Goal: Task Accomplishment & Management: Manage account settings

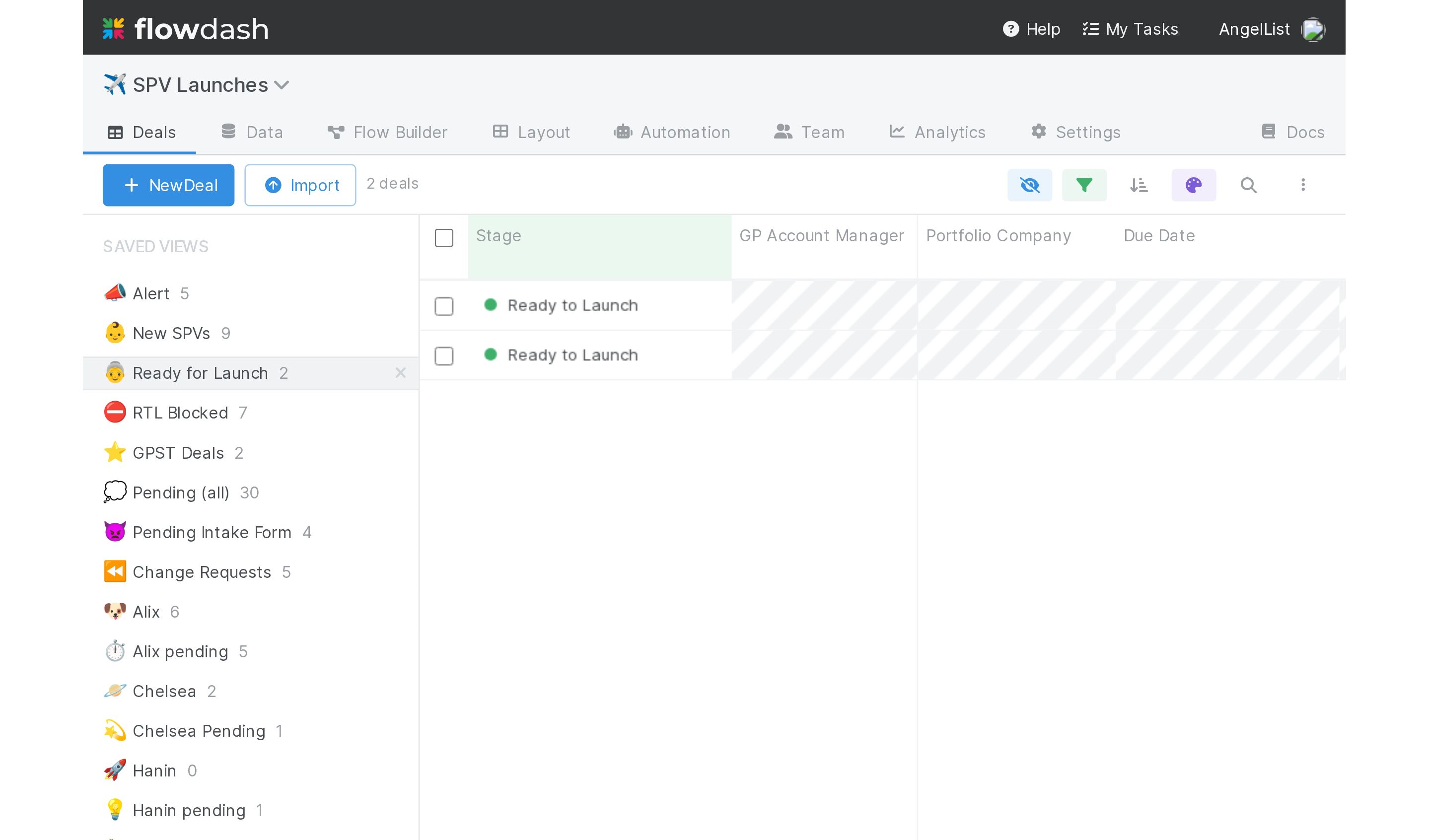
scroll to position [737, 1295]
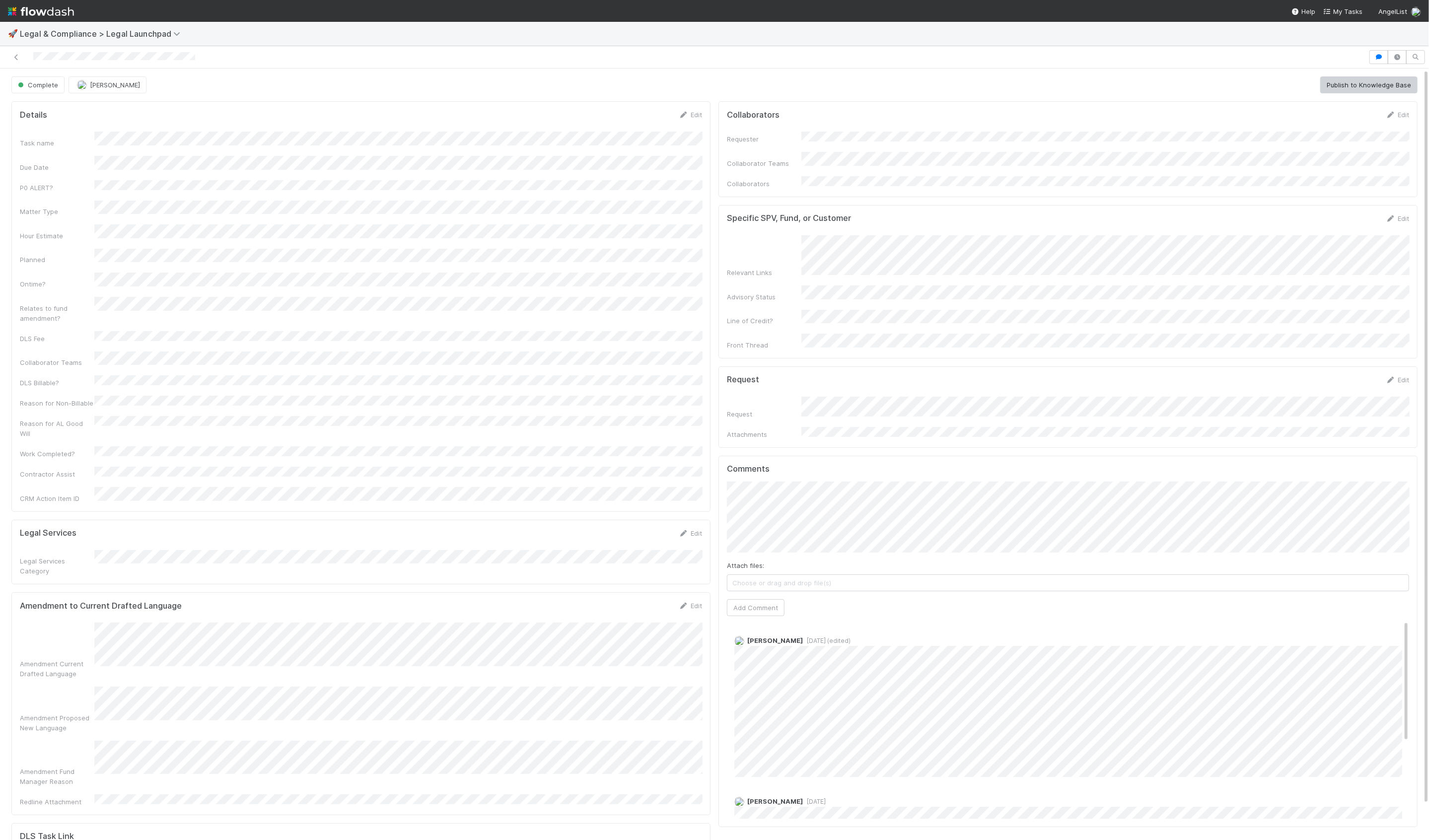
click at [431, 601] on form "Amendment to Current Drafted Language Edit Amendment Current Drafted Language A…" at bounding box center [361, 704] width 682 height 206
click at [97, 732] on div "Amendment Fund Manager Reason" at bounding box center [361, 755] width 682 height 46
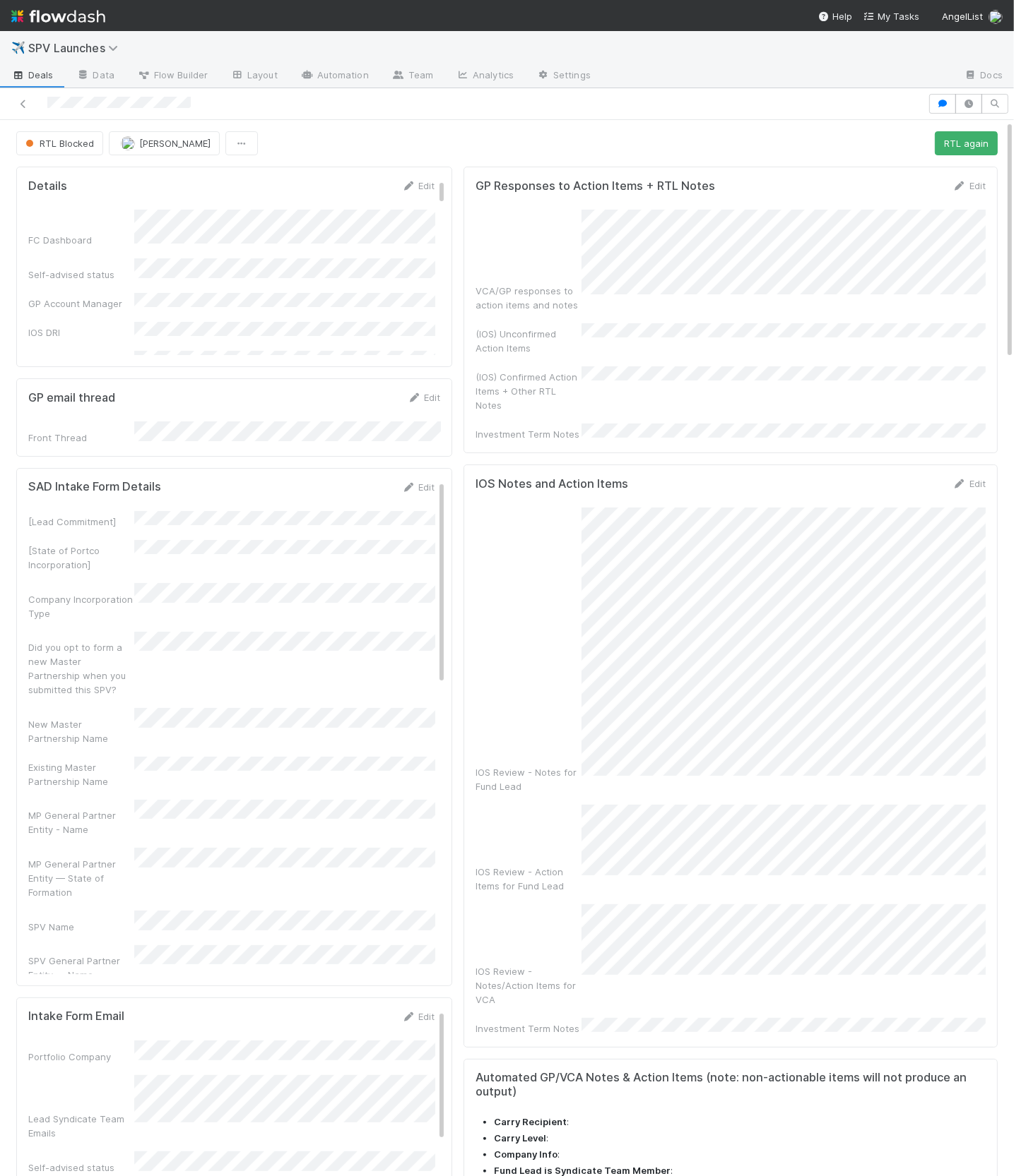
click at [929, 110] on div at bounding box center [968, 104] width 79 height 20
click at [930, 109] on button "button" at bounding box center [942, 104] width 27 height 20
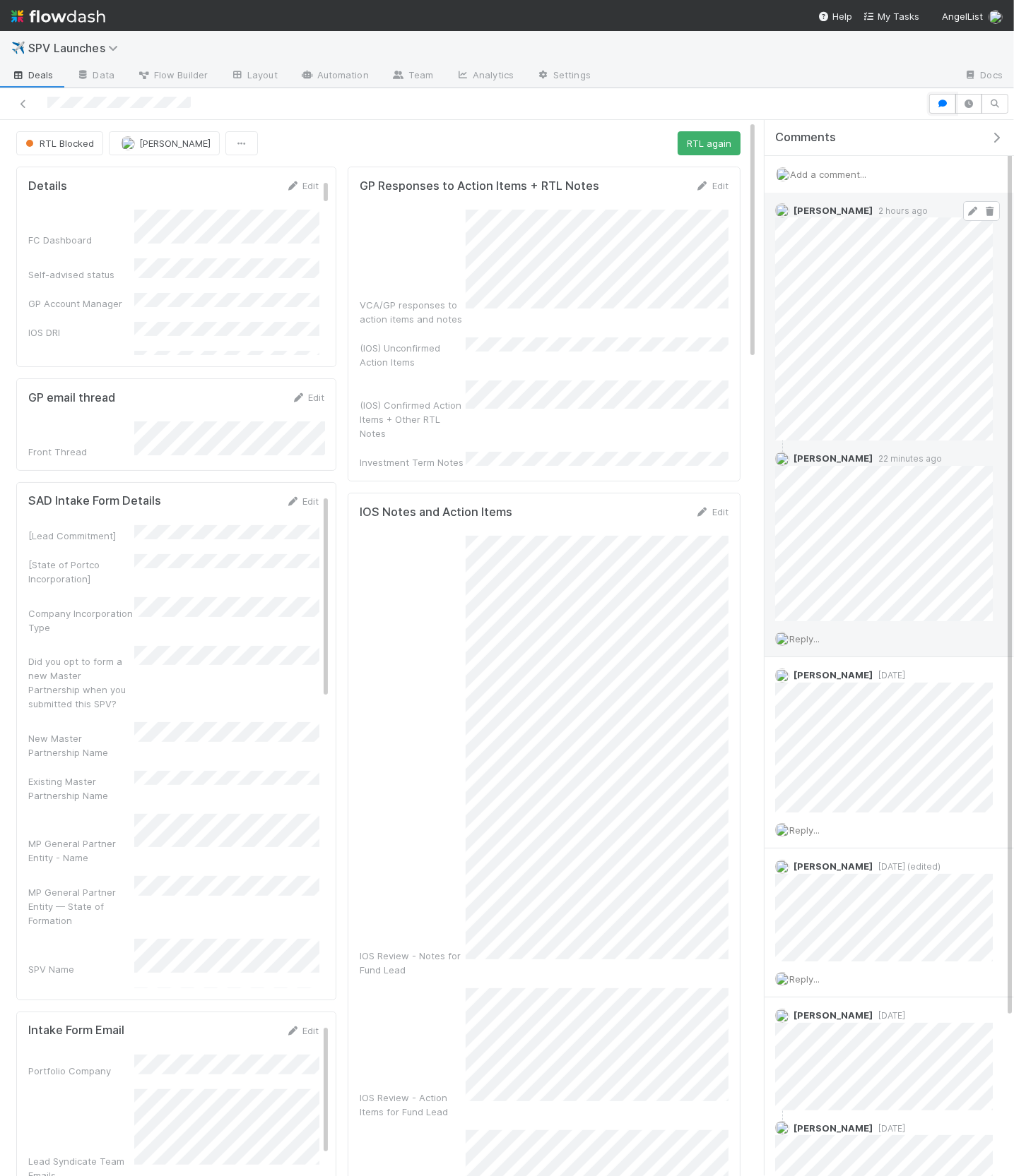
scroll to position [7, 0]
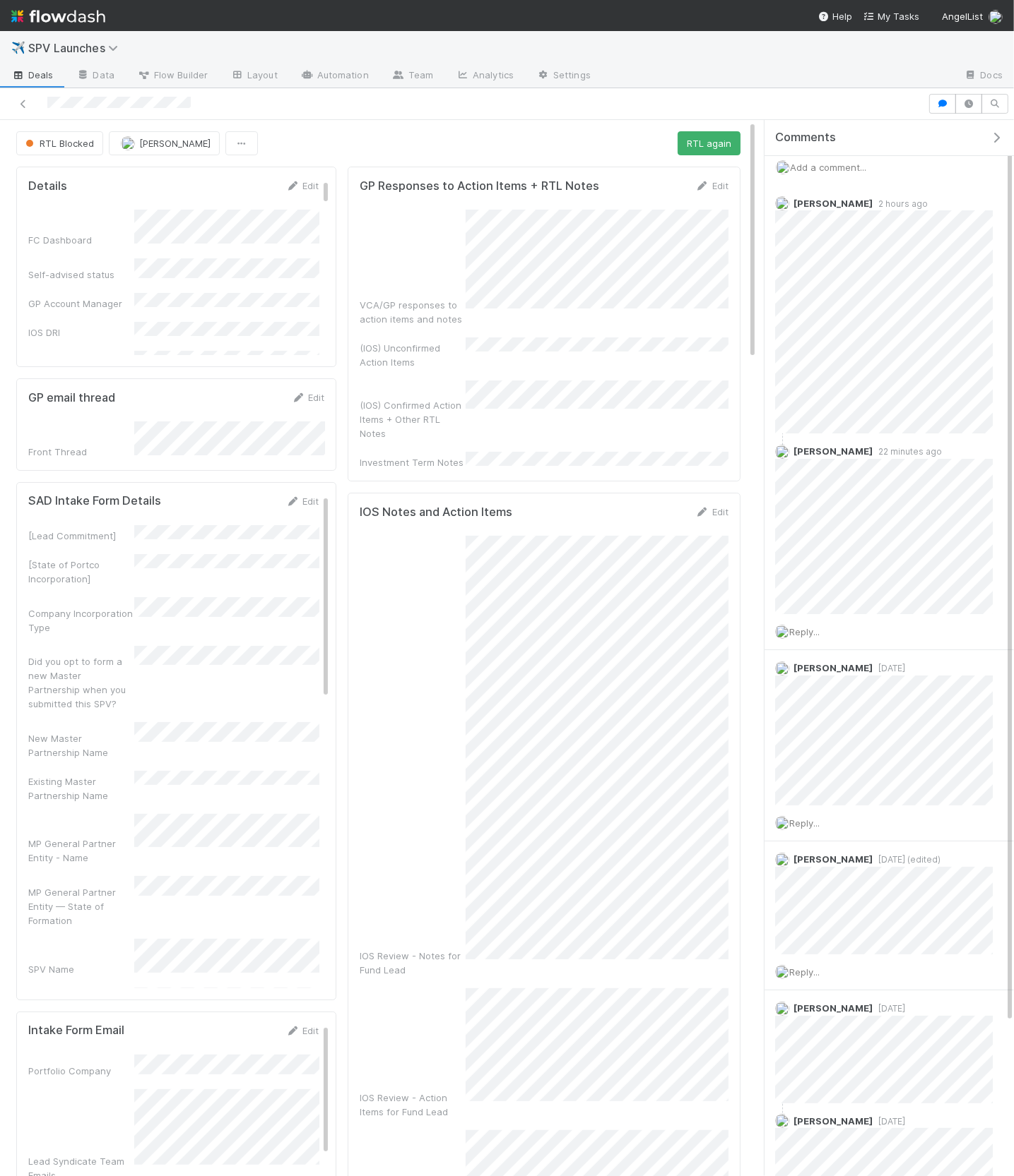
click at [995, 142] on icon "button" at bounding box center [996, 137] width 14 height 11
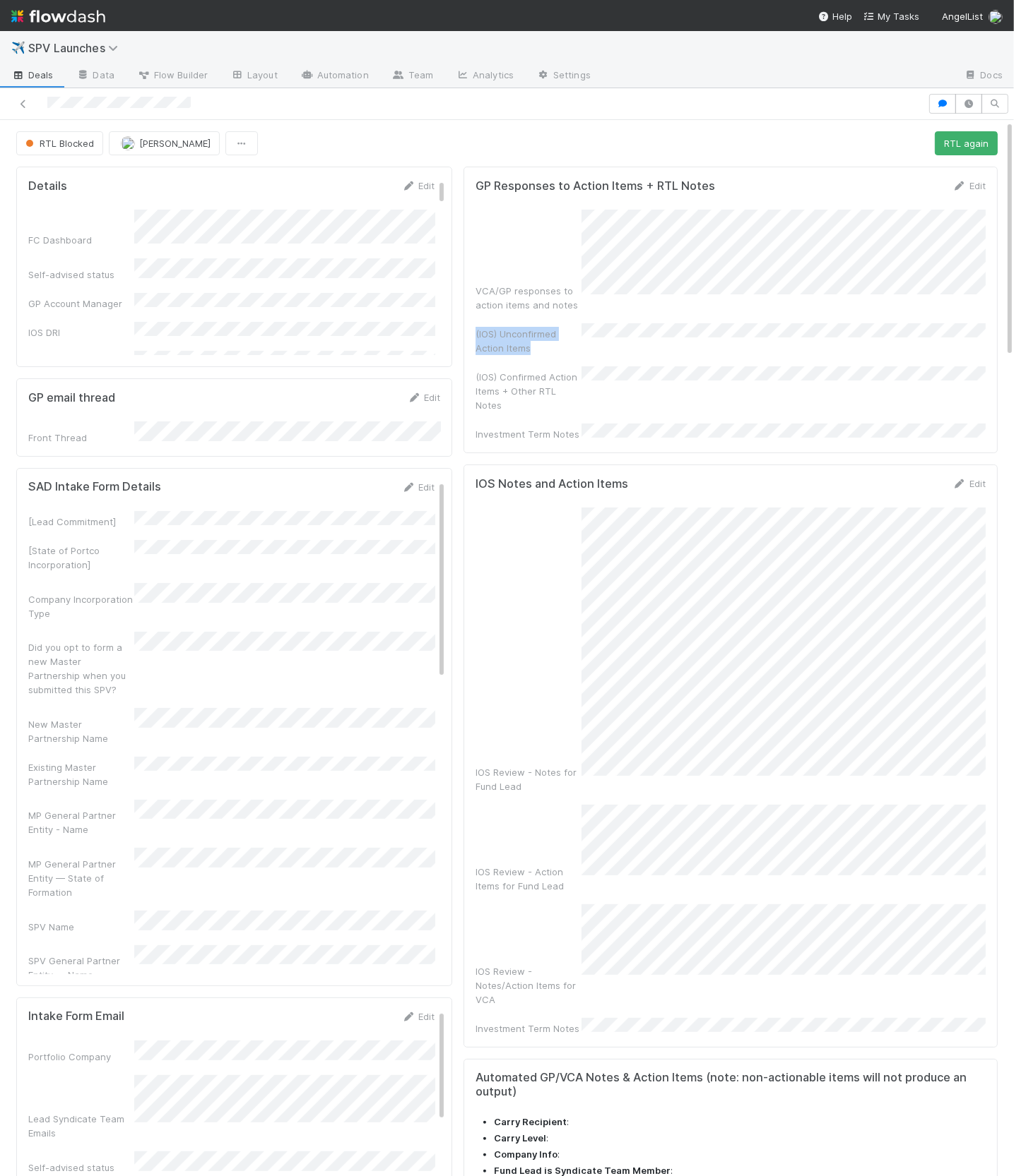
click at [794, 294] on div "VCA/GP responses to action items and notes (IOS) Unconfirmed Action Items (IOS)…" at bounding box center [730, 325] width 510 height 231
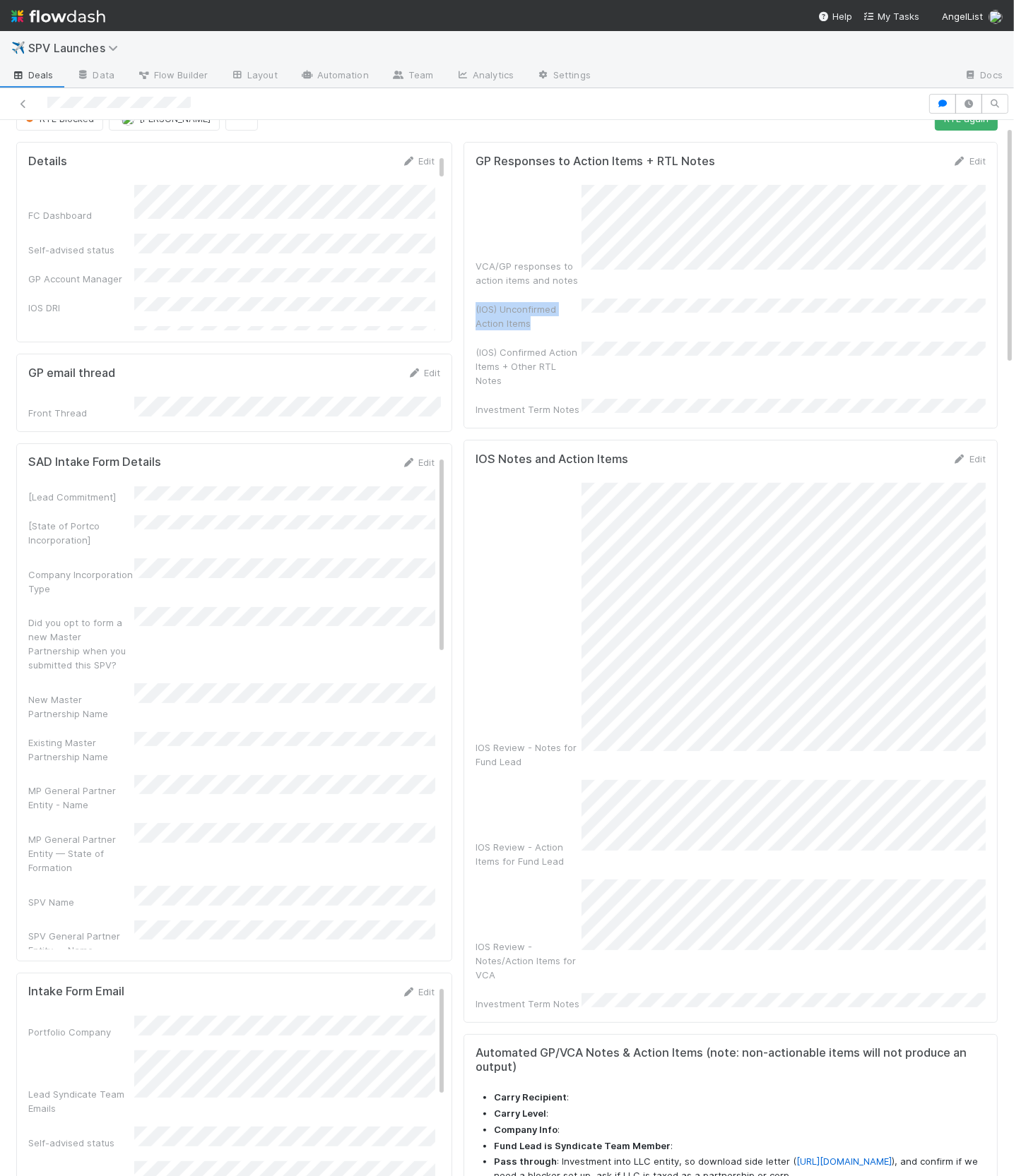
scroll to position [0, 0]
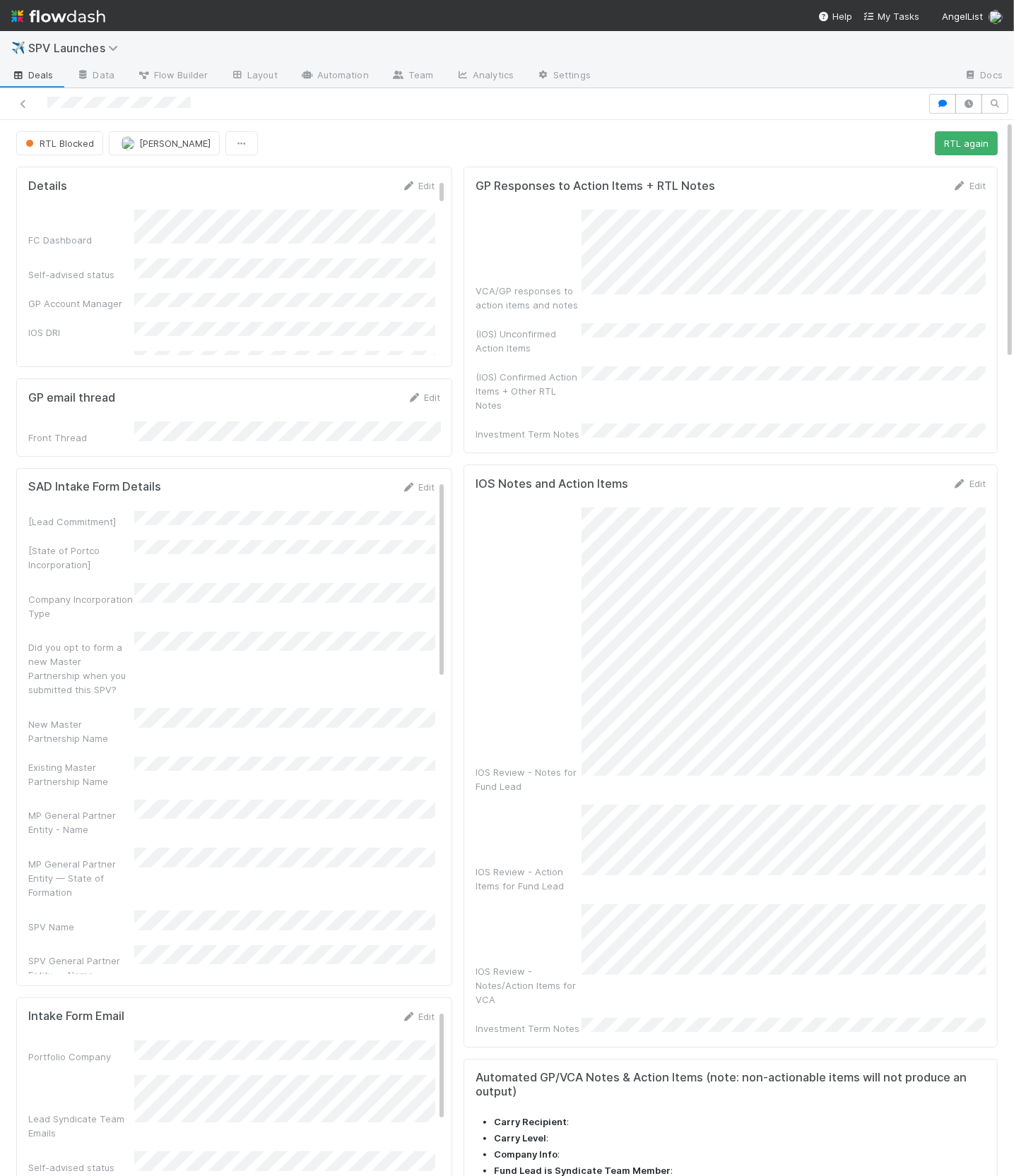
click at [371, 497] on form "SAD Intake Form Details Edit [Lead Commitment] [State of Portco Incorporation] …" at bounding box center [231, 1153] width 406 height 1345
click at [416, 487] on link "Edit" at bounding box center [418, 487] width 34 height 11
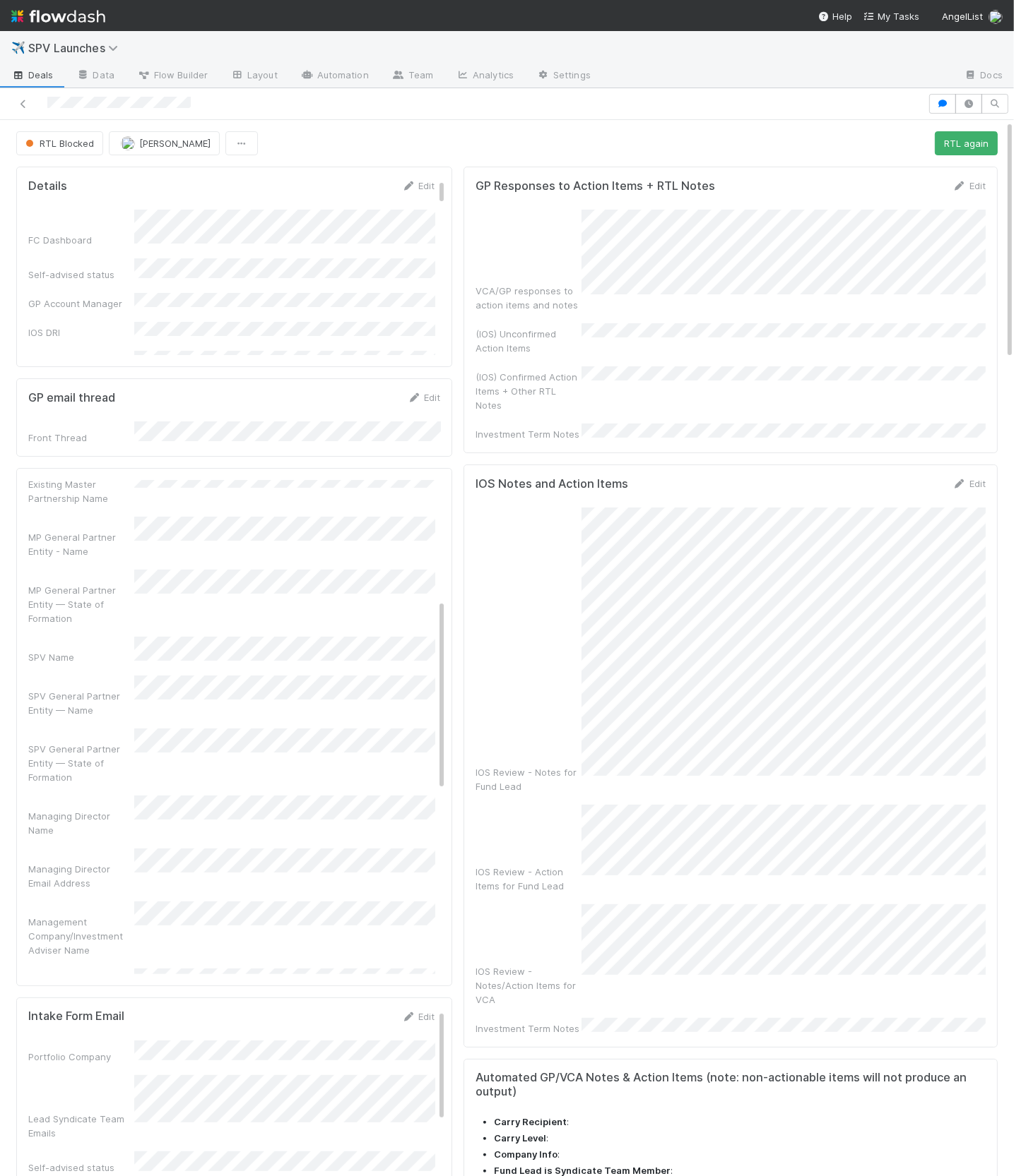
scroll to position [353, 0]
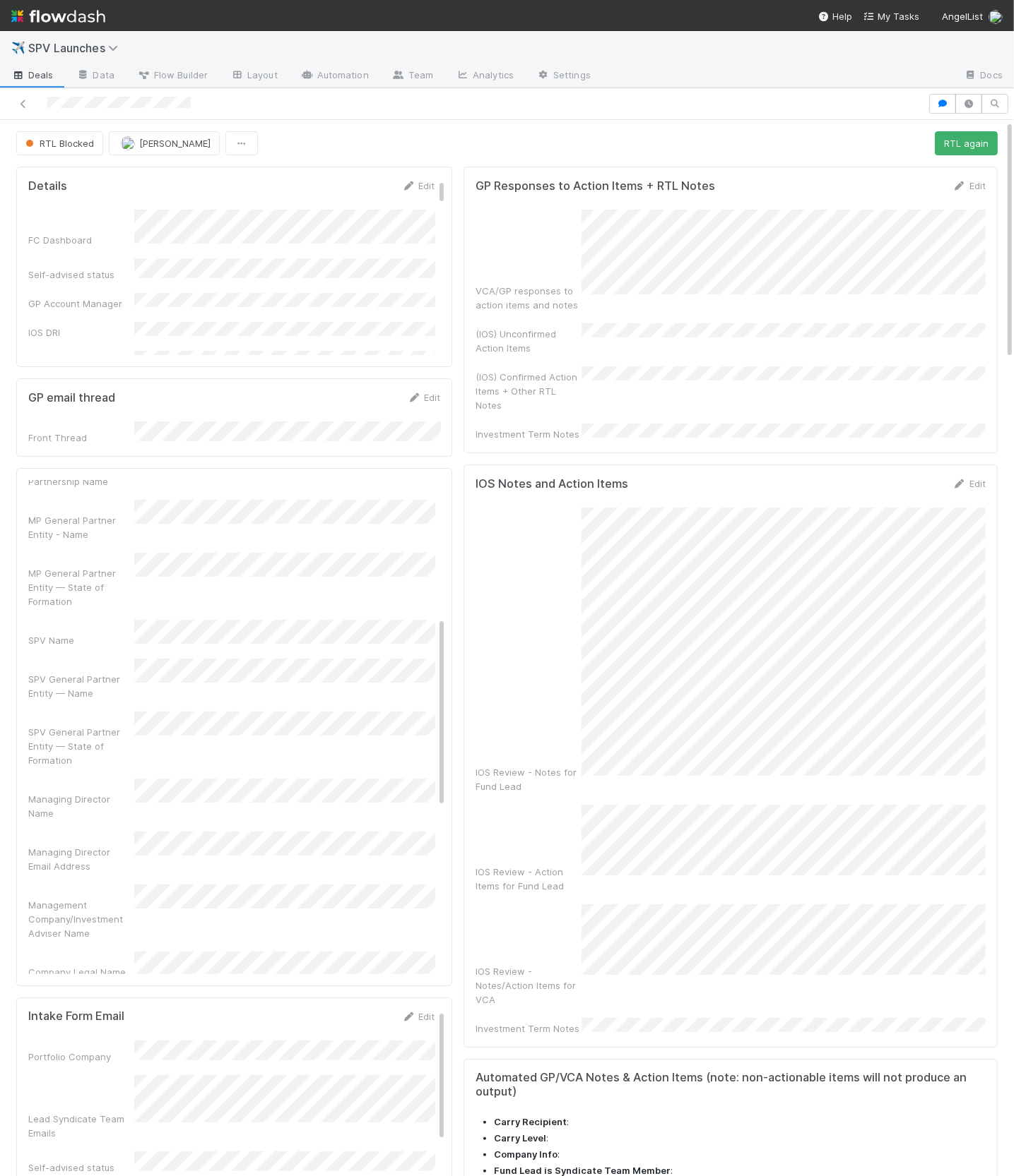
click at [79, 792] on div "Managing Director Name" at bounding box center [81, 807] width 106 height 28
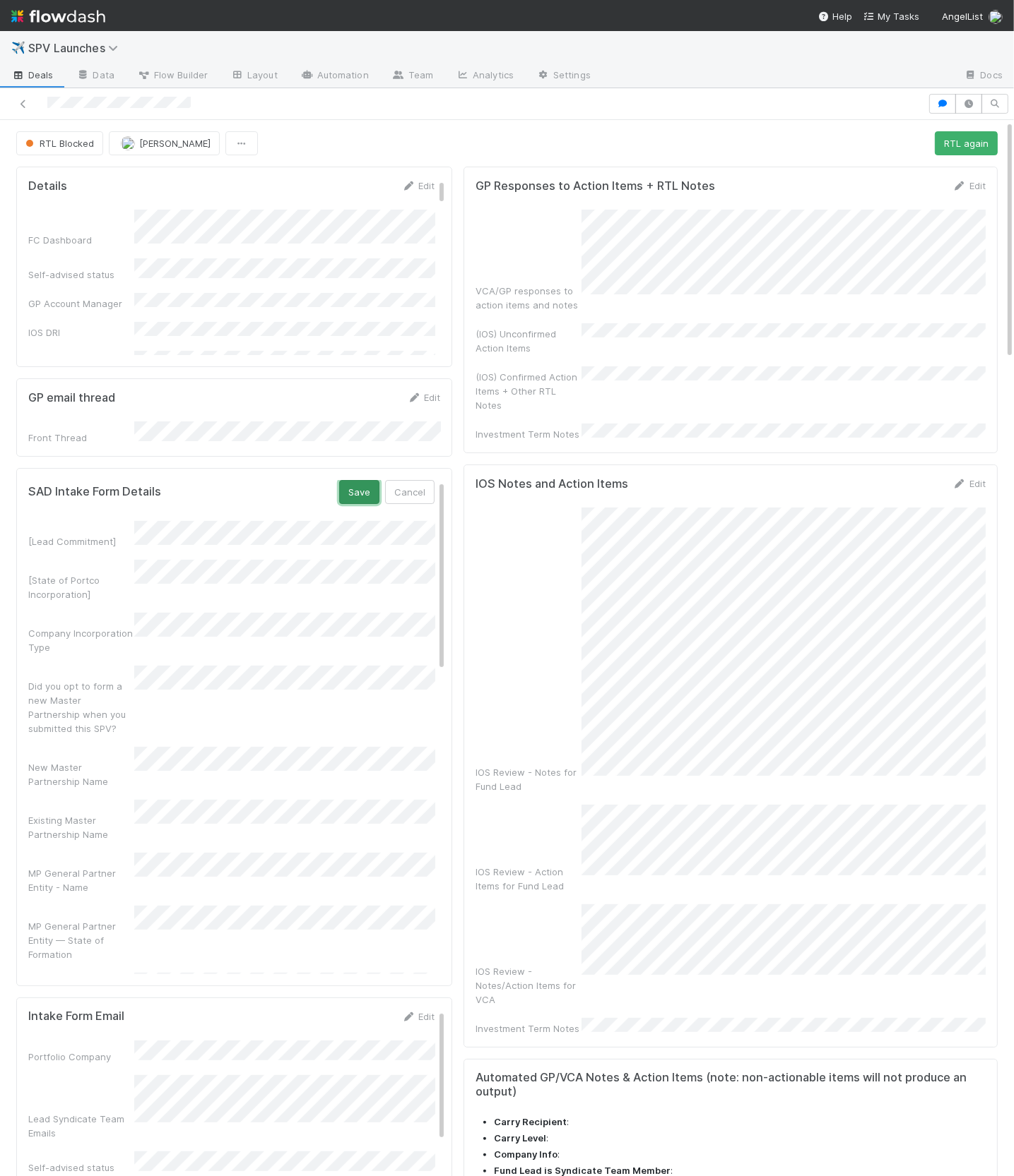
click at [355, 485] on button "Save" at bounding box center [360, 492] width 40 height 24
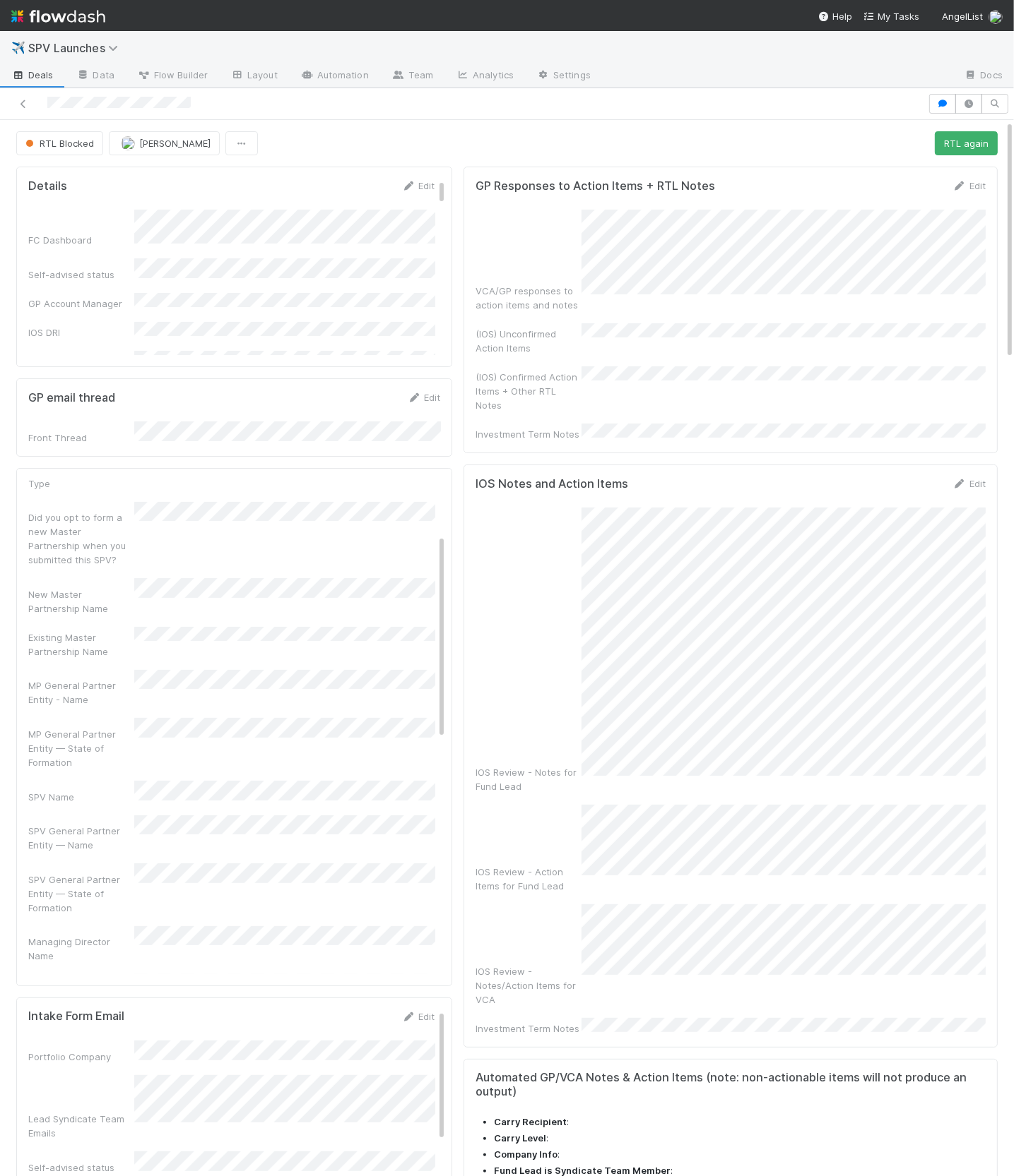
scroll to position [247, 0]
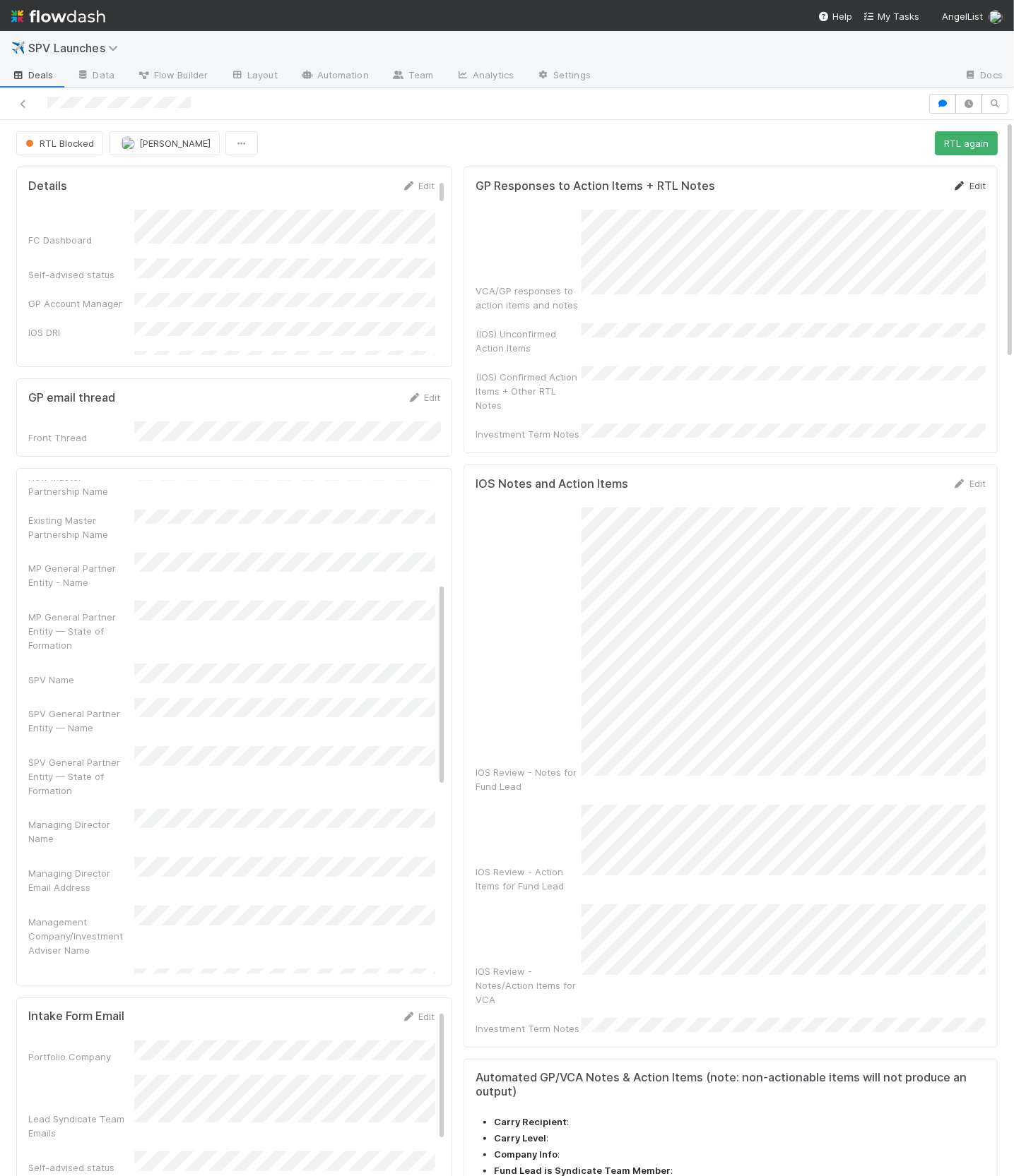
click at [975, 180] on link "Edit" at bounding box center [969, 185] width 34 height 11
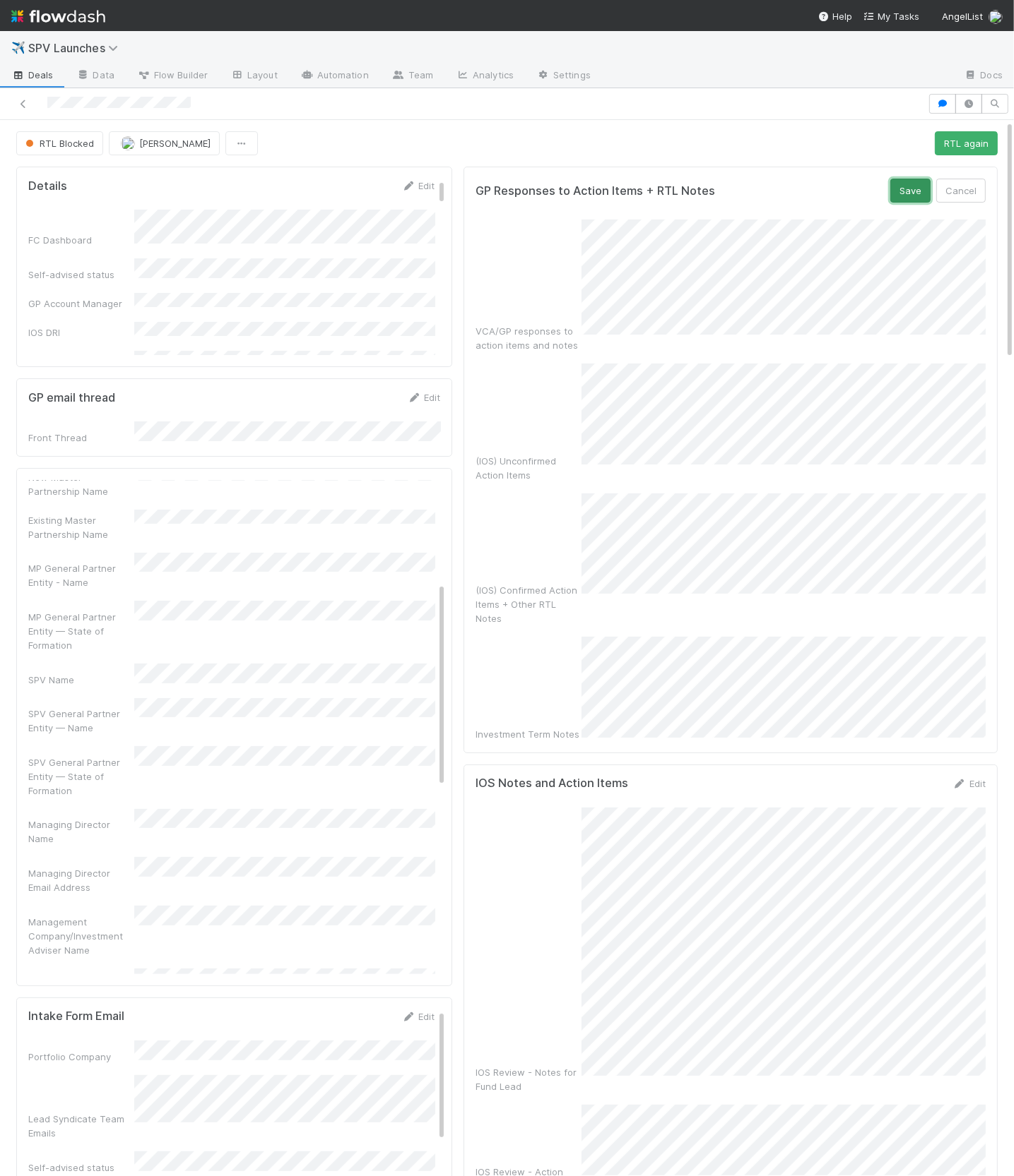
click at [902, 195] on button "Save" at bounding box center [910, 190] width 40 height 24
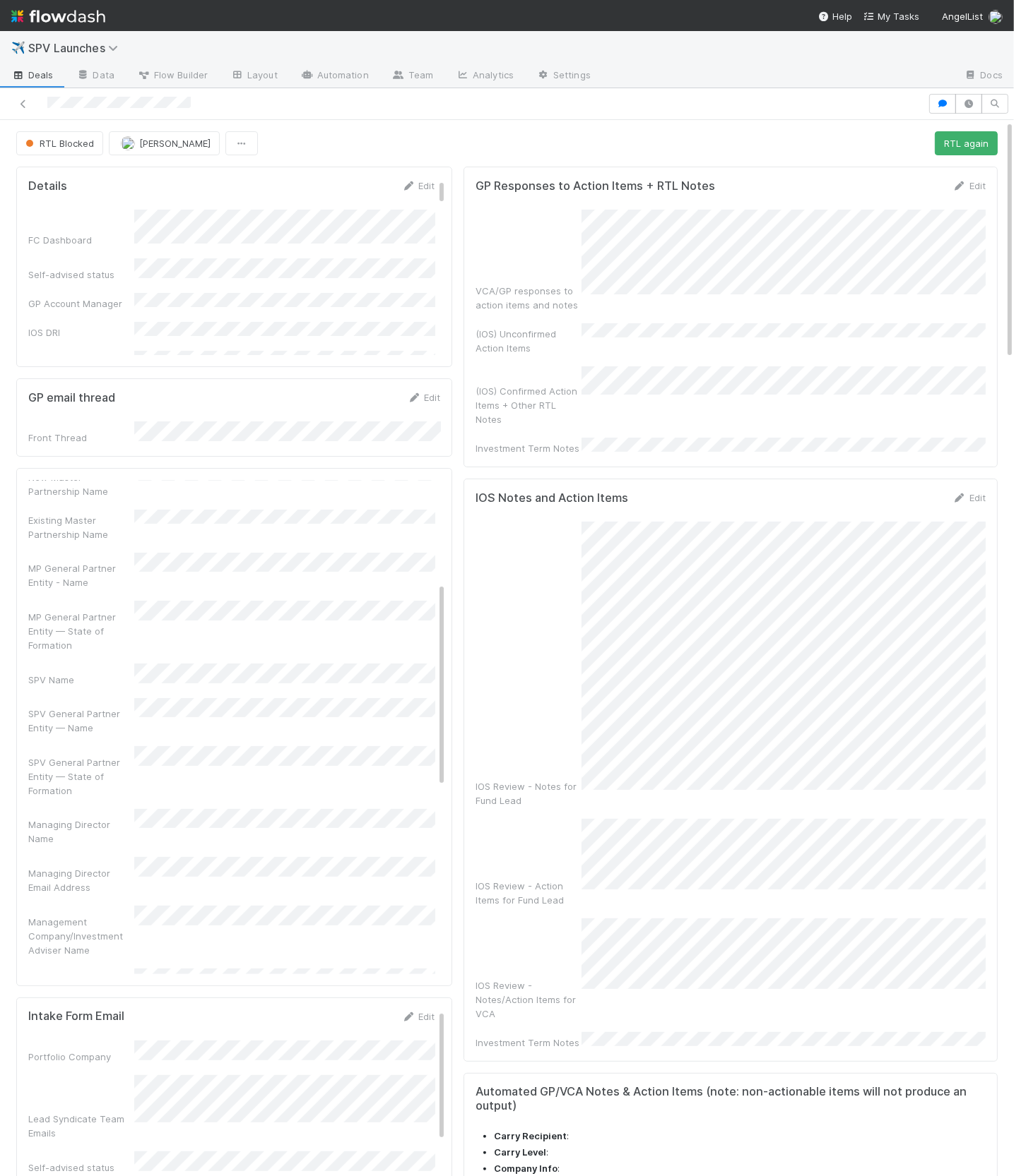
click at [532, 559] on div "IOS Review - Notes for Fund Lead" at bounding box center [730, 664] width 510 height 286
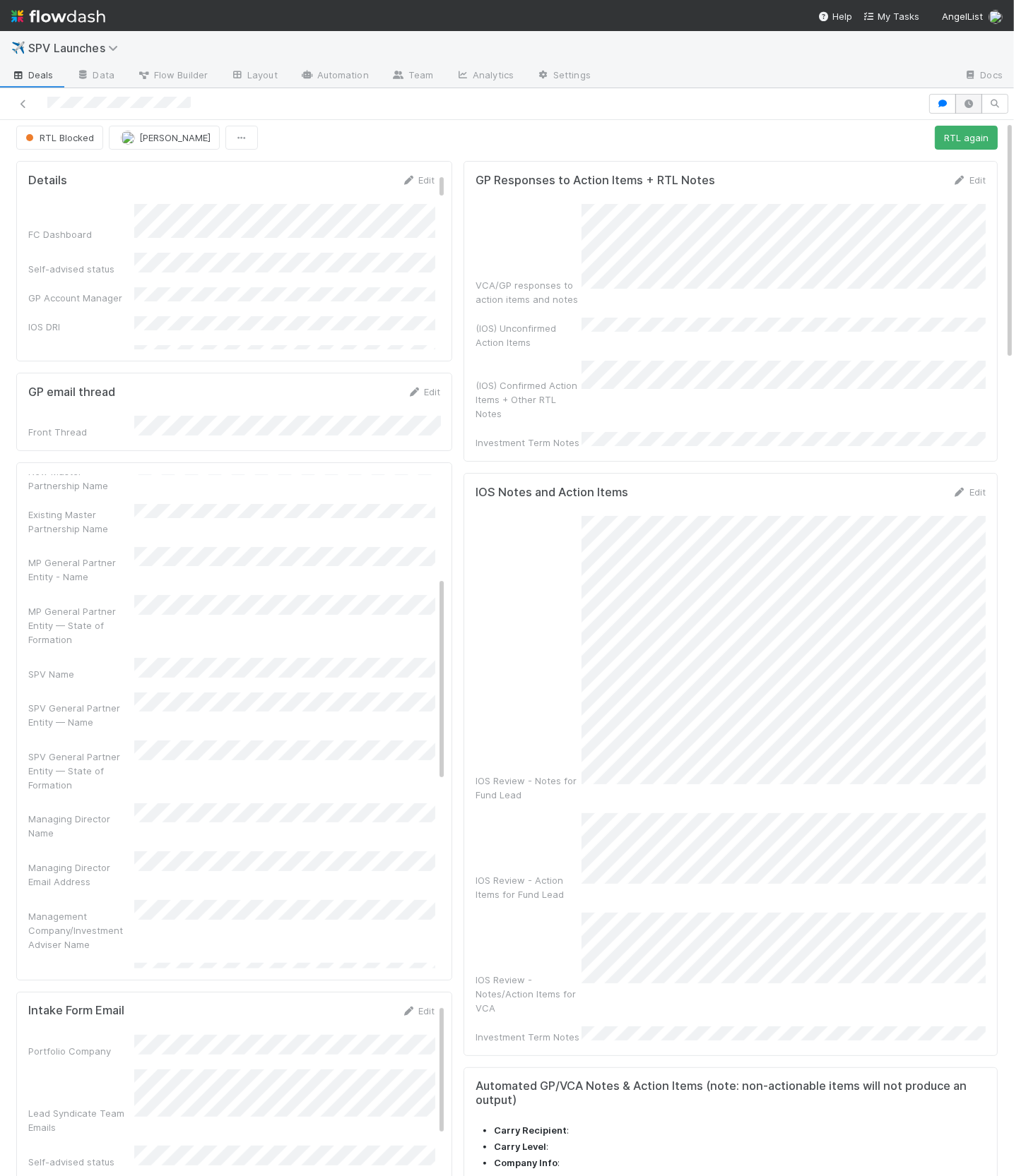
scroll to position [0, 0]
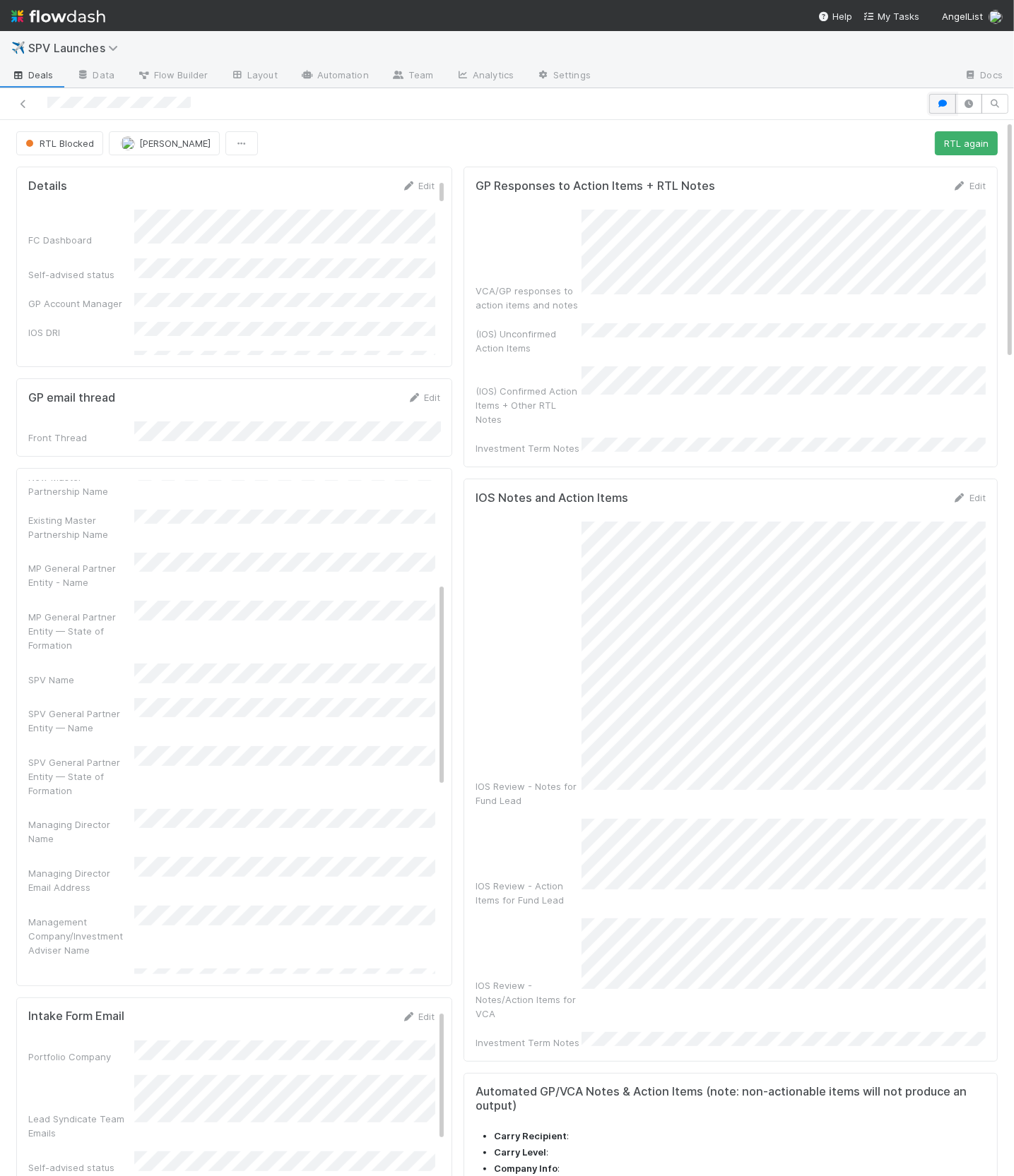
click at [942, 101] on icon "button" at bounding box center [942, 104] width 14 height 8
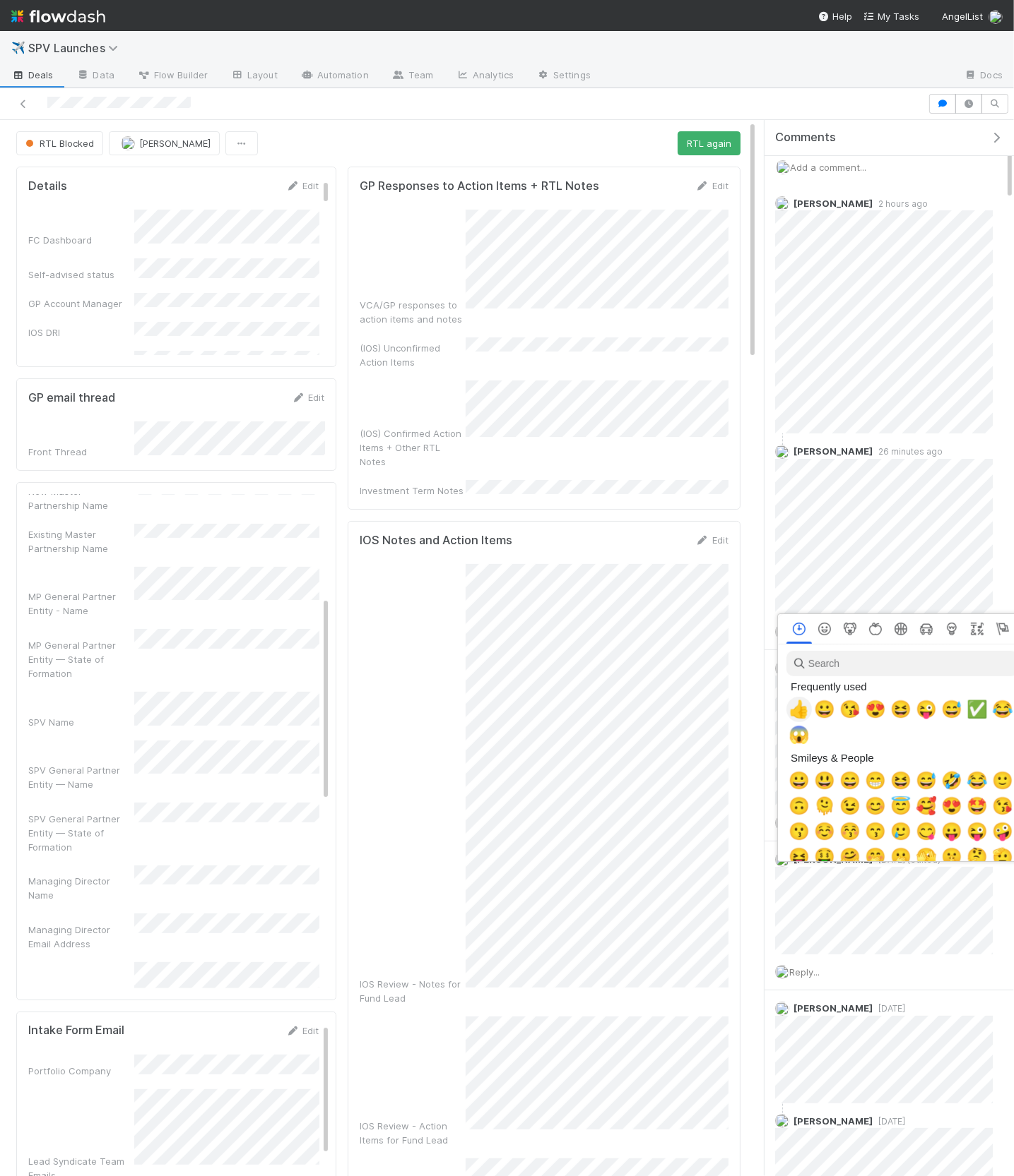
click at [796, 713] on span "👍" at bounding box center [799, 709] width 21 height 20
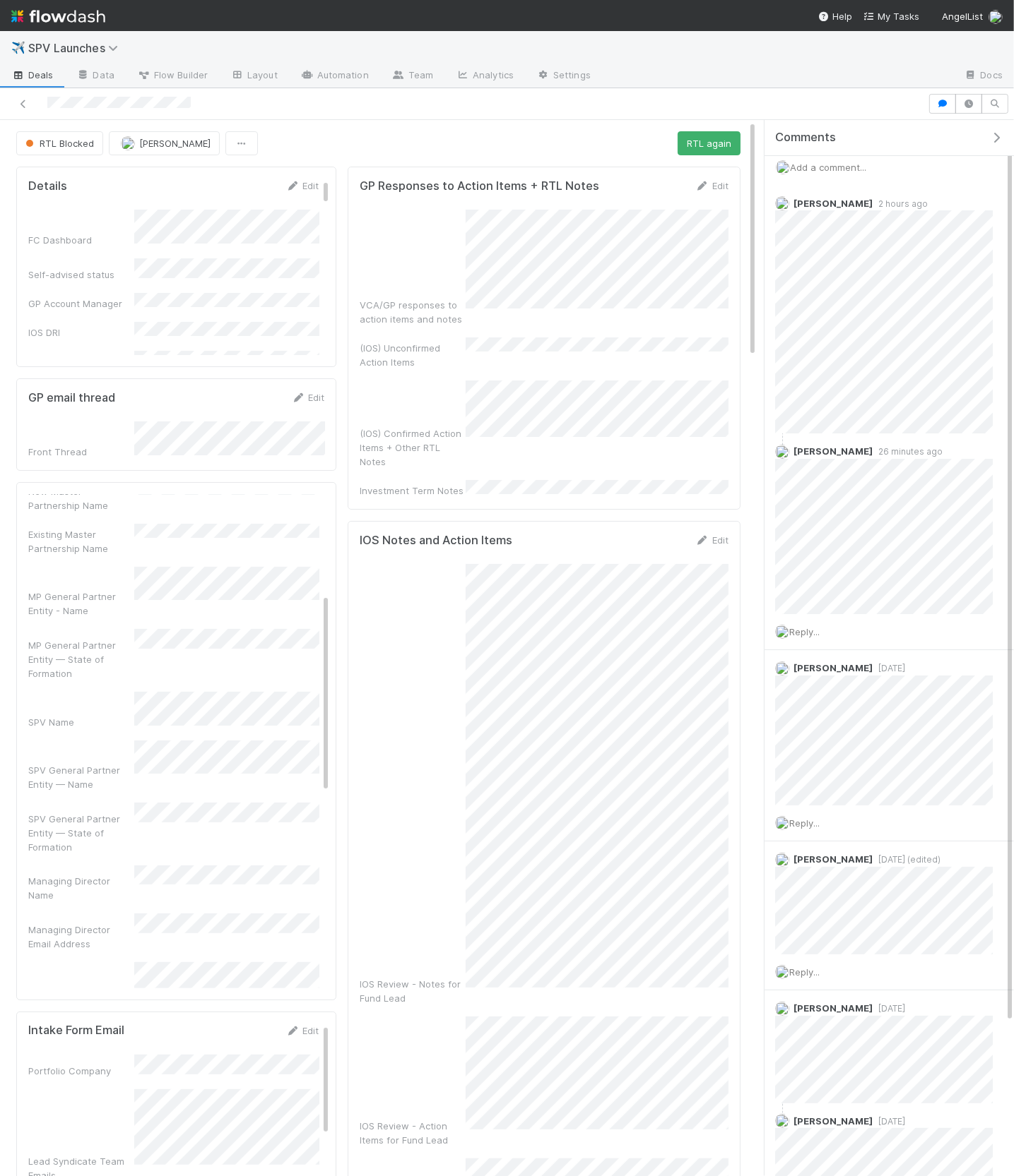
click at [996, 142] on icon "button" at bounding box center [996, 137] width 14 height 11
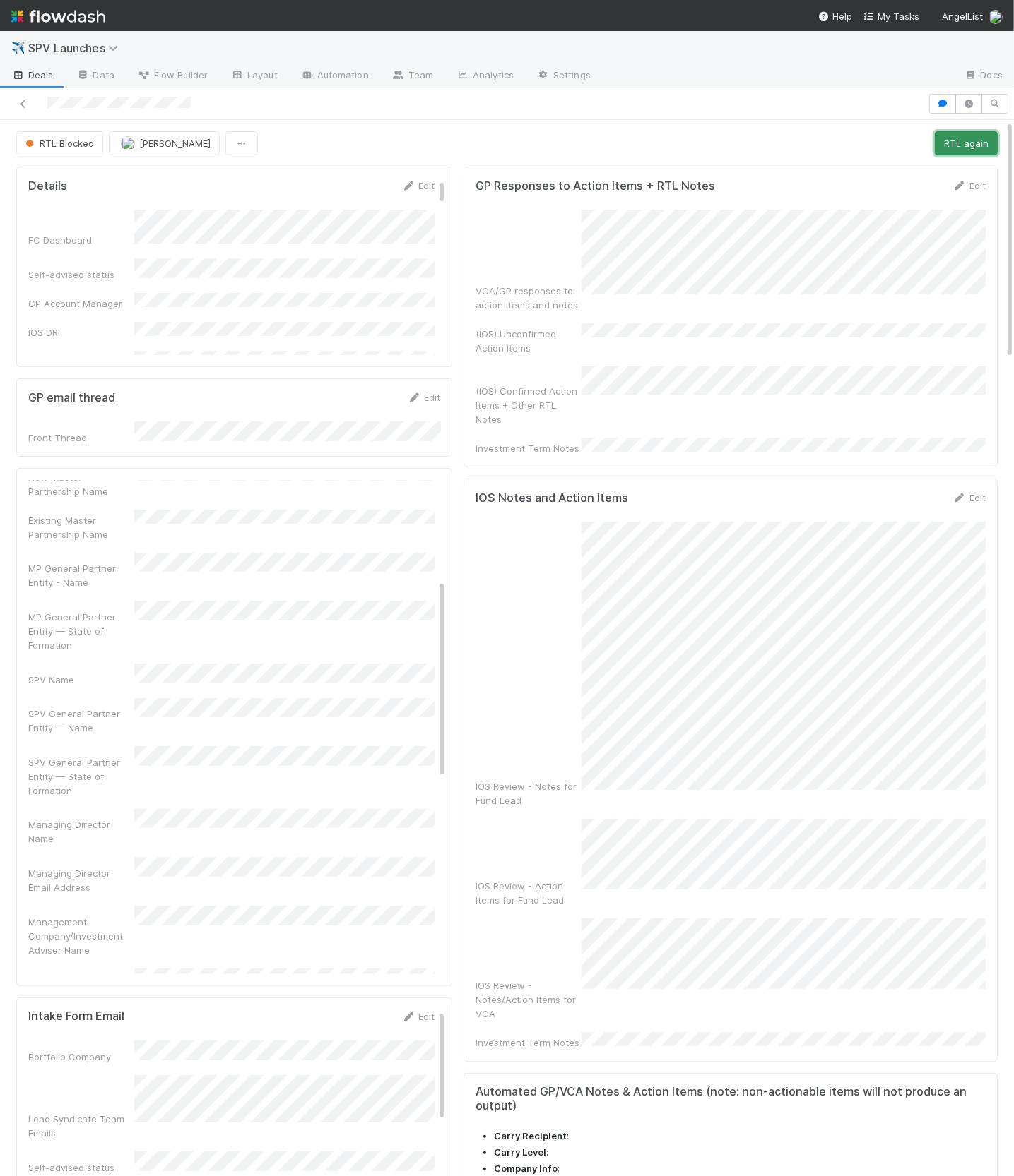
click at [973, 143] on button "RTL again" at bounding box center [965, 143] width 63 height 24
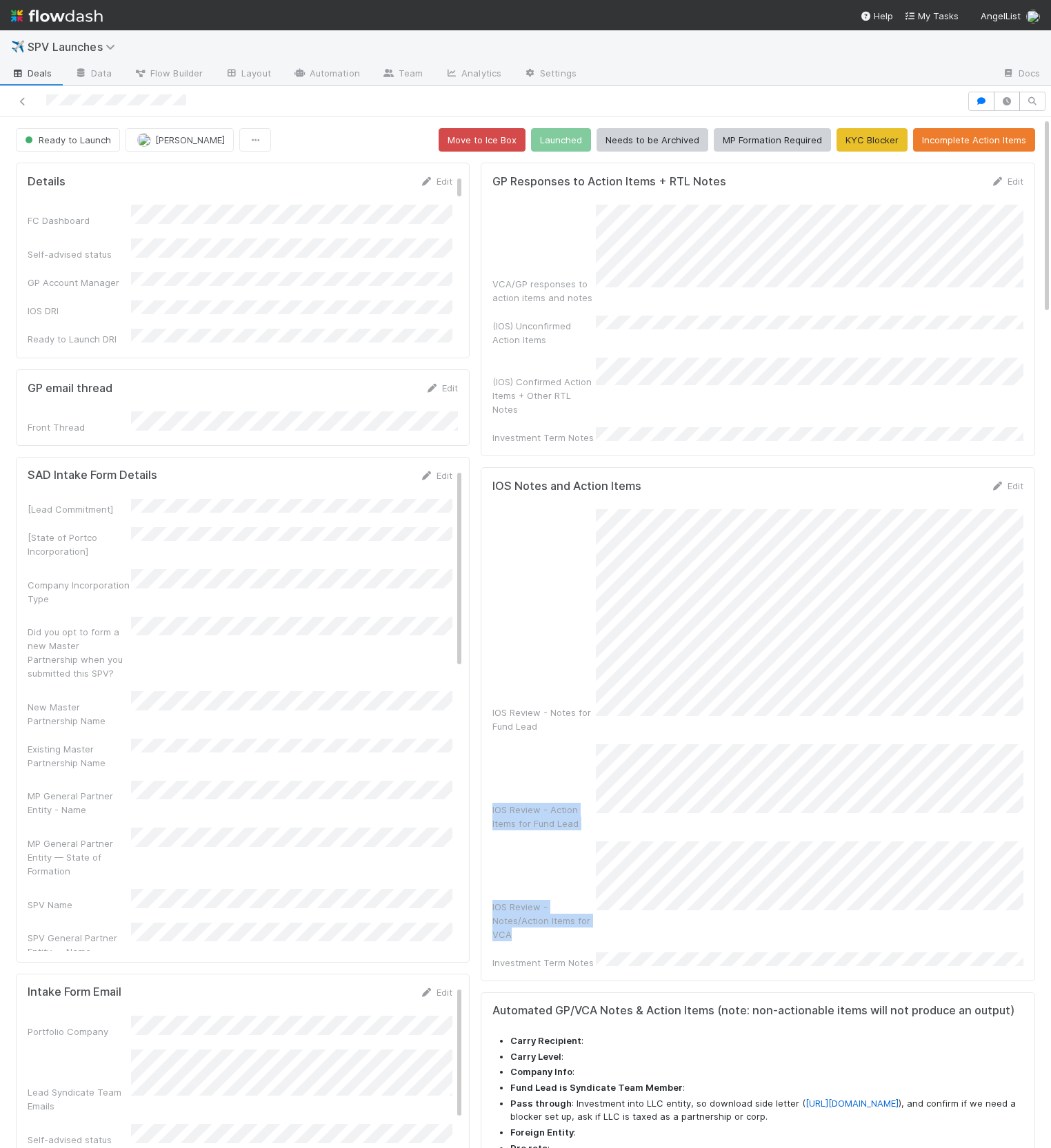
click at [892, 764] on div "IOS Review - Notes for Fund Lead IOS Review - Action Items for Fund Lead IOS Re…" at bounding box center [757, 739] width 531 height 460
click at [974, 96] on button "button" at bounding box center [981, 101] width 26 height 20
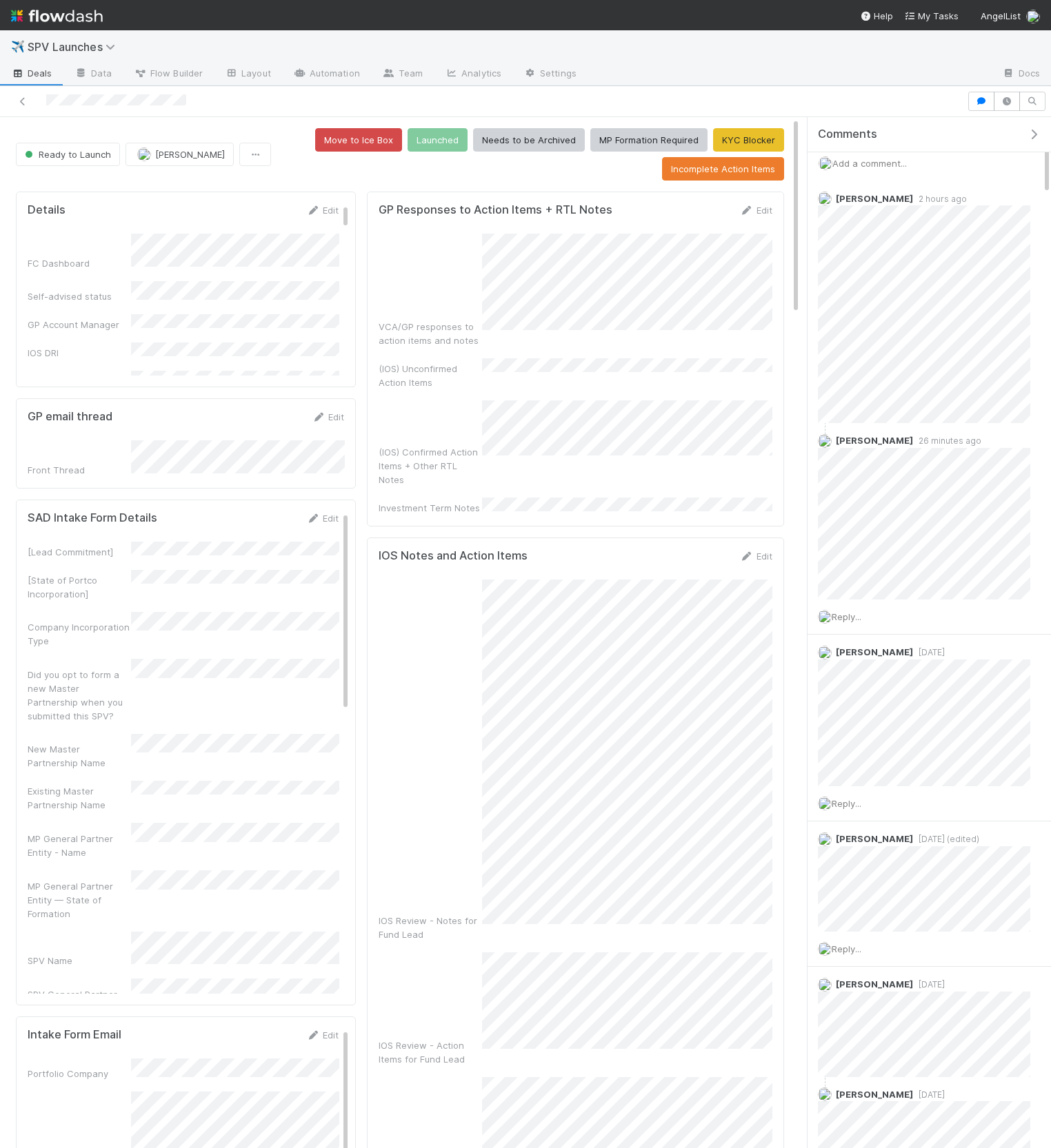
click at [905, 173] on div "Add a comment..." at bounding box center [929, 164] width 244 height 36
click at [902, 164] on span "Add a comment..." at bounding box center [869, 163] width 74 height 11
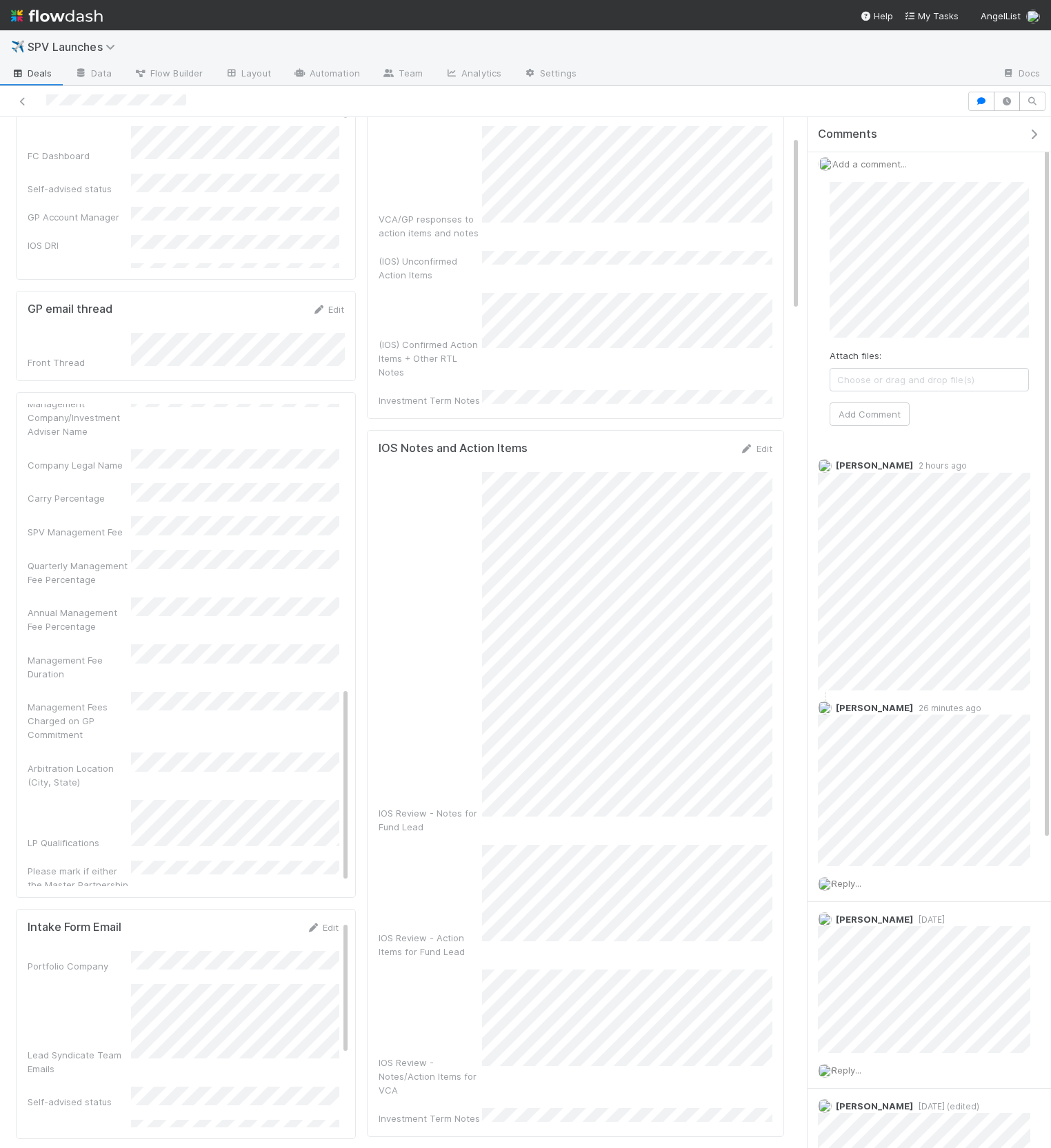
scroll to position [708, 0]
click at [902, 414] on button "Add Comment" at bounding box center [869, 414] width 80 height 24
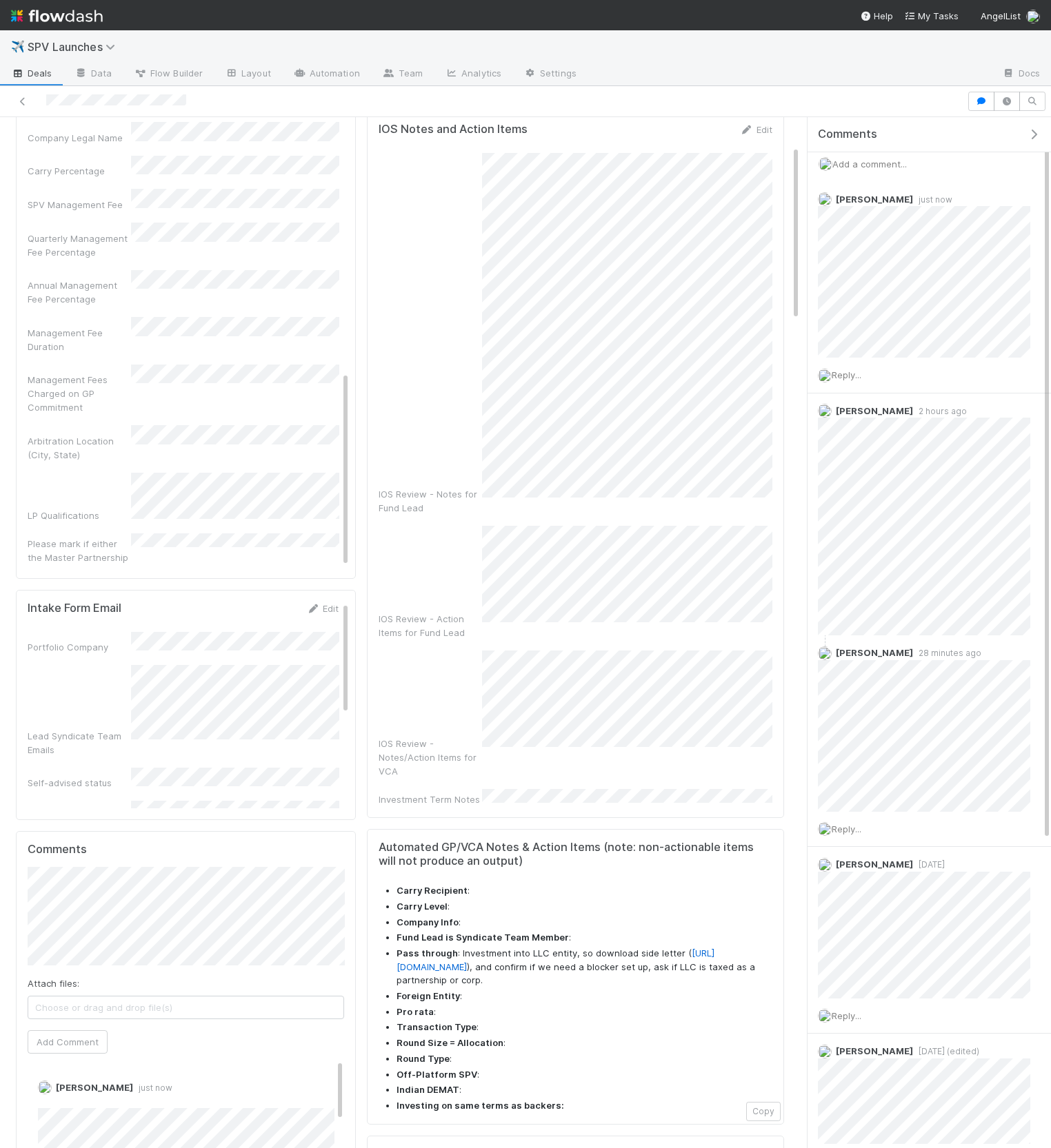
scroll to position [0, 0]
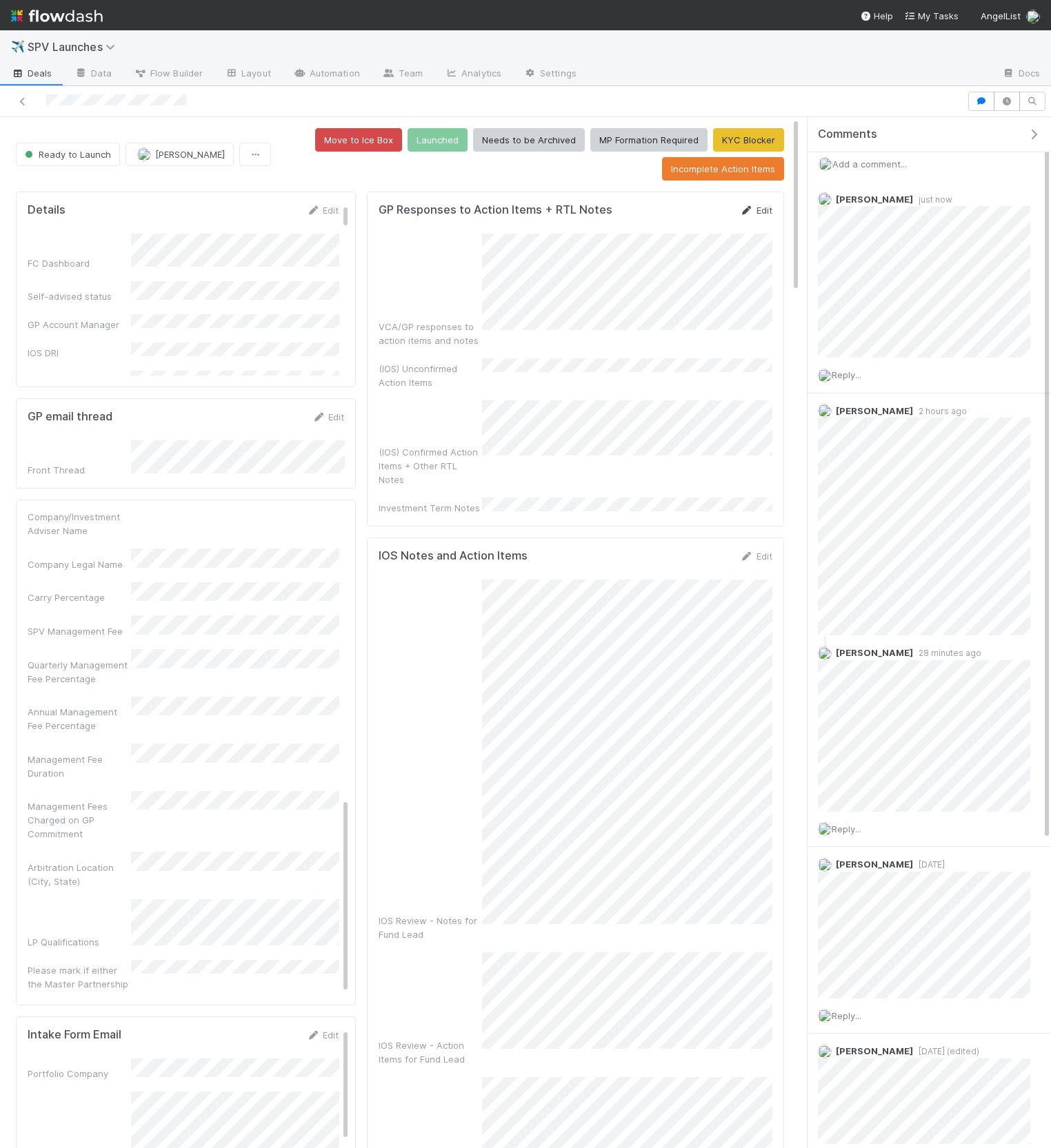
click at [761, 205] on link "Edit" at bounding box center [756, 209] width 33 height 11
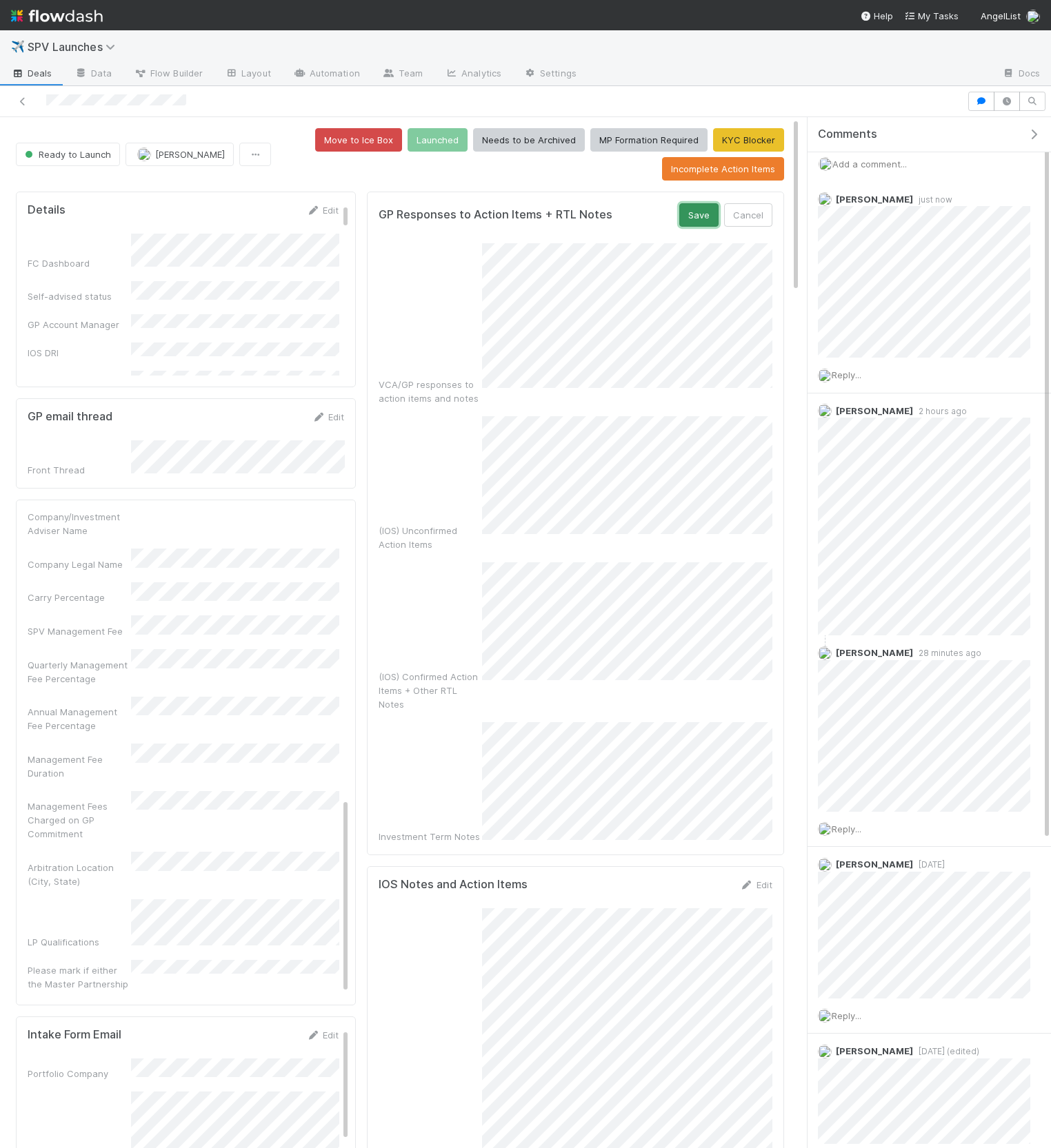
click at [703, 209] on button "Save" at bounding box center [698, 215] width 39 height 24
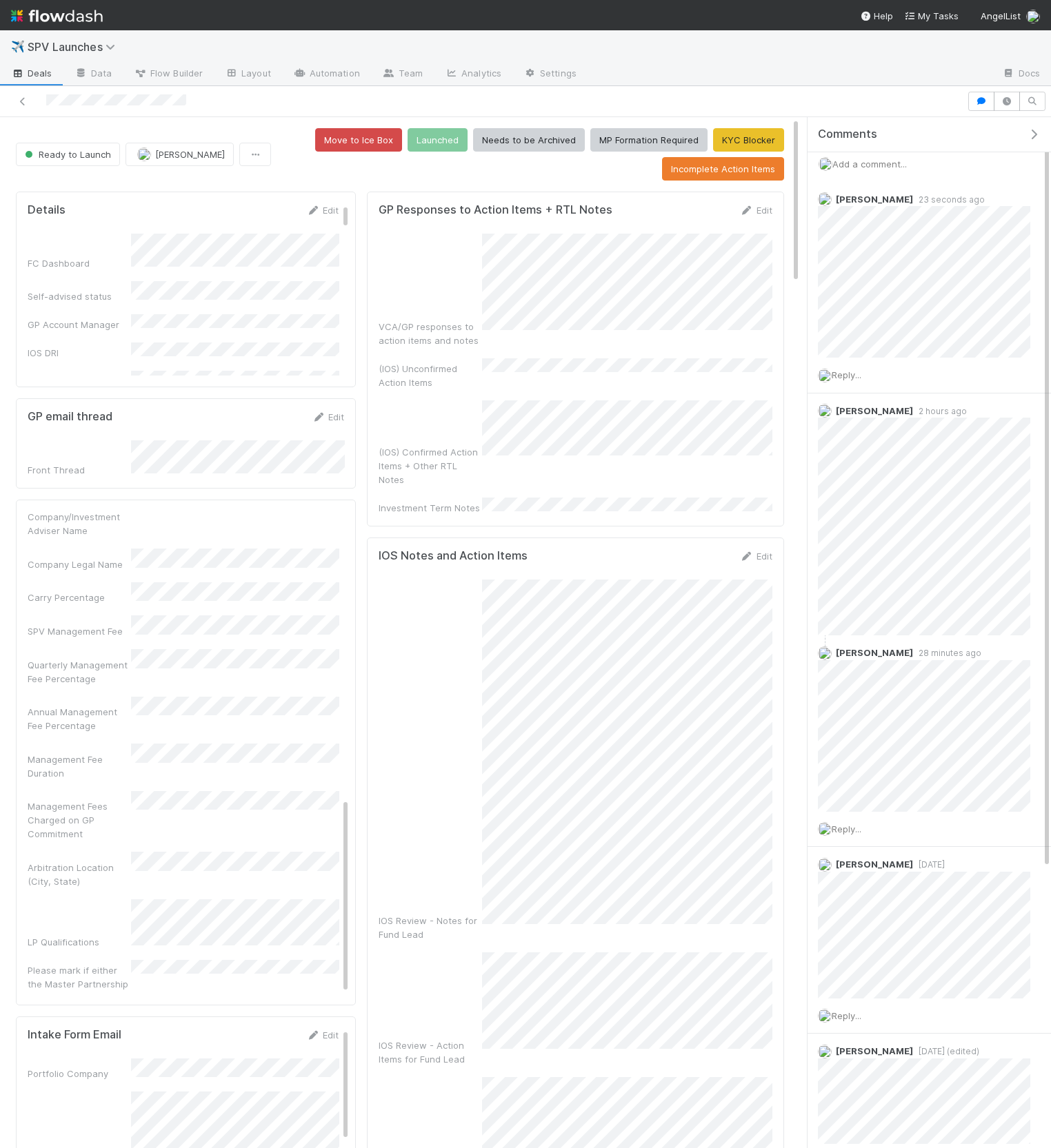
click at [1032, 131] on icon "button" at bounding box center [1033, 134] width 14 height 11
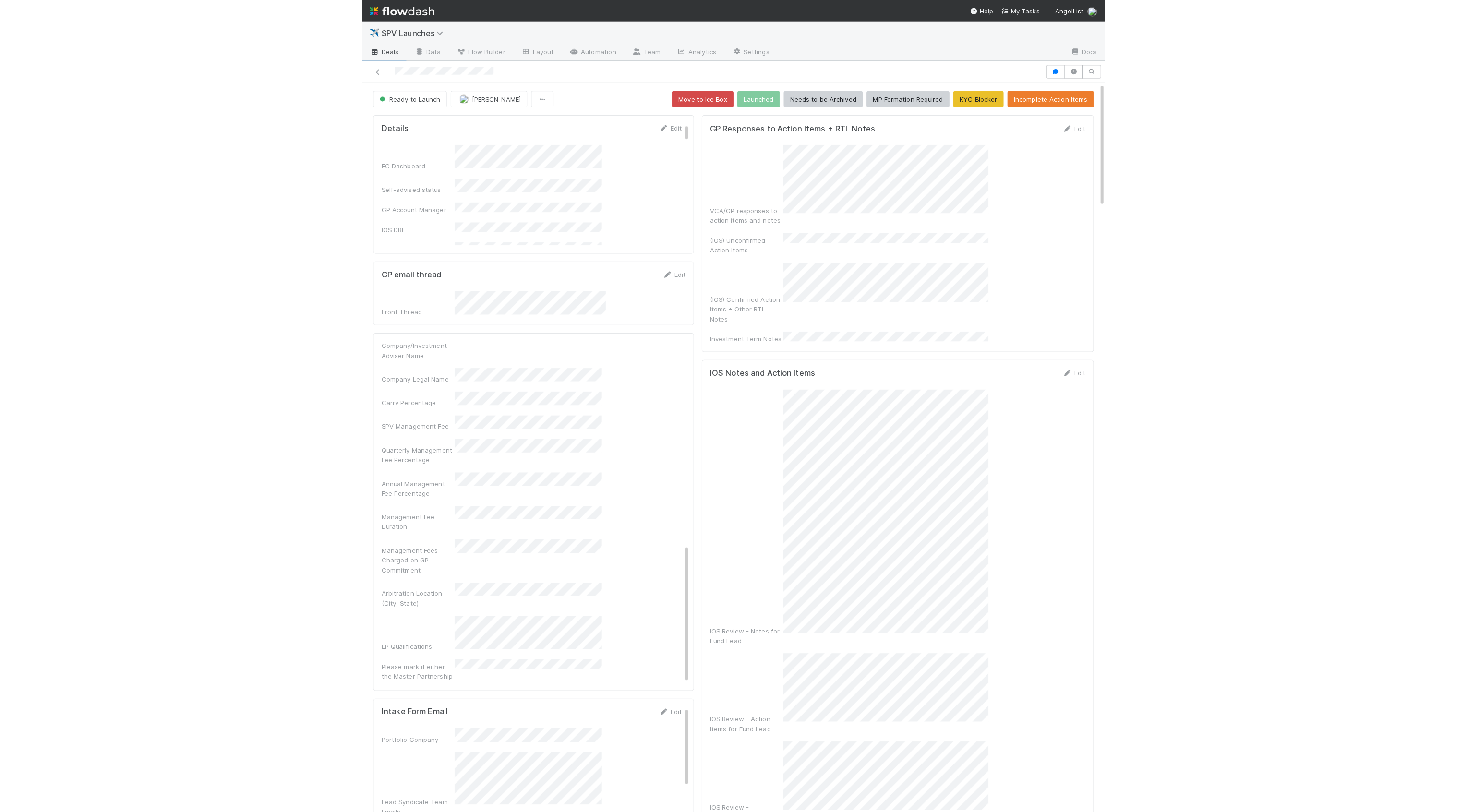
scroll to position [475, 0]
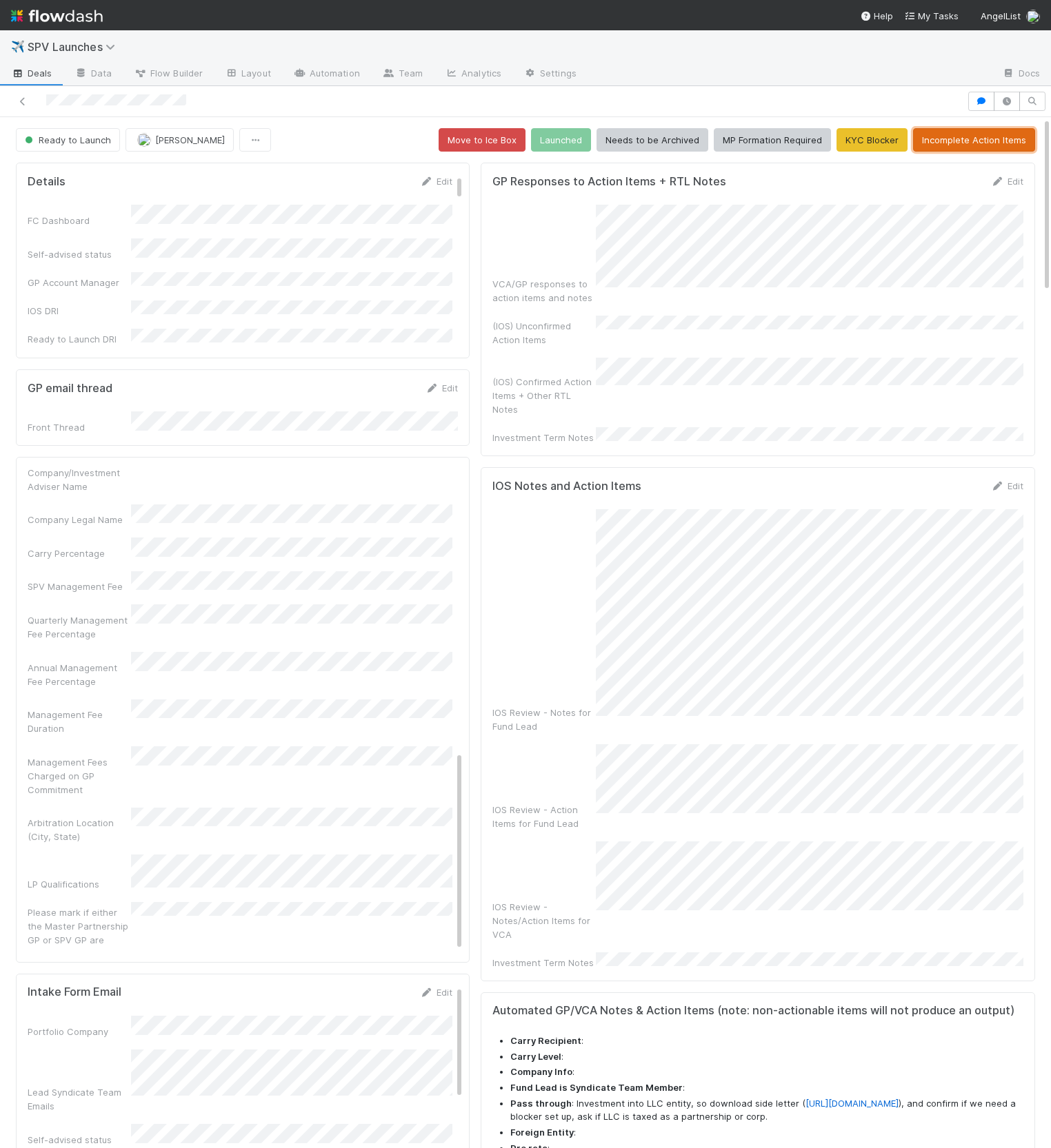
click at [957, 147] on button "Incomplete Action Items" at bounding box center [973, 140] width 122 height 24
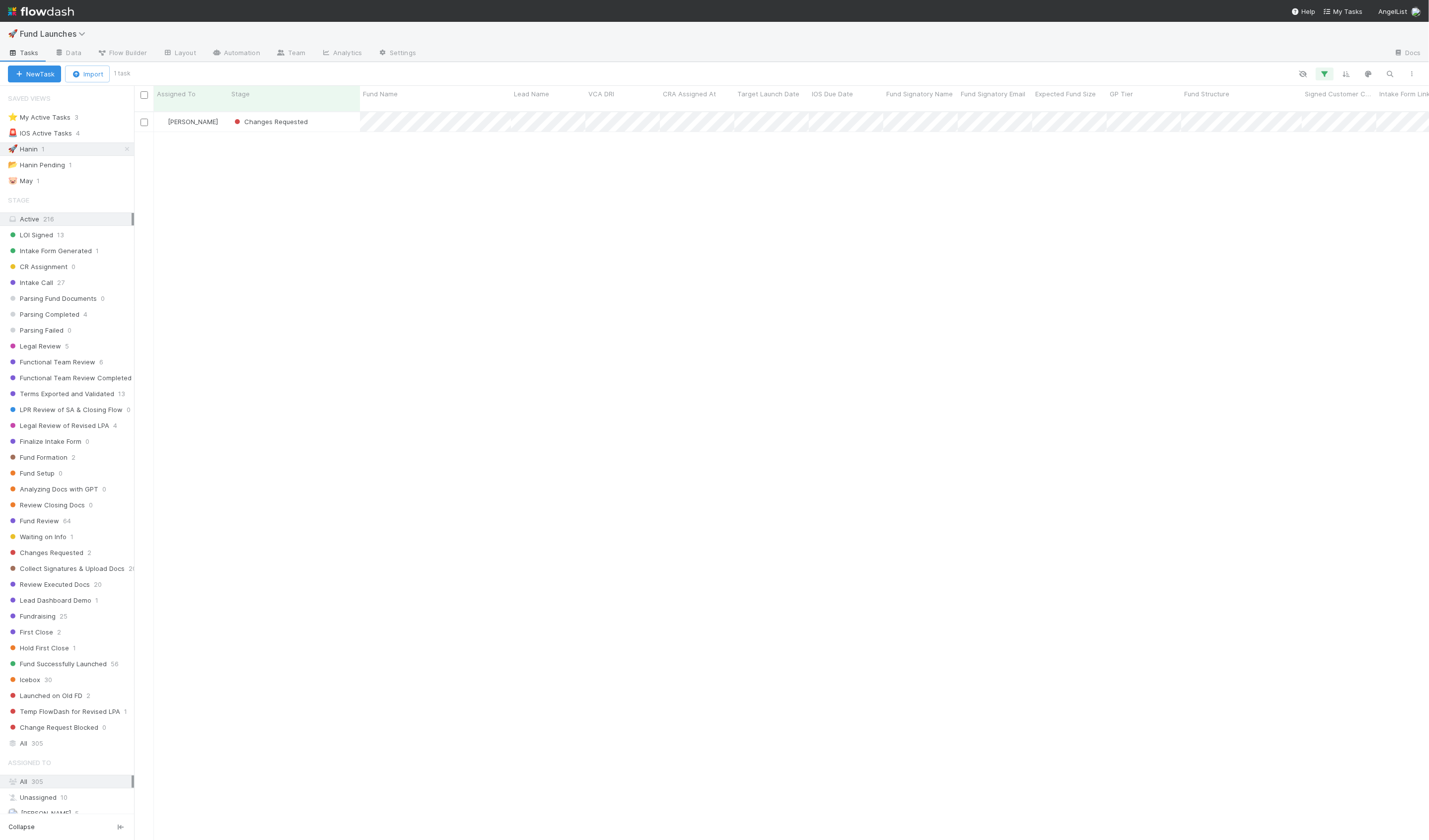
click at [1324, 81] on div "New Task Import 1 task" at bounding box center [714, 74] width 1429 height 24
click at [1323, 76] on icon "button" at bounding box center [1325, 74] width 10 height 9
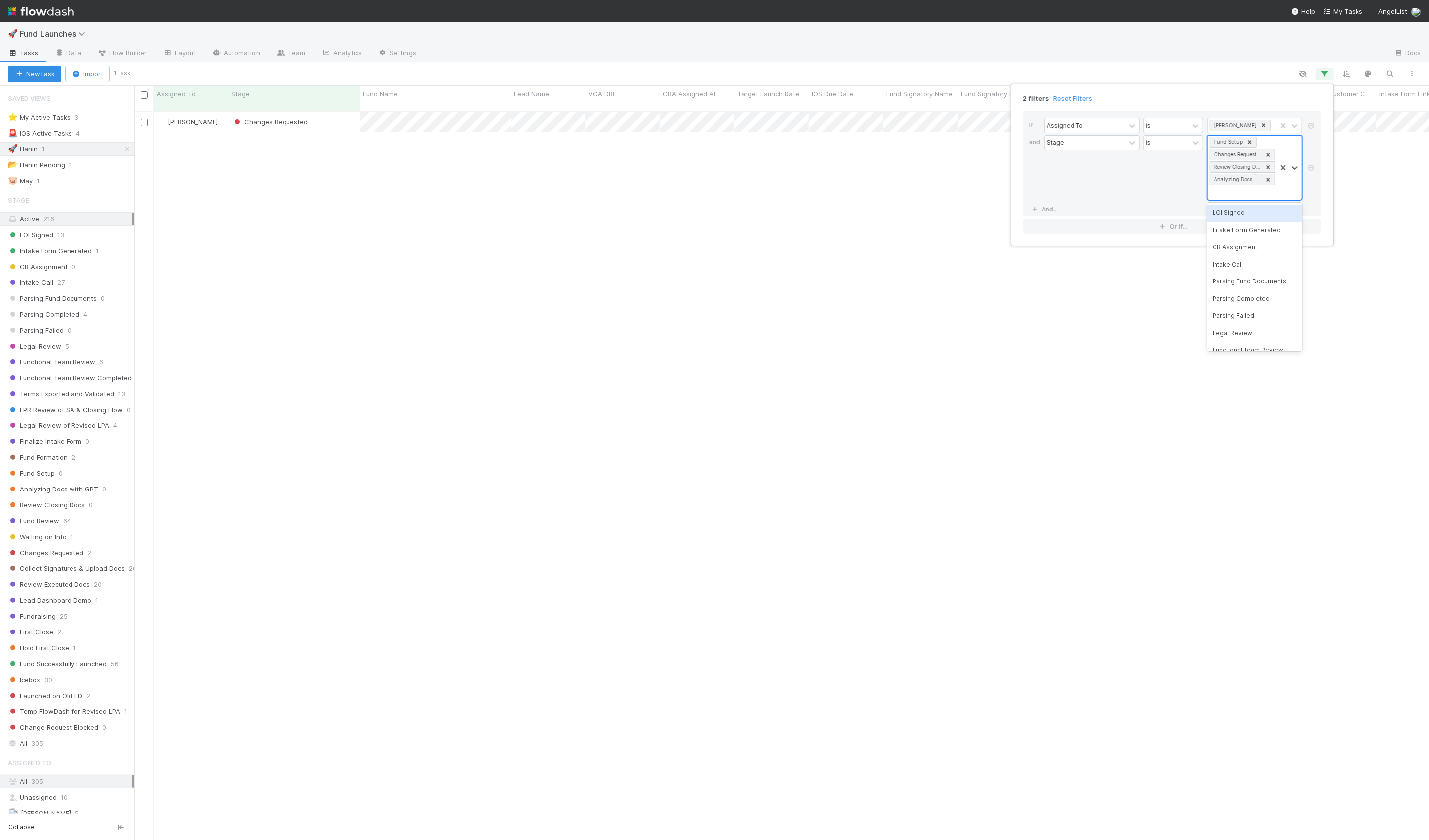
click at [1246, 194] on div "Fund Setup Changes Requested Review Closing Docs Analyzing Docs with GPT" at bounding box center [1242, 167] width 68 height 64
type input "fir"
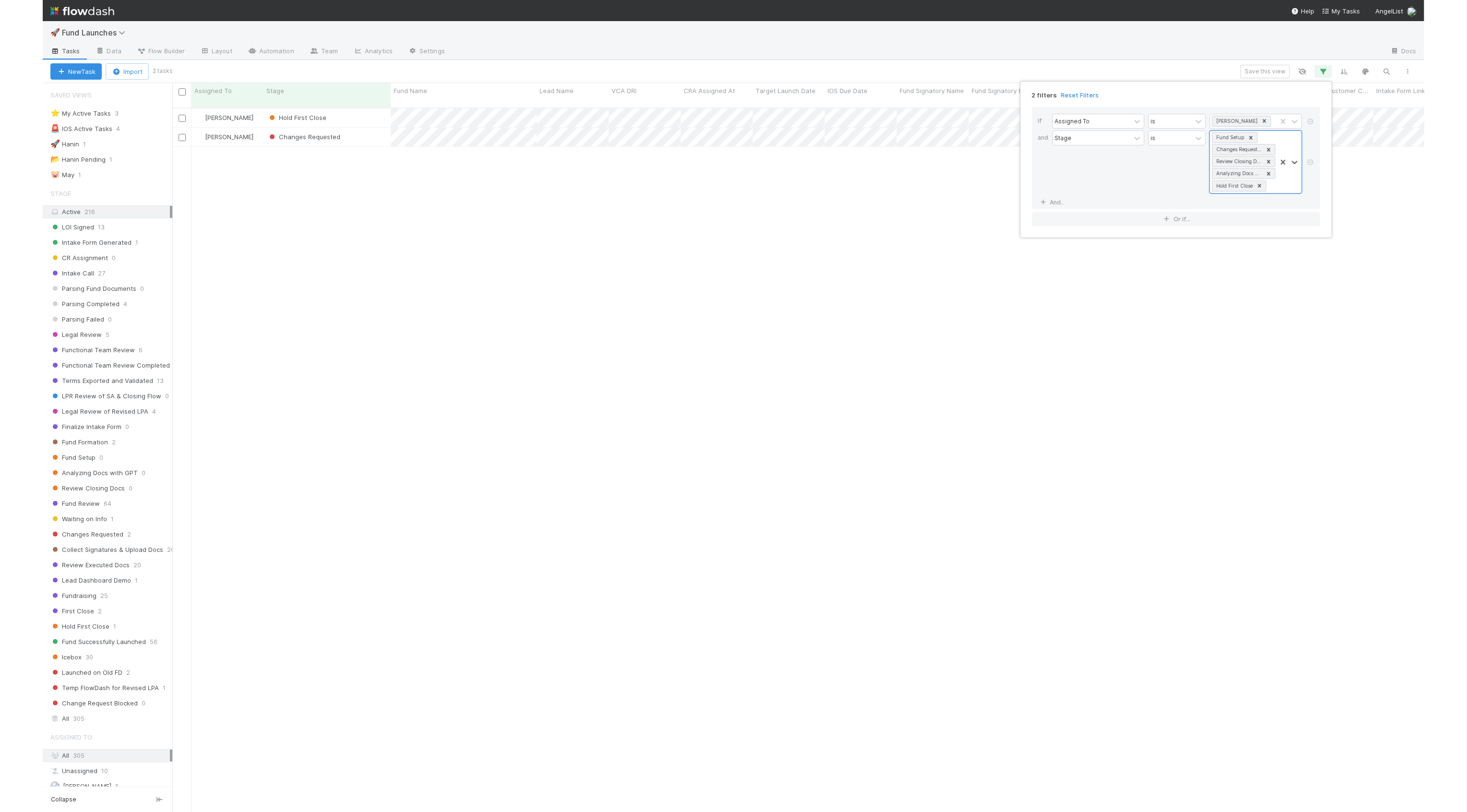
scroll to position [712, 1252]
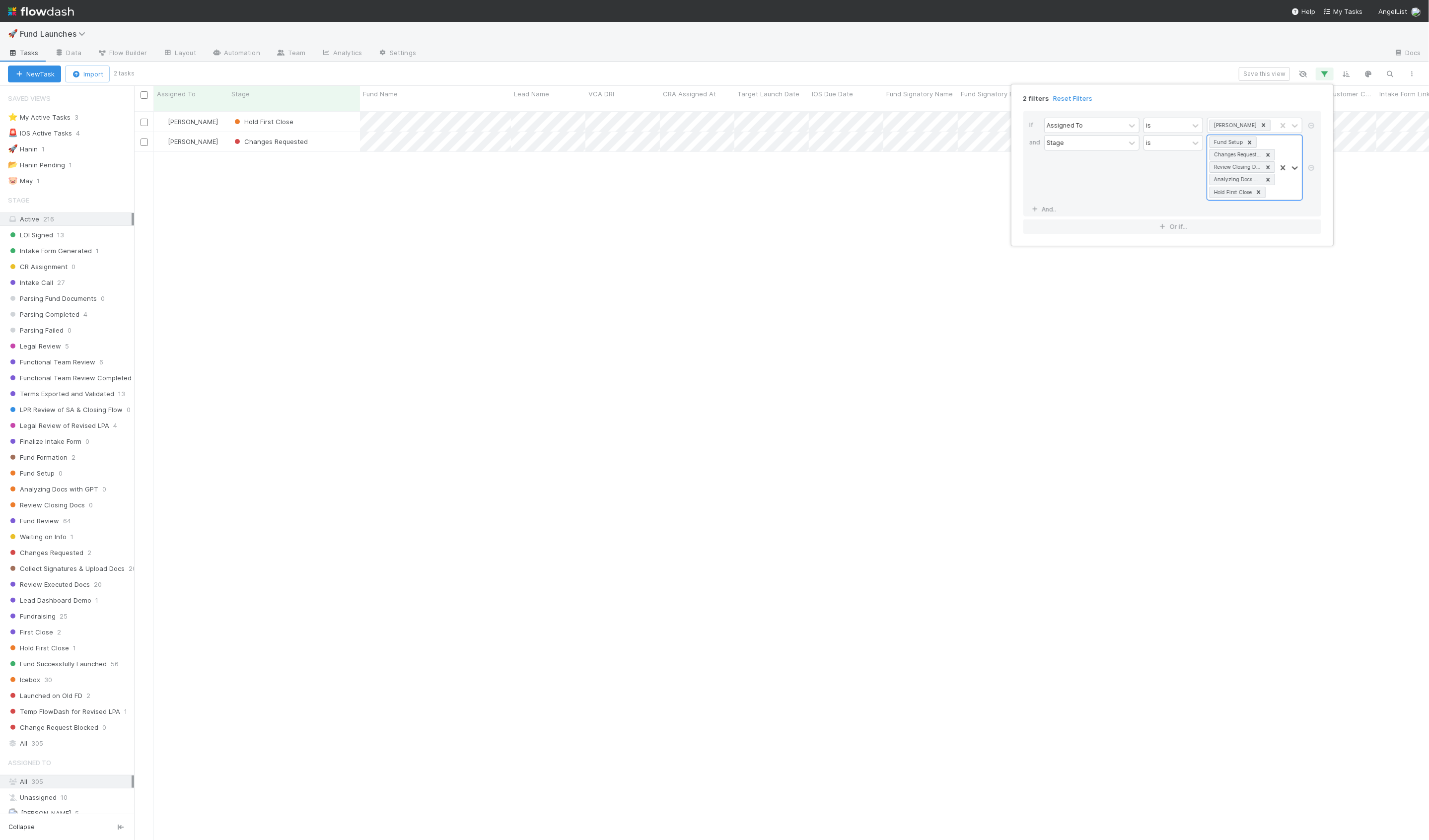
click at [1256, 71] on div "2 filters Reset Filters If Assigned To is Hanin Almoallim and Stage is option H…" at bounding box center [714, 420] width 1429 height 840
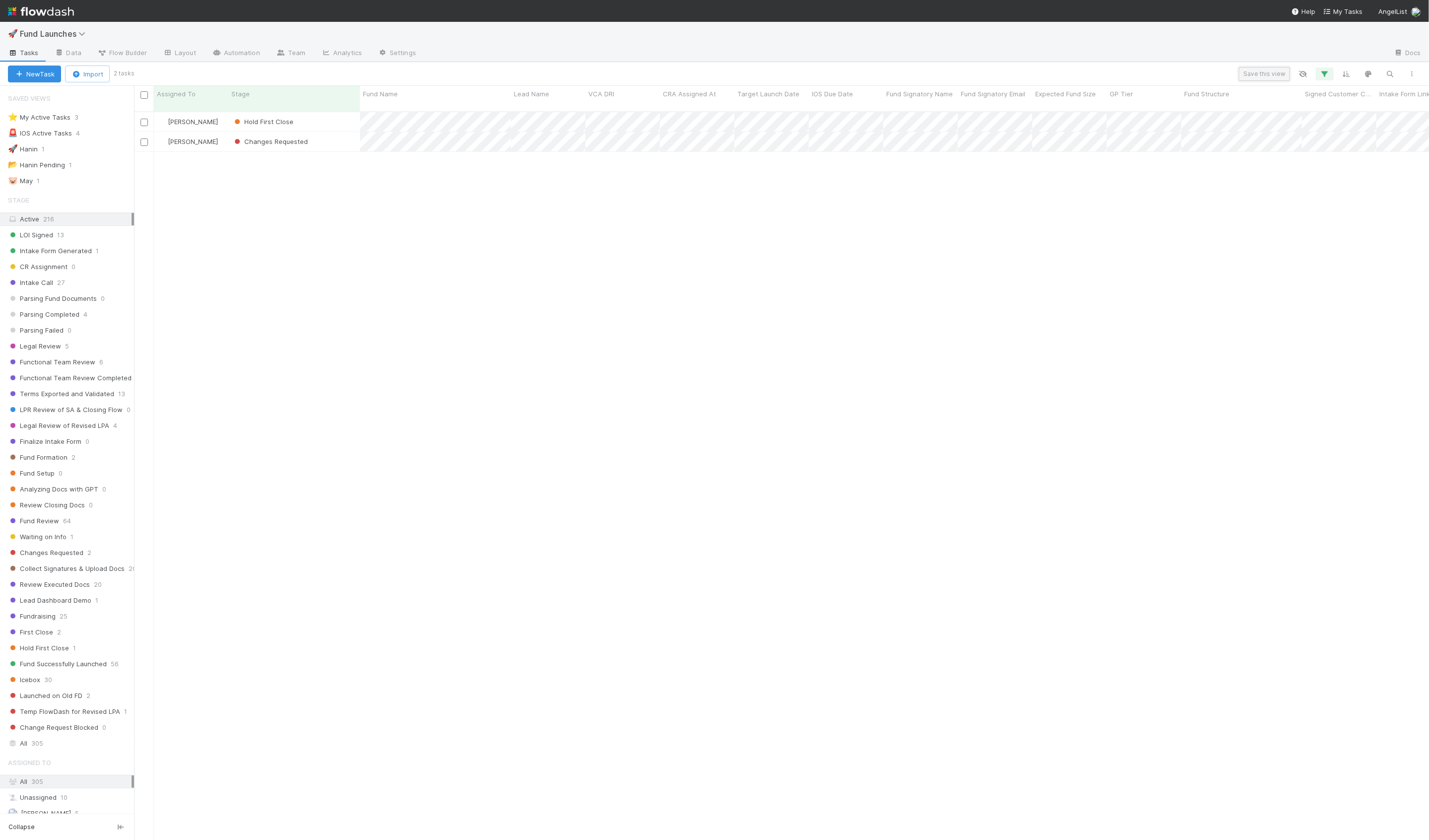
click at [1250, 72] on button "Save this view" at bounding box center [1264, 74] width 51 height 14
click at [1073, 130] on div "Create a new saved view" at bounding box center [1041, 131] width 81 height 10
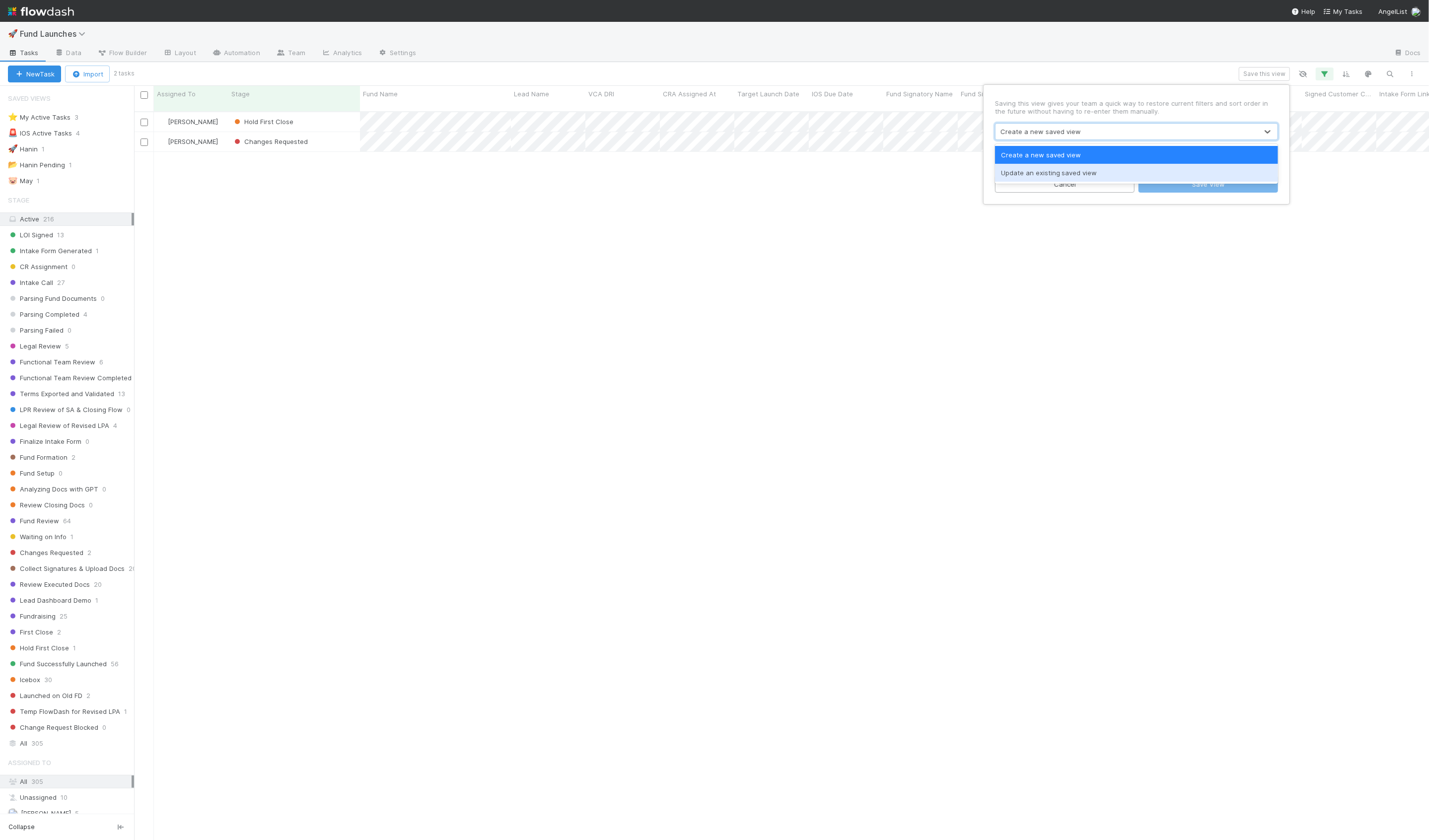
click at [1051, 169] on div "Update an existing saved view" at bounding box center [1136, 173] width 283 height 18
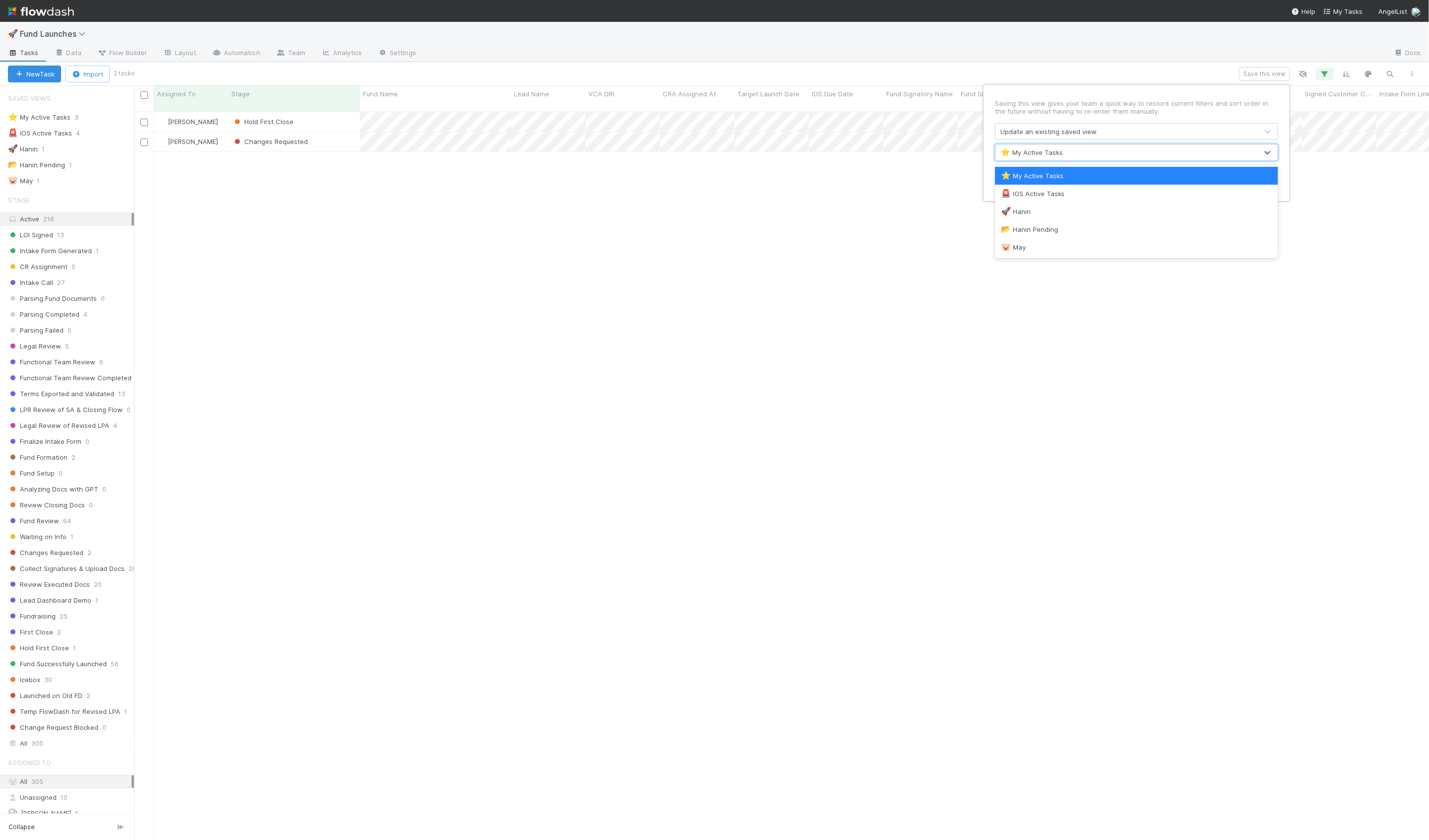
click at [1048, 156] on div "⭐ My Active Tasks" at bounding box center [1032, 152] width 62 height 10
click at [1035, 204] on div "🚀 Hanin" at bounding box center [1136, 211] width 283 height 18
click at [1177, 184] on button "Save View" at bounding box center [1208, 181] width 140 height 17
click at [272, 173] on div "Hanin Almoallim Hold First Close 2/16/24, 4:33:14 PM 8/20/25, 11:05:38 AM 49 0 …" at bounding box center [782, 481] width 1295 height 736
click at [326, 140] on div "Changes Requested" at bounding box center [294, 141] width 131 height 19
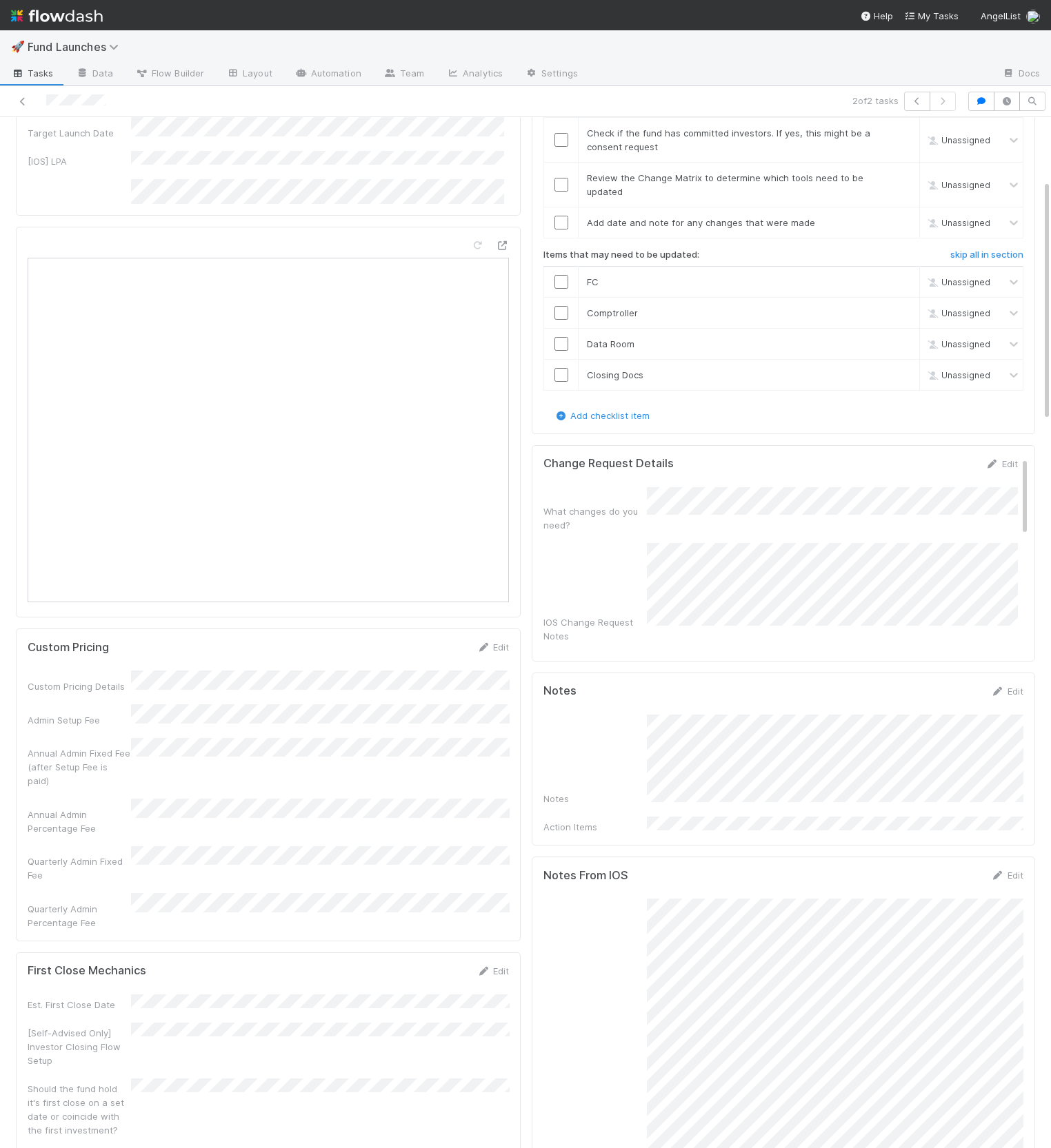
scroll to position [280, 995]
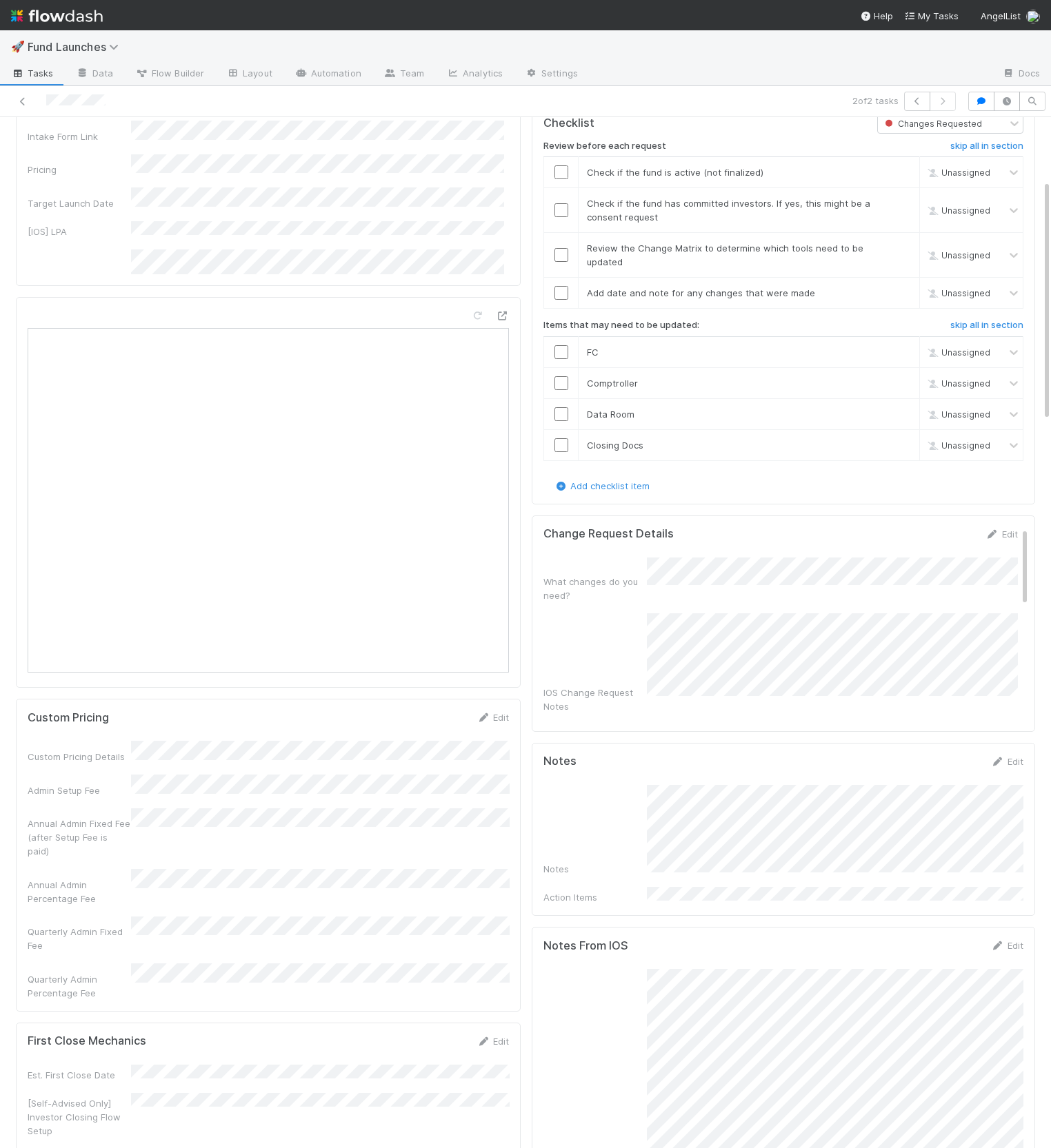
click at [1017, 527] on div "Change Request Details Edit" at bounding box center [780, 534] width 495 height 14
click at [1012, 529] on link "Edit" at bounding box center [1002, 534] width 33 height 11
click at [611, 628] on div "What changes do you need?" at bounding box center [780, 600] width 474 height 116
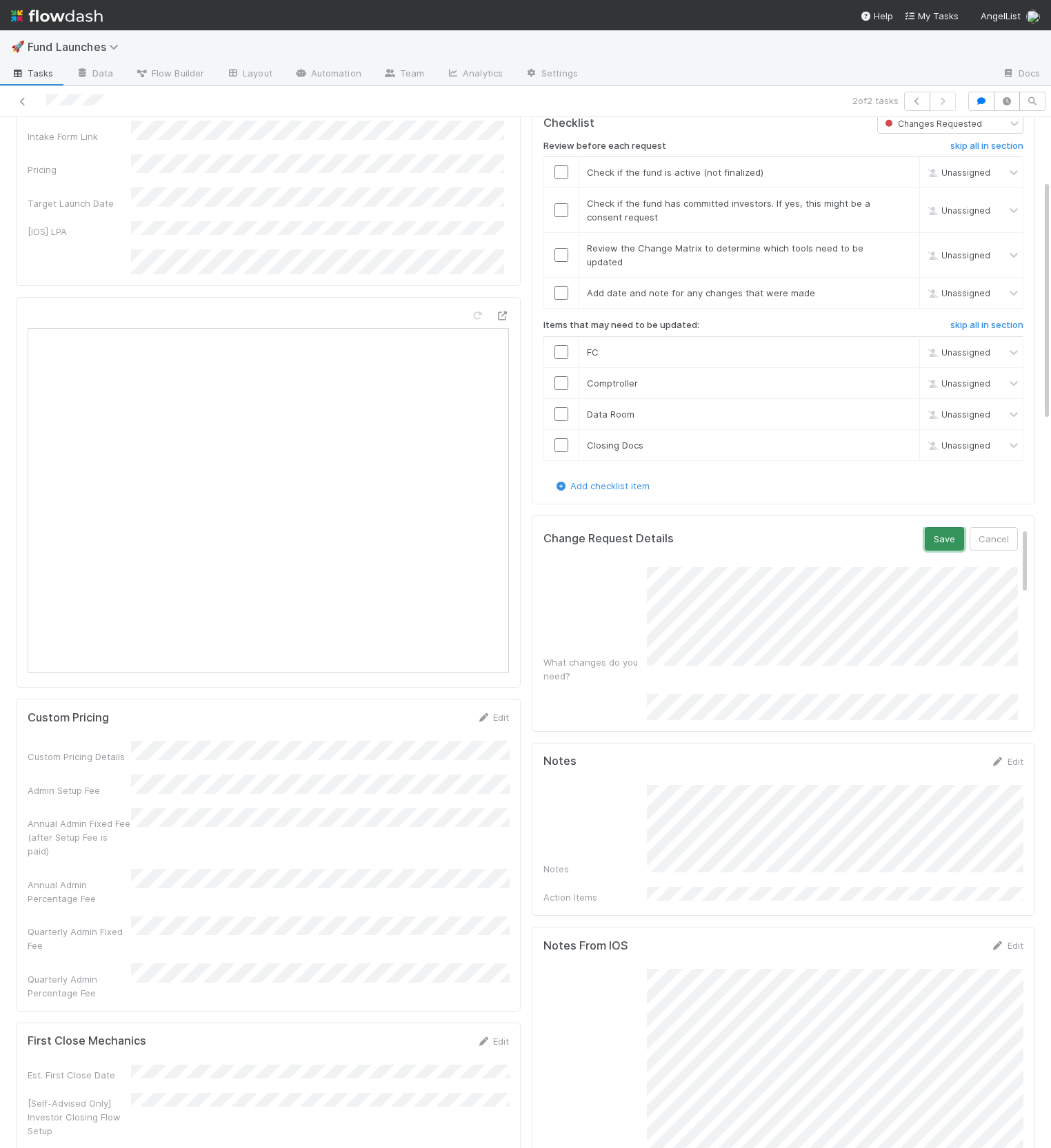
click at [927, 537] on button "Save" at bounding box center [944, 539] width 39 height 24
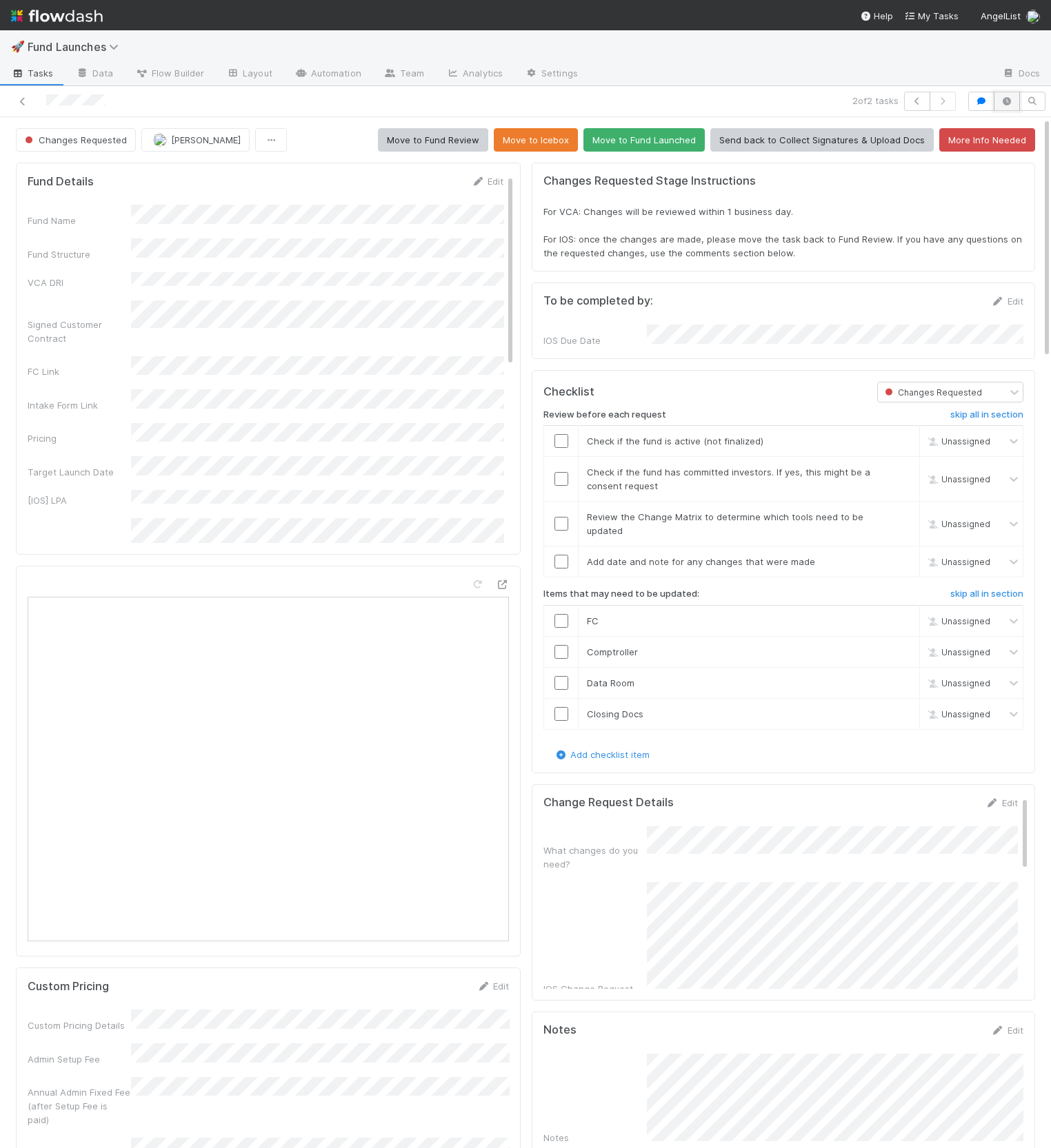
click at [1010, 98] on icon "button" at bounding box center [1006, 101] width 14 height 8
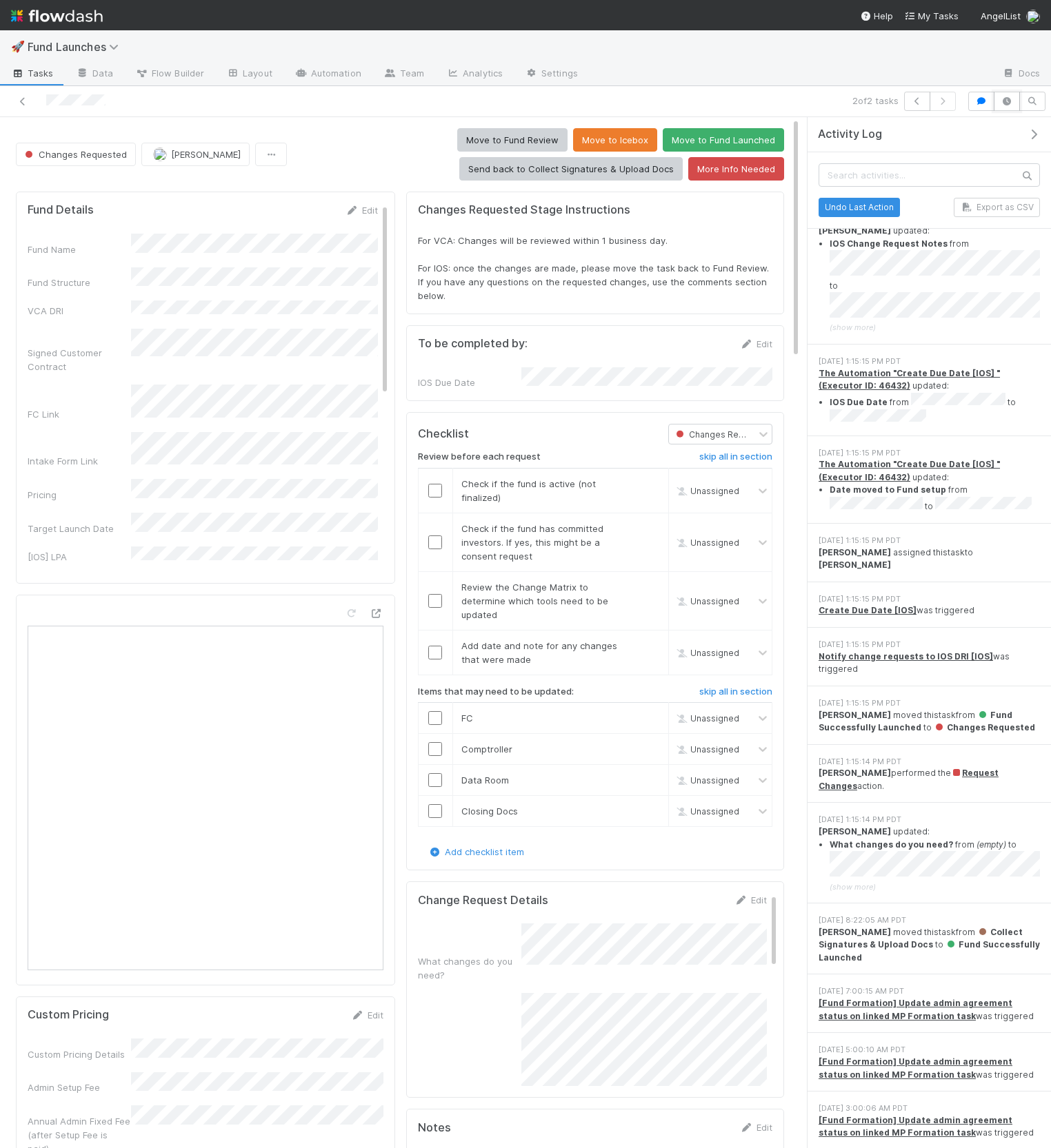
scroll to position [25, 0]
click at [1035, 133] on icon "button" at bounding box center [1033, 134] width 14 height 11
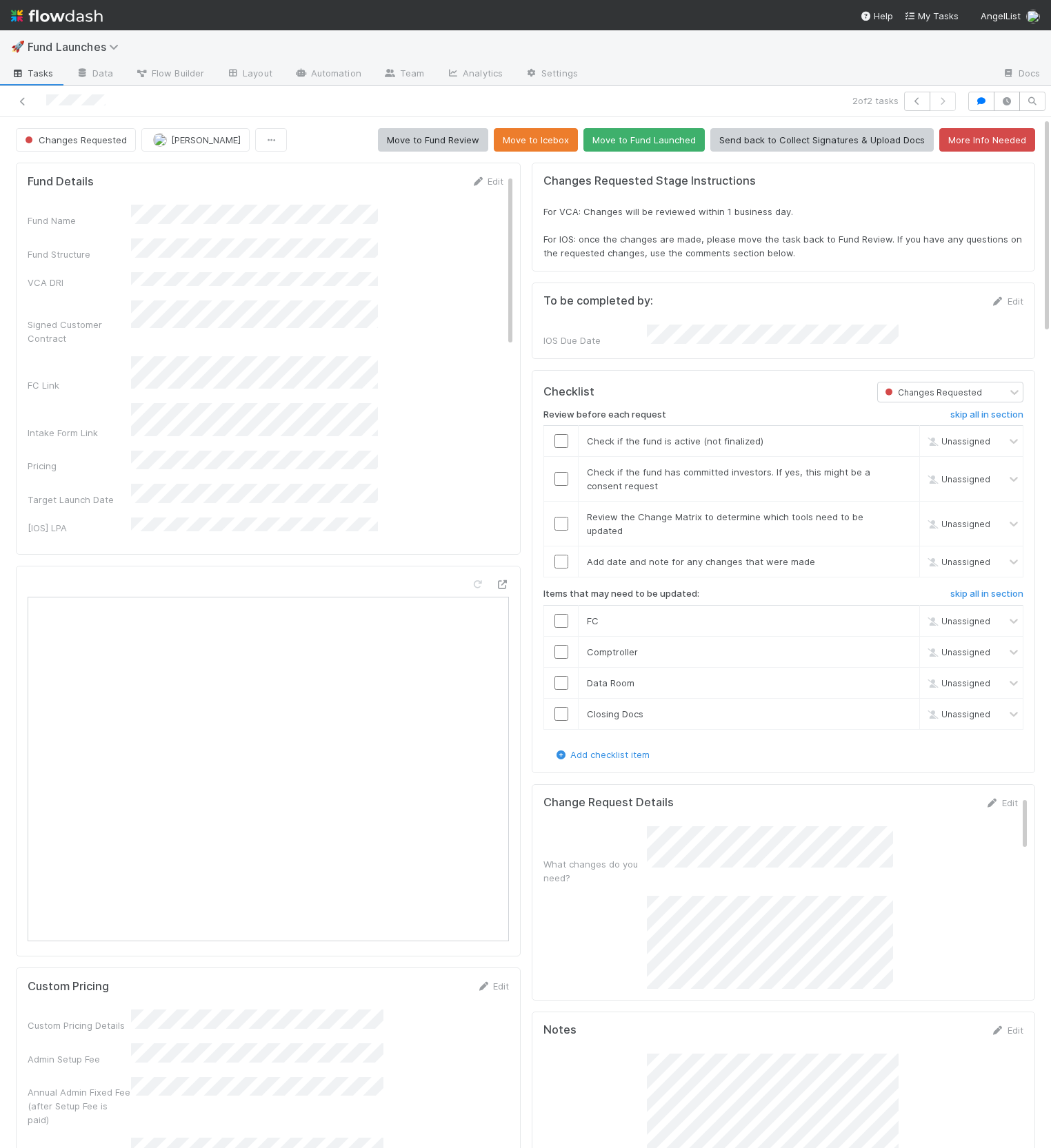
scroll to position [77, 0]
click at [975, 101] on icon "button" at bounding box center [981, 101] width 14 height 8
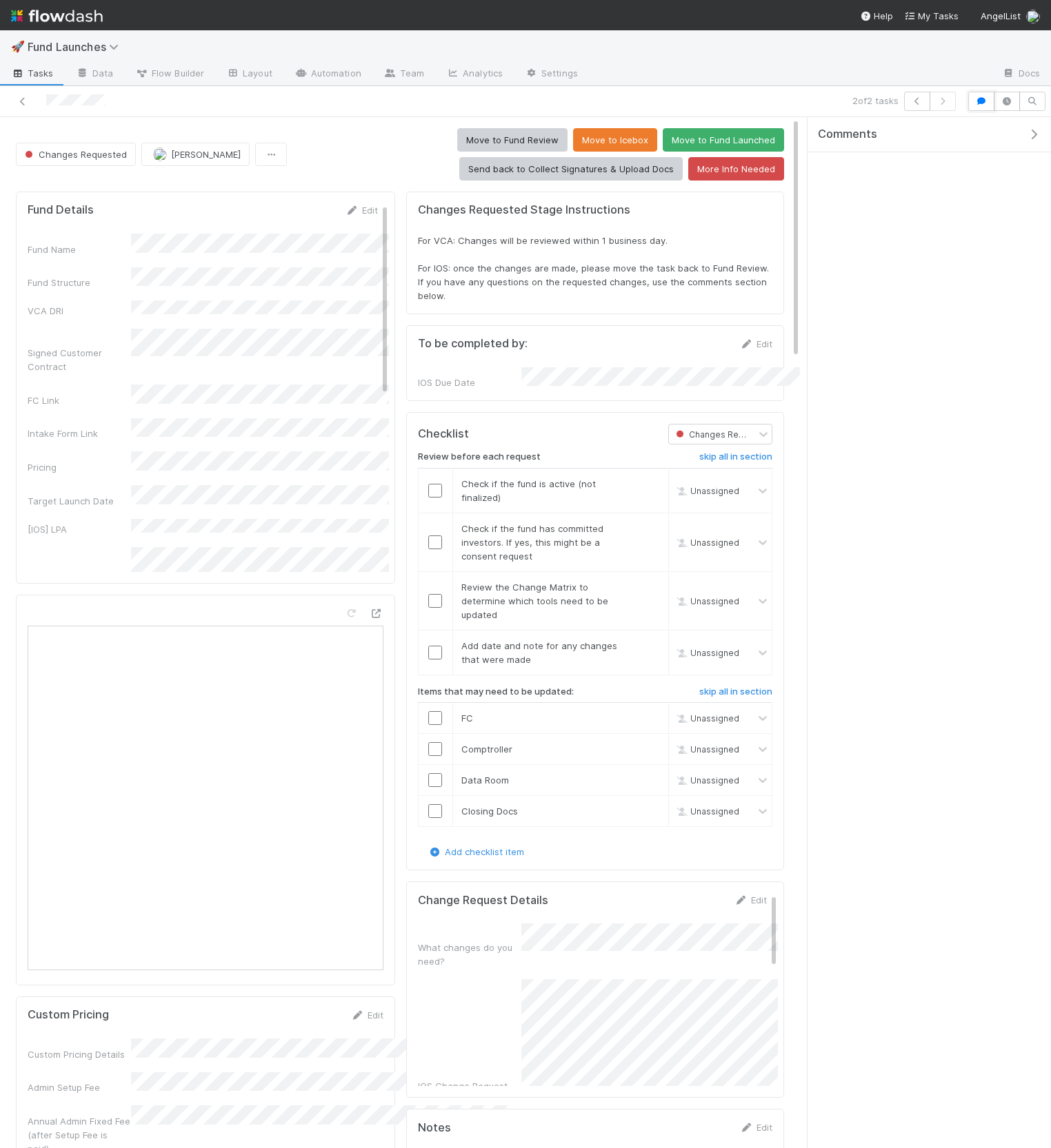
scroll to position [0, 0]
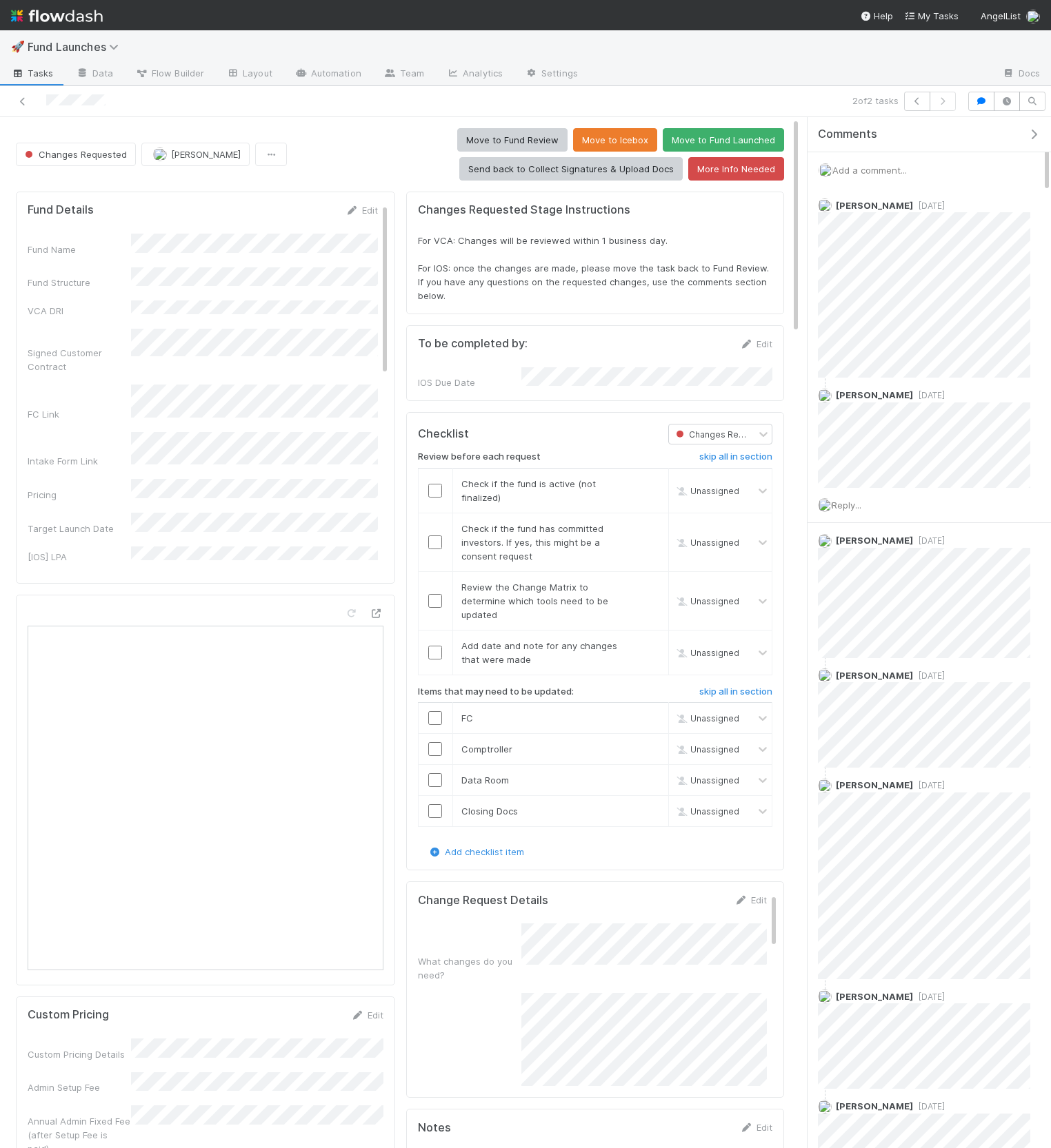
click at [887, 169] on span "Add a comment..." at bounding box center [869, 169] width 74 height 11
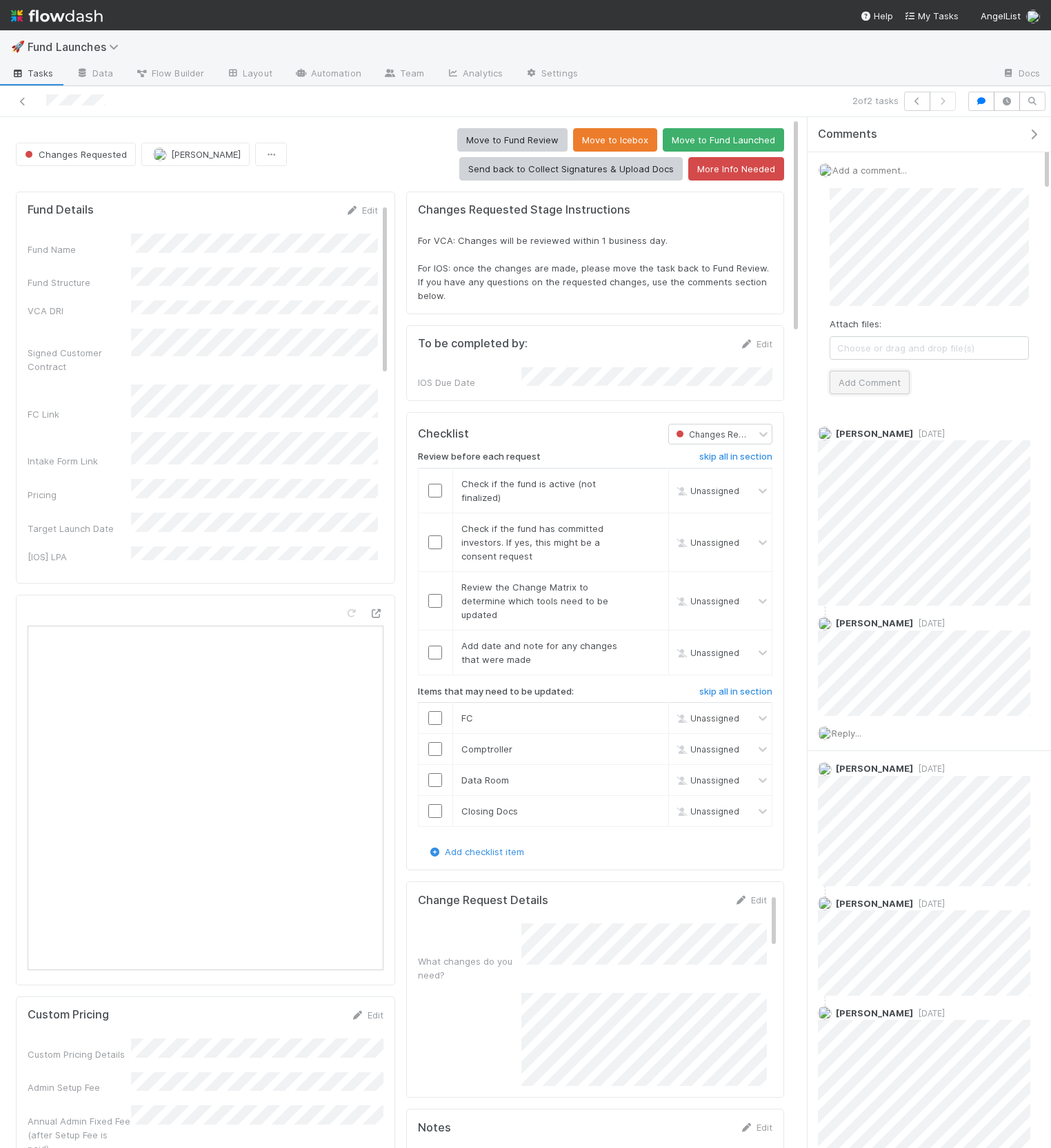
click at [877, 373] on button "Add Comment" at bounding box center [869, 382] width 80 height 24
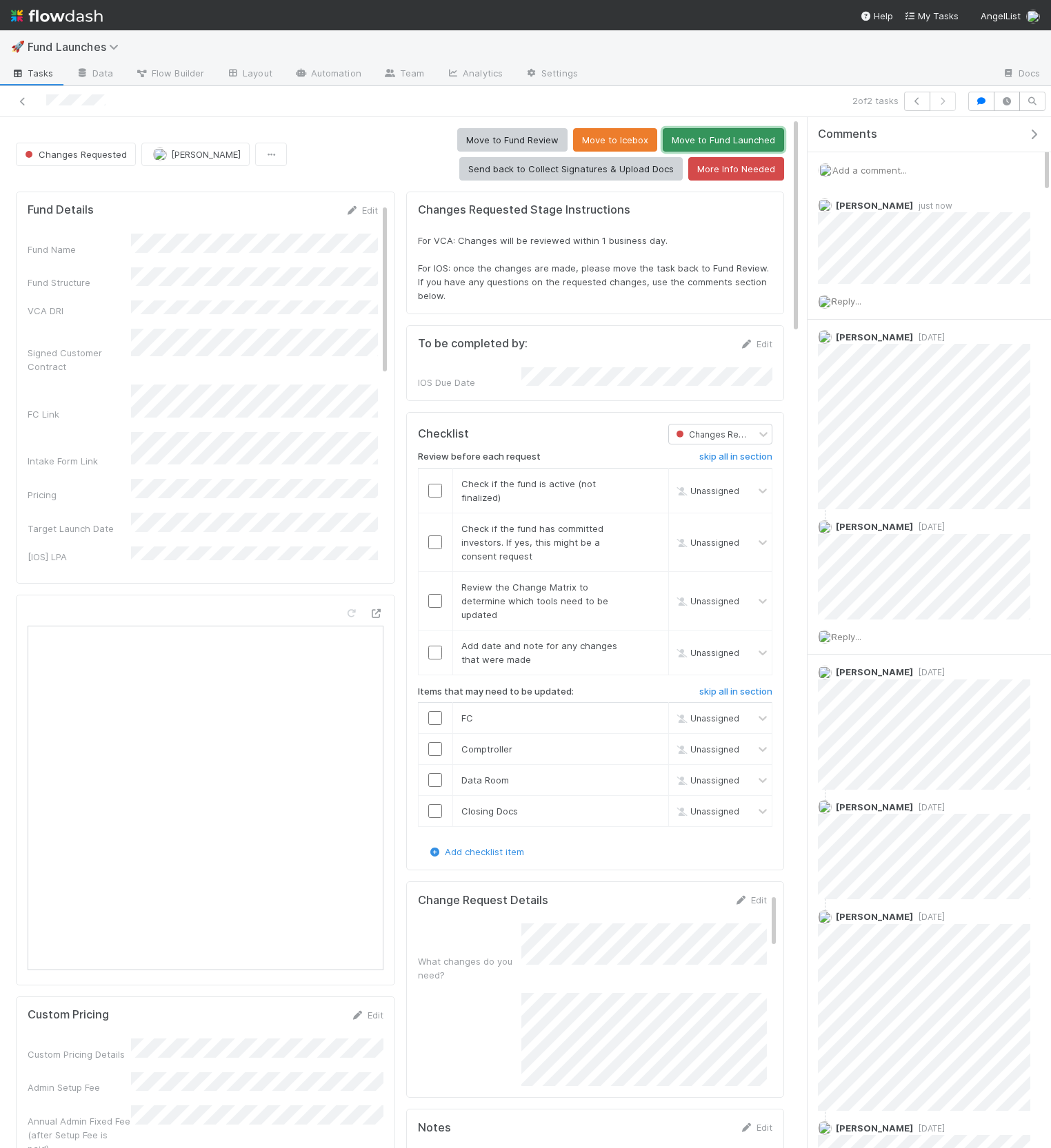
click at [748, 141] on button "Move to Fund Launched" at bounding box center [723, 140] width 121 height 24
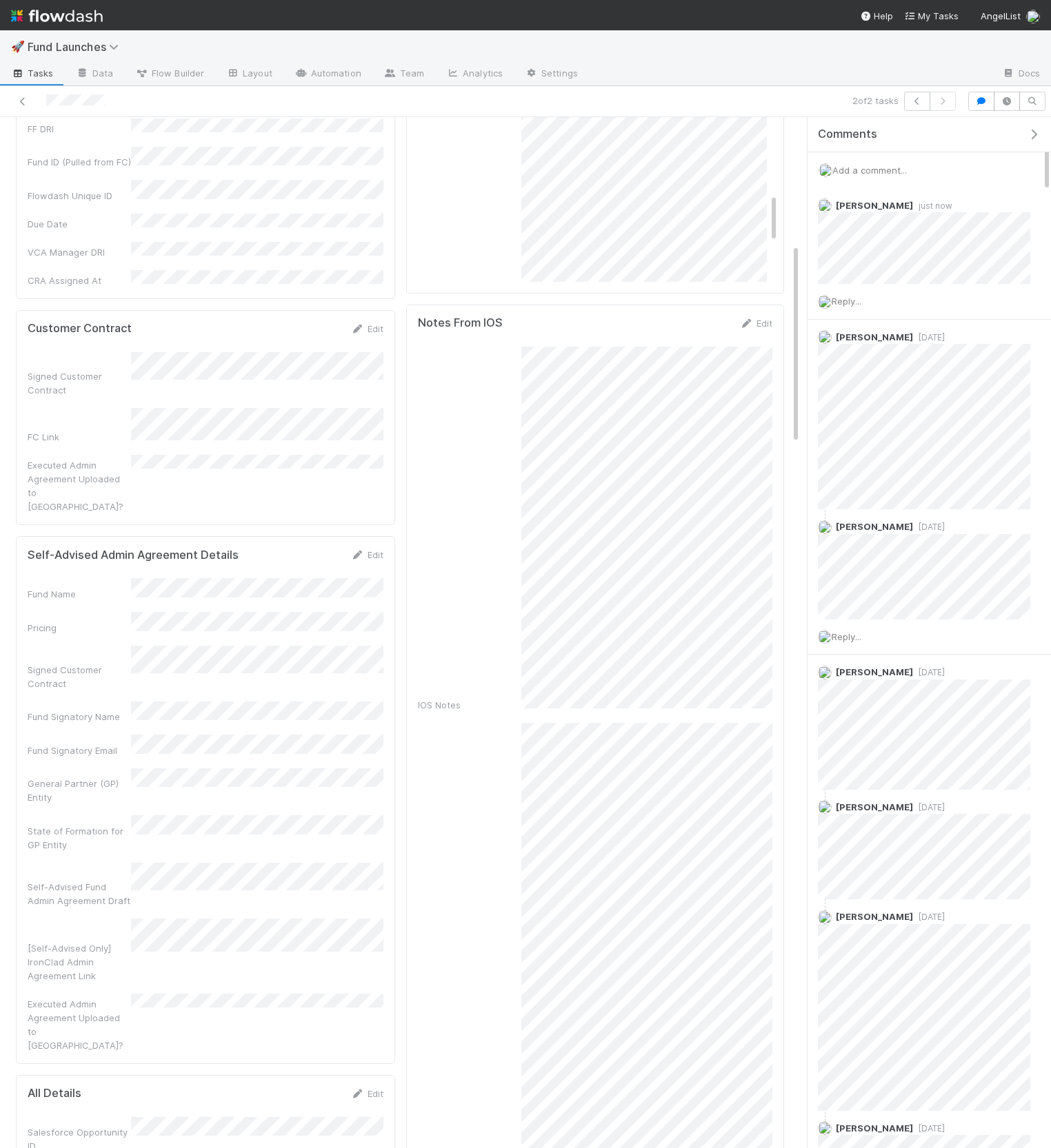
scroll to position [709, 0]
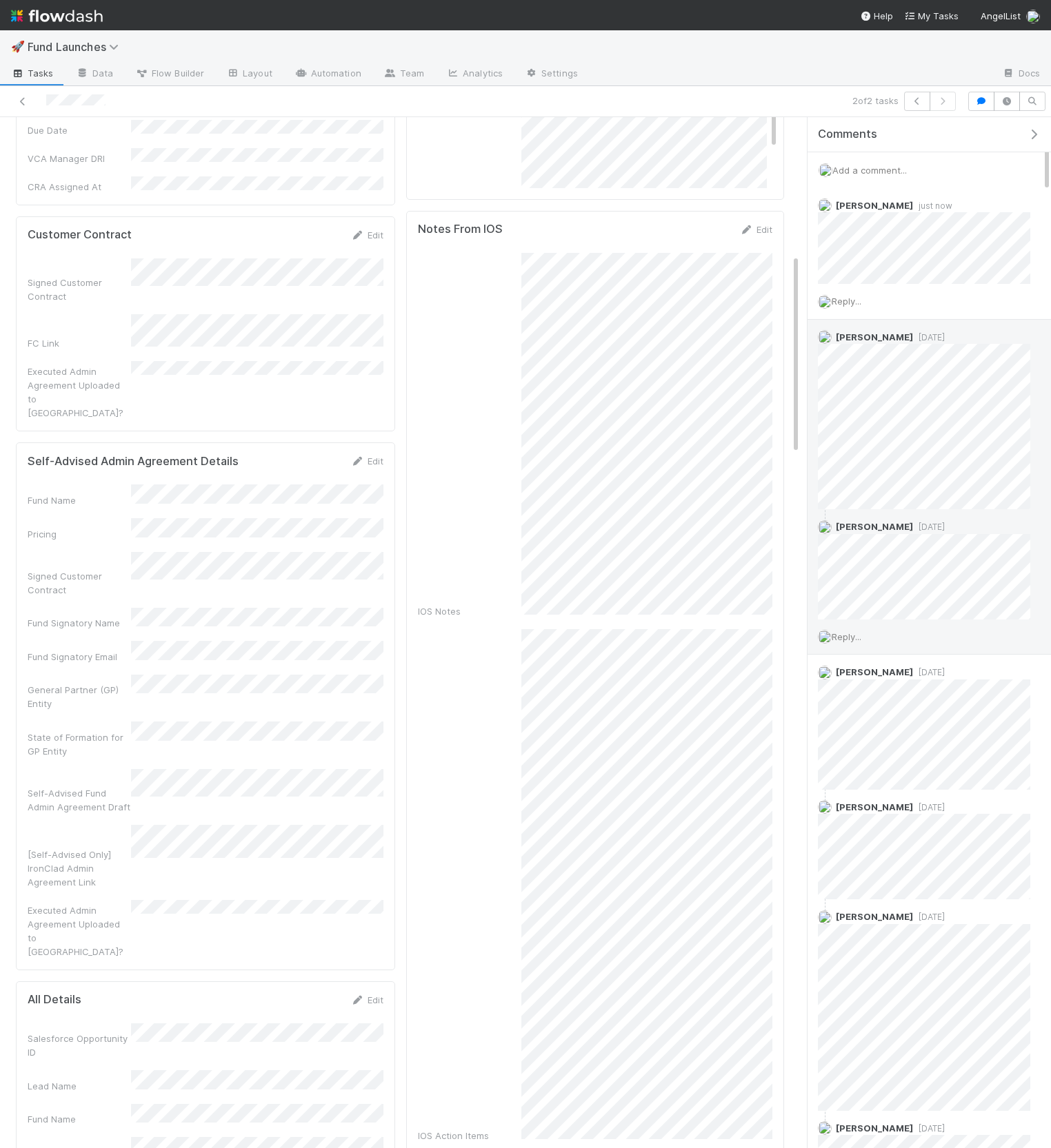
click at [854, 631] on span "Reply..." at bounding box center [847, 636] width 29 height 11
click at [859, 845] on button "Add Reply" at bounding box center [865, 845] width 61 height 24
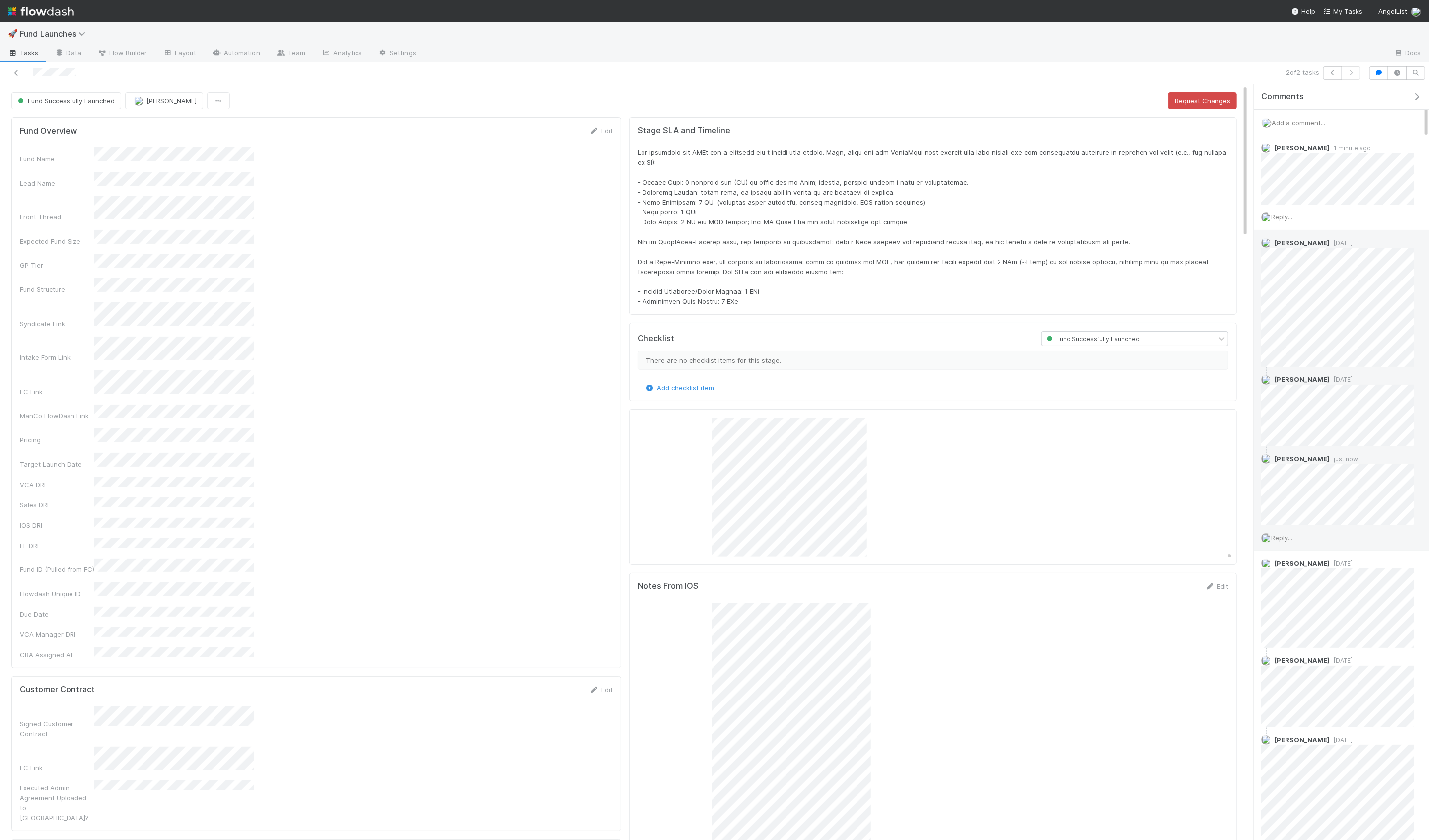
scroll to position [202, 1209]
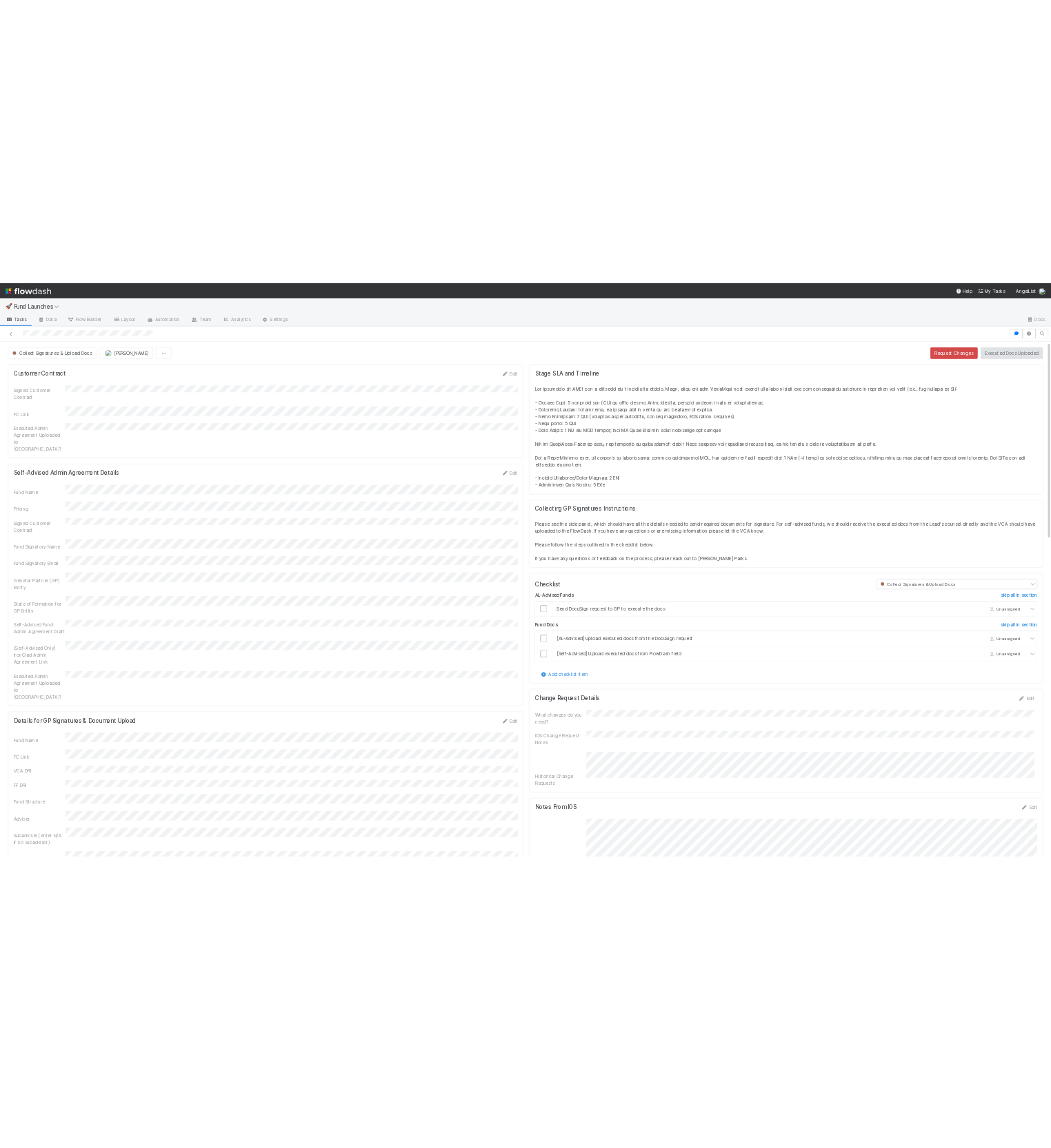
scroll to position [280, 995]
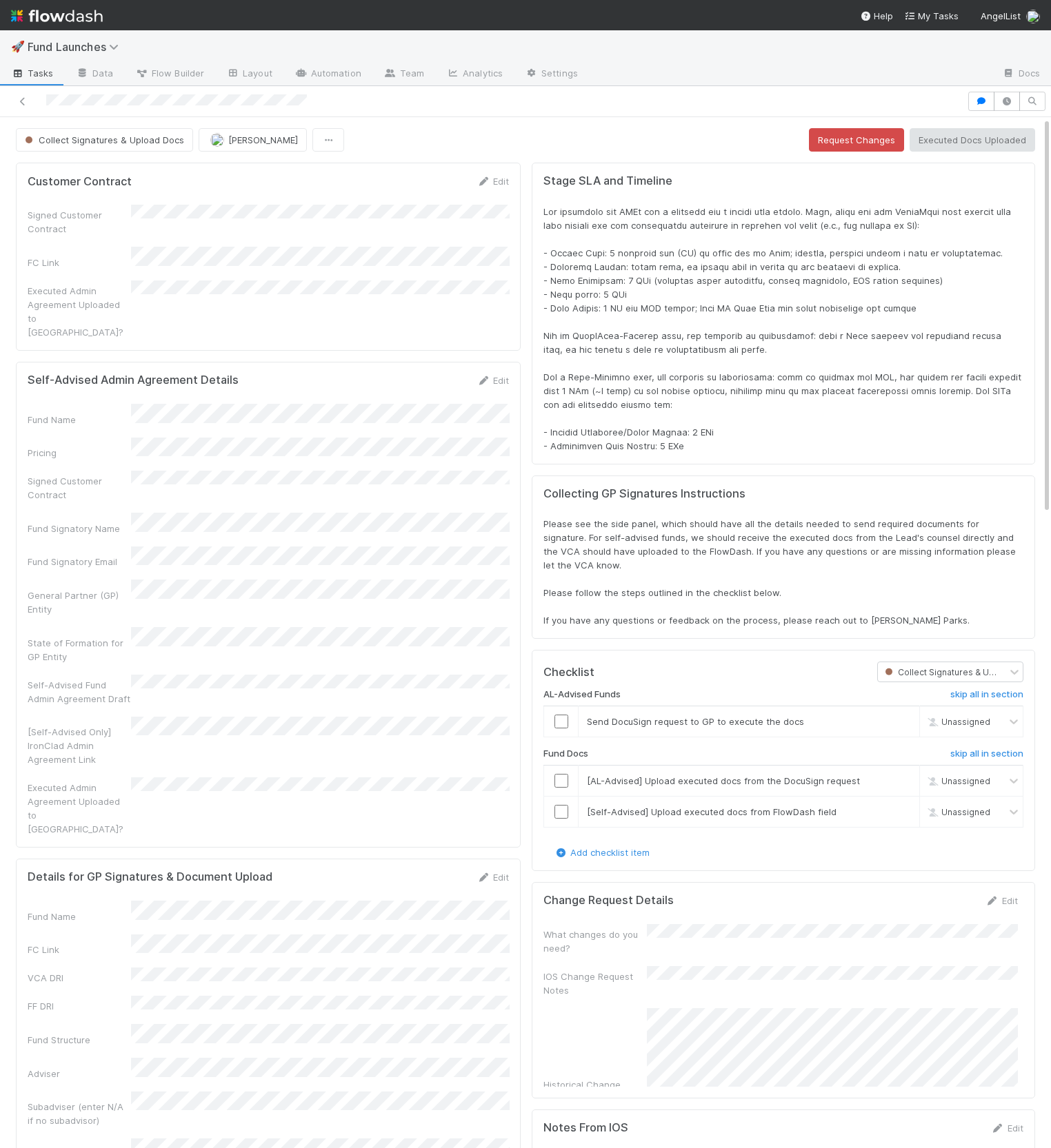
click at [789, 279] on span at bounding box center [784, 329] width 481 height 245
click at [977, 94] on button "button" at bounding box center [981, 101] width 26 height 20
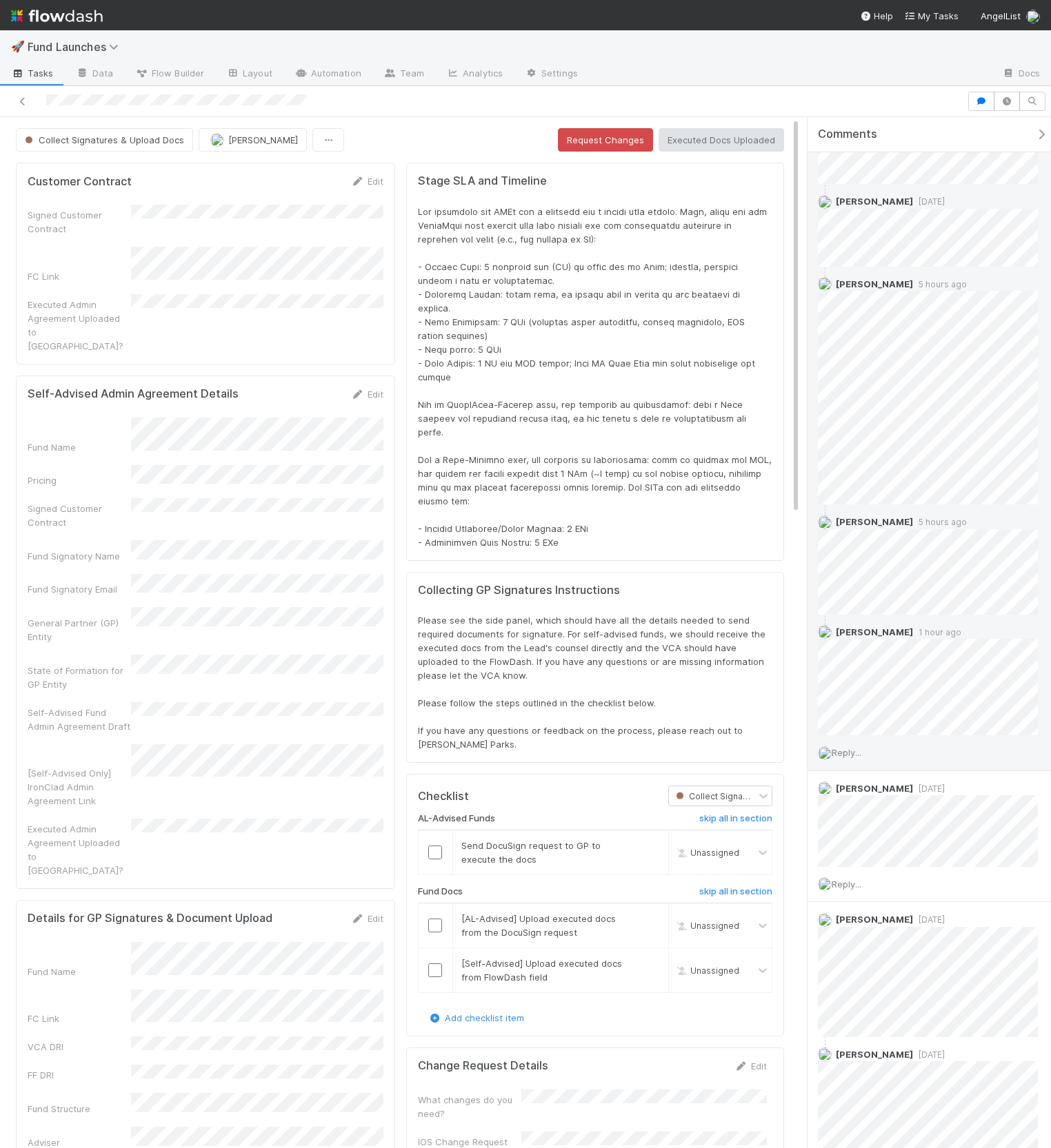
scroll to position [764, 0]
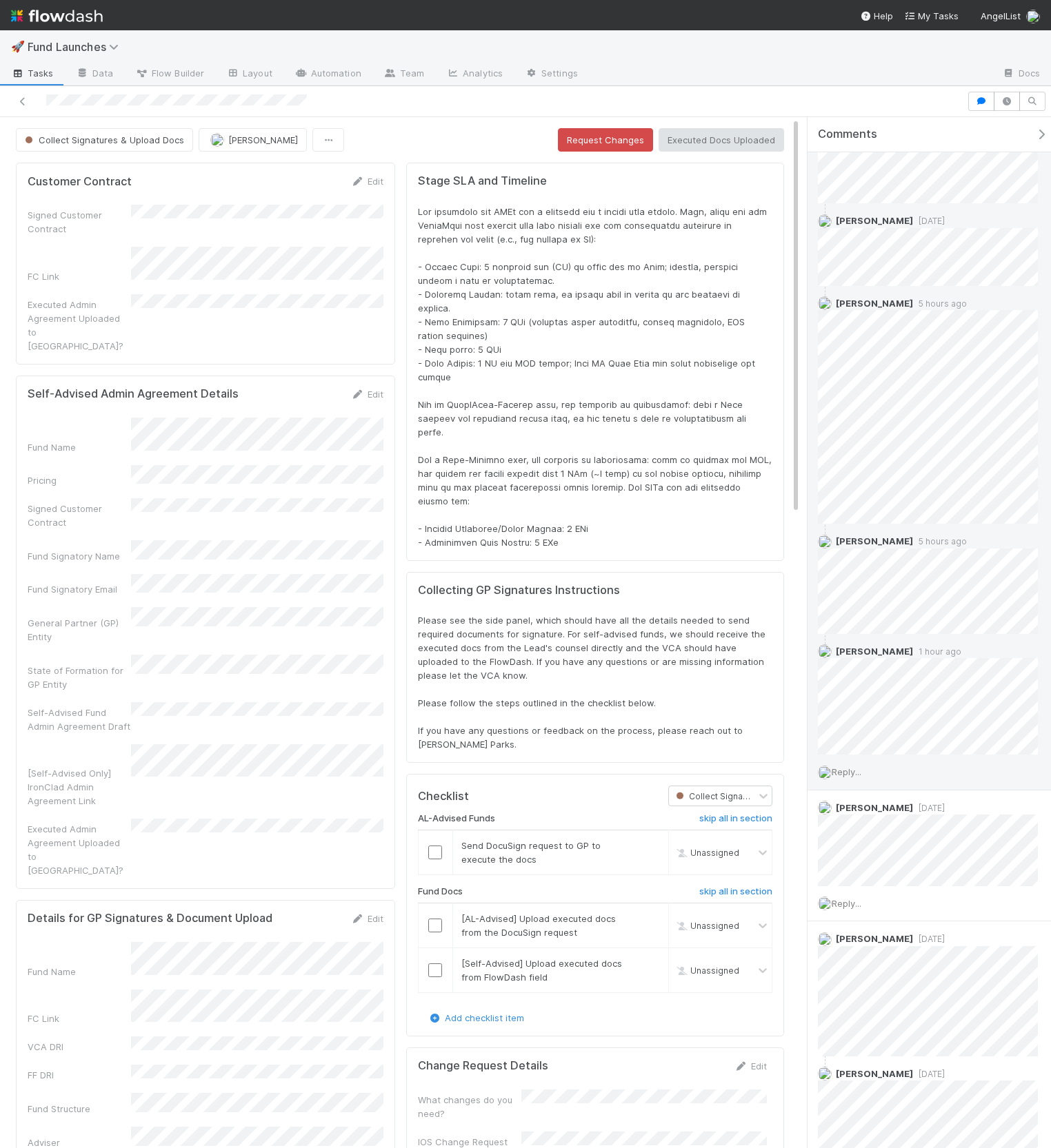
click at [854, 766] on span "Reply..." at bounding box center [847, 771] width 29 height 11
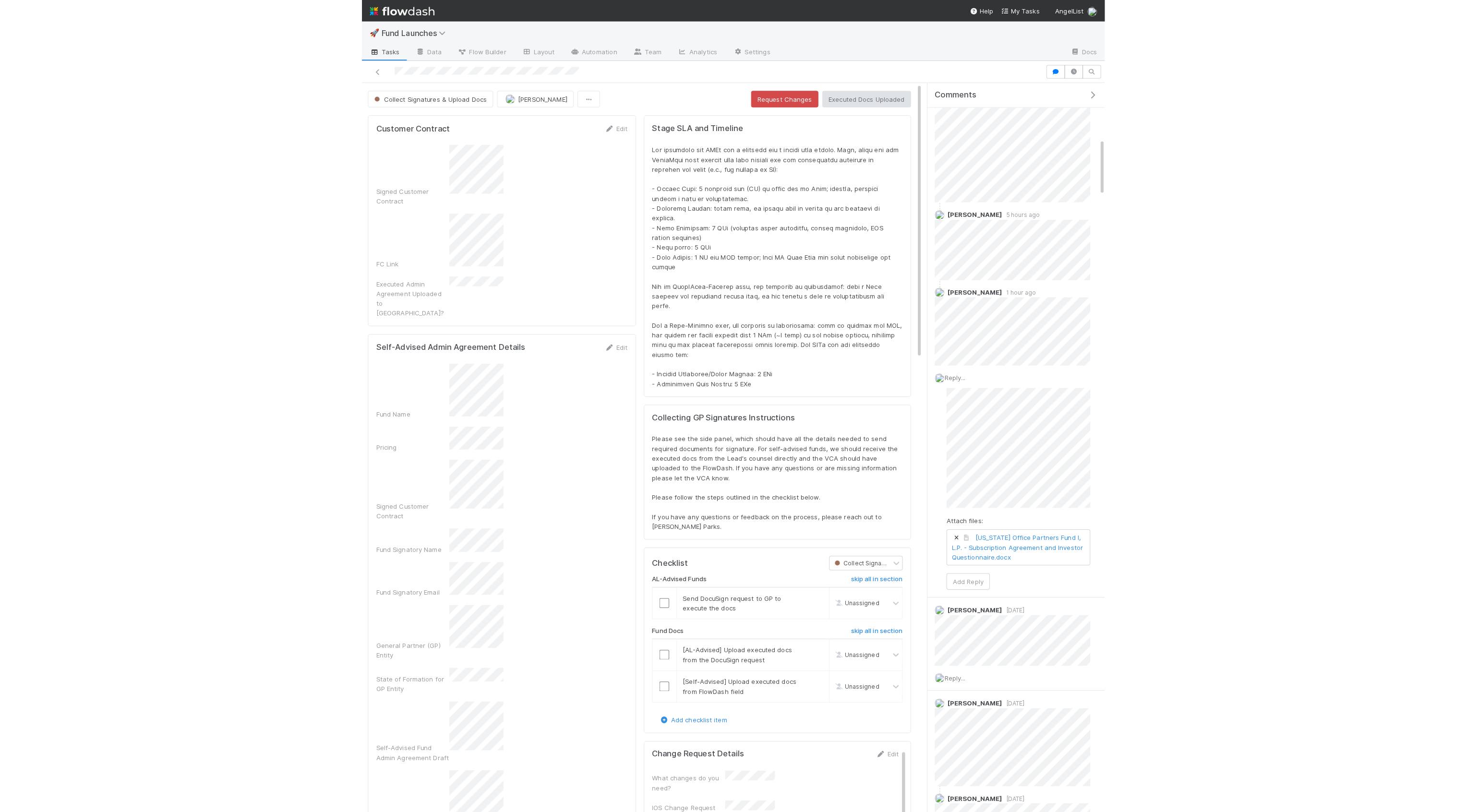
scroll to position [195, 518]
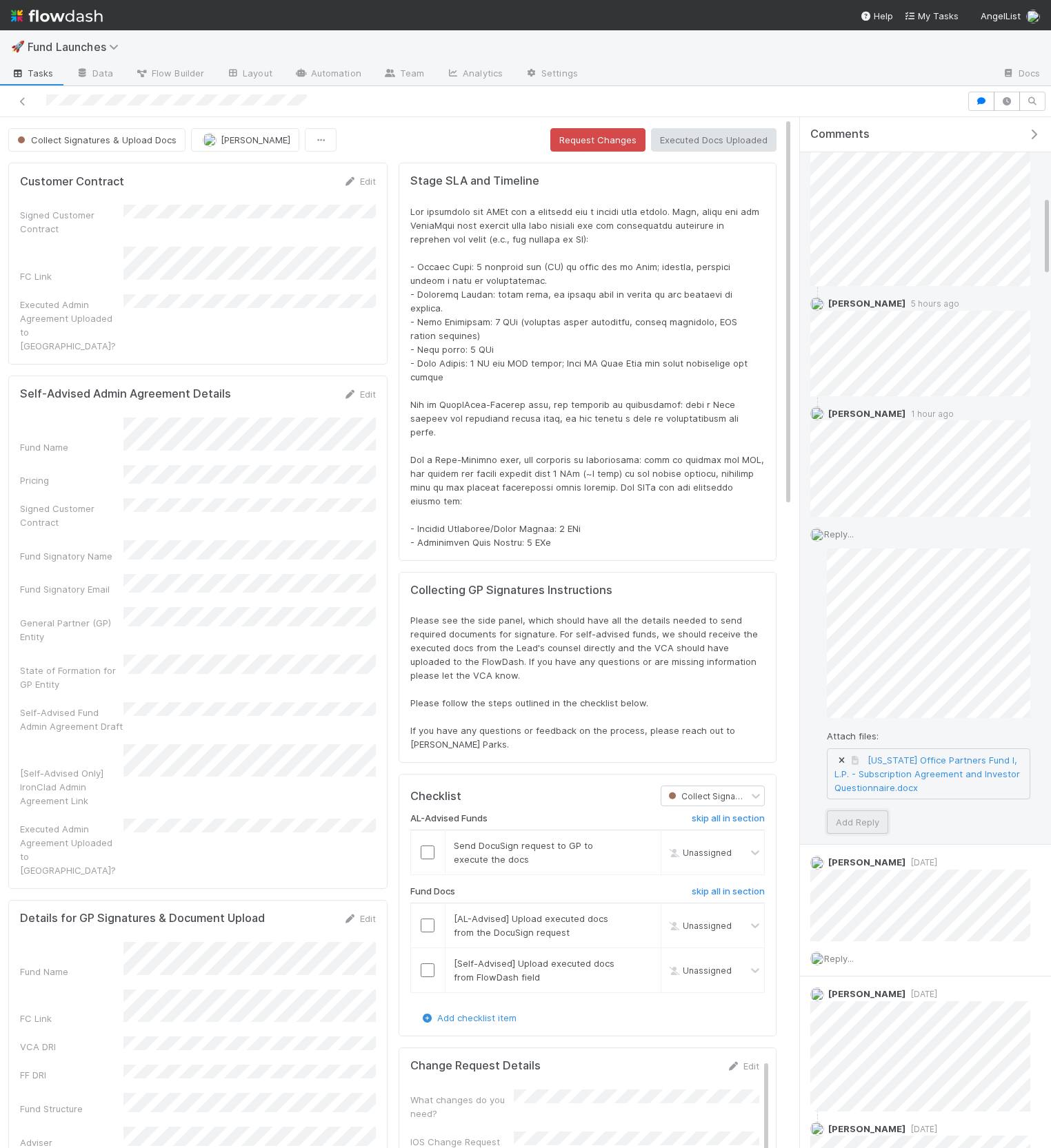
click at [864, 814] on button "Add Reply" at bounding box center [857, 822] width 61 height 24
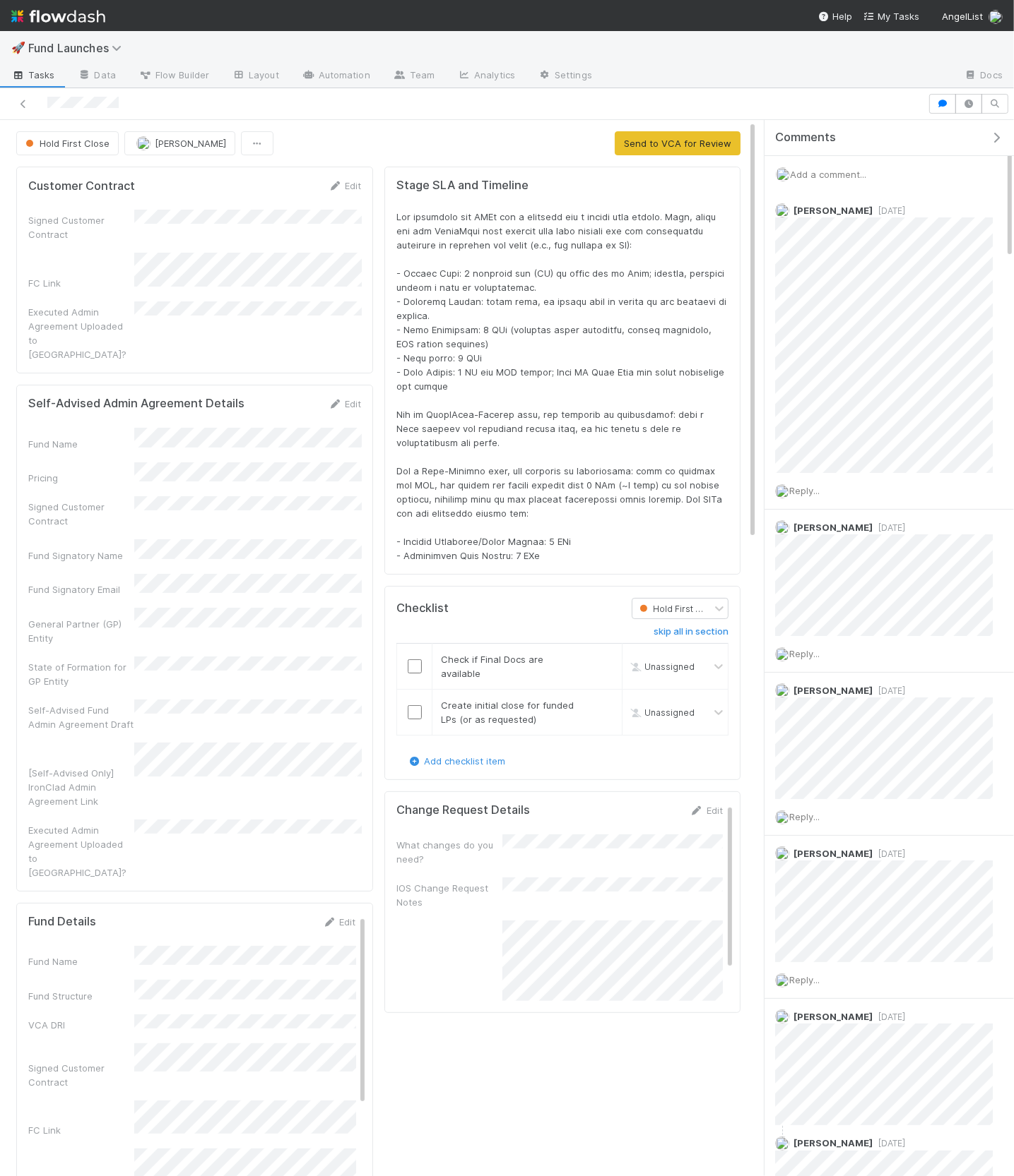
click at [992, 142] on icon "button" at bounding box center [996, 137] width 14 height 11
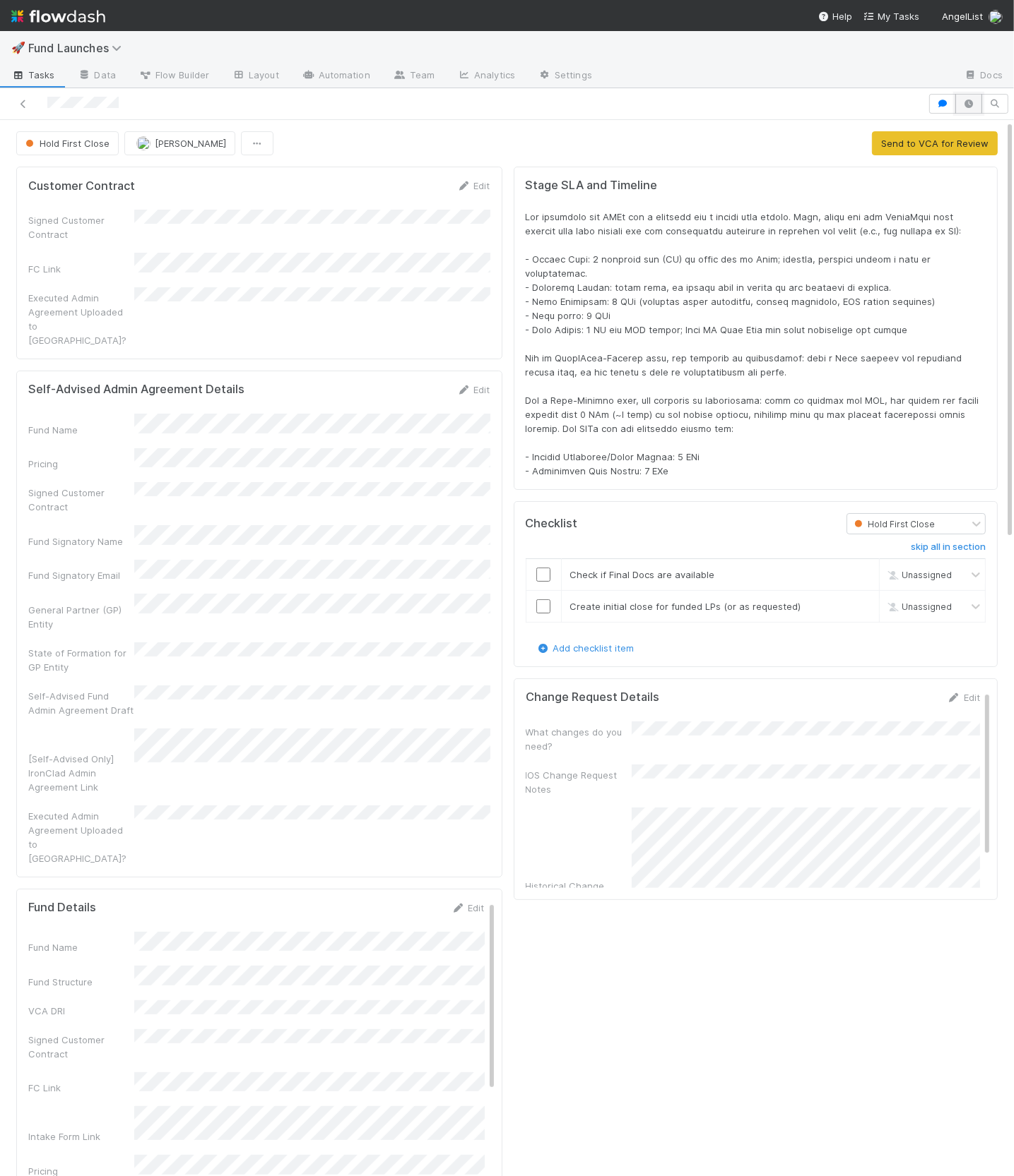
click at [959, 105] on button "button" at bounding box center [969, 104] width 27 height 20
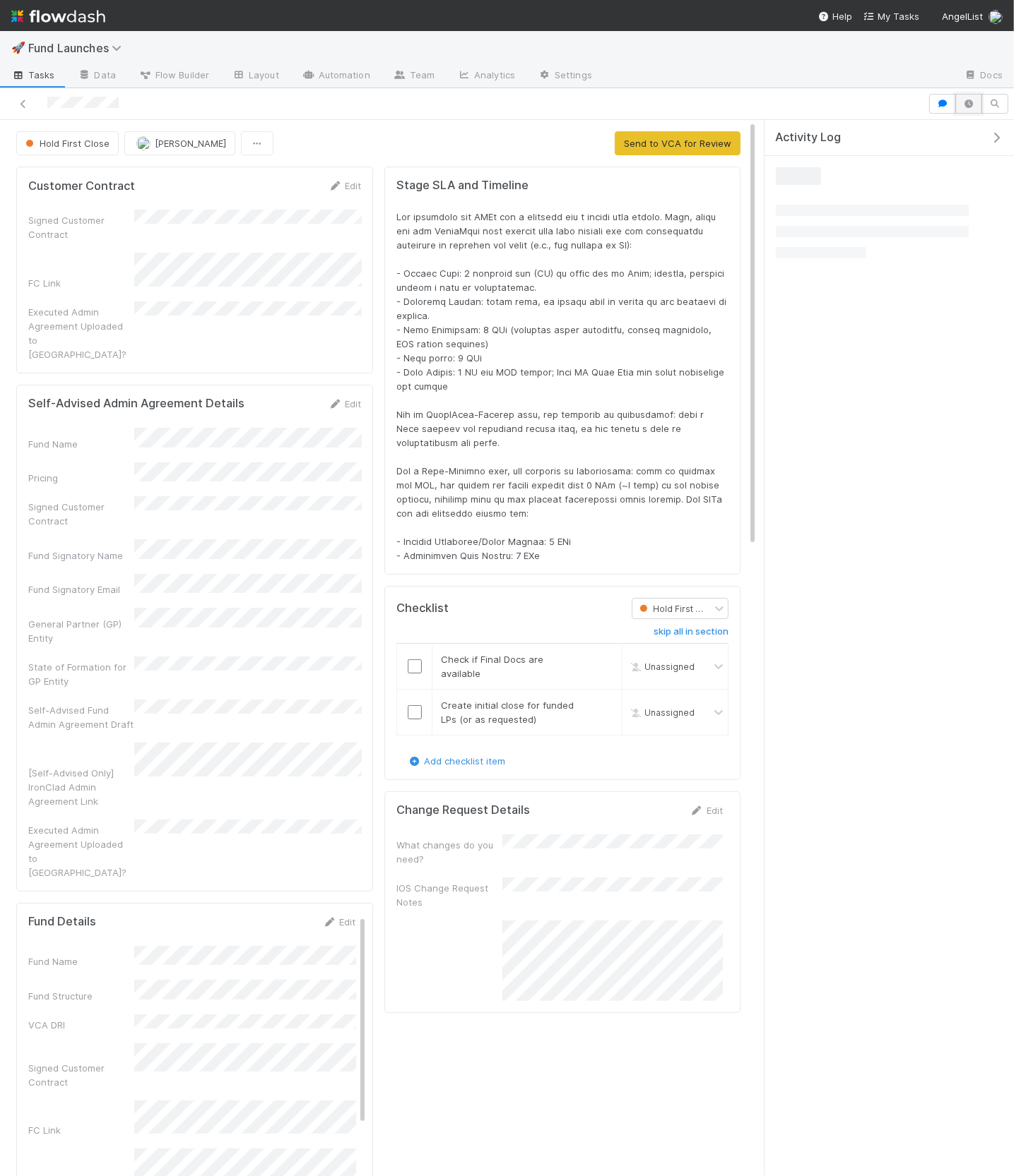
scroll to position [287, 700]
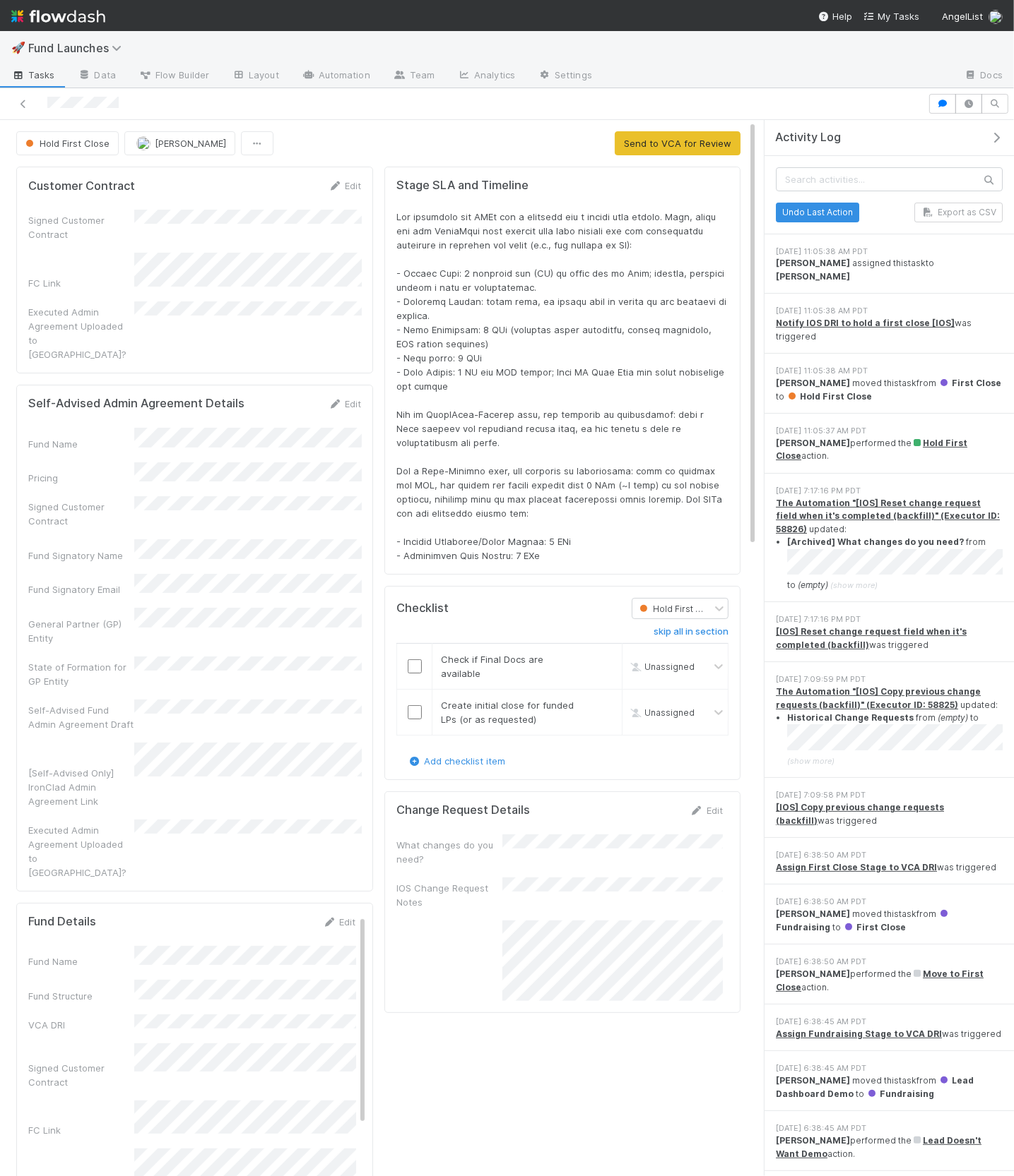
click at [995, 132] on icon "button" at bounding box center [996, 137] width 14 height 11
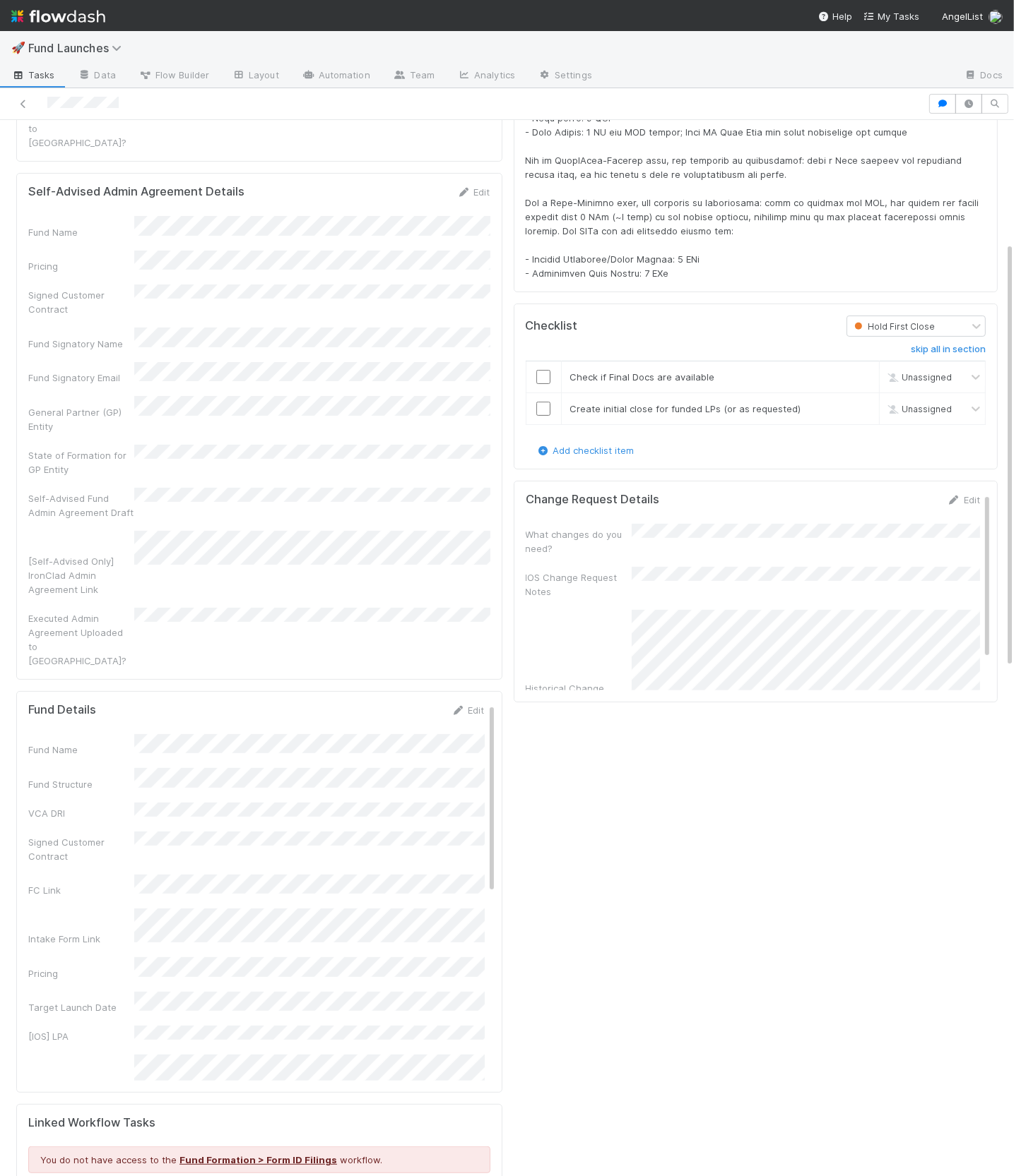
scroll to position [0, 0]
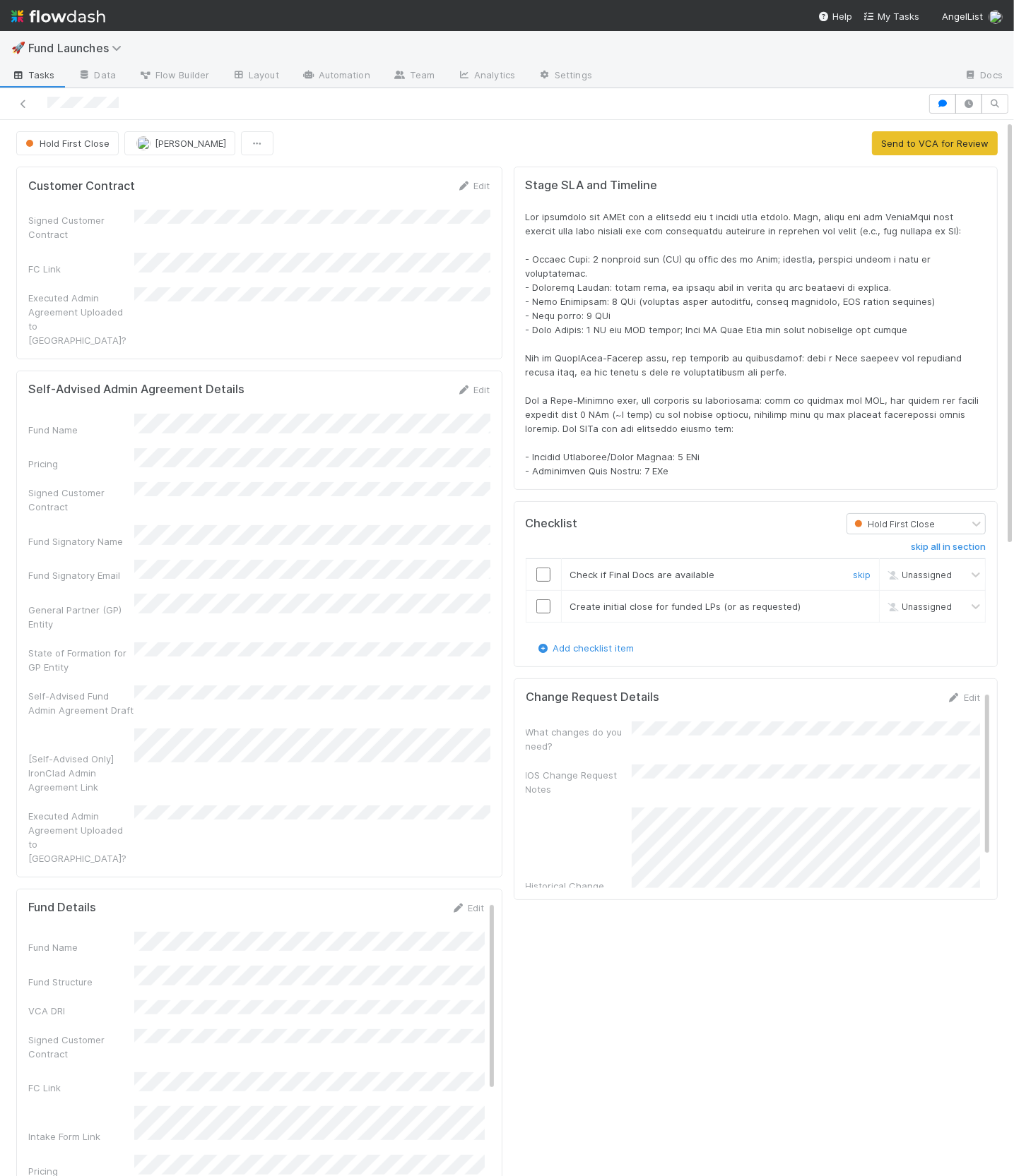
click at [543, 568] on input "checkbox" at bounding box center [543, 575] width 14 height 14
click at [968, 106] on icon "button" at bounding box center [968, 104] width 14 height 8
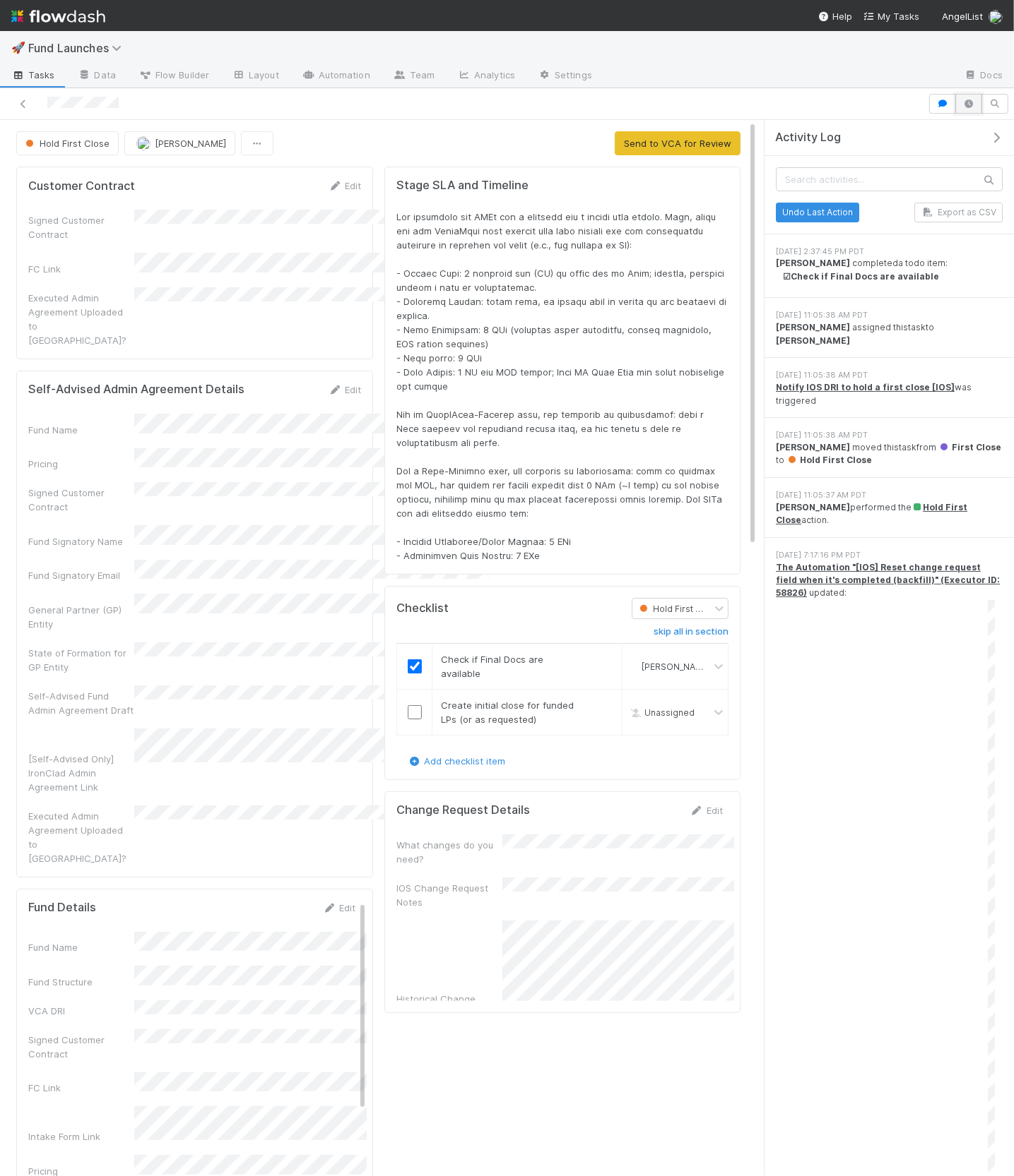
scroll to position [287, 700]
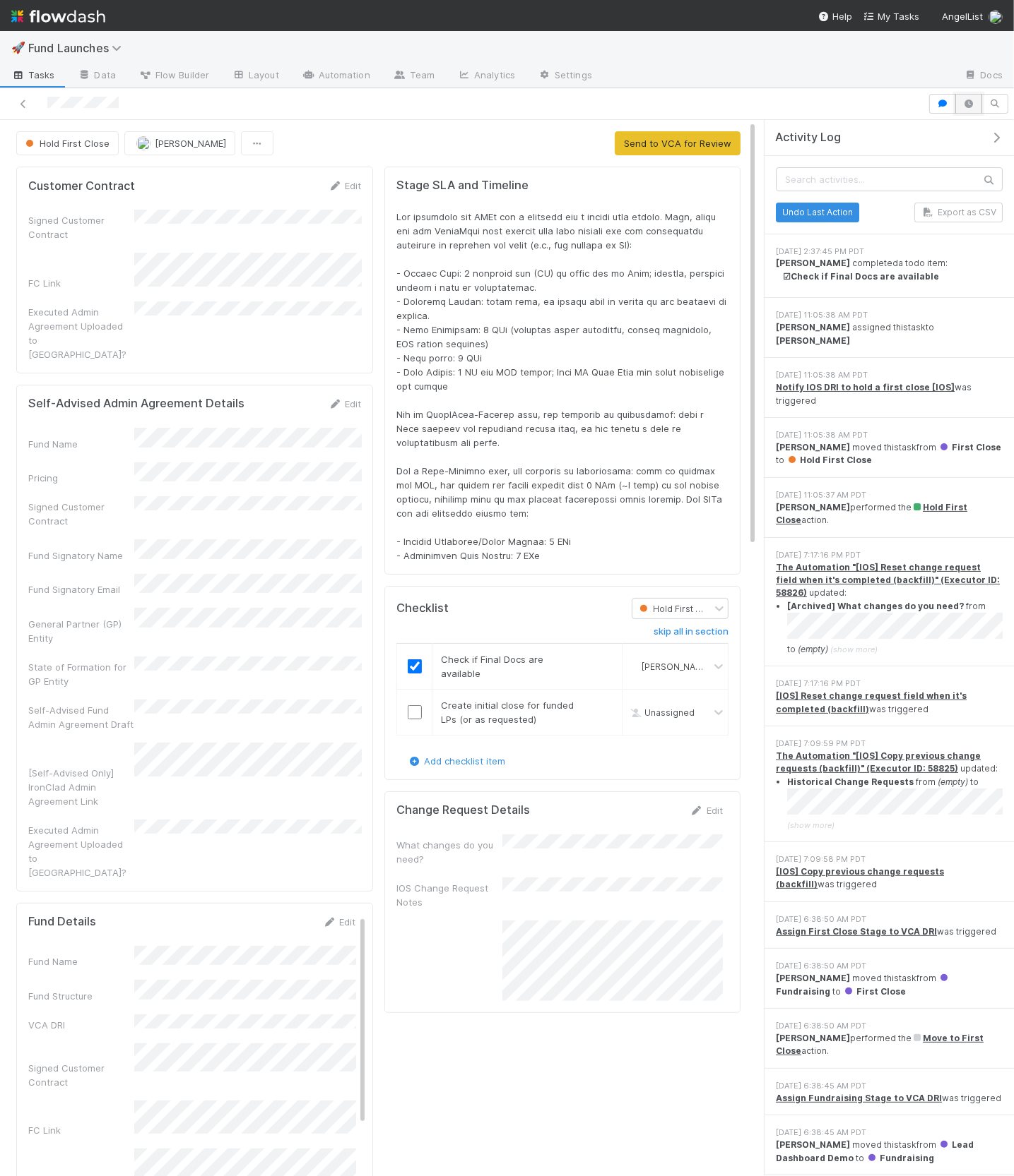
click at [968, 106] on icon "button" at bounding box center [968, 104] width 14 height 8
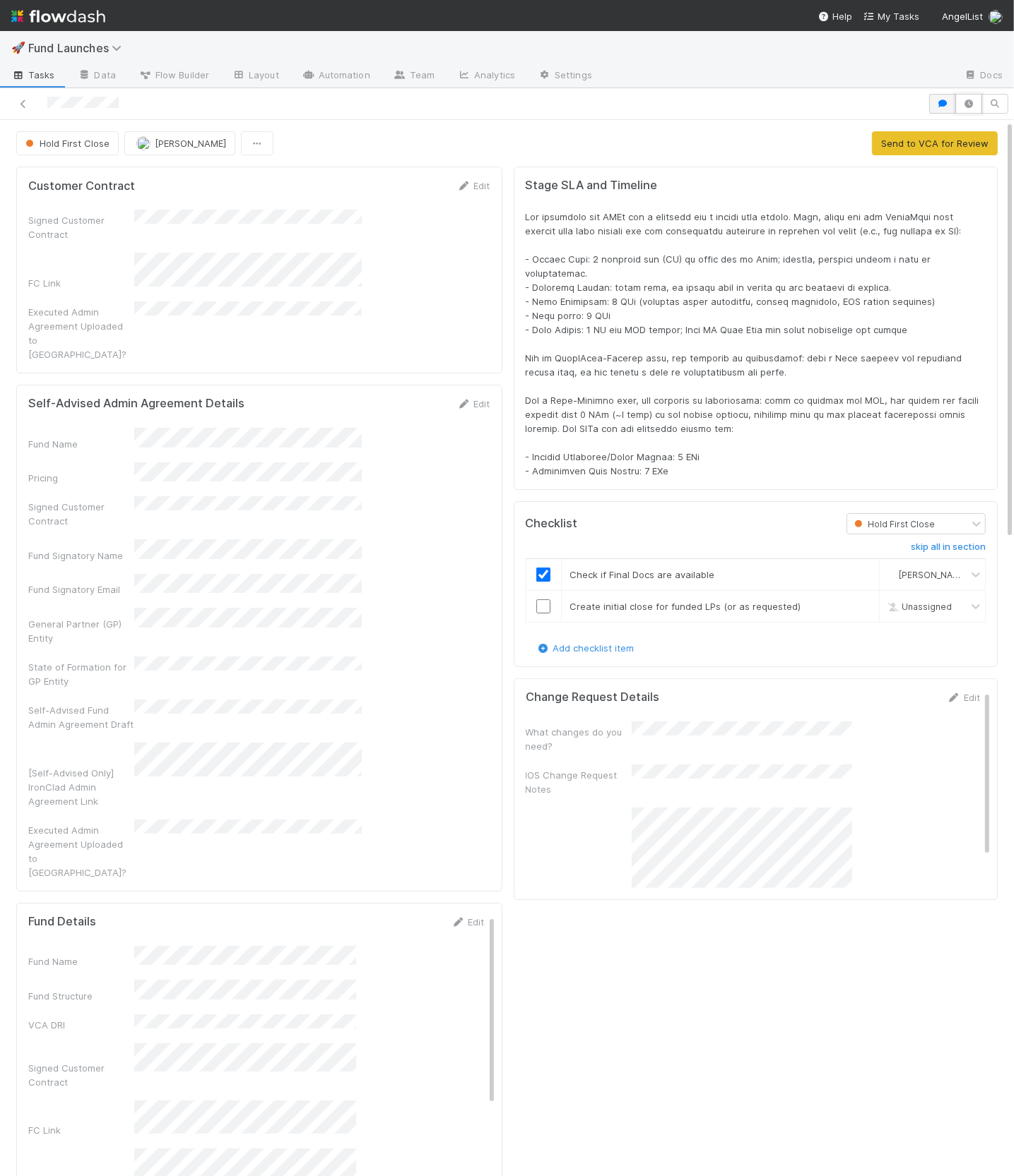
scroll to position [0, 0]
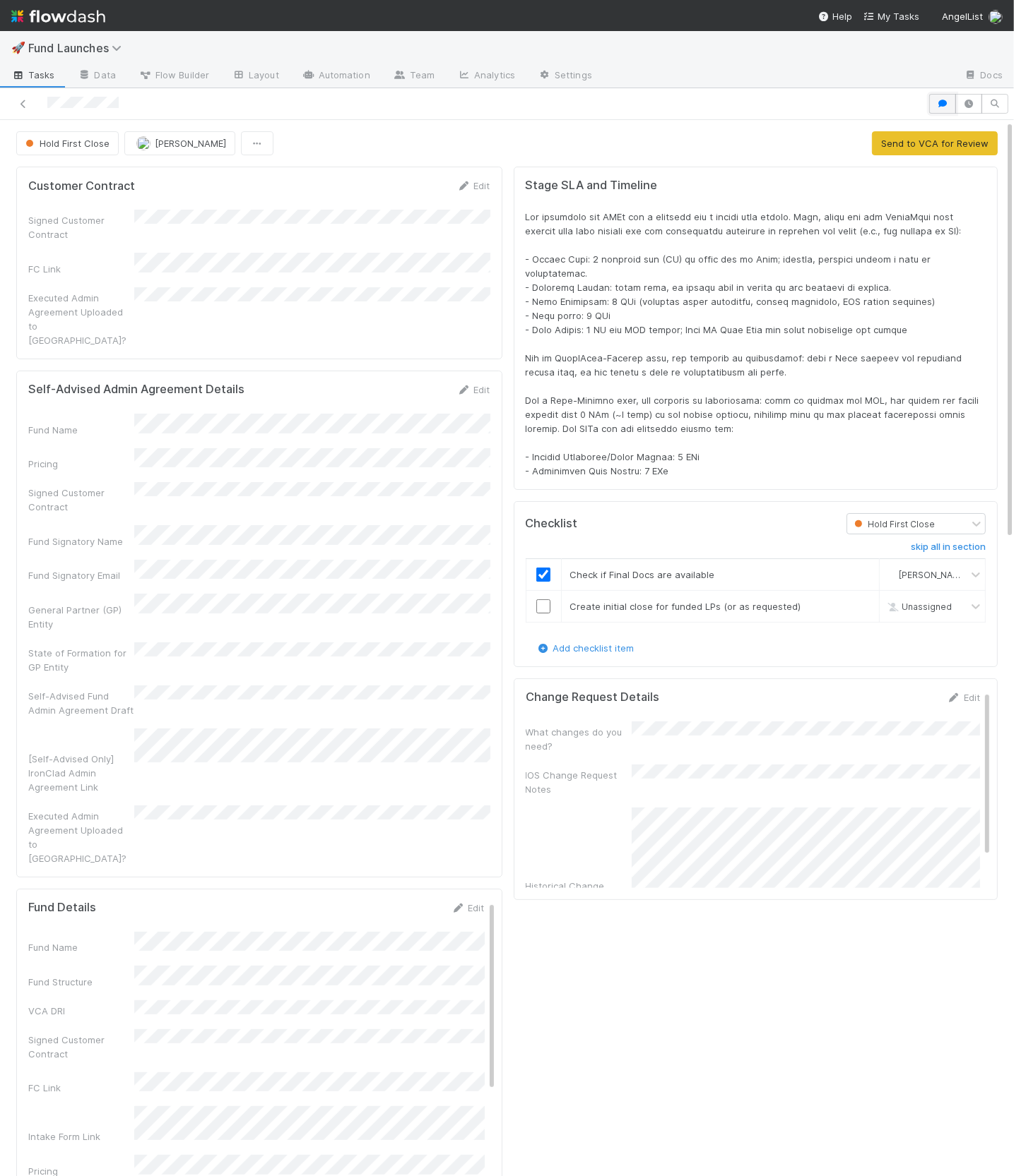
click at [947, 106] on icon "button" at bounding box center [942, 104] width 14 height 8
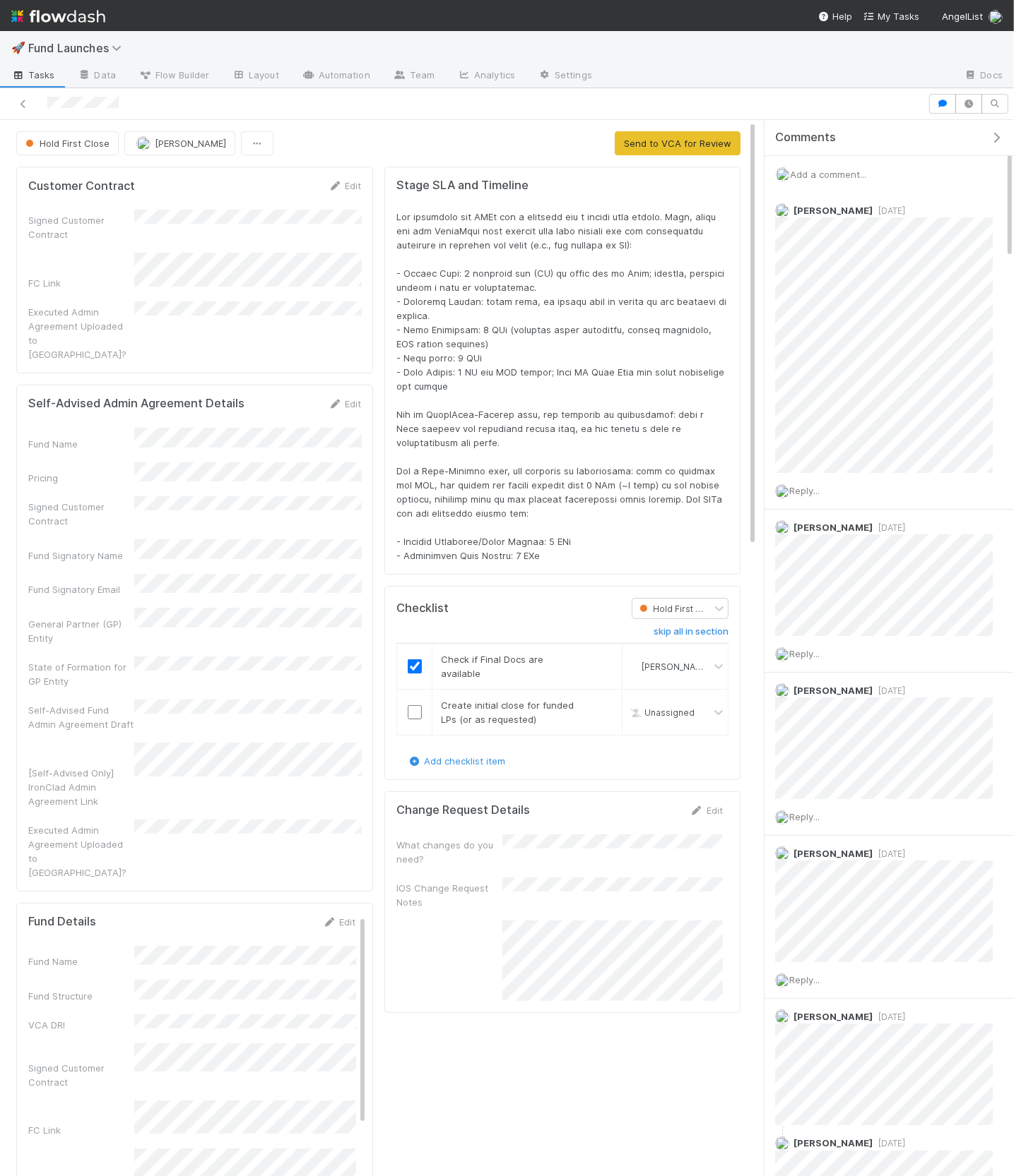
click at [996, 128] on div "Comments" at bounding box center [889, 137] width 250 height 36
click at [996, 132] on icon "button" at bounding box center [996, 137] width 14 height 11
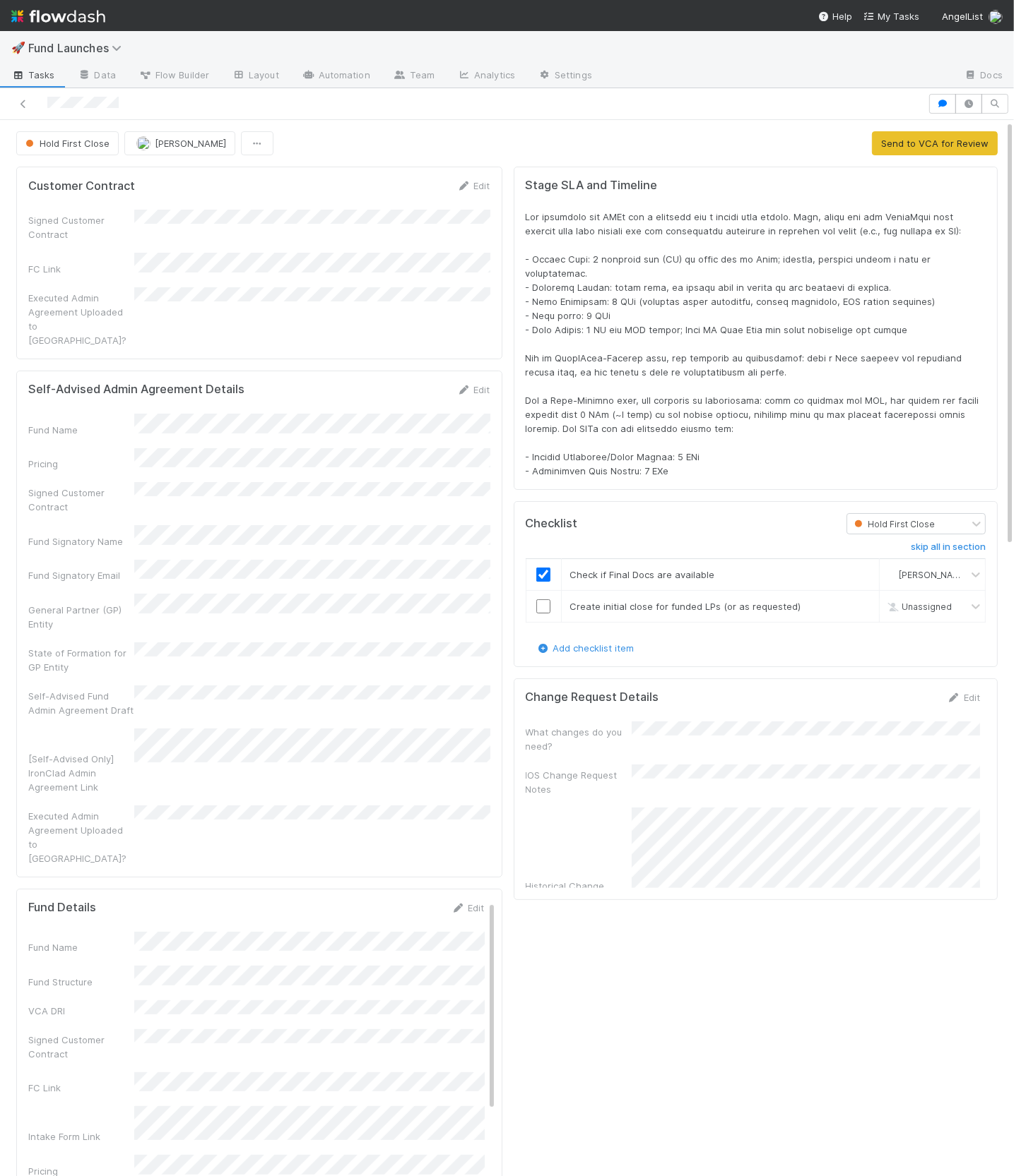
scroll to position [287, 957]
click at [717, 380] on span at bounding box center [753, 343] width 457 height 266
click at [943, 97] on button "button" at bounding box center [942, 104] width 27 height 20
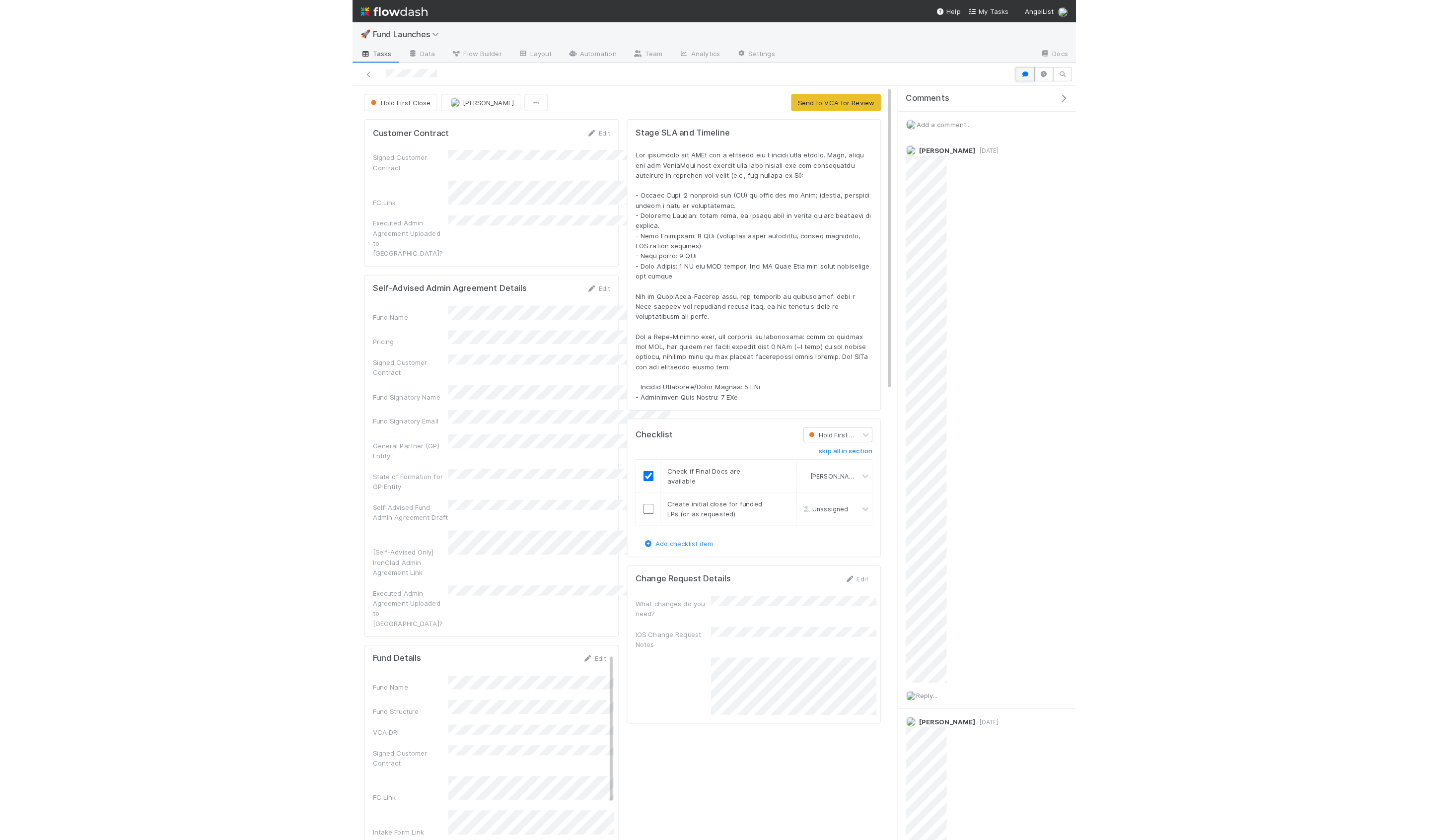
scroll to position [0, 0]
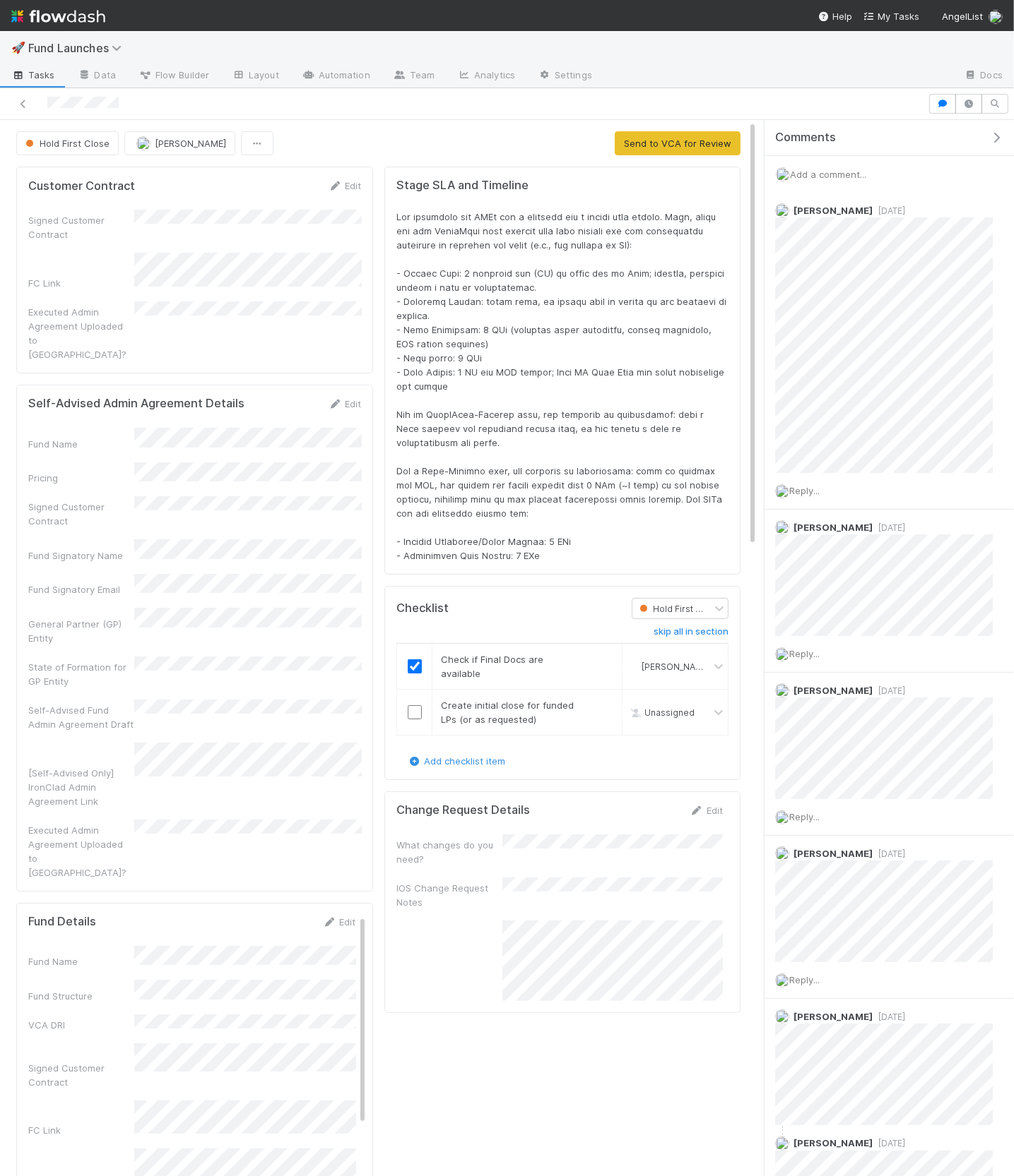
click at [872, 167] on div "Add a comment..." at bounding box center [889, 174] width 250 height 37
click at [861, 176] on span "Add a comment..." at bounding box center [827, 173] width 76 height 11
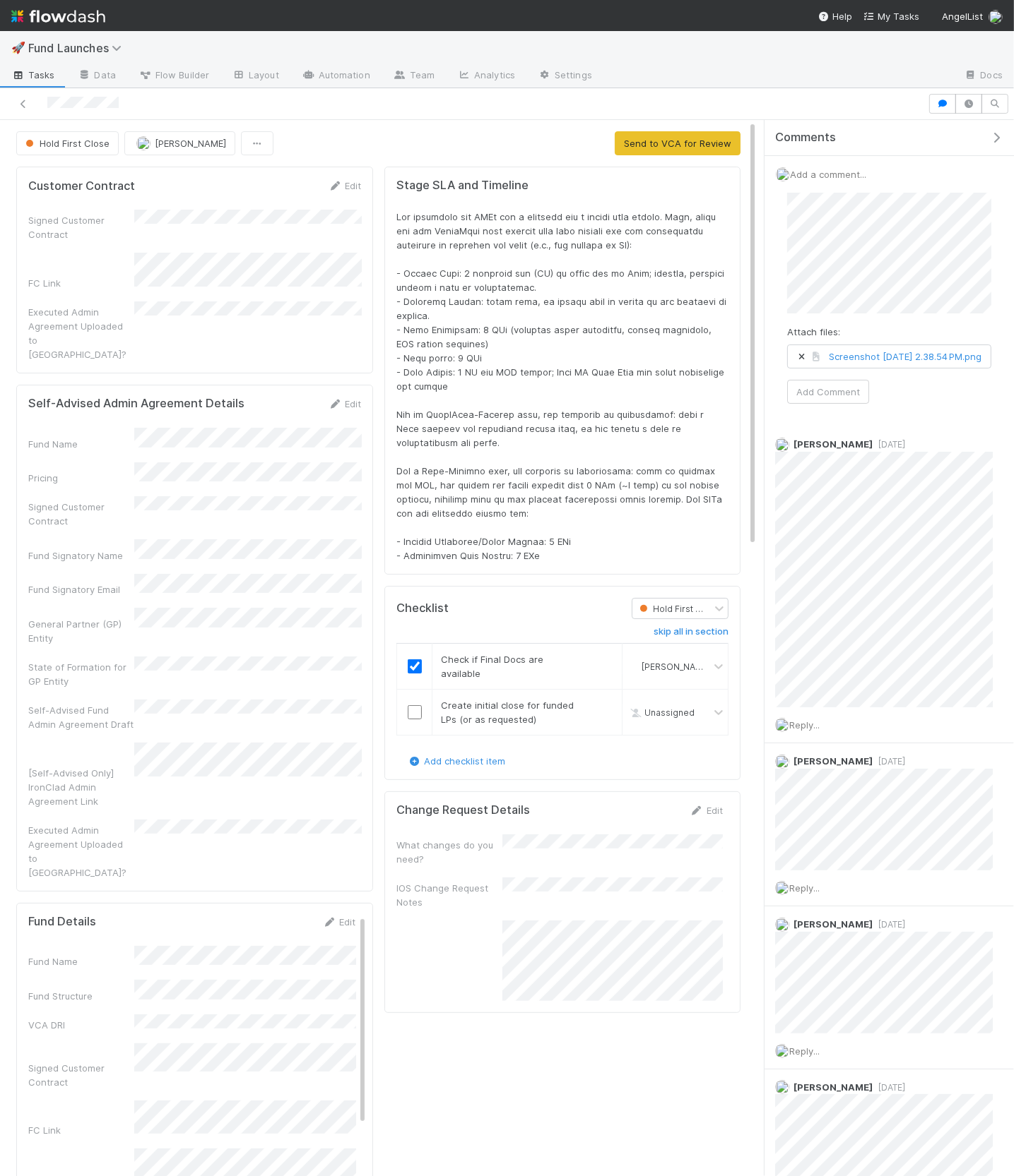
click at [846, 415] on div "Attach files: Screenshot 2025-08-20 at 2.38.54 PM.png Add Comment" at bounding box center [889, 298] width 227 height 234
click at [844, 404] on button "Add Comment" at bounding box center [828, 391] width 82 height 24
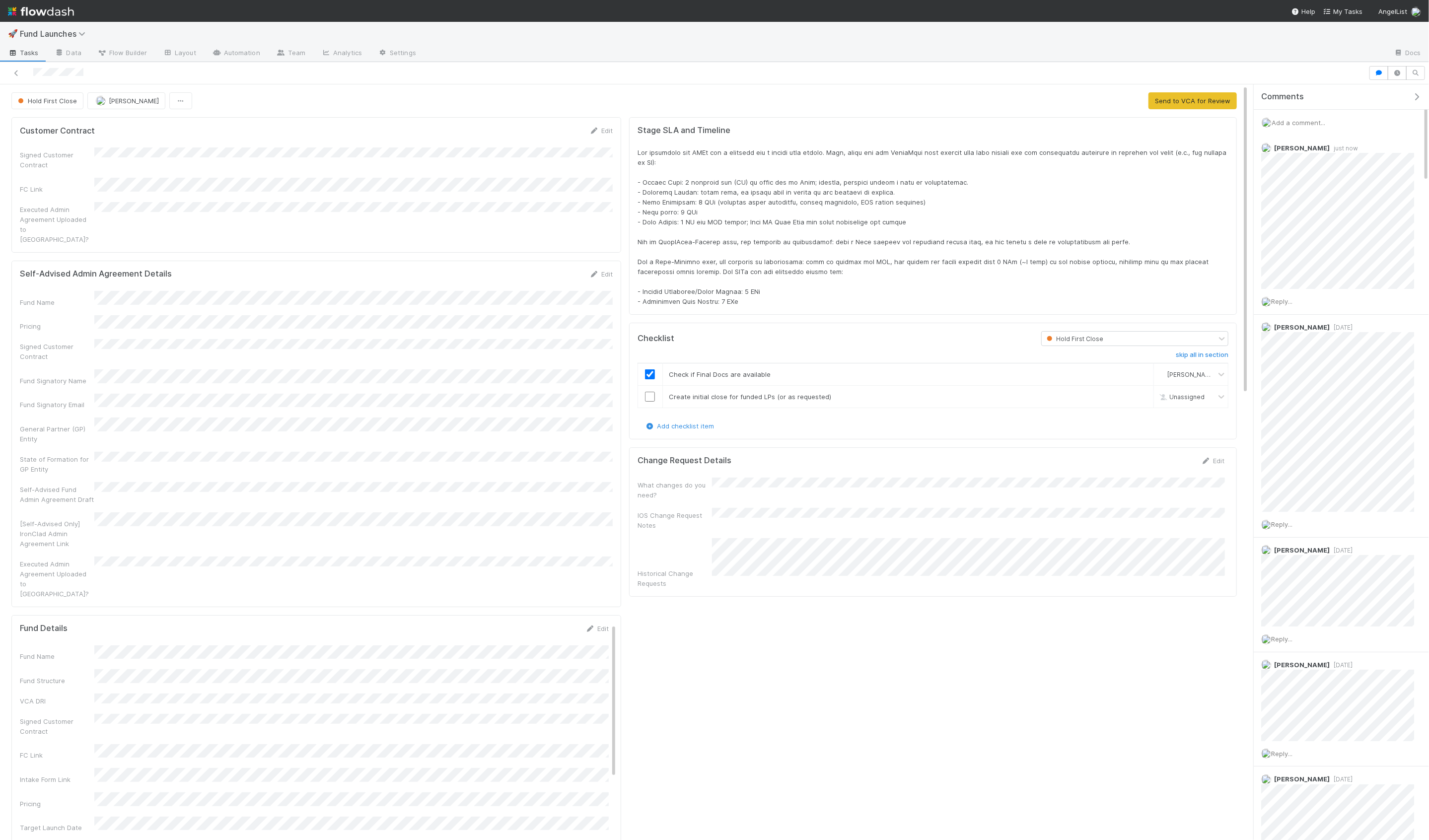
scroll to position [202, 1209]
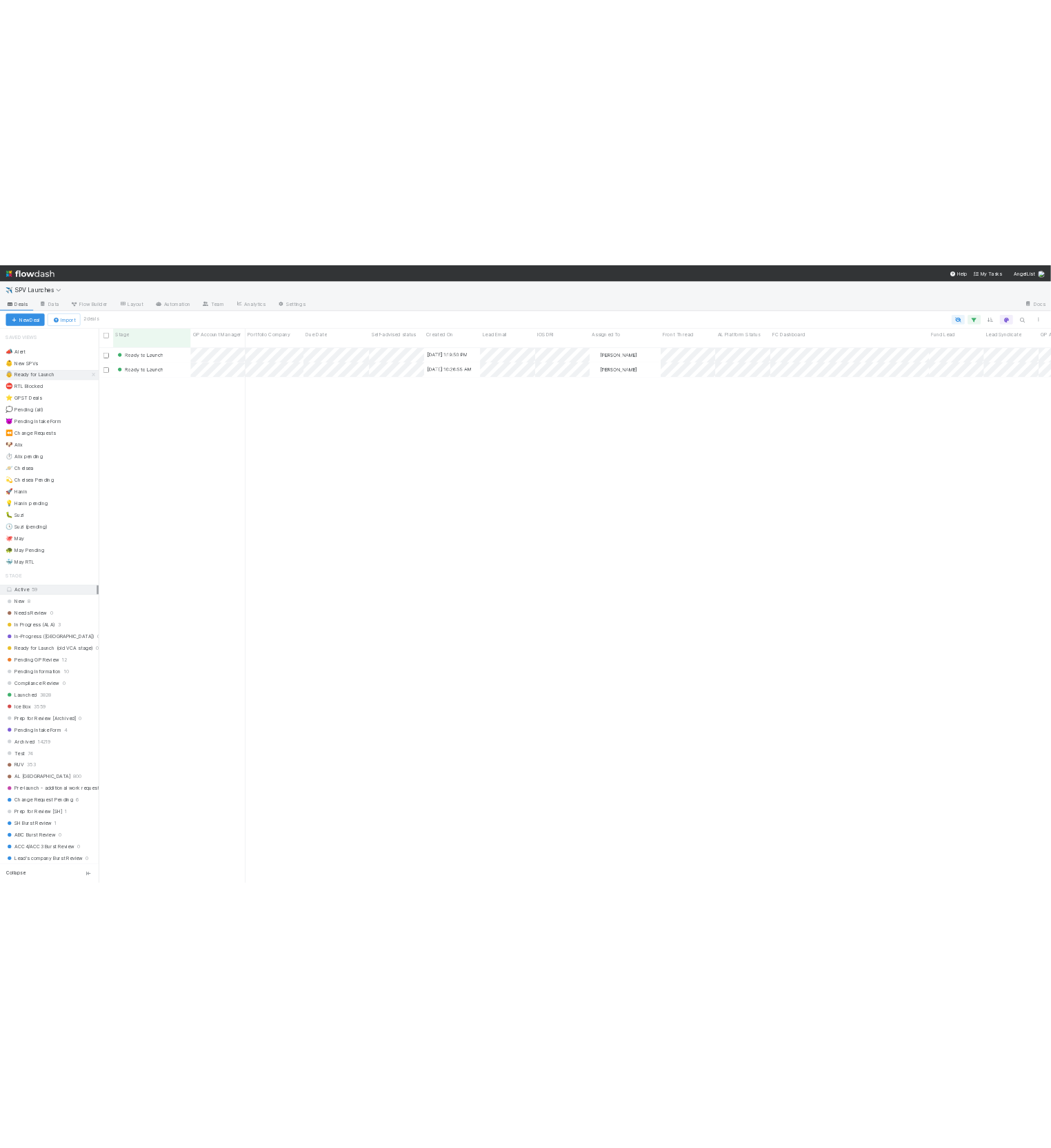
scroll to position [1023, 1798]
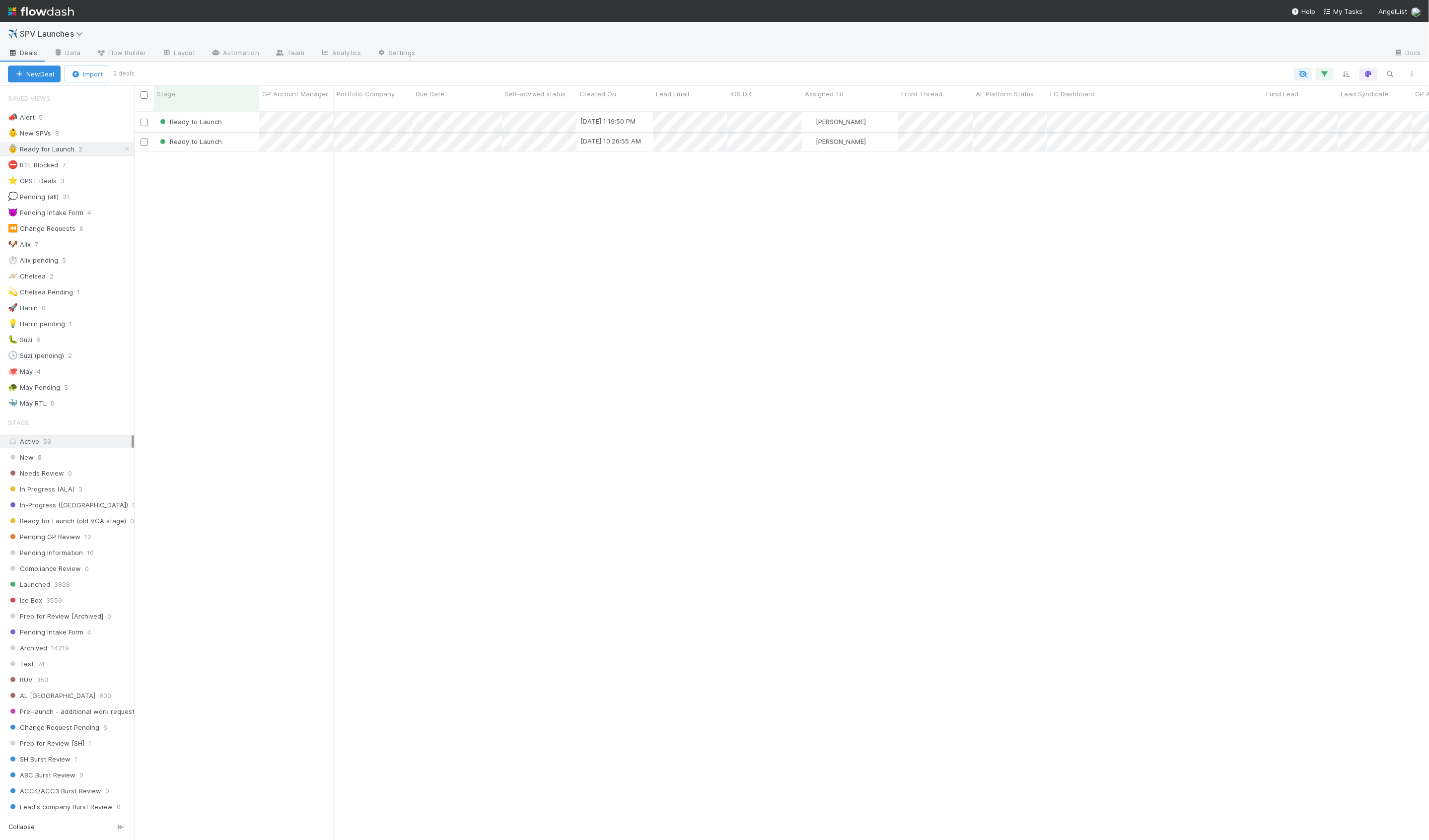
click at [246, 117] on div "Ready to Launch" at bounding box center [206, 122] width 105 height 19
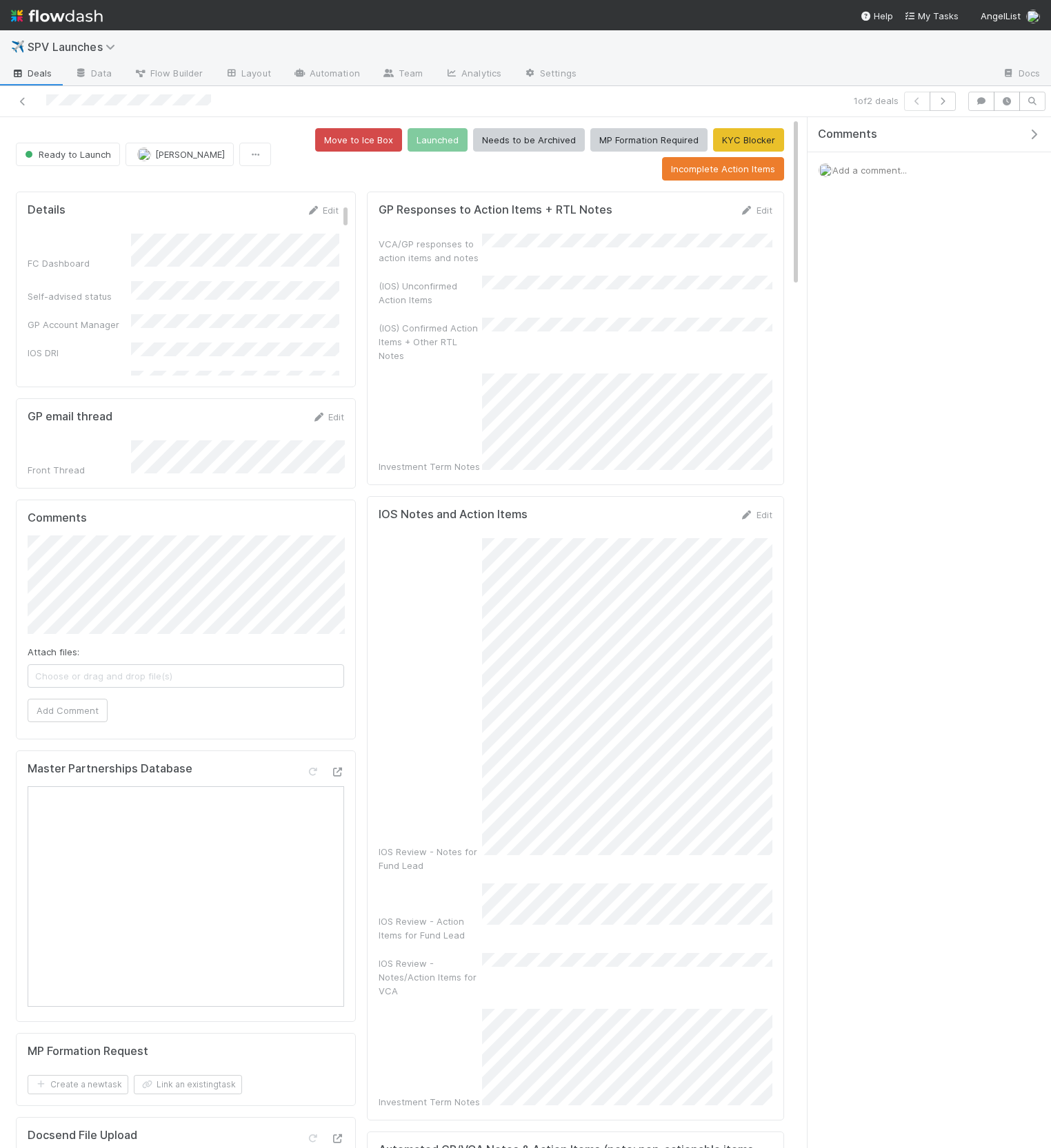
click at [1034, 134] on icon "button" at bounding box center [1033, 134] width 14 height 11
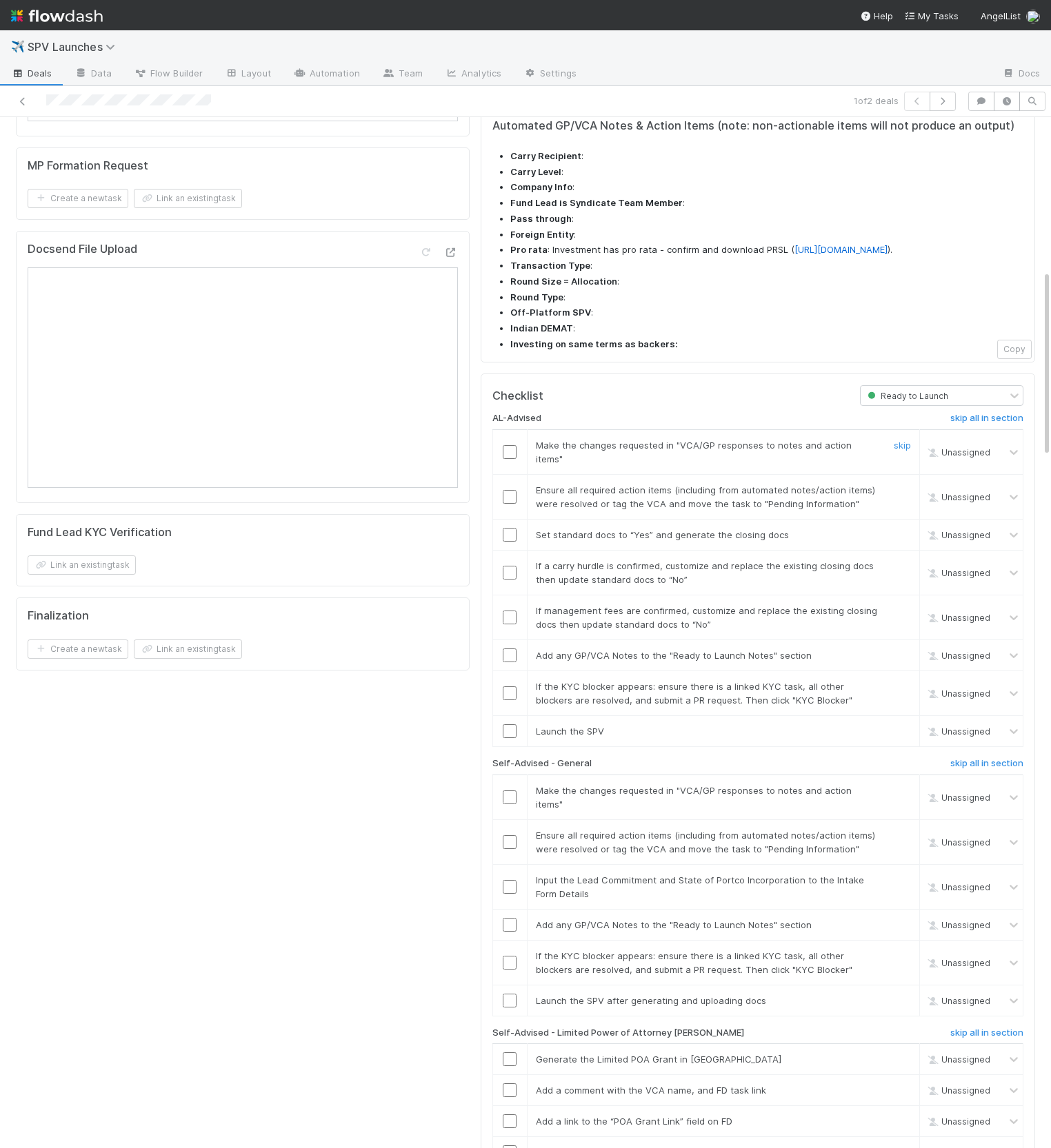
scroll to position [854, 0]
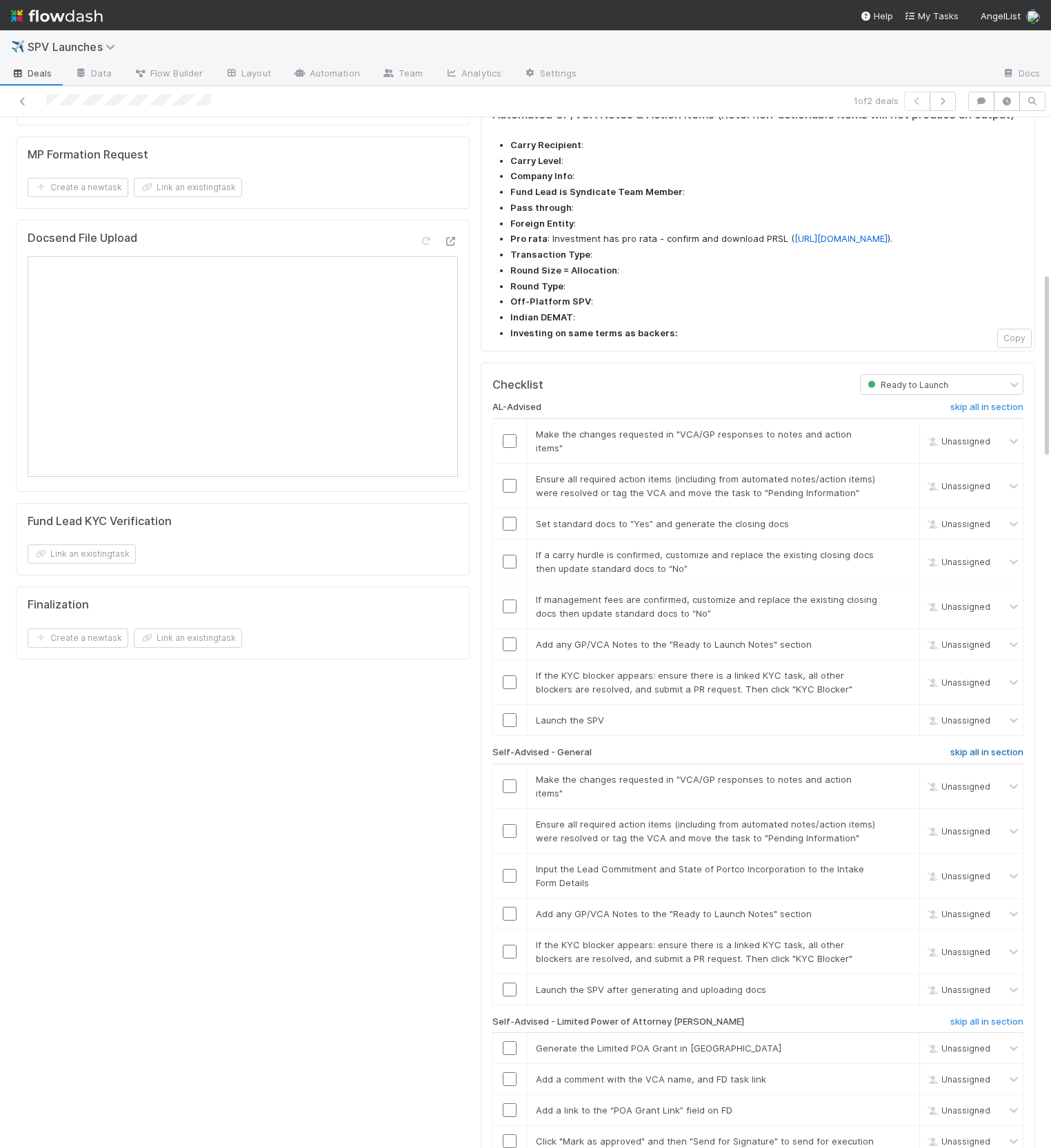
click at [986, 747] on h6 "skip all in section" at bounding box center [986, 752] width 73 height 11
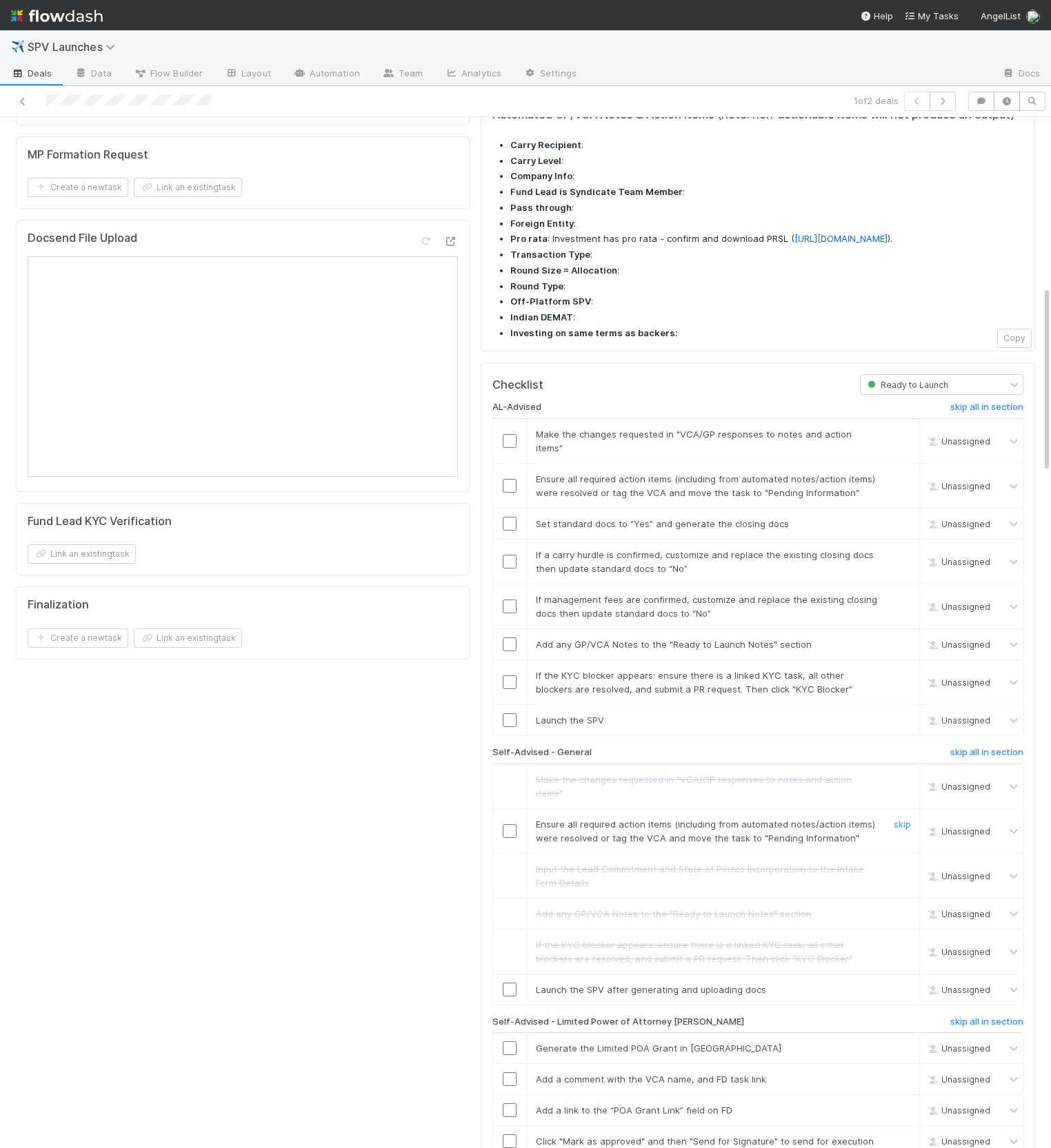
scroll to position [994, 0]
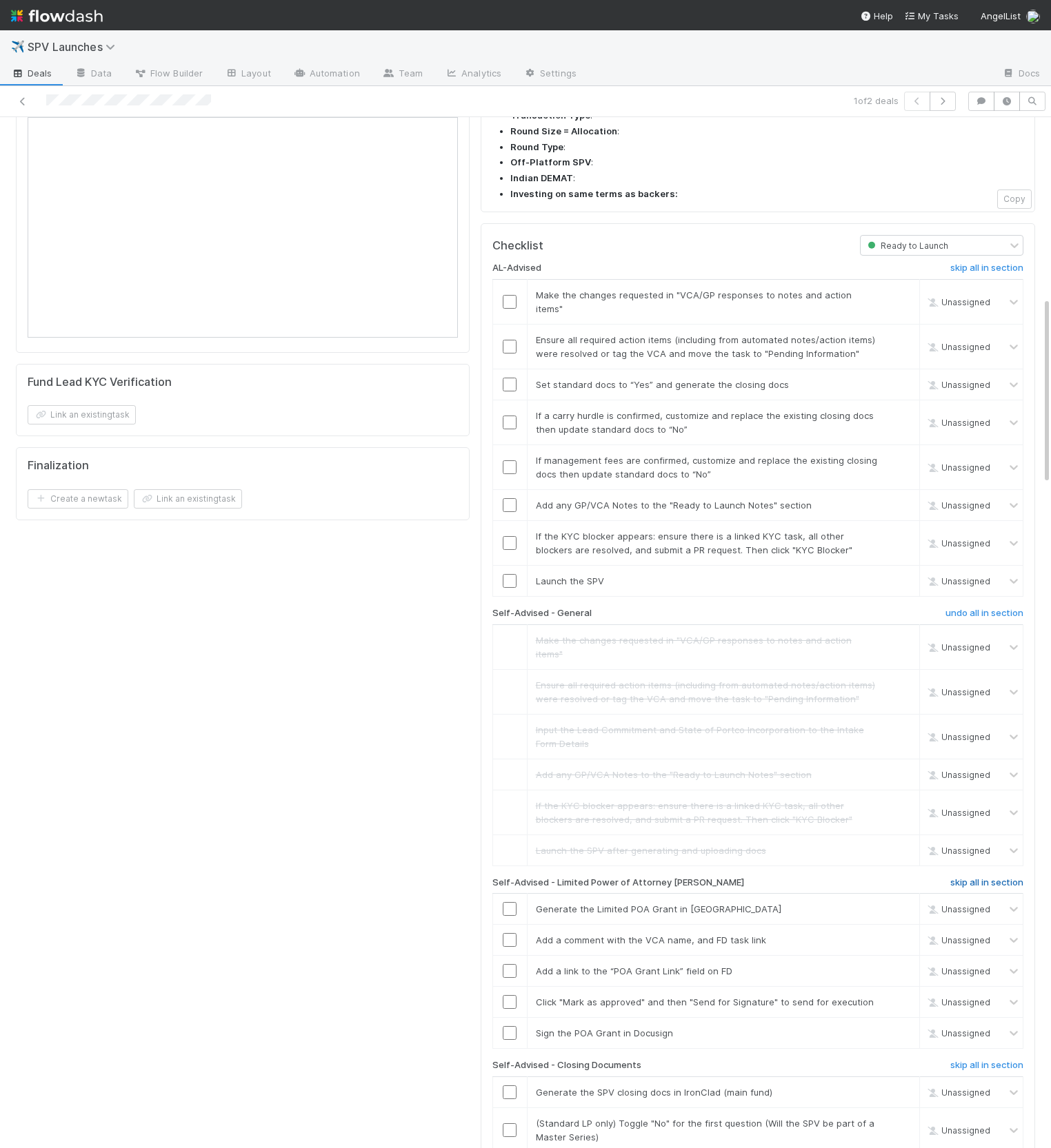
click at [981, 877] on h6 "skip all in section" at bounding box center [986, 882] width 73 height 11
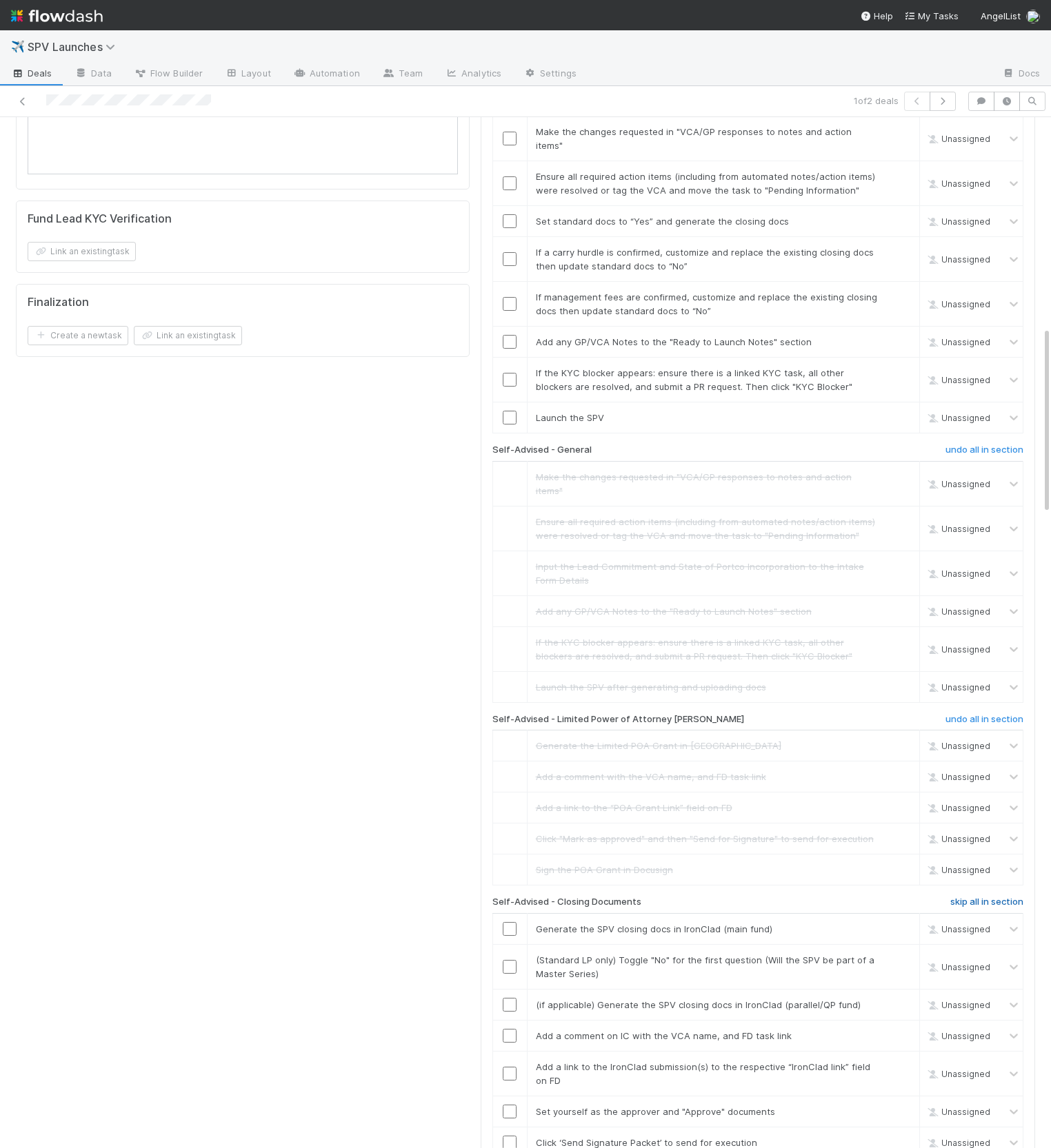
click at [980, 897] on h6 "skip all in section" at bounding box center [986, 902] width 73 height 11
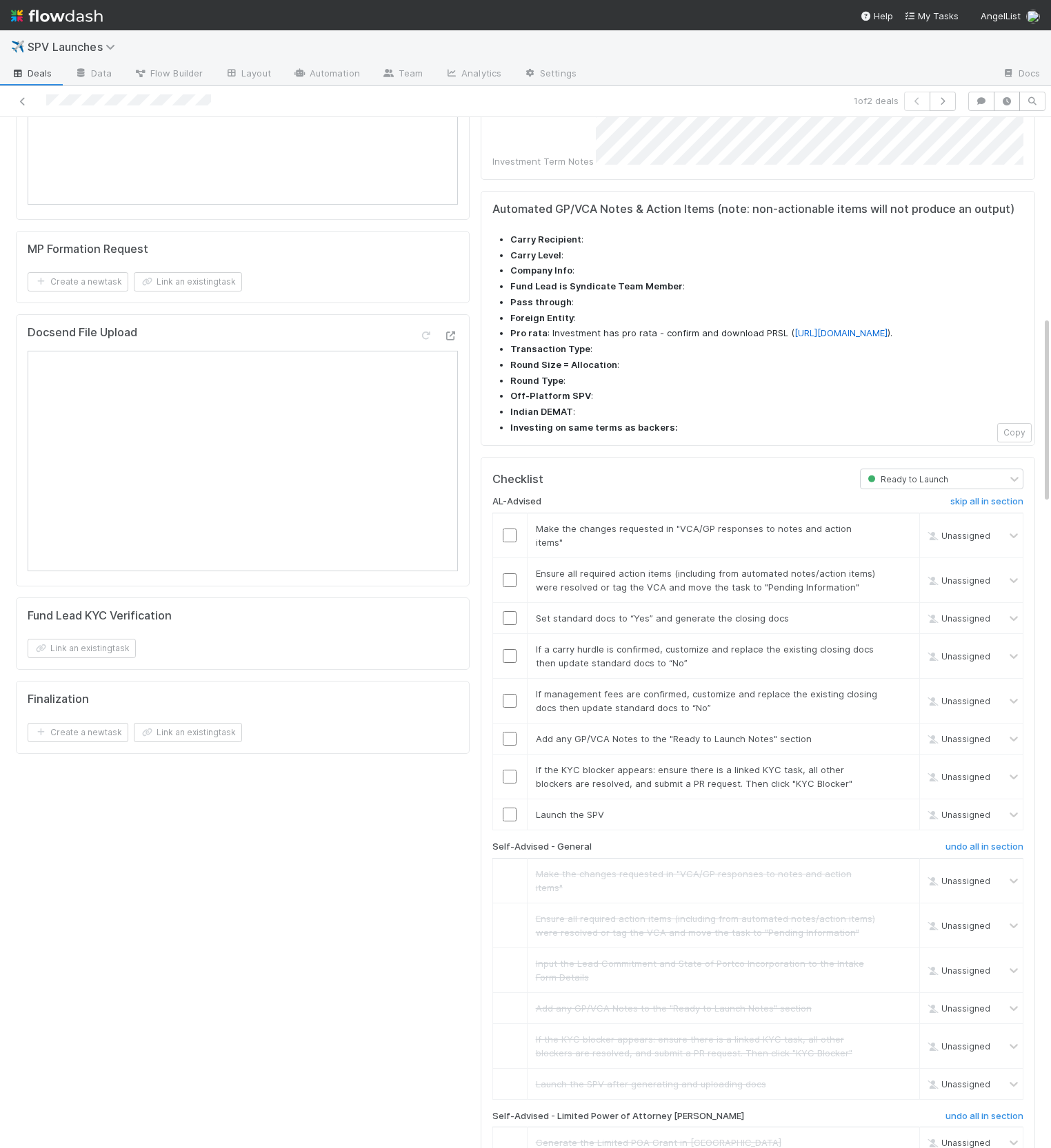
scroll to position [578, 0]
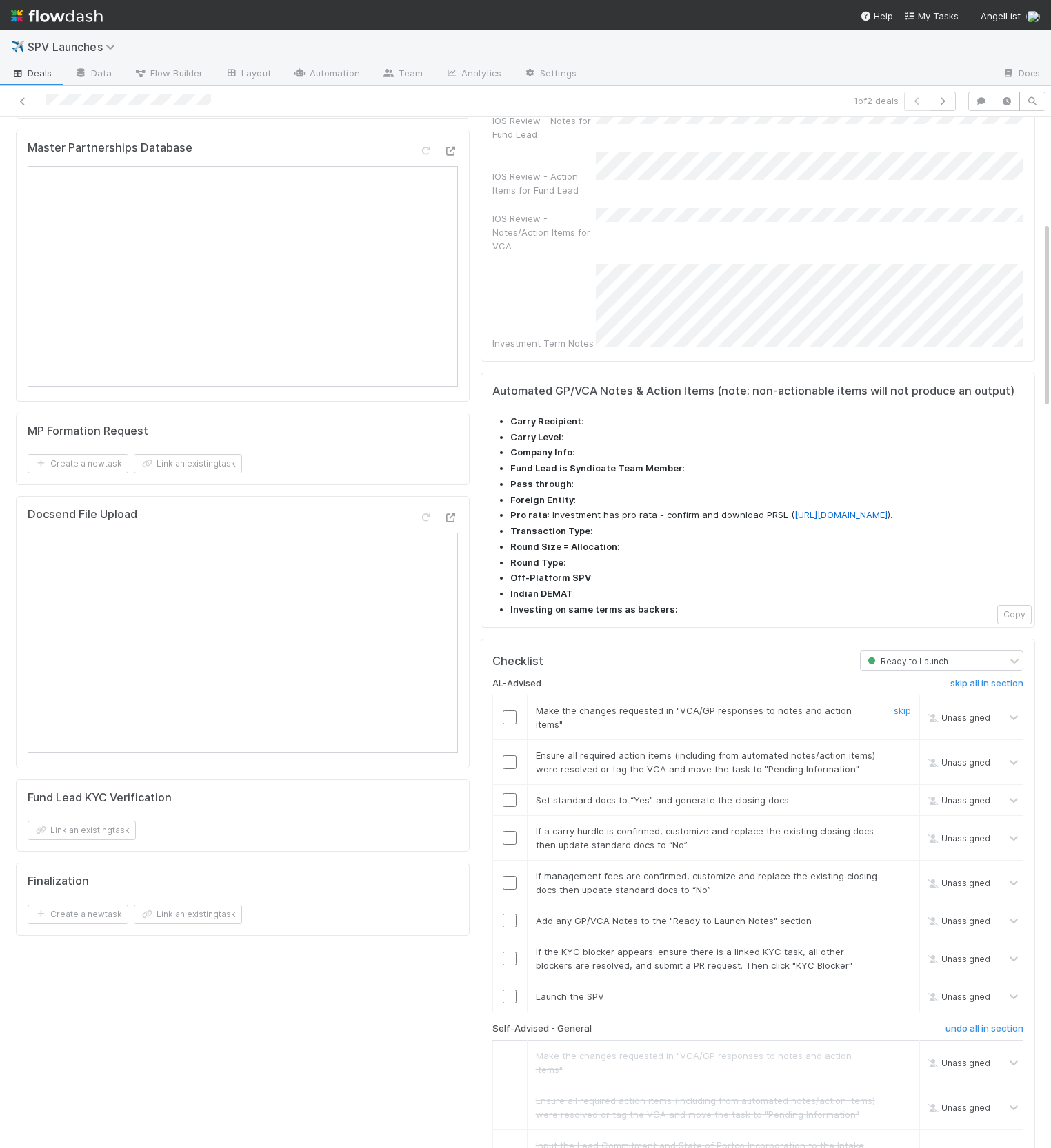
drag, startPoint x: 508, startPoint y: 673, endPoint x: 507, endPoint y: 697, distance: 24.0
click at [508, 711] on input "checkbox" at bounding box center [509, 717] width 14 height 14
click at [514, 756] on input "checkbox" at bounding box center [509, 762] width 14 height 14
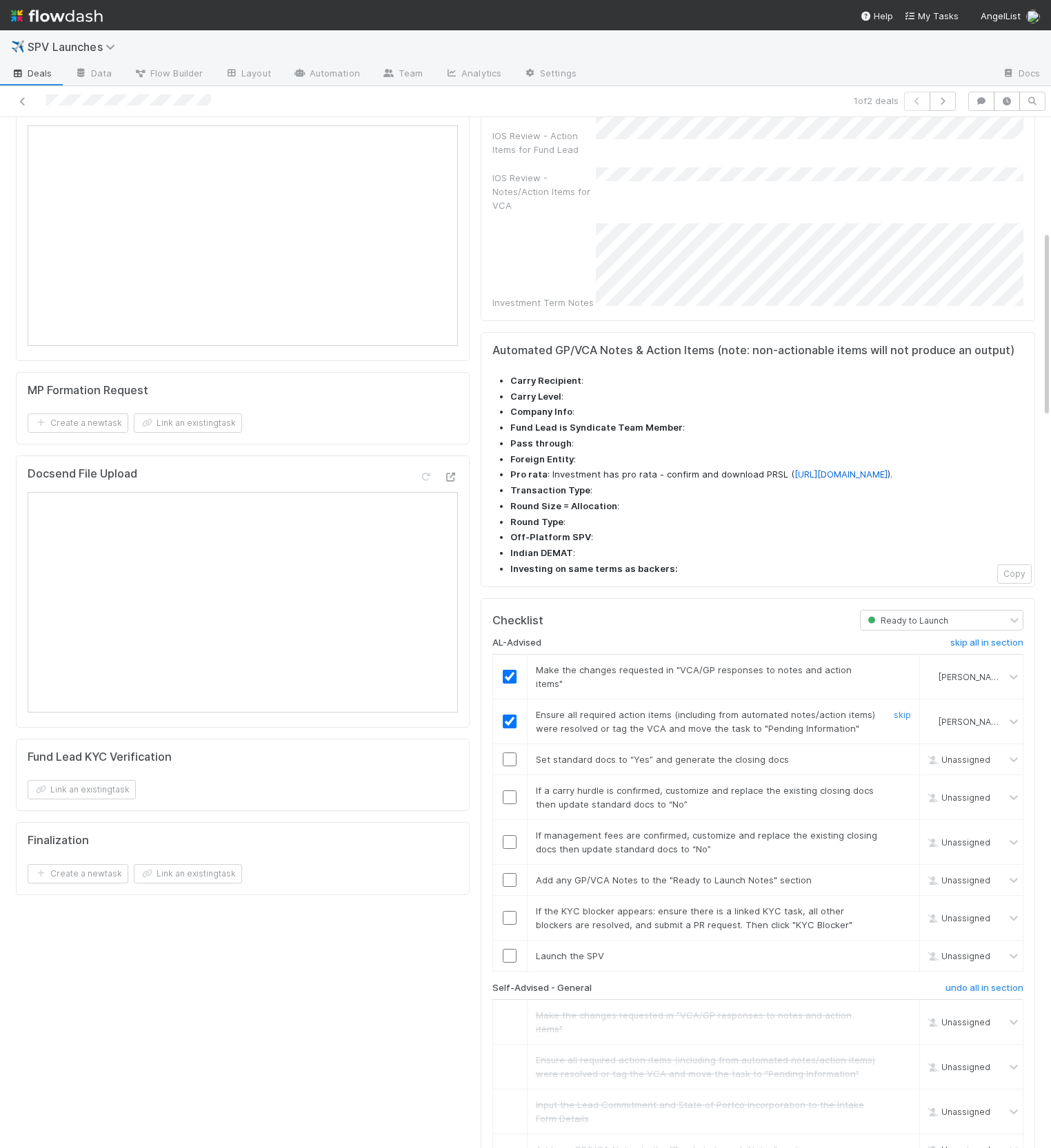
scroll to position [650, 0]
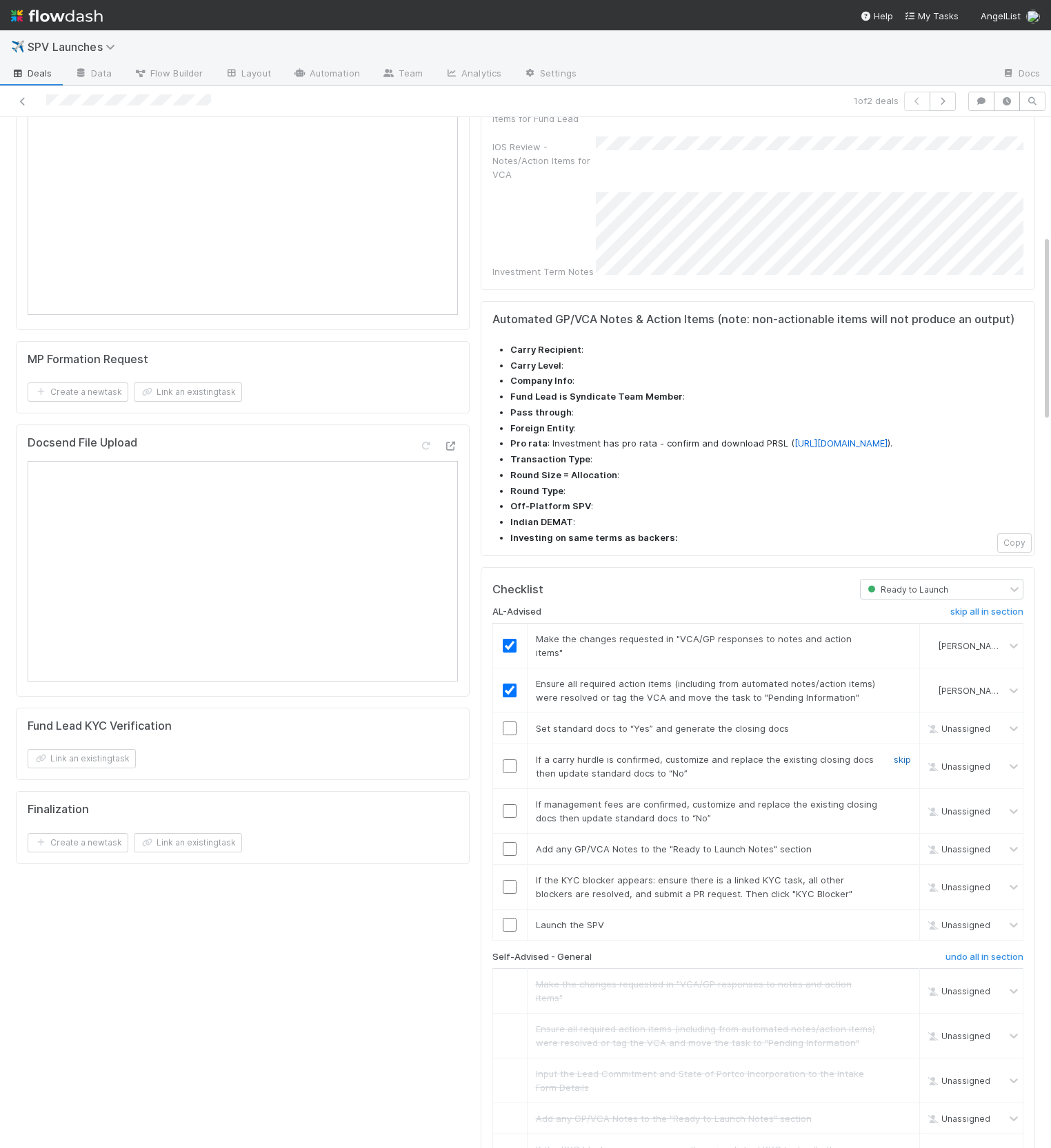
click at [903, 754] on link "skip" at bounding box center [901, 759] width 17 height 11
click at [900, 799] on link "skip" at bounding box center [901, 804] width 17 height 11
click at [903, 754] on link "skip" at bounding box center [901, 759] width 17 height 11
click at [502, 722] on input "checkbox" at bounding box center [509, 729] width 14 height 14
drag, startPoint x: 905, startPoint y: 804, endPoint x: 901, endPoint y: 827, distance: 23.3
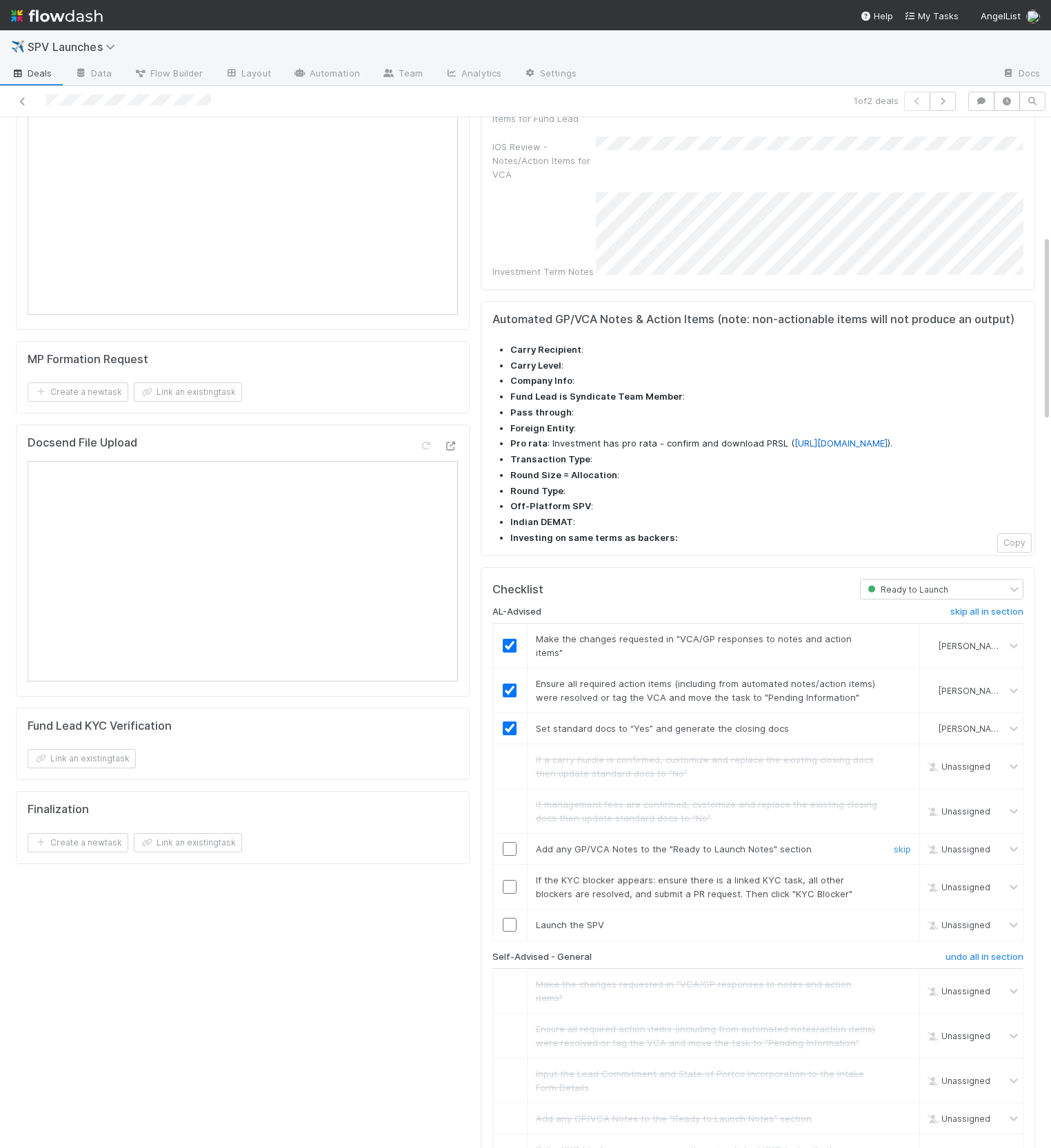
click at [905, 844] on link "skip" at bounding box center [901, 849] width 17 height 11
click at [900, 875] on link "skip" at bounding box center [901, 880] width 17 height 11
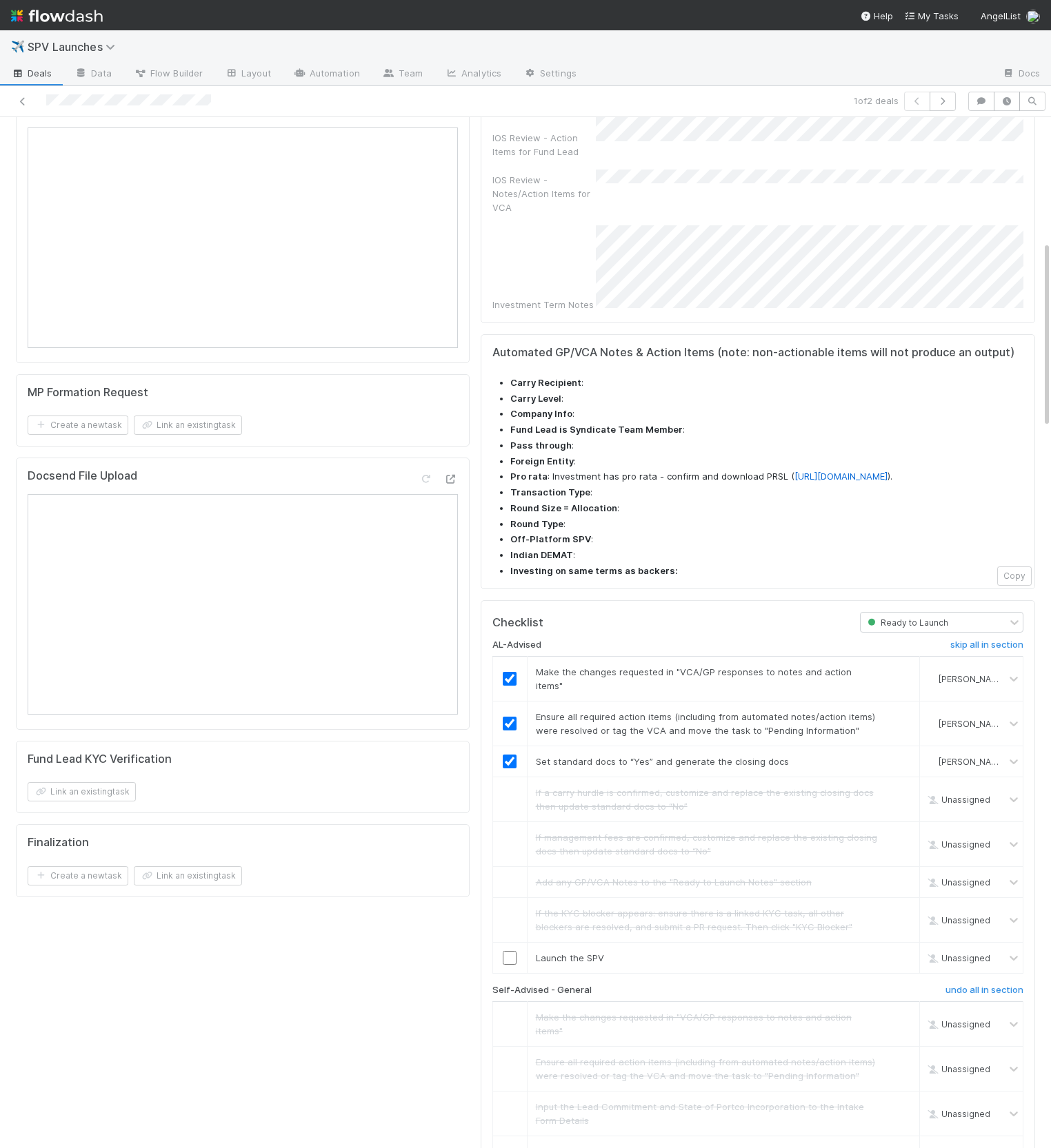
scroll to position [701, 0]
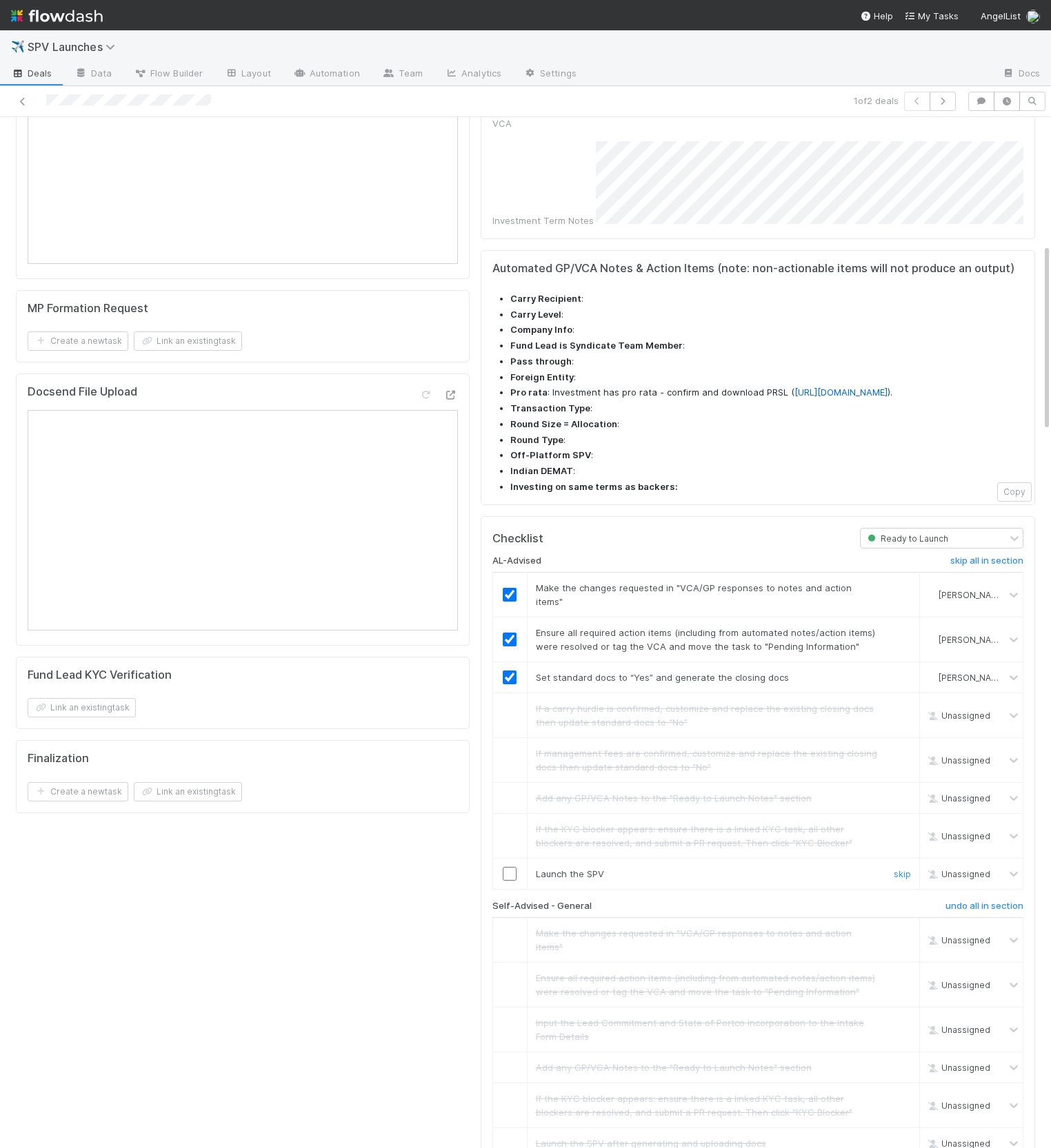
click at [503, 867] on input "checkbox" at bounding box center [509, 873] width 14 height 14
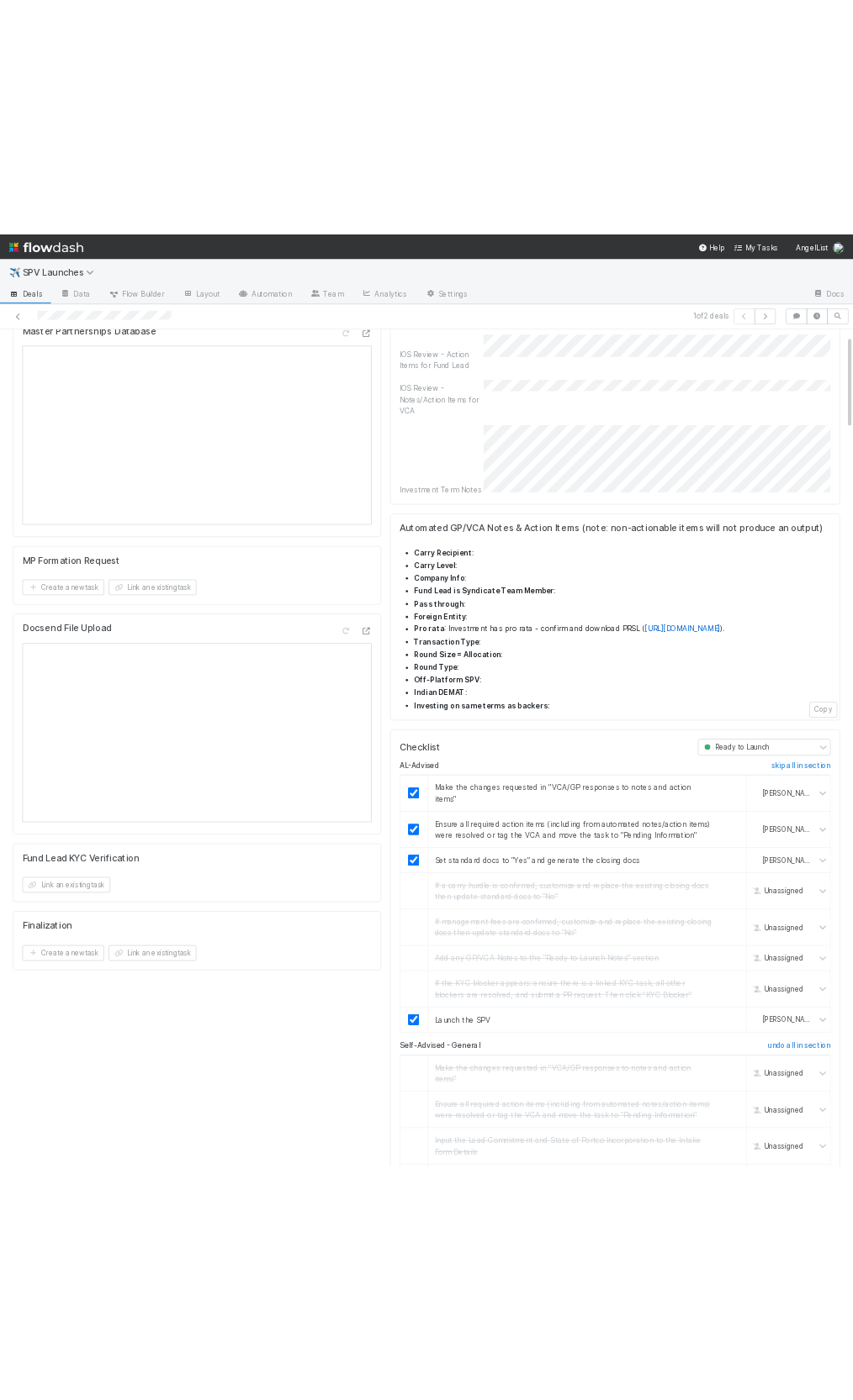
scroll to position [0, 0]
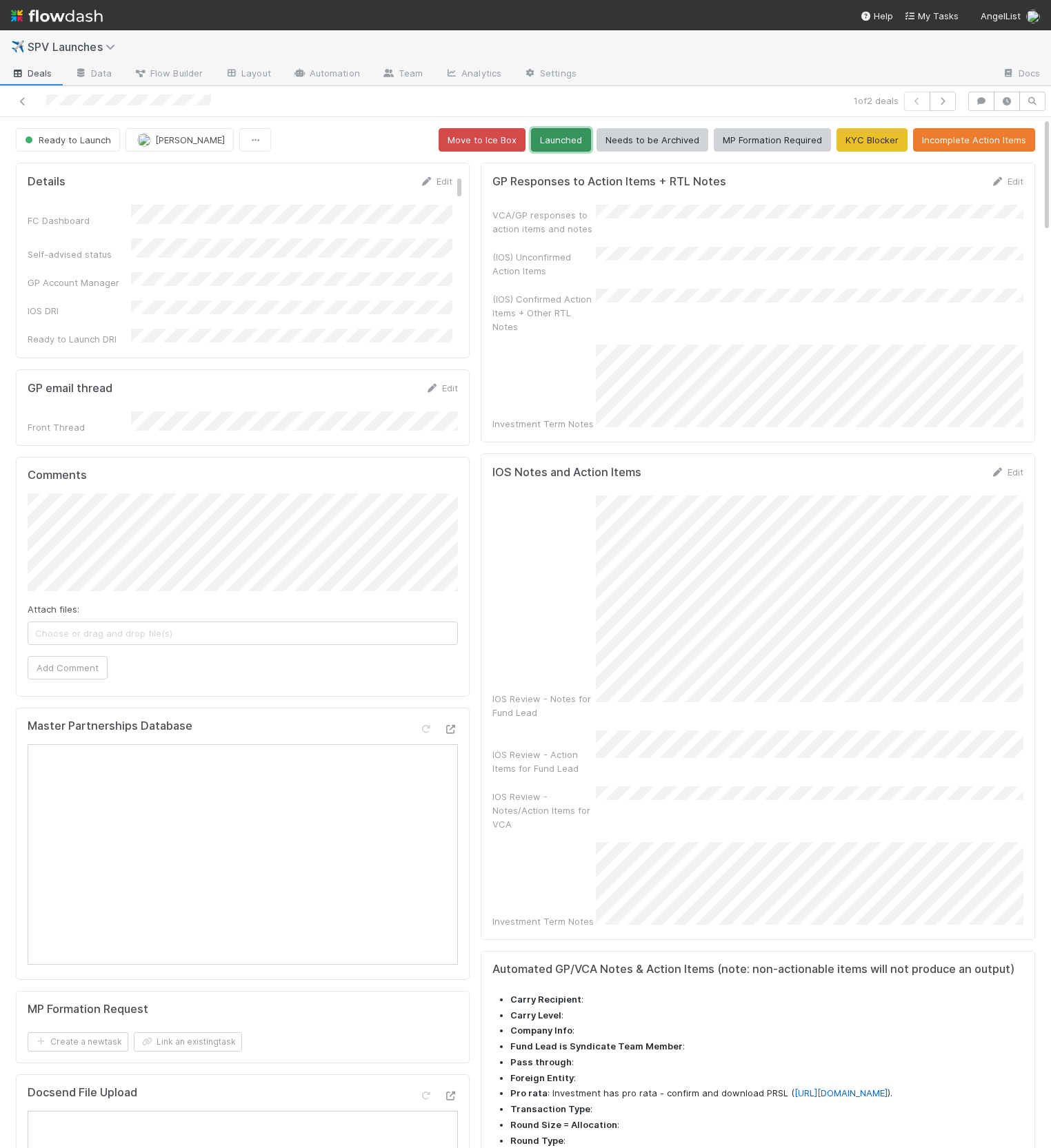
click at [571, 142] on button "Launched" at bounding box center [560, 140] width 60 height 24
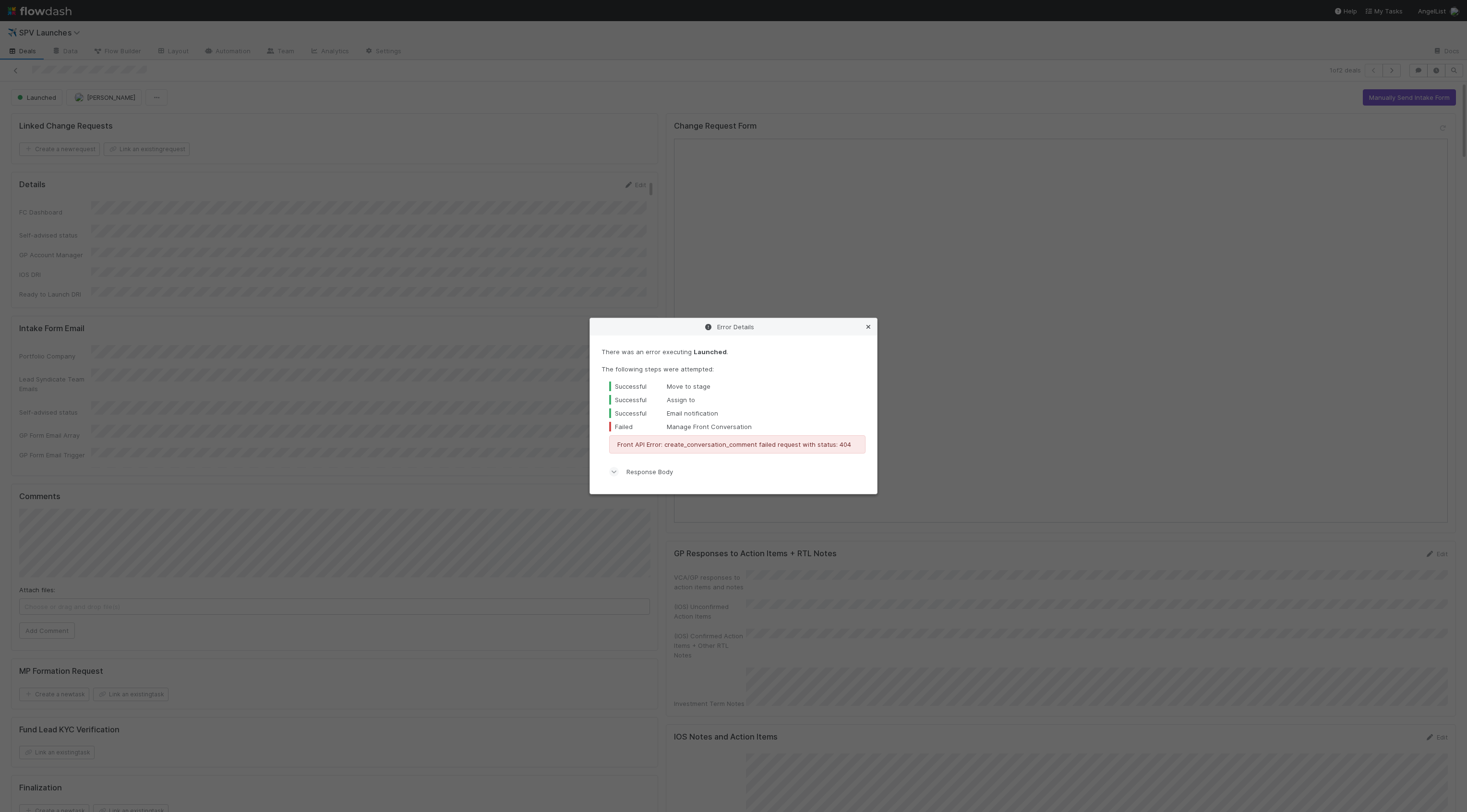
click at [864, 331] on link at bounding box center [868, 327] width 10 height 10
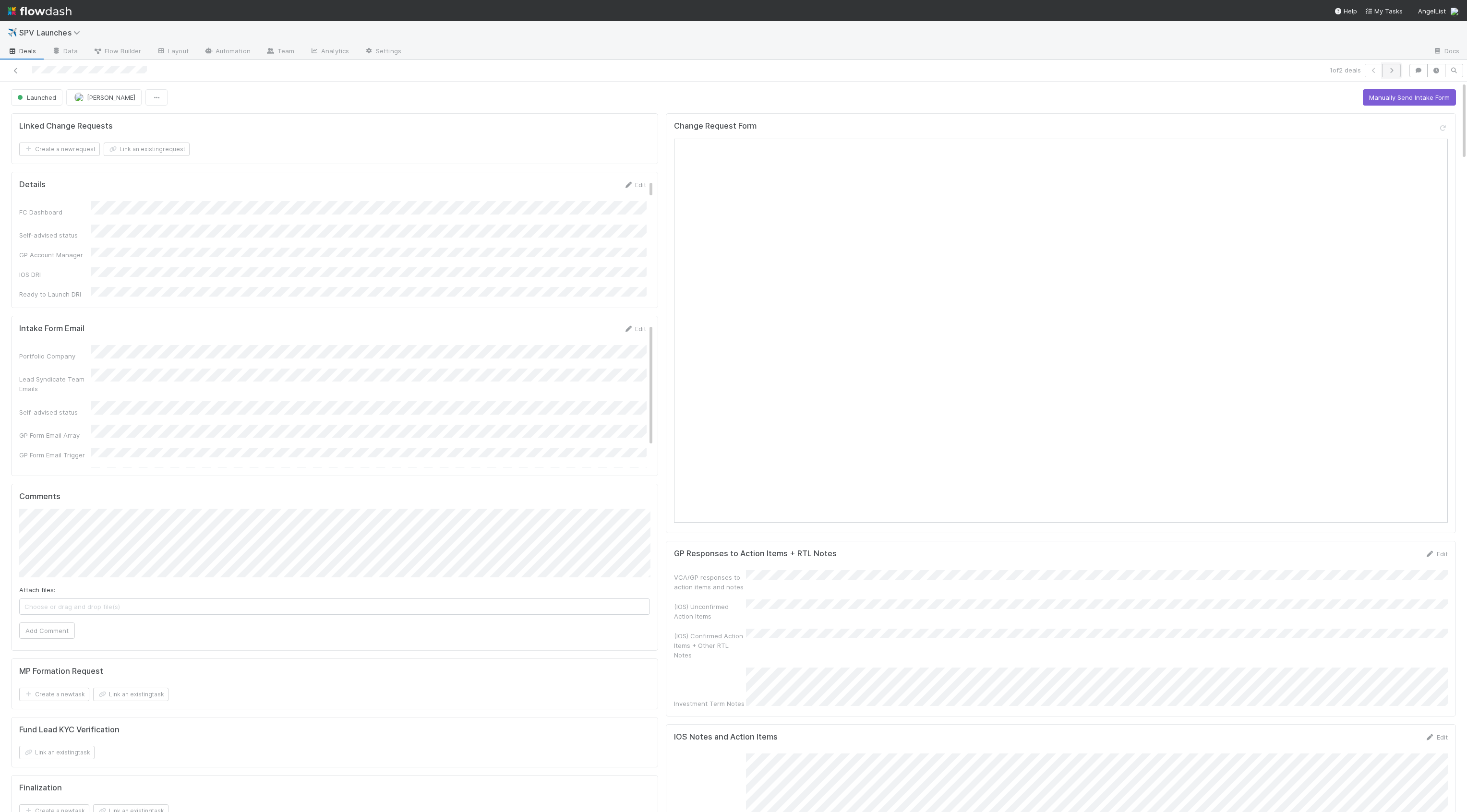
click at [1381, 69] on icon "button" at bounding box center [1391, 71] width 10 height 6
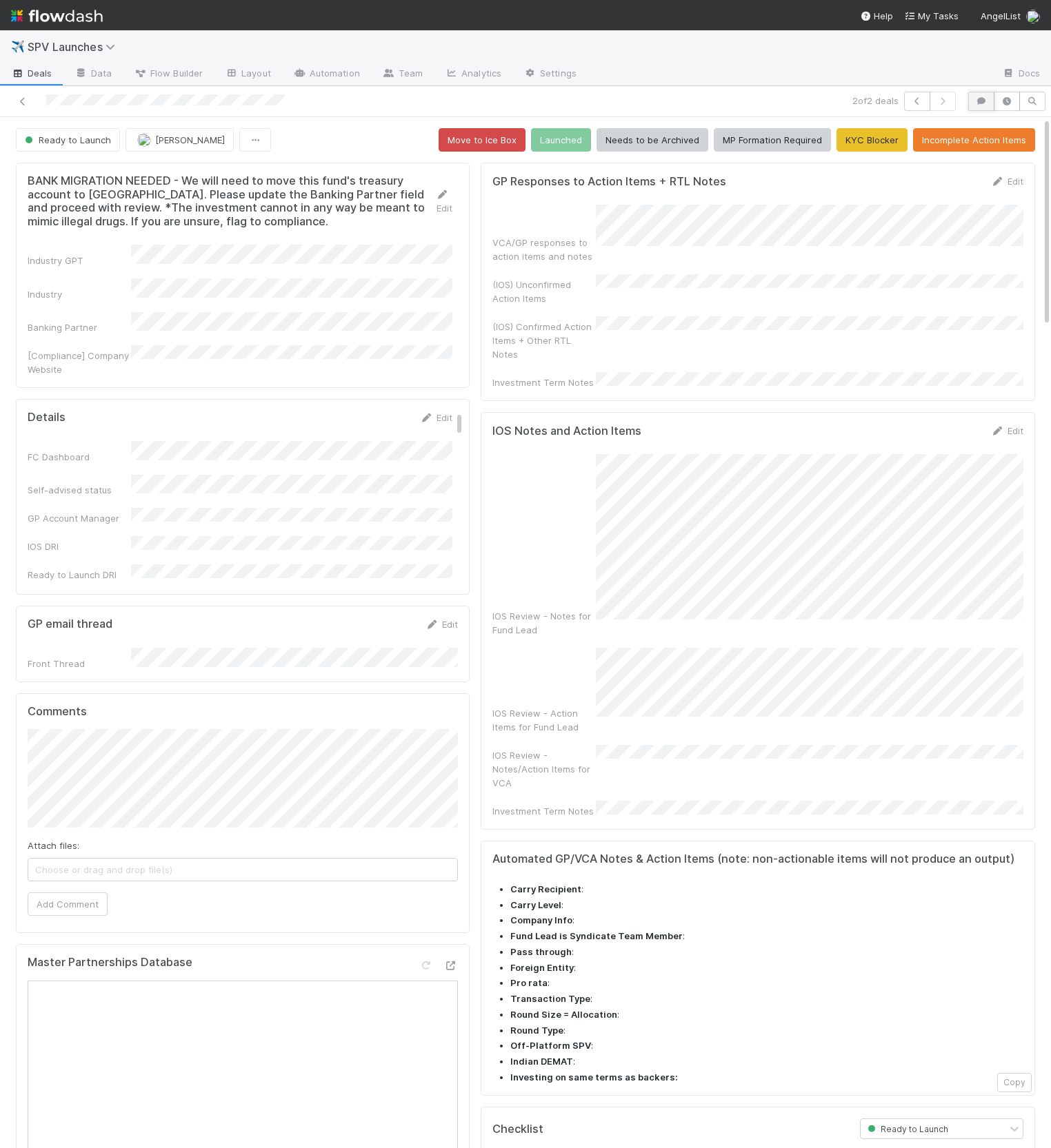
click at [976, 105] on button "button" at bounding box center [981, 101] width 26 height 20
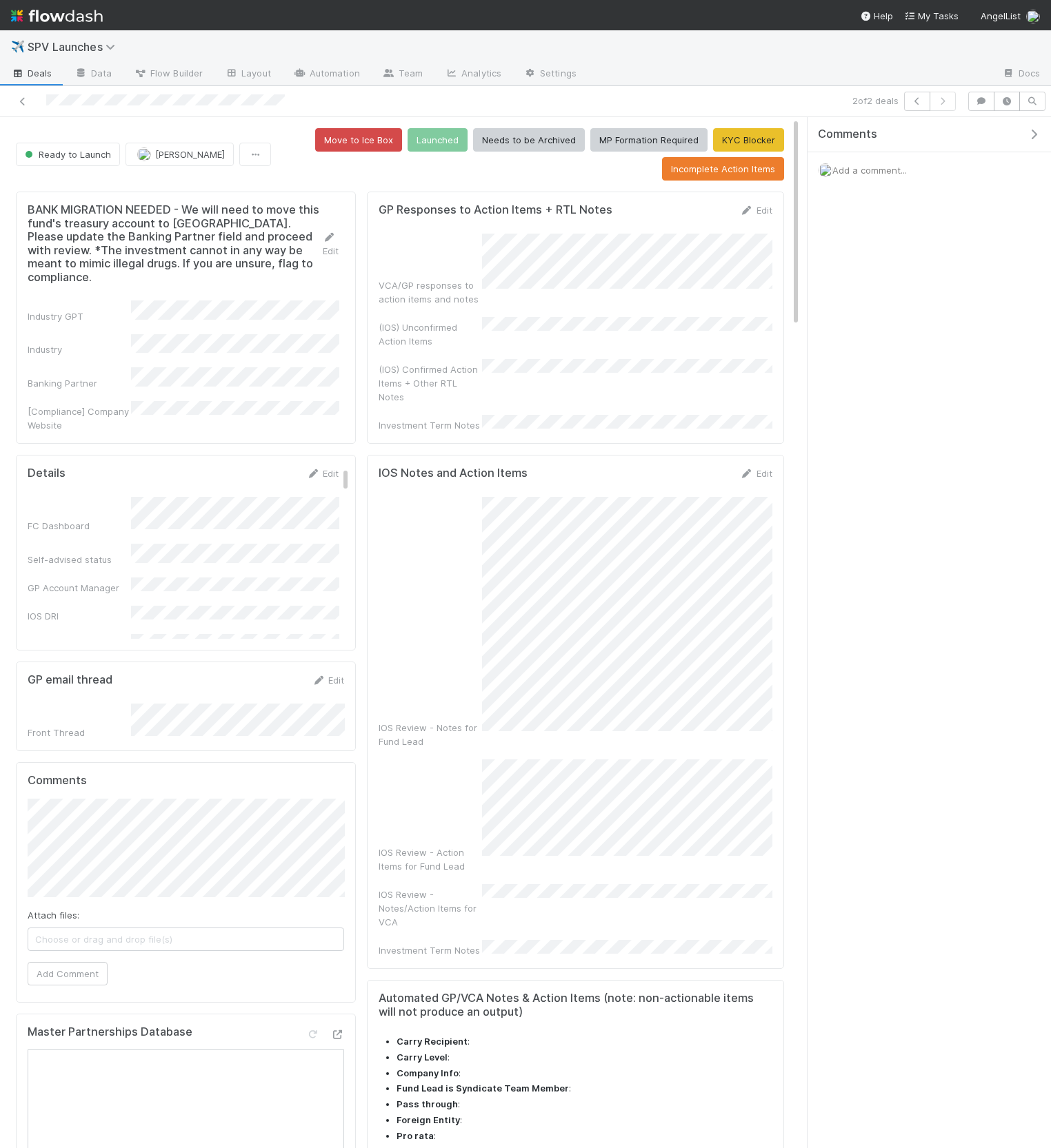
click at [881, 167] on span "Add a comment..." at bounding box center [869, 169] width 74 height 11
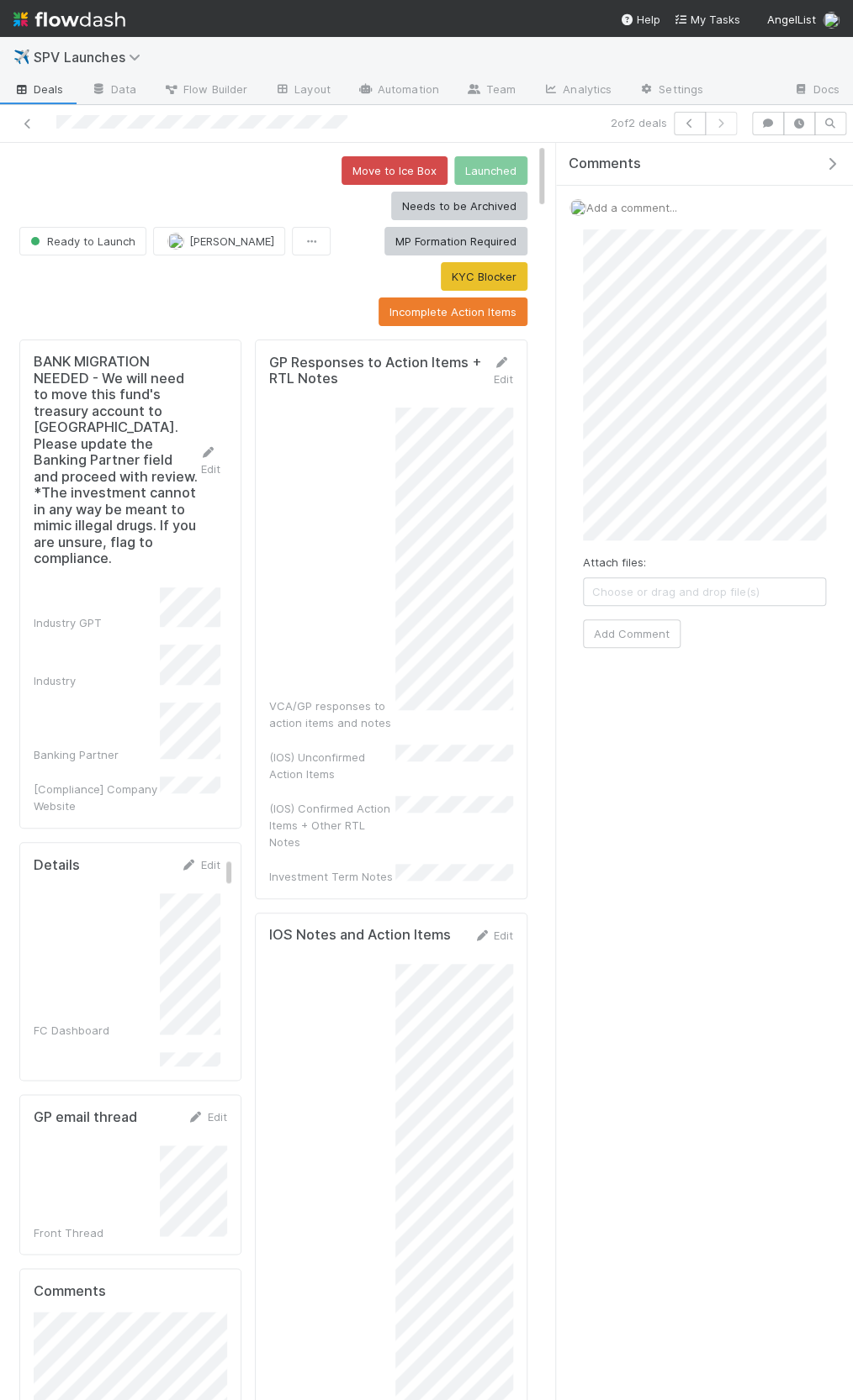
click at [746, 540] on div "Attach files: Choose or drag and drop file(s) Add Comment" at bounding box center [704, 439] width 243 height 419
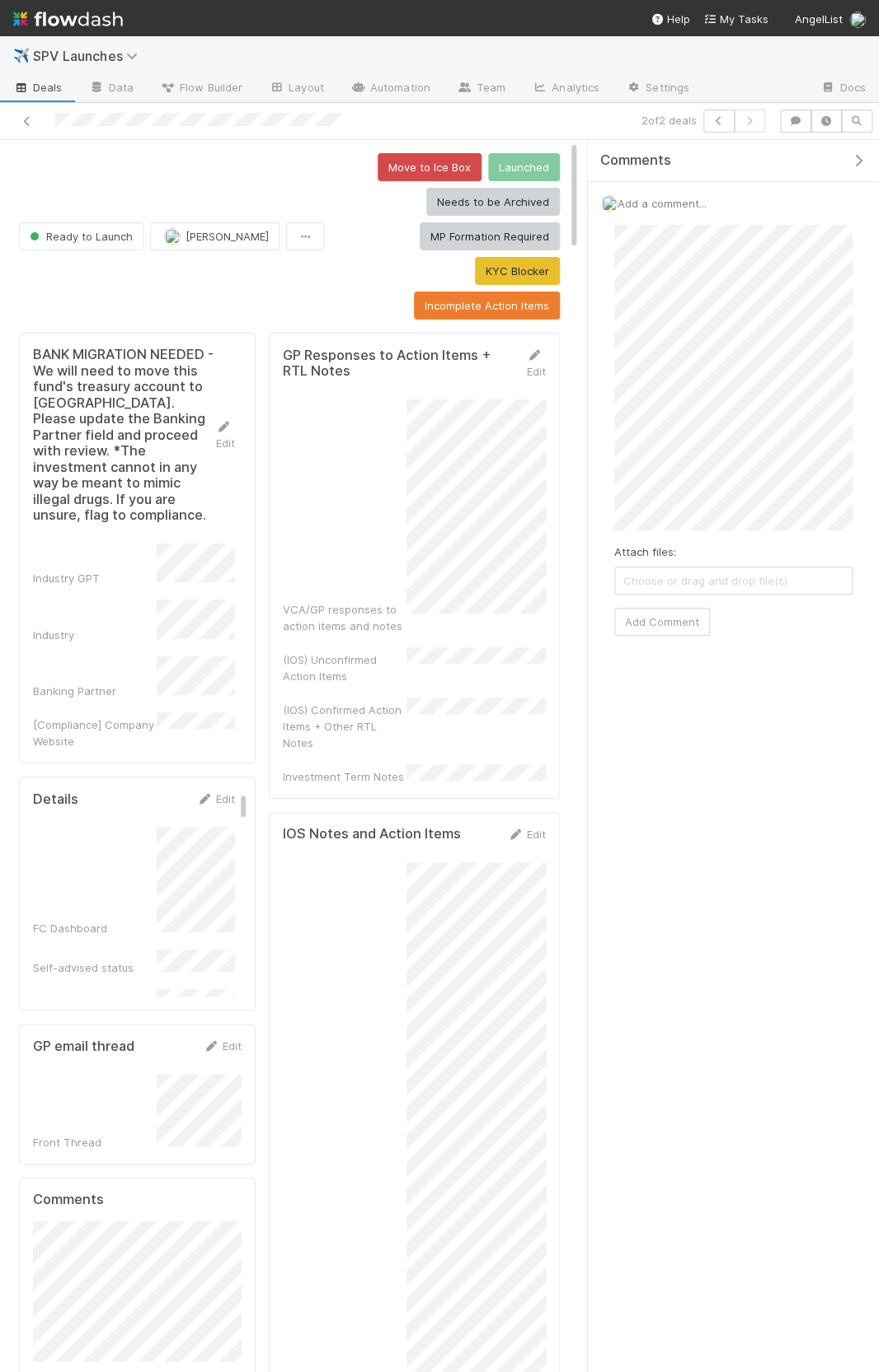
scroll to position [65, 0]
click at [675, 622] on button "Add Comment" at bounding box center [662, 622] width 96 height 28
click at [857, 158] on icon "button" at bounding box center [857, 160] width 17 height 13
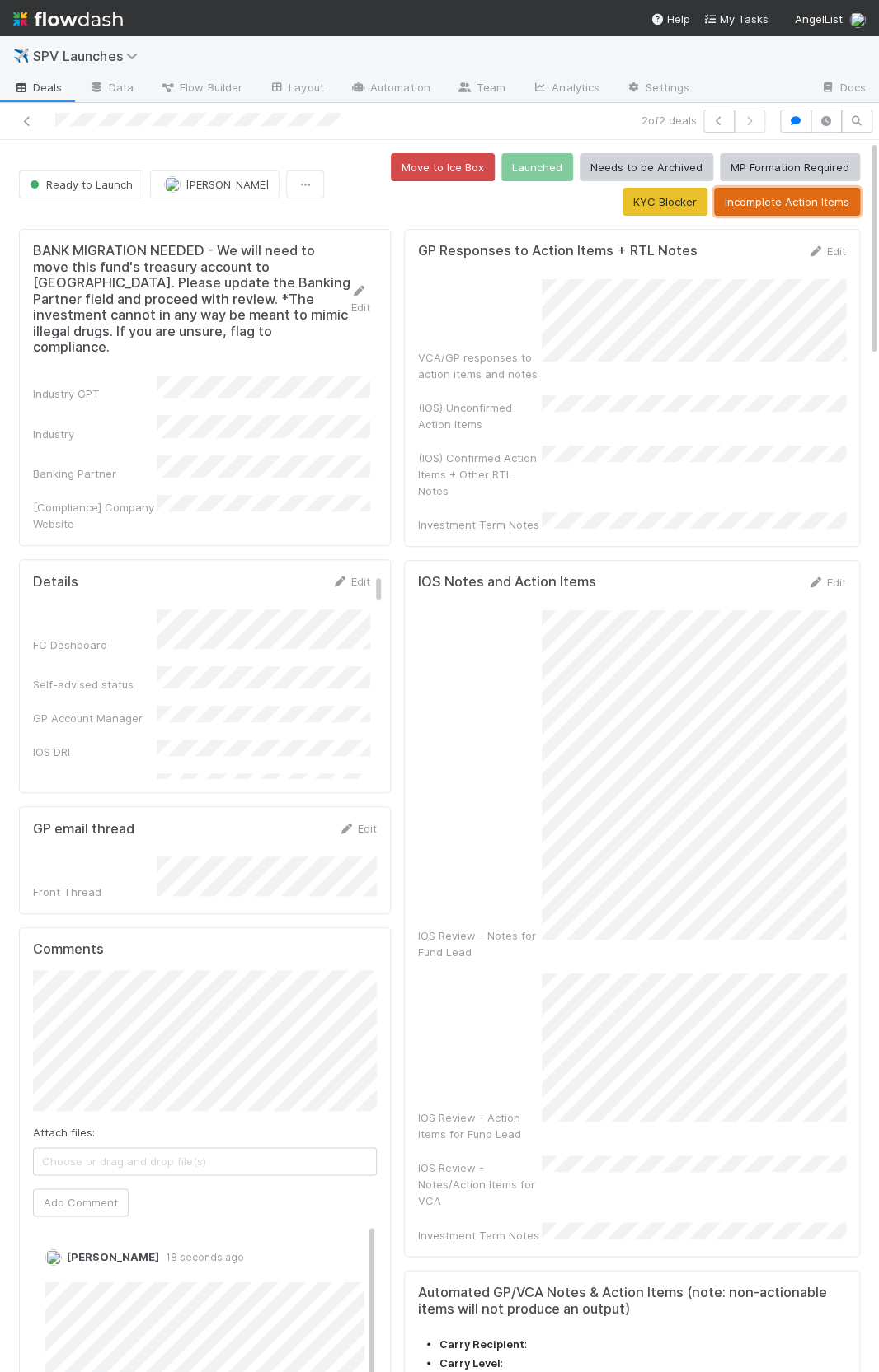
click at [784, 207] on button "Incomplete Action Items" at bounding box center [786, 201] width 146 height 28
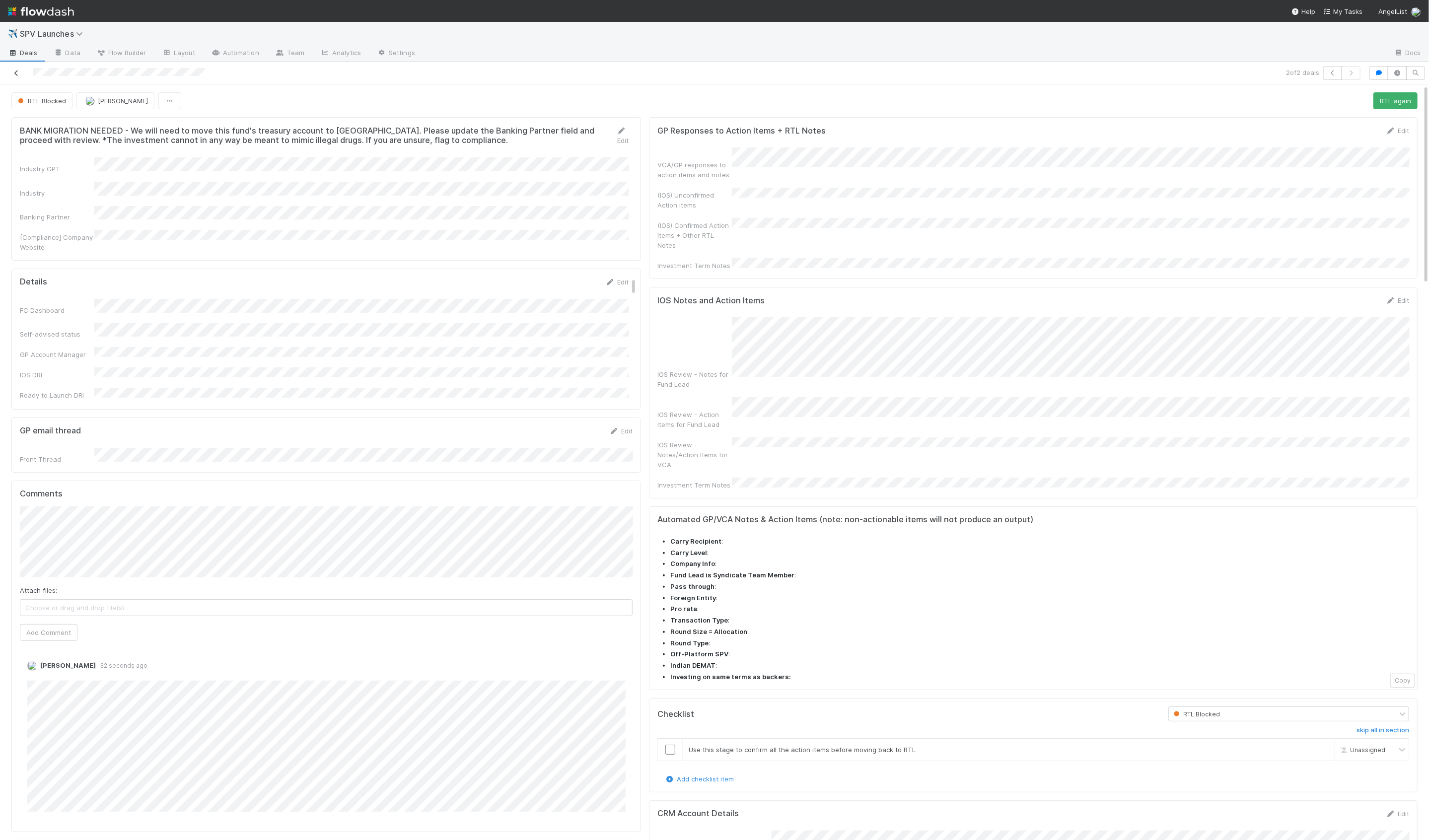
click at [18, 72] on icon at bounding box center [16, 73] width 10 height 6
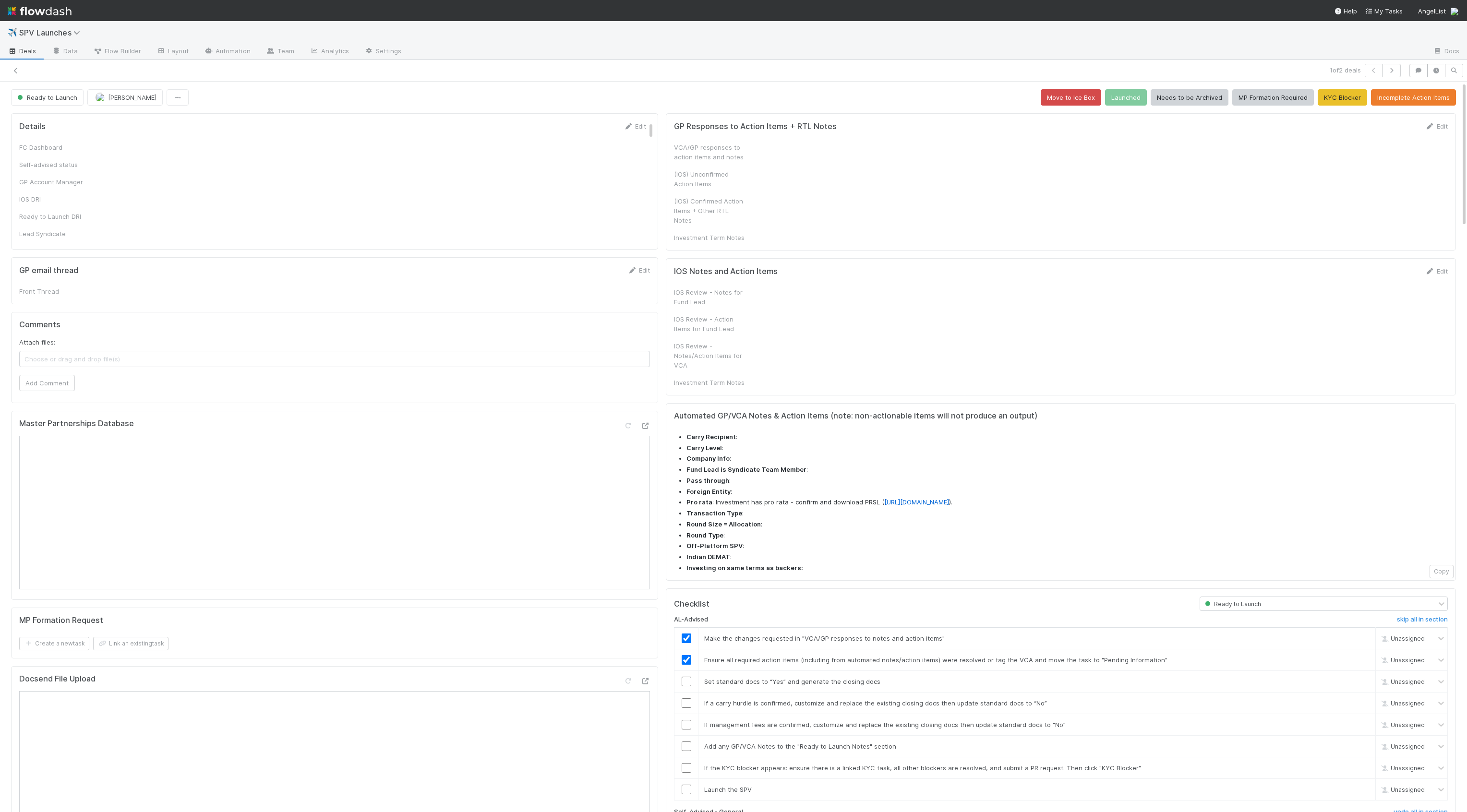
checkbox input "true"
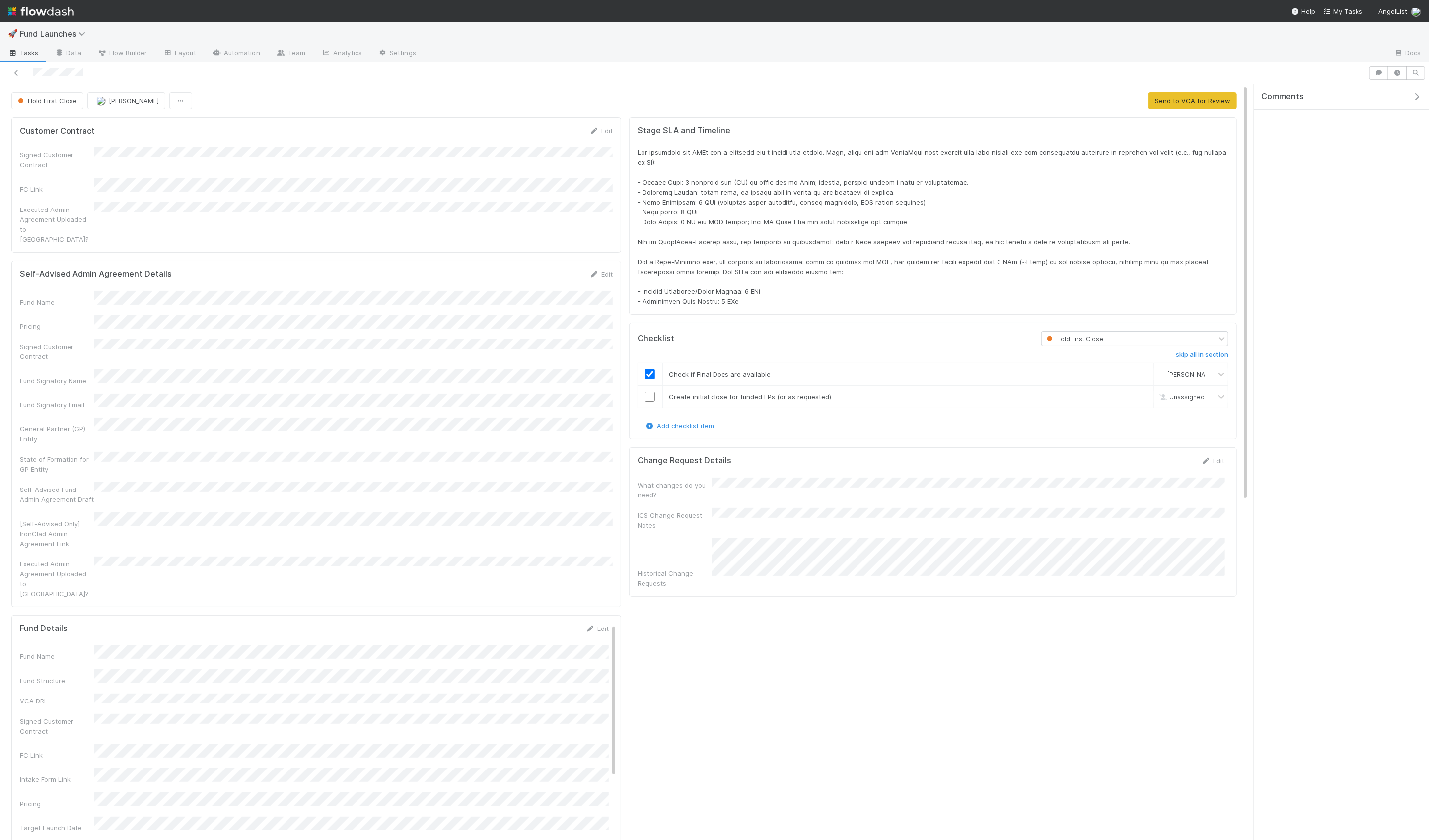
scroll to position [202, 1209]
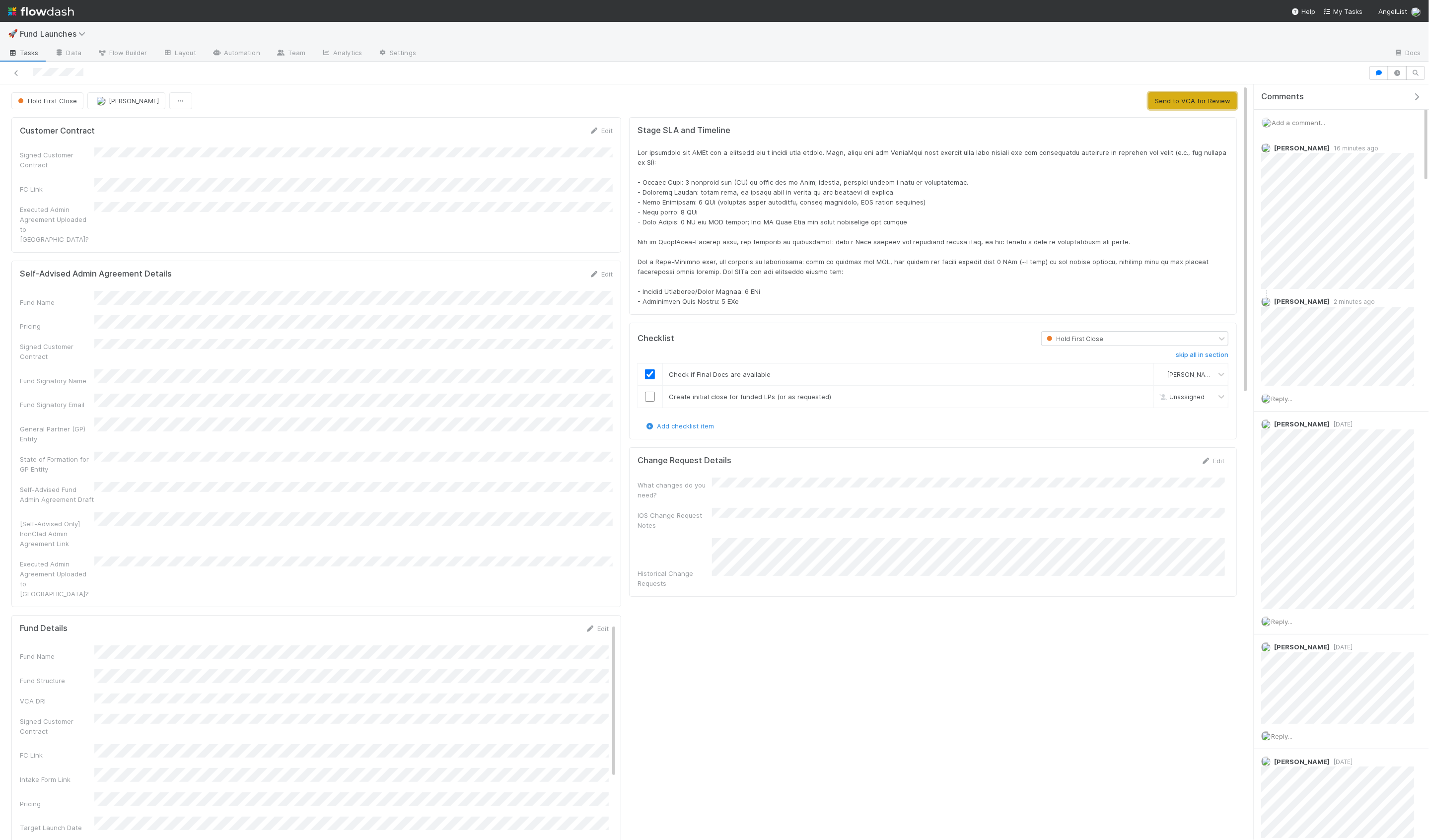
click at [1192, 102] on button "Send to VCA for Review" at bounding box center [1193, 101] width 88 height 17
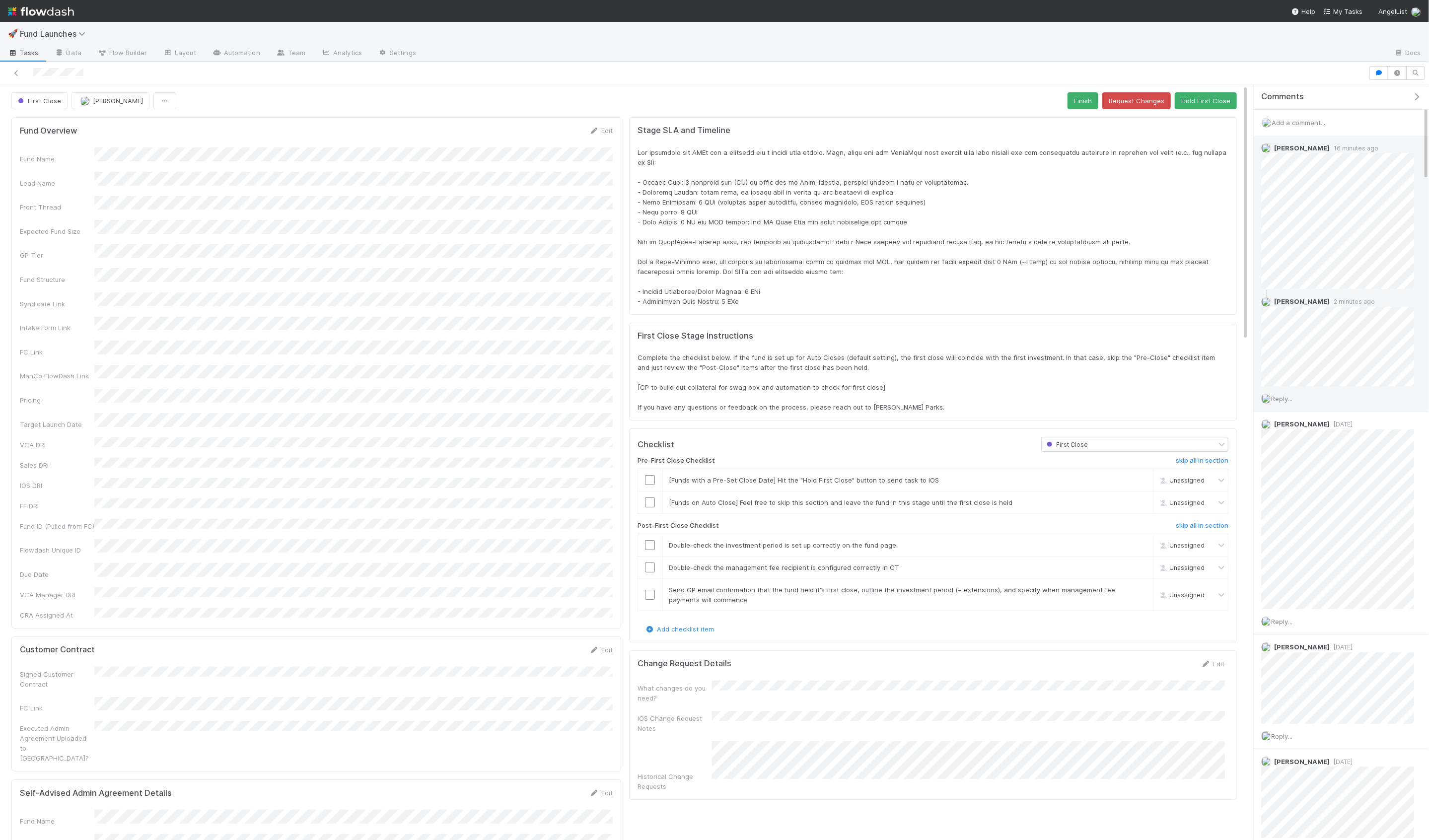
click at [1284, 395] on span "Reply..." at bounding box center [1282, 398] width 21 height 8
click at [1291, 546] on button "Add Reply" at bounding box center [1295, 548] width 44 height 17
click at [1399, 397] on icon at bounding box center [1400, 399] width 10 height 6
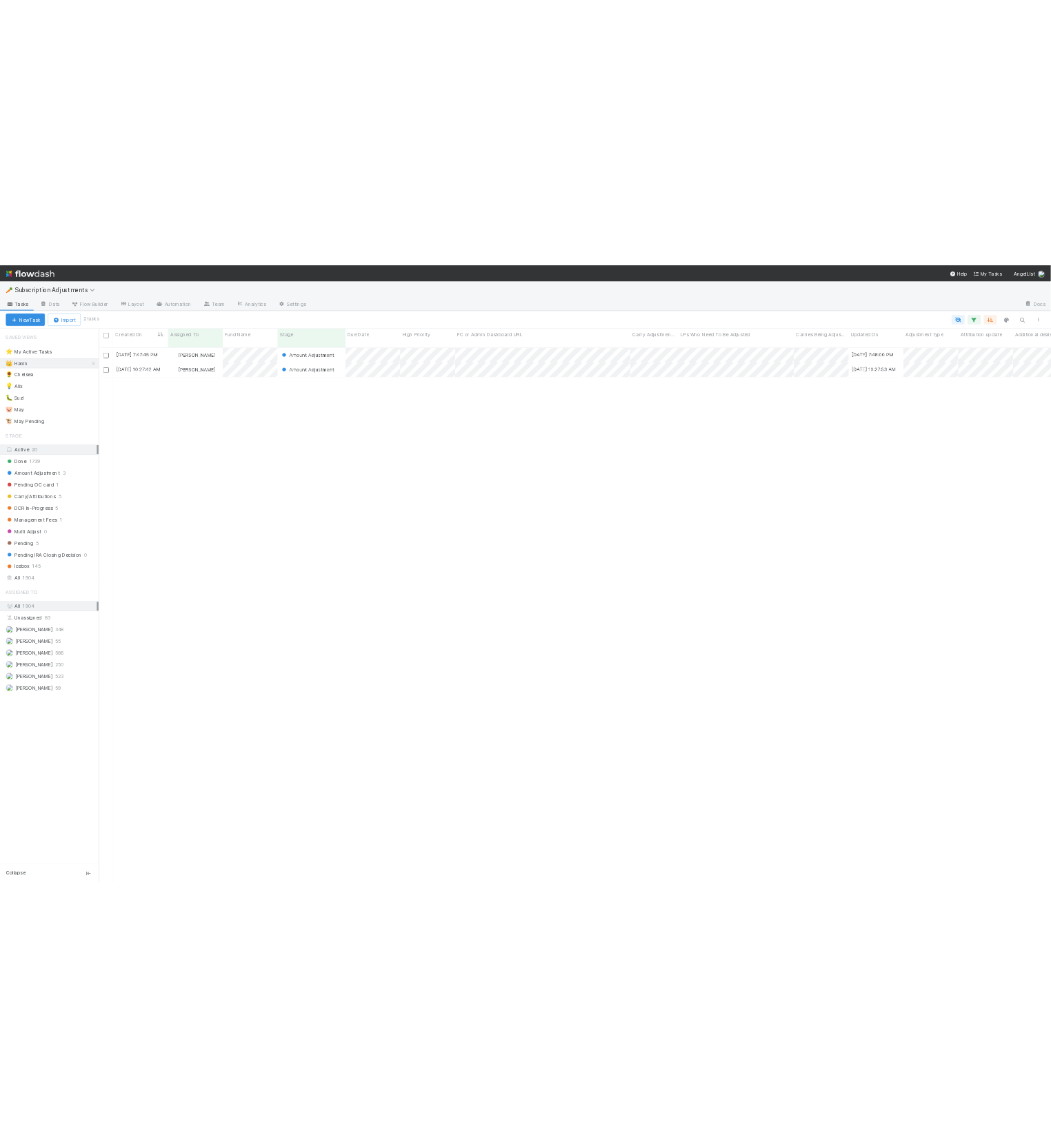
scroll to position [1023, 1798]
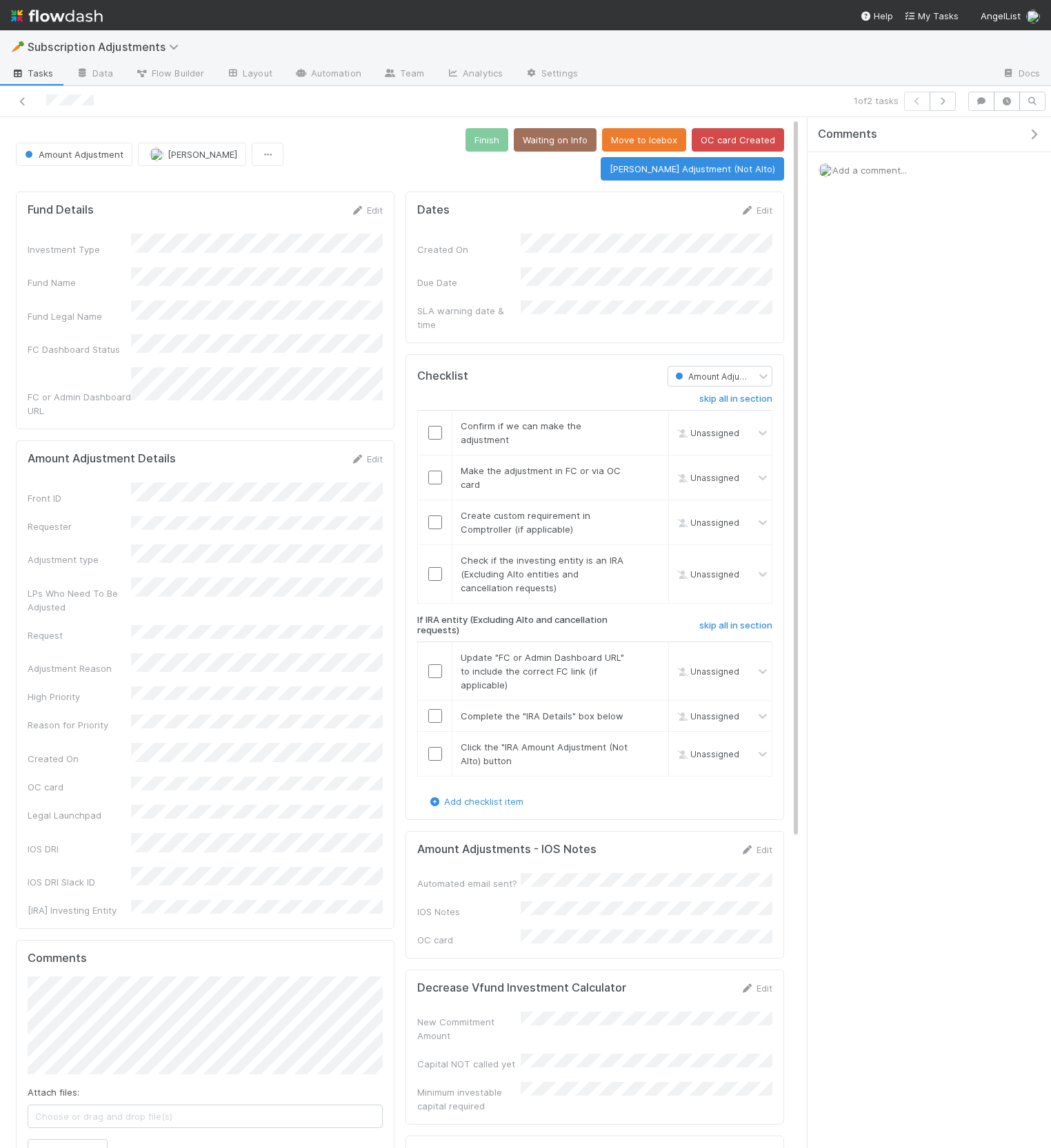
click at [1037, 133] on icon "button" at bounding box center [1033, 134] width 14 height 11
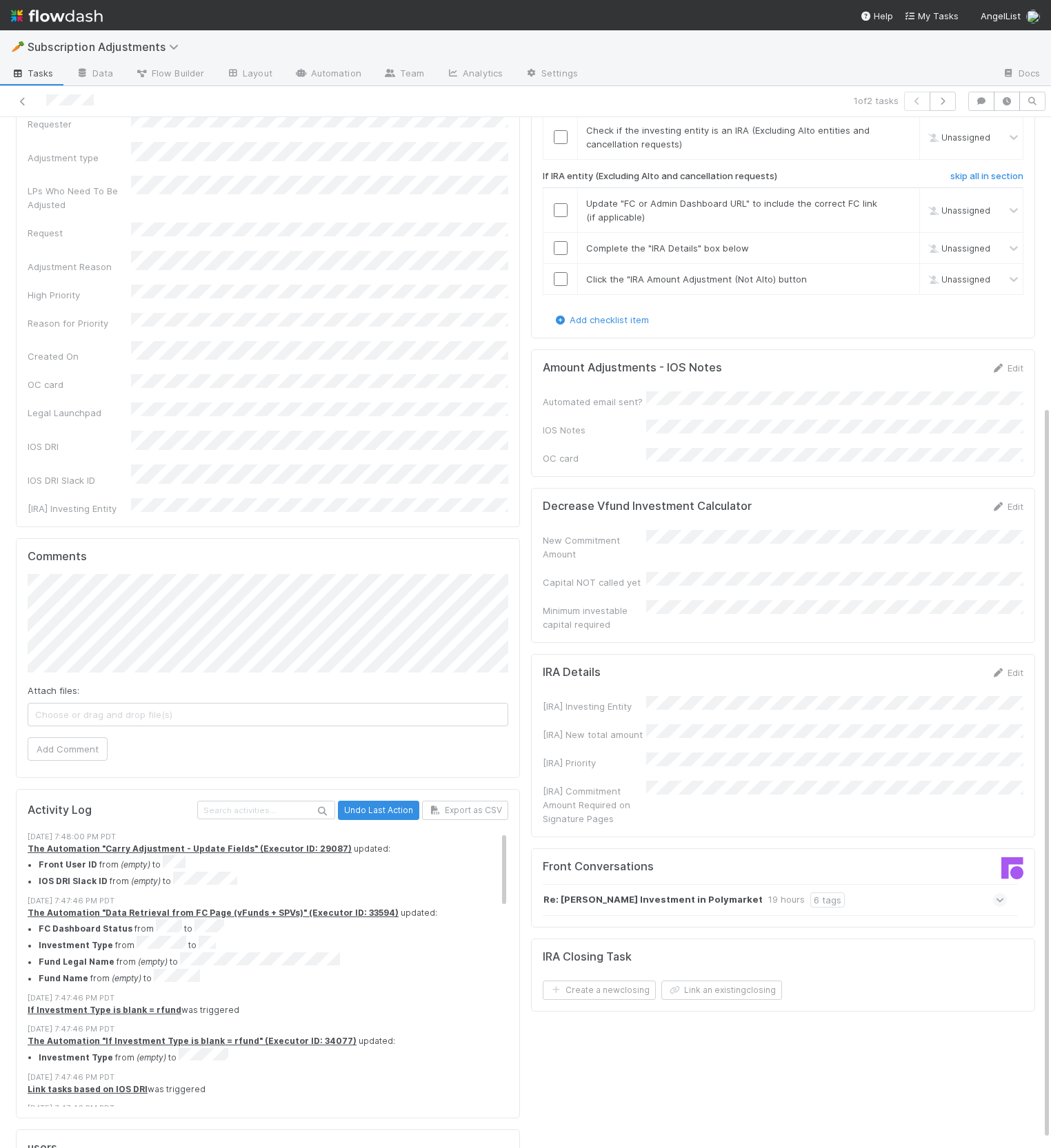
scroll to position [418, 0]
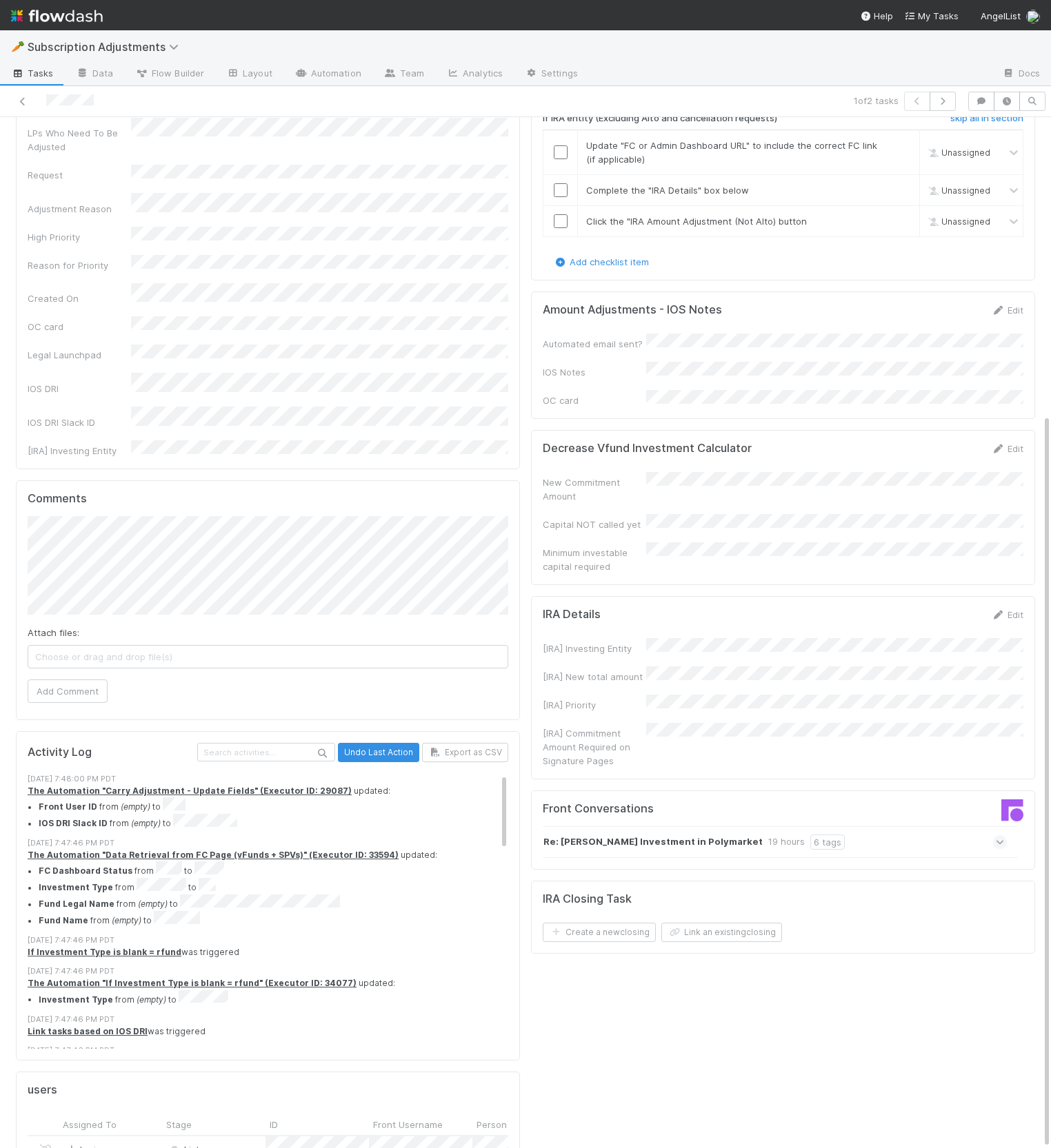
click at [995, 836] on icon at bounding box center [999, 842] width 9 height 14
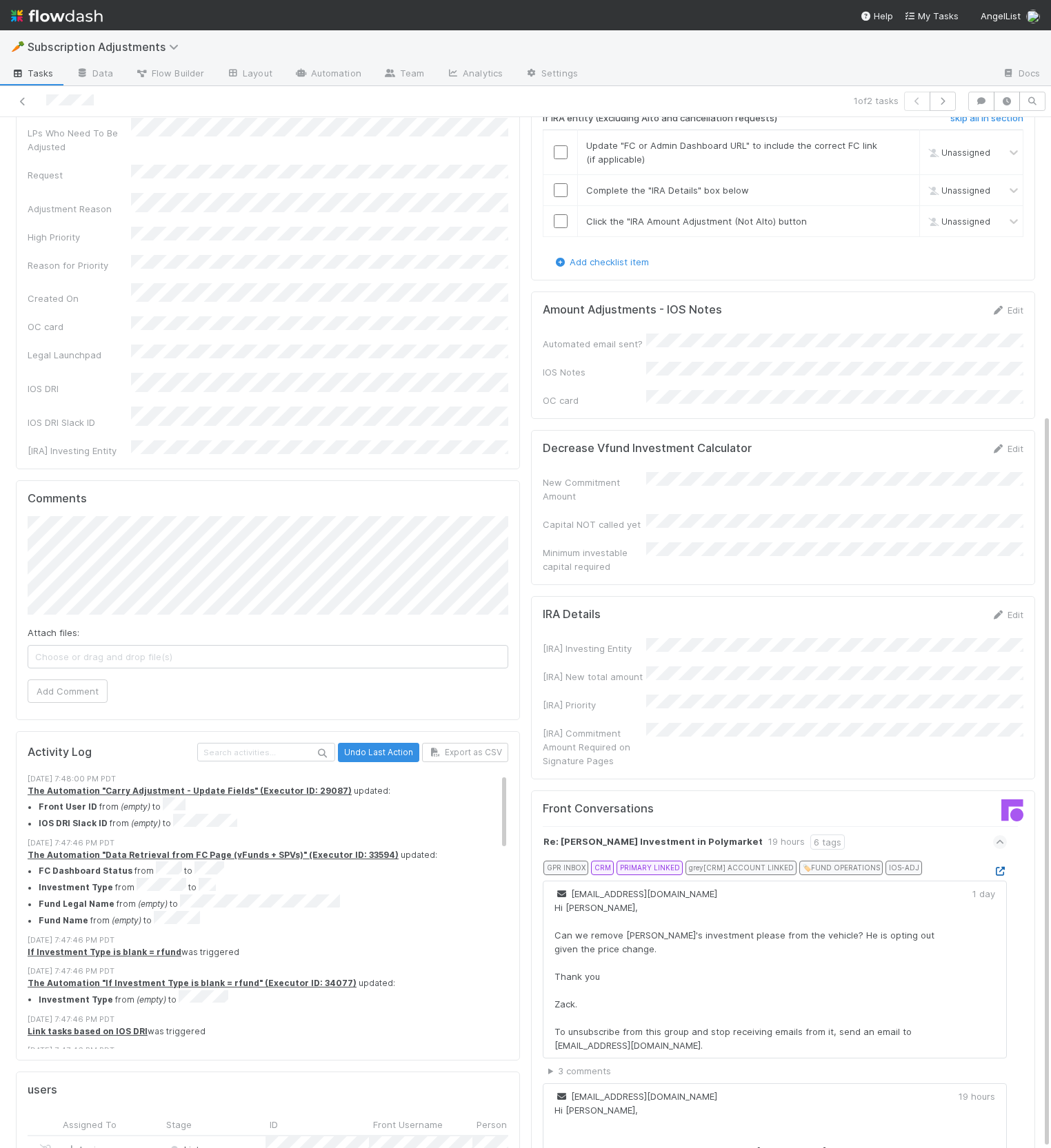
click at [1003, 867] on icon at bounding box center [999, 871] width 14 height 9
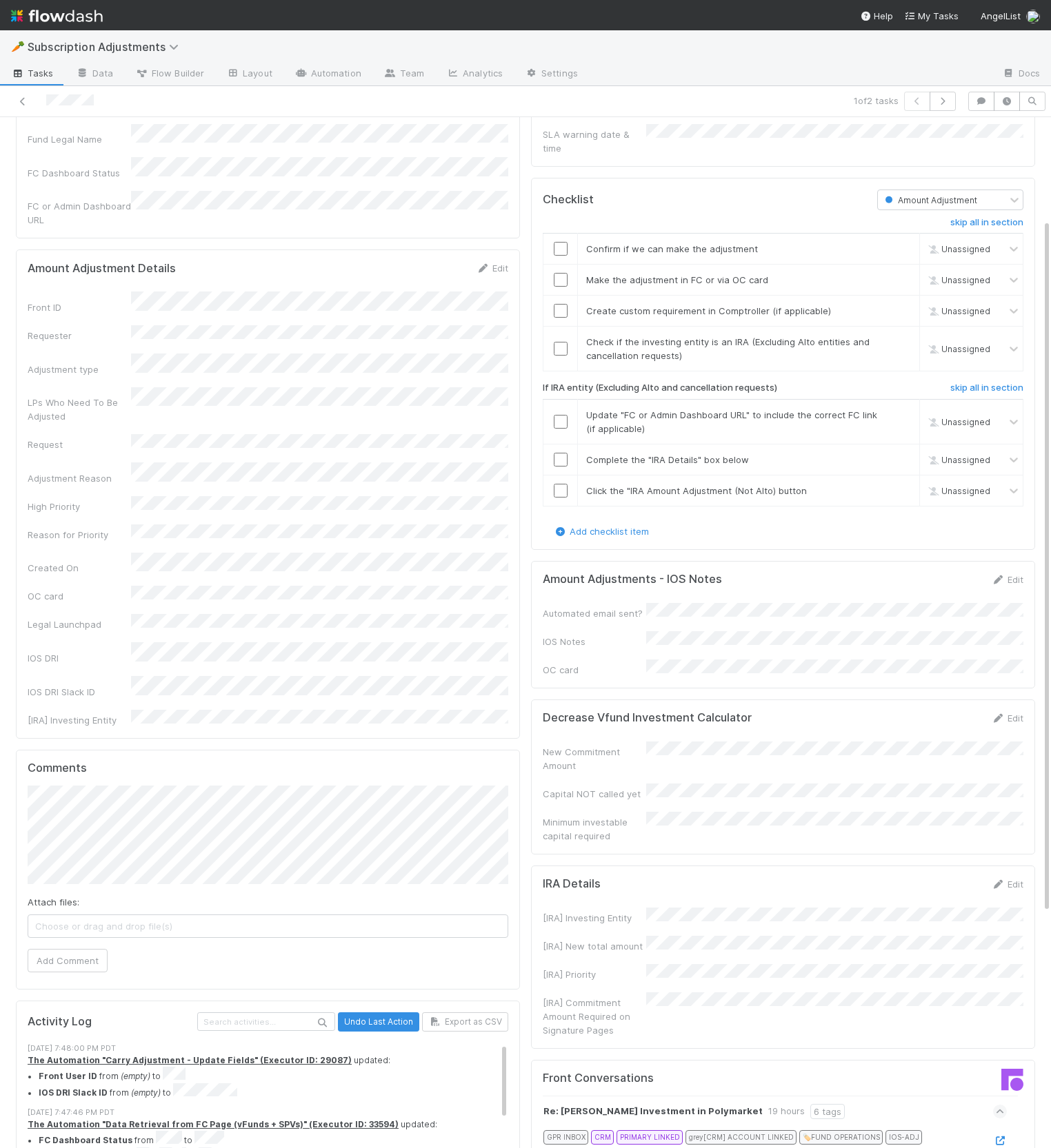
scroll to position [138, 0]
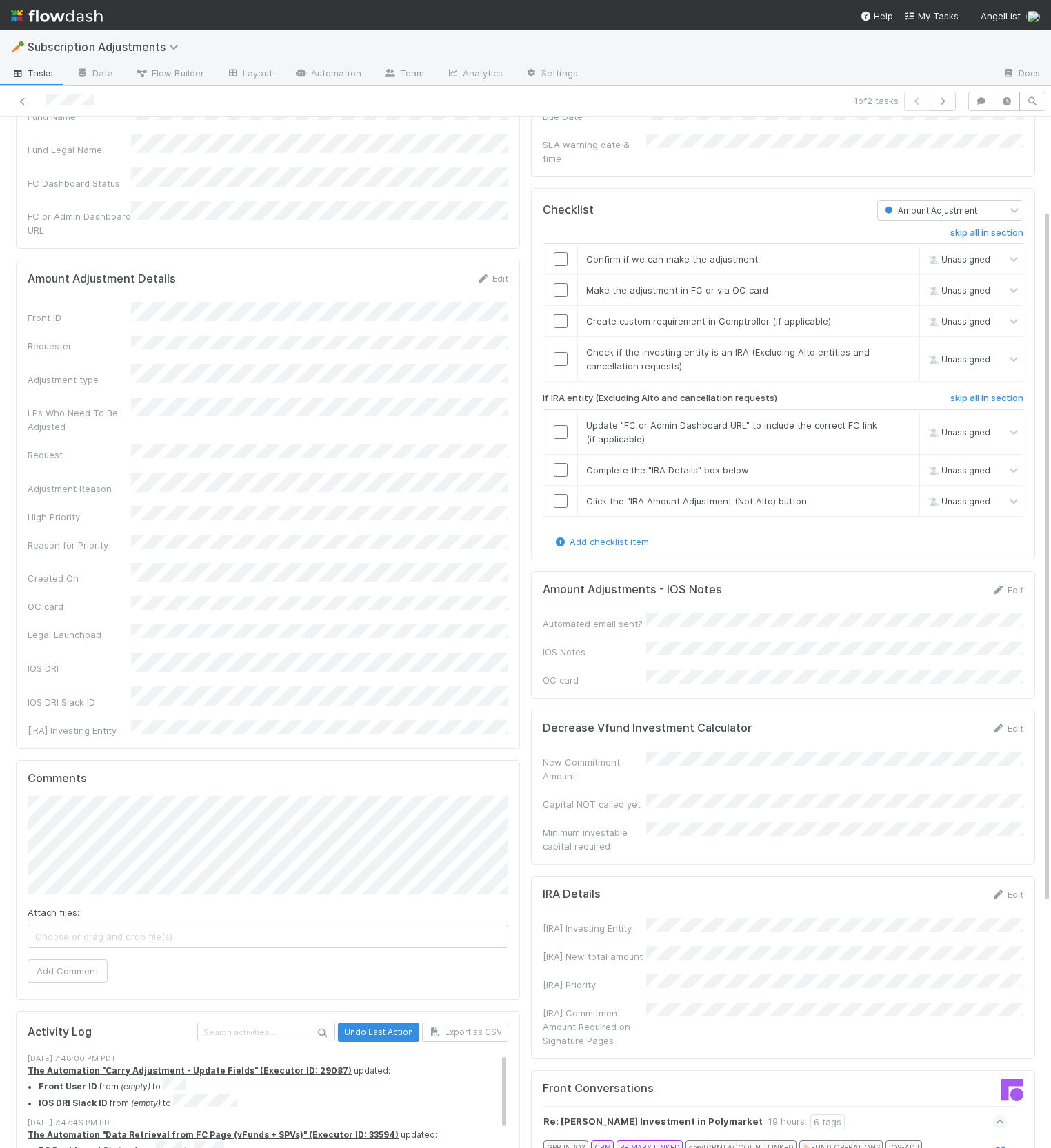
click at [806, 583] on div "Amount Adjustments - IOS Notes Edit" at bounding box center [783, 590] width 481 height 14
click at [1016, 585] on link "Edit" at bounding box center [1007, 590] width 33 height 11
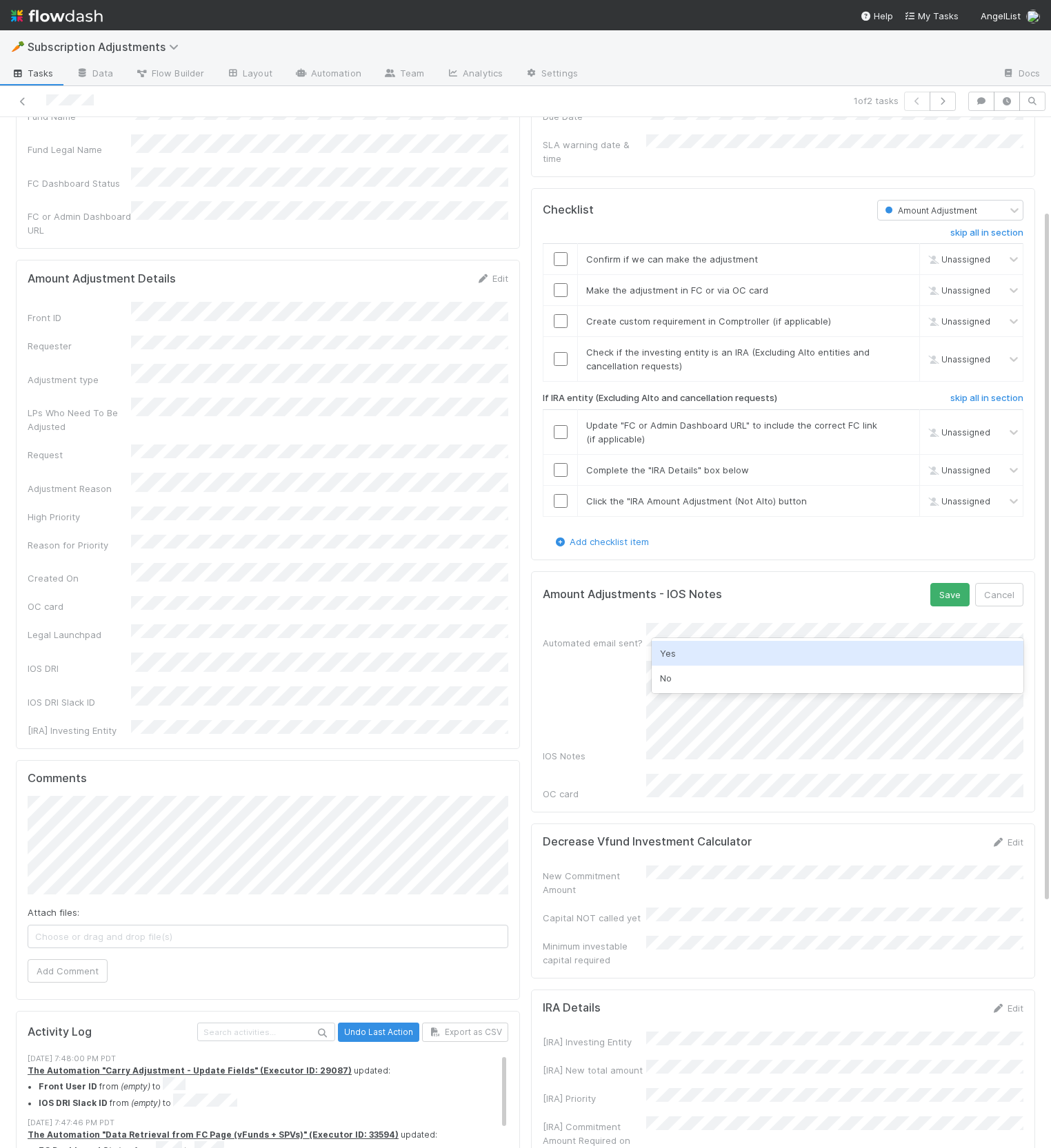
click at [819, 656] on div "Yes" at bounding box center [838, 653] width 371 height 25
click at [954, 583] on button "Save" at bounding box center [950, 594] width 39 height 24
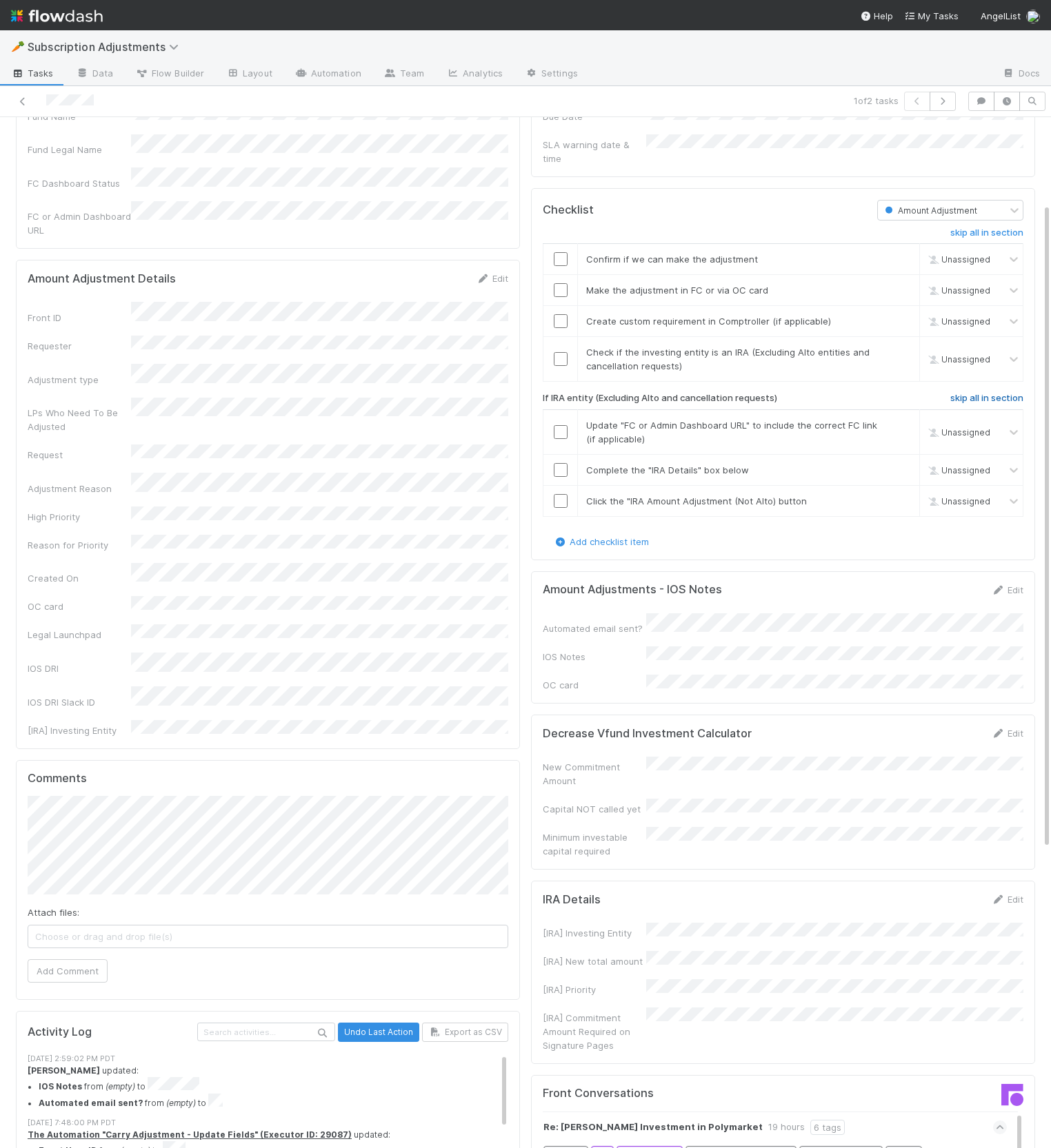
click at [977, 392] on h6 "skip all in section" at bounding box center [986, 397] width 73 height 11
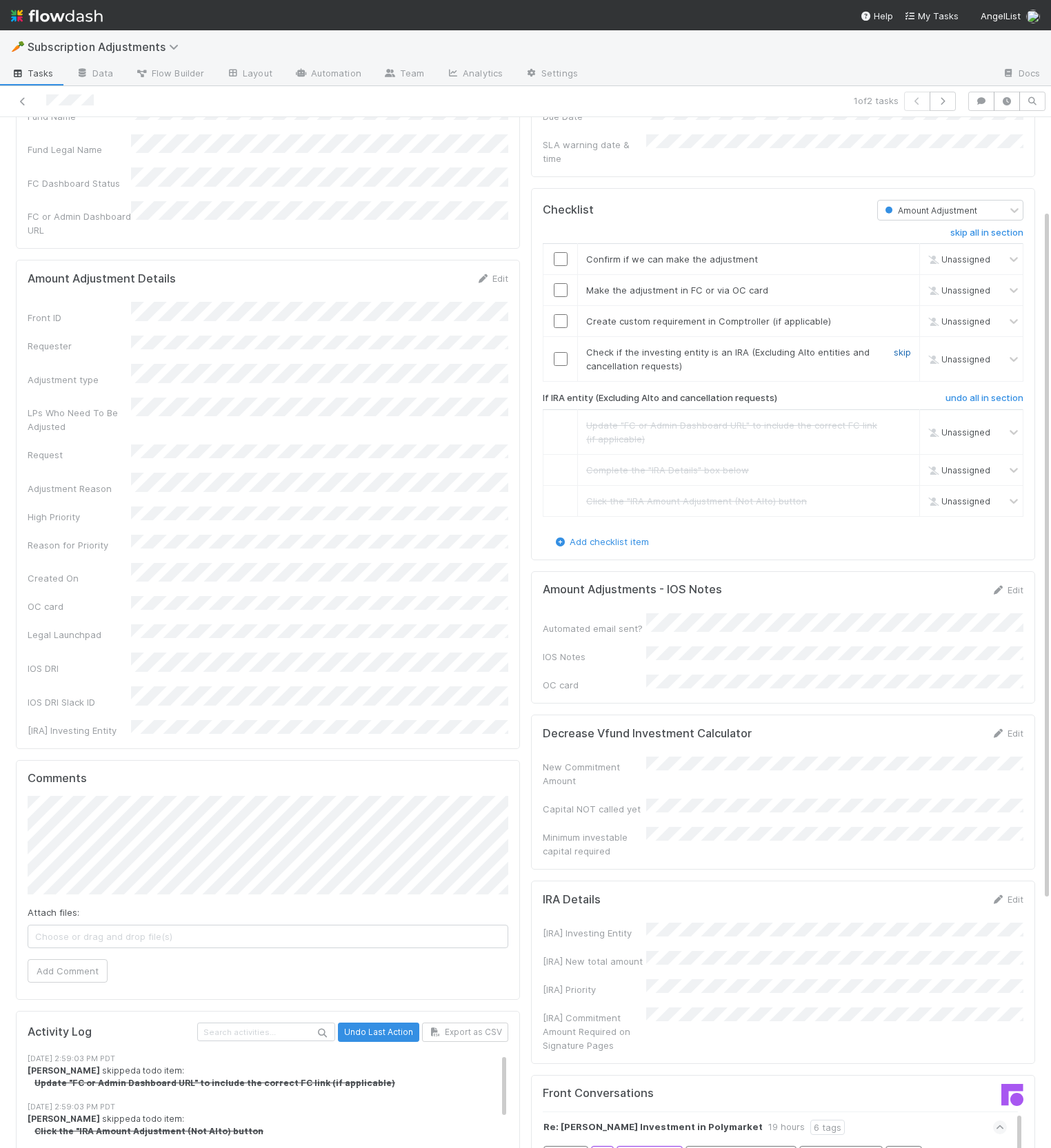
click at [902, 347] on link "skip" at bounding box center [901, 352] width 17 height 11
click at [905, 316] on link "skip" at bounding box center [901, 321] width 17 height 11
click at [564, 253] on input "checkbox" at bounding box center [560, 259] width 14 height 14
click at [564, 283] on input "checkbox" at bounding box center [560, 289] width 14 height 14
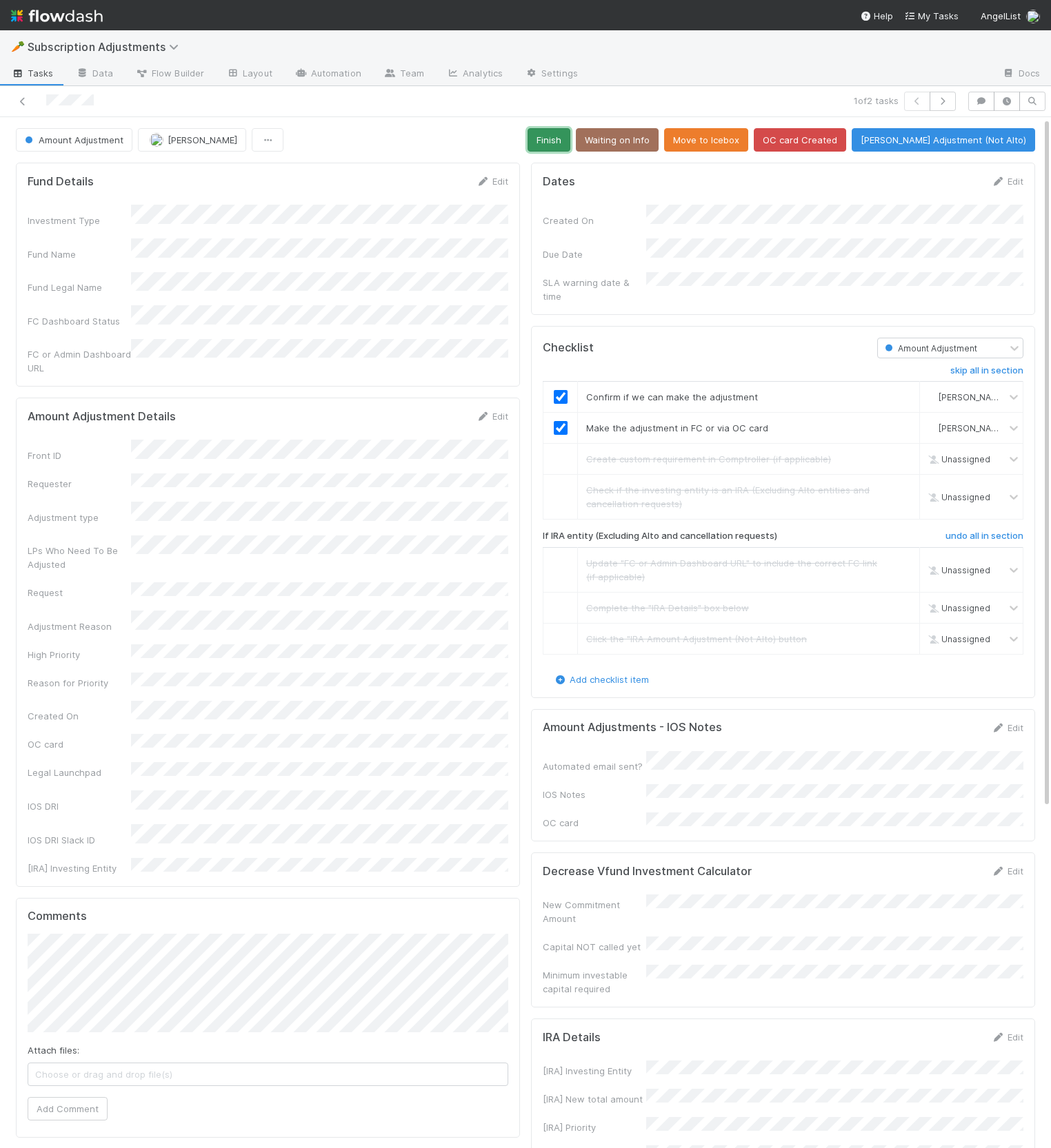
click at [569, 146] on button "Finish" at bounding box center [549, 140] width 43 height 24
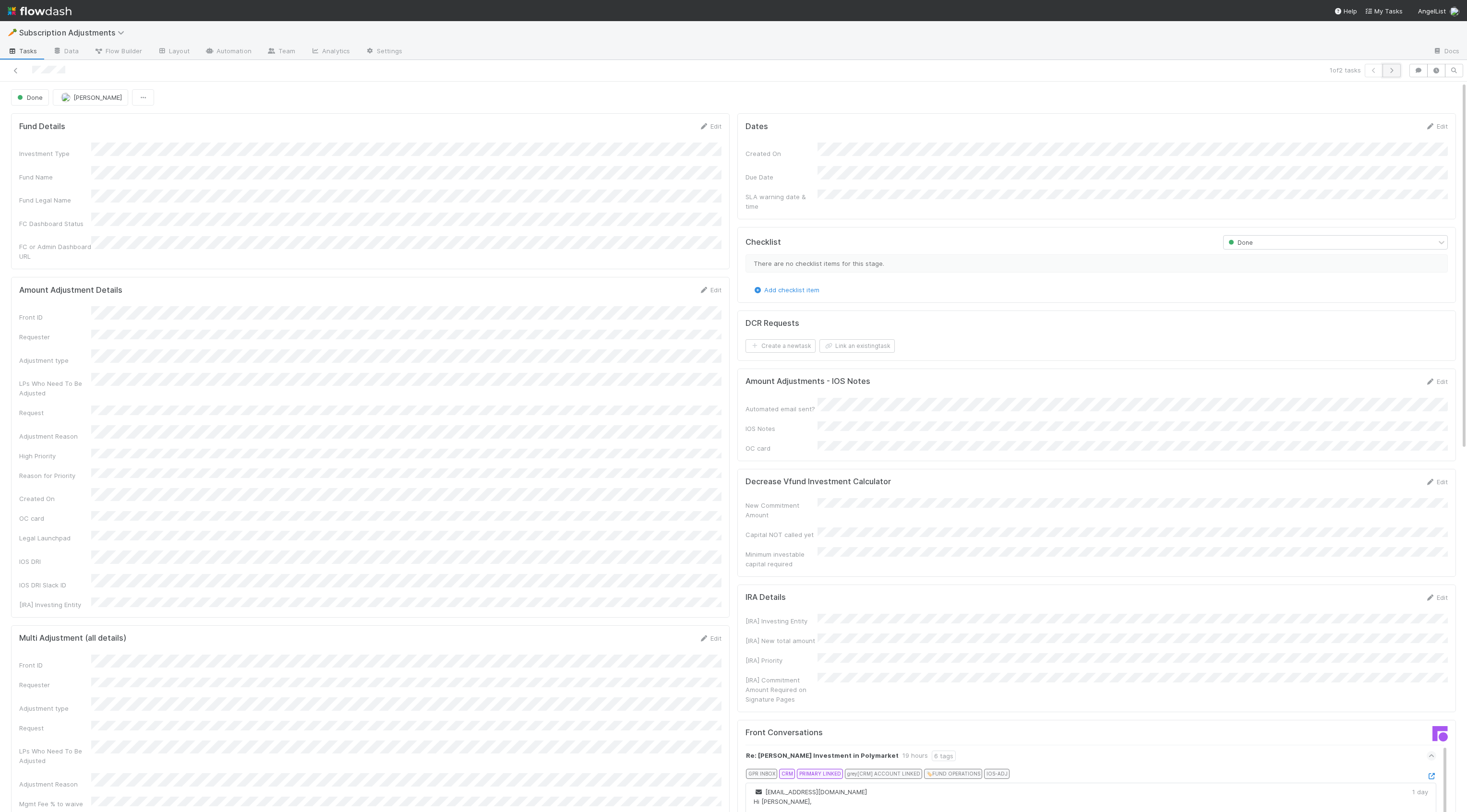
click at [1381, 69] on icon "button" at bounding box center [1391, 71] width 10 height 6
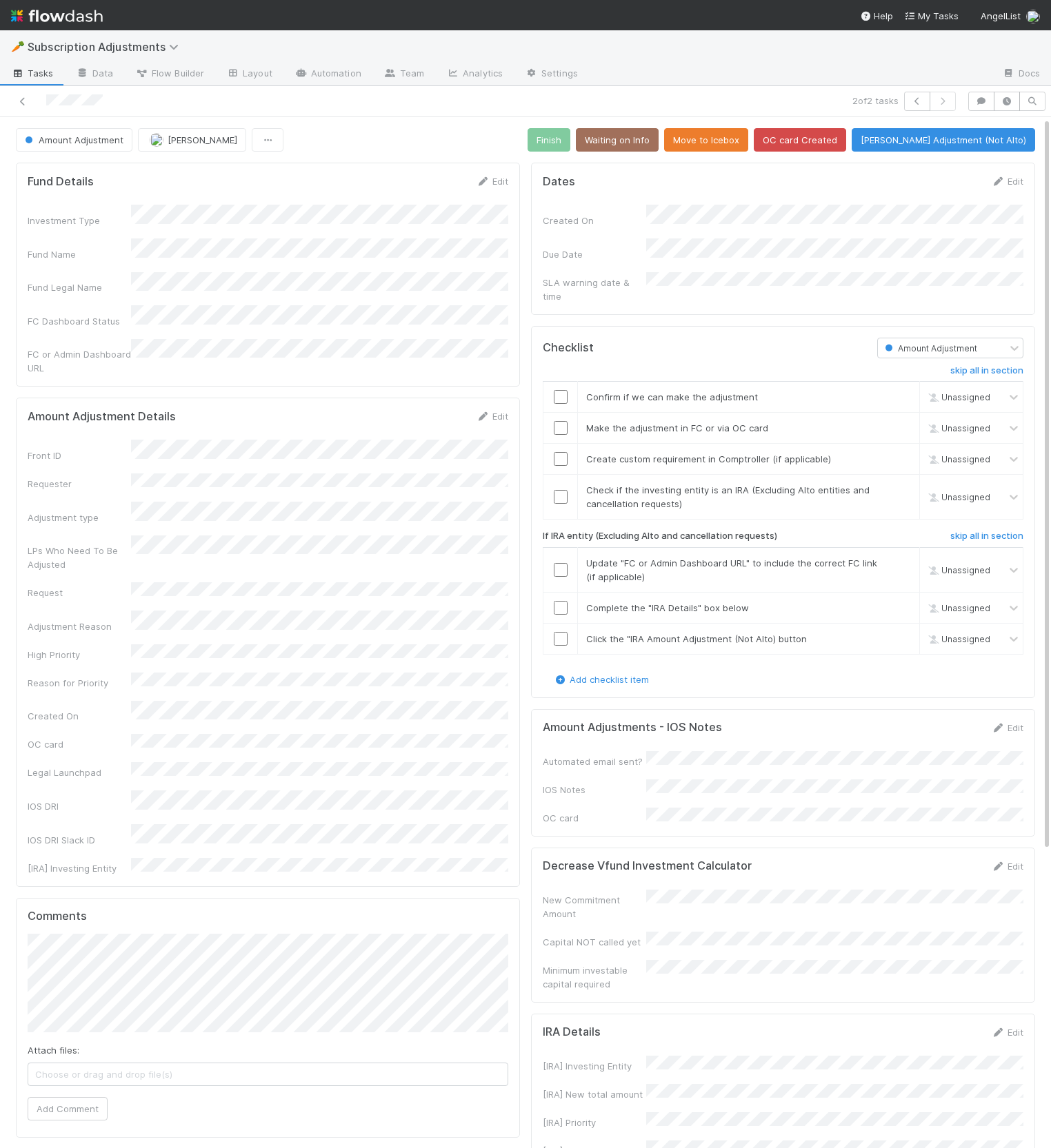
click at [279, 498] on div "Front ID Requester Adjustment type LPs Who Need To Be Adjusted Request Adjustme…" at bounding box center [268, 657] width 481 height 435
click at [353, 582] on div "Request" at bounding box center [268, 590] width 481 height 17
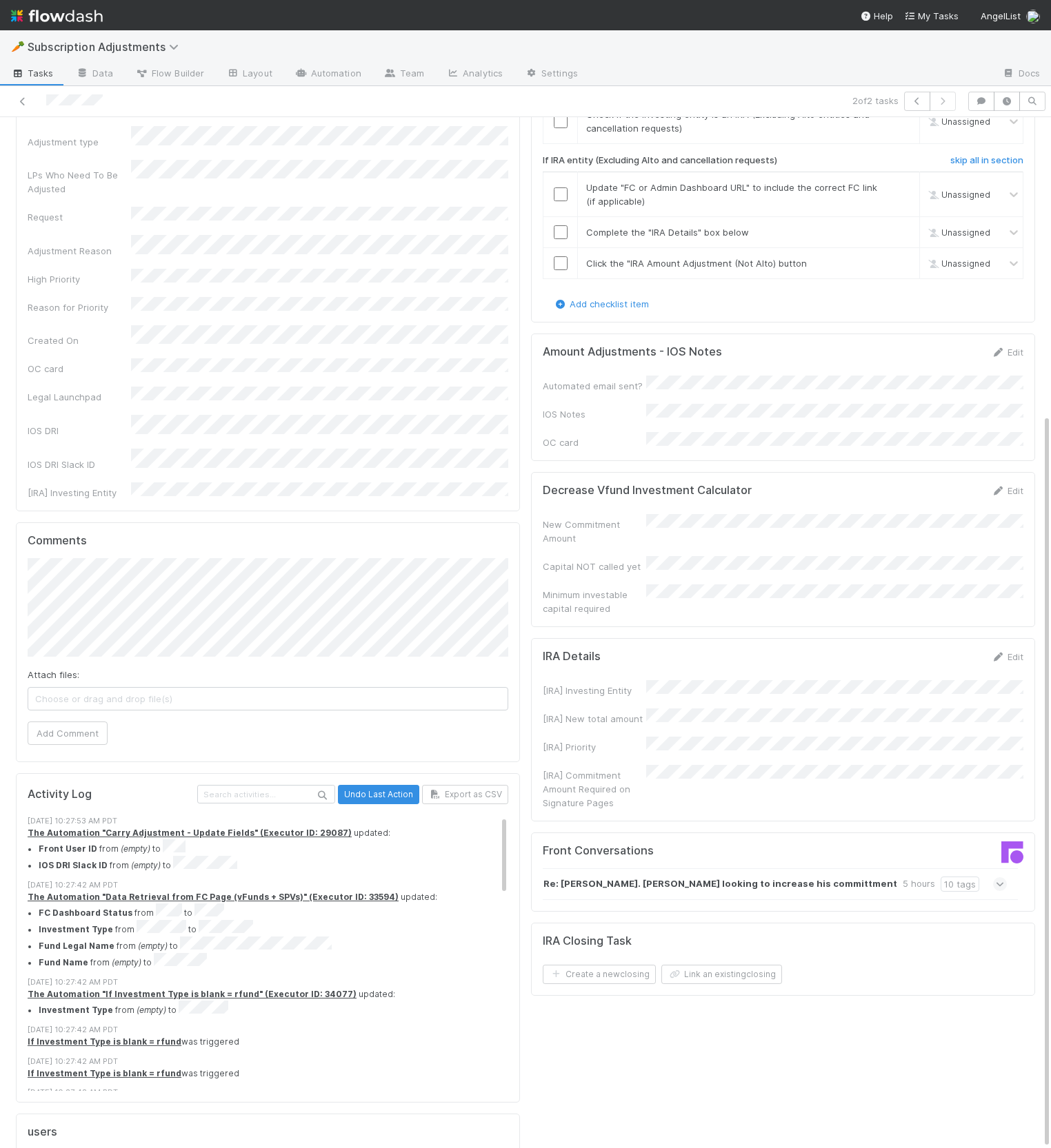
scroll to position [418, 0]
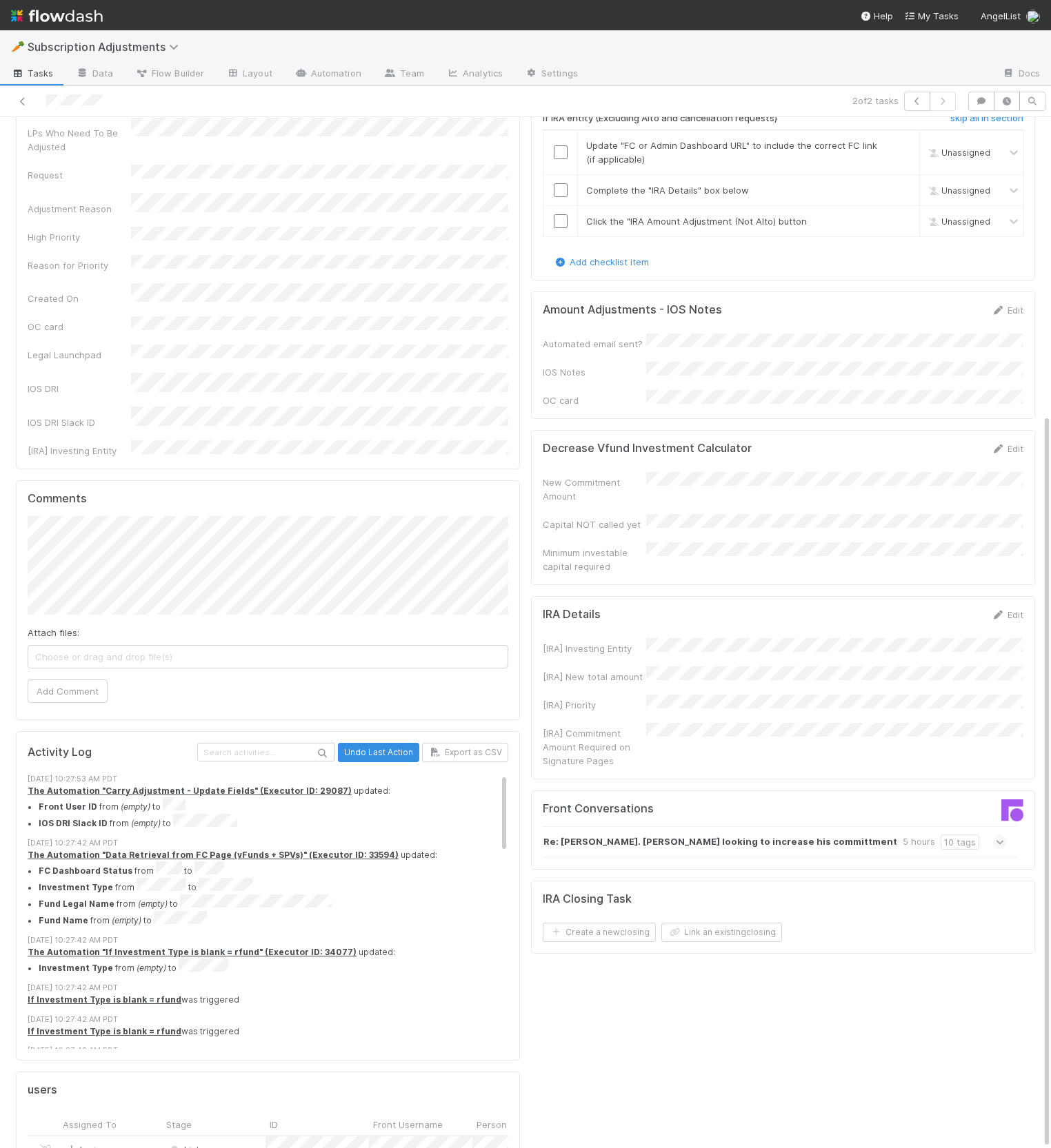
click at [999, 836] on icon at bounding box center [999, 842] width 9 height 14
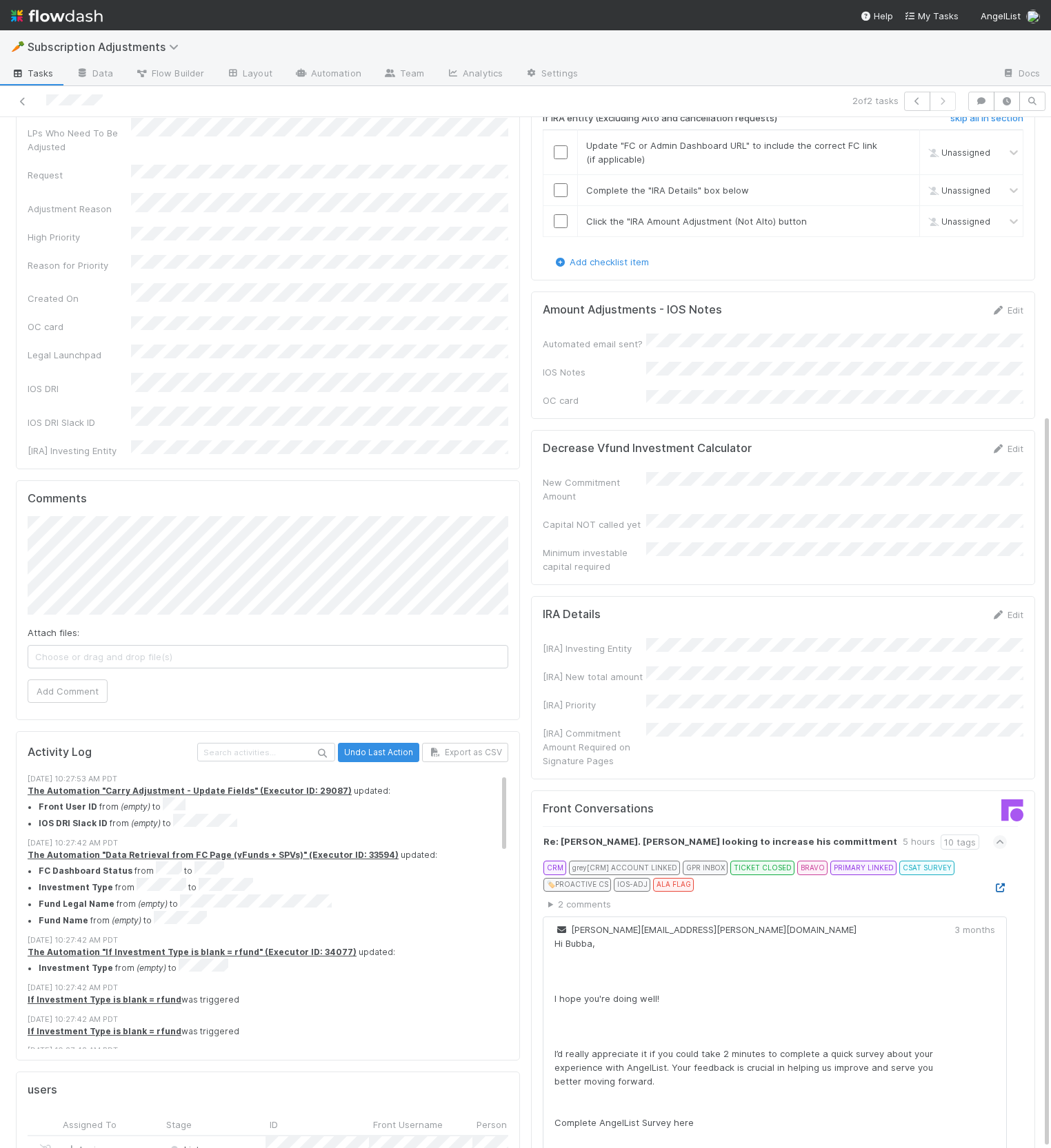
click at [999, 884] on icon at bounding box center [999, 888] width 14 height 9
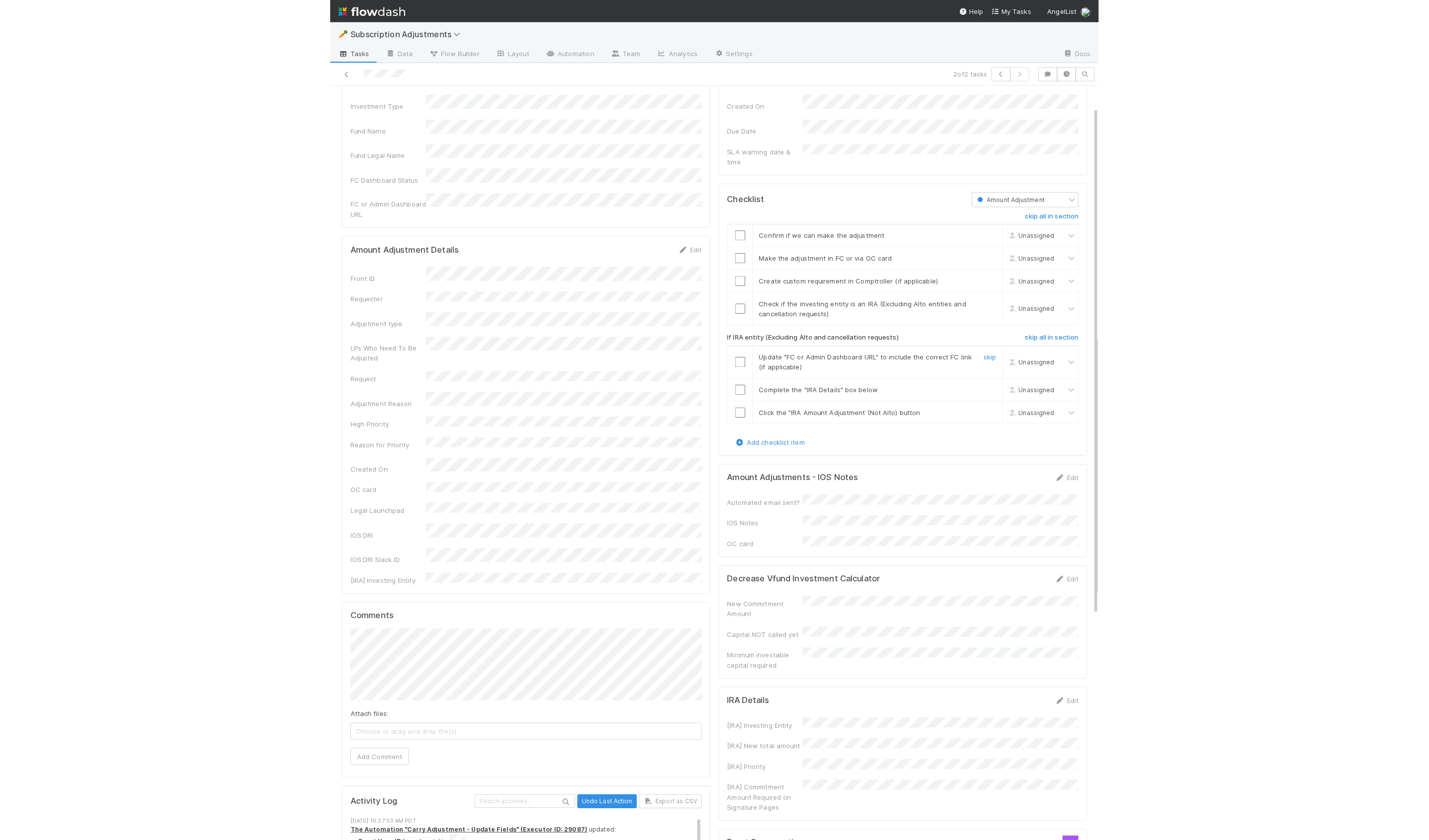
scroll to position [0, 0]
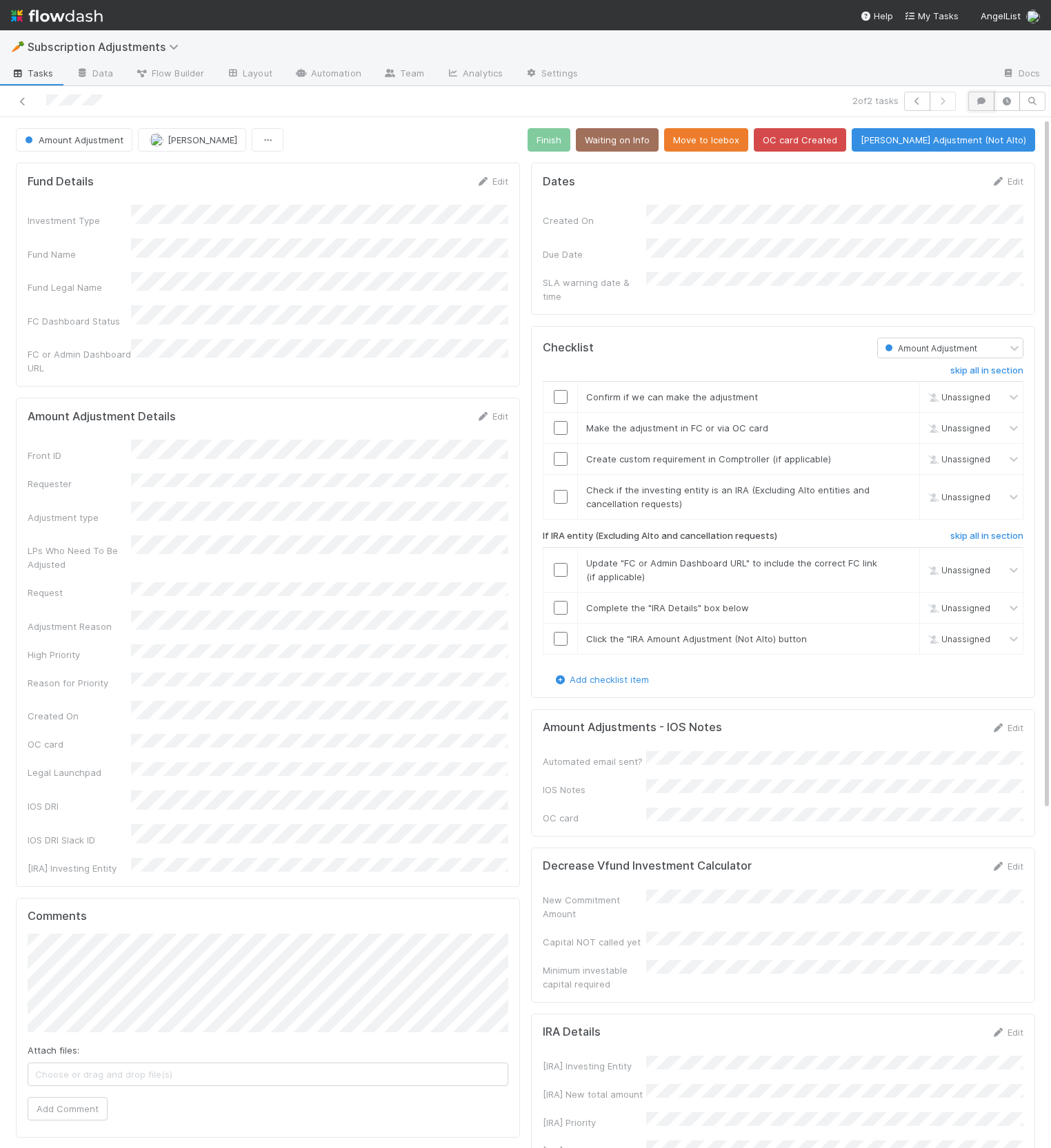
click at [981, 97] on icon "button" at bounding box center [981, 101] width 14 height 8
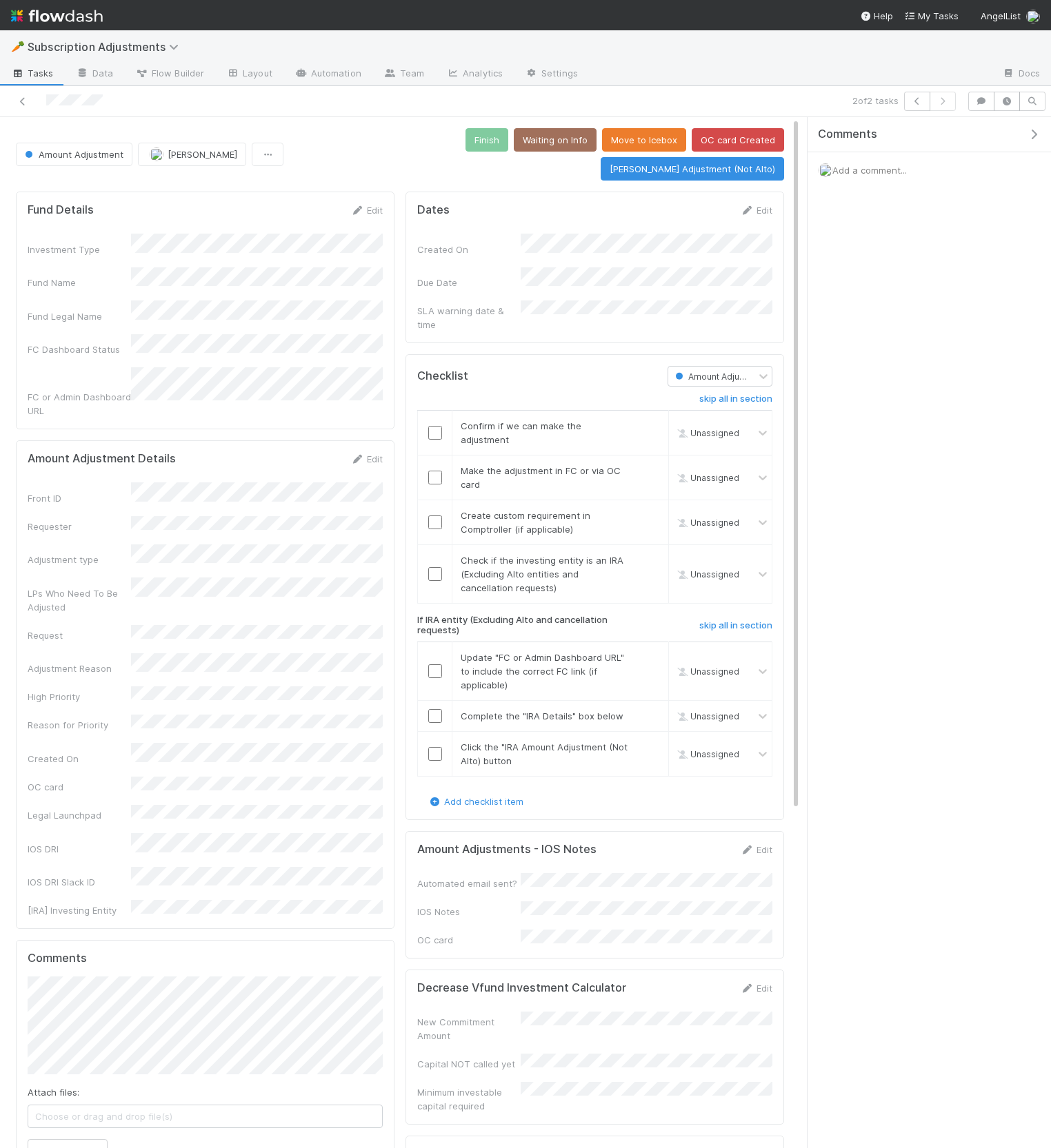
click at [893, 173] on span "Add a comment..." at bounding box center [869, 169] width 74 height 11
click at [860, 388] on button "Add Comment" at bounding box center [869, 382] width 80 height 24
click at [1029, 137] on icon "button" at bounding box center [1033, 134] width 14 height 11
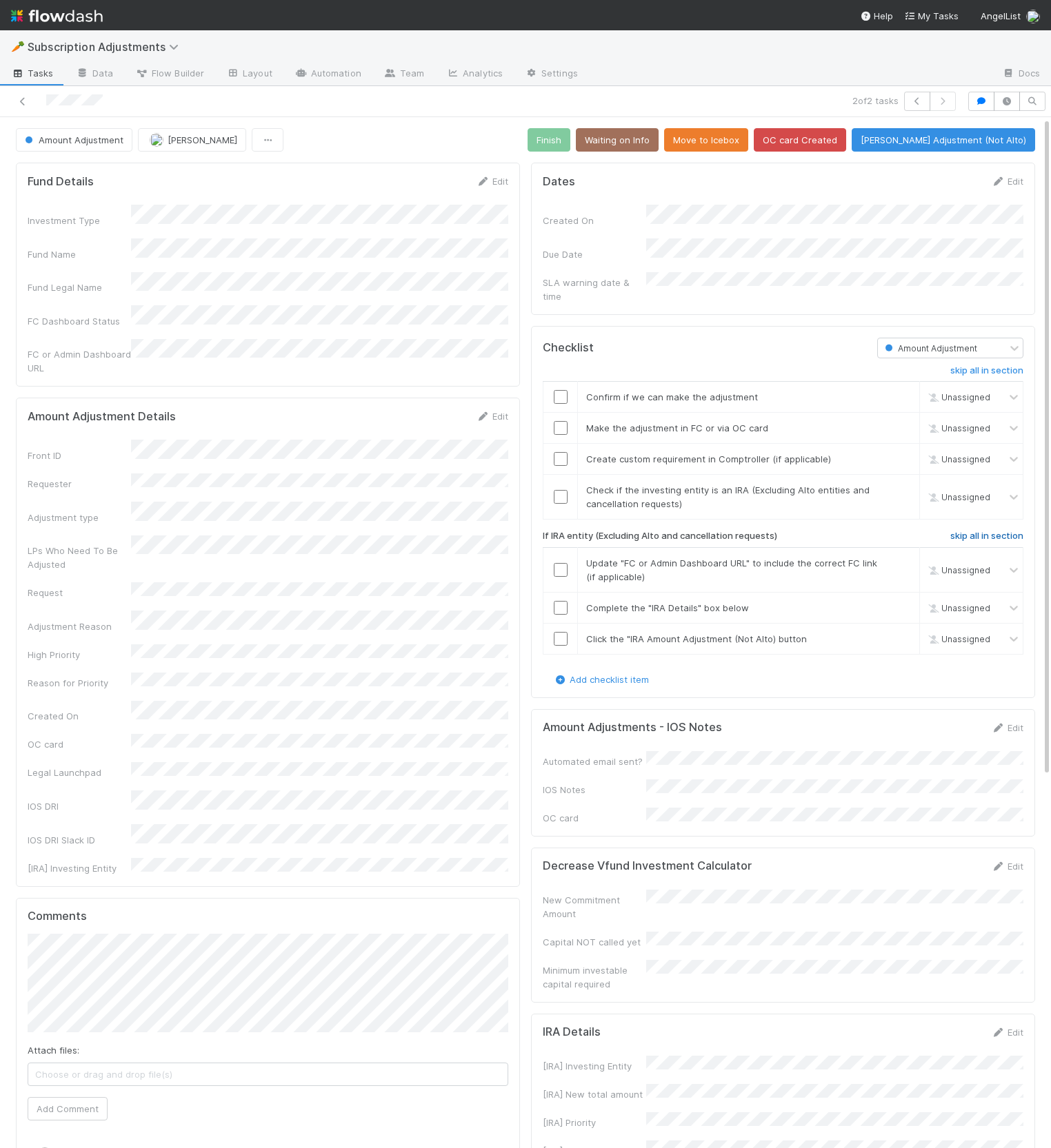
click at [961, 531] on h6 "skip all in section" at bounding box center [986, 536] width 73 height 11
click at [819, 673] on div "Add checklist item" at bounding box center [783, 679] width 481 height 14
drag, startPoint x: 560, startPoint y: 385, endPoint x: 556, endPoint y: 392, distance: 8.1
click at [559, 390] on input "checkbox" at bounding box center [560, 397] width 14 height 14
click at [558, 421] on input "checkbox" at bounding box center [560, 428] width 14 height 14
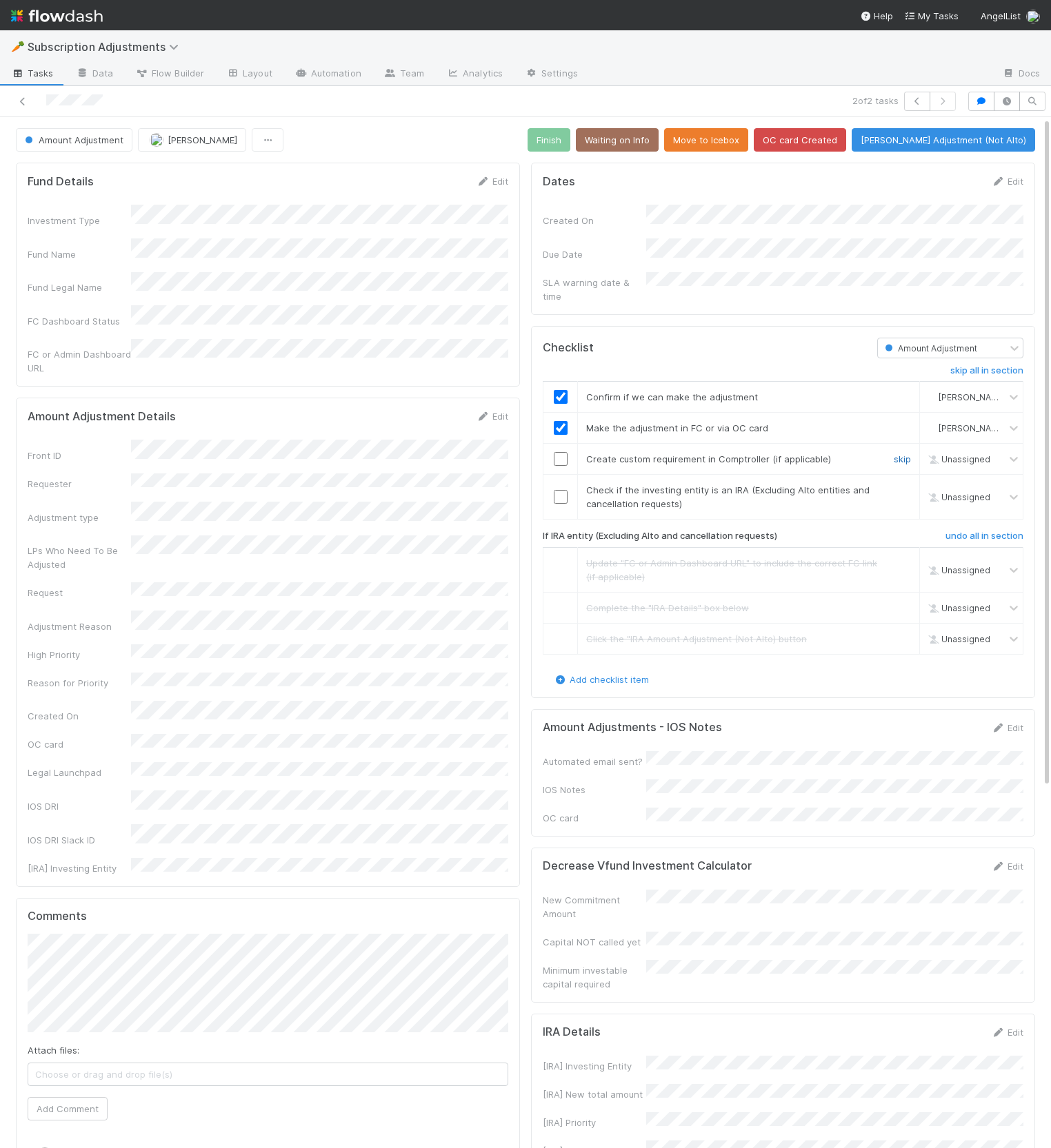
click at [903, 454] on link "skip" at bounding box center [901, 459] width 17 height 11
click at [908, 485] on link "skip" at bounding box center [901, 490] width 17 height 11
click at [898, 485] on link "undo" at bounding box center [900, 490] width 21 height 11
click at [564, 490] on input "checkbox" at bounding box center [560, 496] width 14 height 14
click at [512, 147] on div "Amount Adjustment Hanin Almoallim Finish Waiting on Info Move to Icebox OC card…" at bounding box center [525, 140] width 1019 height 24
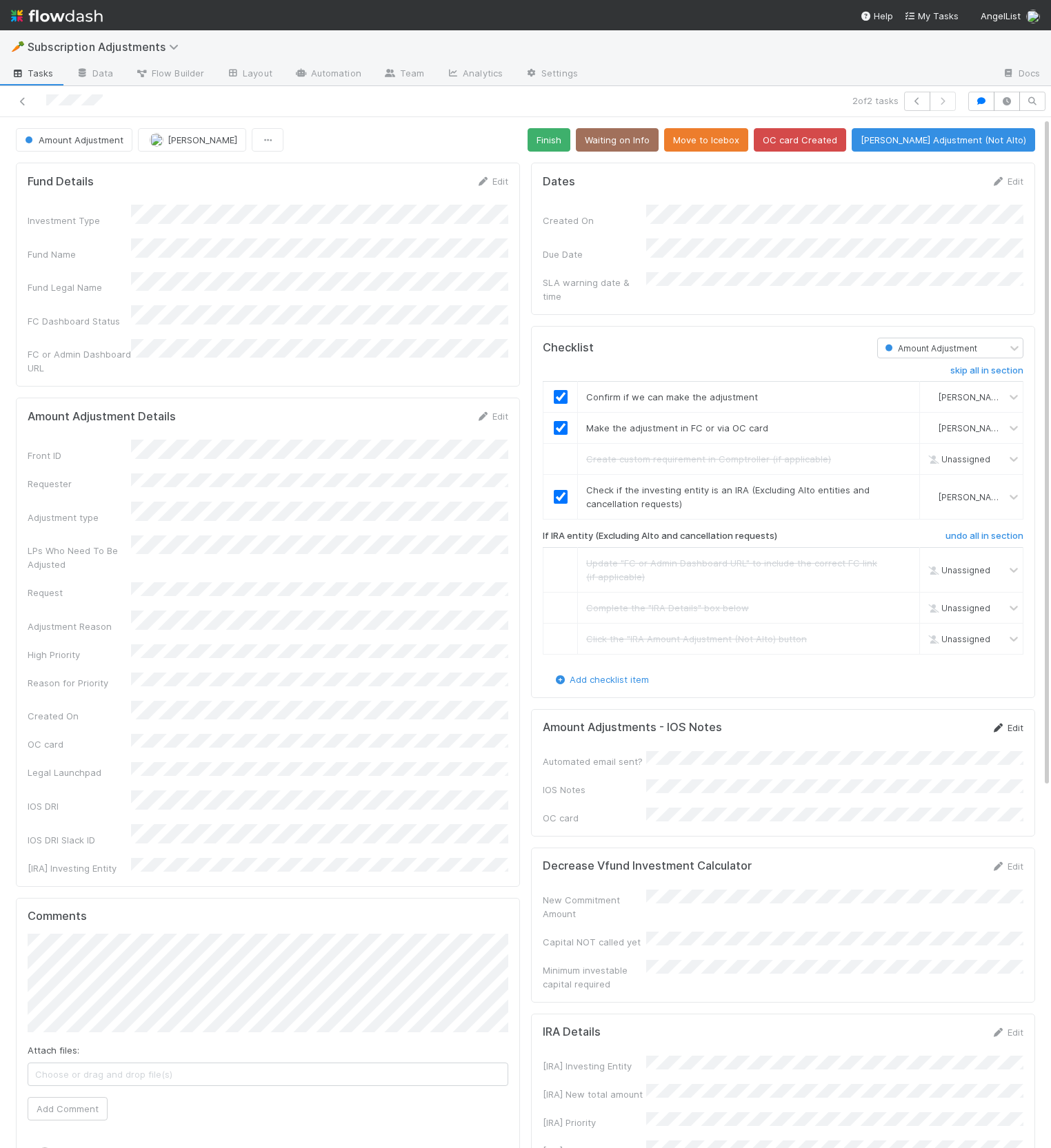
click at [1022, 720] on div "Amount Adjustments - IOS Notes Edit Automated email sent? IOS Notes OC card" at bounding box center [783, 773] width 504 height 128
drag, startPoint x: 1017, startPoint y: 717, endPoint x: 990, endPoint y: 732, distance: 30.9
click at [1017, 722] on link "Edit" at bounding box center [1007, 727] width 33 height 11
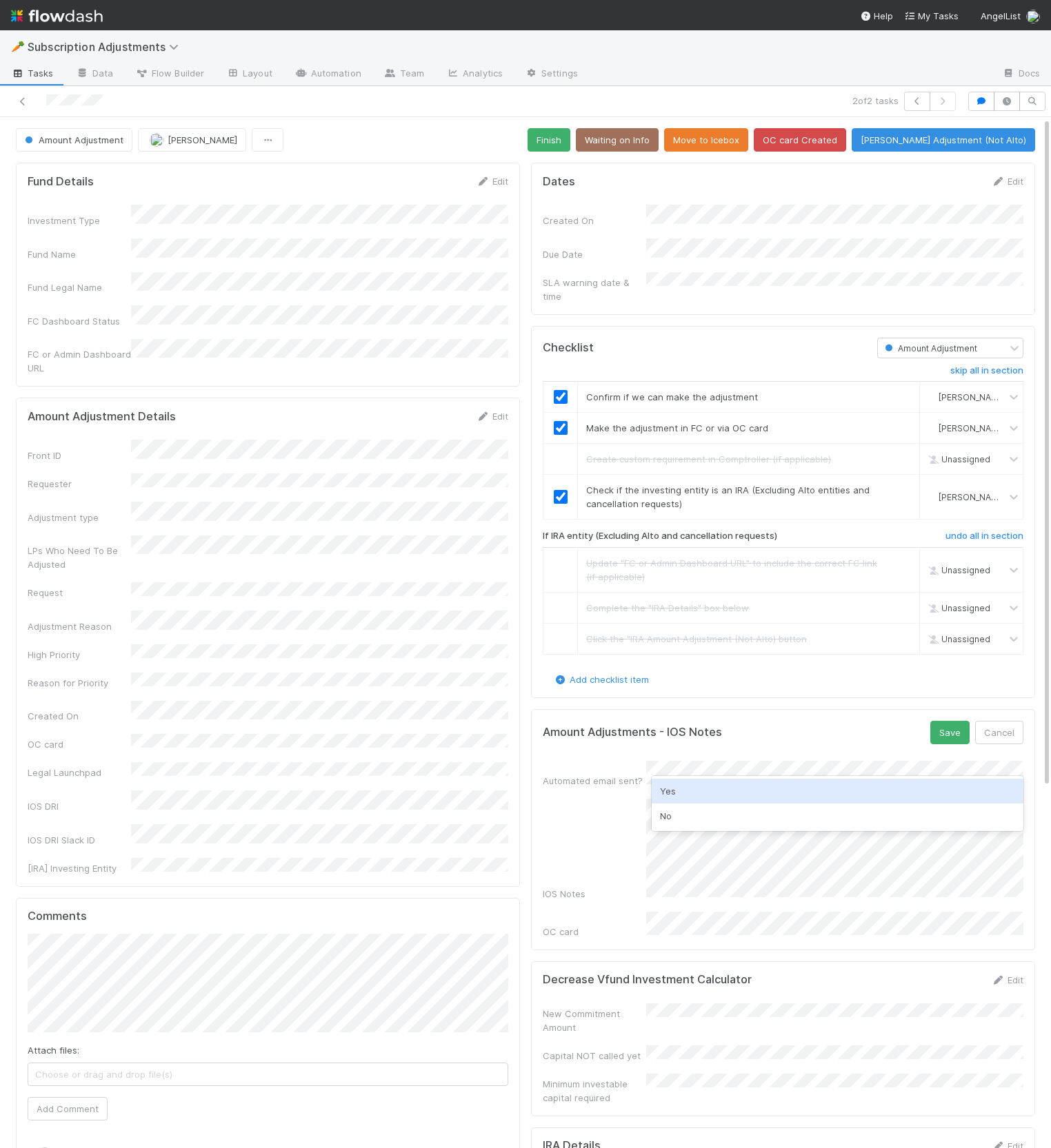
click at [791, 792] on div "Yes" at bounding box center [838, 791] width 371 height 25
click at [958, 725] on button "Save" at bounding box center [950, 733] width 39 height 24
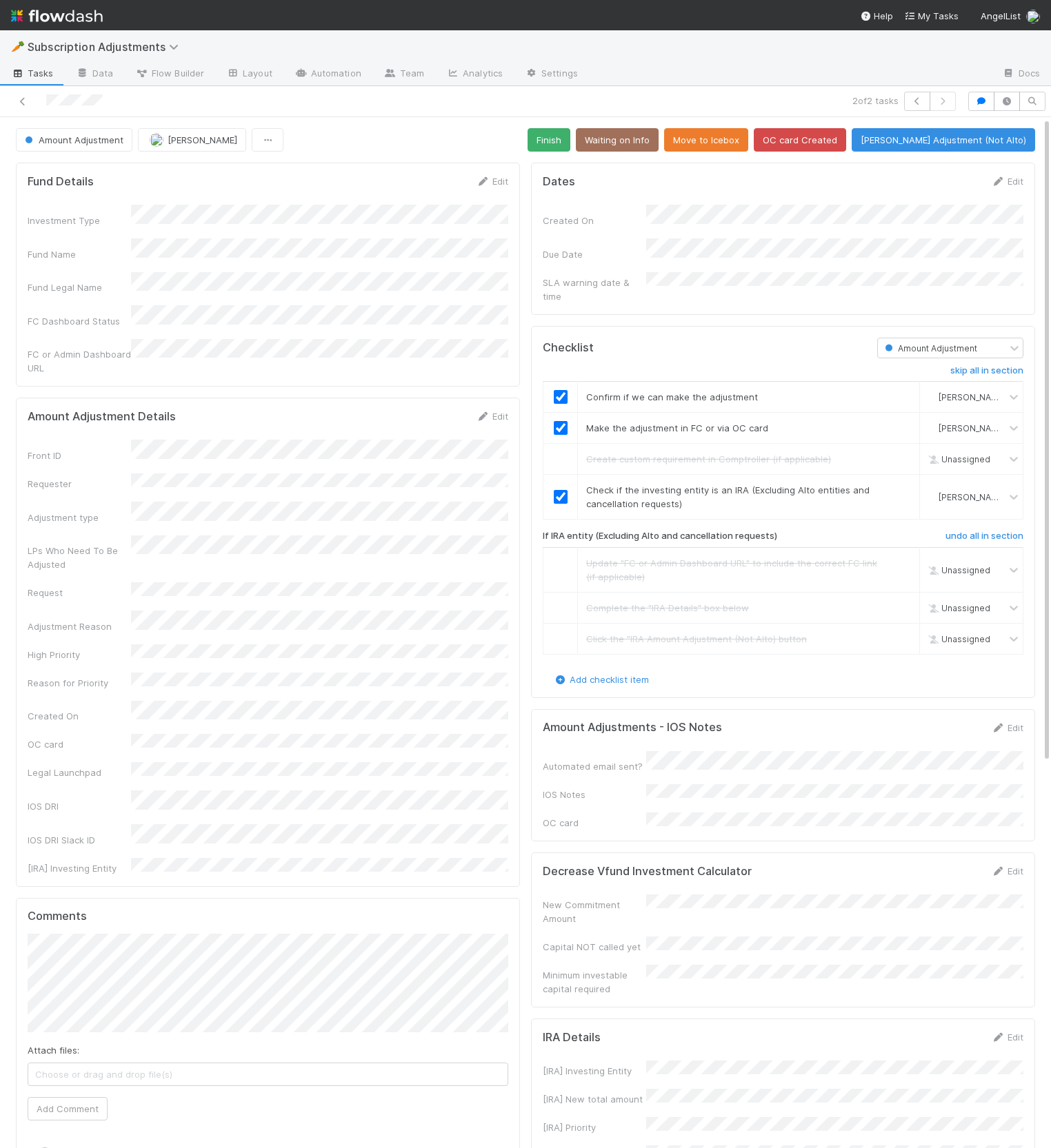
click at [535, 143] on div "Amount Adjustment Hanin Almoallim Finish Waiting on Info Move to Icebox OC card…" at bounding box center [525, 140] width 1019 height 24
click at [566, 145] on button "Finish" at bounding box center [549, 140] width 43 height 24
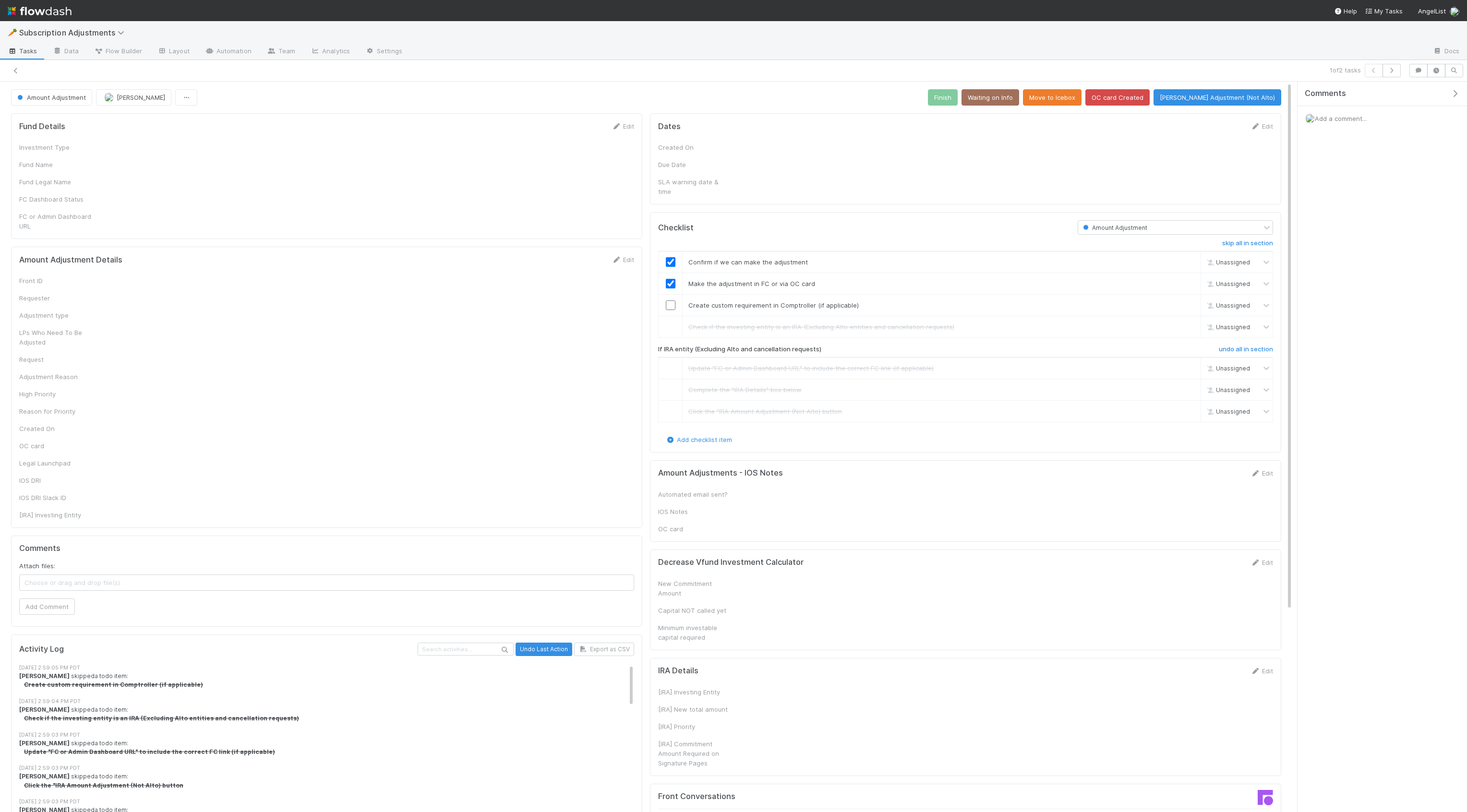
checkbox input "true"
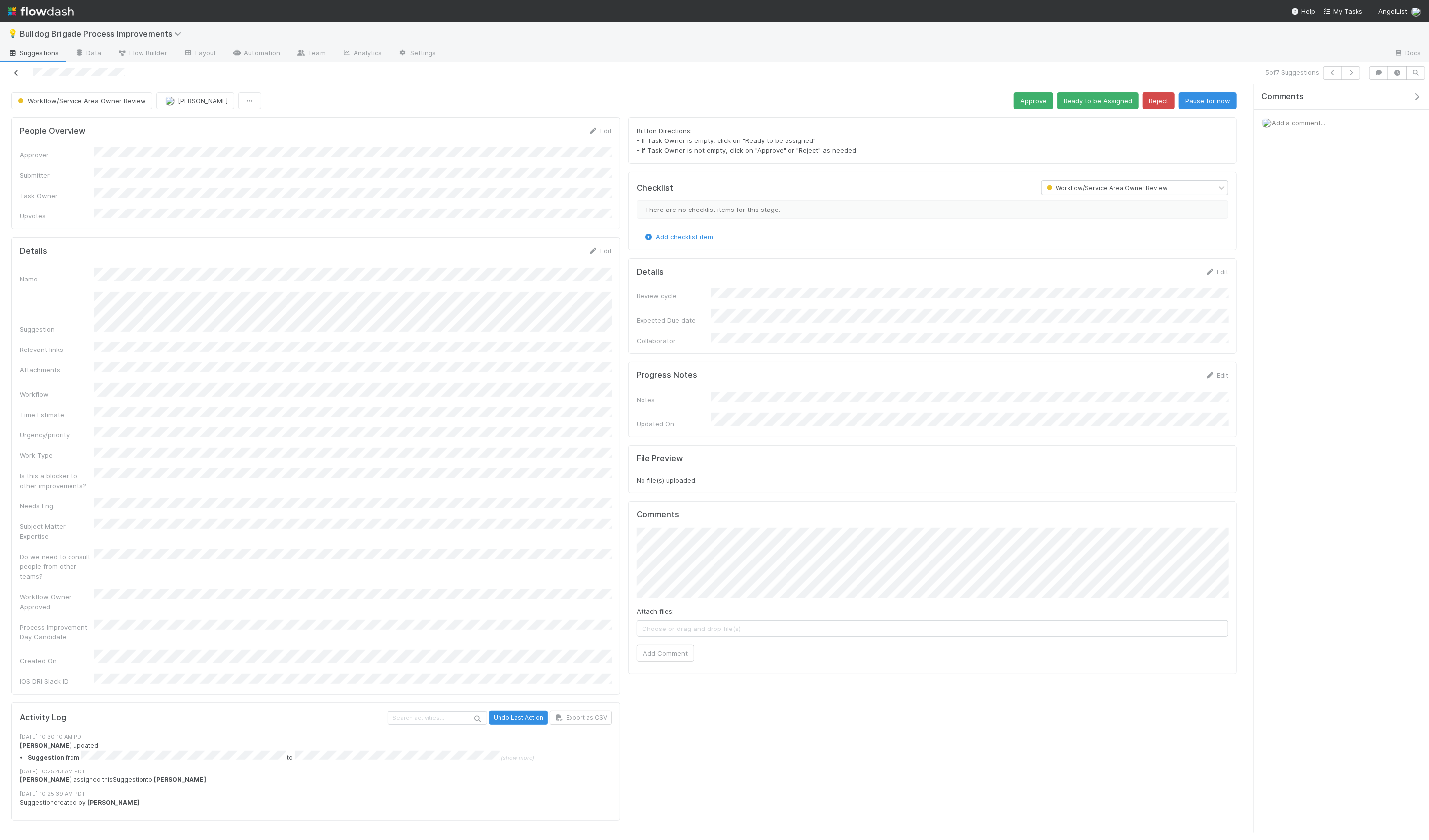
click at [14, 72] on icon at bounding box center [16, 73] width 10 height 6
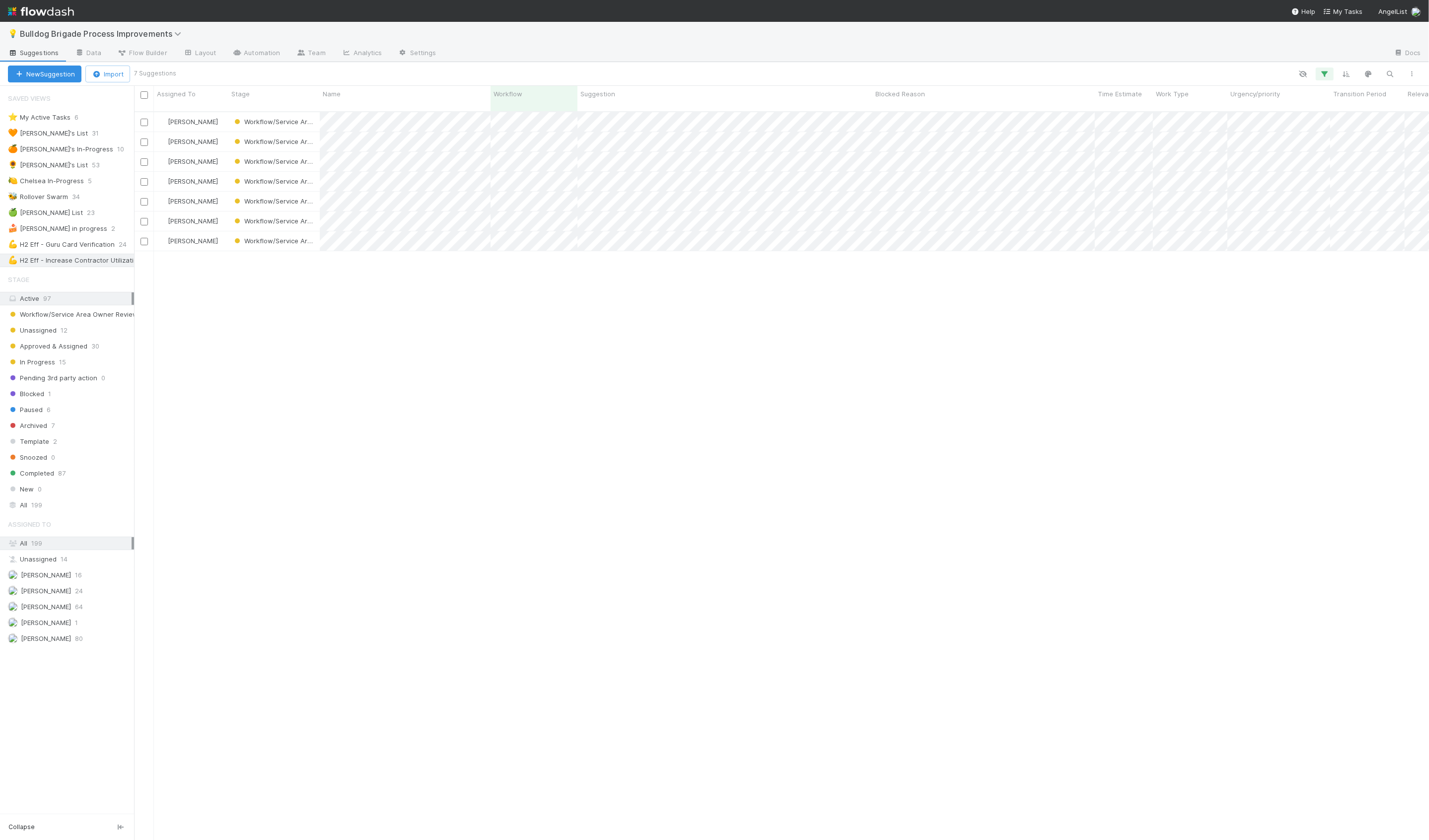
scroll to position [737, 1295]
click at [63, 223] on div "🍰 Hanin's in progress" at bounding box center [57, 229] width 100 height 12
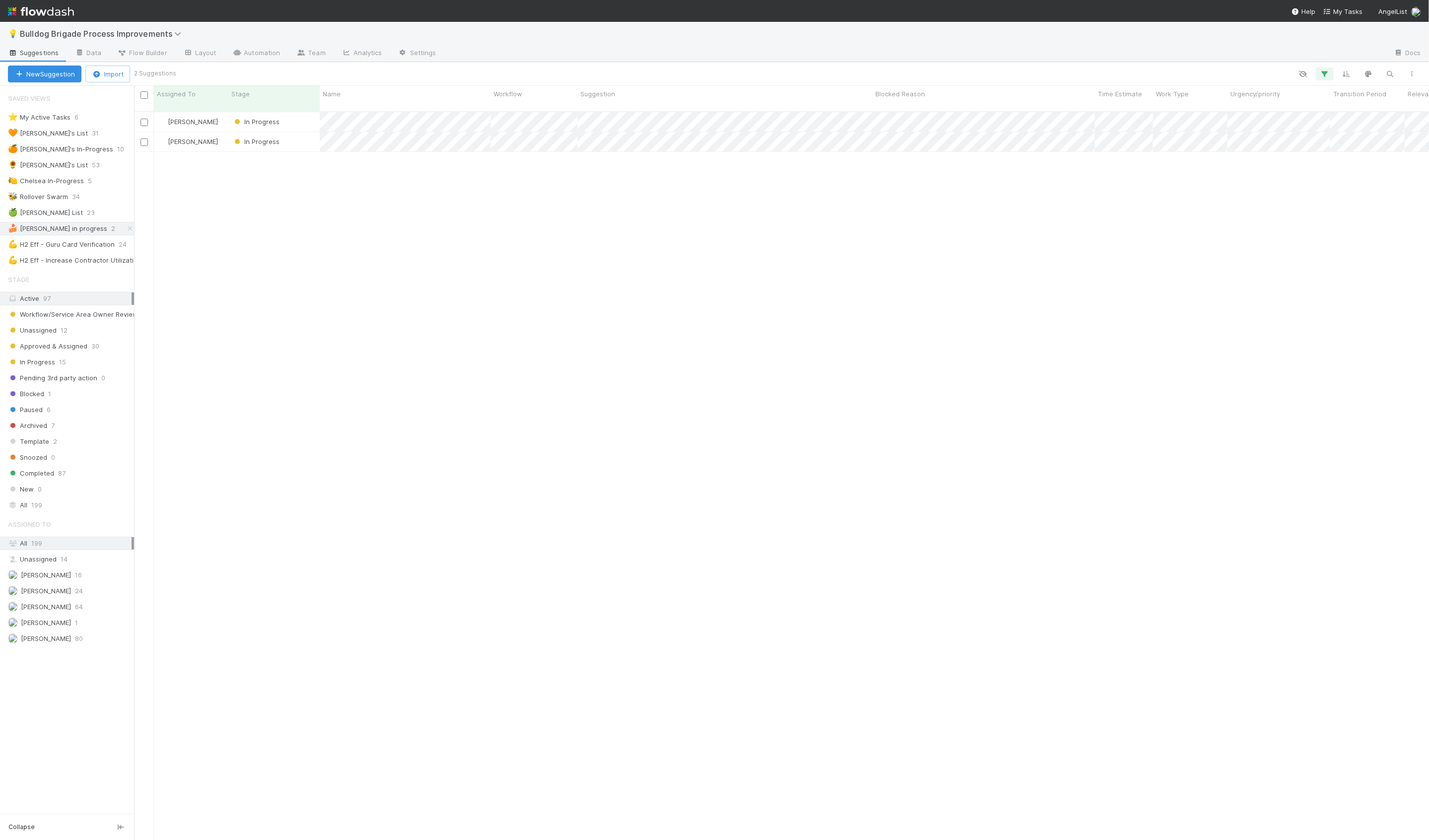
scroll to position [737, 1295]
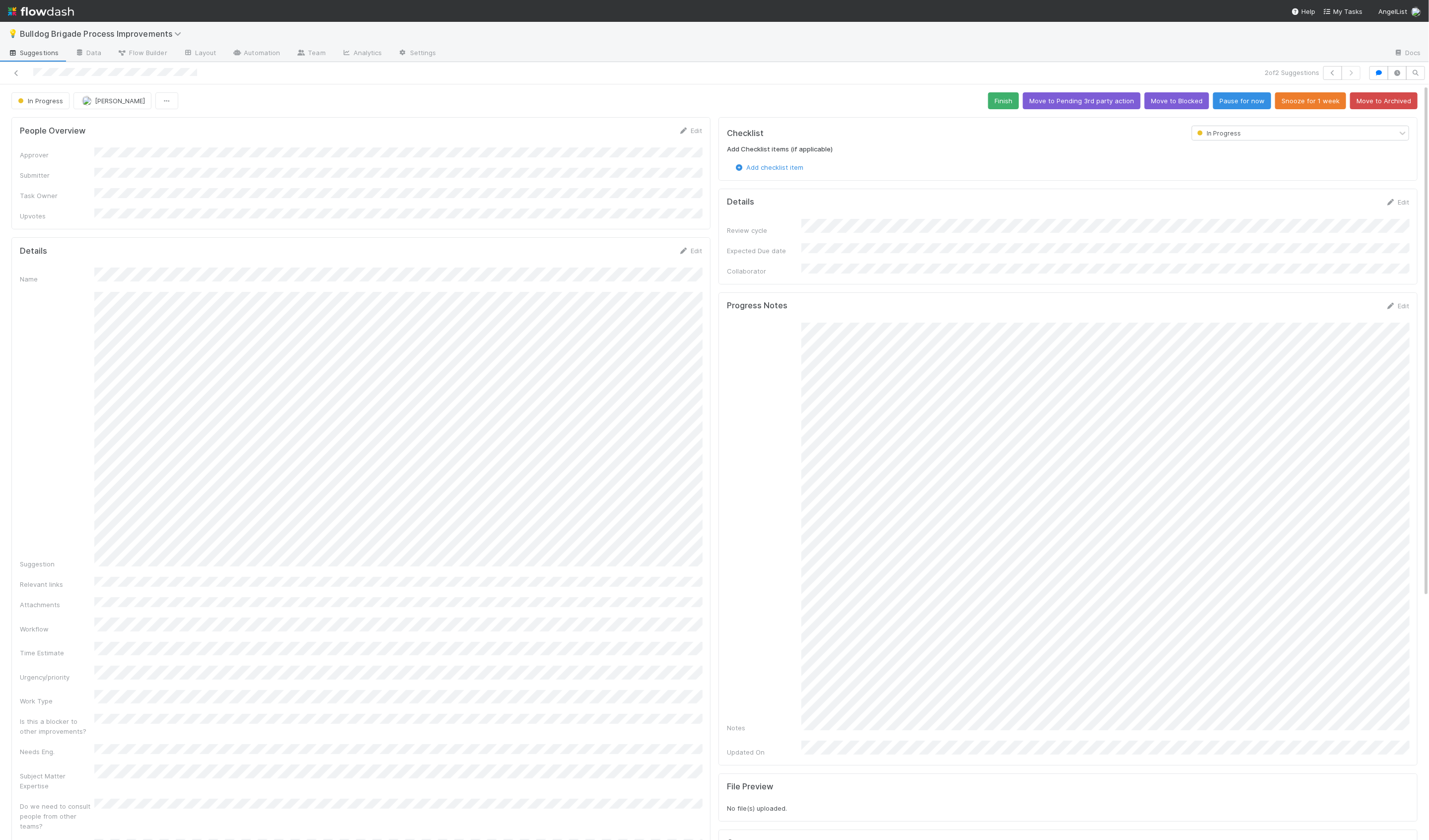
click at [283, 110] on div "In Progress Hanin Almoallim Finish Move to Pending 3rd party action Move to Blo…" at bounding box center [714, 653] width 1429 height 1121
click at [62, 326] on div "Suggestion" at bounding box center [361, 431] width 682 height 277
click at [16, 73] on icon at bounding box center [16, 73] width 10 height 6
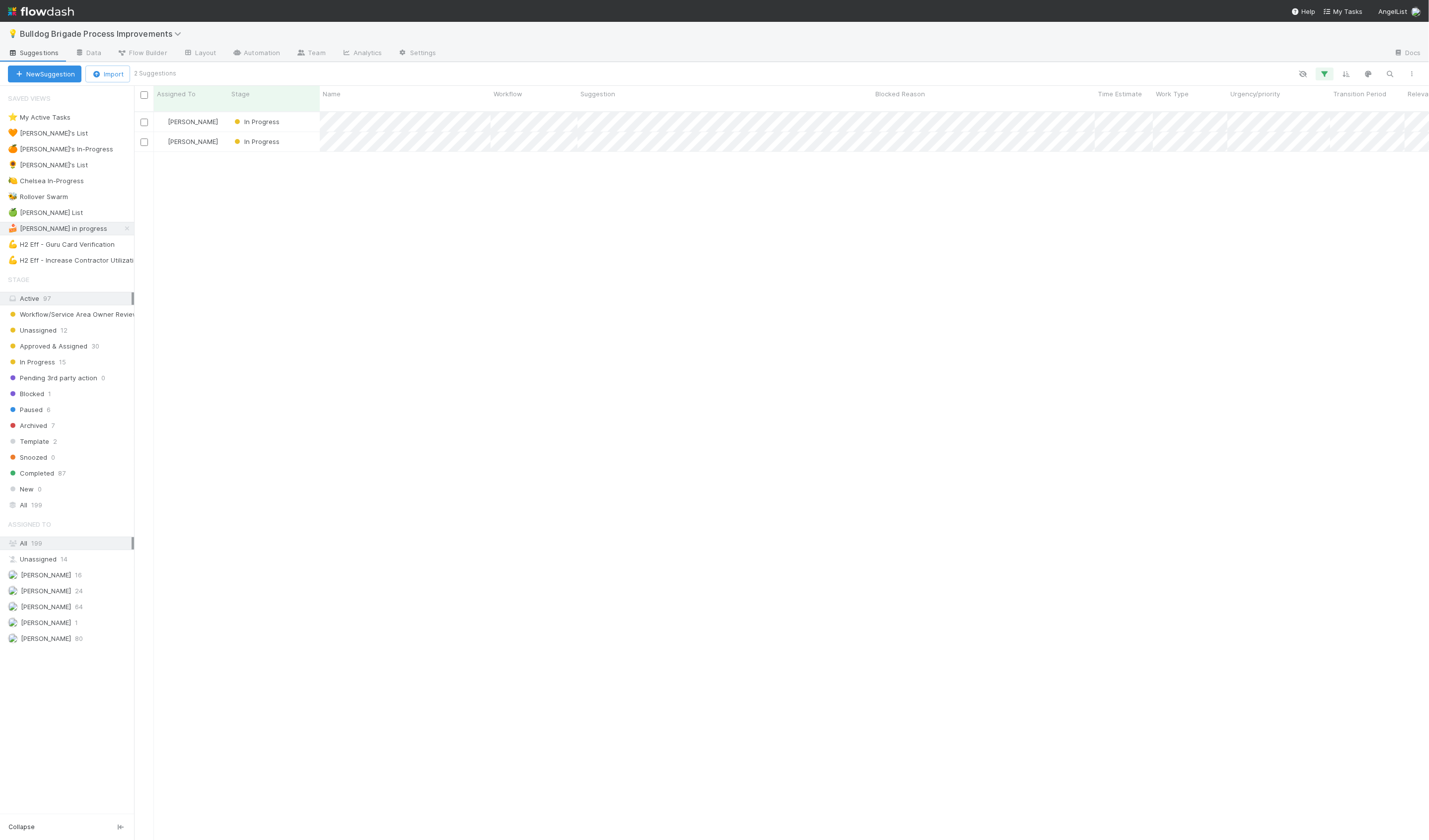
scroll to position [737, 1295]
click at [80, 254] on div "💪 H2 Eff - Increase Contractor Utilization" at bounding box center [74, 260] width 134 height 12
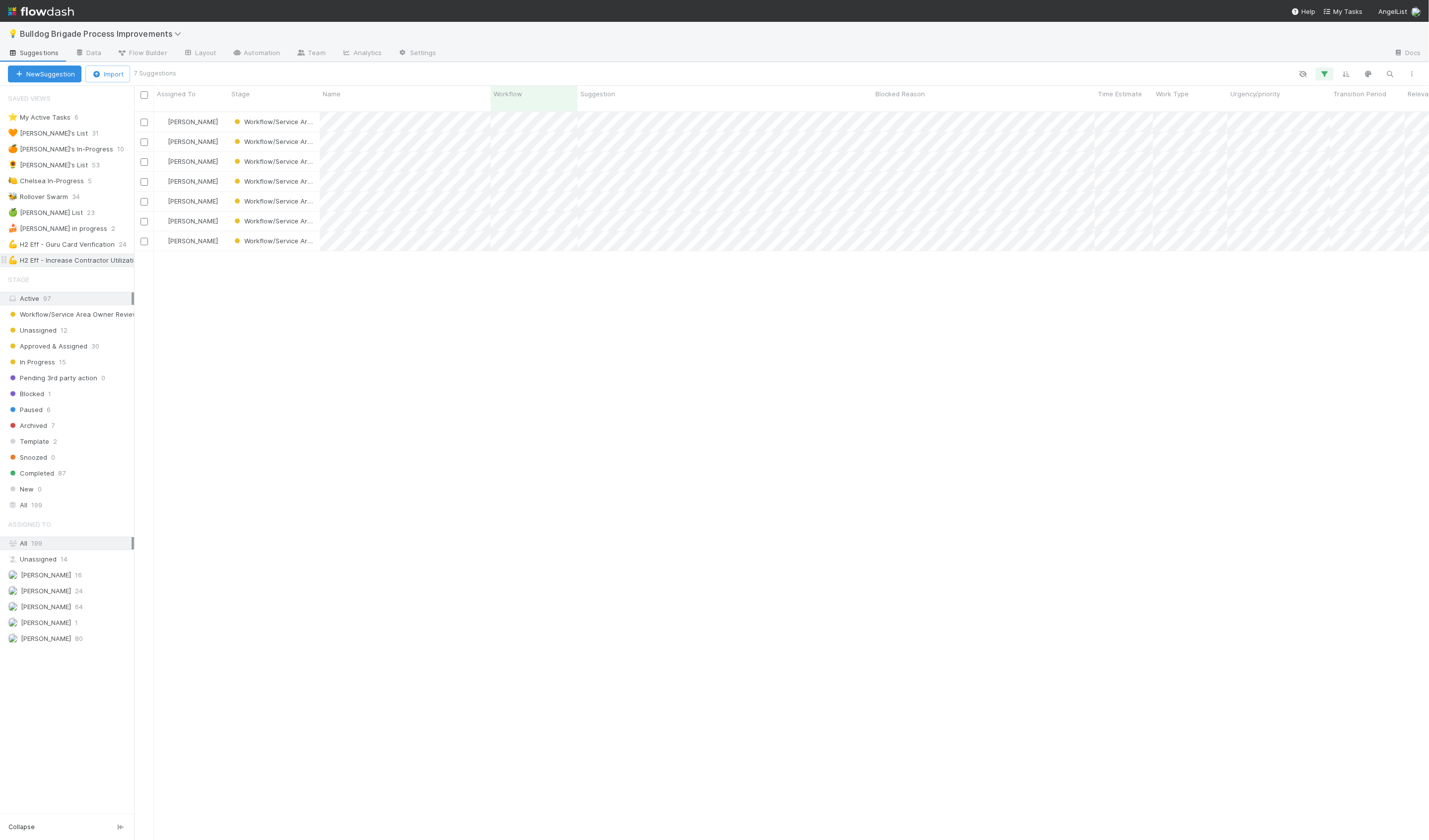
scroll to position [737, 1295]
click at [105, 211] on div "🍏 Hanin's List 23" at bounding box center [71, 213] width 126 height 12
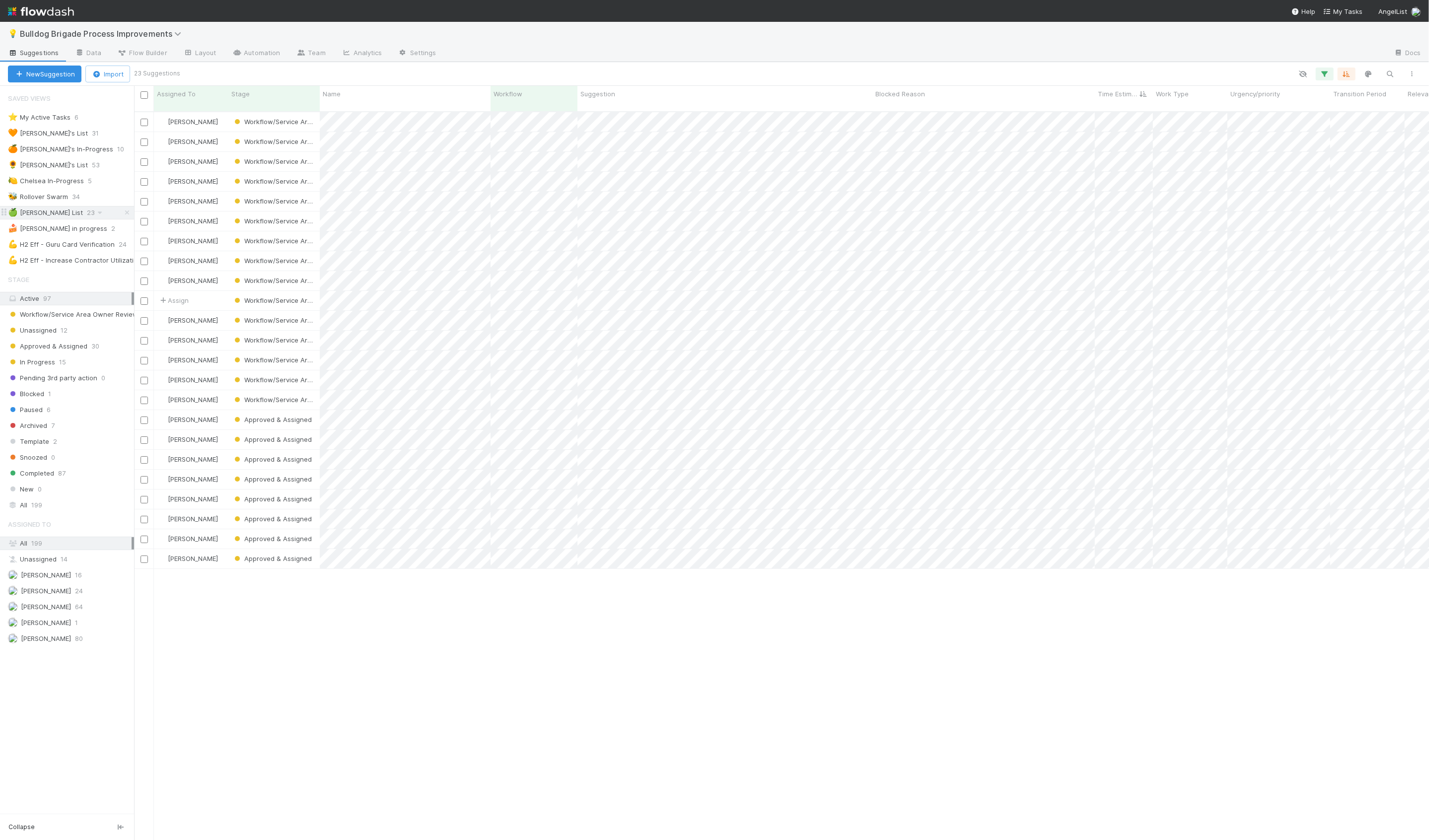
scroll to position [737, 1295]
click at [81, 247] on div "💪 H2 Eff - Guru Card Verification" at bounding box center [61, 244] width 107 height 12
click at [81, 263] on div "💪 H2 Eff - Increase Contractor Utilization" at bounding box center [74, 260] width 134 height 12
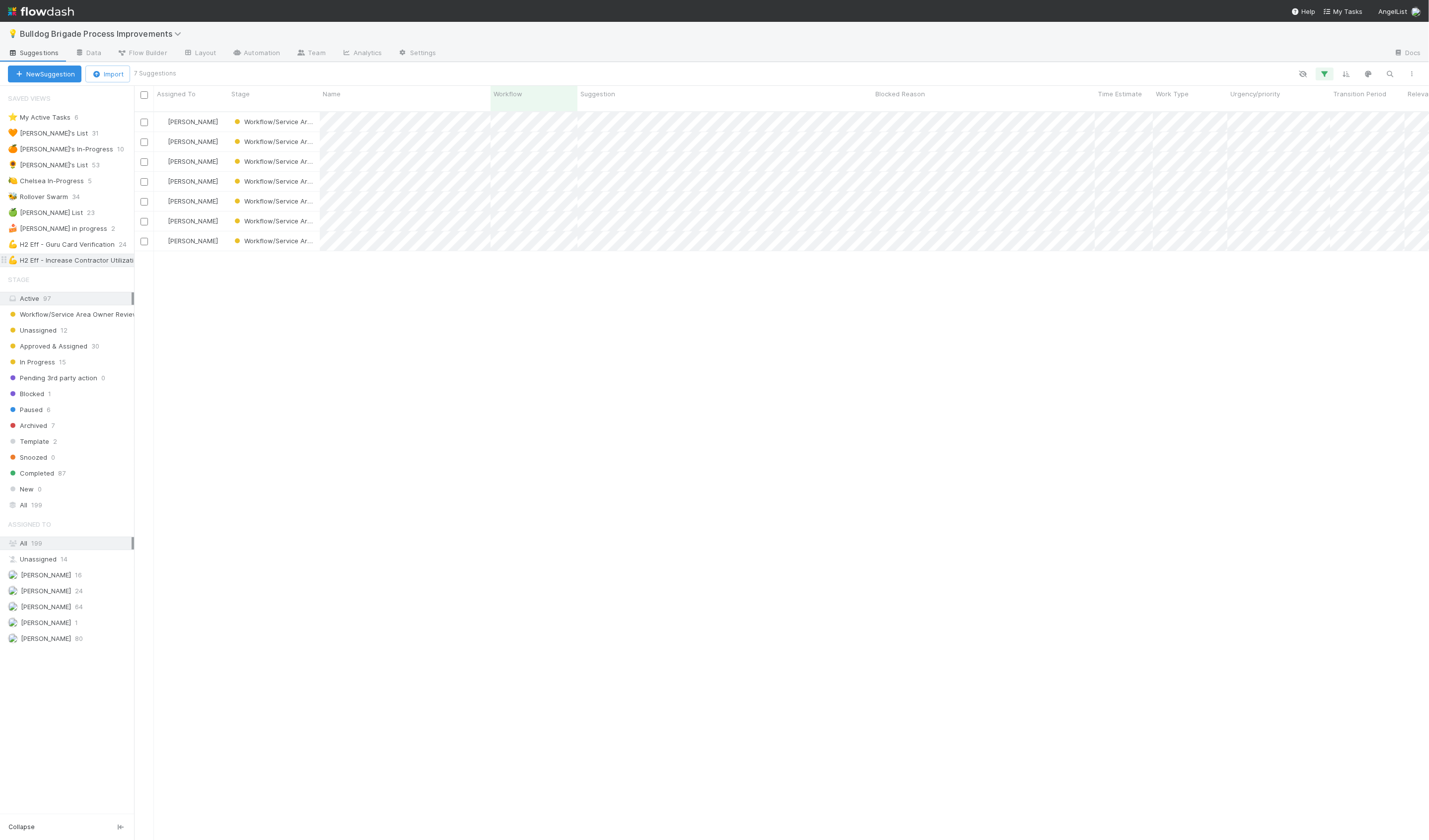
scroll to position [737, 1295]
click at [226, 155] on div "[PERSON_NAME]" at bounding box center [191, 161] width 74 height 19
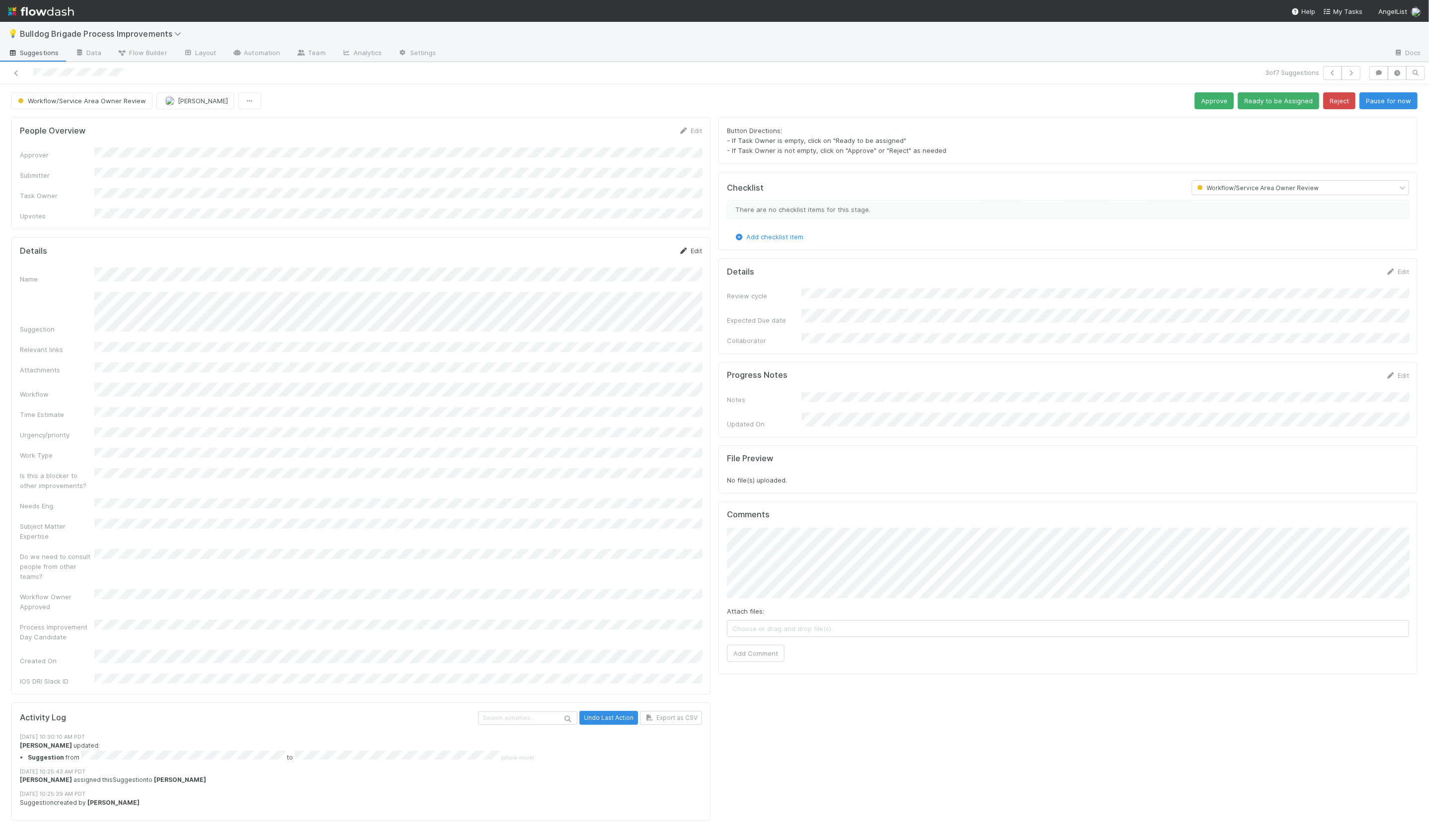
click at [688, 248] on icon at bounding box center [683, 251] width 10 height 6
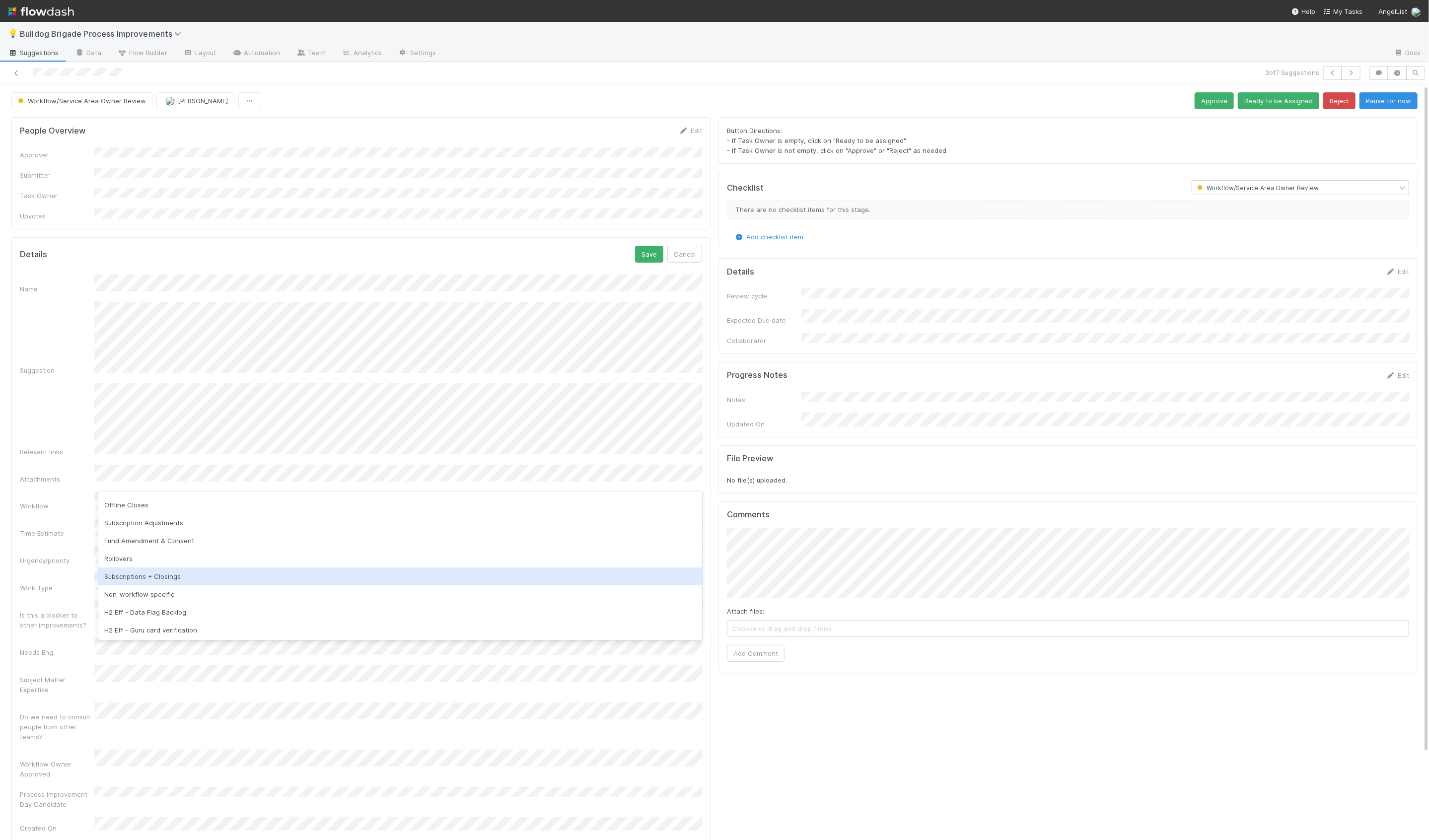
scroll to position [52, 0]
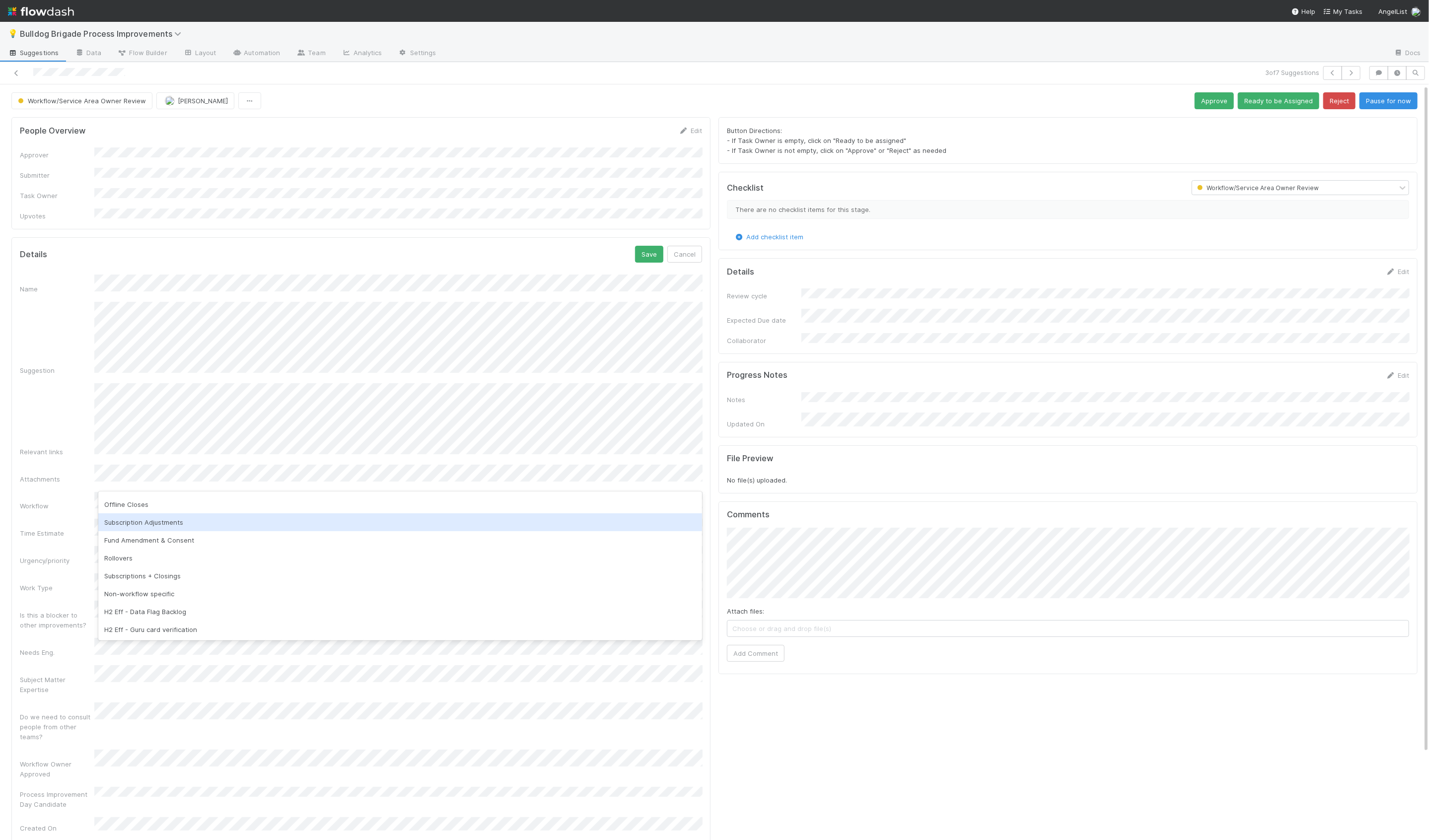
click at [196, 528] on div "Subscription Adjustments" at bounding box center [401, 522] width 604 height 18
click at [636, 246] on div "Details Save Cancel" at bounding box center [361, 254] width 682 height 17
click at [639, 246] on button "Save" at bounding box center [649, 254] width 28 height 17
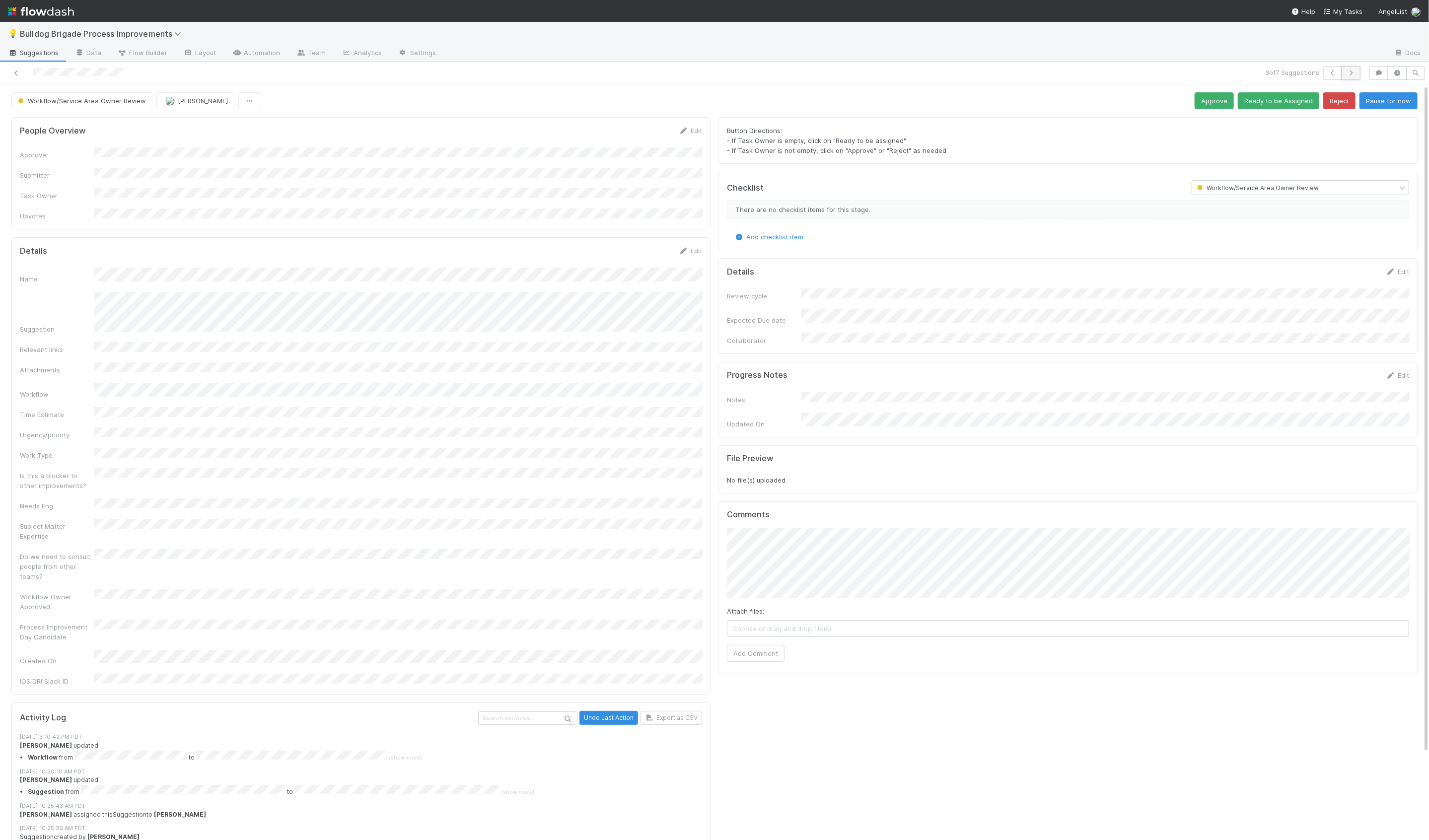
click at [1361, 75] on button "button" at bounding box center [1351, 73] width 19 height 14
click at [694, 247] on link "Edit" at bounding box center [690, 250] width 24 height 8
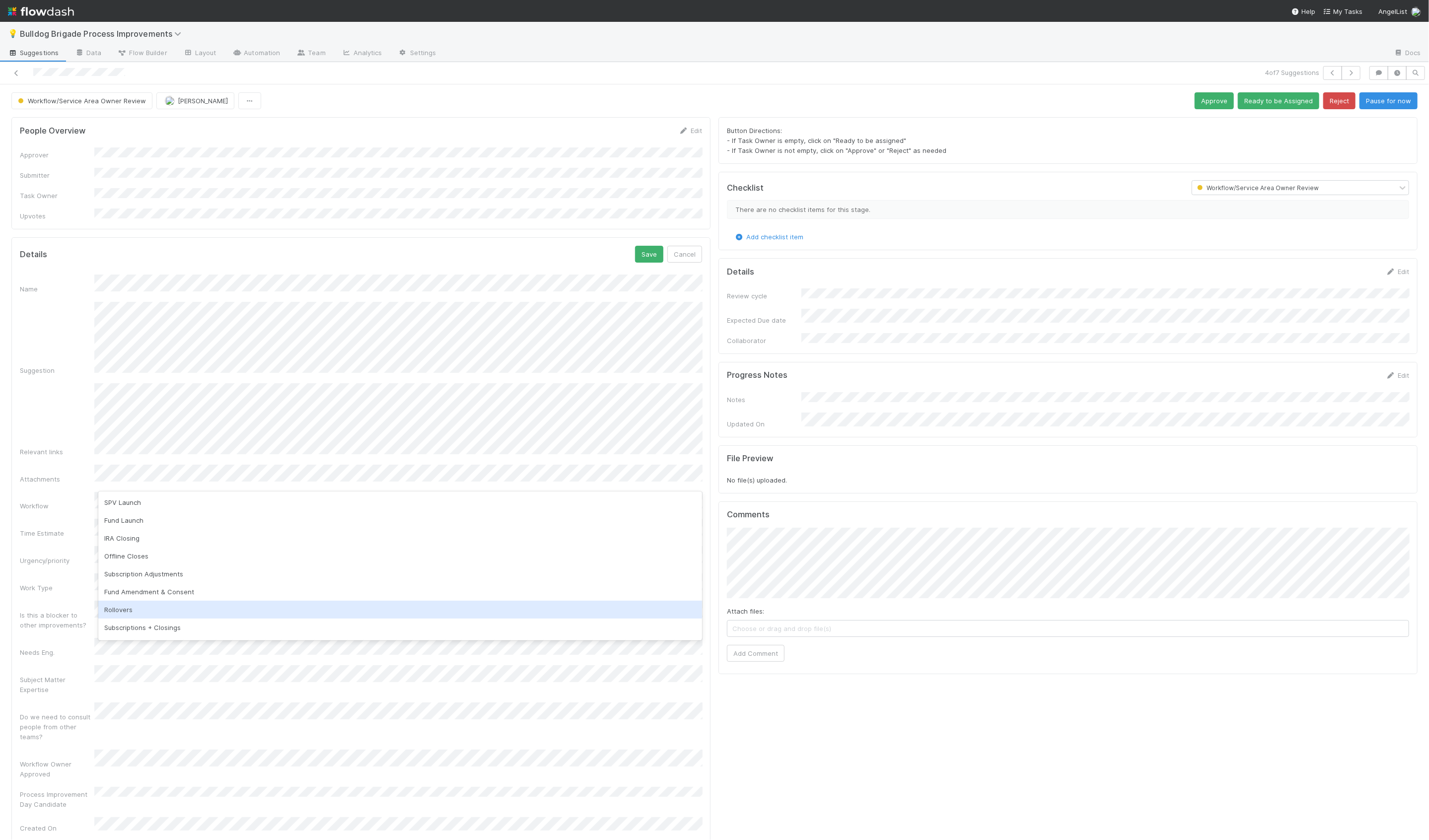
click at [220, 609] on div "Rollovers" at bounding box center [401, 610] width 604 height 18
click at [640, 250] on button "Save" at bounding box center [649, 254] width 28 height 17
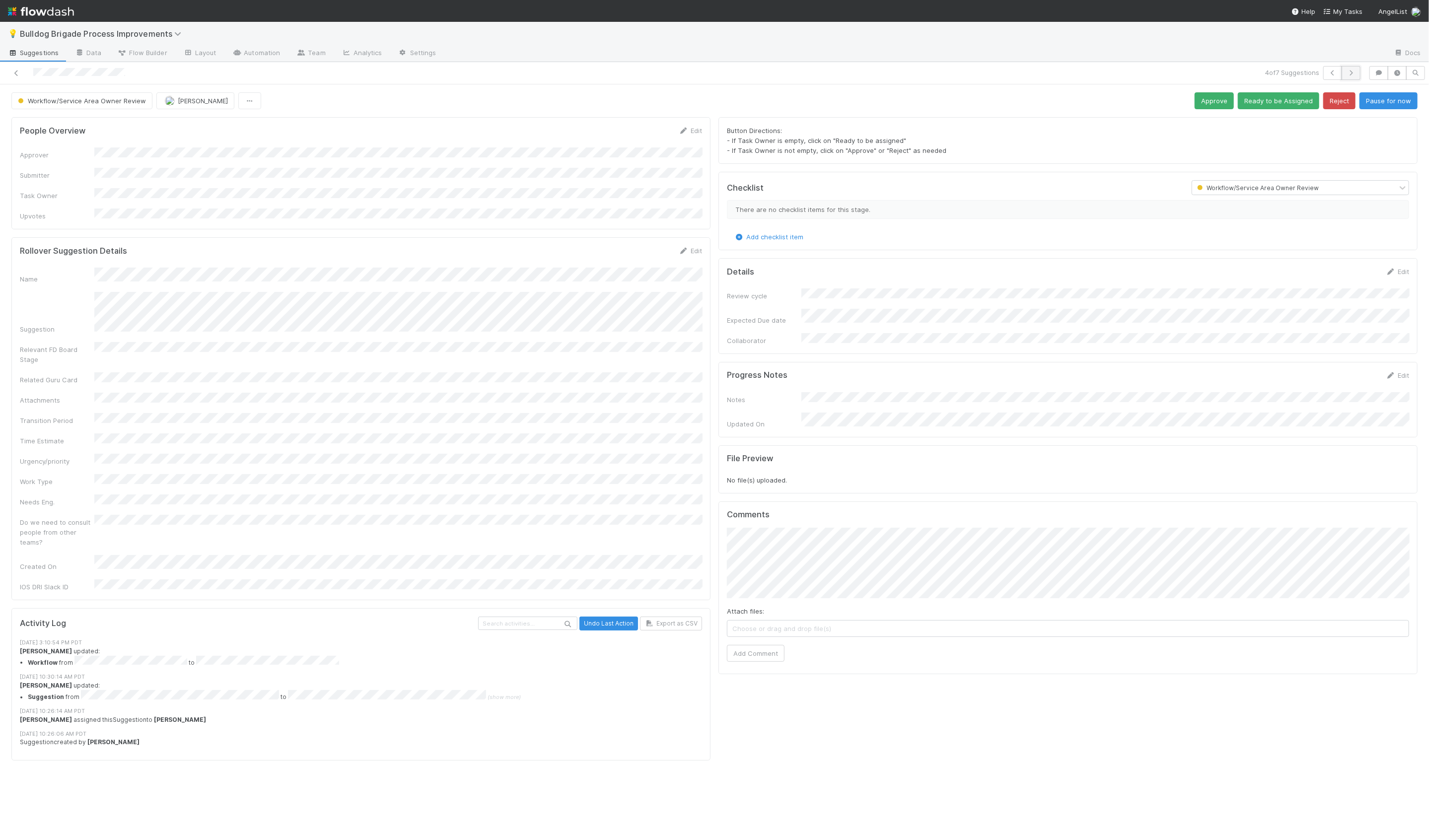
click at [1352, 68] on button "button" at bounding box center [1351, 73] width 19 height 14
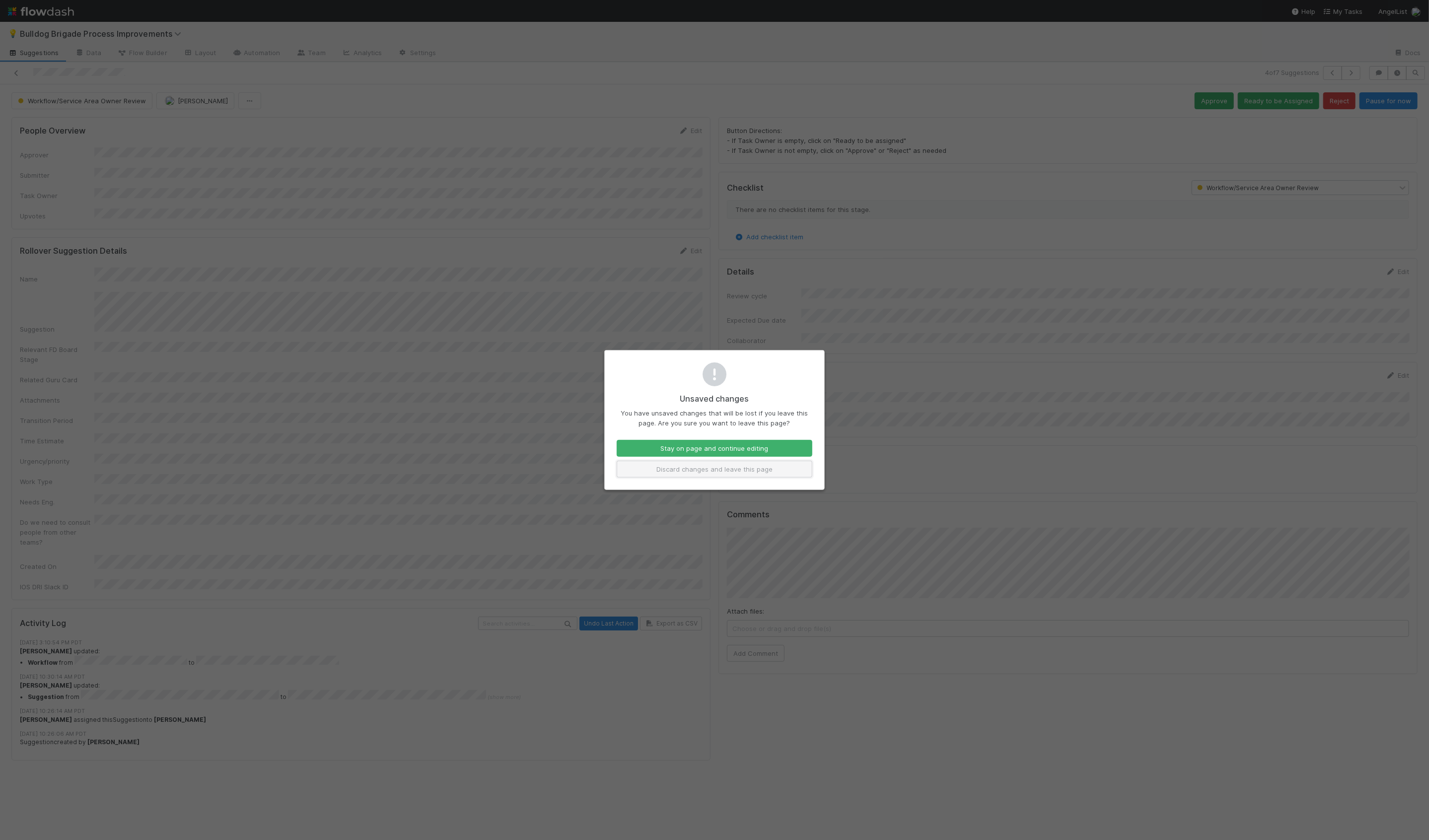
click at [703, 474] on button "Discard changes and leave this page" at bounding box center [714, 469] width 196 height 17
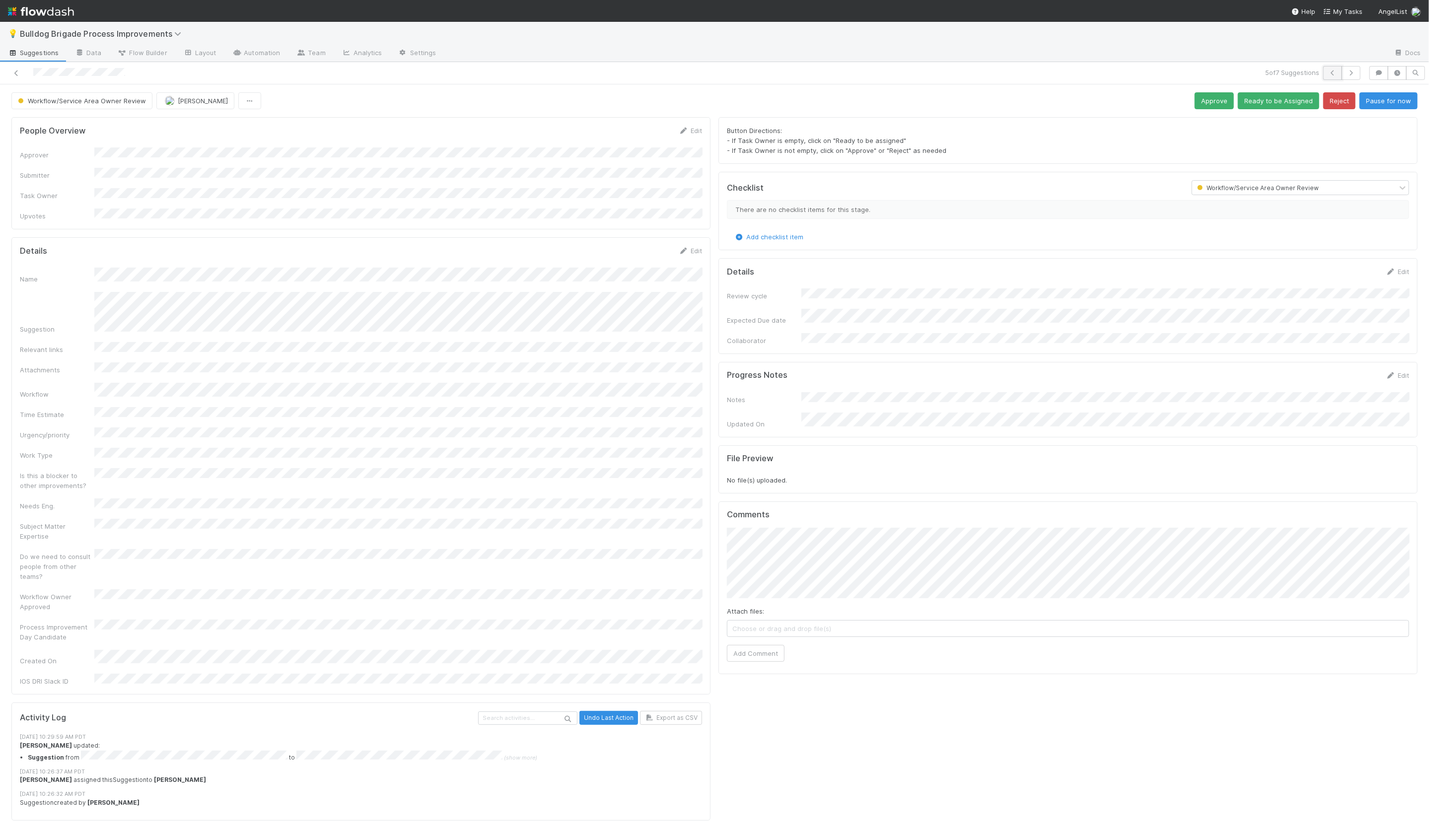
click at [1333, 72] on icon "button" at bounding box center [1332, 73] width 10 height 6
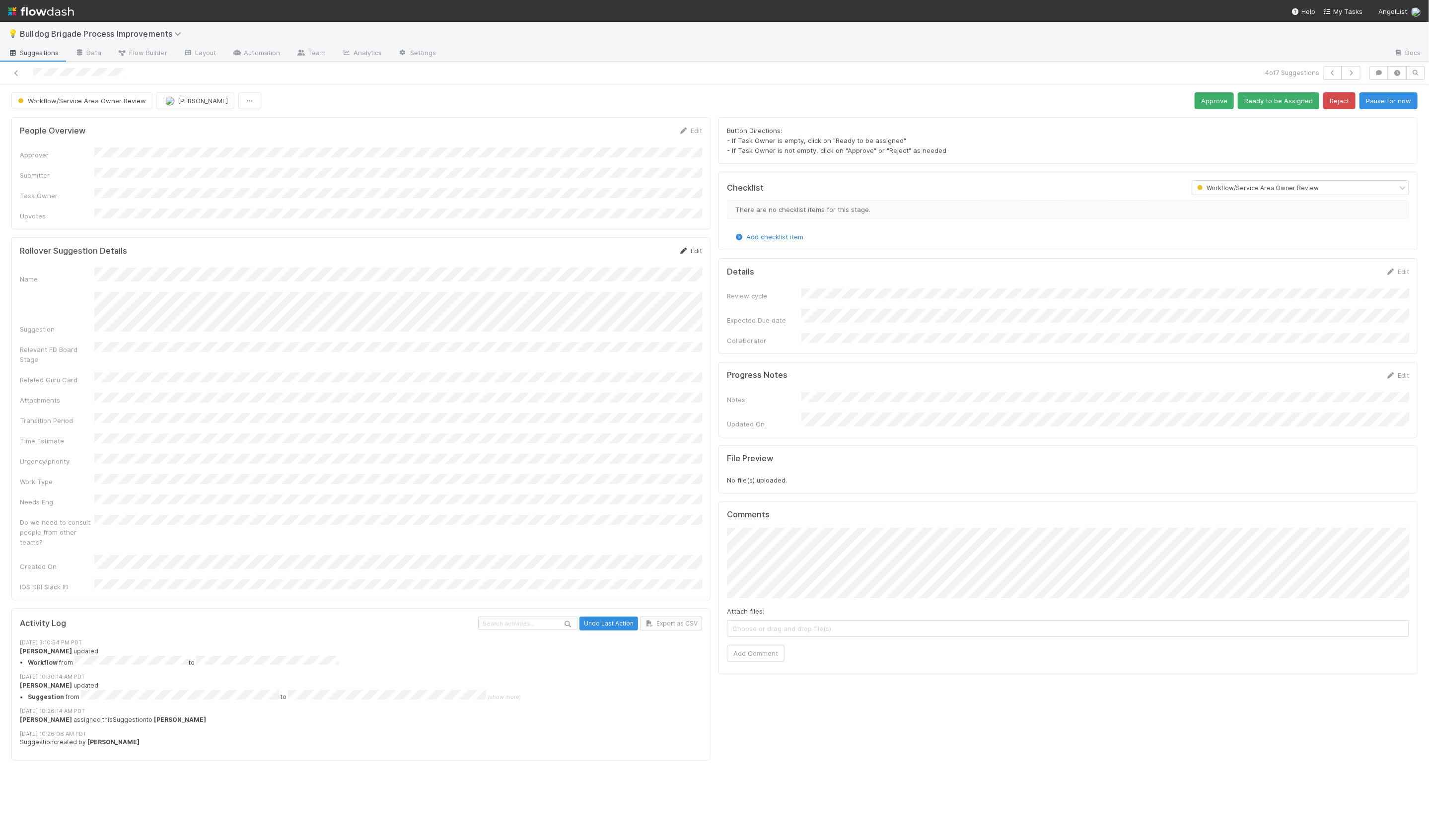
click at [691, 247] on link "Edit" at bounding box center [690, 250] width 24 height 8
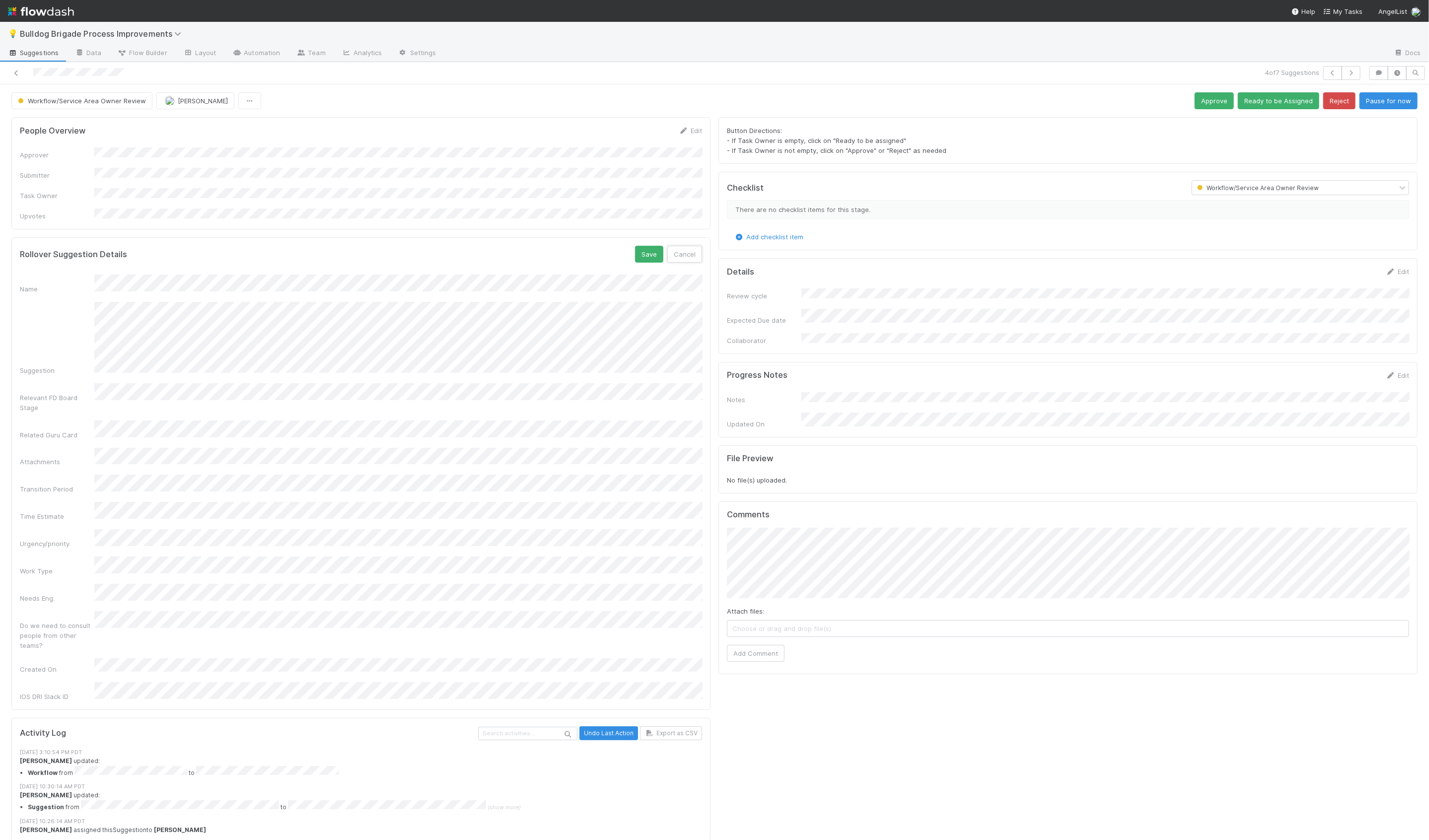
drag, startPoint x: 677, startPoint y: 247, endPoint x: 631, endPoint y: 230, distance: 49.0
click at [677, 247] on button "Cancel" at bounding box center [684, 254] width 35 height 17
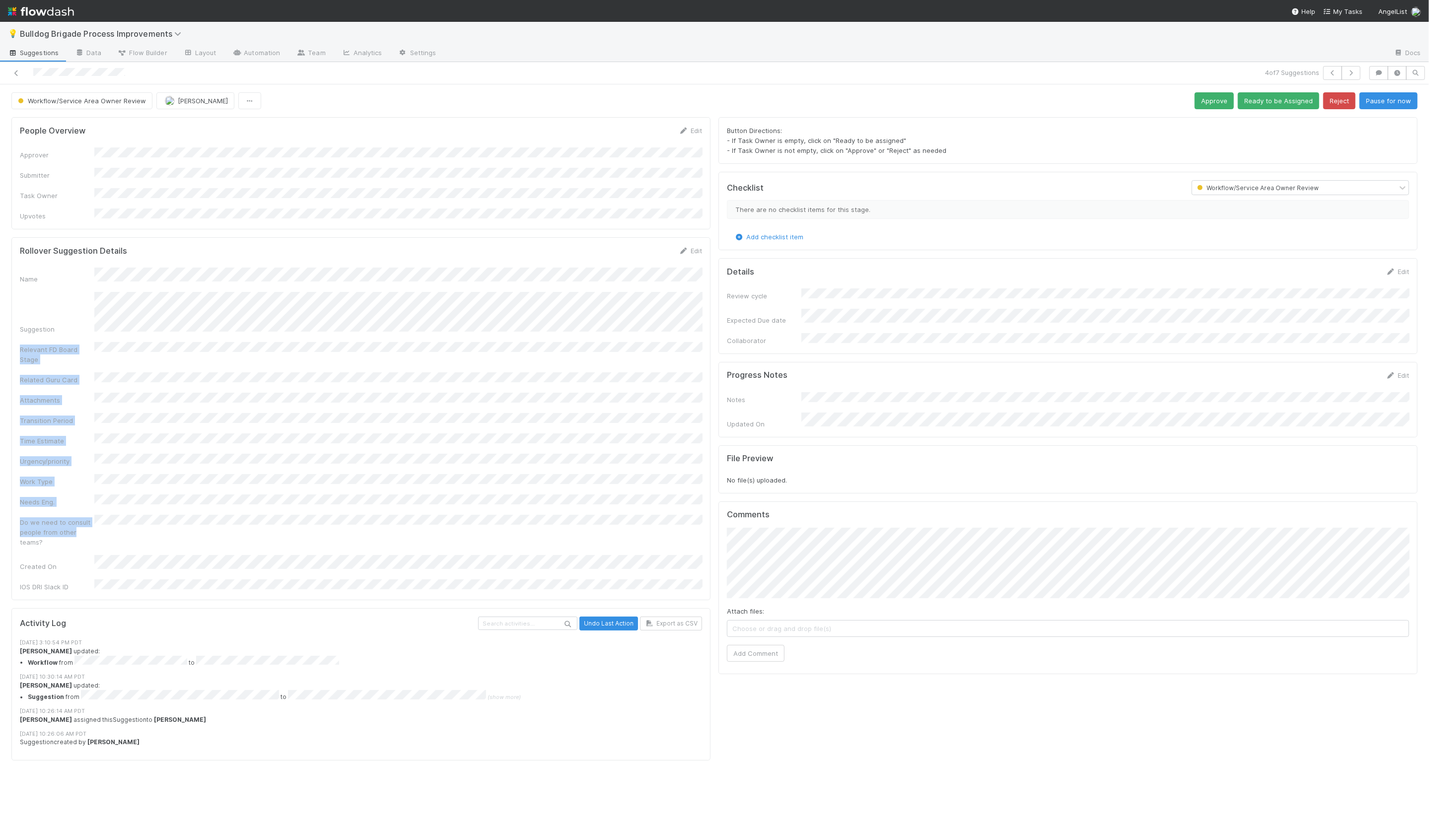
drag, startPoint x: 45, startPoint y: 324, endPoint x: 88, endPoint y: 496, distance: 177.3
click at [88, 496] on div "Name Suggestion Relevant FD Board Stage Related Guru Card Attachments Transitio…" at bounding box center [361, 429] width 682 height 324
click at [88, 517] on div "Do we need to consult people from other teams?" at bounding box center [57, 532] width 74 height 30
click at [1411, 71] on icon "button" at bounding box center [1415, 73] width 10 height 6
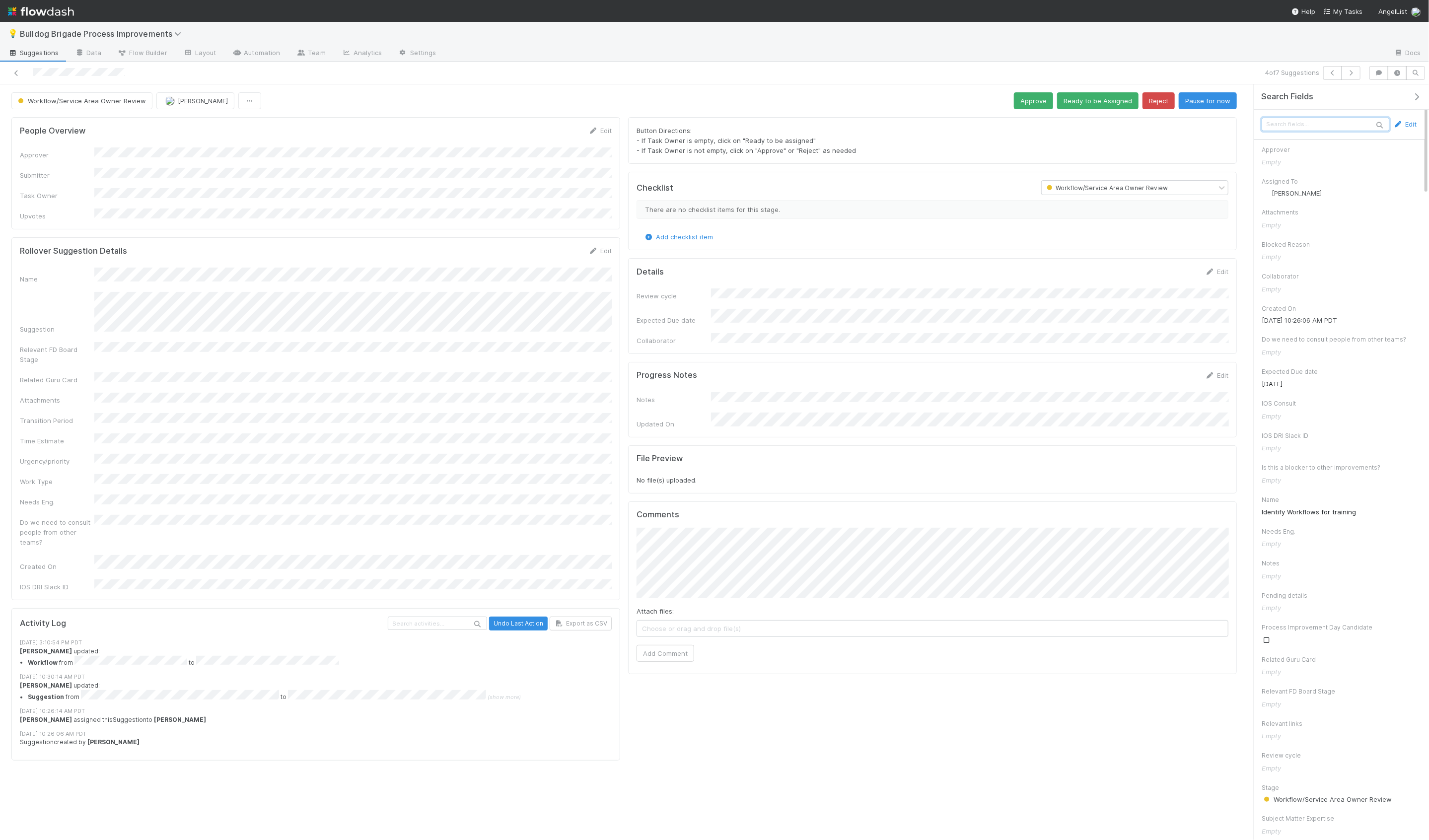
click at [1311, 118] on input "text" at bounding box center [1325, 124] width 128 height 14
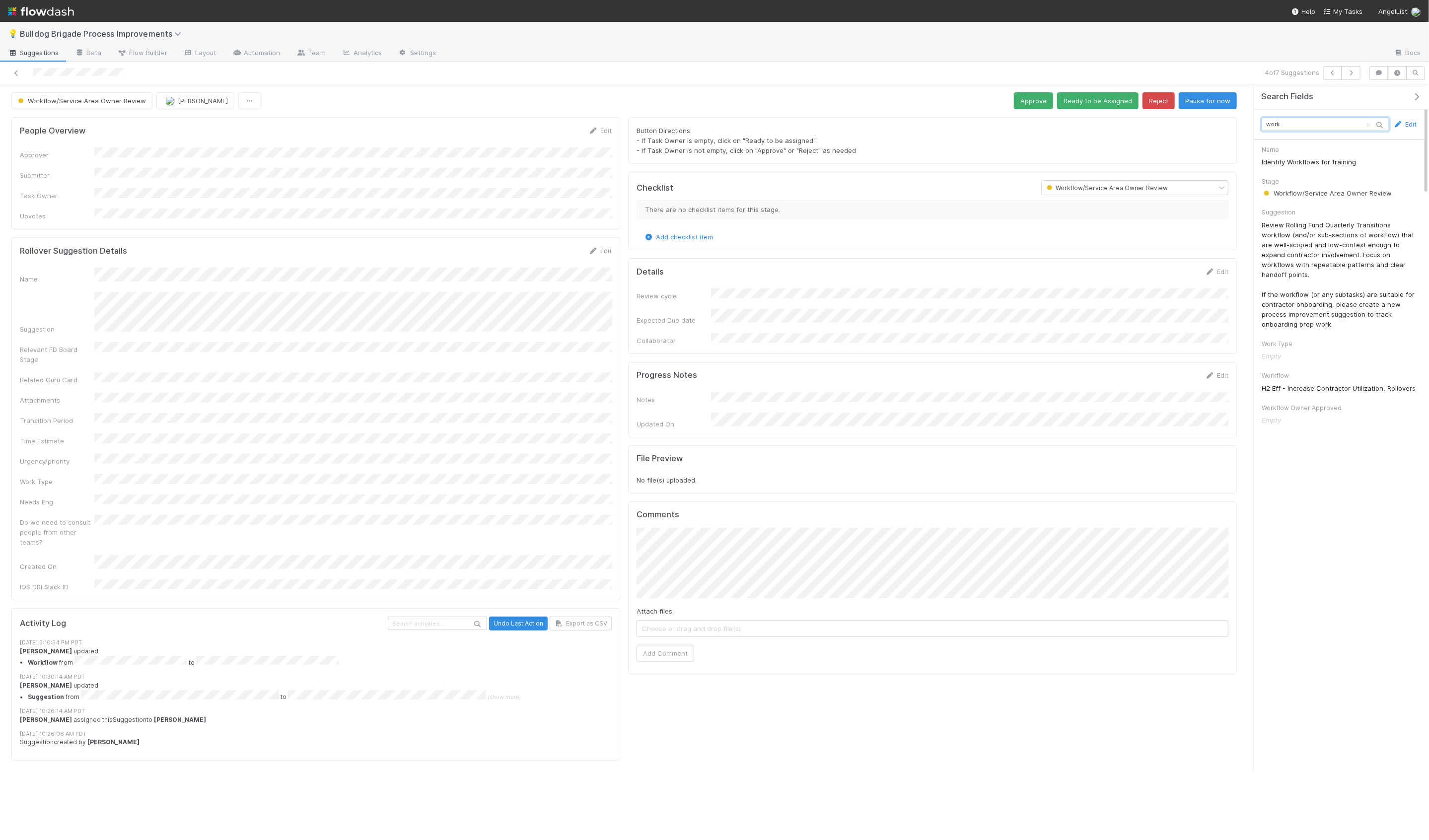
type input "workf"
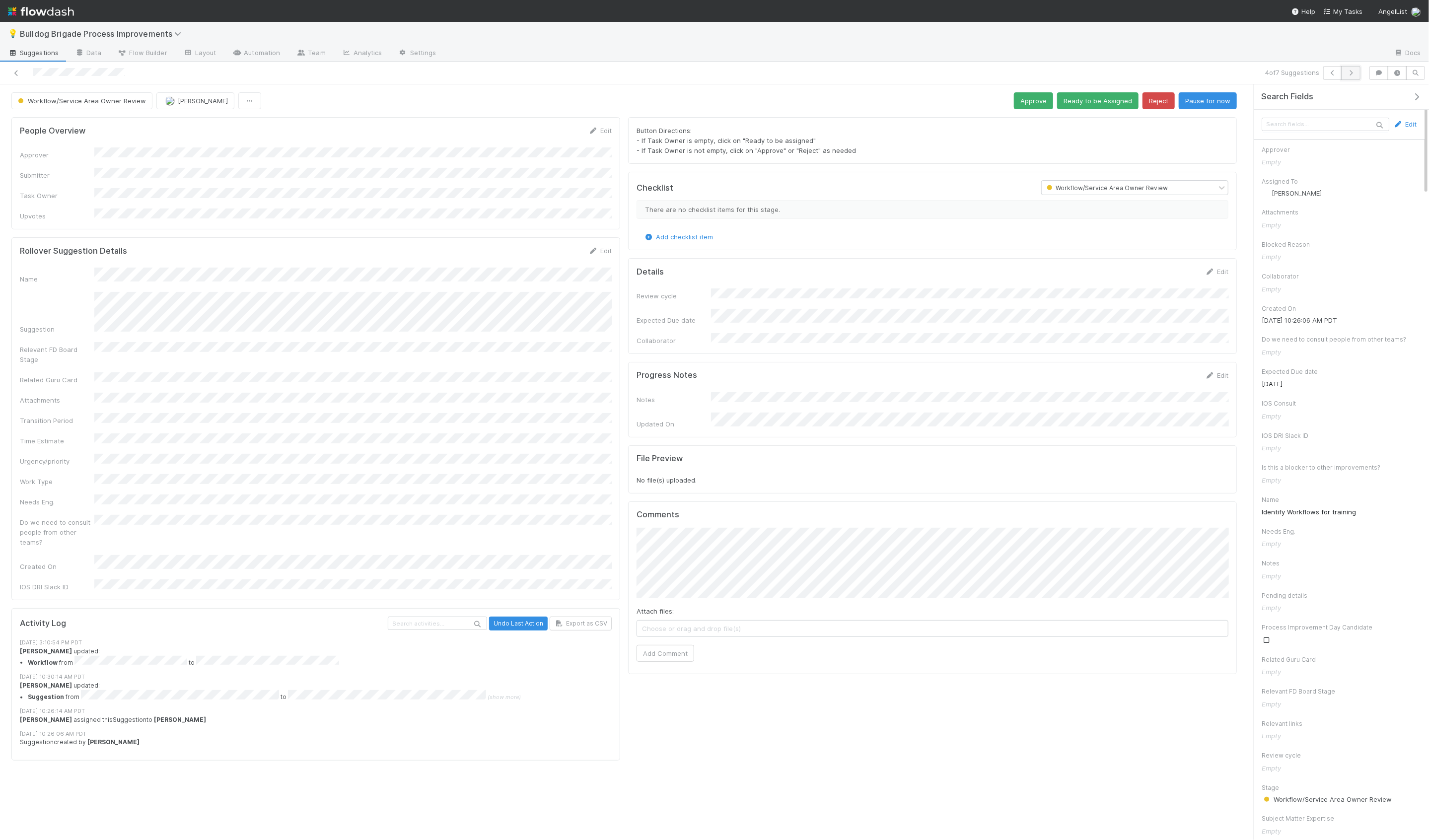
click at [1347, 77] on button "button" at bounding box center [1351, 73] width 19 height 14
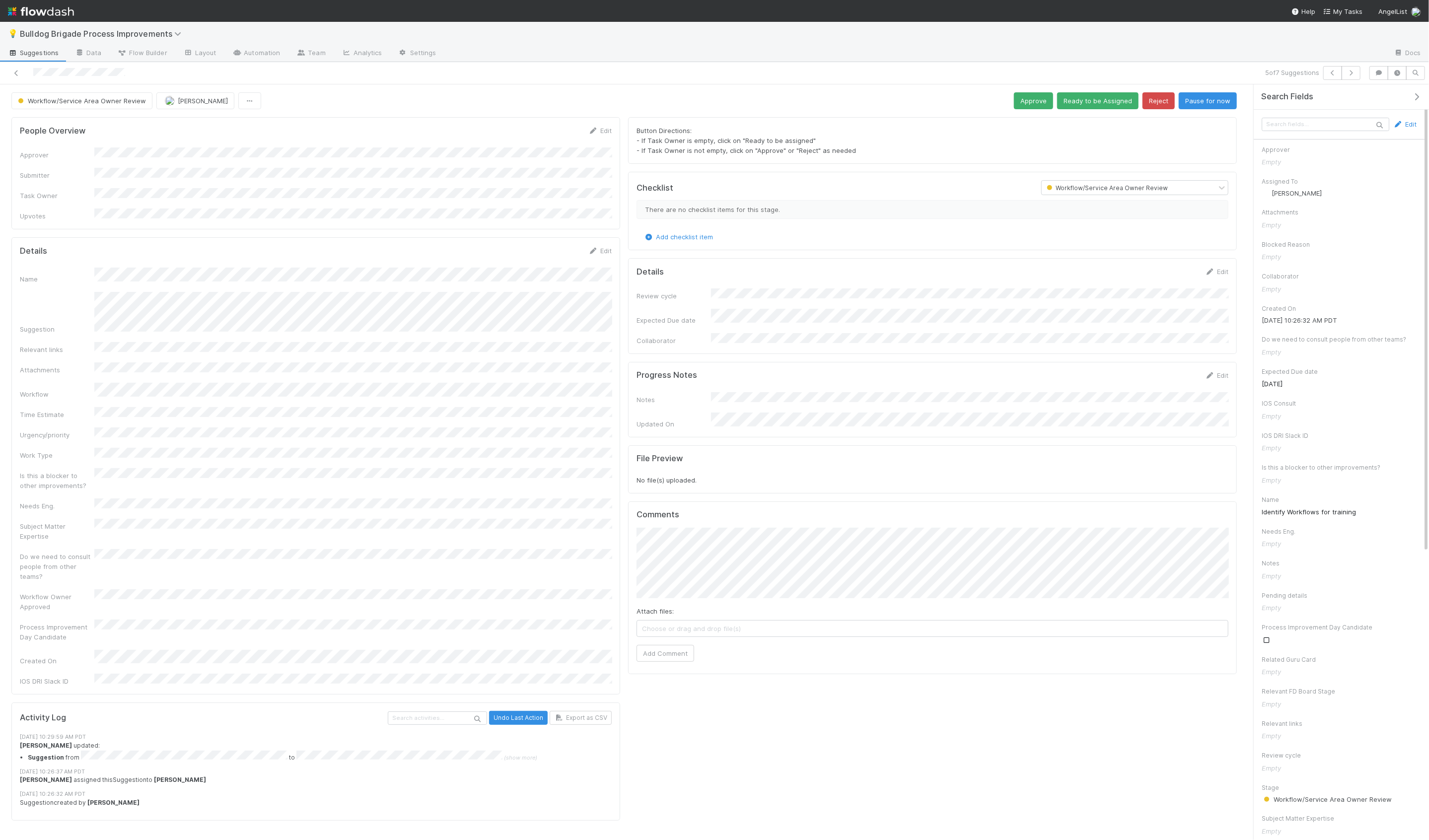
click at [127, 71] on div at bounding box center [345, 73] width 682 height 14
click at [17, 73] on icon at bounding box center [16, 73] width 10 height 6
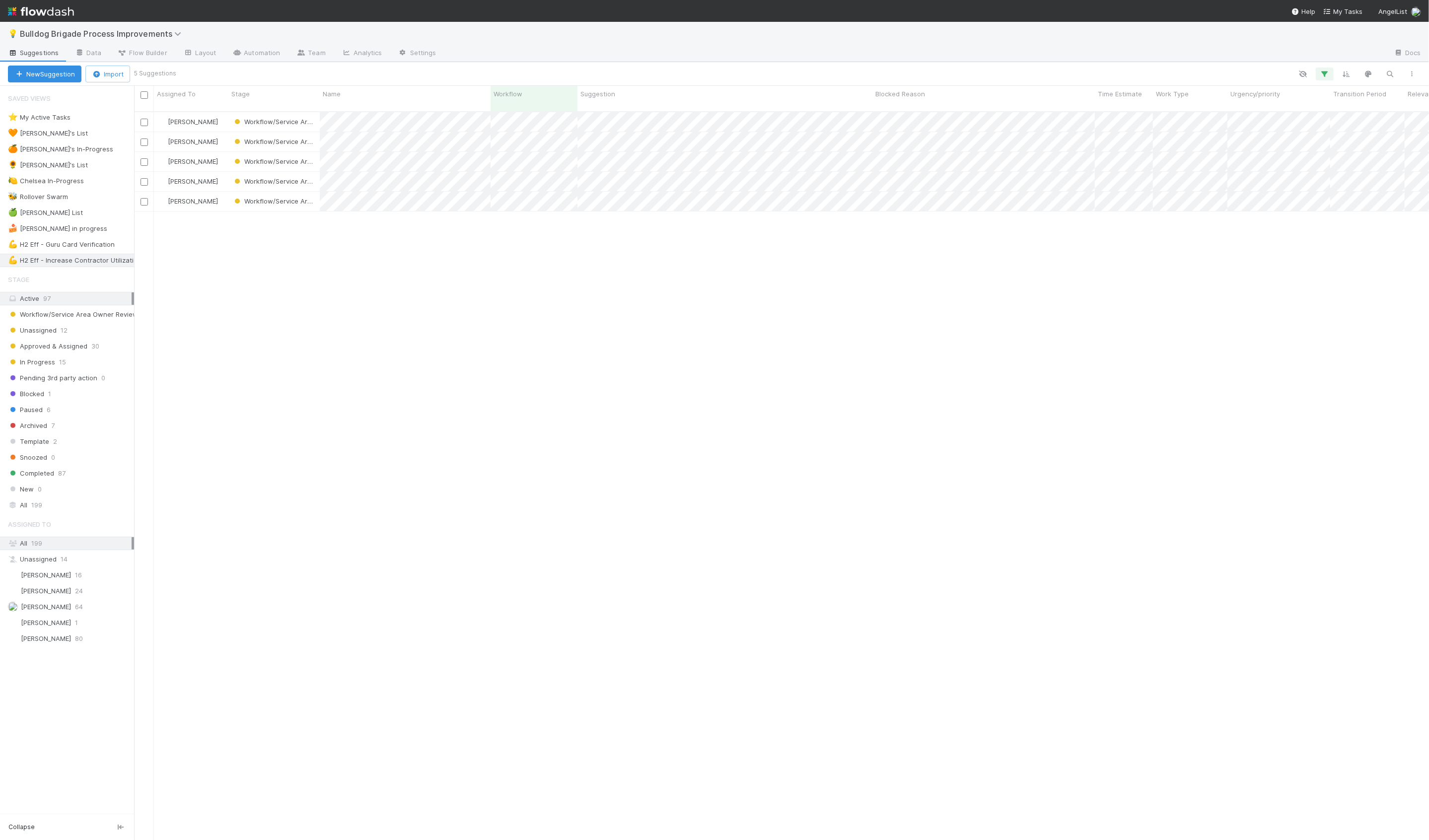
scroll to position [737, 1295]
click at [104, 223] on div "🍰 [PERSON_NAME] in progress 2" at bounding box center [71, 229] width 126 height 12
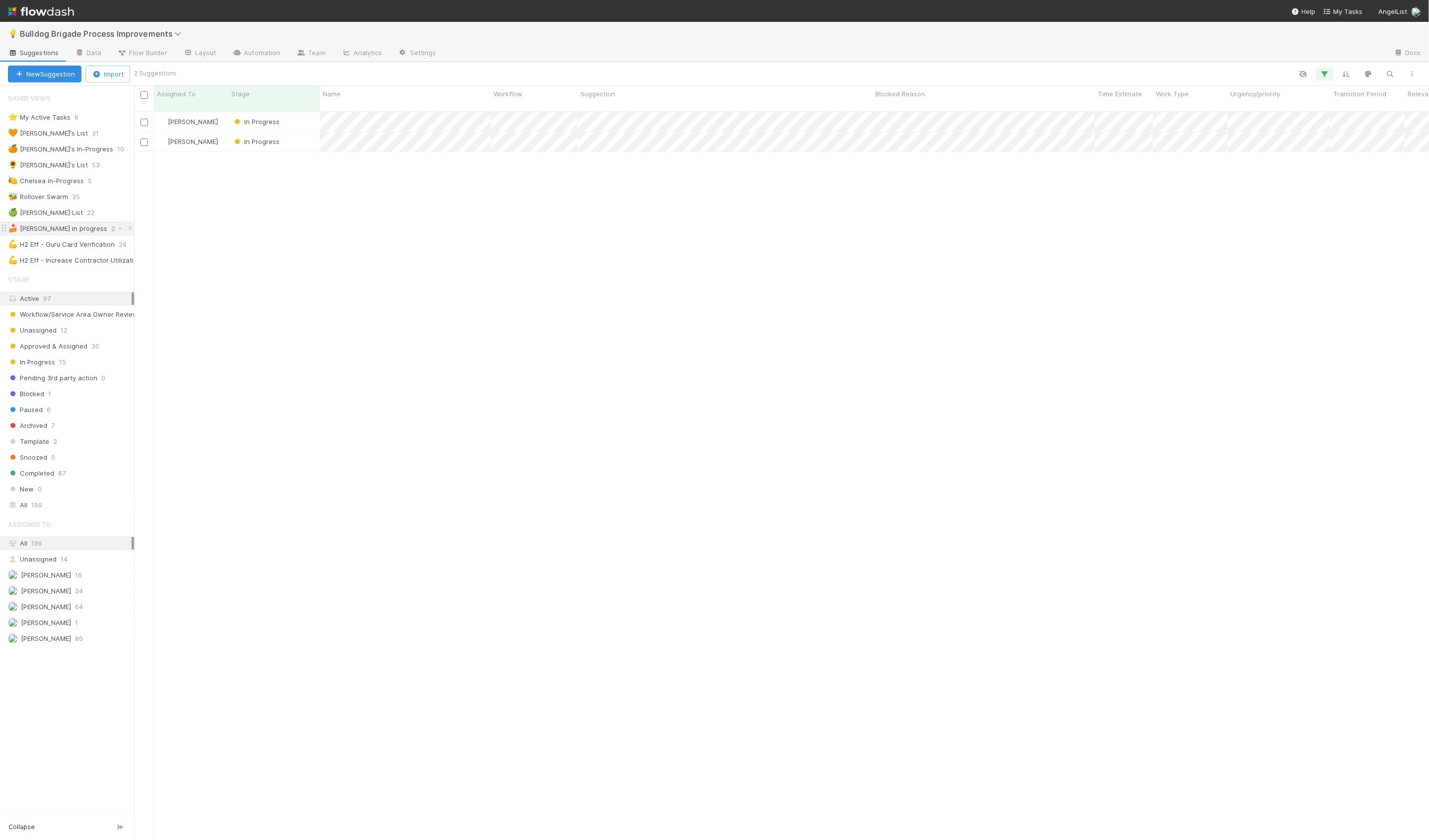
scroll to position [737, 1295]
click at [307, 140] on div "In Progress" at bounding box center [274, 141] width 91 height 19
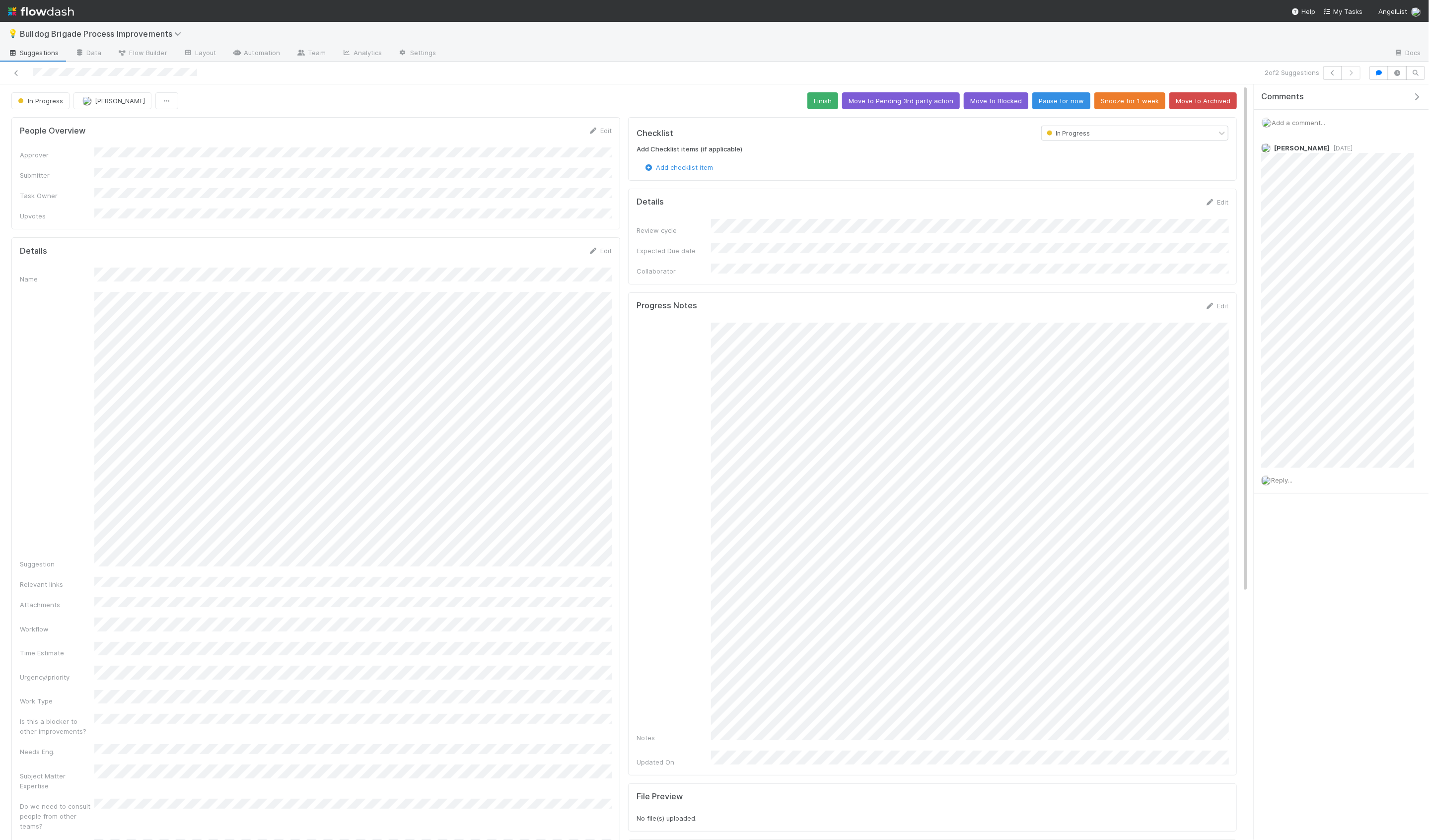
scroll to position [80, 0]
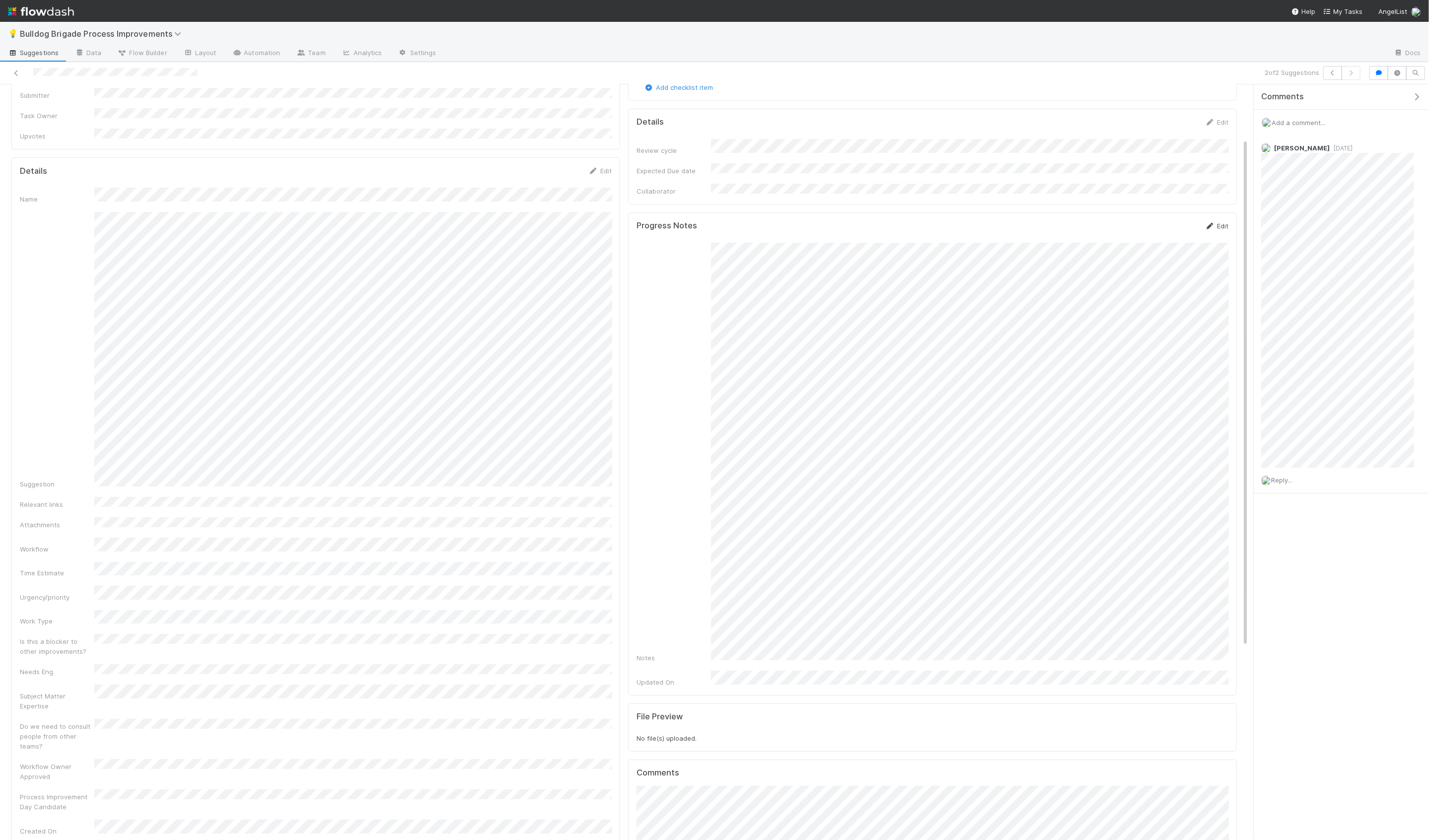
click at [1216, 222] on link "Edit" at bounding box center [1217, 226] width 24 height 8
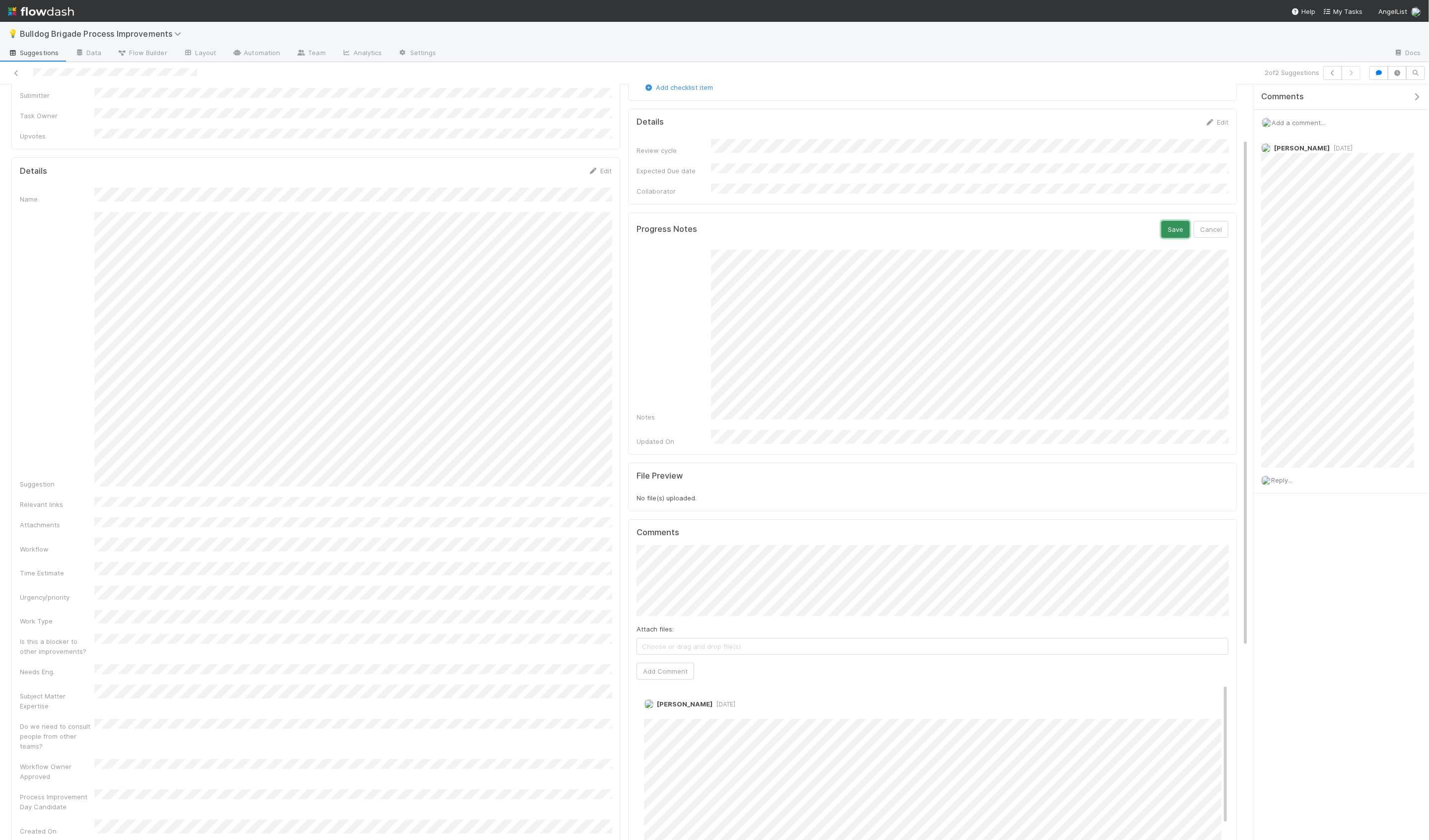
click at [1185, 223] on button "Save" at bounding box center [1176, 229] width 28 height 17
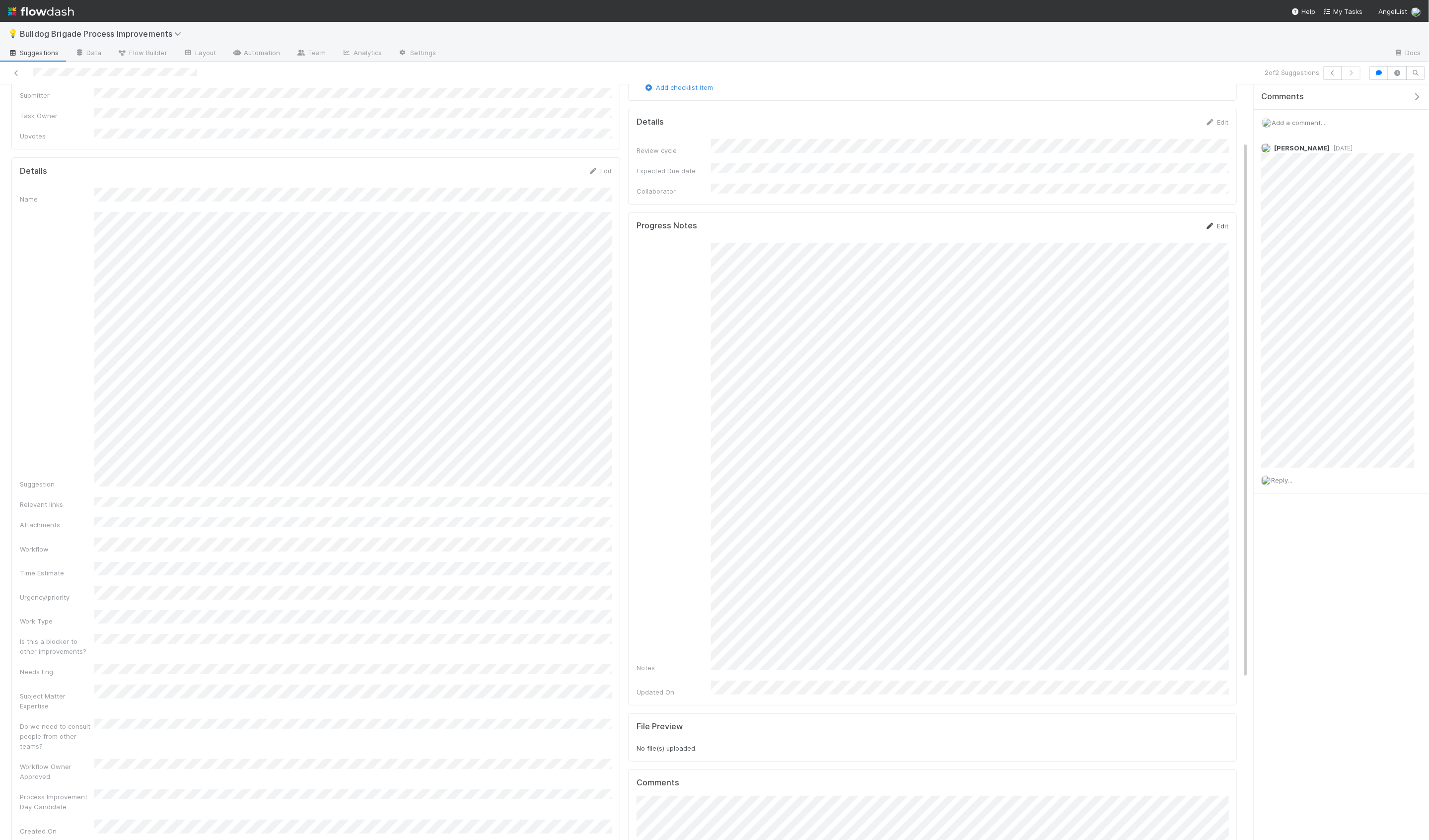
click at [1215, 222] on link "Edit" at bounding box center [1217, 226] width 24 height 8
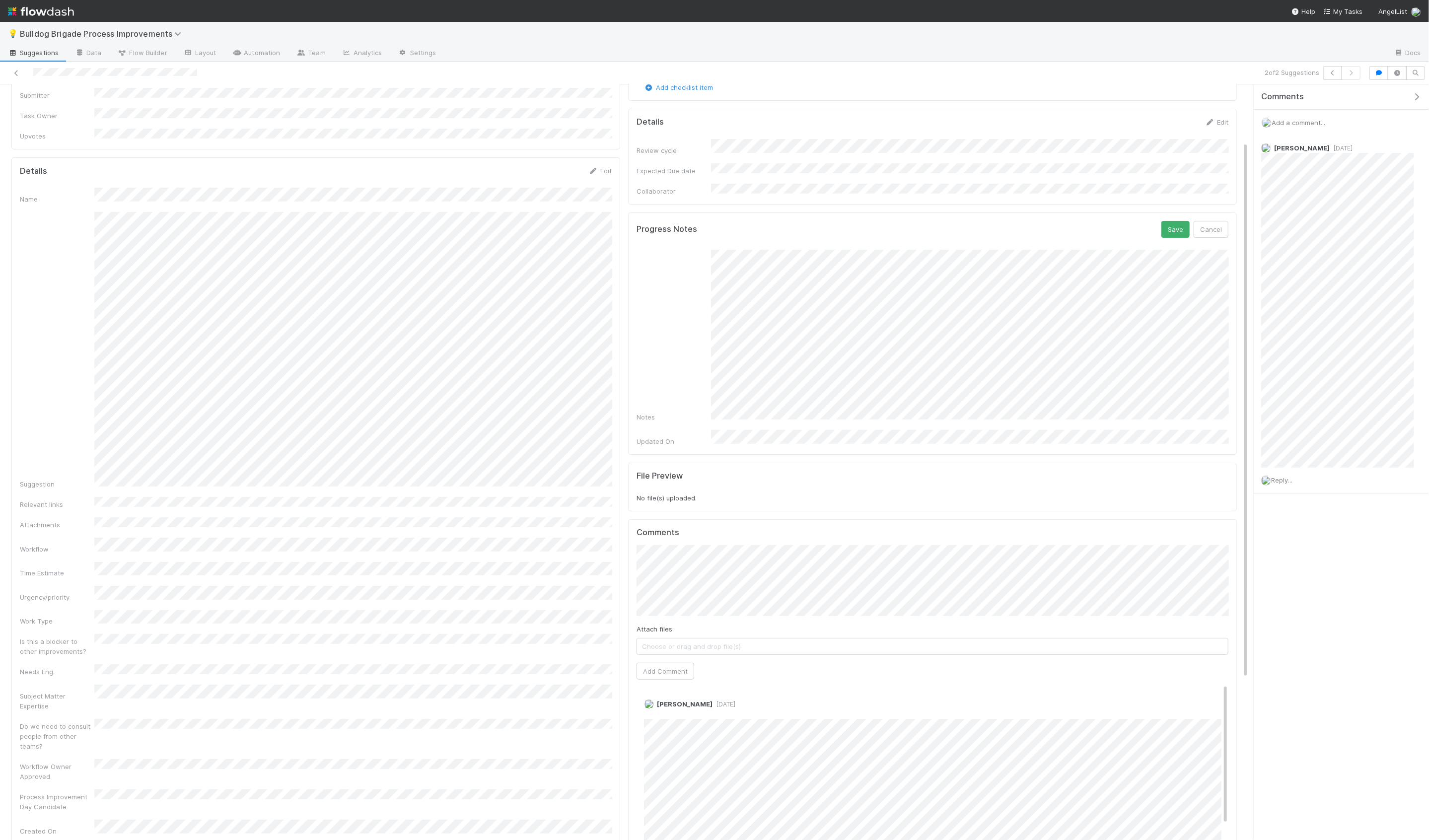
scroll to position [121, 0]
click at [1165, 355] on div "Rephrase anyway" at bounding box center [1174, 370] width 107 height 31
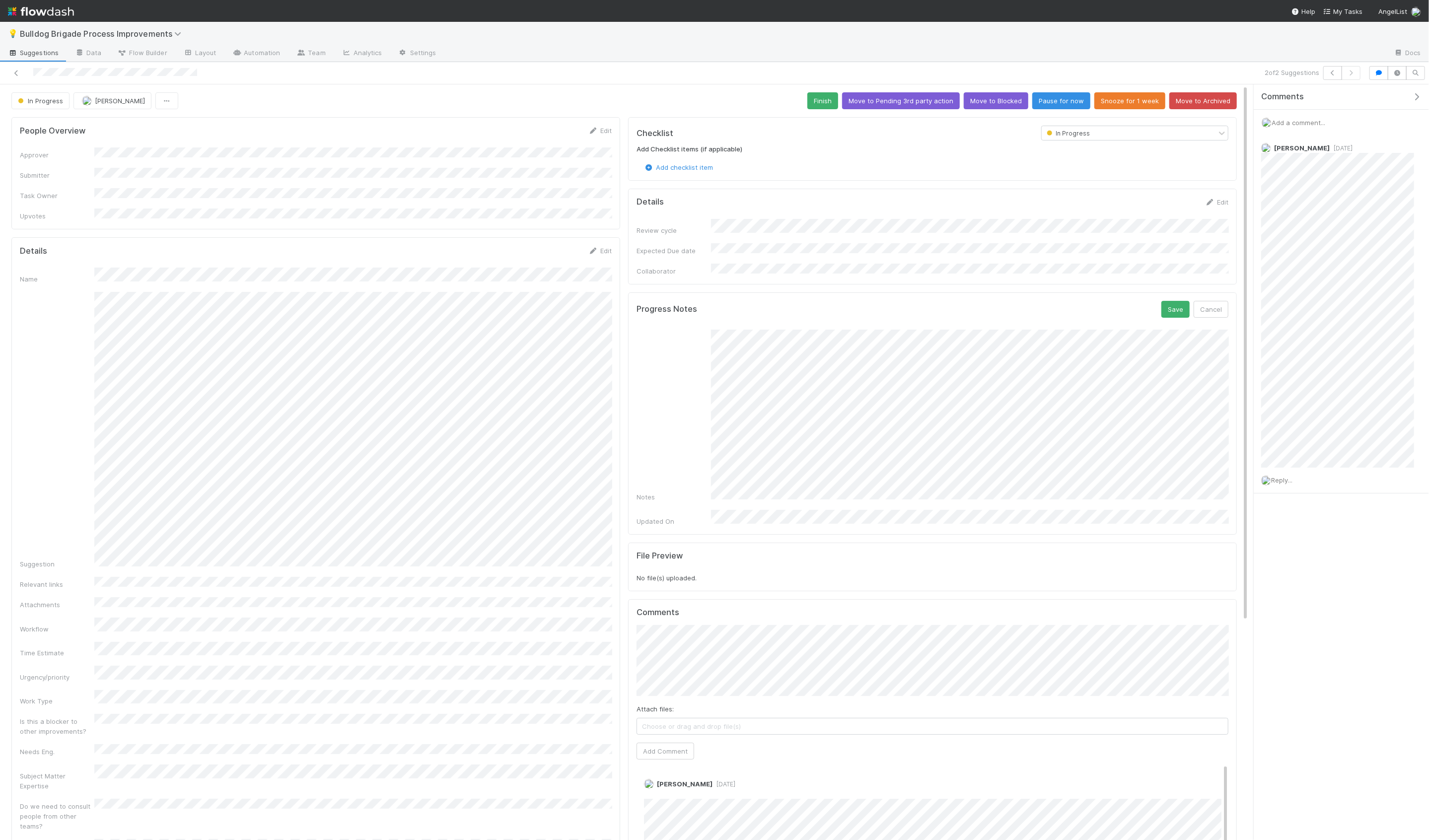
scroll to position [197, 0]
click at [1185, 301] on button "Save" at bounding box center [1176, 309] width 28 height 17
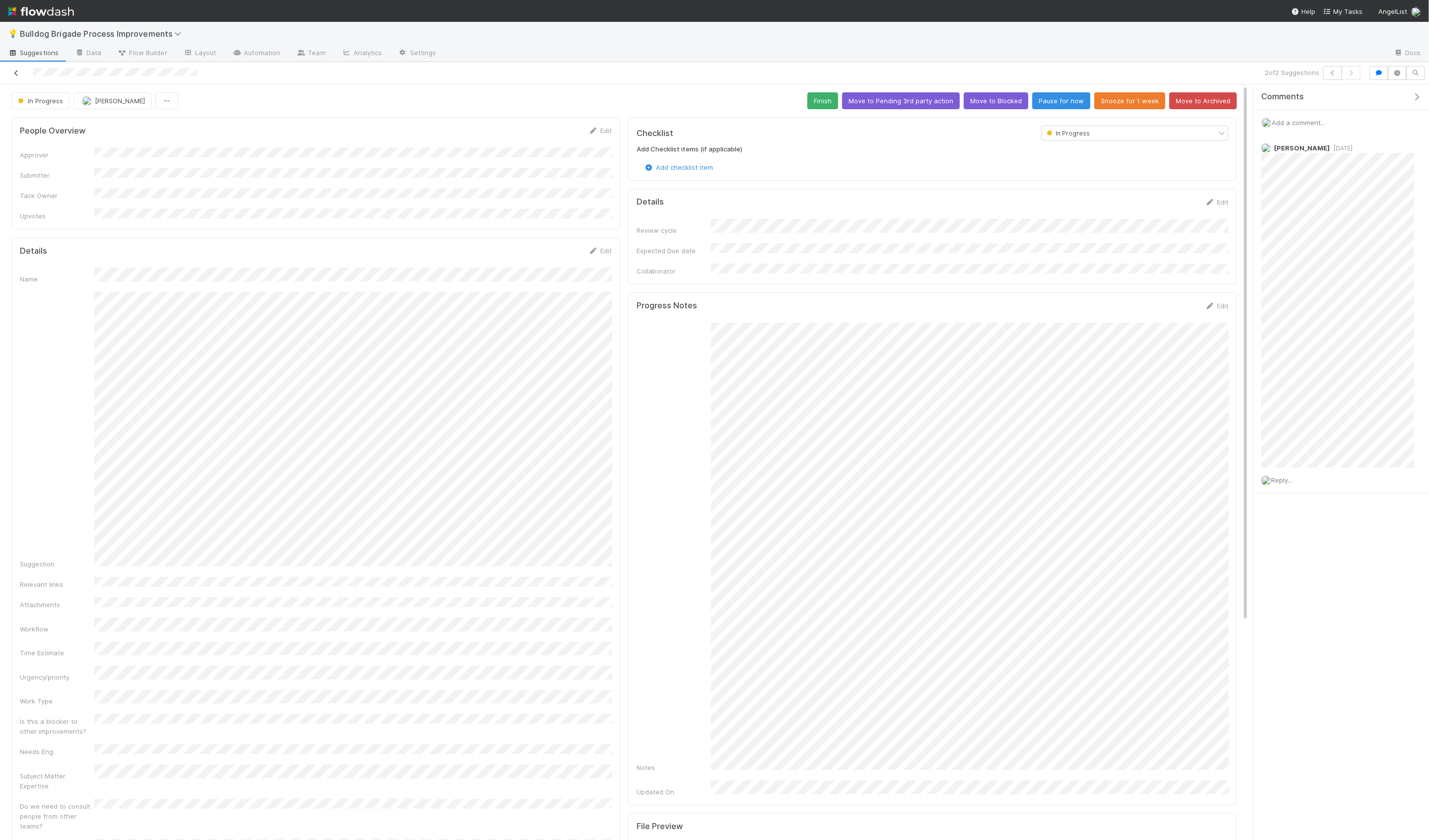
click at [15, 74] on icon at bounding box center [16, 73] width 10 height 6
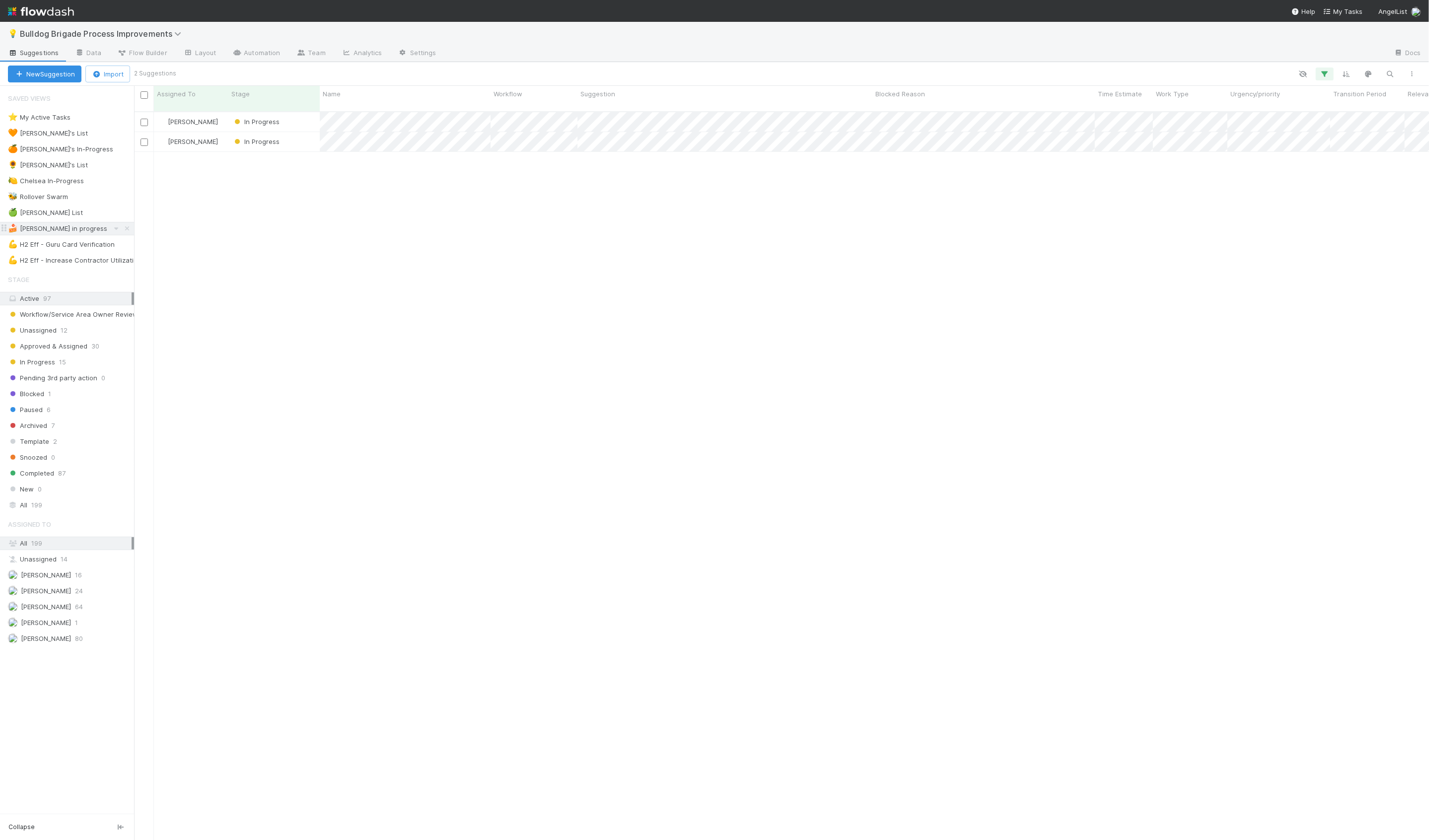
scroll to position [737, 1295]
click at [77, 259] on div "💪 H2 Eff - Increase Contractor Utilization" at bounding box center [74, 260] width 134 height 12
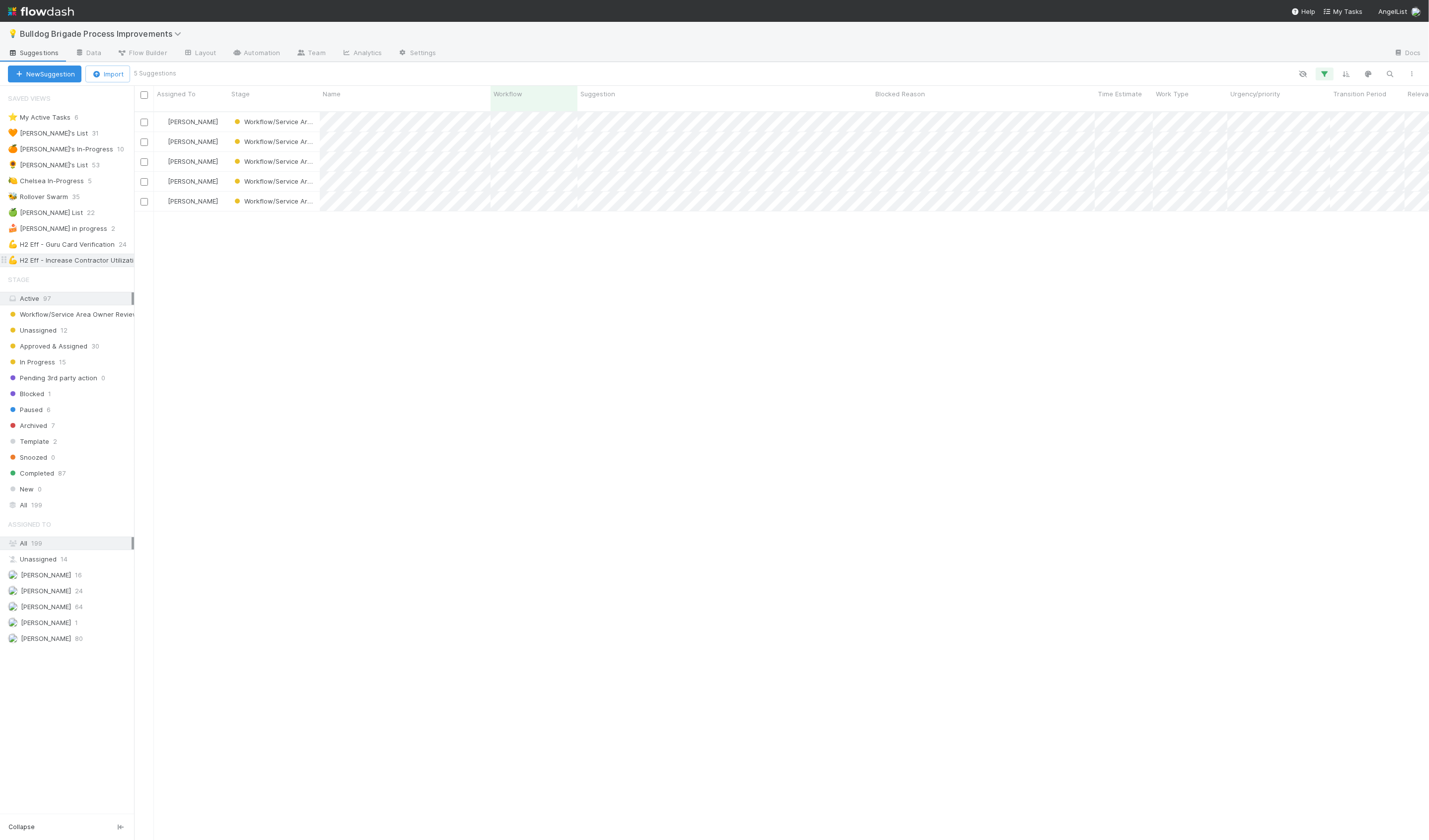
scroll to position [737, 1295]
click at [1320, 73] on icon "button" at bounding box center [1325, 74] width 10 height 9
click at [95, 217] on div "1 filter Reset Filters If Workflow is exactly H2 Eff - Increase Contractor Util…" at bounding box center [714, 420] width 1429 height 840
click at [105, 210] on div "🍏 [PERSON_NAME] List 22" at bounding box center [71, 213] width 126 height 12
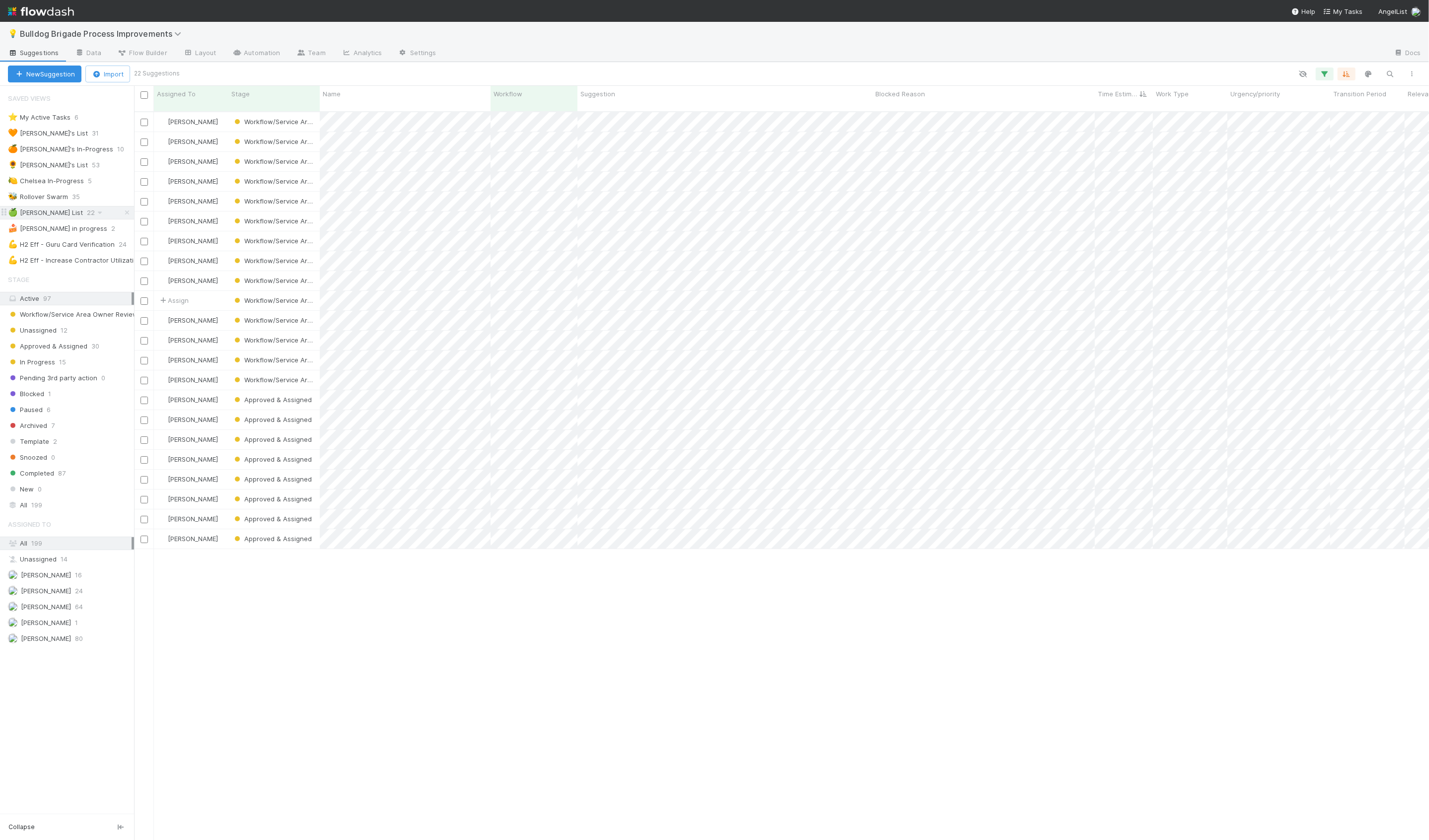
scroll to position [737, 1295]
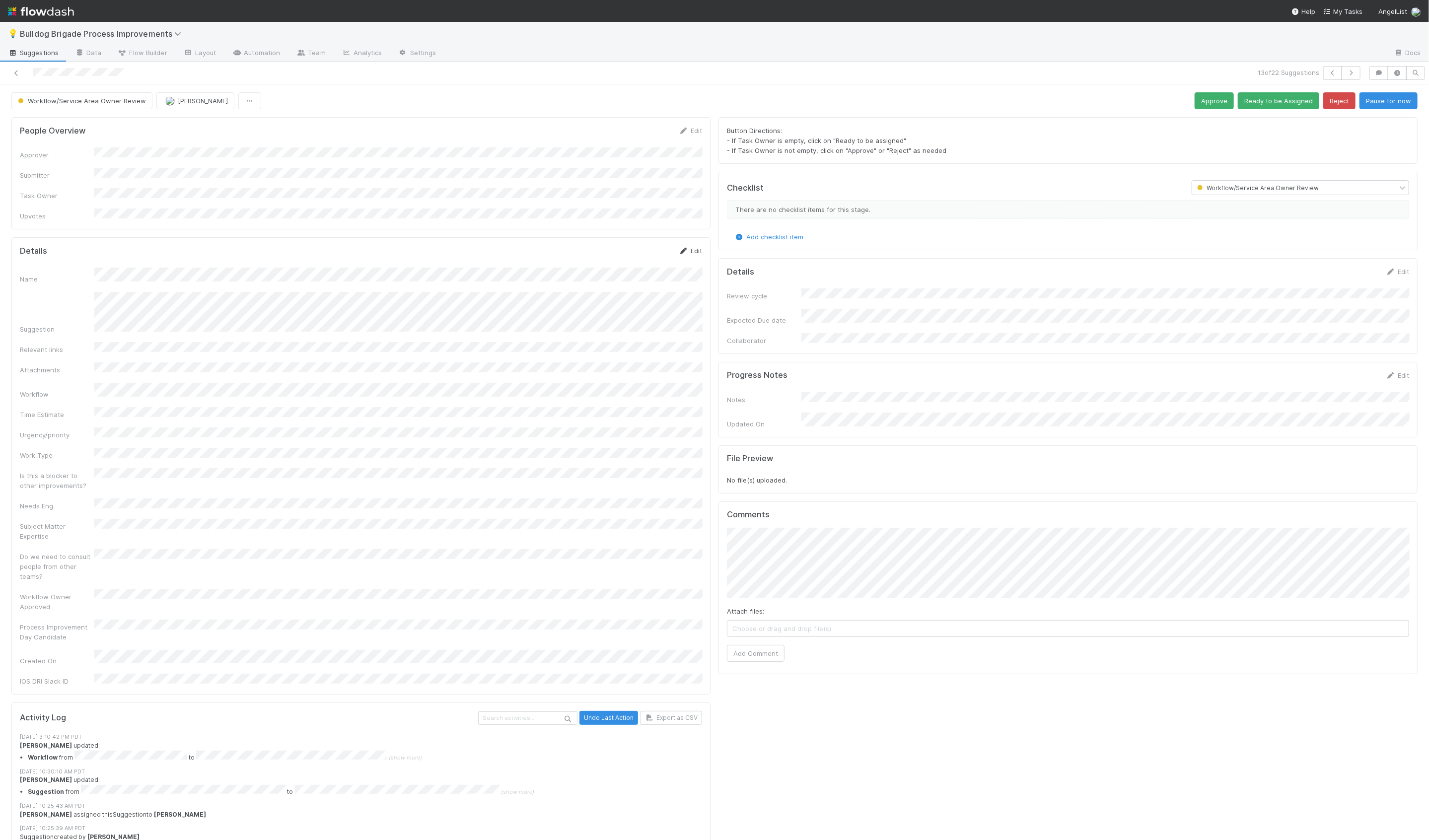
click at [690, 247] on link "Edit" at bounding box center [690, 250] width 24 height 8
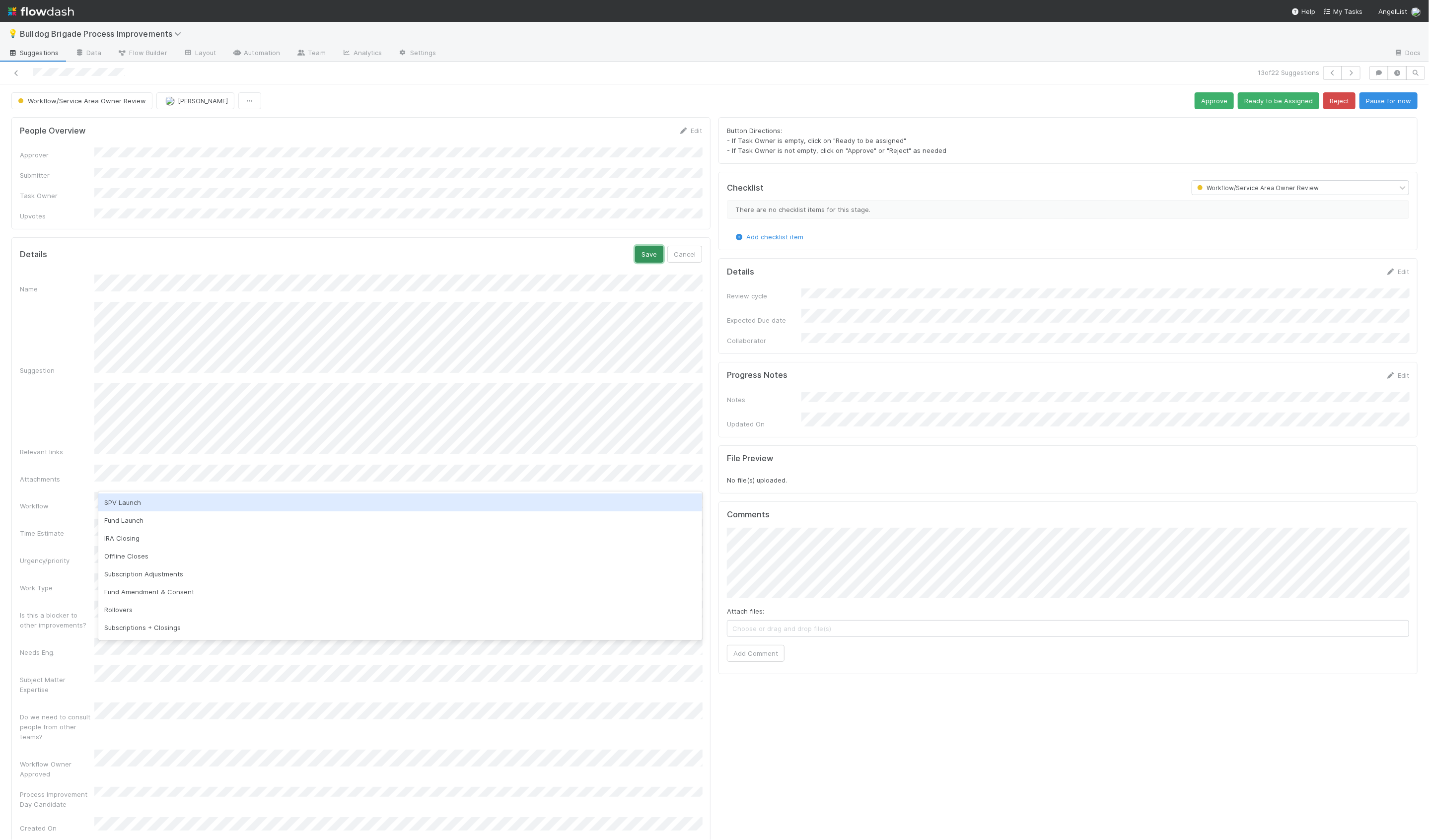
click at [643, 247] on button "Save" at bounding box center [649, 254] width 28 height 17
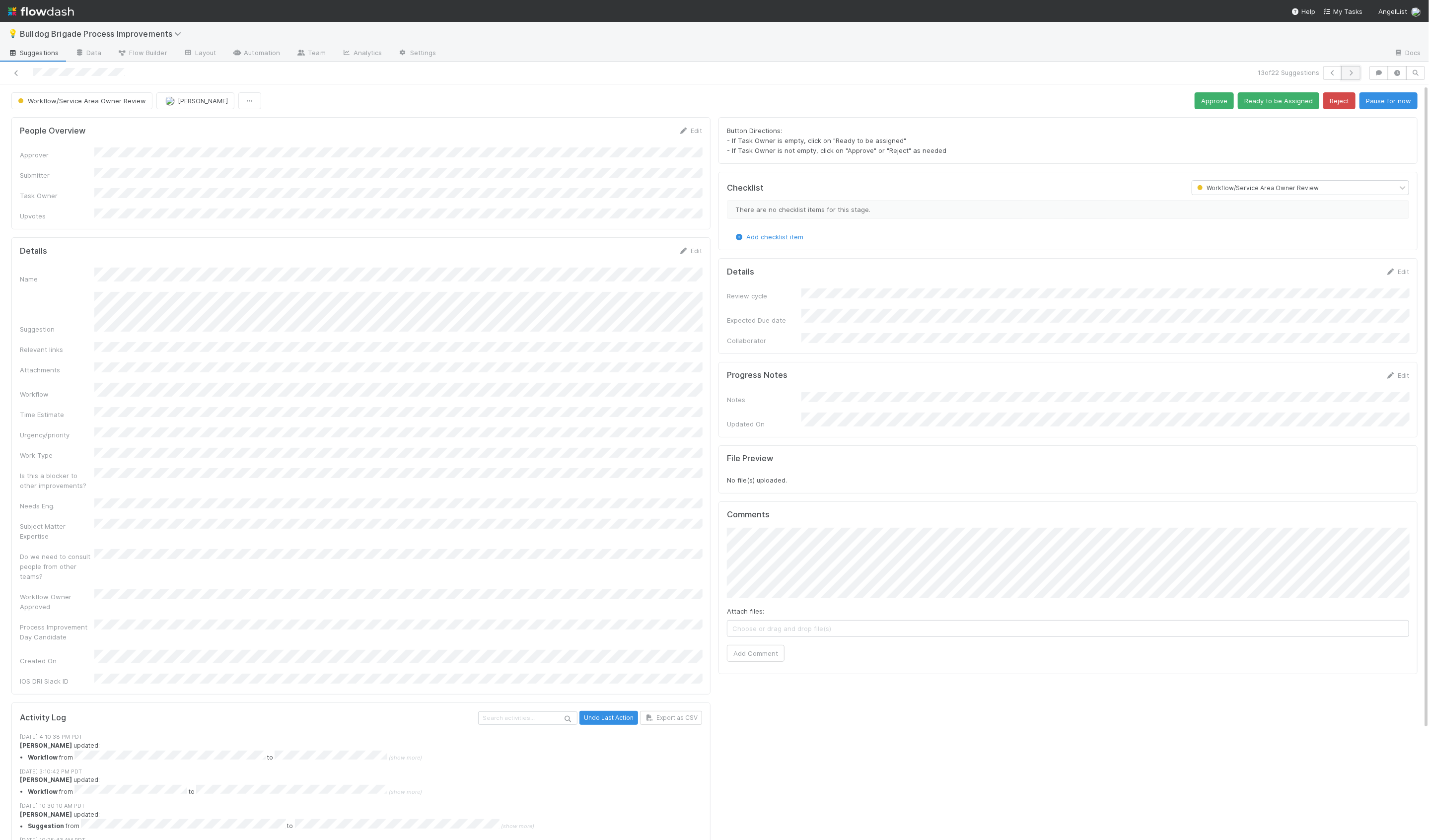
click at [1361, 71] on button "button" at bounding box center [1351, 73] width 19 height 14
click at [1355, 76] on button "button" at bounding box center [1351, 73] width 19 height 14
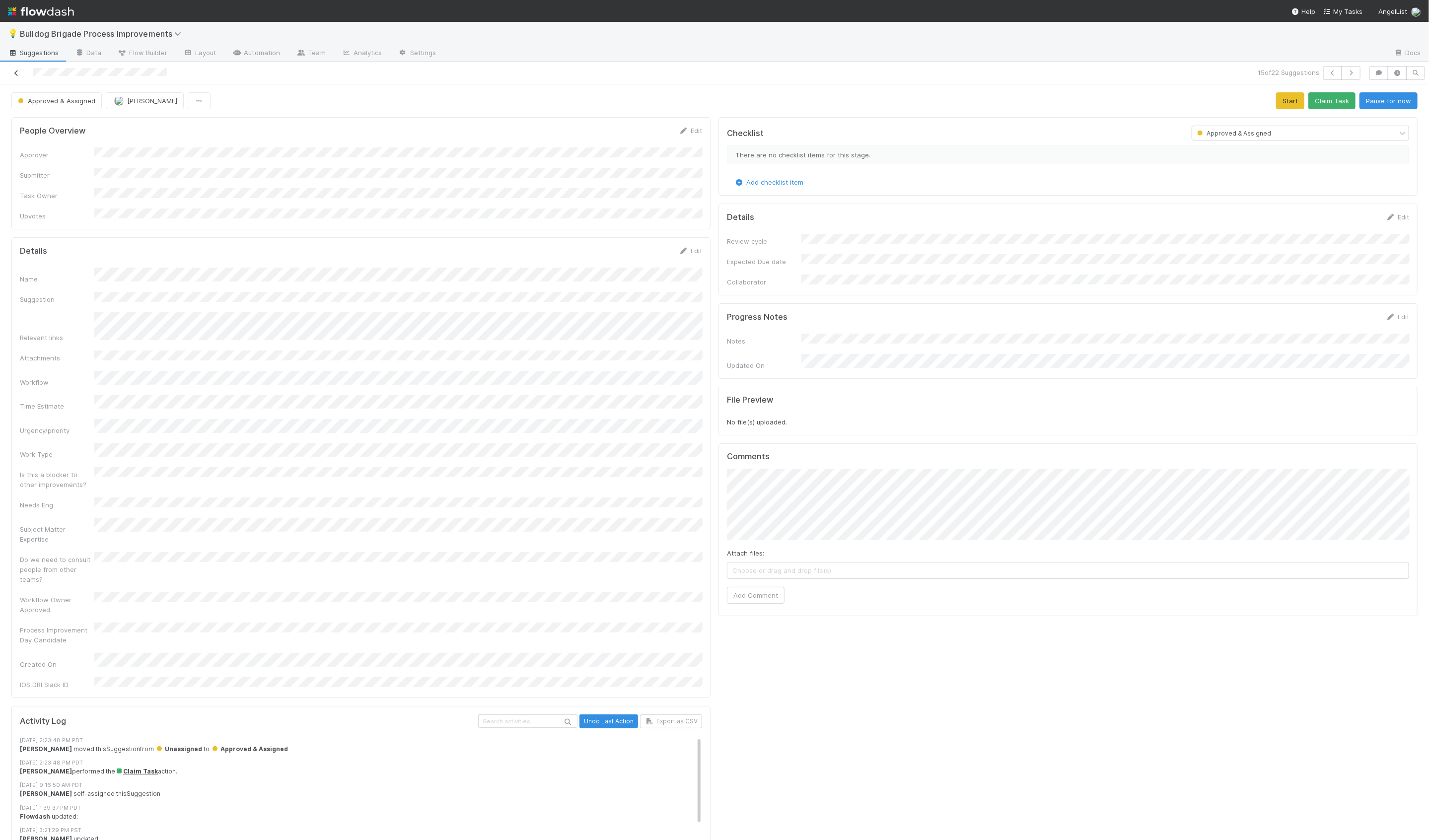
click at [21, 71] on icon at bounding box center [16, 73] width 10 height 6
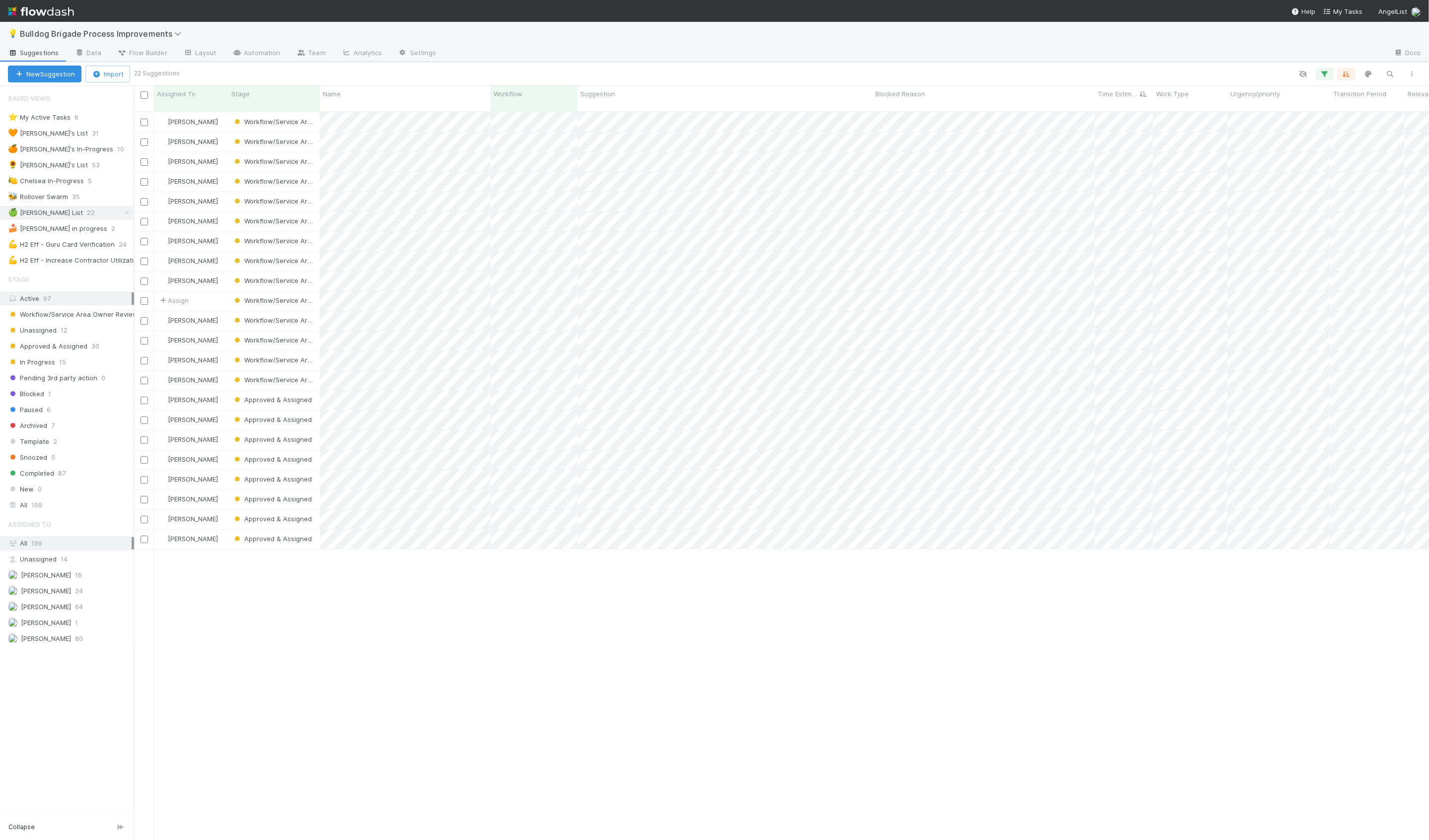
scroll to position [737, 1295]
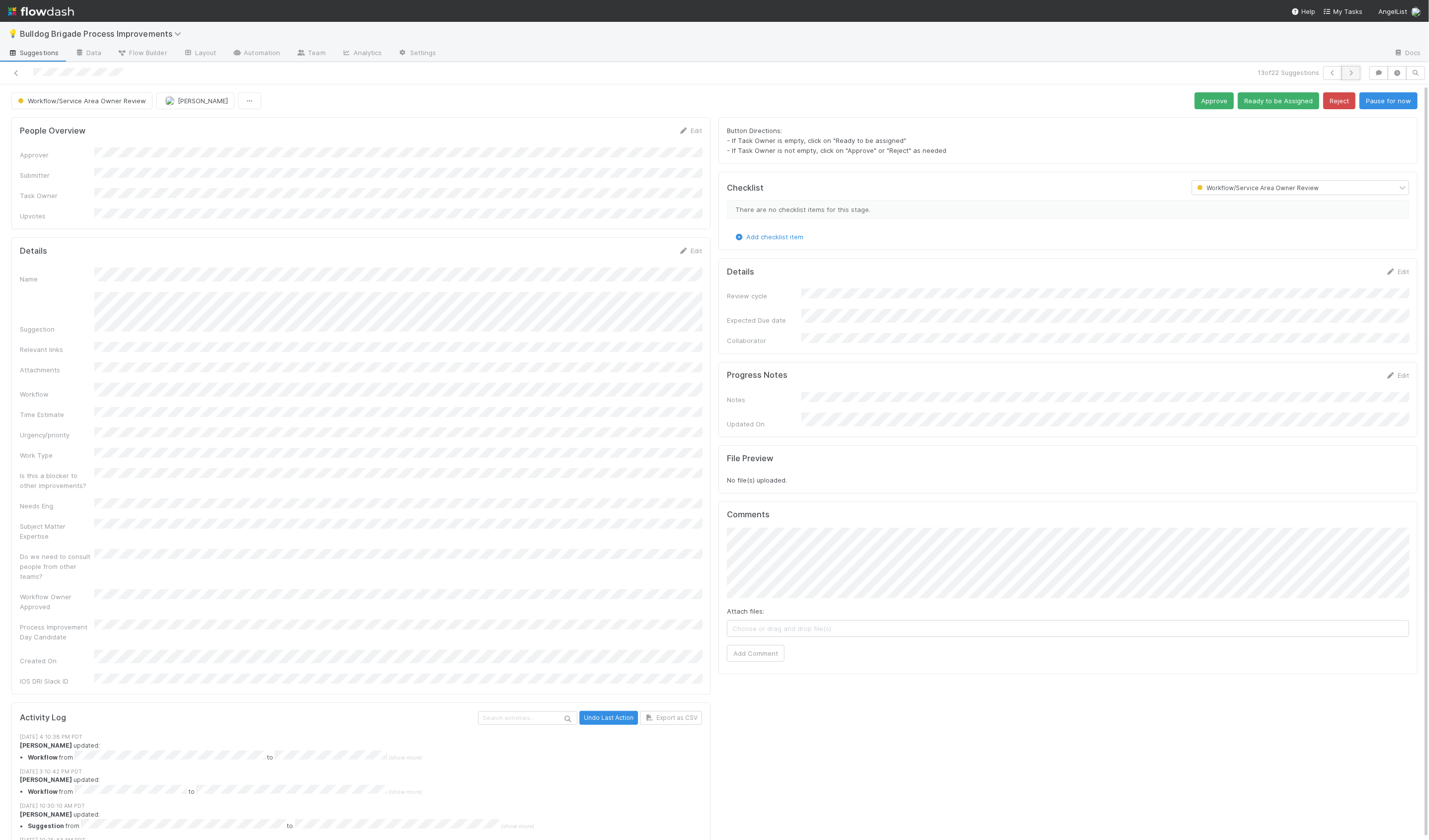
click at [1349, 70] on icon "button" at bounding box center [1351, 73] width 10 height 6
click at [16, 74] on icon at bounding box center [16, 73] width 10 height 6
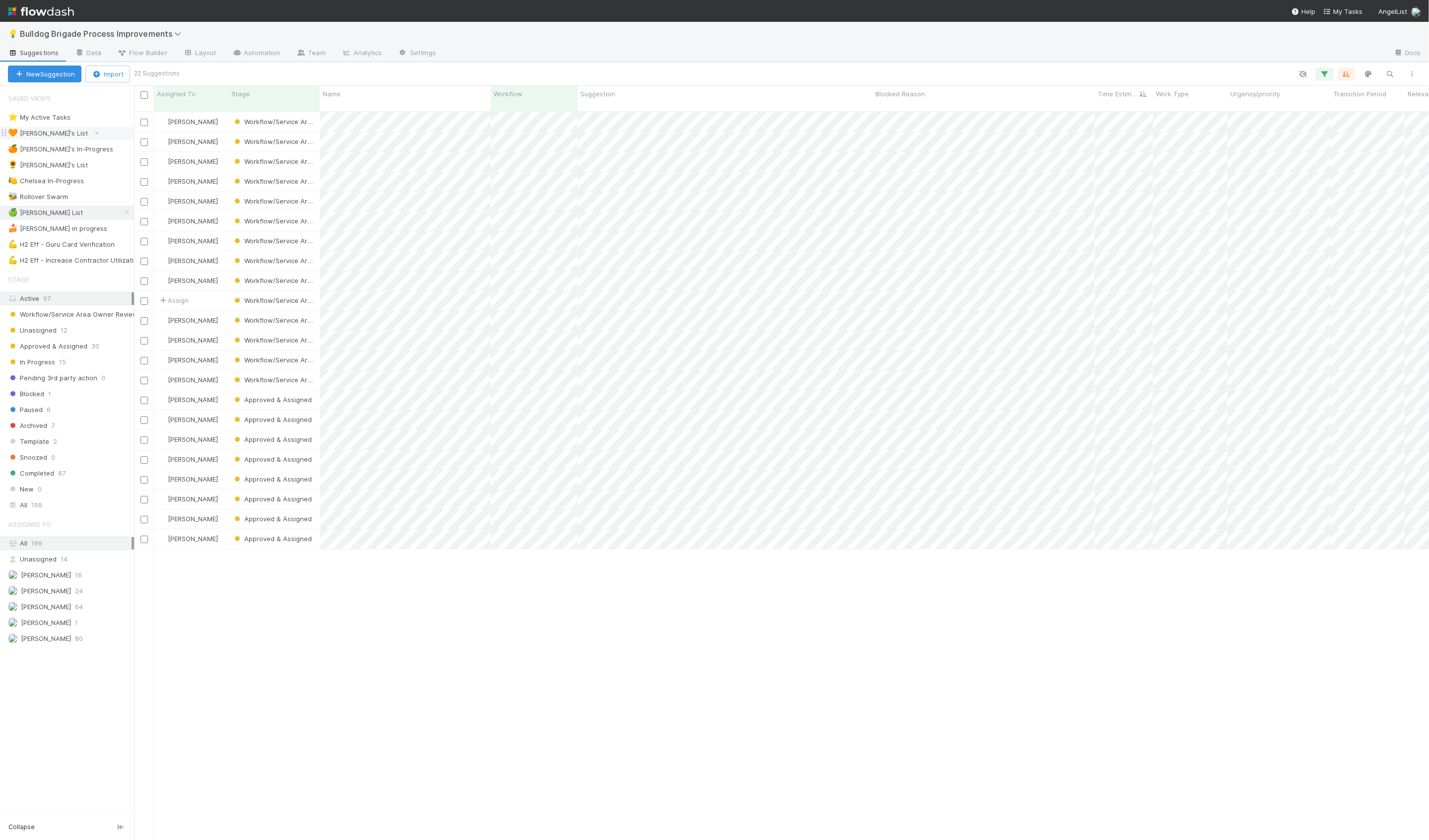
scroll to position [737, 1295]
click at [75, 254] on div "💪 H2 Eff - Increase Contractor Utilization" at bounding box center [74, 260] width 134 height 12
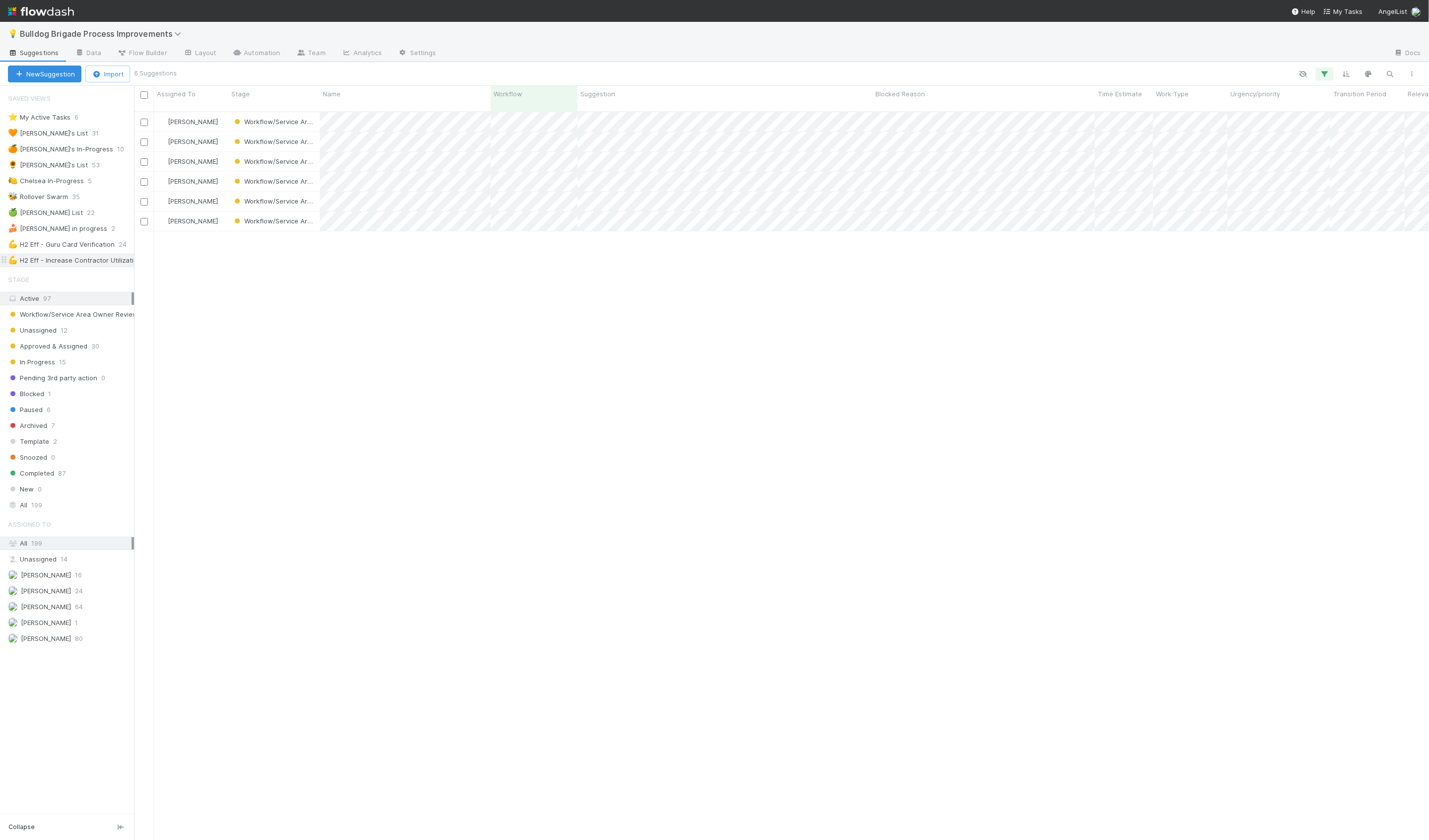
scroll to position [737, 1295]
click at [1323, 73] on icon "button" at bounding box center [1325, 74] width 10 height 9
click at [1137, 125] on div "is exactly" at bounding box center [1137, 125] width 27 height 9
click at [1144, 147] on div "has any of" at bounding box center [1153, 147] width 59 height 17
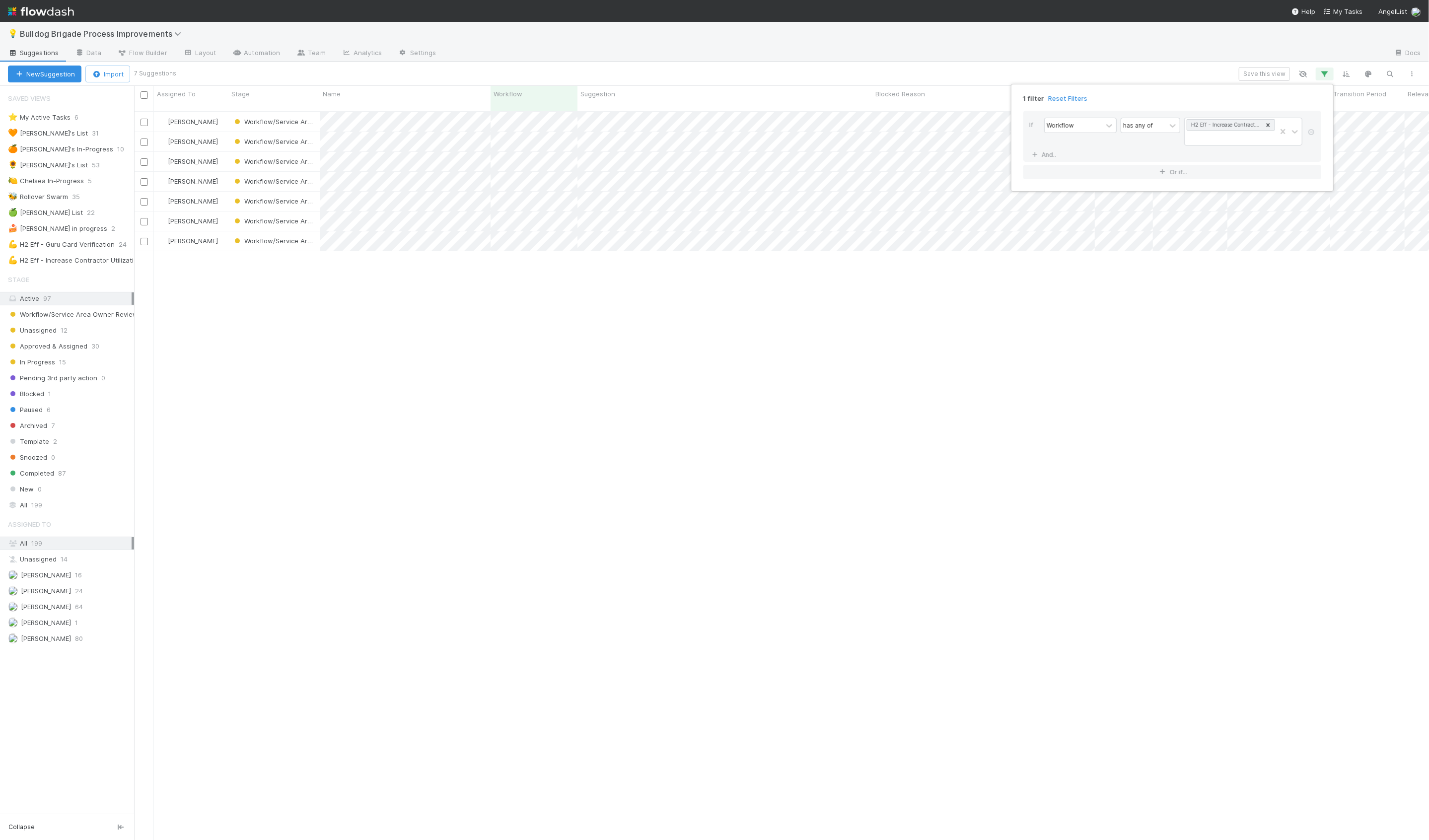
click at [1215, 71] on div "1 filter Reset Filters If Workflow has any of H2 Eff - Increase Contractor Util…" at bounding box center [714, 420] width 1429 height 840
click at [1259, 72] on button "Save this view" at bounding box center [1264, 74] width 51 height 14
click at [1044, 130] on div "Create a new saved view" at bounding box center [1041, 131] width 81 height 10
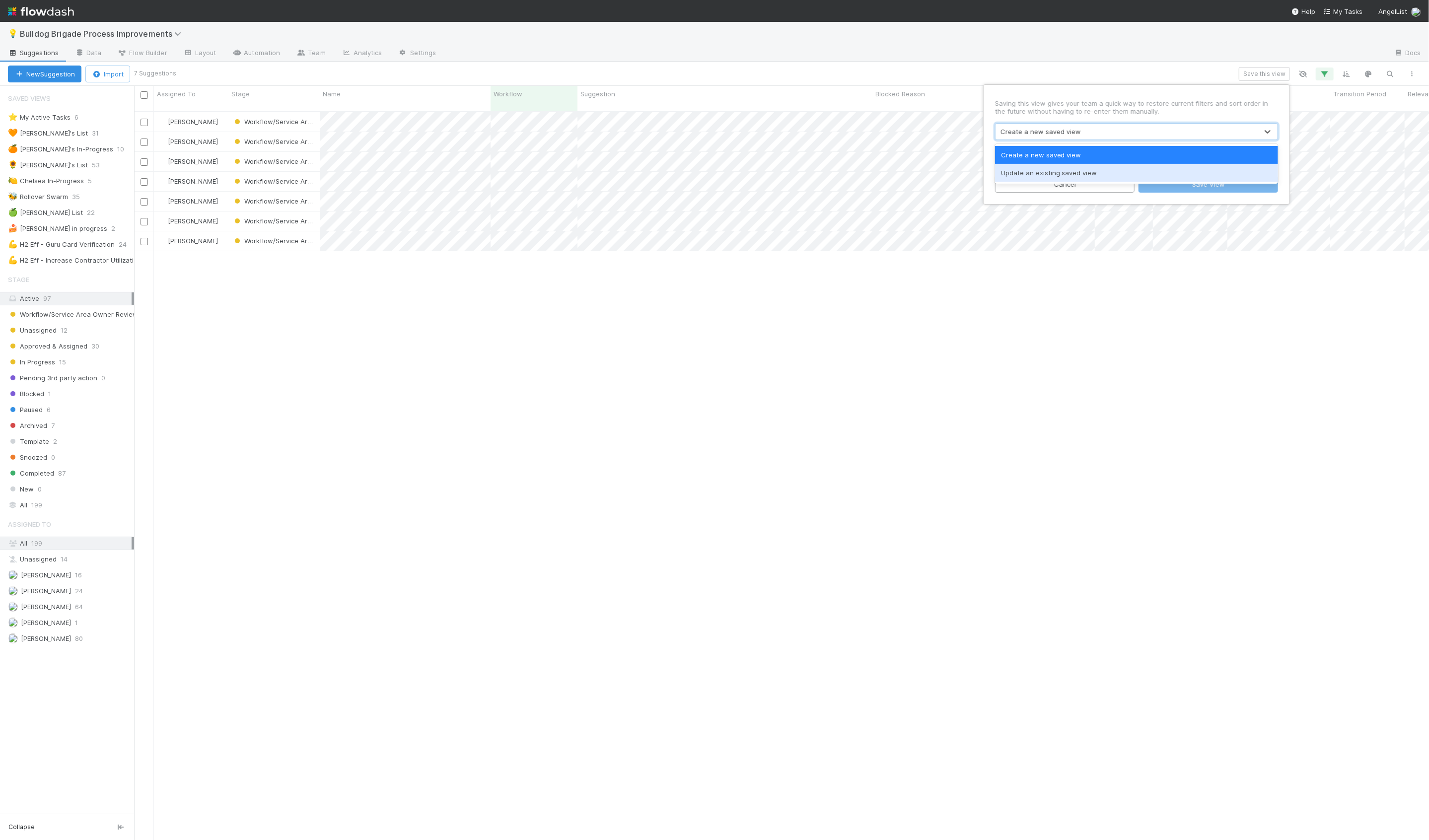
click at [1043, 169] on div "Update an existing saved view" at bounding box center [1136, 173] width 283 height 18
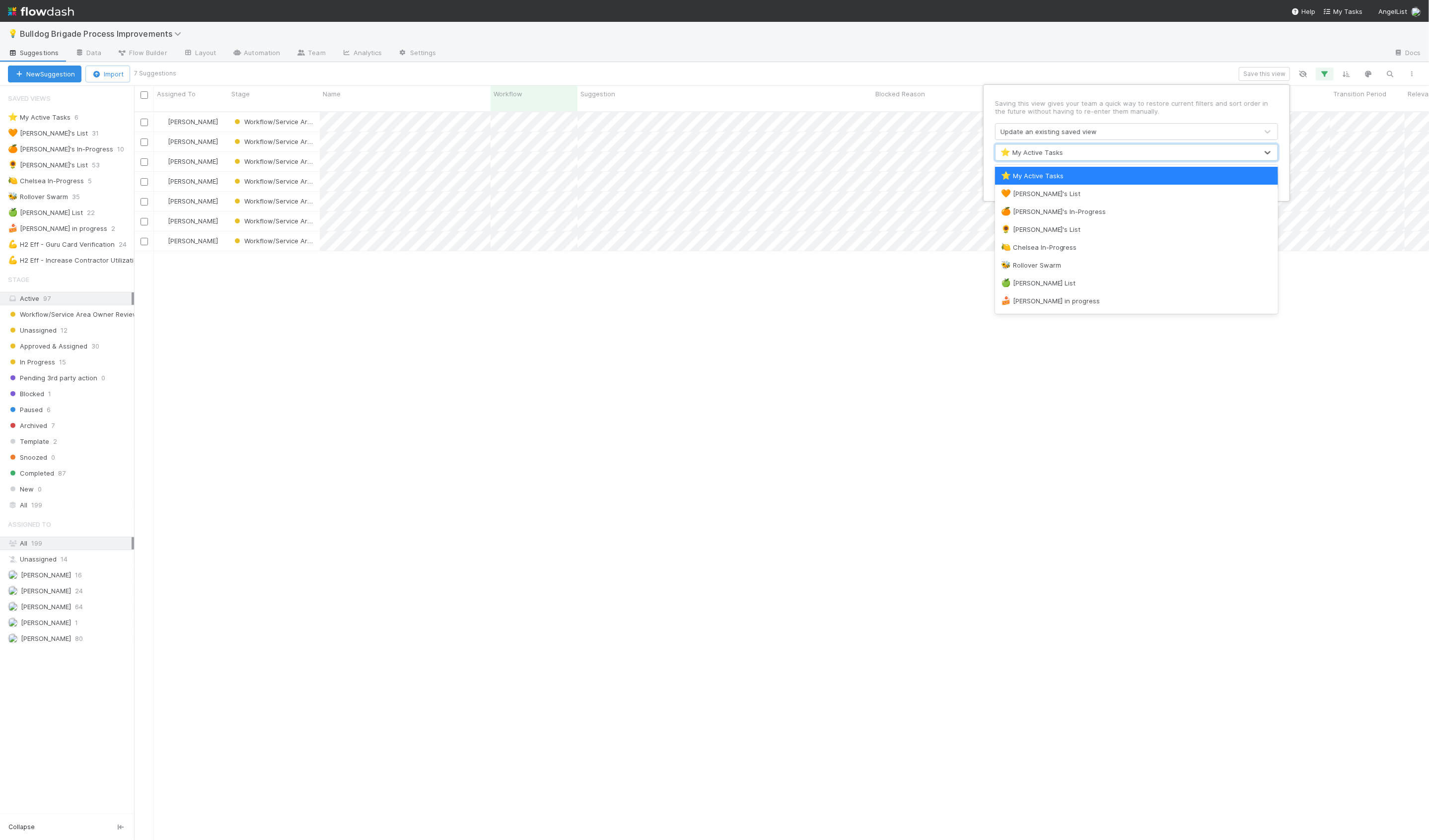
click at [1043, 159] on div "⭐ My Active Tasks" at bounding box center [1126, 152] width 262 height 16
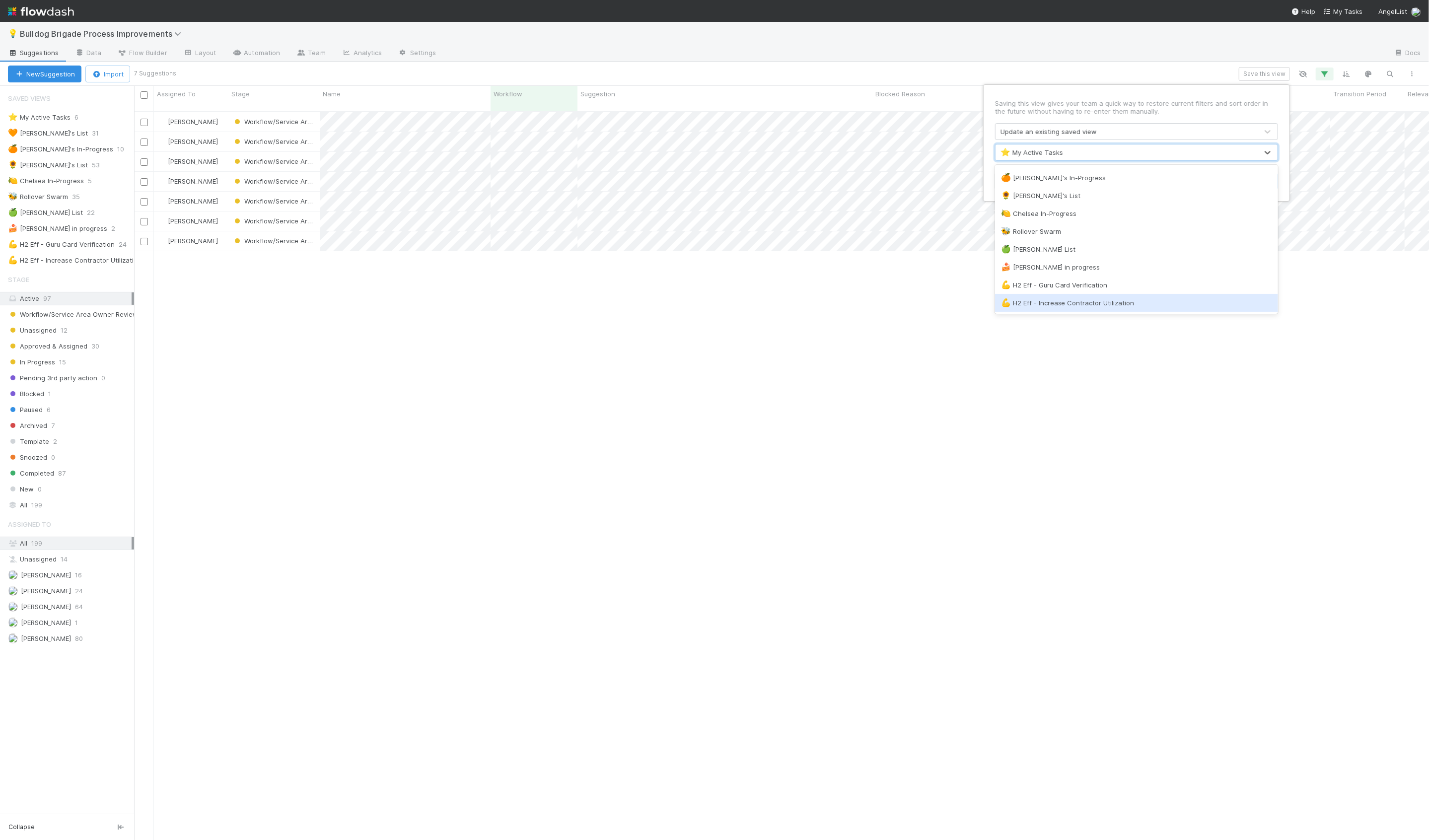
click at [1075, 305] on div "💪 H2 Eff - Increase Contractor Utilization" at bounding box center [1136, 303] width 271 height 10
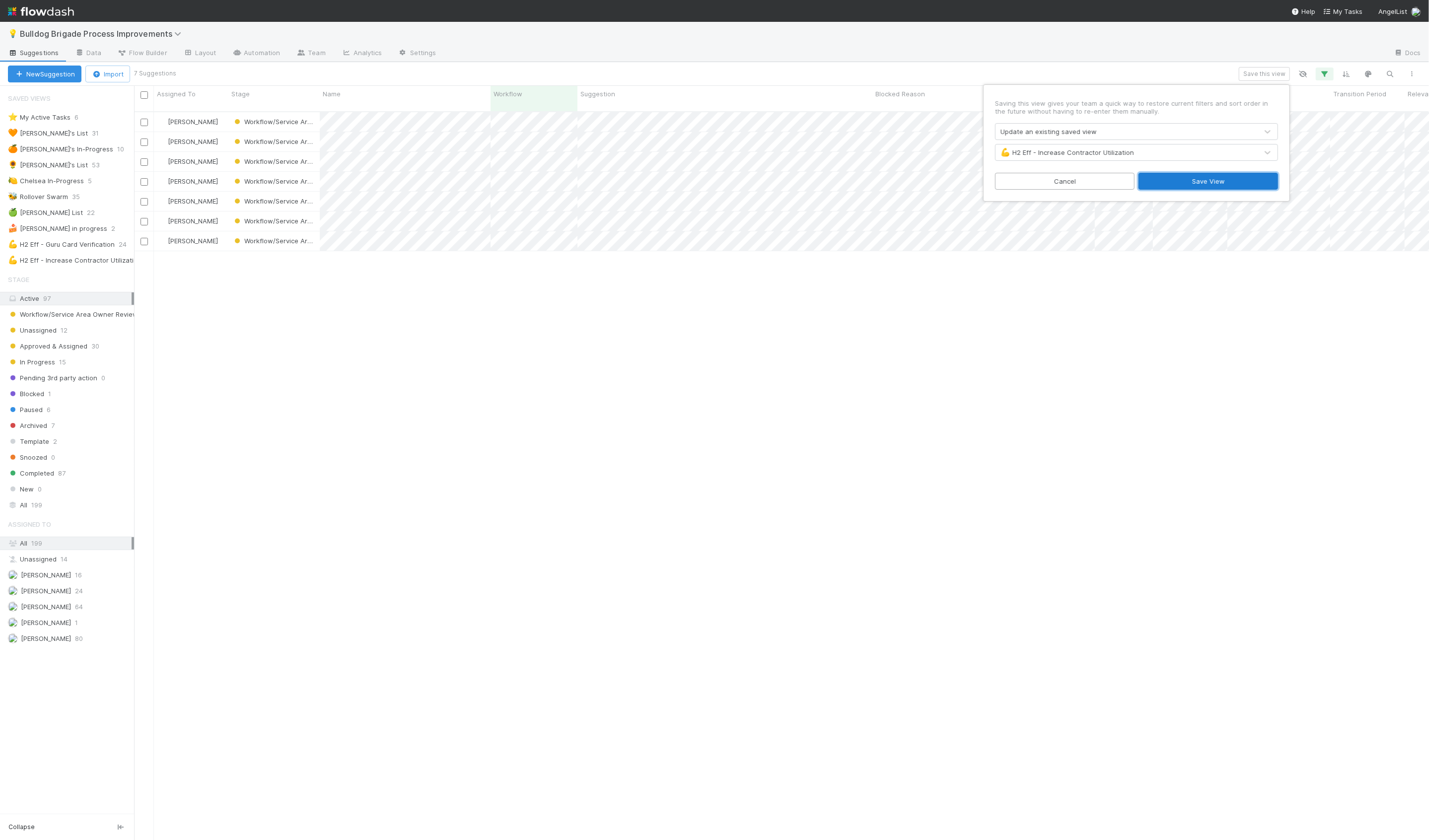
click at [1177, 186] on button "Save View" at bounding box center [1208, 181] width 140 height 17
click at [223, 154] on div "[PERSON_NAME]" at bounding box center [191, 161] width 74 height 19
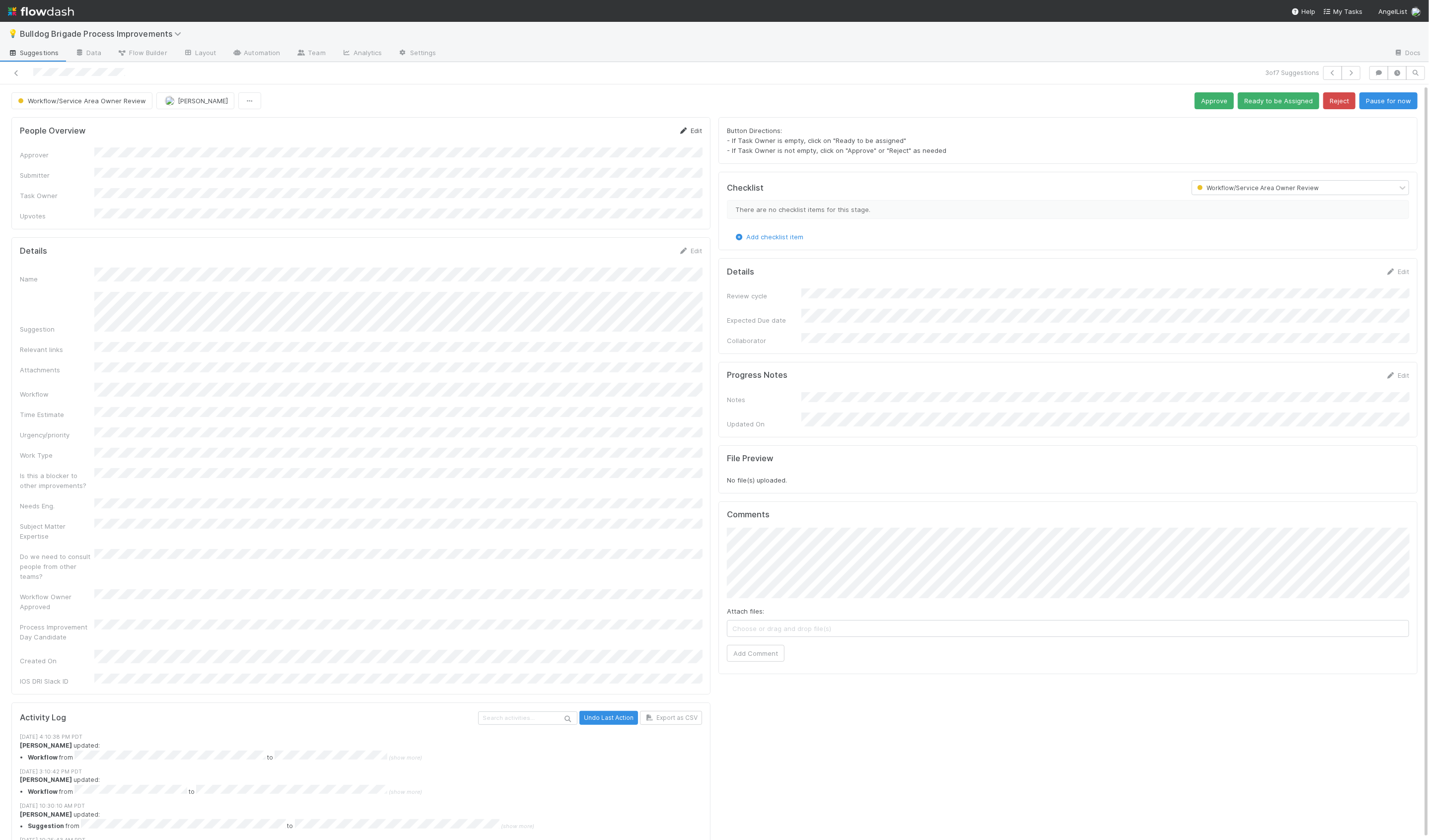
click at [694, 127] on link "Edit" at bounding box center [690, 130] width 24 height 8
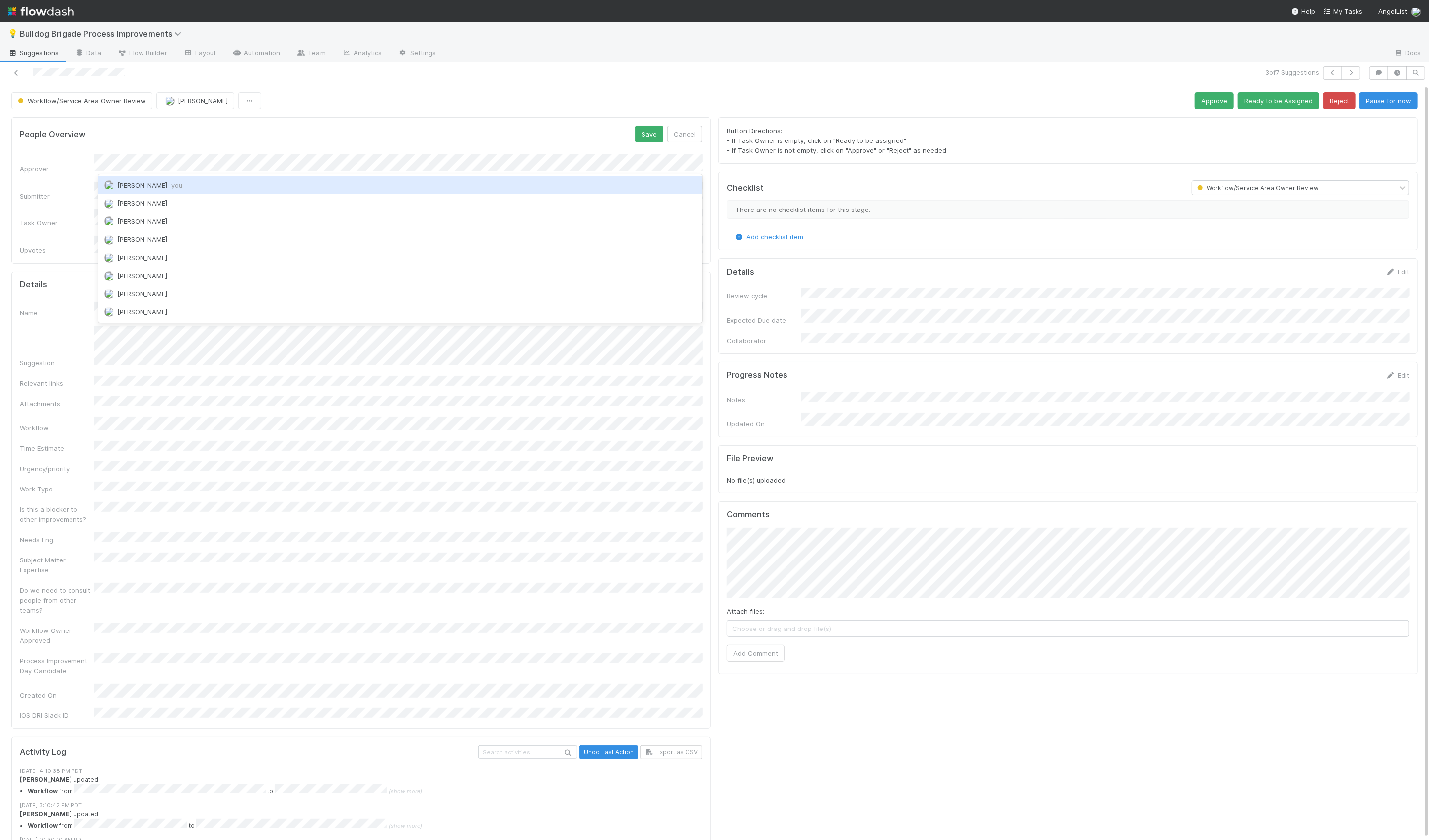
click at [316, 182] on div "[PERSON_NAME] you" at bounding box center [401, 185] width 604 height 18
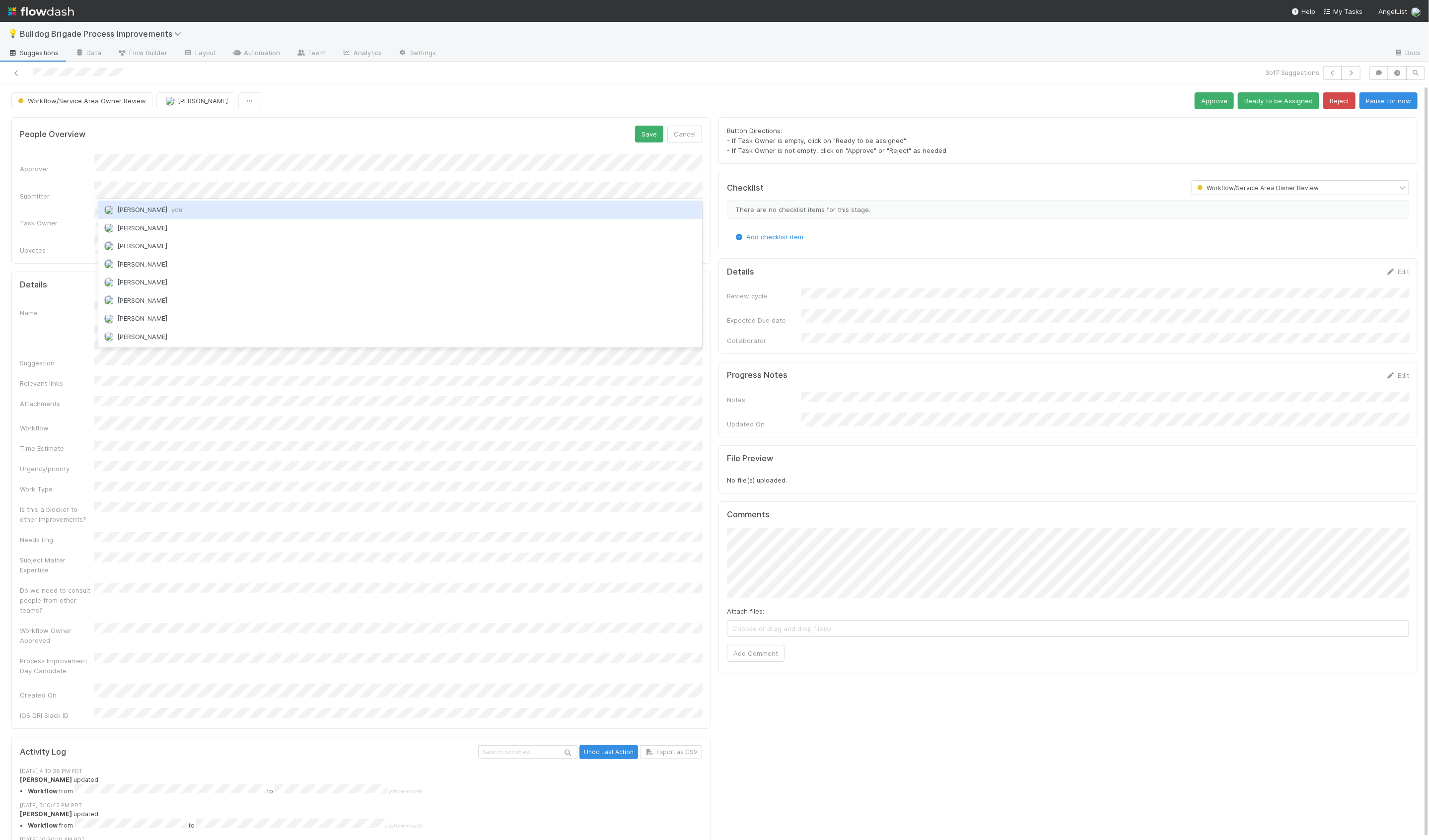
click at [287, 209] on div "[PERSON_NAME] you" at bounding box center [401, 210] width 604 height 18
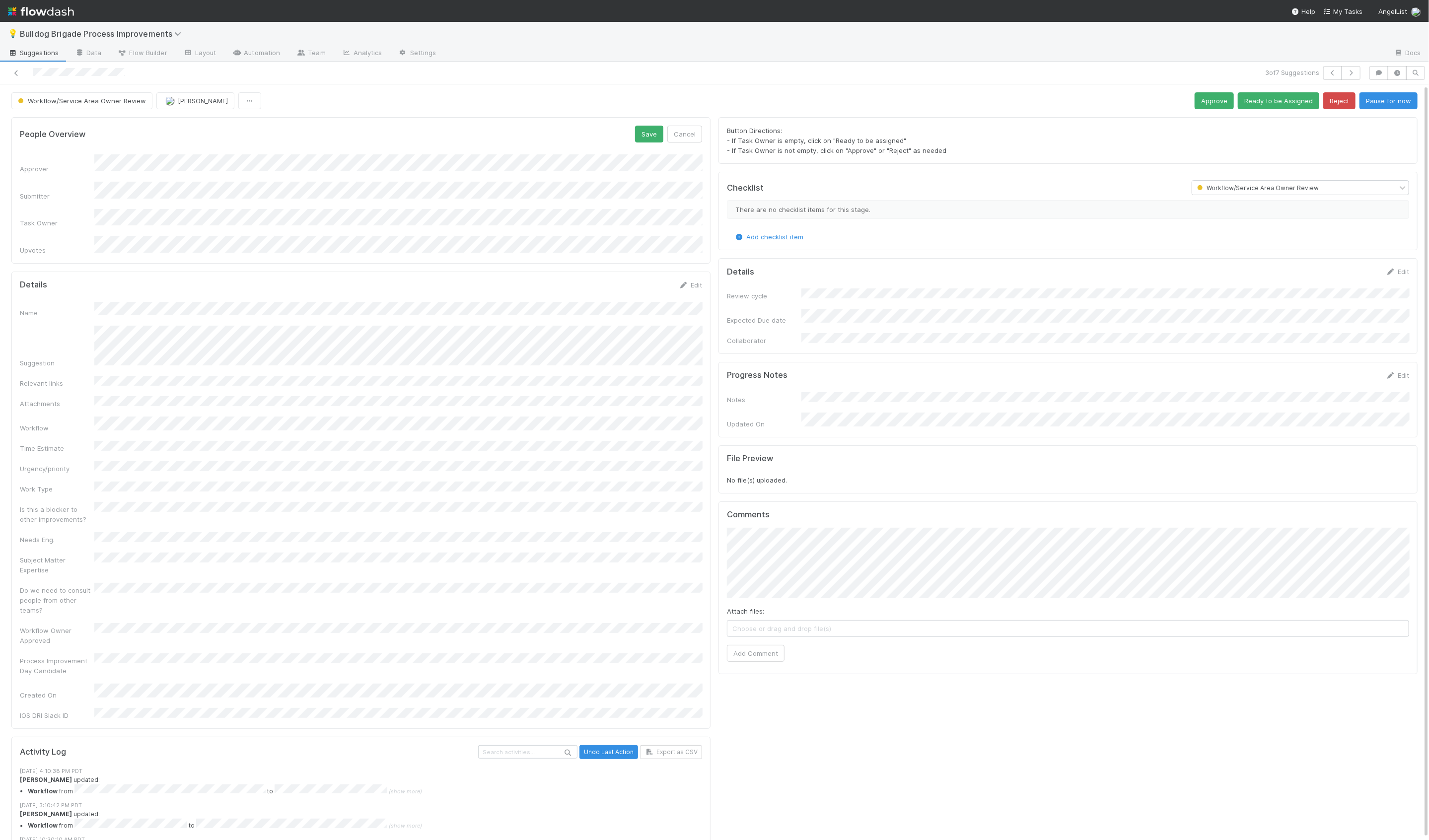
click at [288, 146] on form "People Overview Save Cancel Approver Submitter Task Owner Upvotes" at bounding box center [361, 190] width 682 height 129
click at [640, 134] on button "Save" at bounding box center [649, 134] width 28 height 17
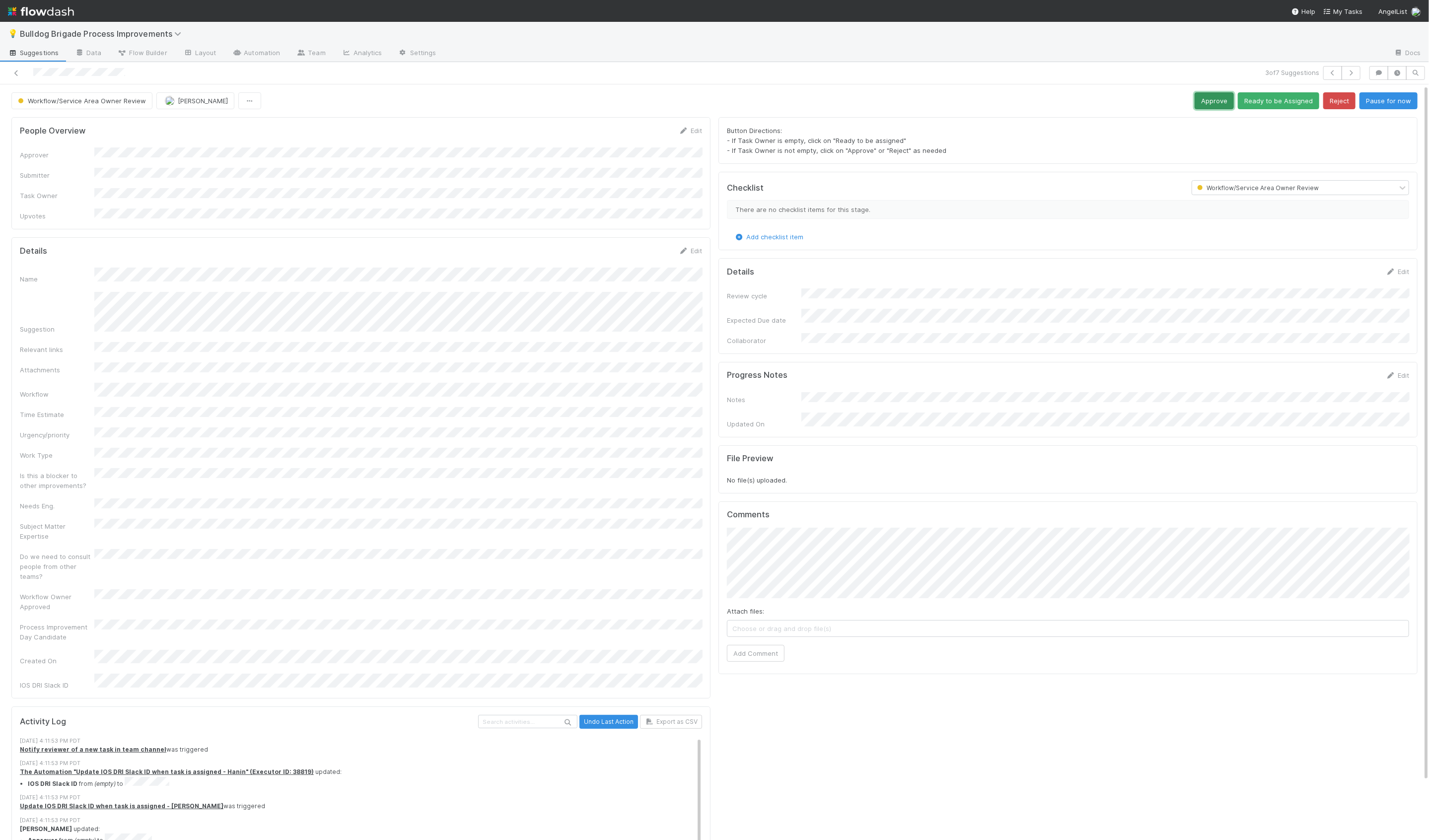
click at [1222, 104] on button "Approve" at bounding box center [1214, 101] width 39 height 17
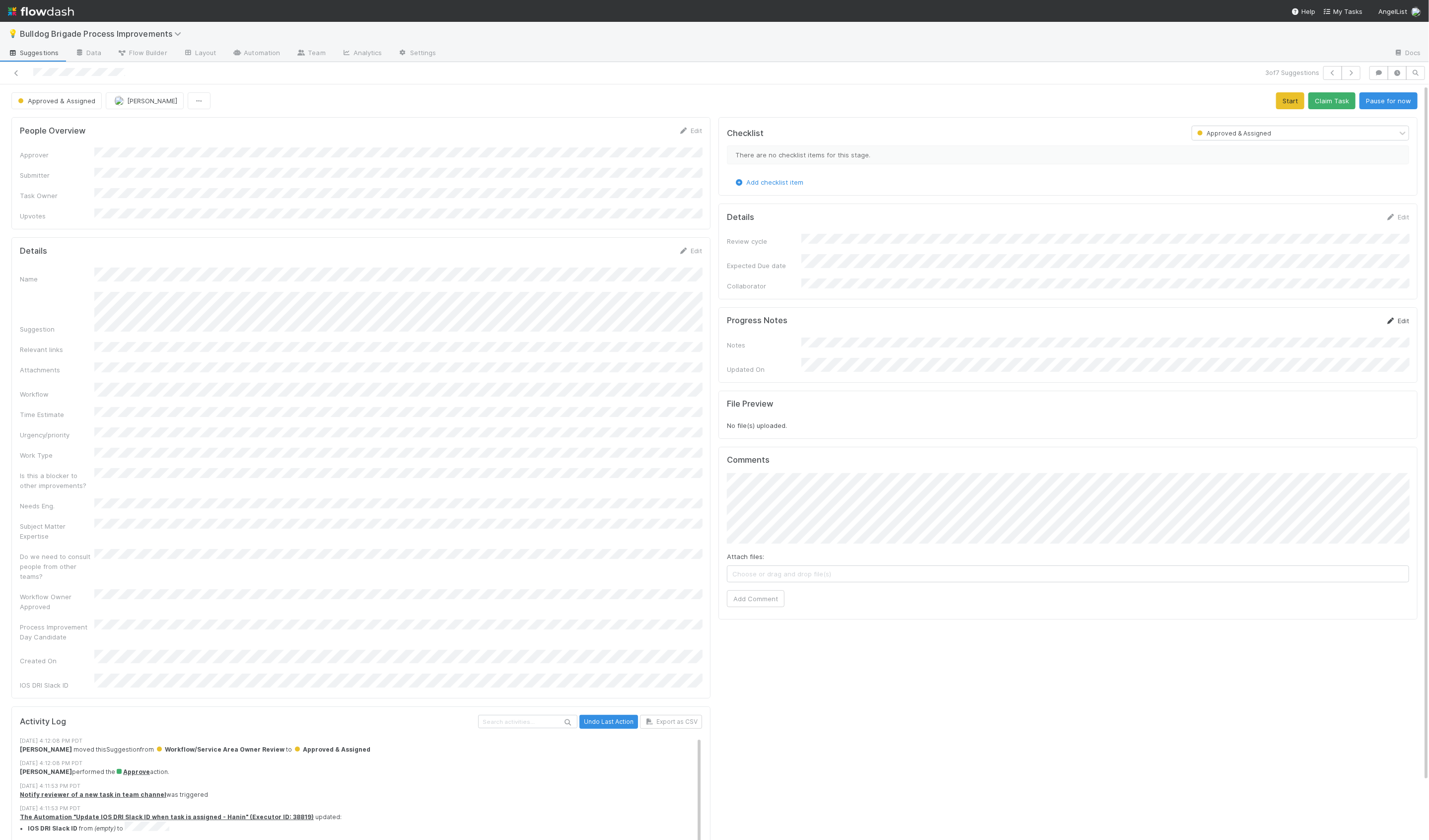
click at [1399, 317] on link "Edit" at bounding box center [1398, 320] width 24 height 8
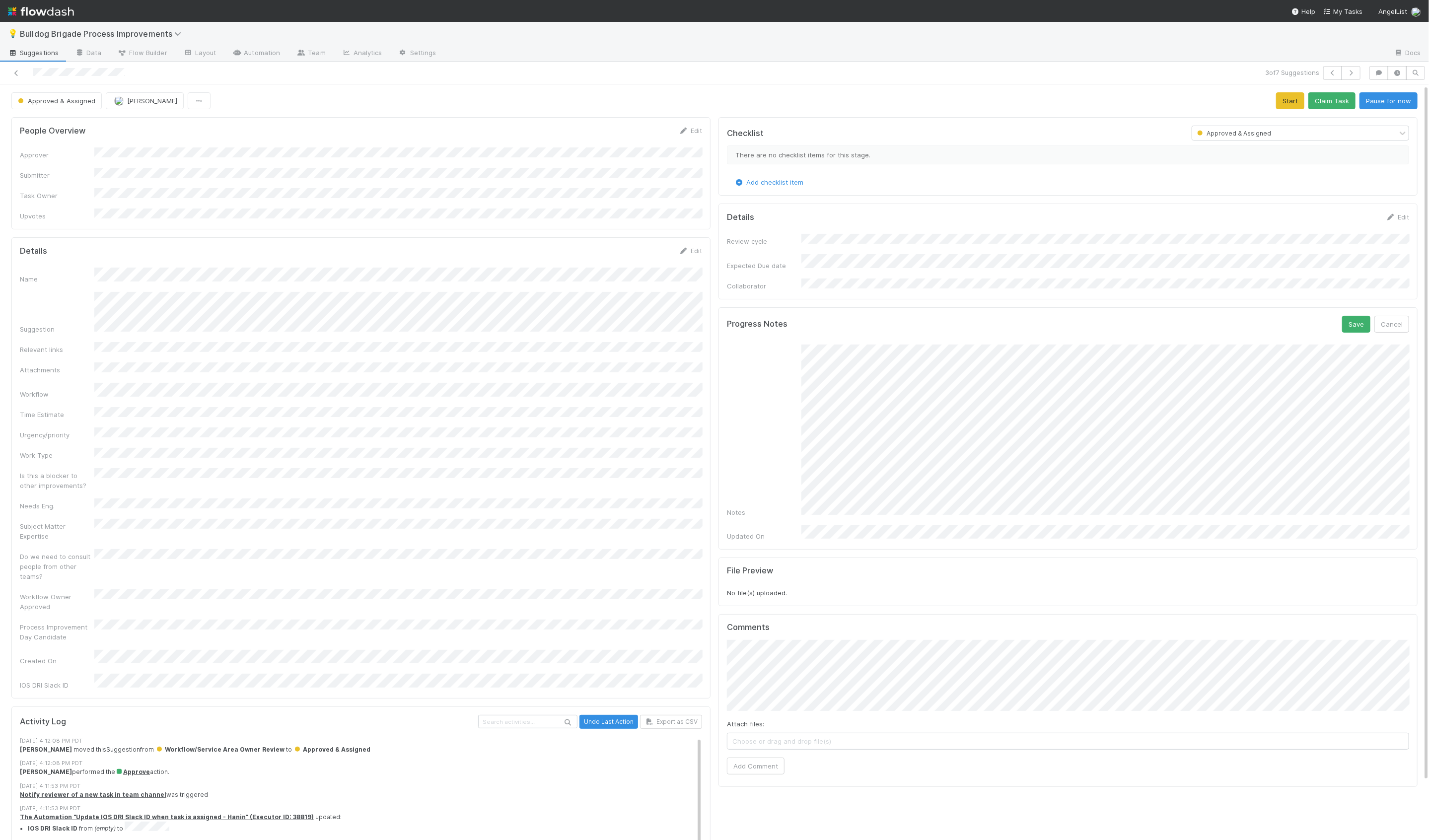
click at [1343, 320] on div "Progress Notes Save Cancel" at bounding box center [1068, 324] width 682 height 17
click at [1358, 318] on button "Save" at bounding box center [1356, 324] width 28 height 17
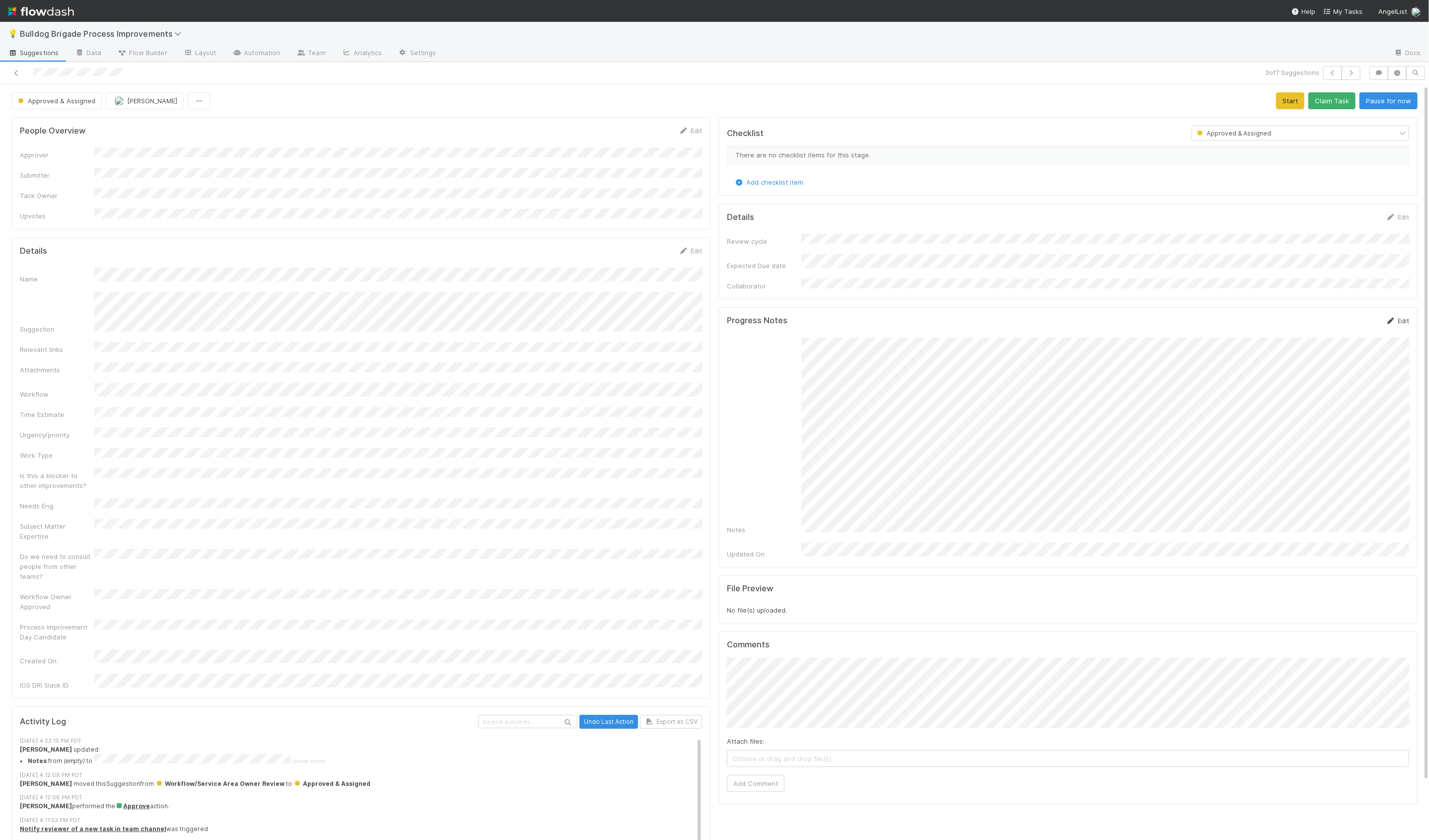
click at [1402, 317] on link "Edit" at bounding box center [1398, 320] width 24 height 8
click at [793, 457] on div "Notes" at bounding box center [1068, 431] width 682 height 173
click at [1352, 316] on button "Save" at bounding box center [1356, 324] width 28 height 17
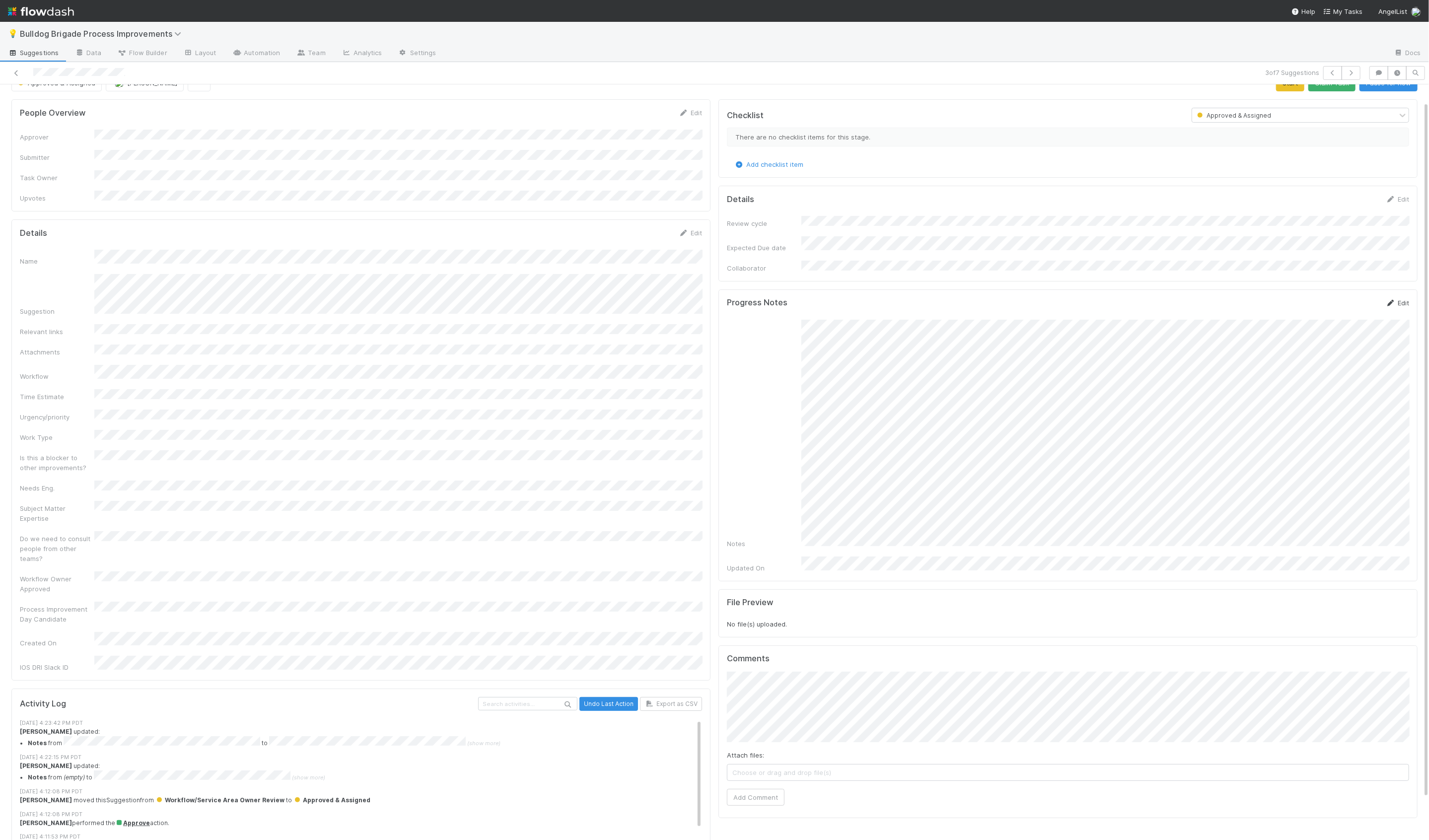
click at [1402, 299] on link "Edit" at bounding box center [1398, 302] width 24 height 8
click at [1349, 299] on button "Save" at bounding box center [1356, 306] width 28 height 17
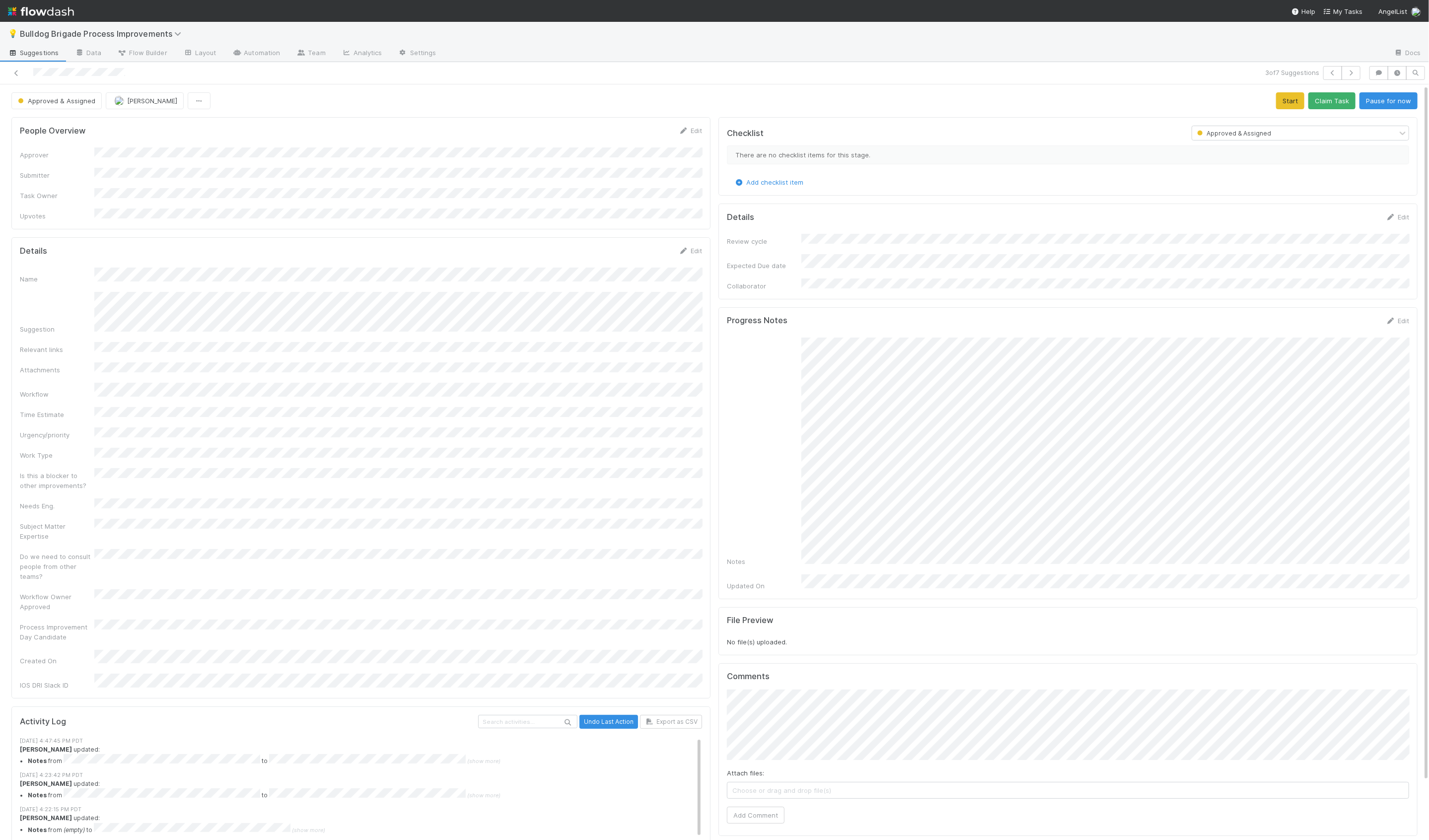
click at [1274, 106] on div "Approved & Assigned Hanin Almoallim Start Claim Task Pause for now" at bounding box center [714, 101] width 1406 height 17
click at [1284, 103] on button "Start" at bounding box center [1290, 101] width 28 height 17
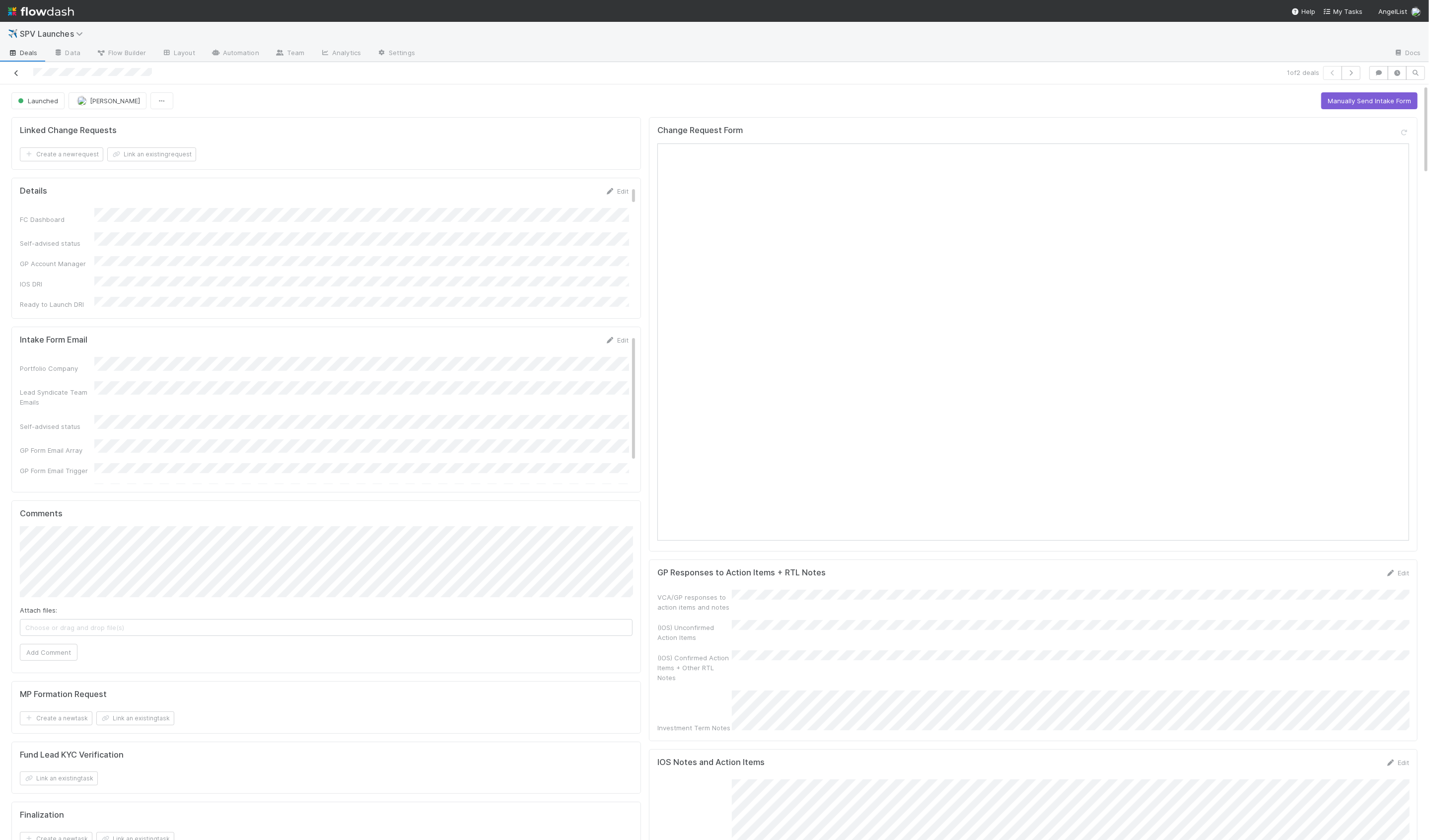
click at [14, 70] on icon at bounding box center [16, 73] width 10 height 6
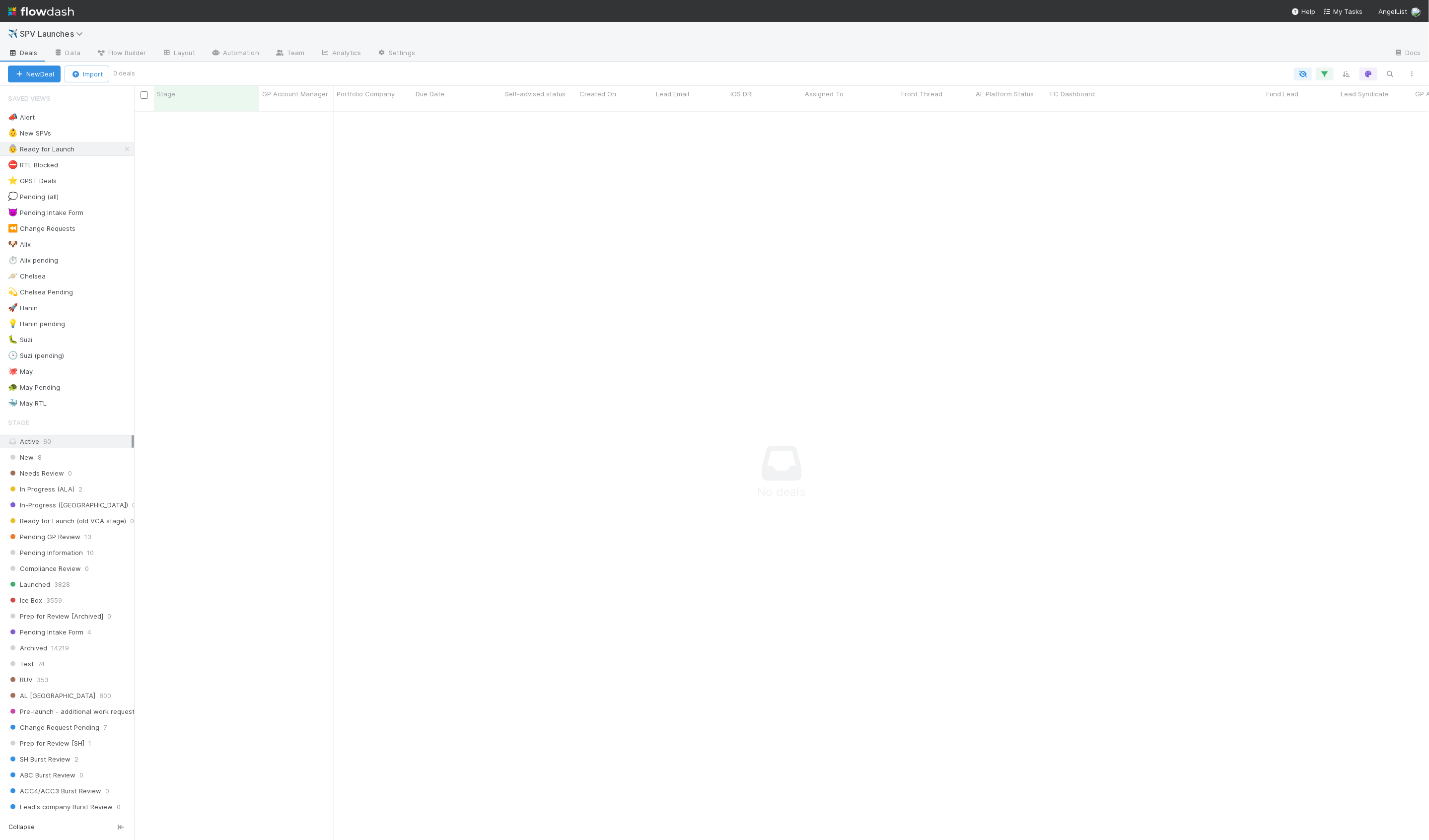
scroll to position [737, 1295]
click at [98, 161] on div "⛔ RTL Blocked 8" at bounding box center [71, 165] width 126 height 12
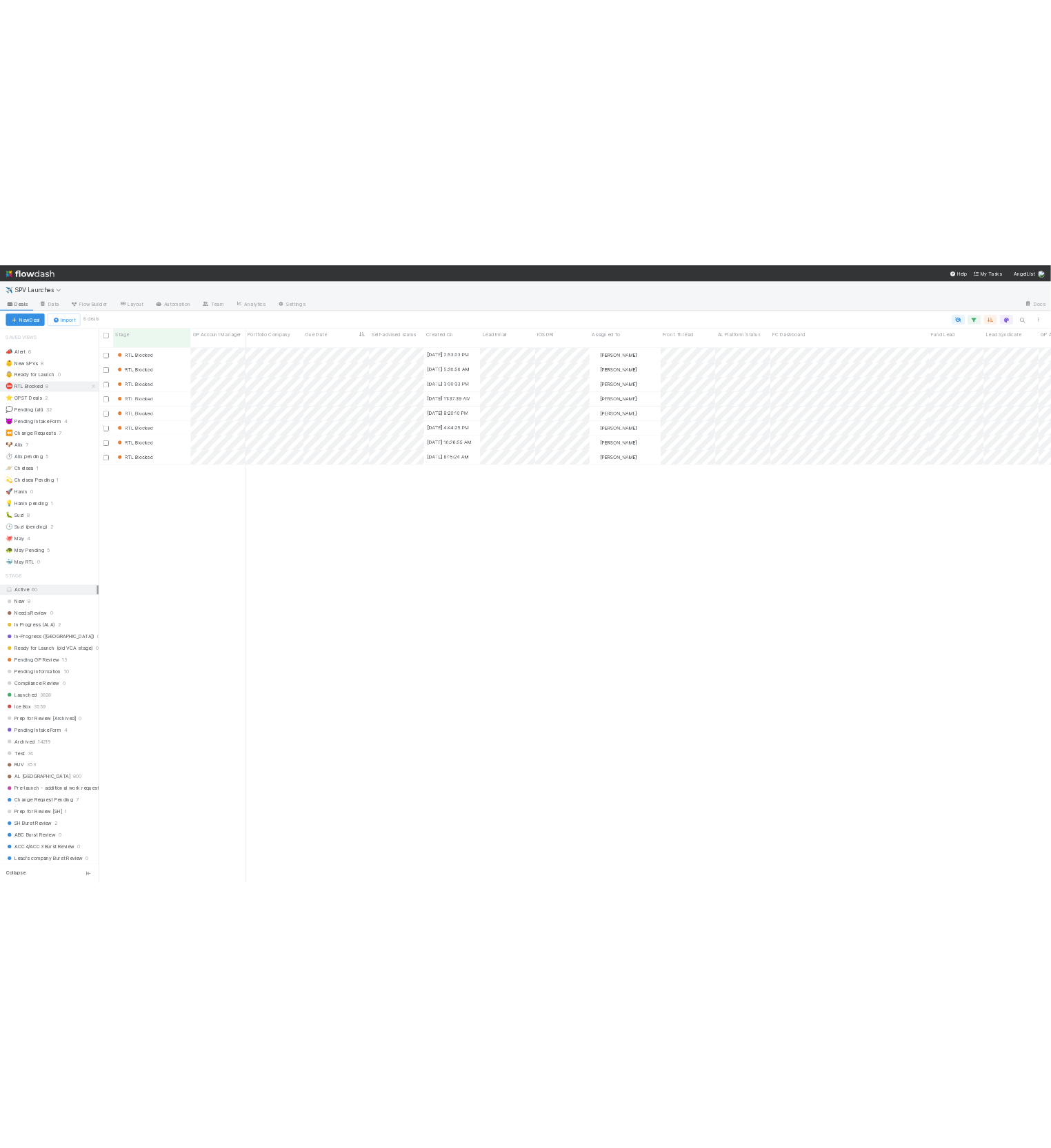
scroll to position [1023, 1798]
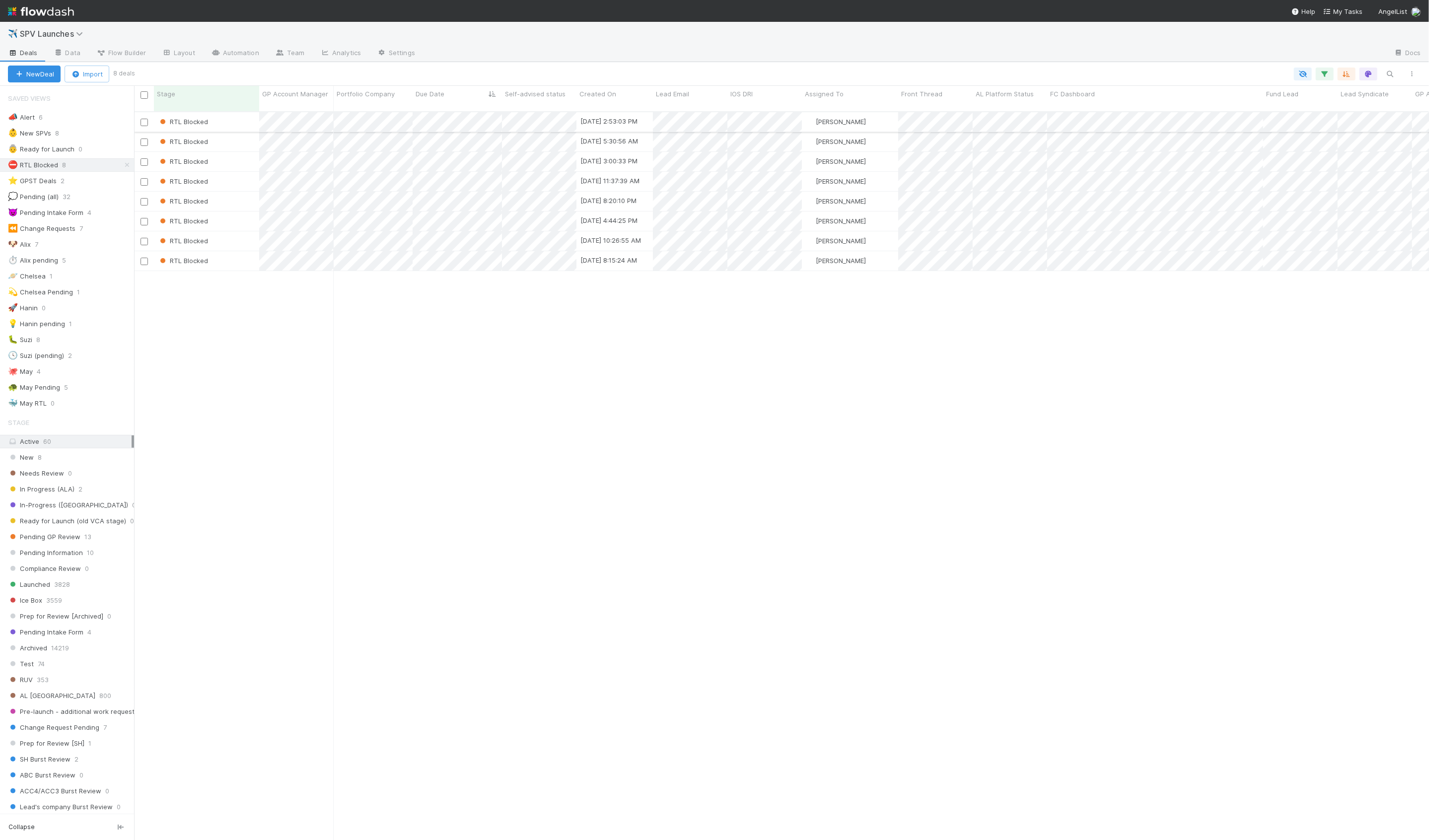
click at [249, 117] on div "RTL Blocked" at bounding box center [206, 122] width 105 height 19
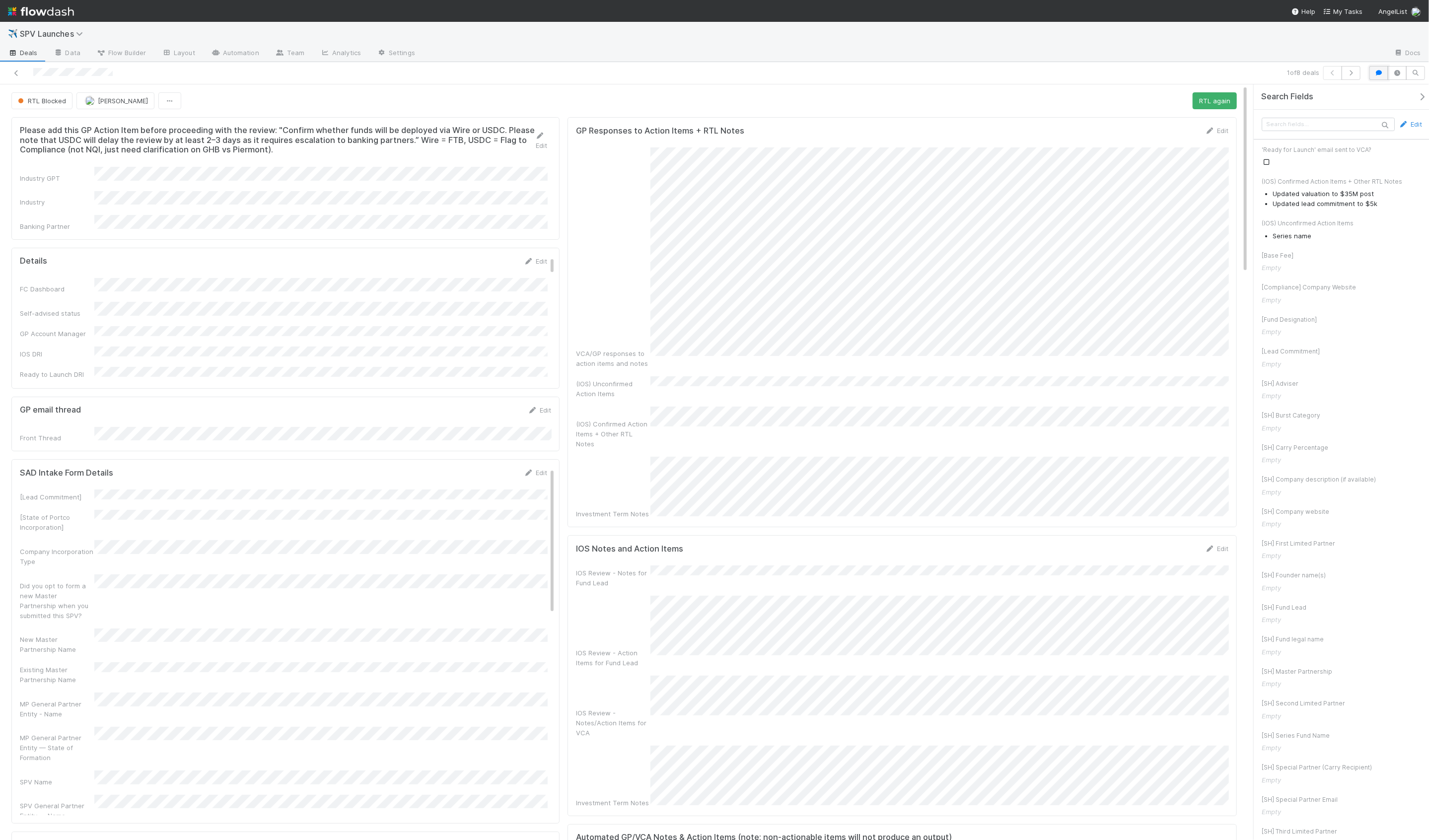
click at [1379, 77] on button "button" at bounding box center [1379, 73] width 19 height 14
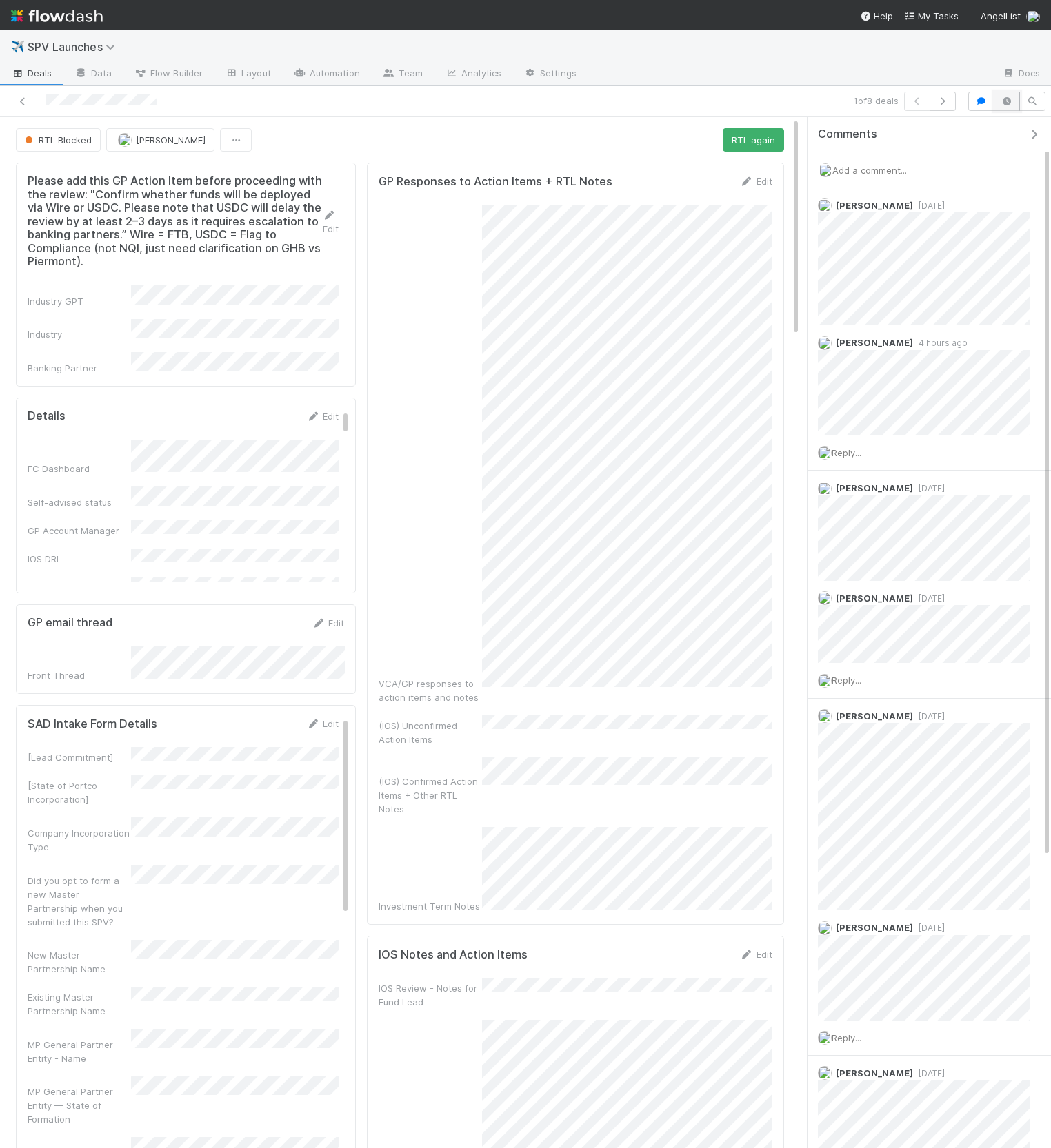
click at [1007, 104] on icon "button" at bounding box center [1006, 101] width 14 height 8
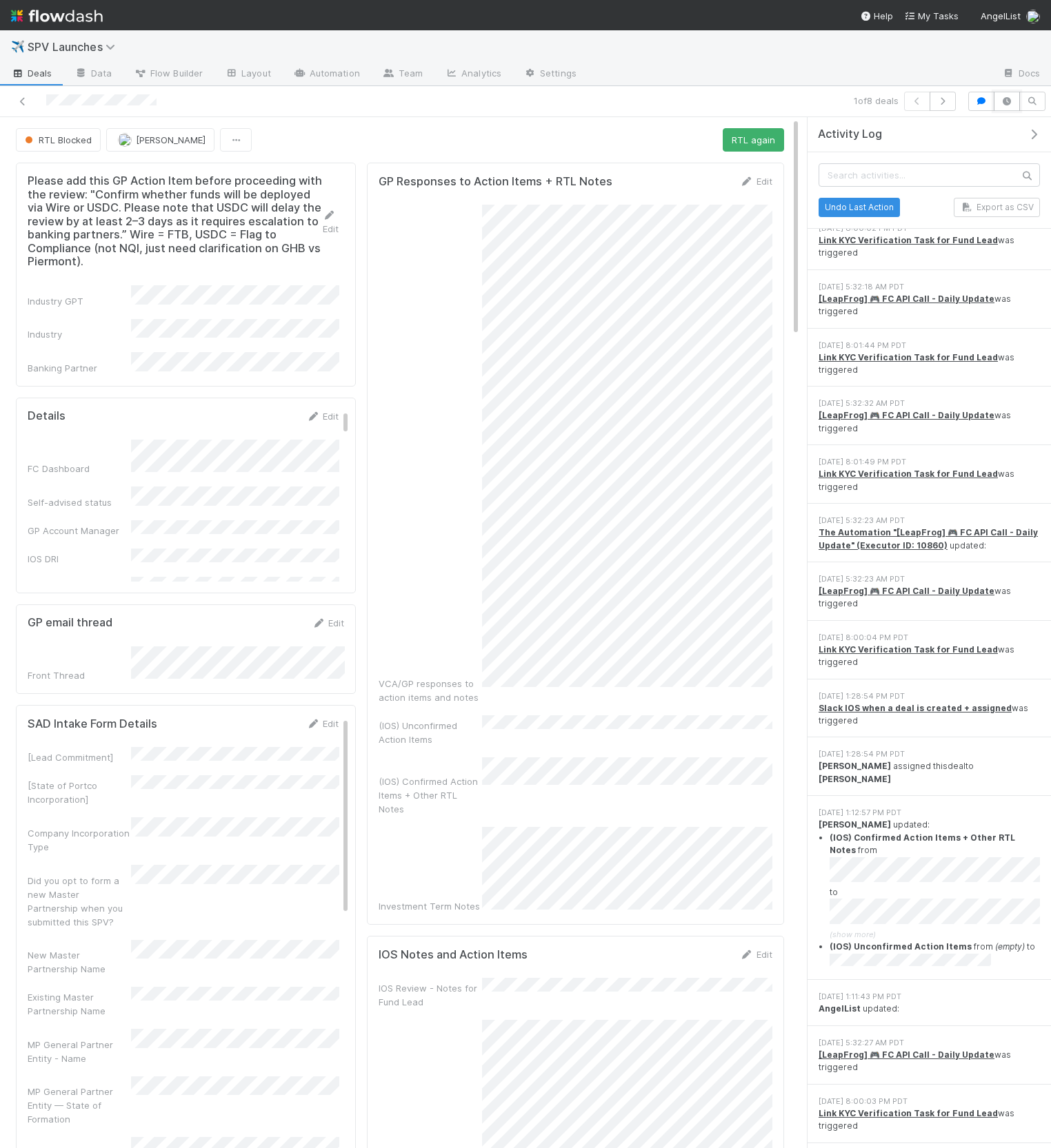
scroll to position [283, 0]
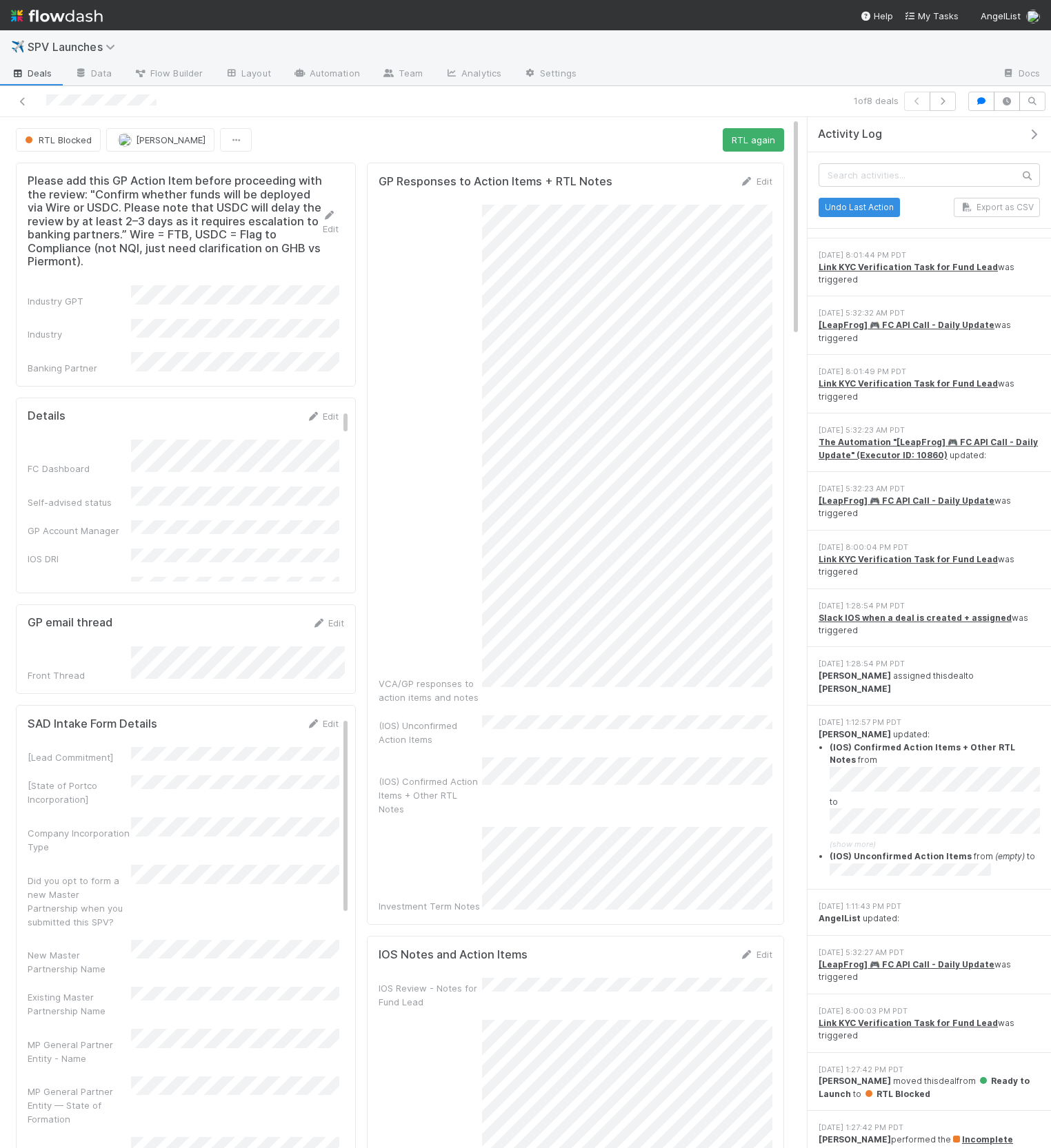
click at [1031, 134] on icon "button" at bounding box center [1033, 134] width 14 height 11
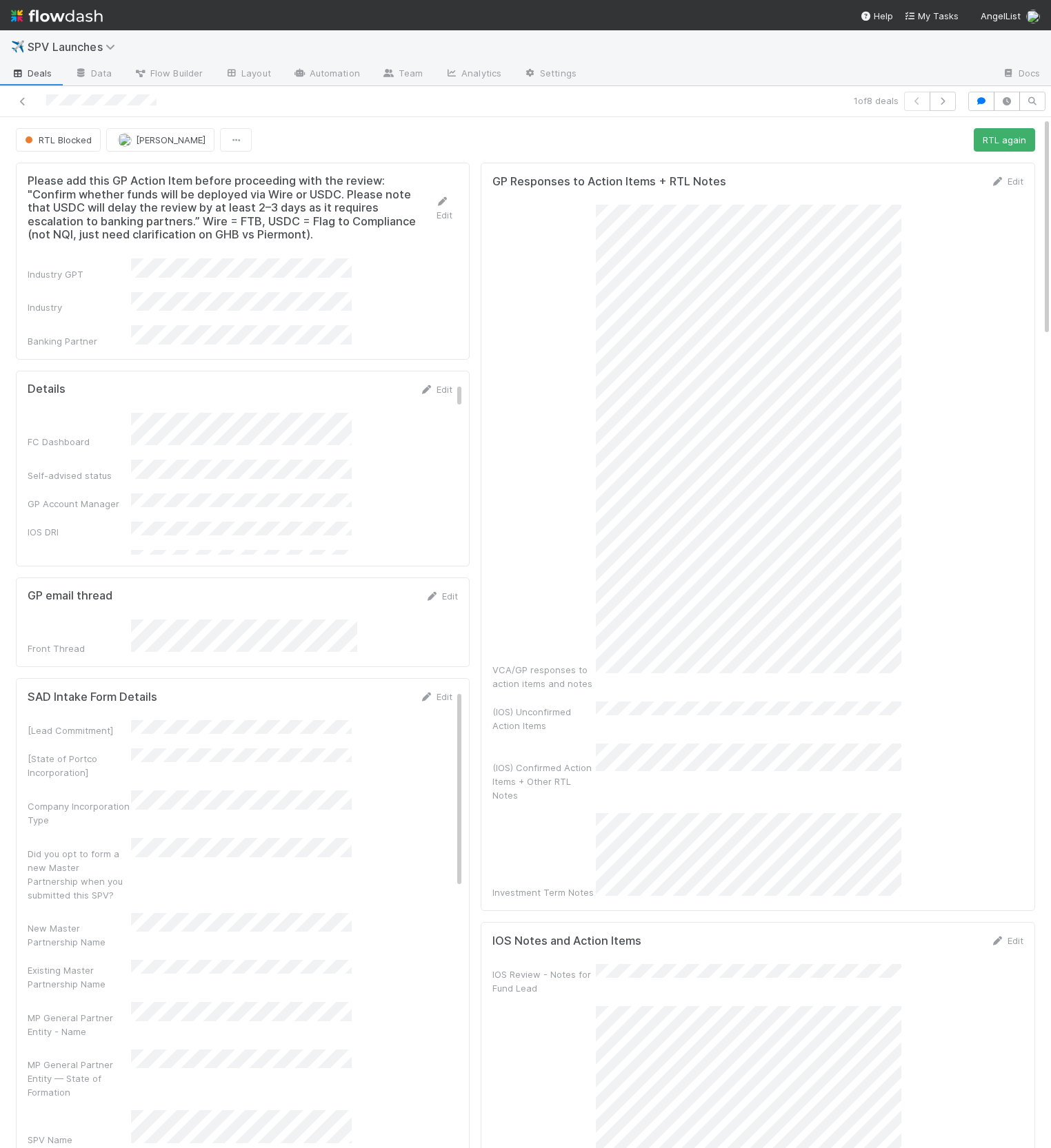
scroll to position [2139, 0]
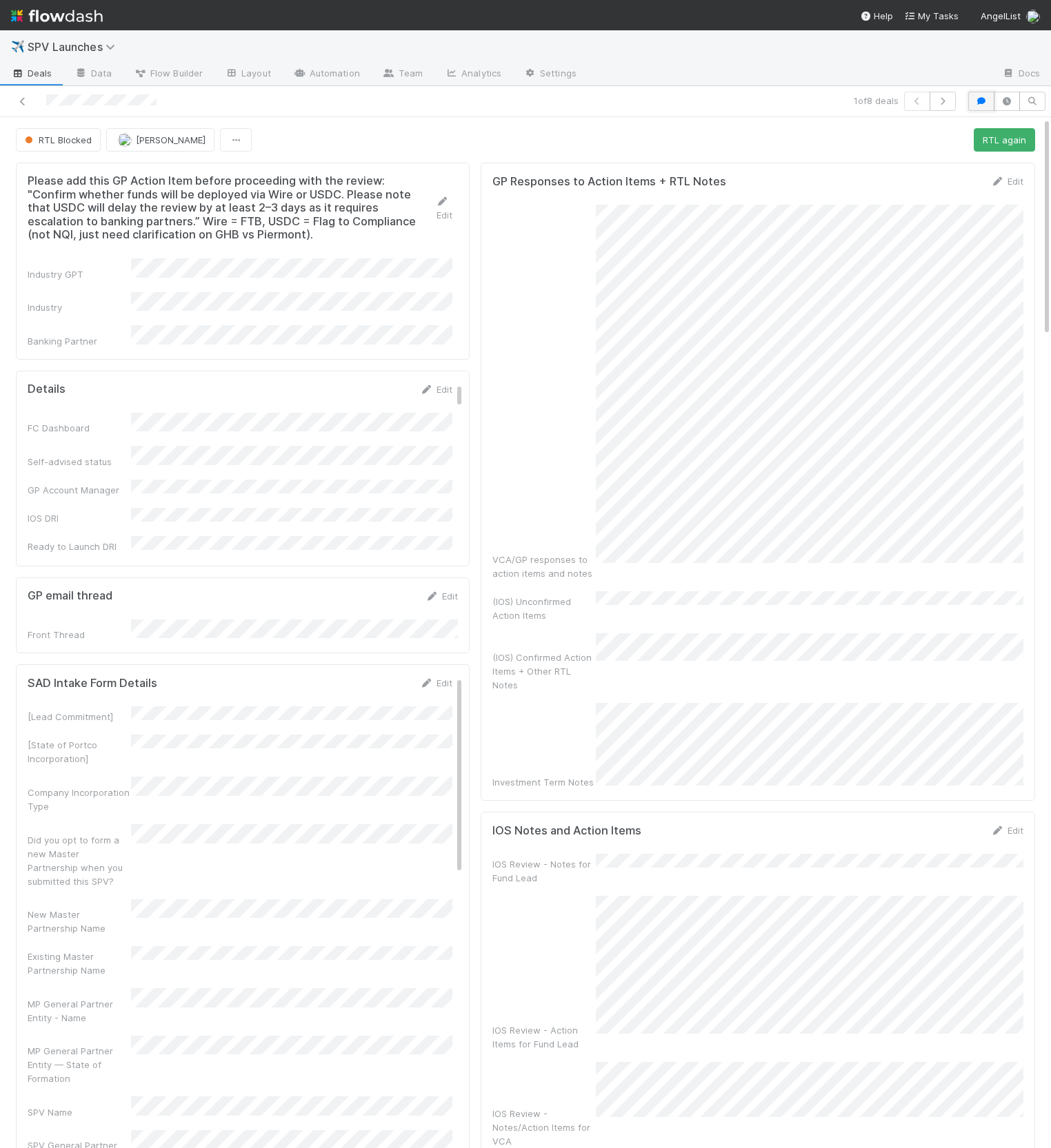
click at [974, 100] on icon "button" at bounding box center [981, 101] width 14 height 8
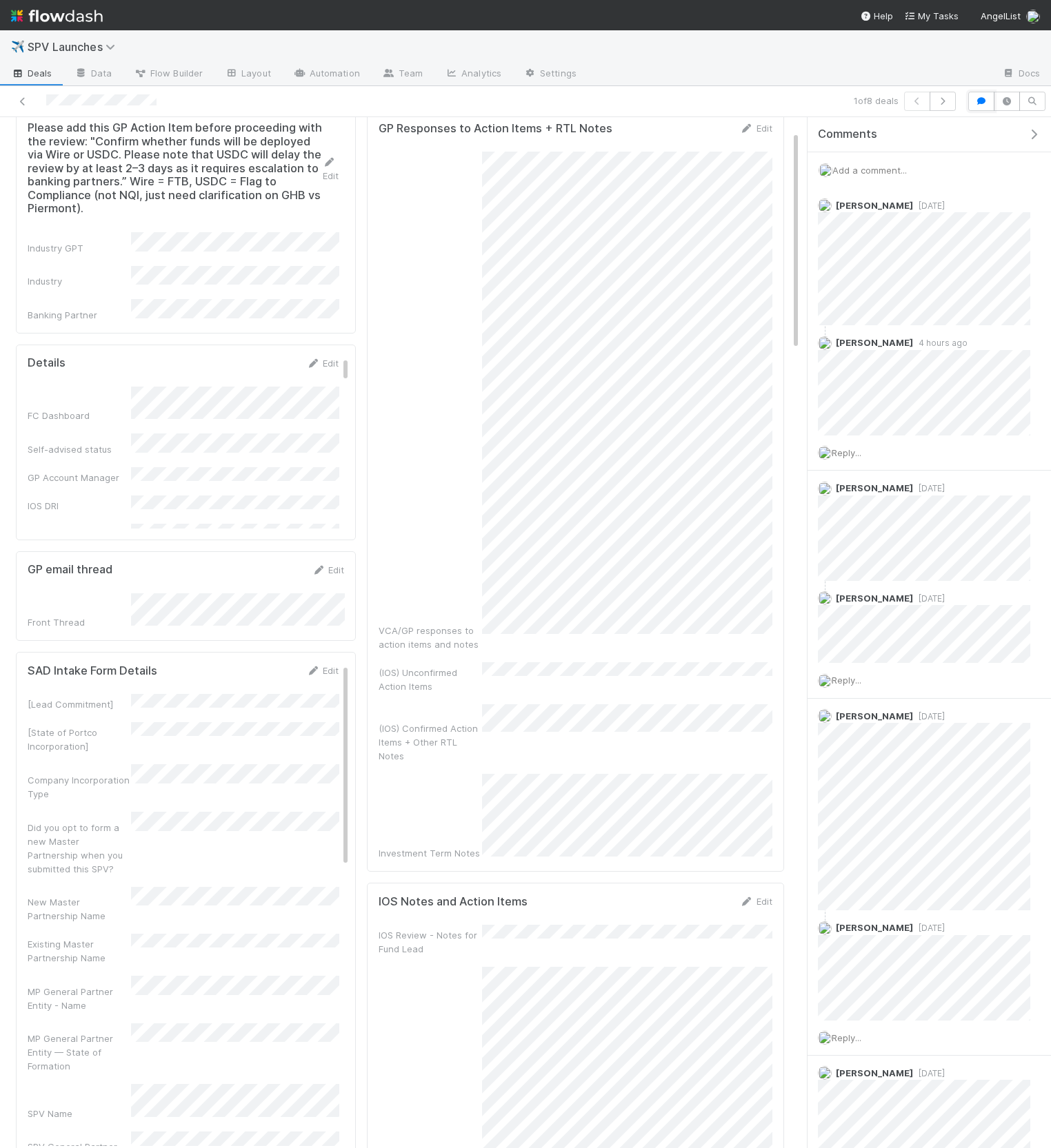
scroll to position [65, 0]
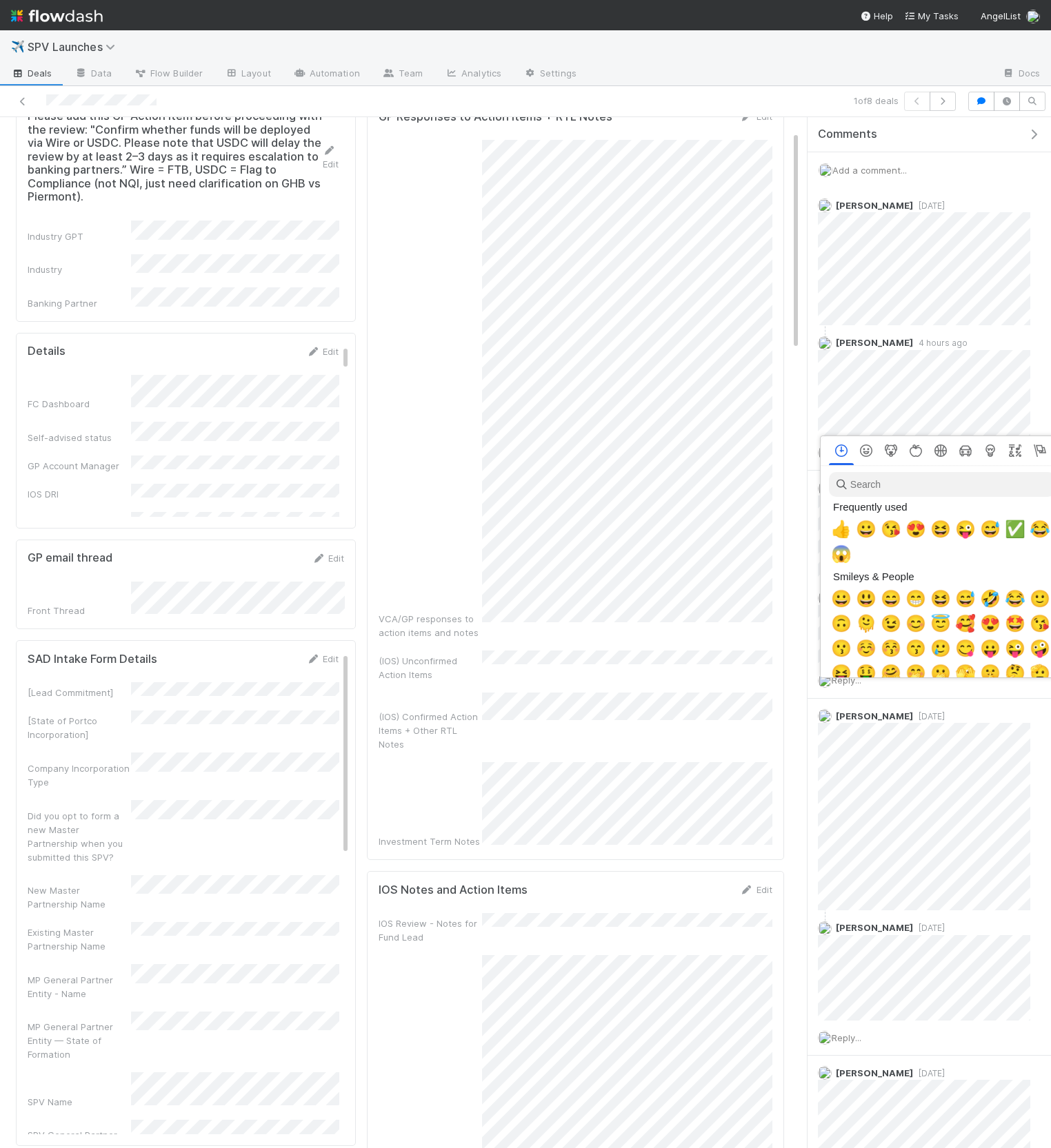
click at [977, 366] on div at bounding box center [525, 574] width 1051 height 1148
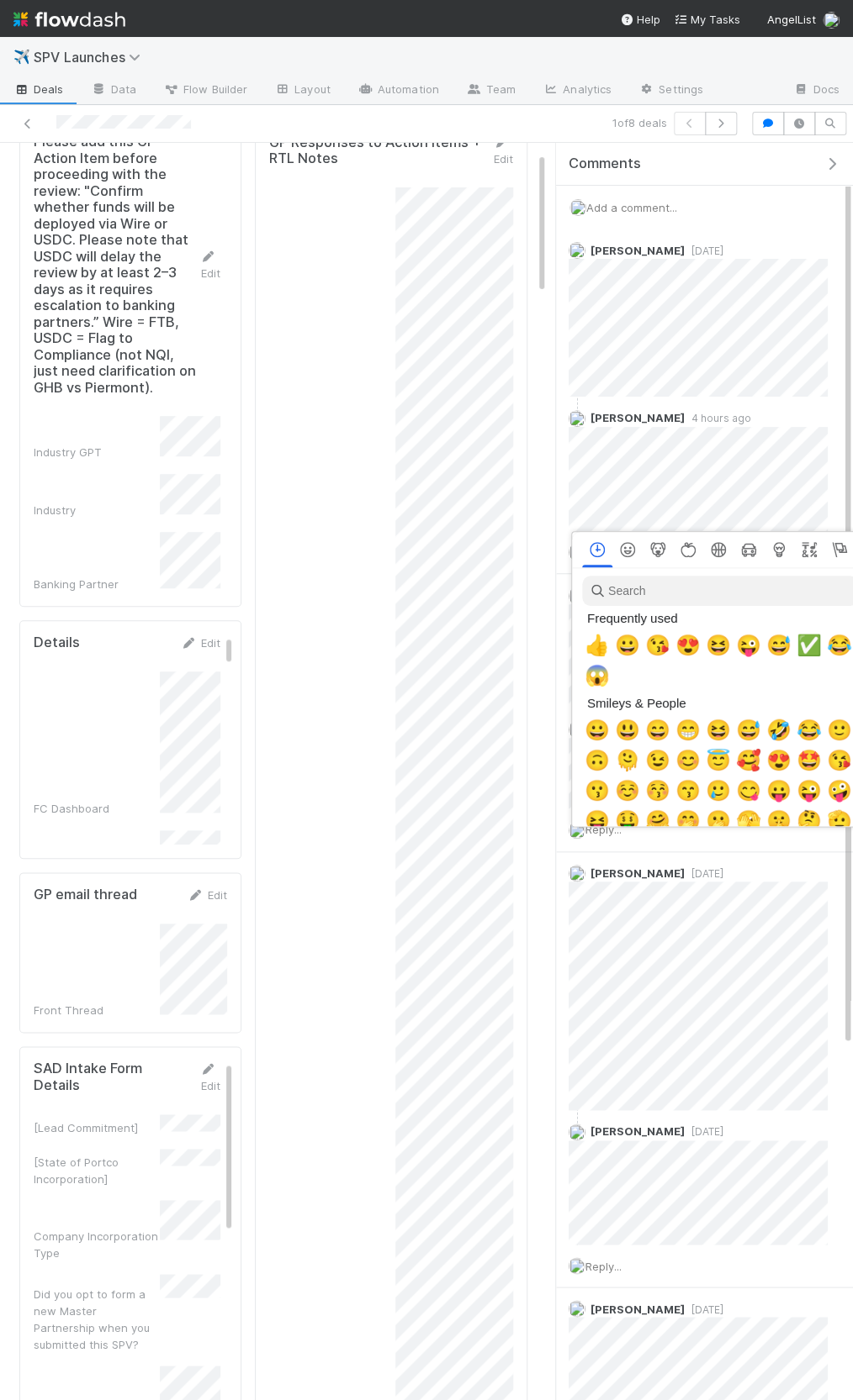
click at [674, 593] on input "search" at bounding box center [719, 590] width 275 height 30
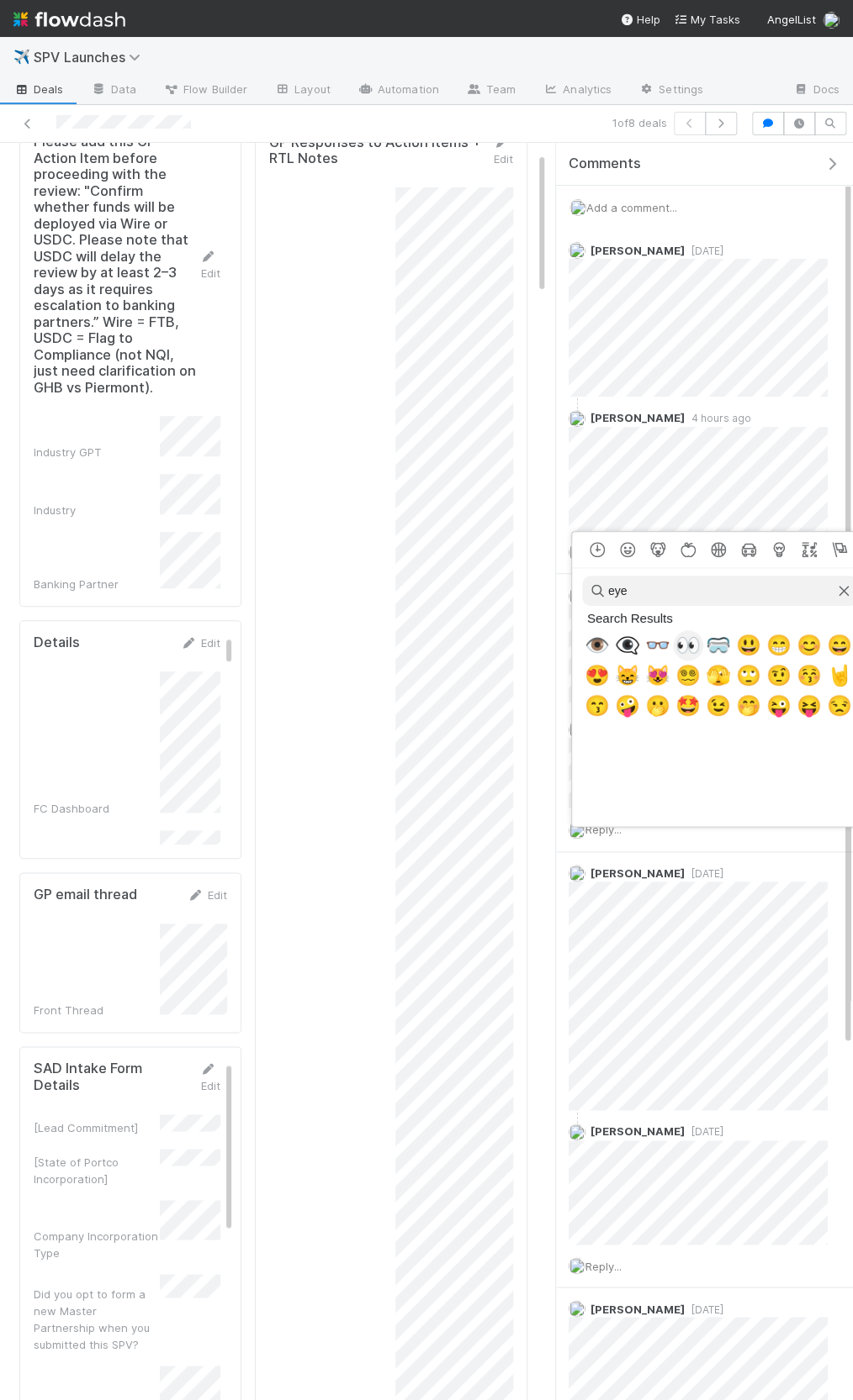
type input "eye"
click at [687, 652] on span "👀" at bounding box center [687, 646] width 25 height 24
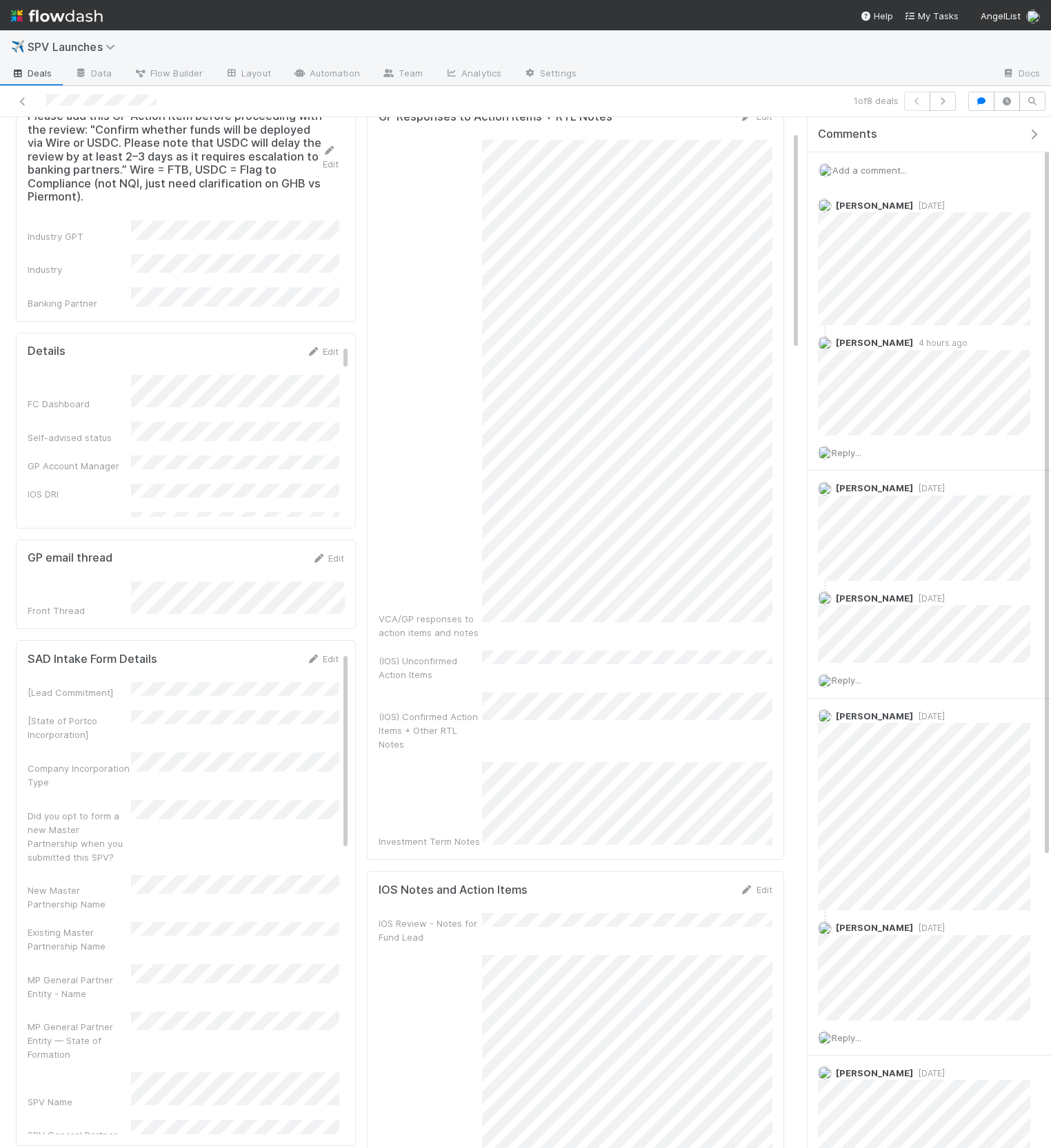
click at [1030, 137] on icon "button" at bounding box center [1033, 134] width 14 height 11
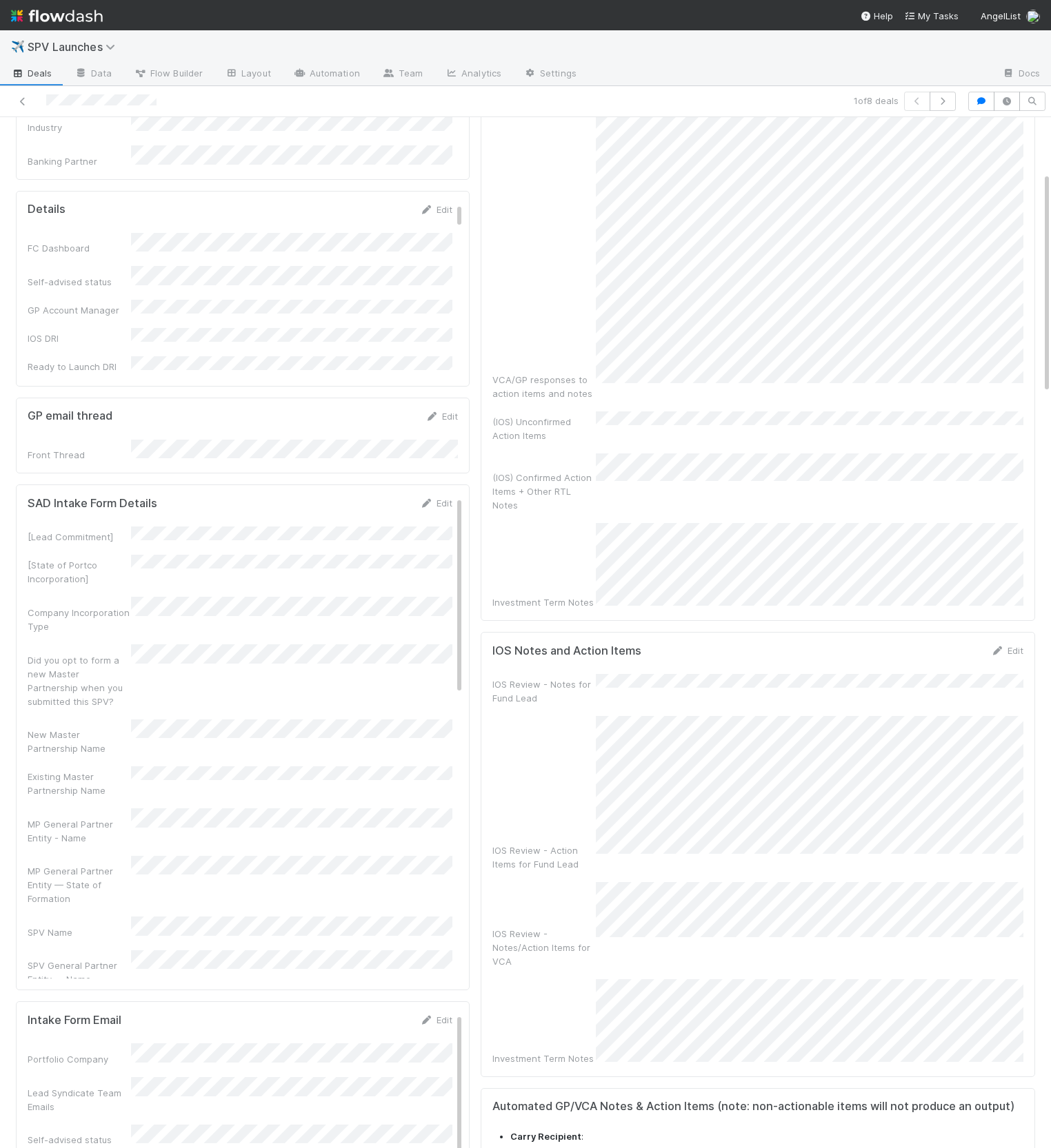
scroll to position [312, 0]
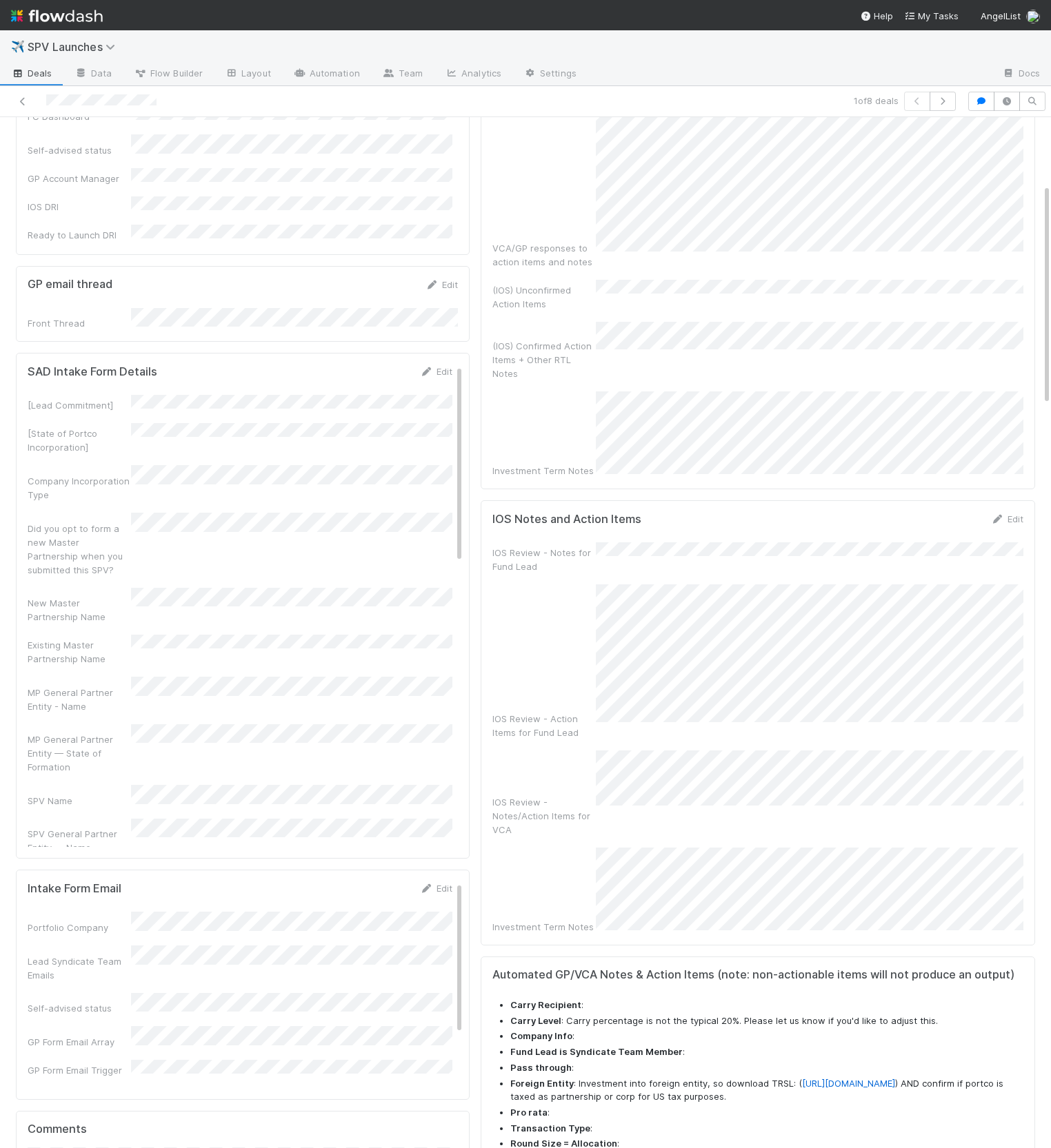
click at [353, 513] on div "Did you opt to form a new Master Partnership when you submitted this SPV?" at bounding box center [240, 545] width 424 height 64
click at [439, 366] on link "Edit" at bounding box center [436, 371] width 33 height 11
click at [212, 682] on div "[Lead Commitment] [State of Portco Incorporation] Company Incorporation Type Di…" at bounding box center [240, 981] width 424 height 1386
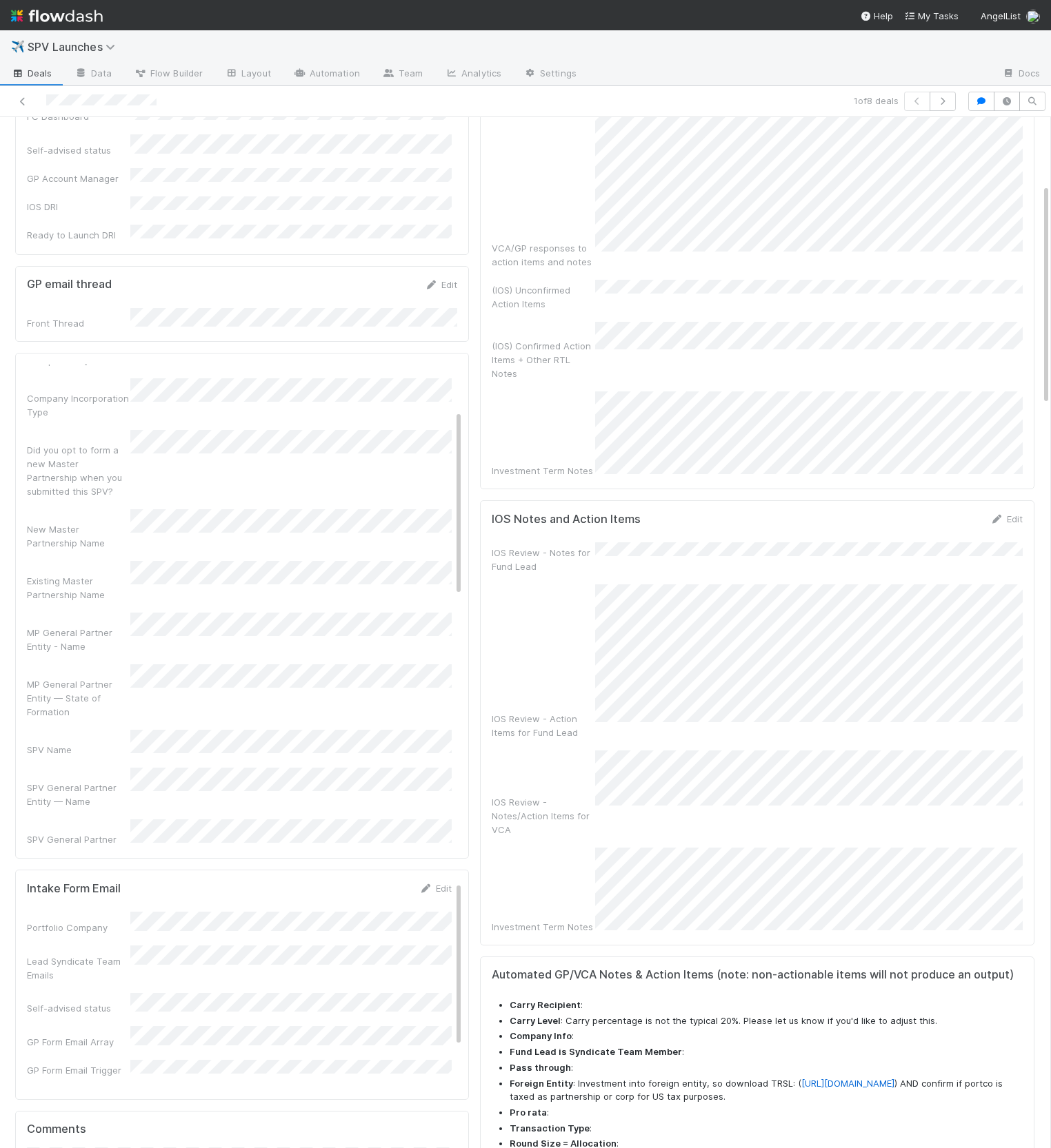
click at [88, 590] on div "[Lead Commitment] [State of Portco Incorporation] Company Incorporation Type Di…" at bounding box center [239, 981] width 424 height 1386
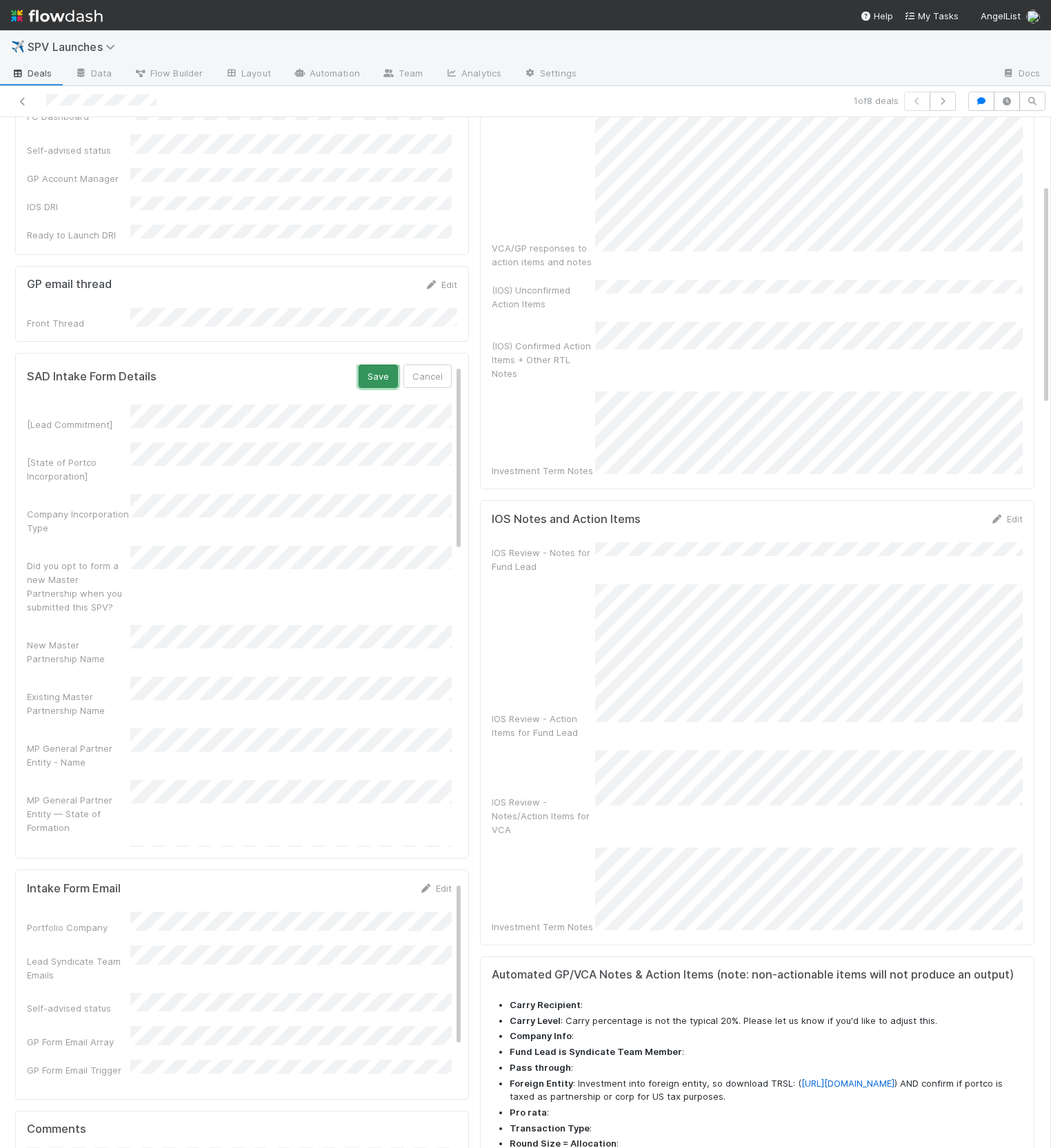
click at [366, 365] on button "Save" at bounding box center [378, 376] width 39 height 24
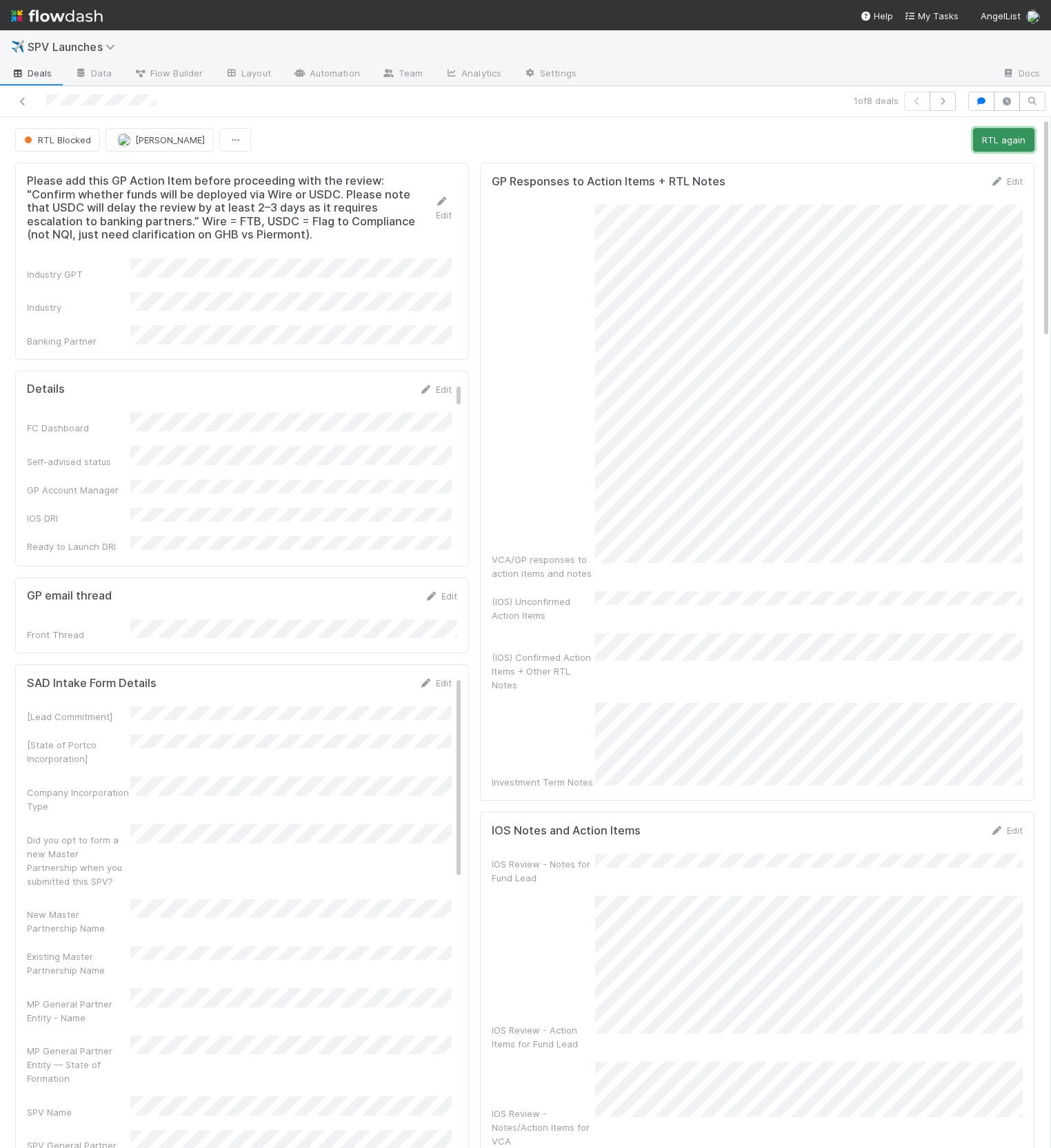
click at [995, 137] on button "RTL again" at bounding box center [1003, 140] width 61 height 24
click at [977, 103] on icon "button" at bounding box center [981, 101] width 14 height 8
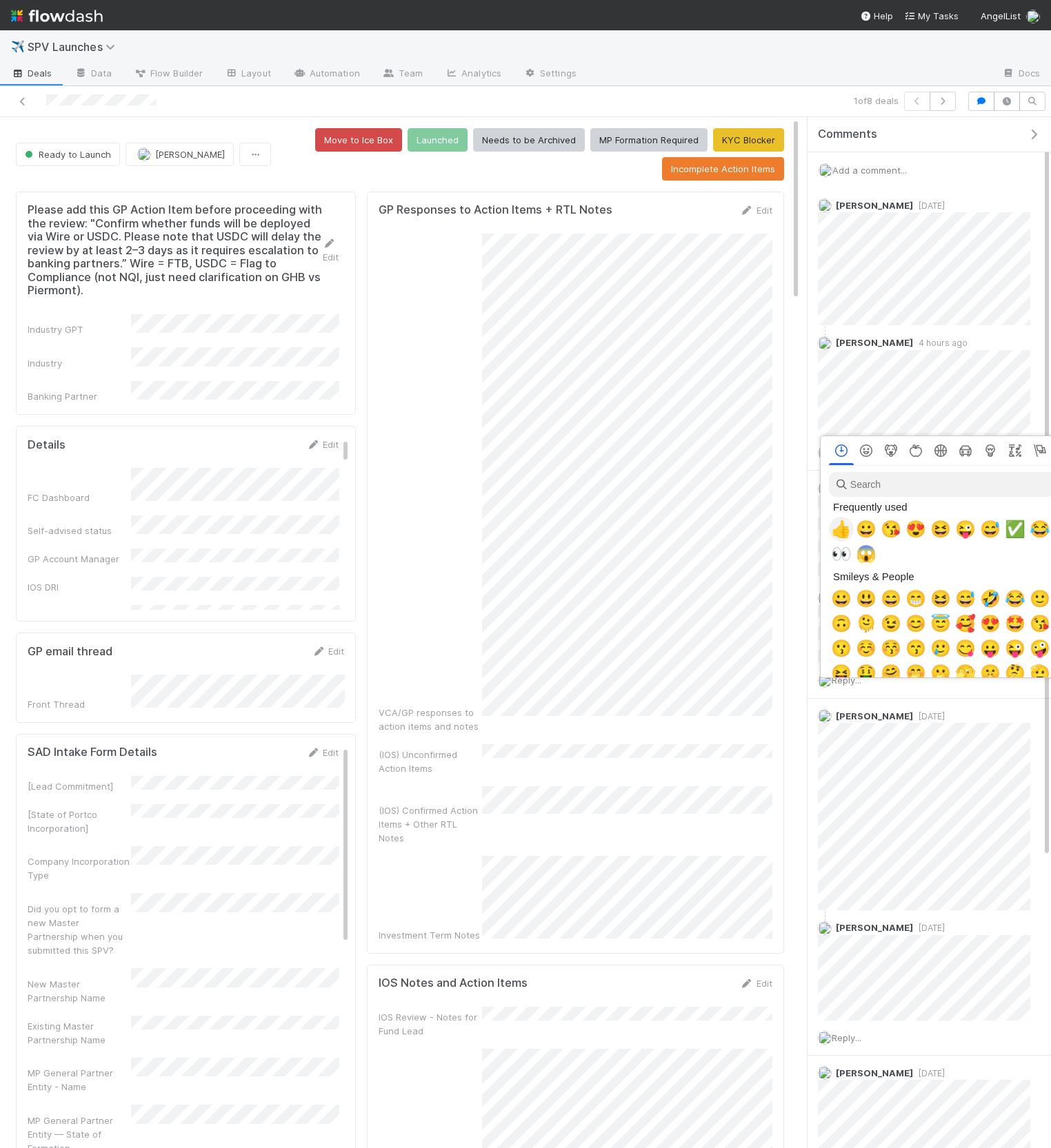
click at [839, 524] on span "👍" at bounding box center [841, 530] width 20 height 20
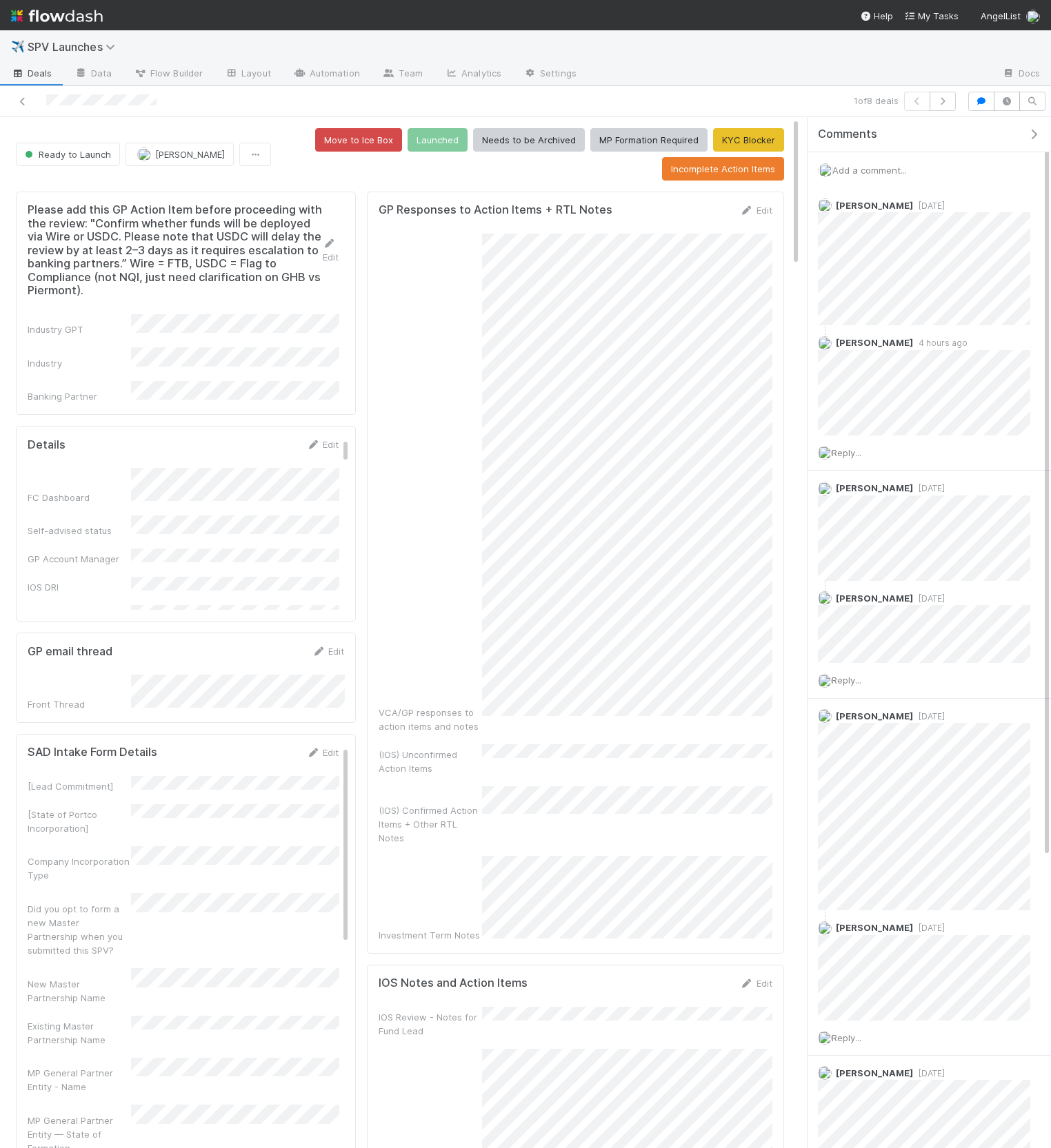
click at [1034, 131] on icon "button" at bounding box center [1033, 134] width 14 height 11
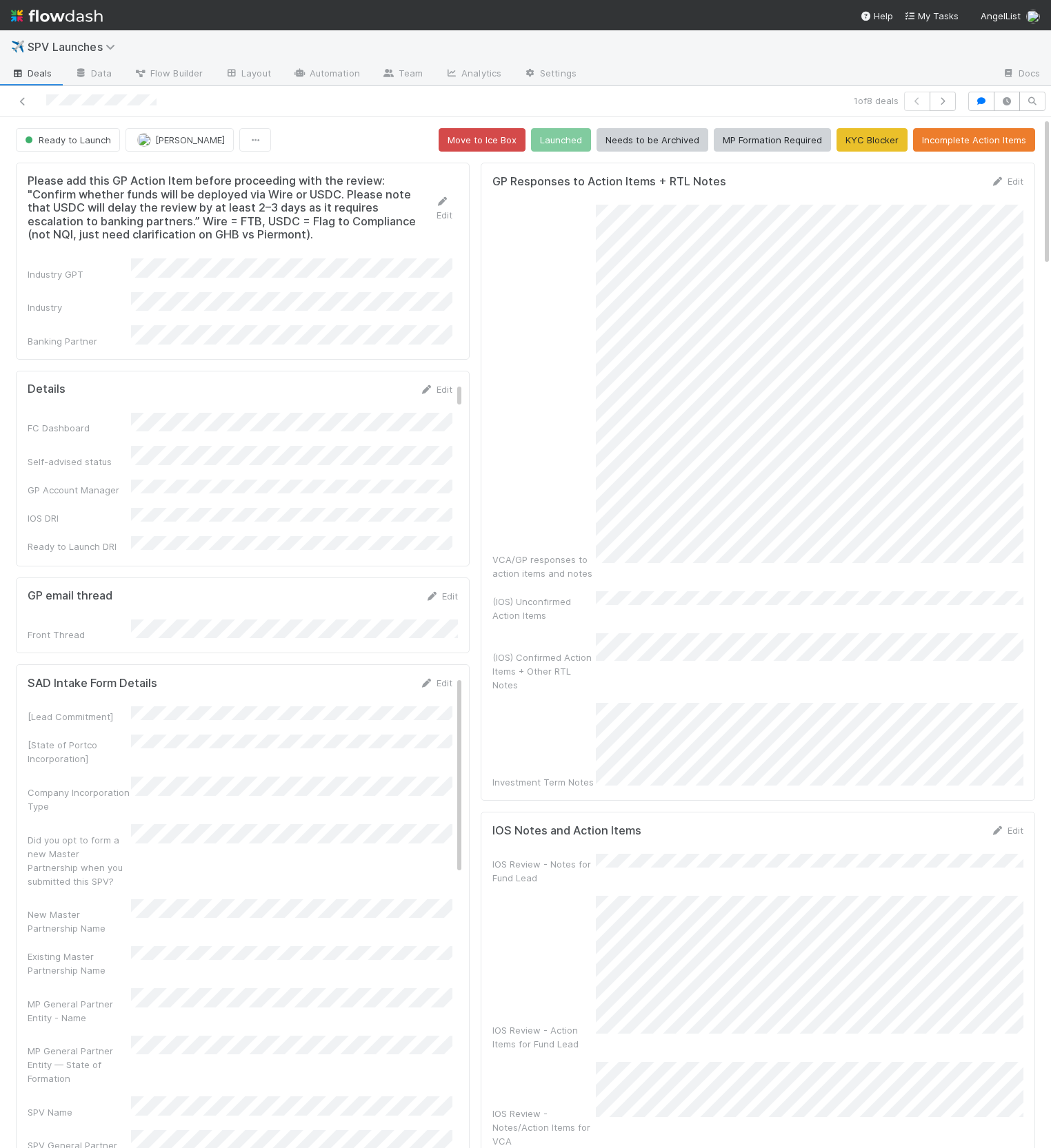
click at [1008, 174] on div "Edit" at bounding box center [1007, 181] width 33 height 14
click at [1008, 176] on link "Edit" at bounding box center [1007, 181] width 33 height 11
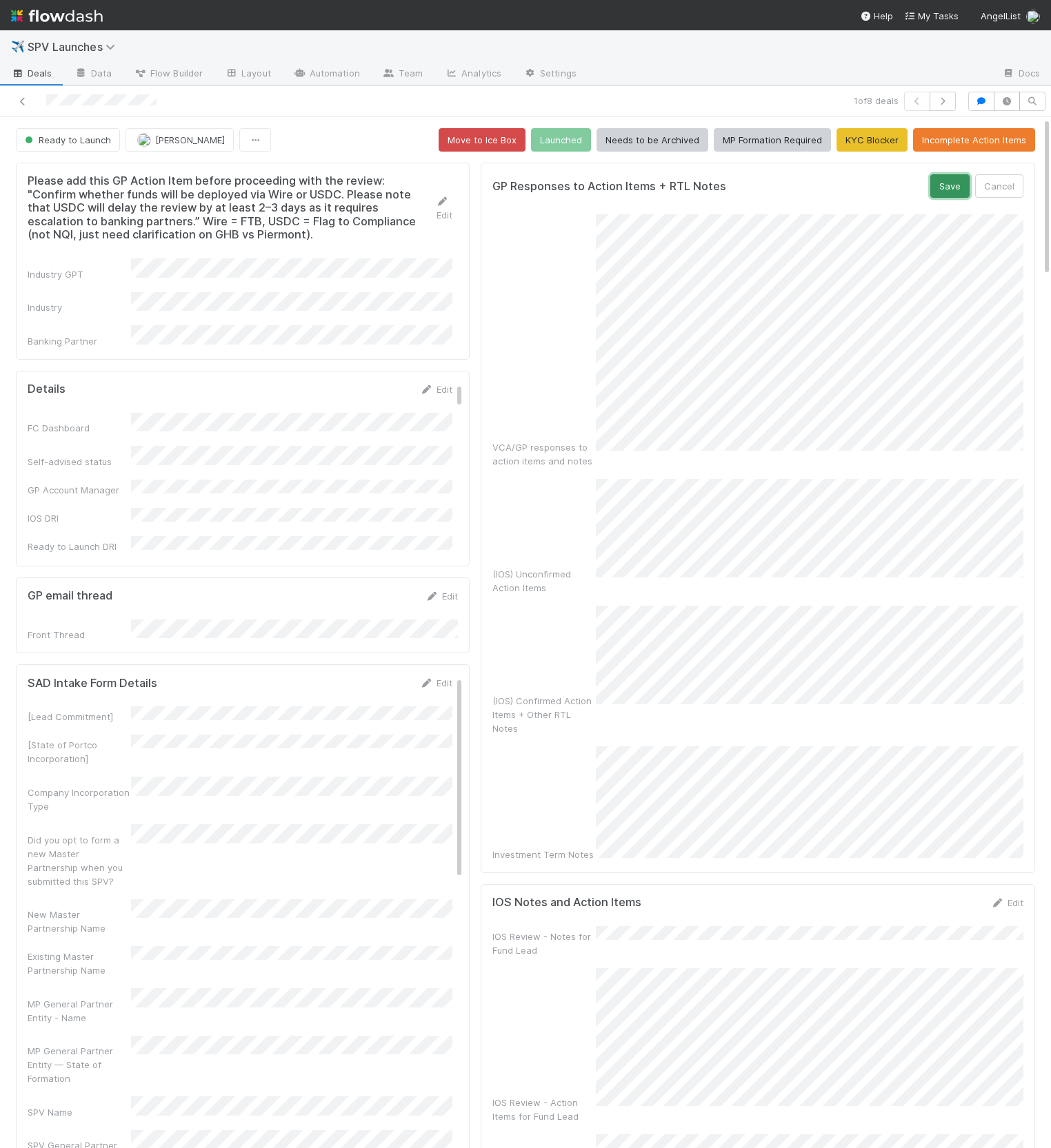
click at [954, 177] on button "Save" at bounding box center [950, 186] width 39 height 24
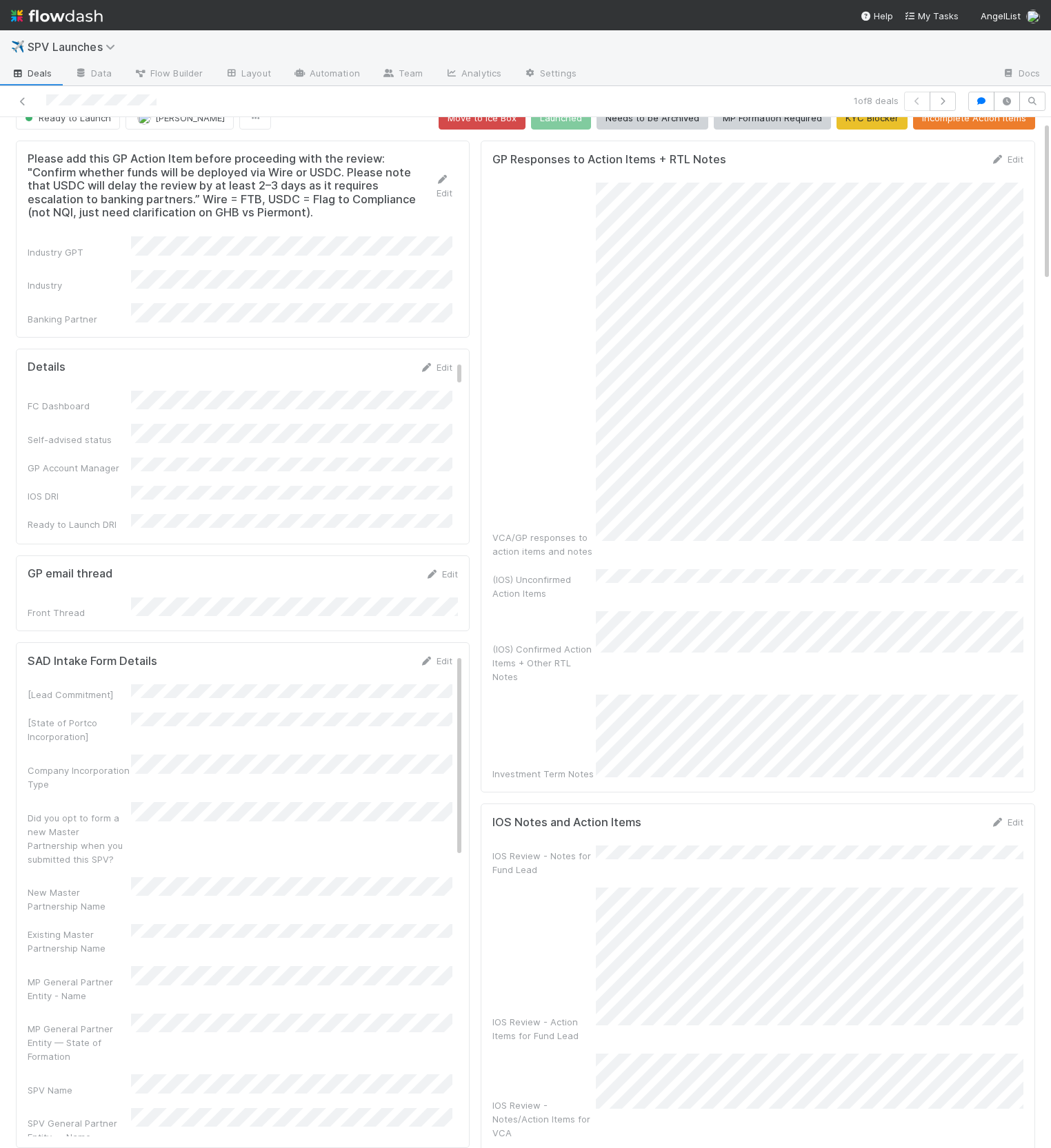
scroll to position [28, 0]
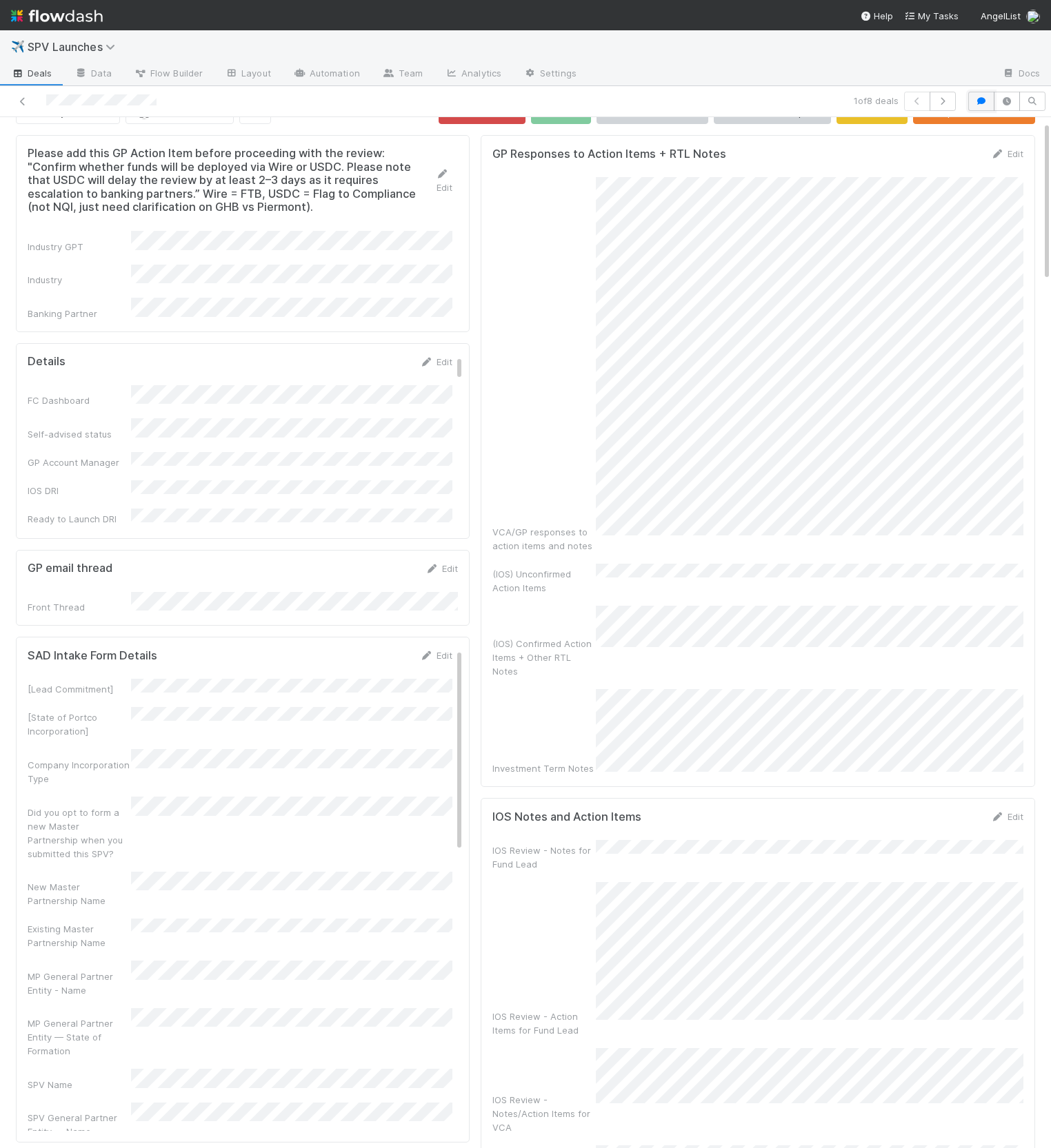
click at [980, 103] on icon "button" at bounding box center [981, 101] width 14 height 8
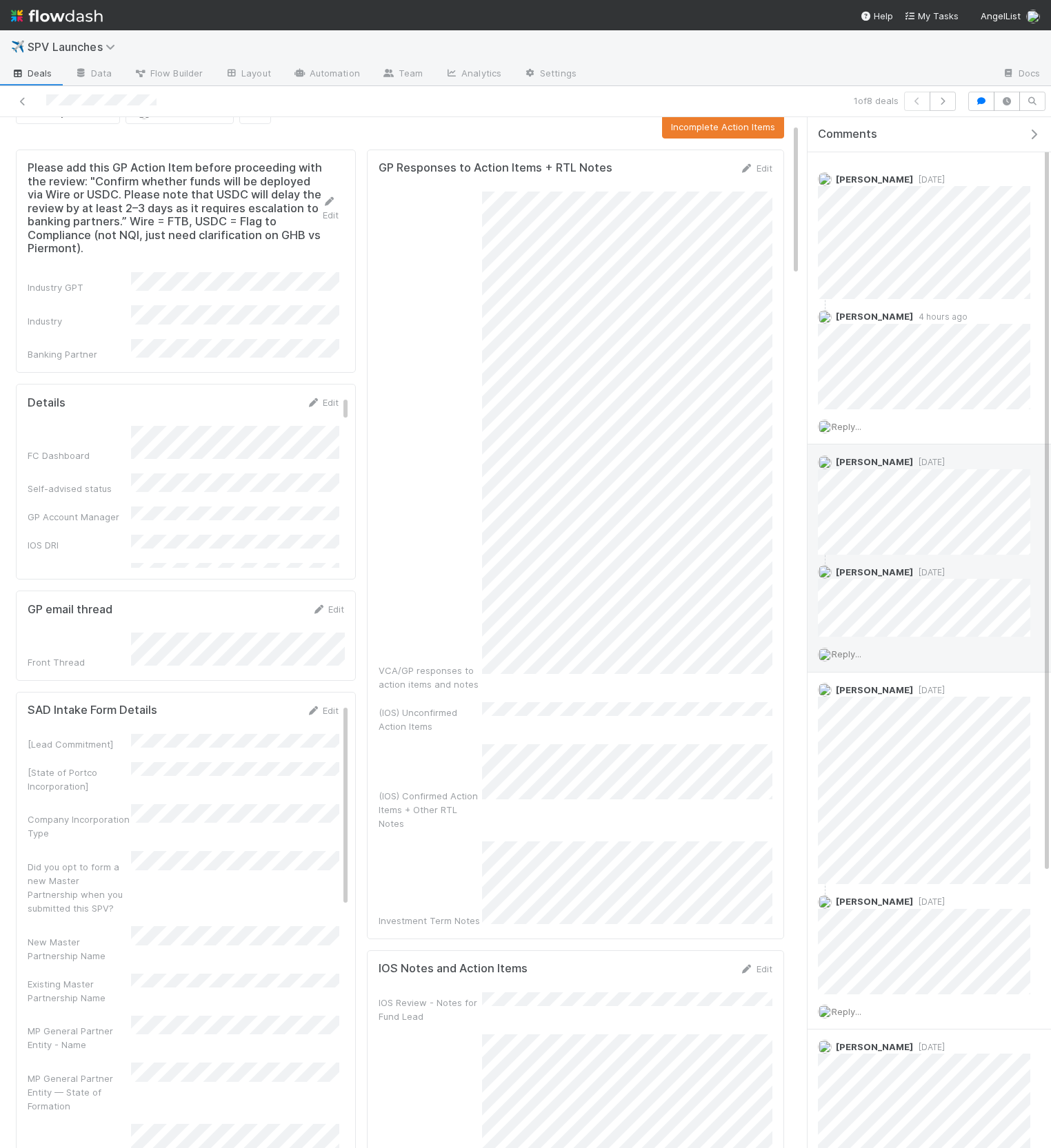
scroll to position [0, 0]
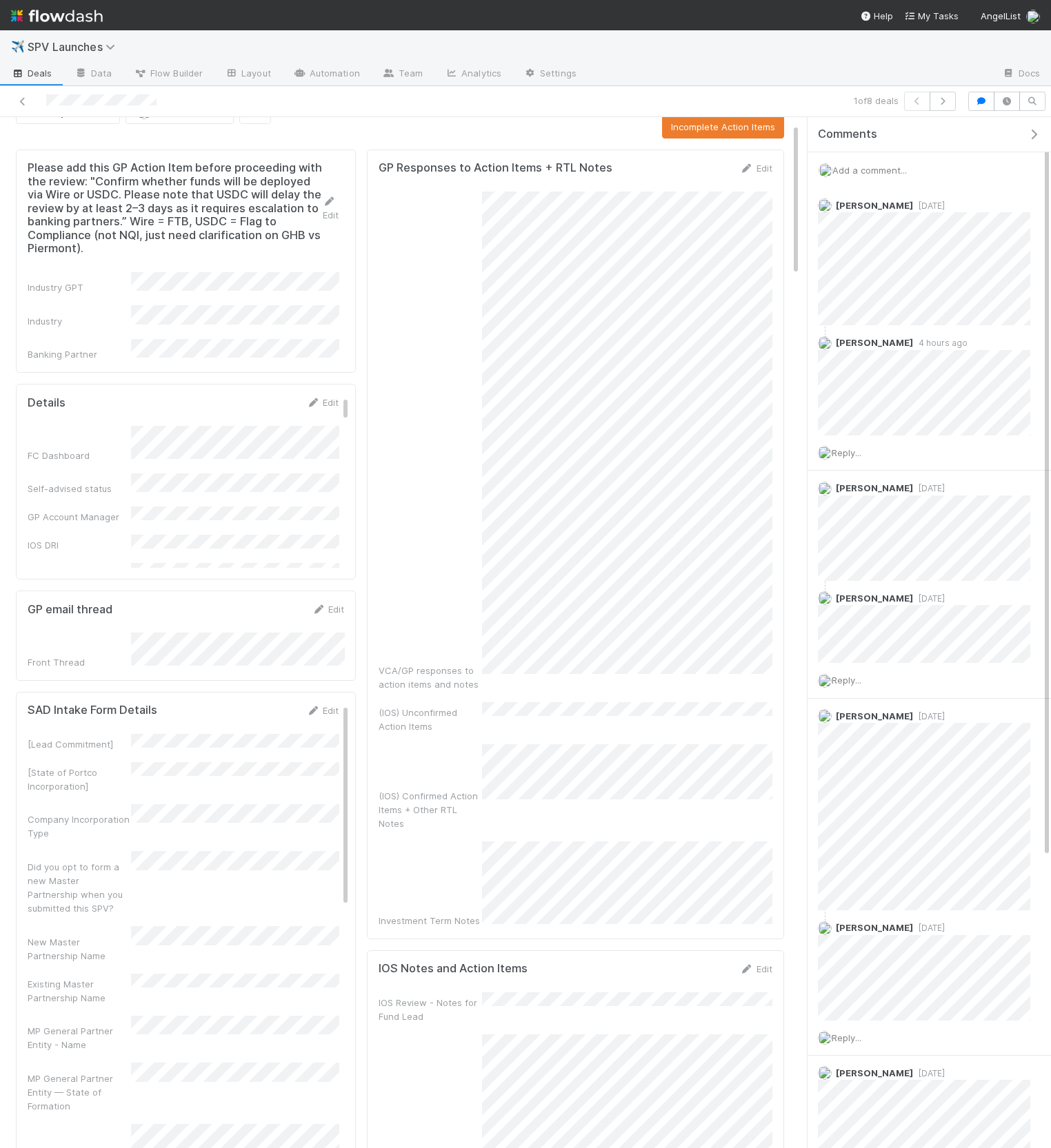
click at [1031, 133] on icon "button" at bounding box center [1033, 134] width 14 height 11
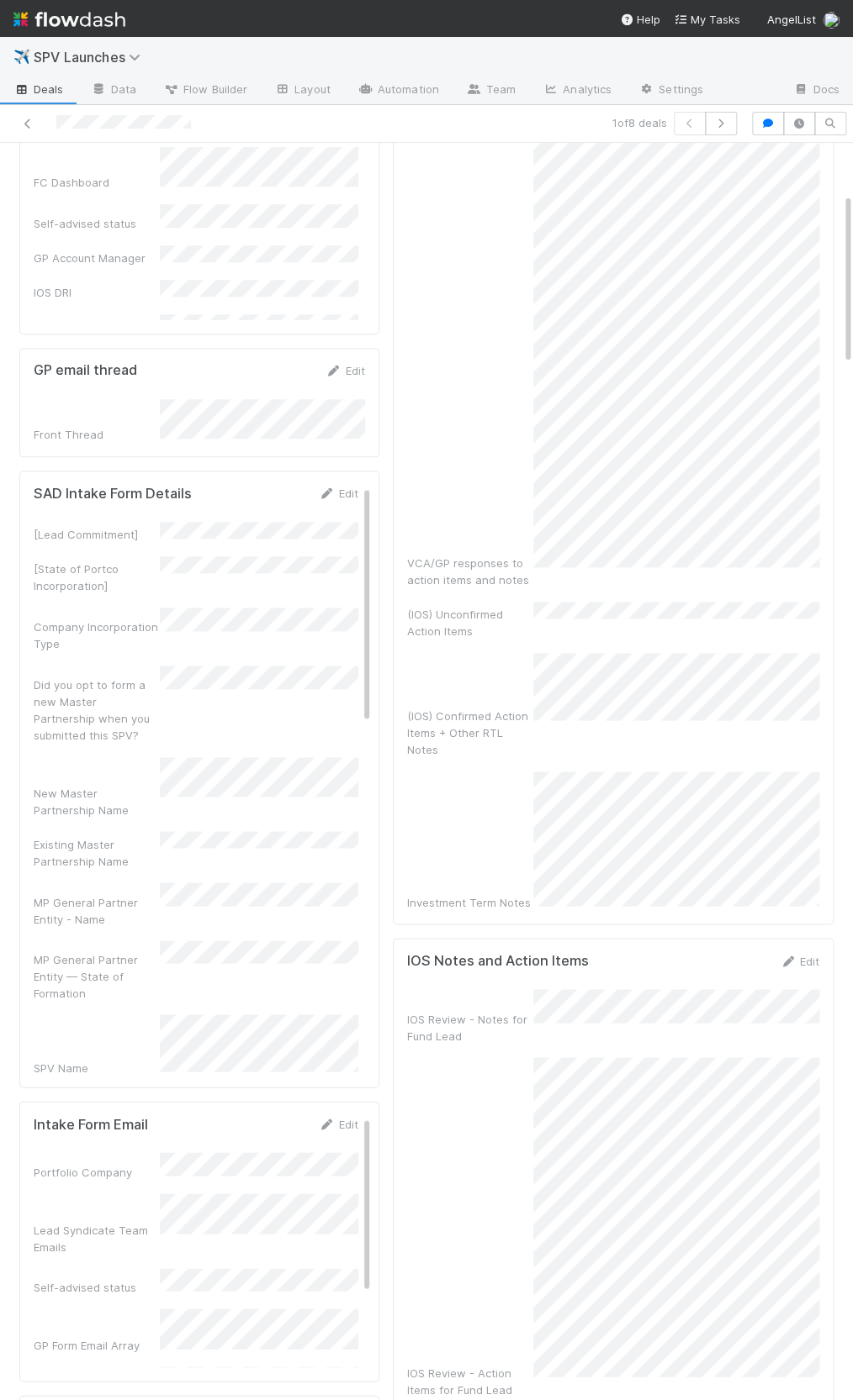
scroll to position [460, 0]
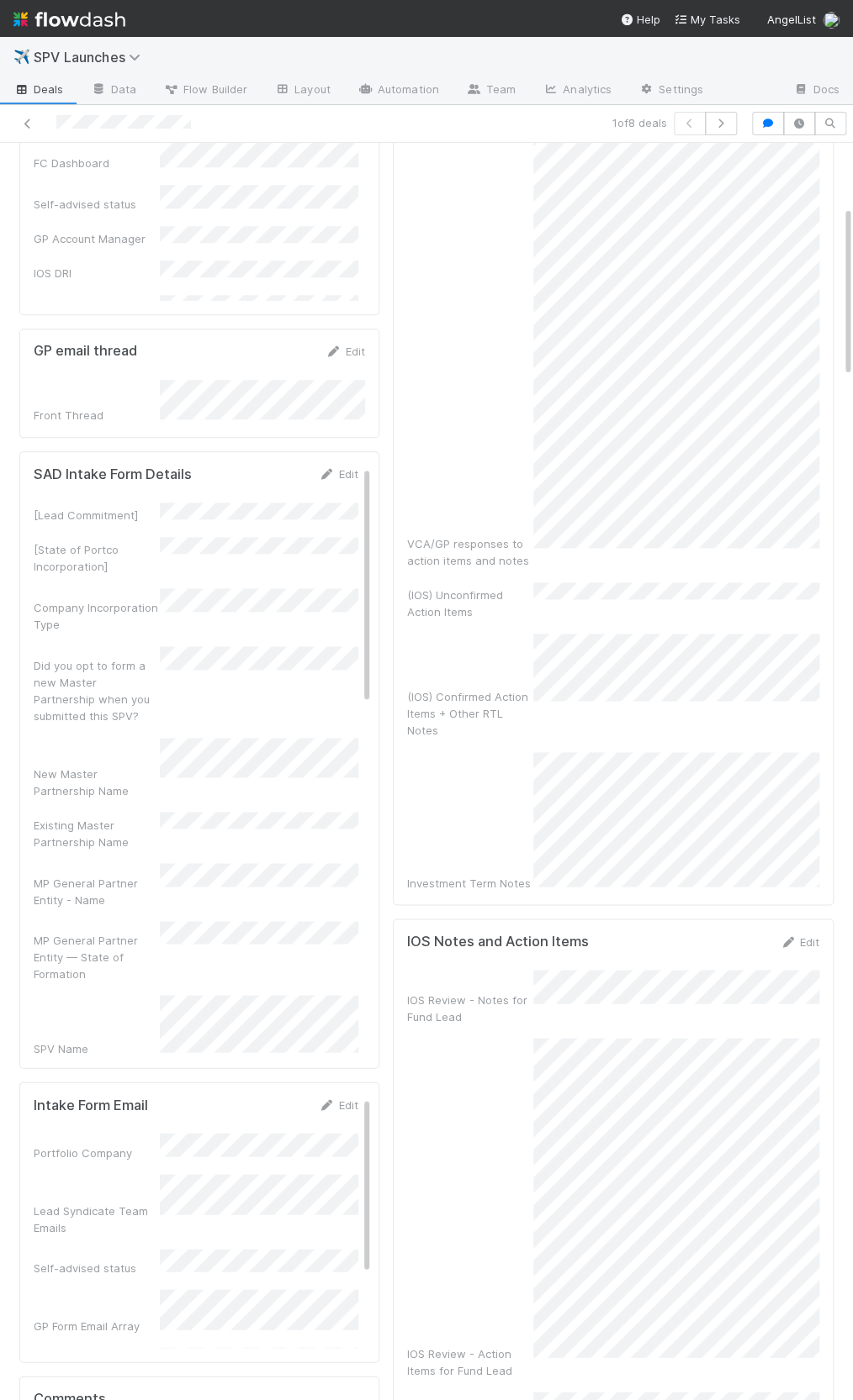
click at [645, 555] on div "VCA/GP responses to action items and notes (IOS) Unconfirmed Action Items (IOS)…" at bounding box center [613, 358] width 412 height 1066
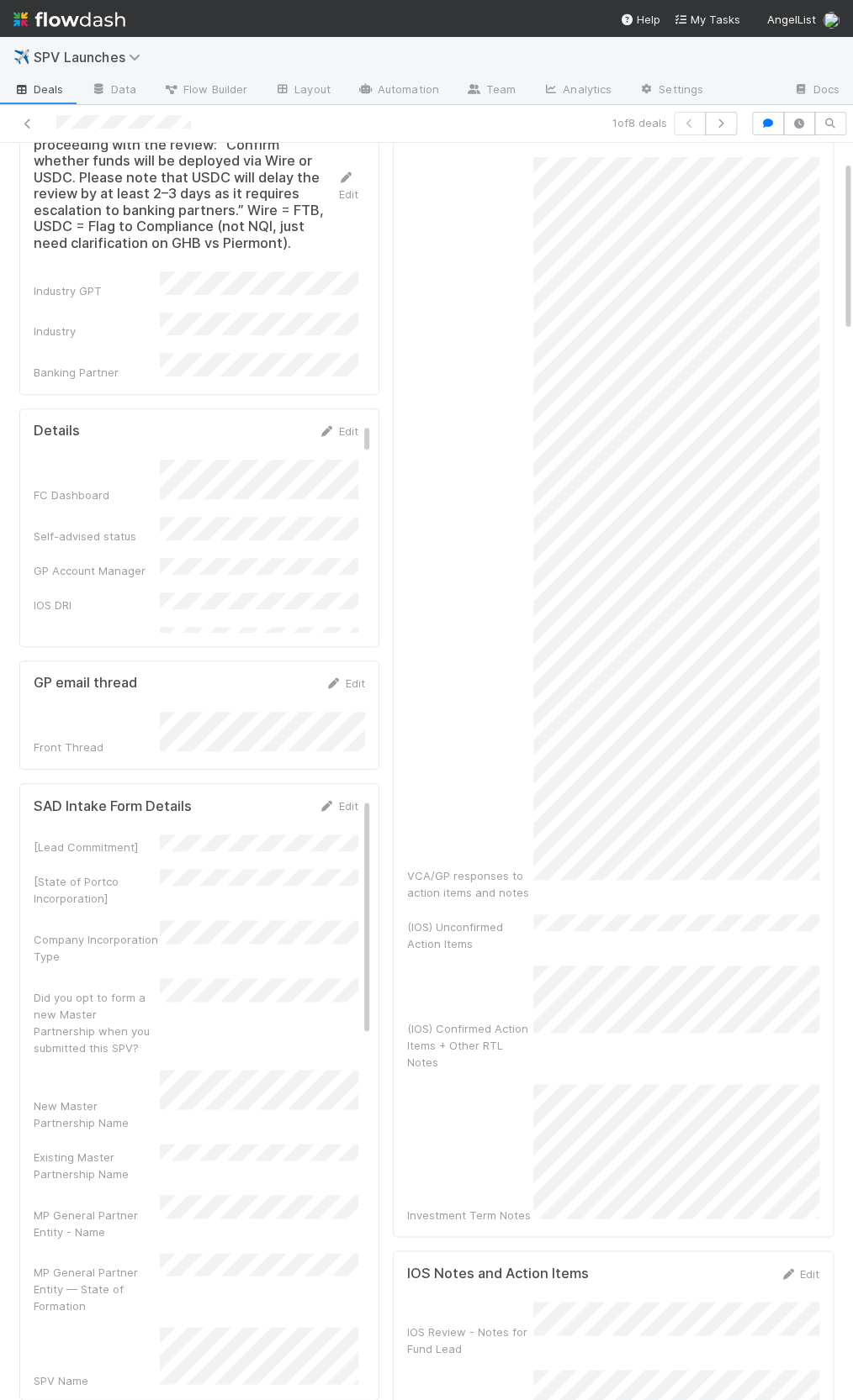
scroll to position [46, 0]
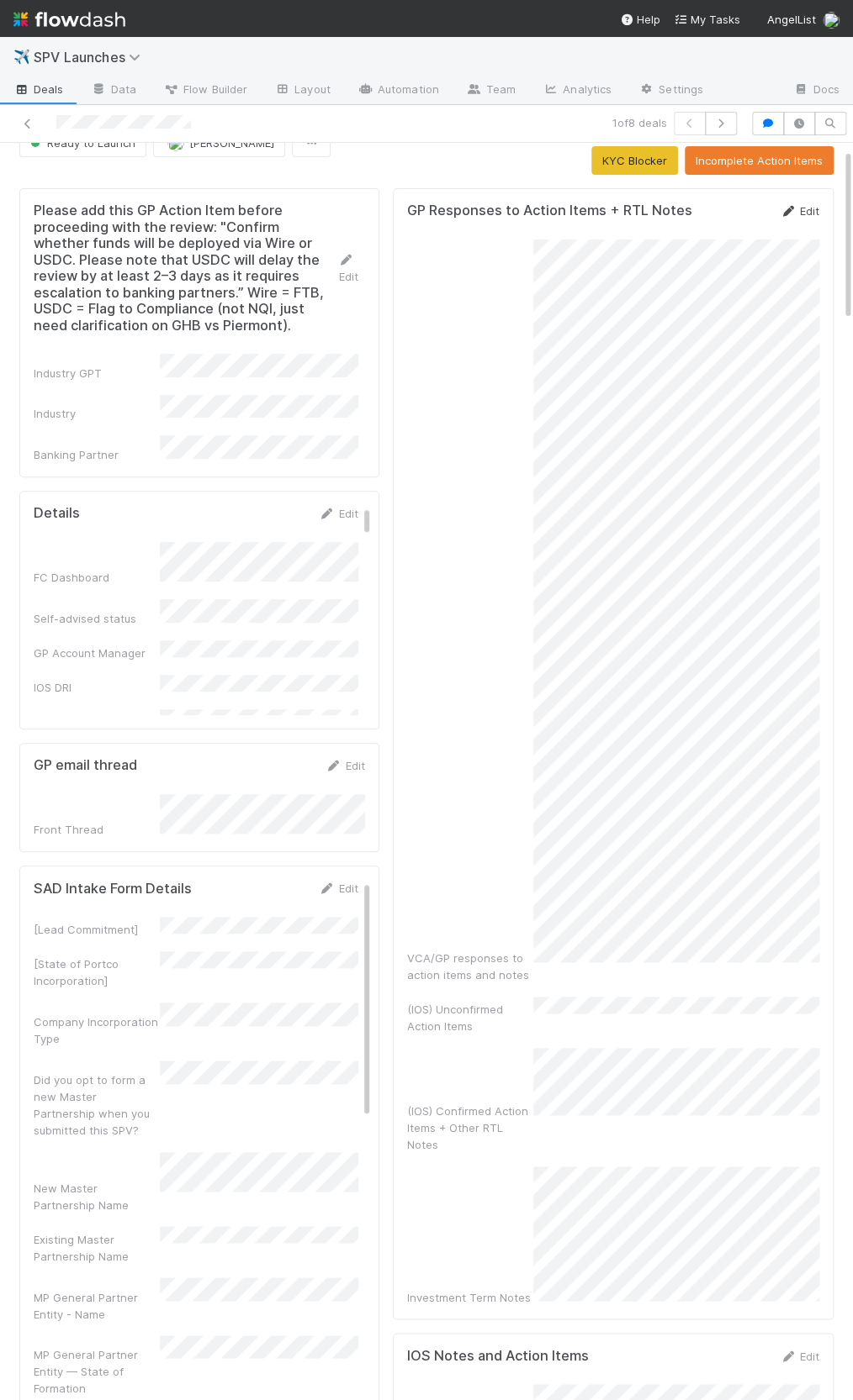
click at [806, 206] on link "Edit" at bounding box center [799, 210] width 40 height 13
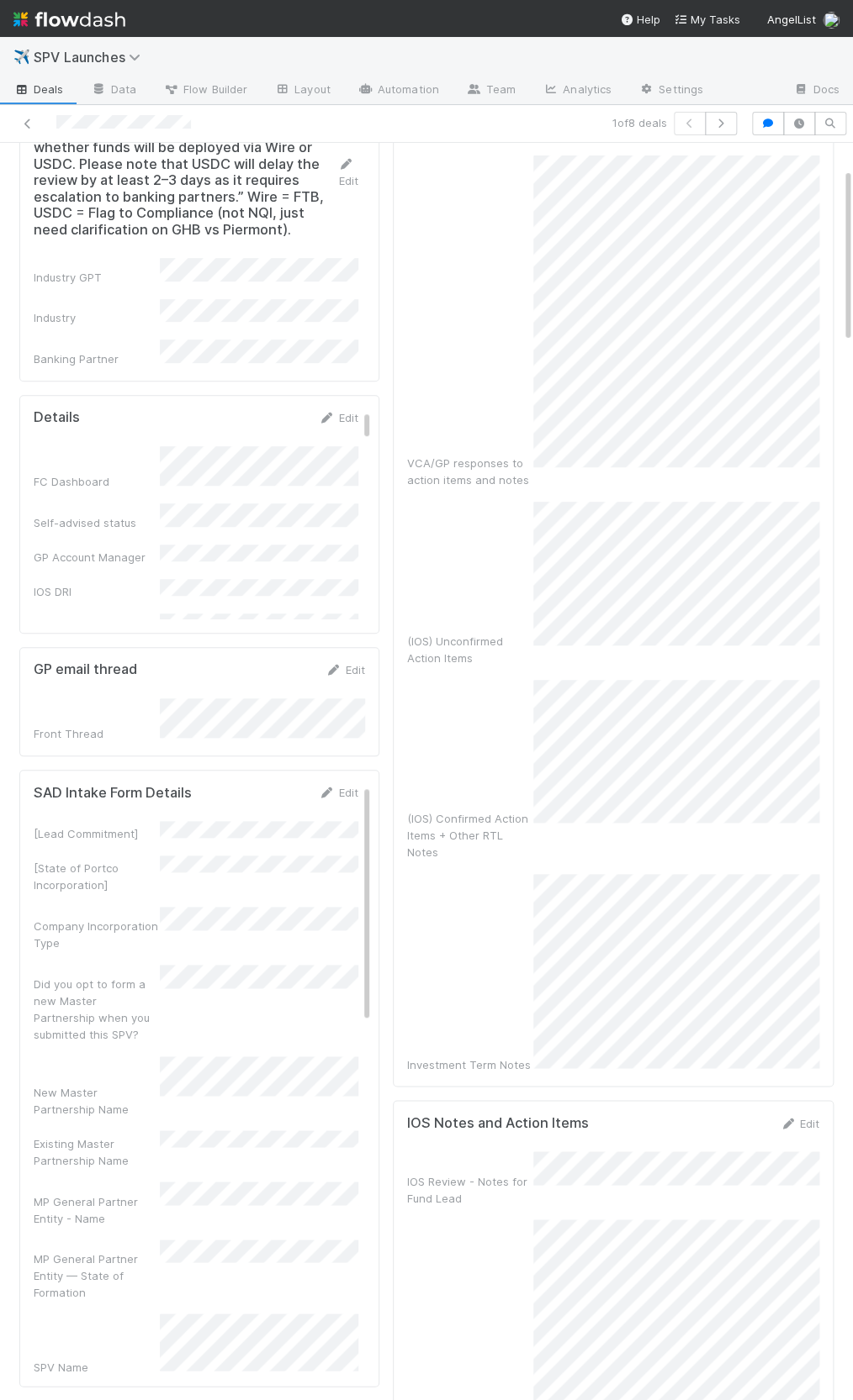
scroll to position [214, 0]
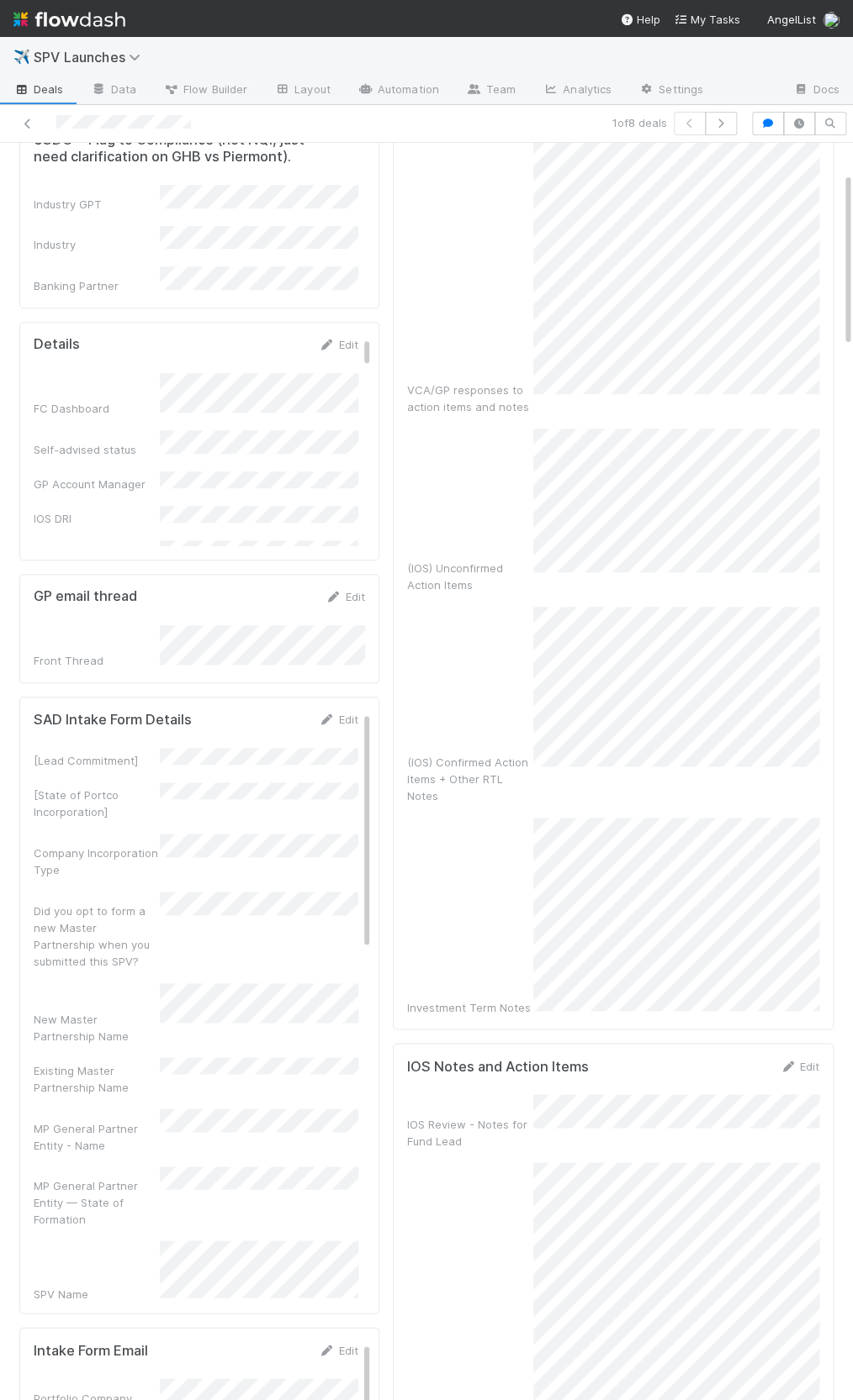
click at [514, 688] on div "(IOS) Confirmed Action Items + Other RTL Notes" at bounding box center [613, 706] width 412 height 197
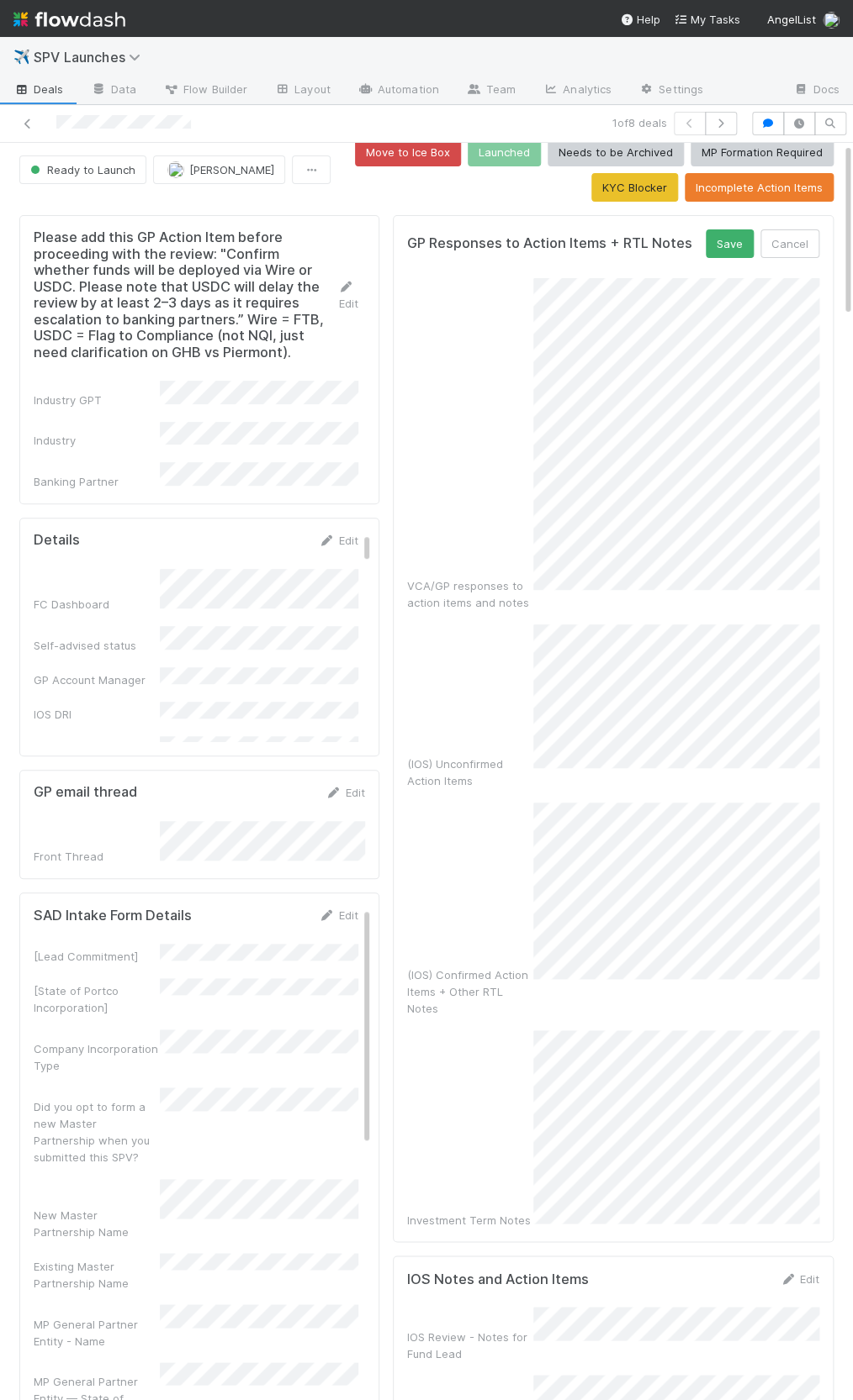
scroll to position [0, 0]
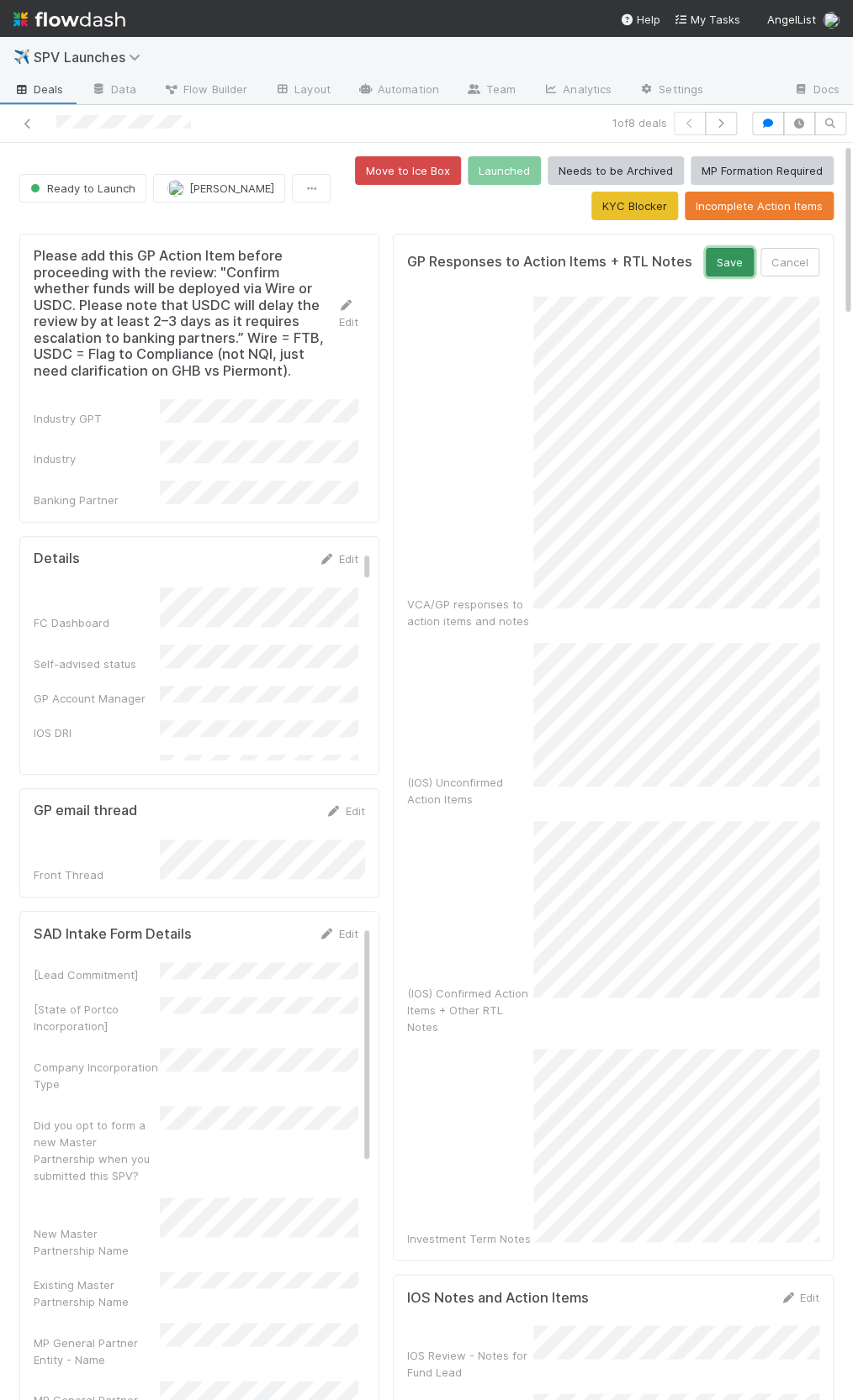
click at [711, 269] on button "Save" at bounding box center [729, 262] width 48 height 29
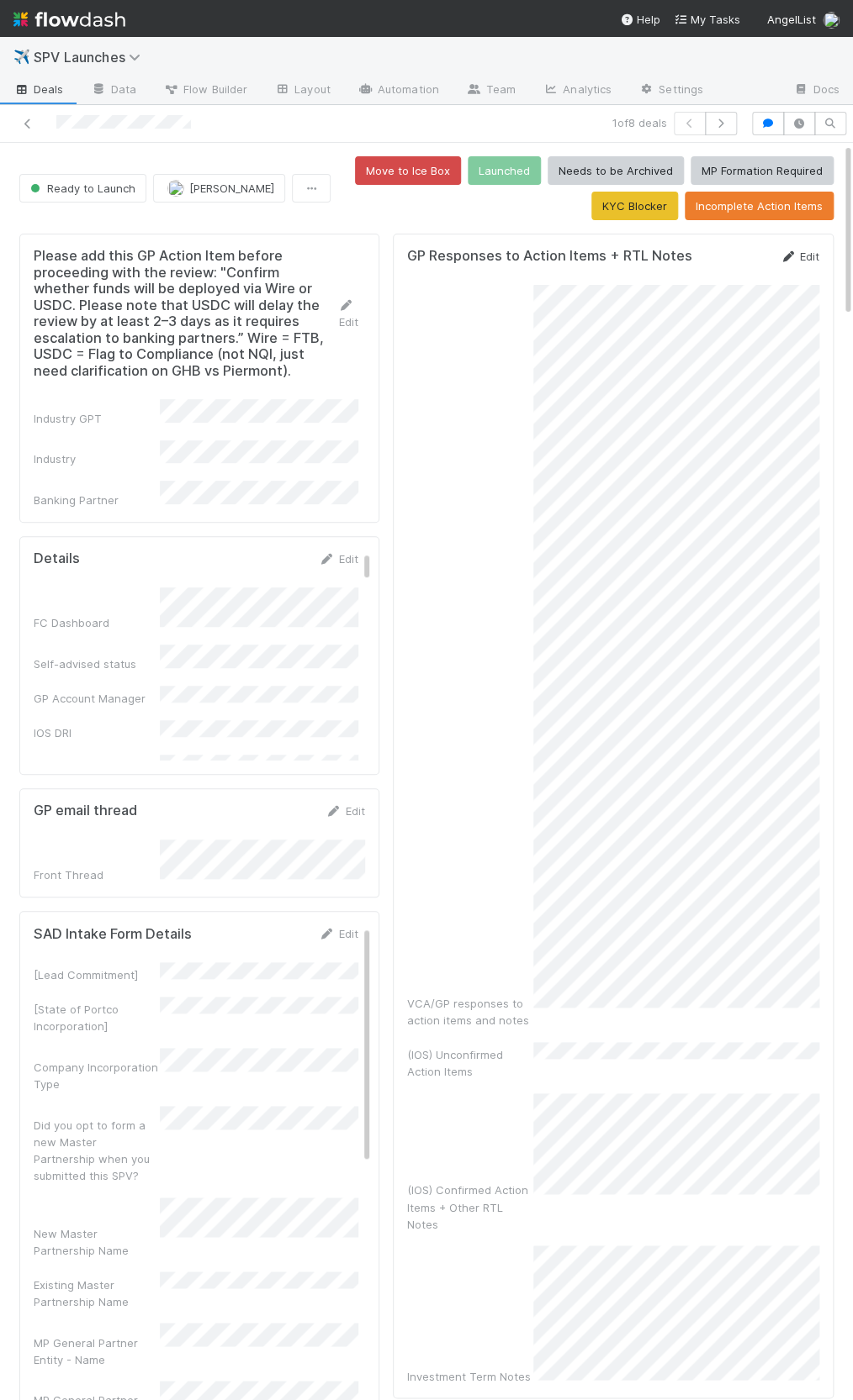
click at [813, 260] on link "Edit" at bounding box center [799, 255] width 40 height 13
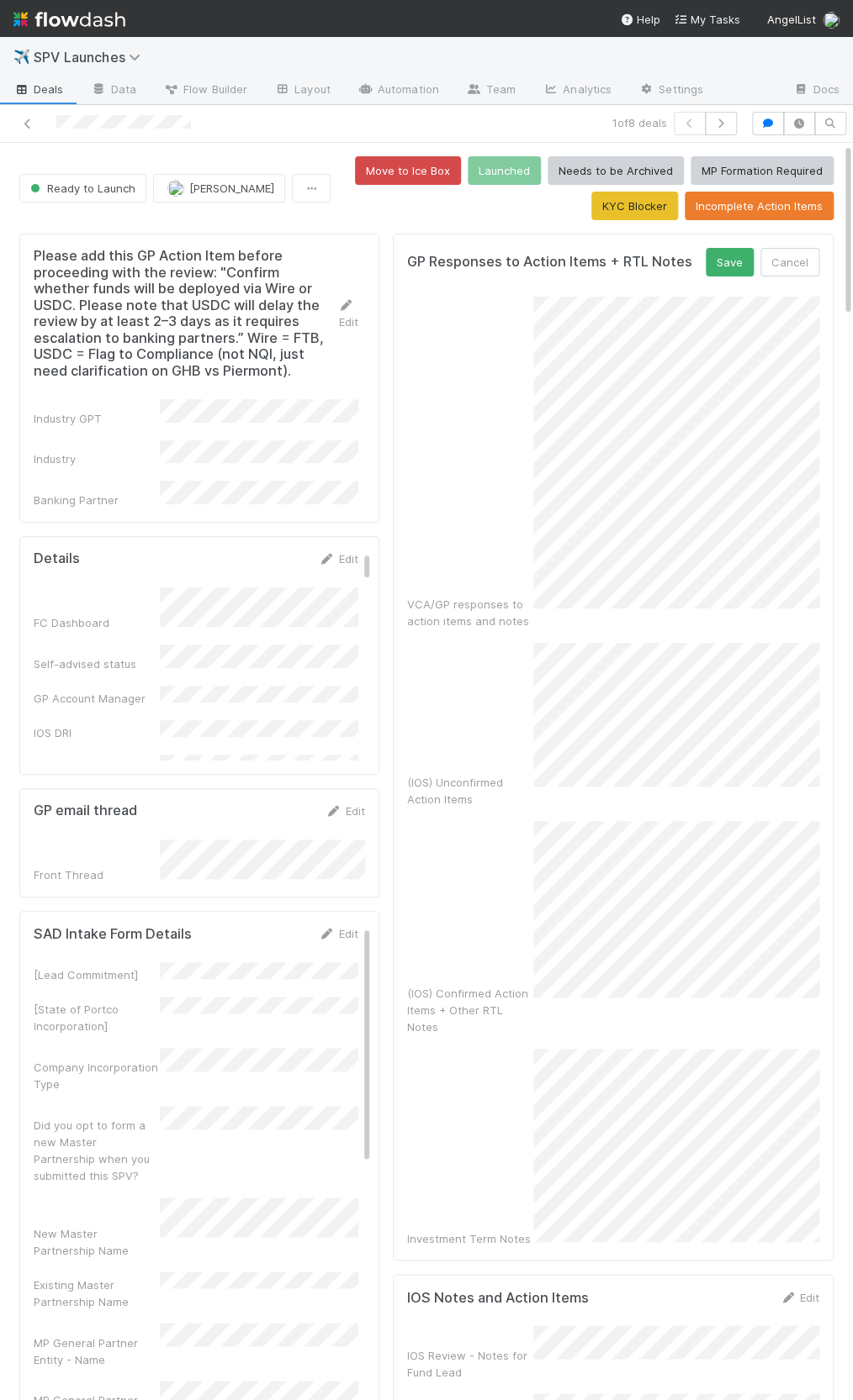
scroll to position [0, 1]
click at [717, 265] on button "Save" at bounding box center [728, 262] width 48 height 29
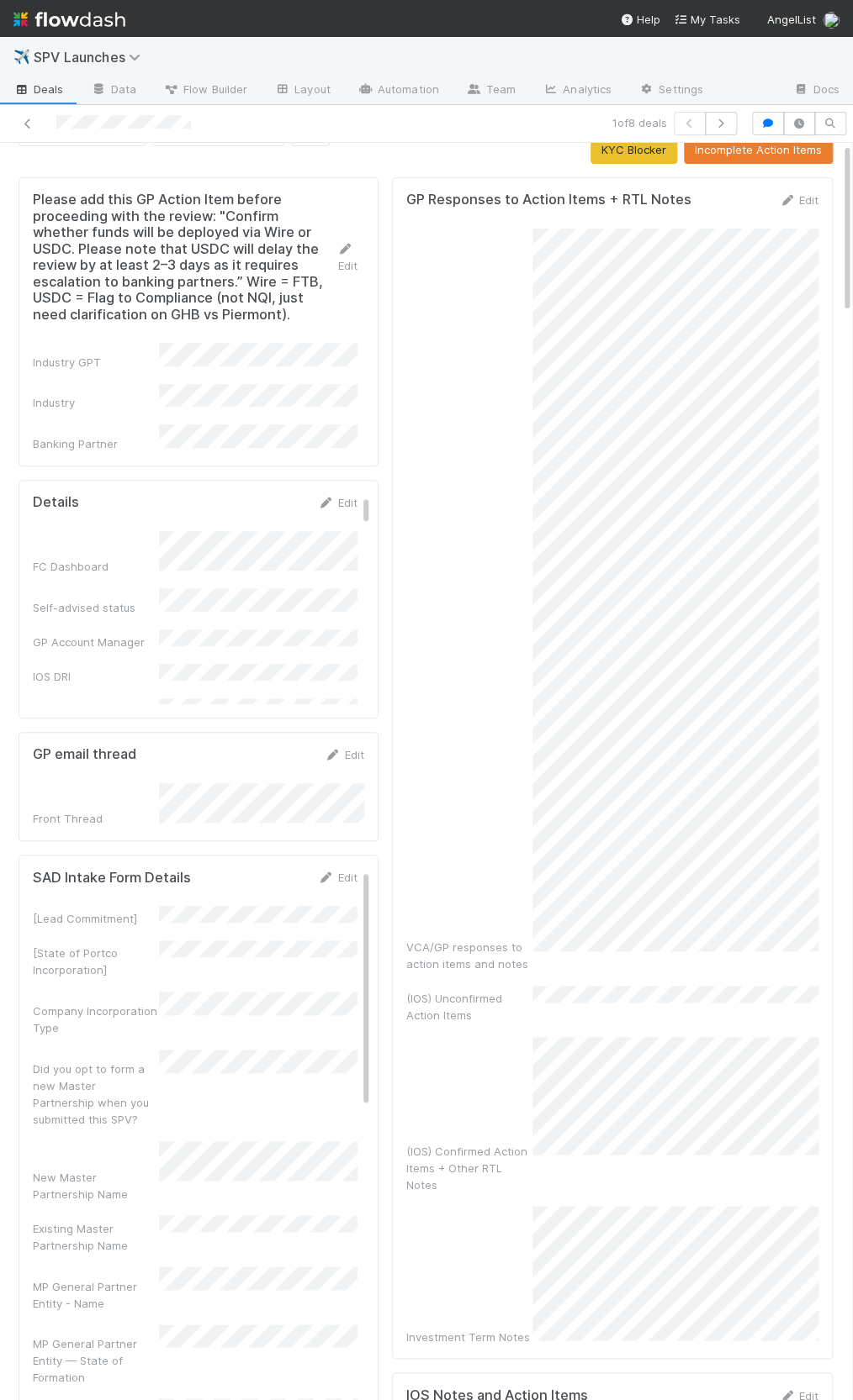
scroll to position [0, 0]
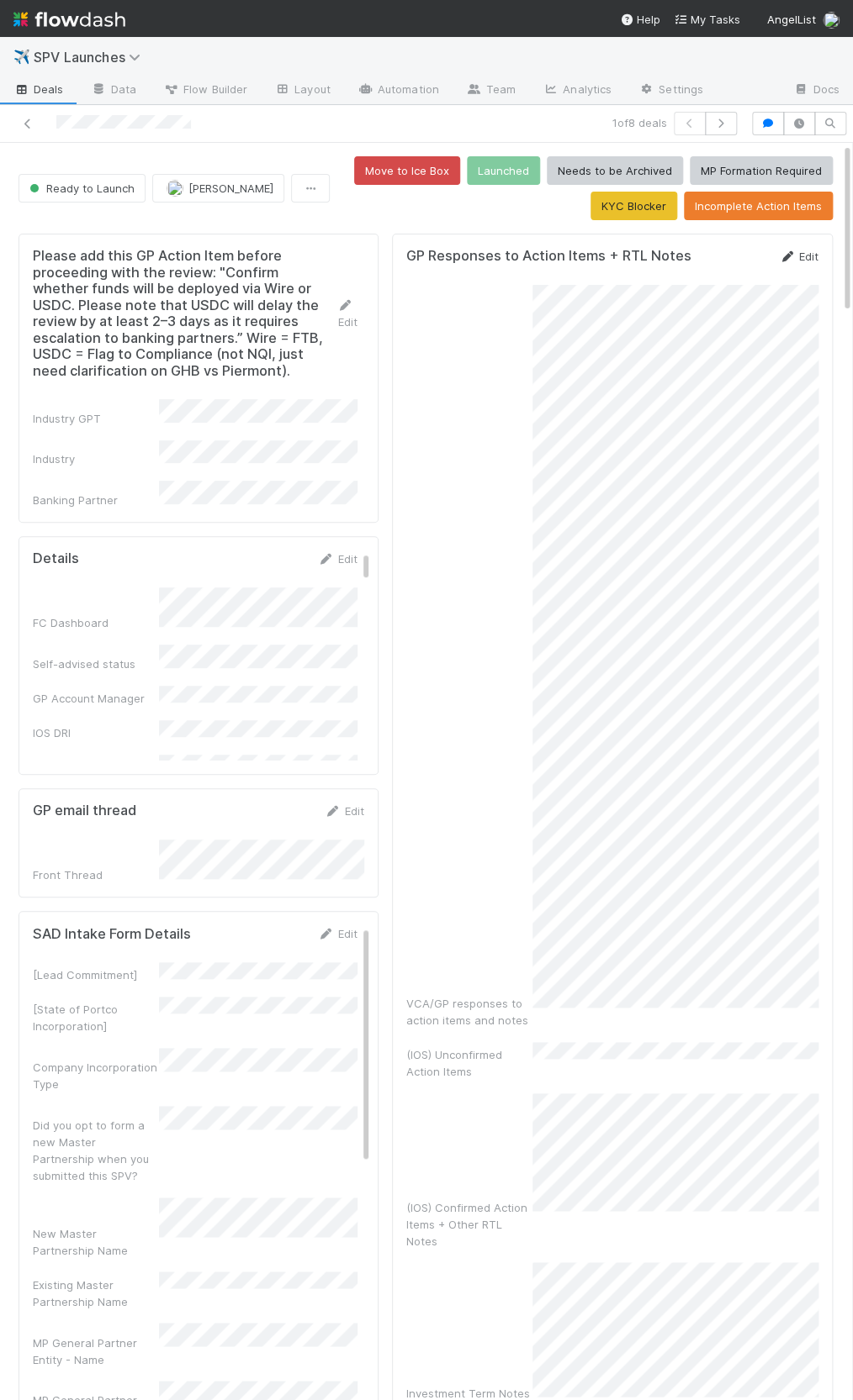
click at [808, 252] on link "Edit" at bounding box center [799, 255] width 40 height 13
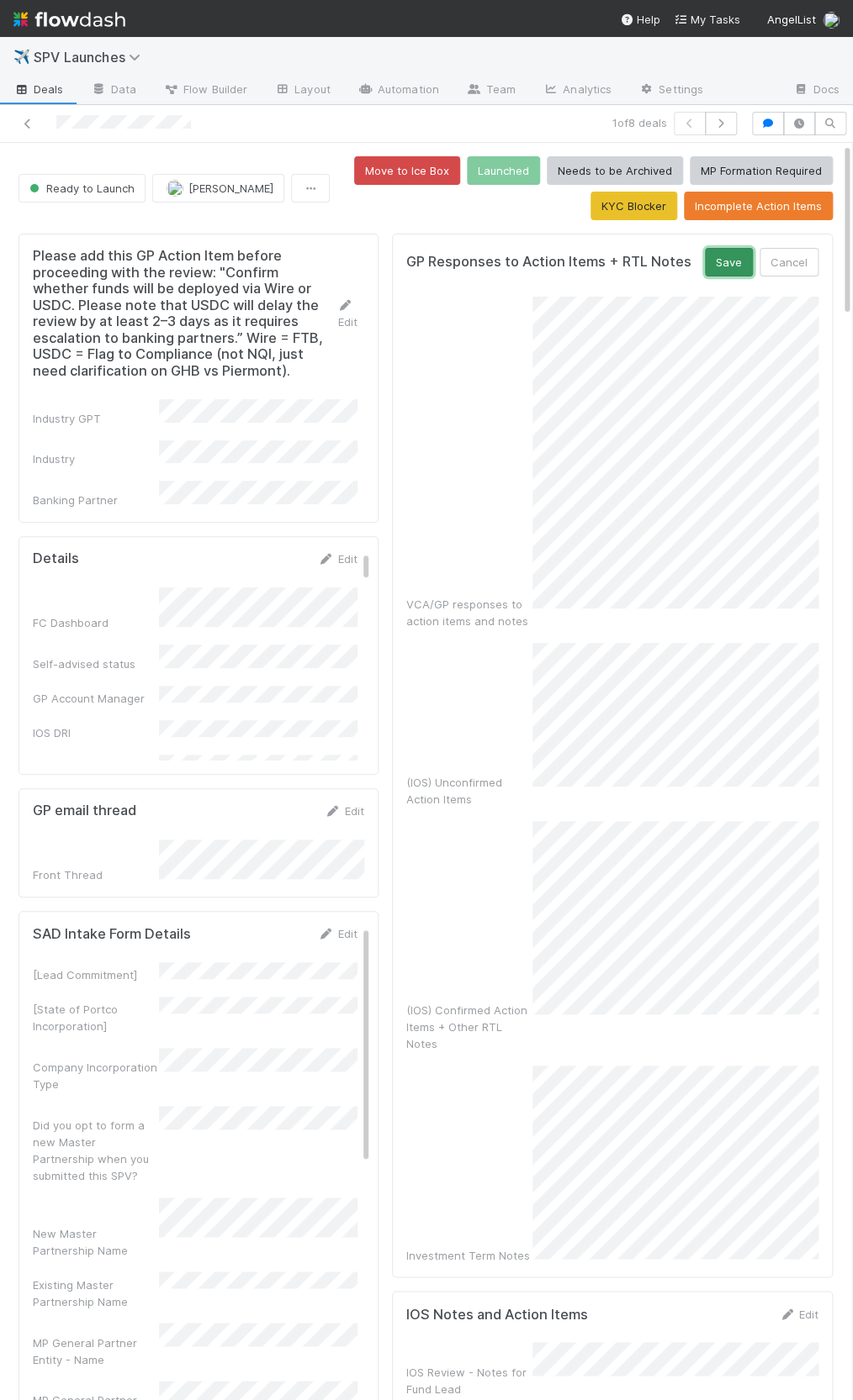
click at [724, 263] on button "Save" at bounding box center [728, 262] width 48 height 29
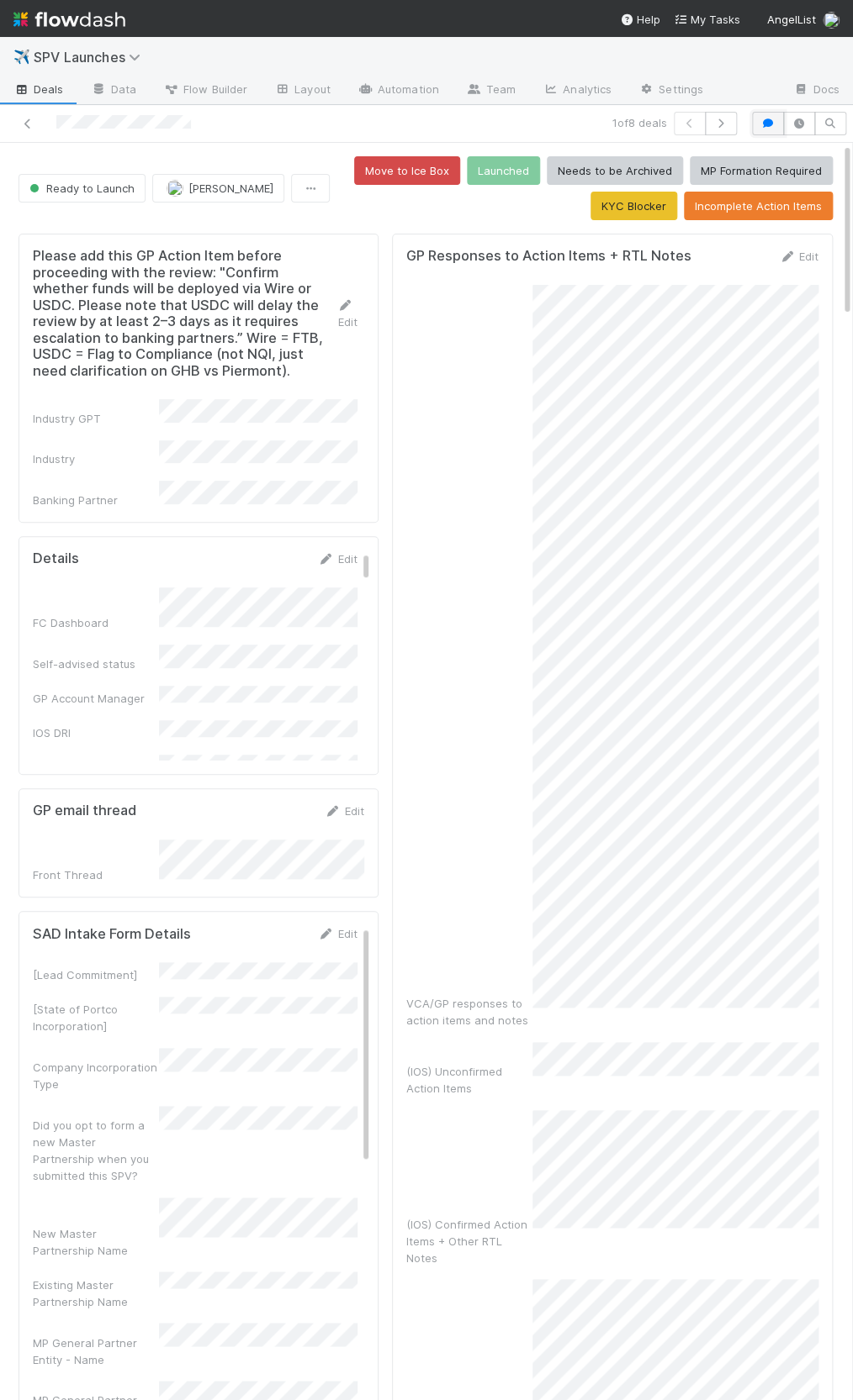
click at [763, 126] on icon "button" at bounding box center [767, 124] width 17 height 10
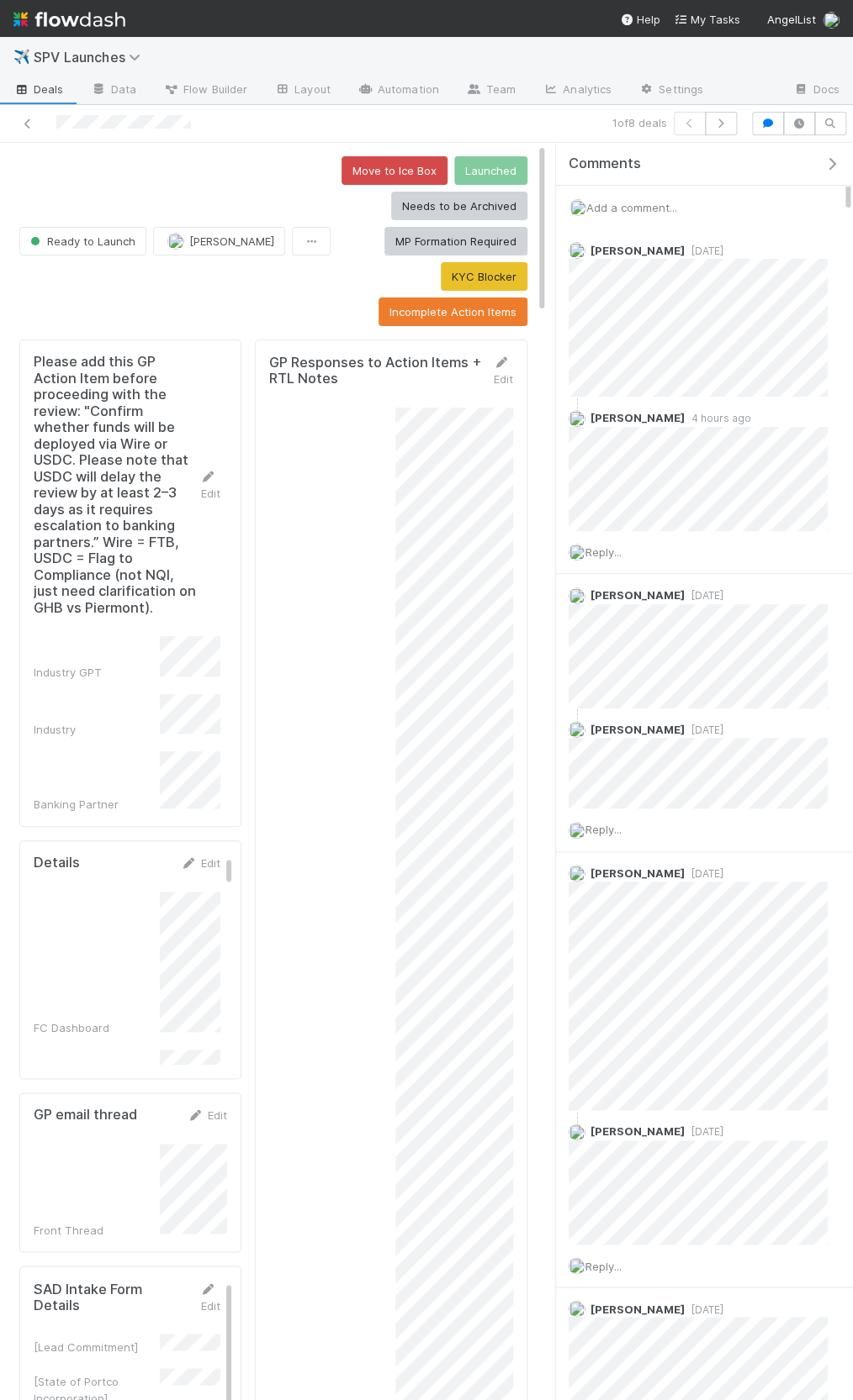
click at [657, 207] on span "Add a comment..." at bounding box center [632, 206] width 91 height 13
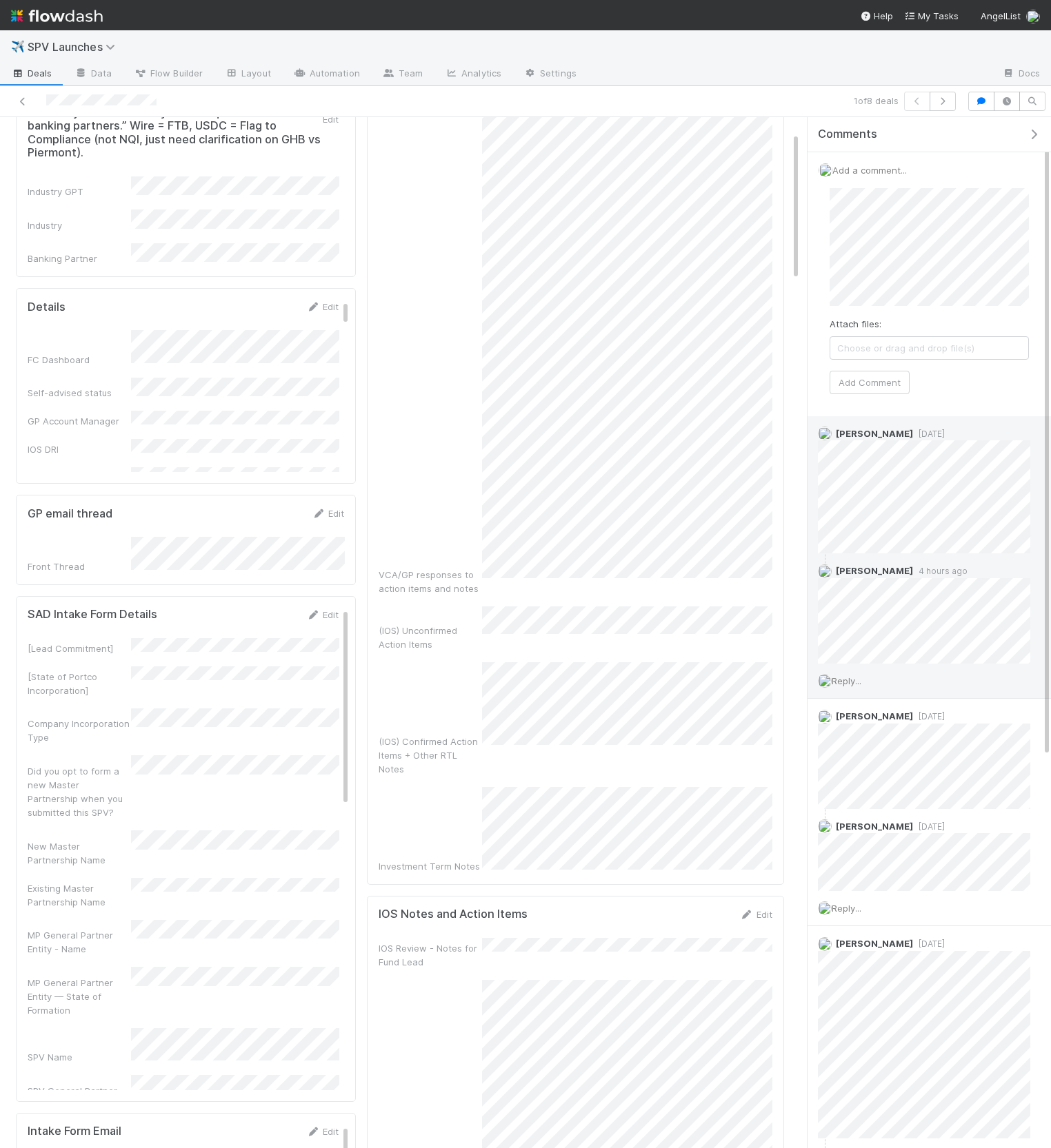
scroll to position [146, 0]
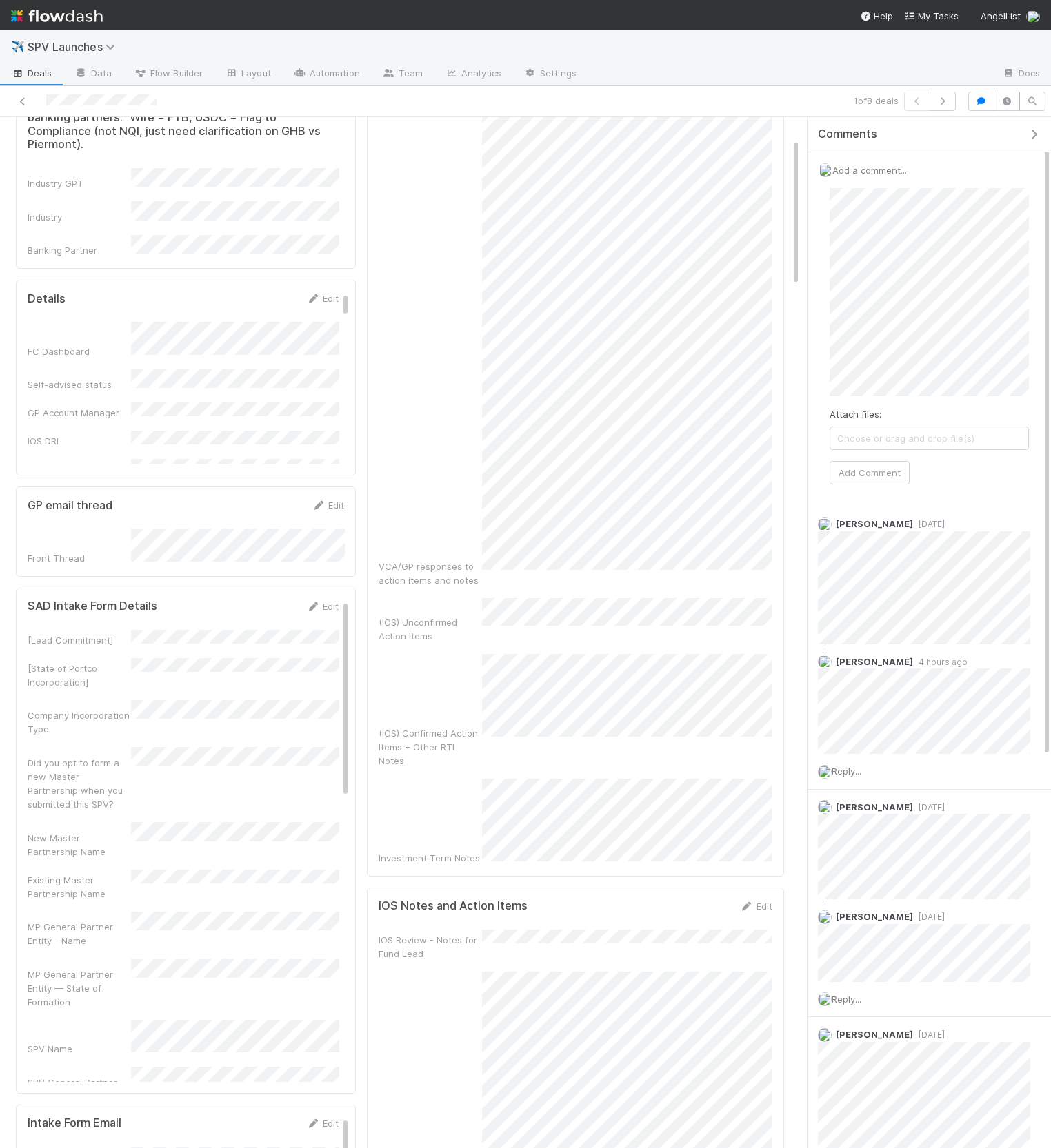
click at [861, 406] on div "Attach files: Choose or drag and drop file(s) Add Comment" at bounding box center [929, 336] width 200 height 296
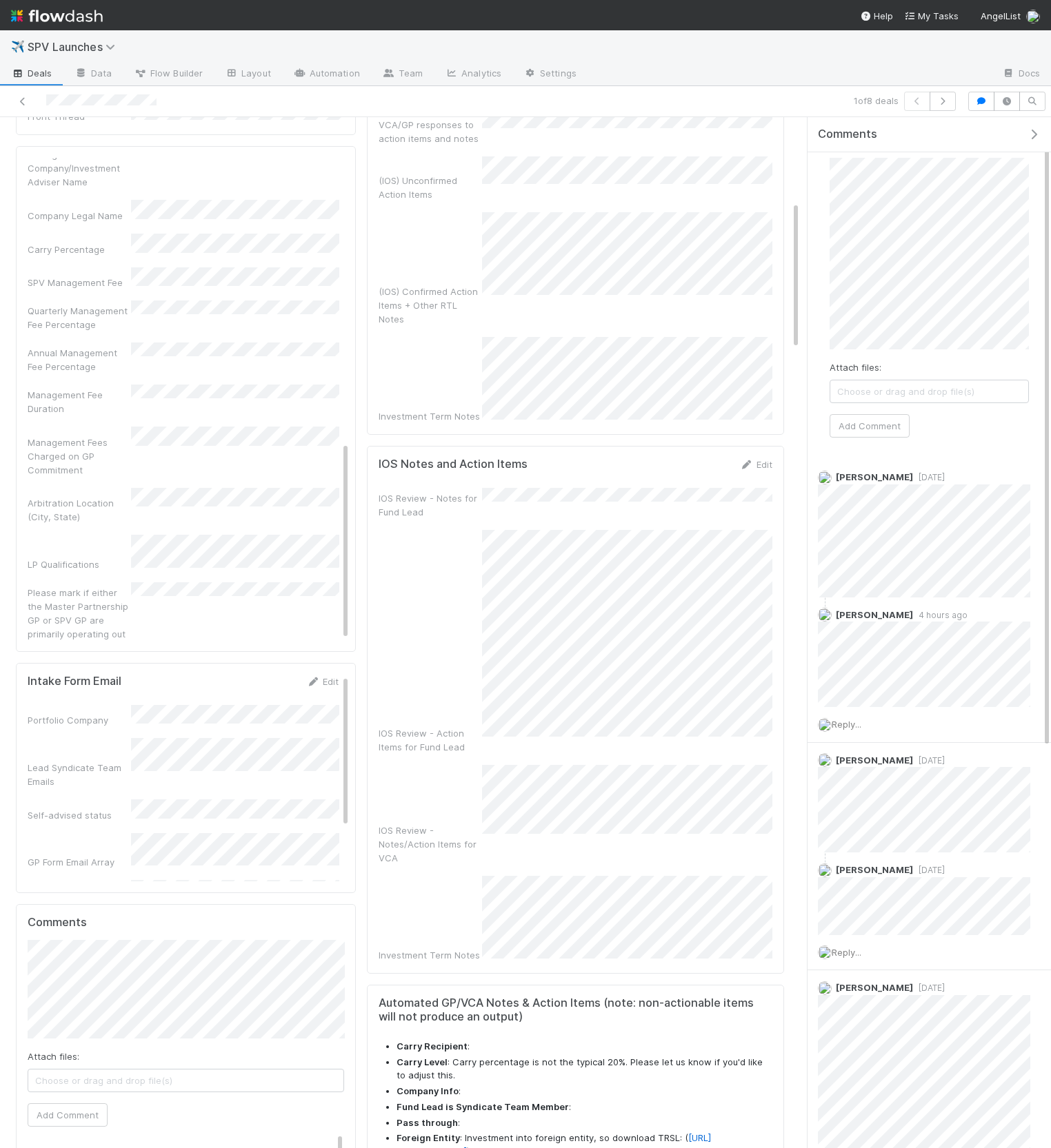
scroll to position [52, 0]
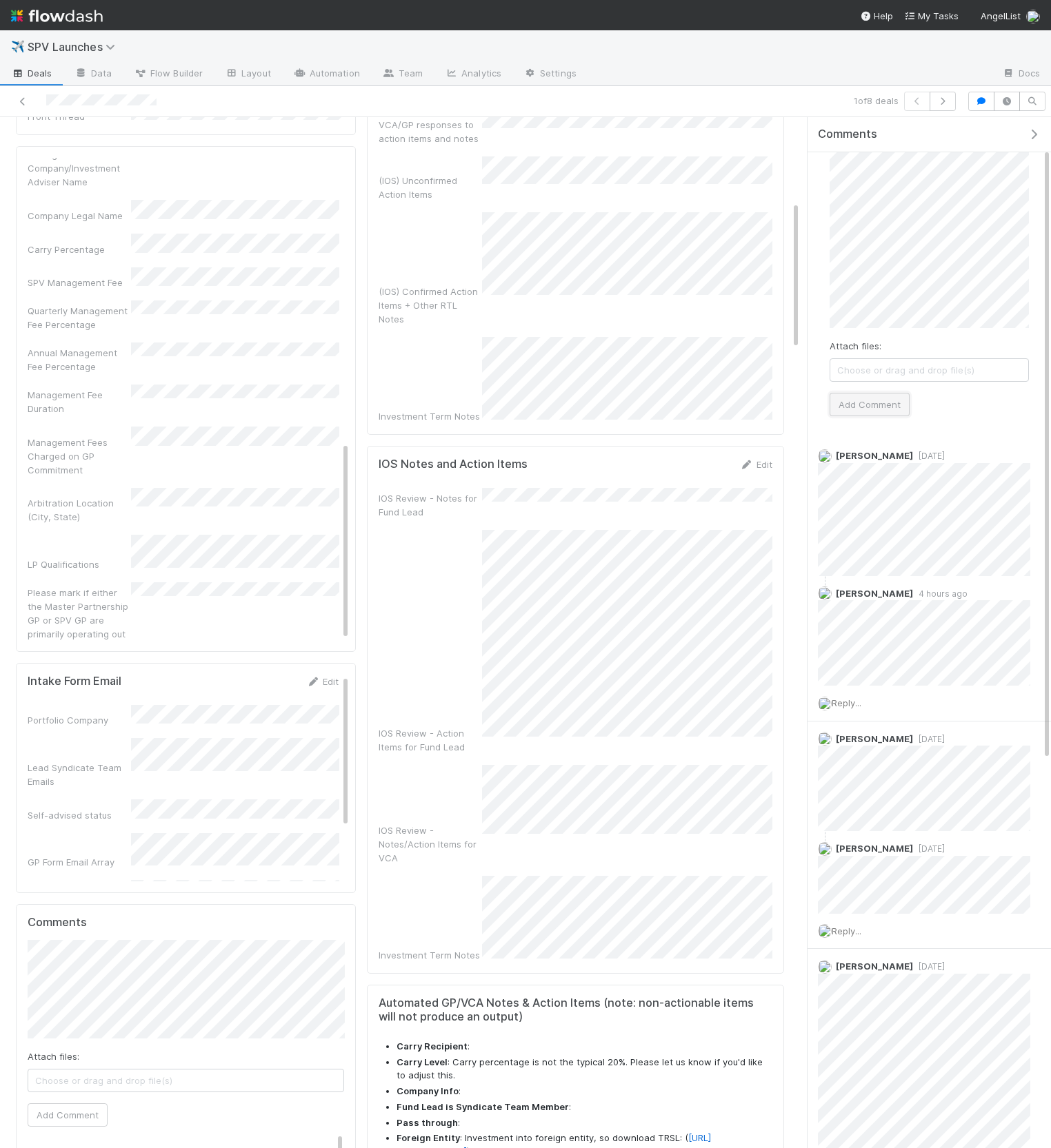
click at [883, 397] on button "Add Comment" at bounding box center [869, 404] width 80 height 24
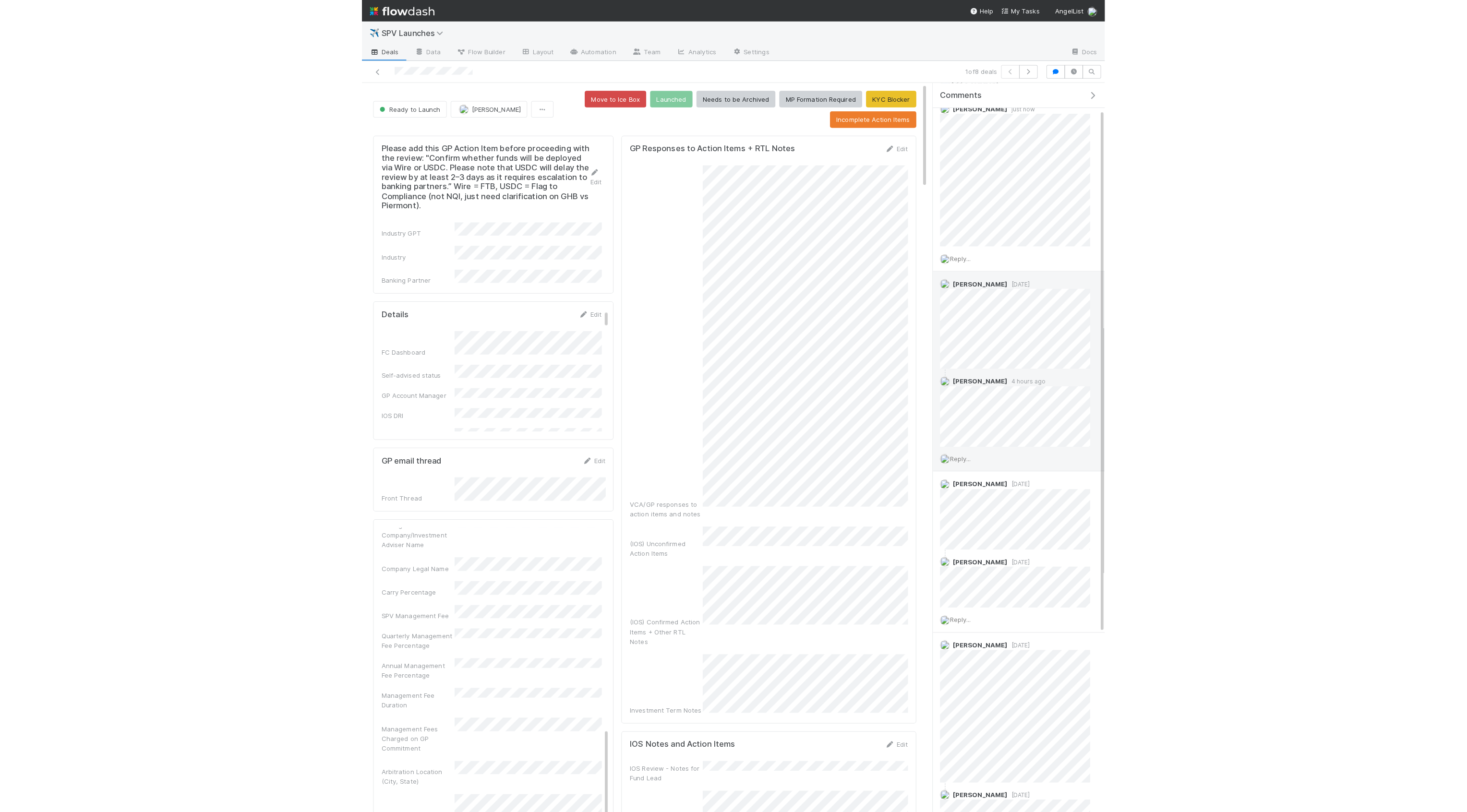
scroll to position [0, 0]
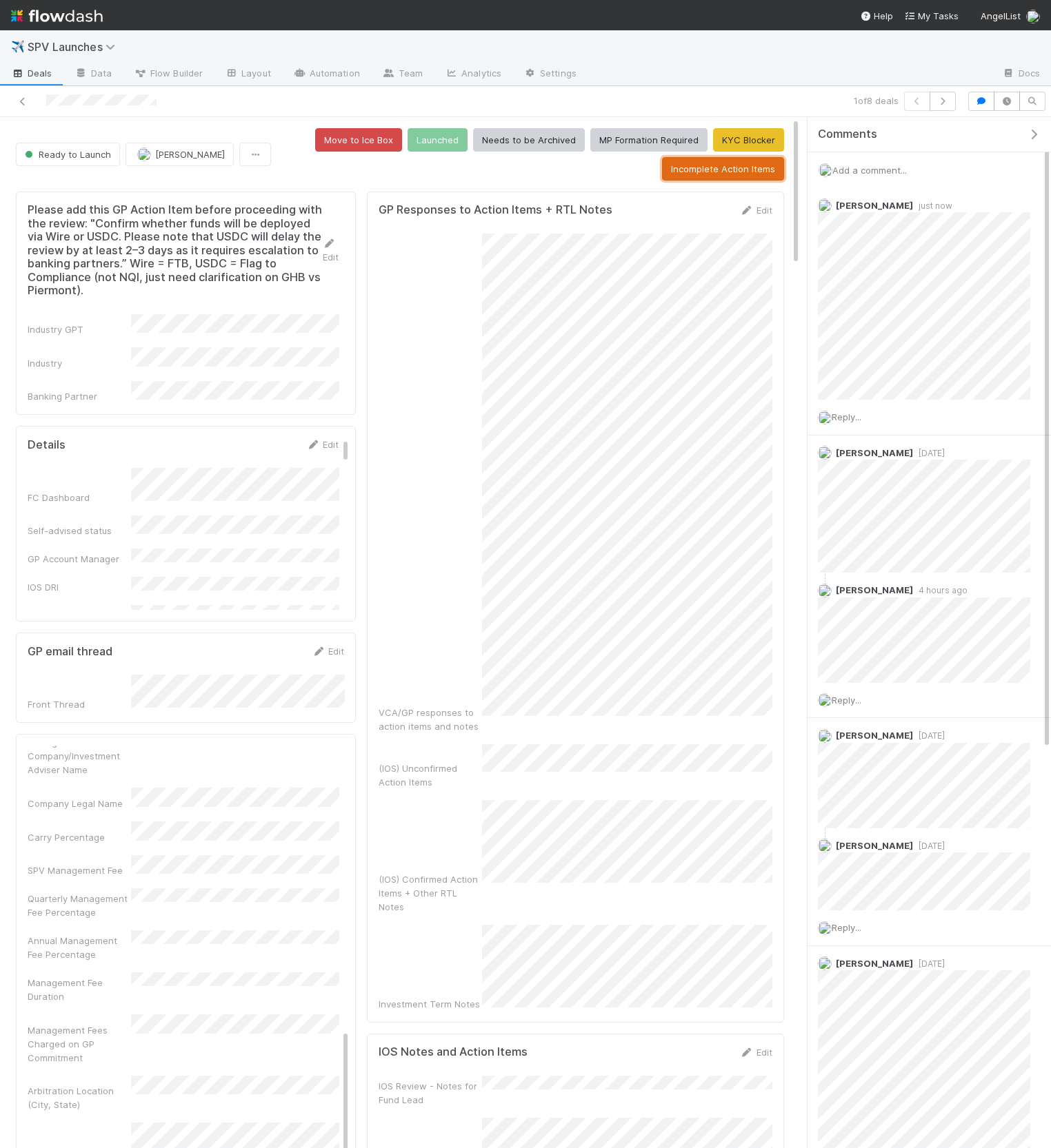
click at [765, 173] on button "Incomplete Action Items" at bounding box center [722, 168] width 122 height 24
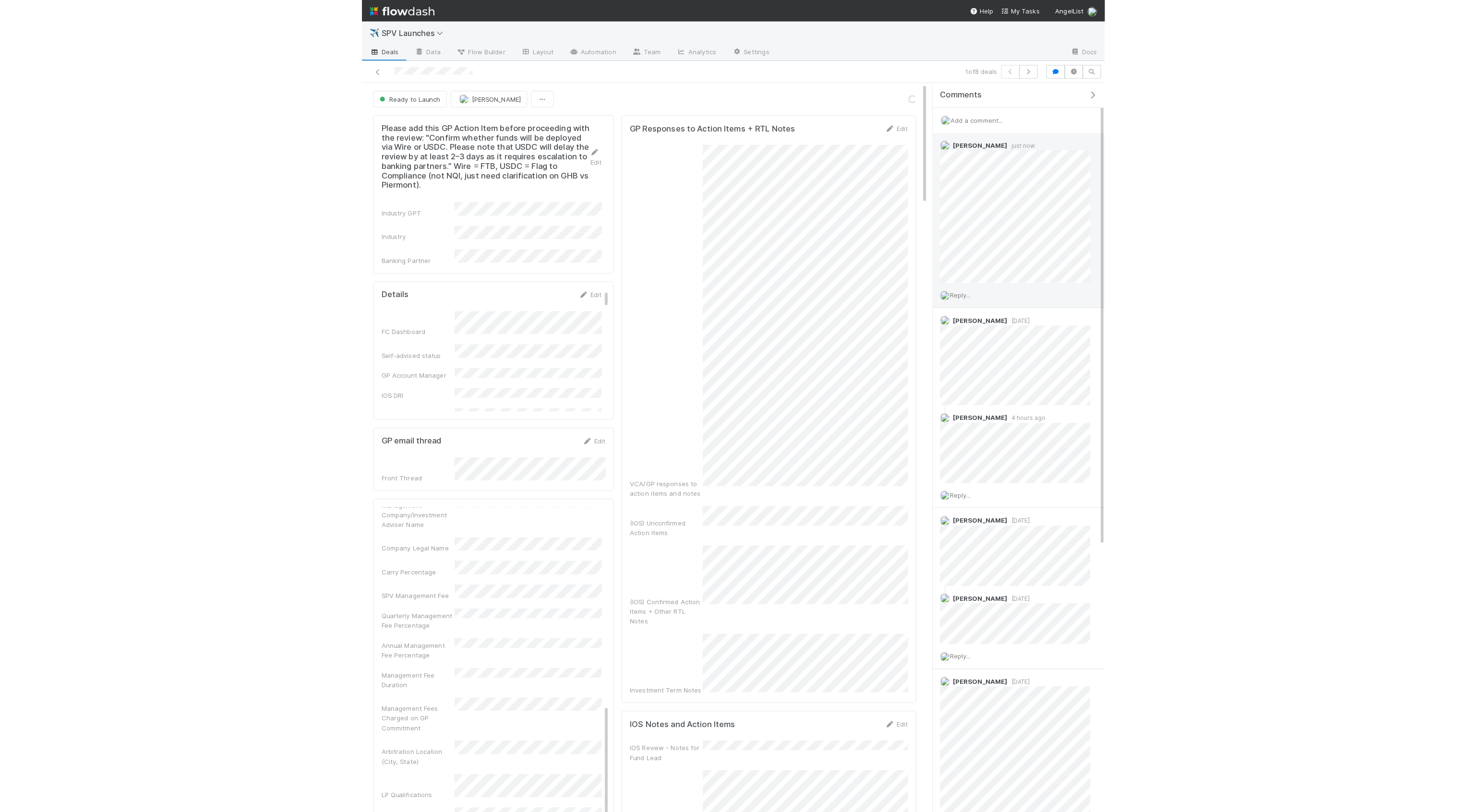
scroll to position [461, 0]
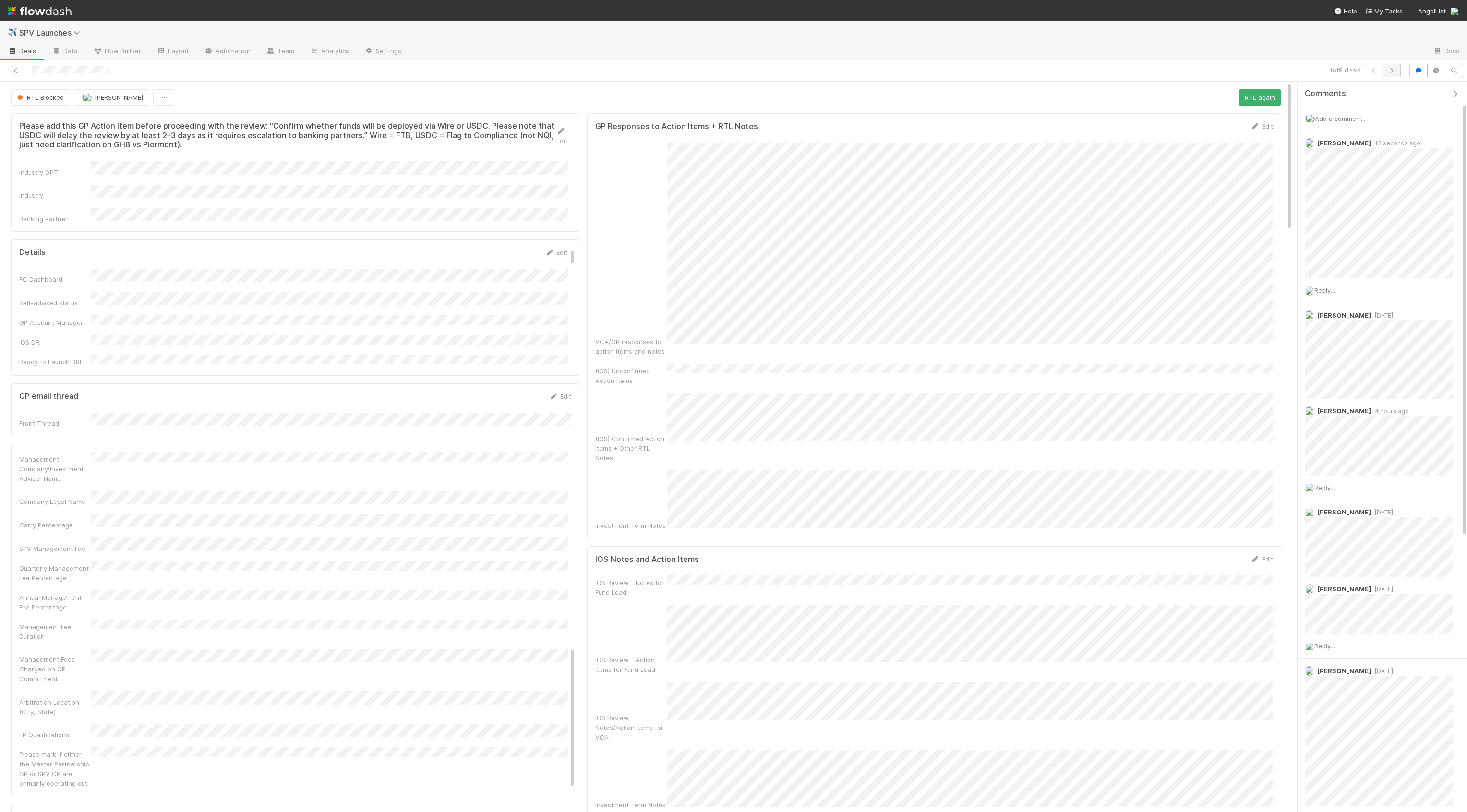
click at [1381, 75] on div "1 of 8 deals" at bounding box center [1055, 71] width 699 height 14
click at [1381, 73] on button "button" at bounding box center [1392, 71] width 18 height 14
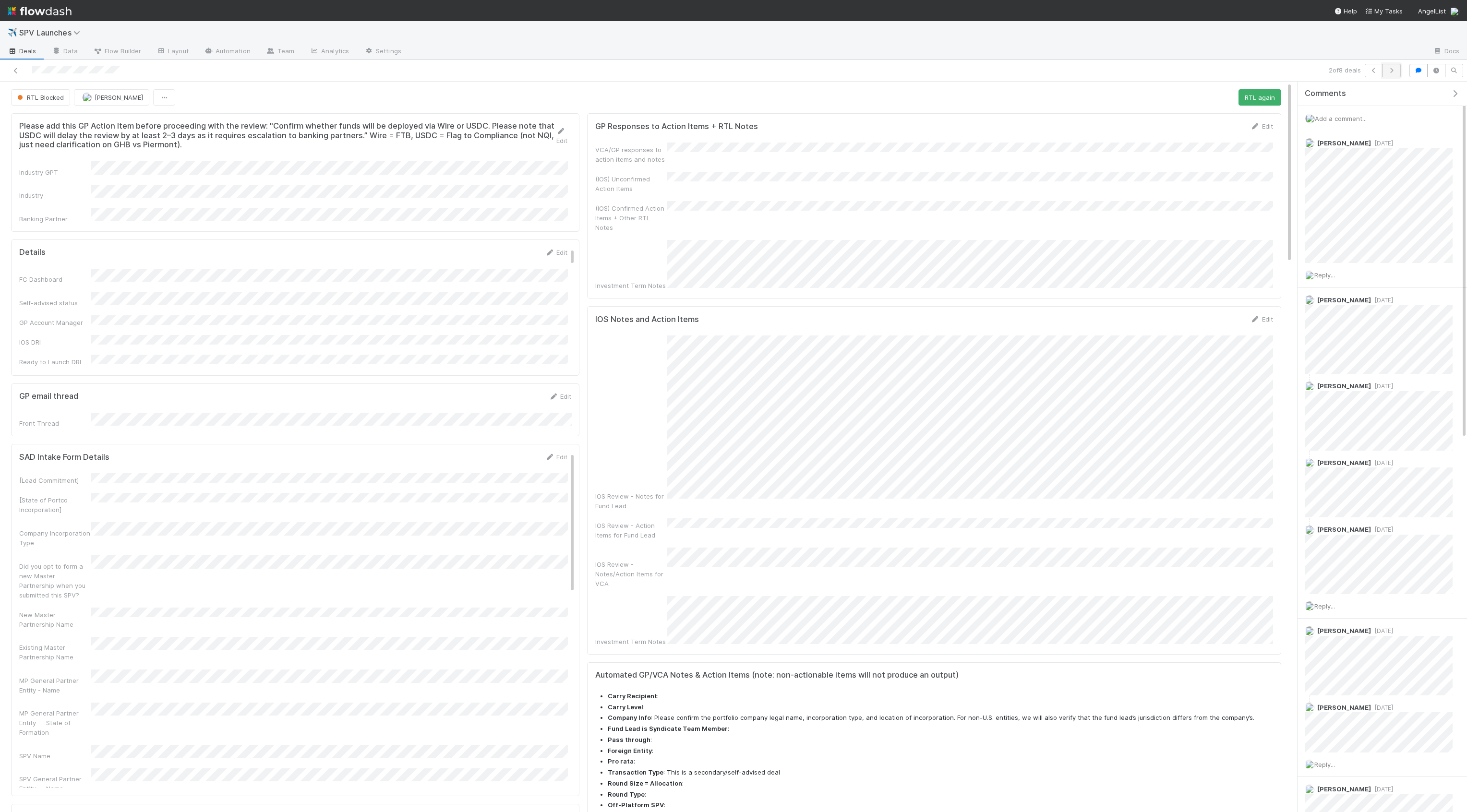
click at [1381, 72] on icon "button" at bounding box center [1391, 71] width 10 height 6
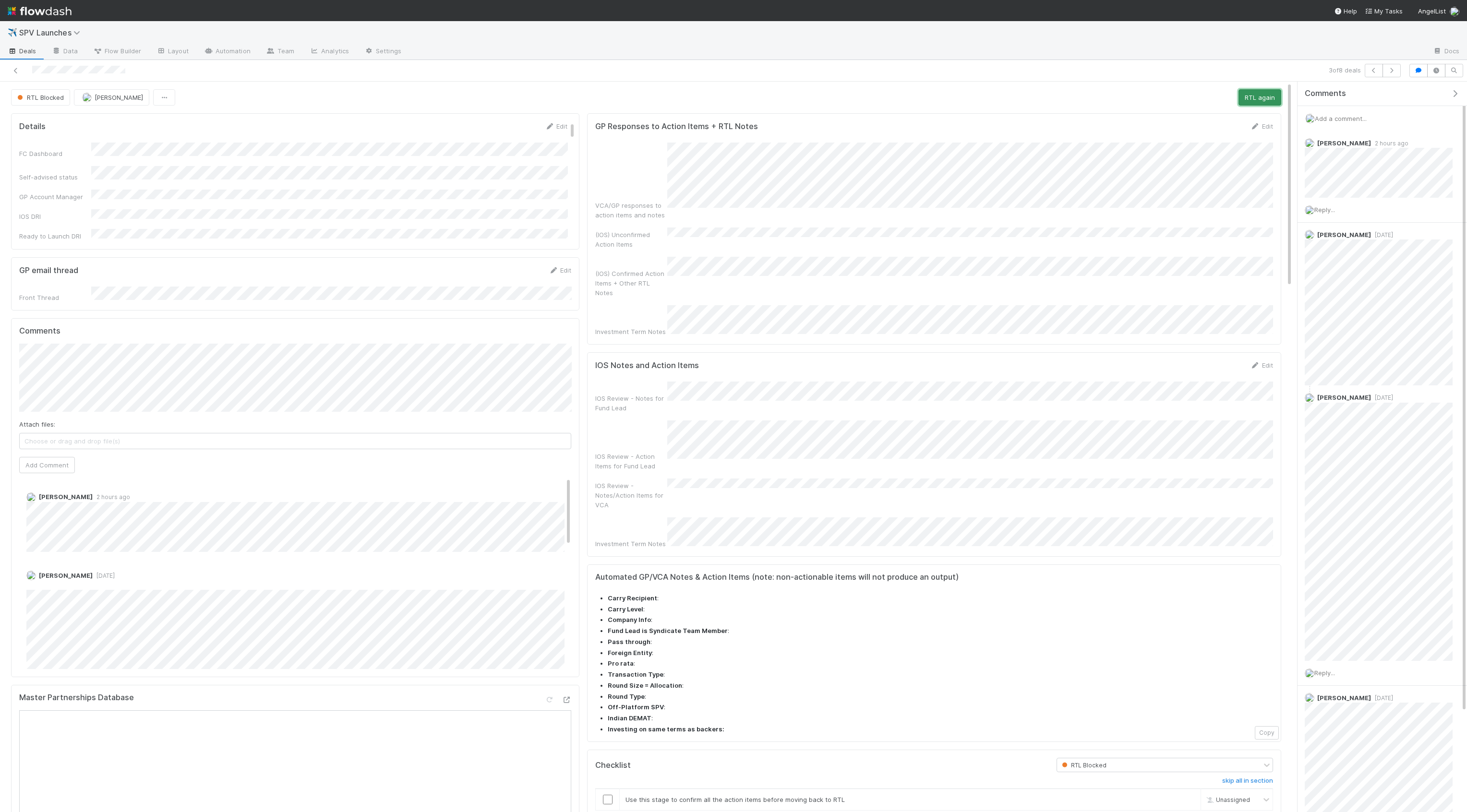
click at [1257, 102] on button "RTL again" at bounding box center [1260, 97] width 43 height 17
click at [1381, 74] on button "button" at bounding box center [1392, 71] width 18 height 14
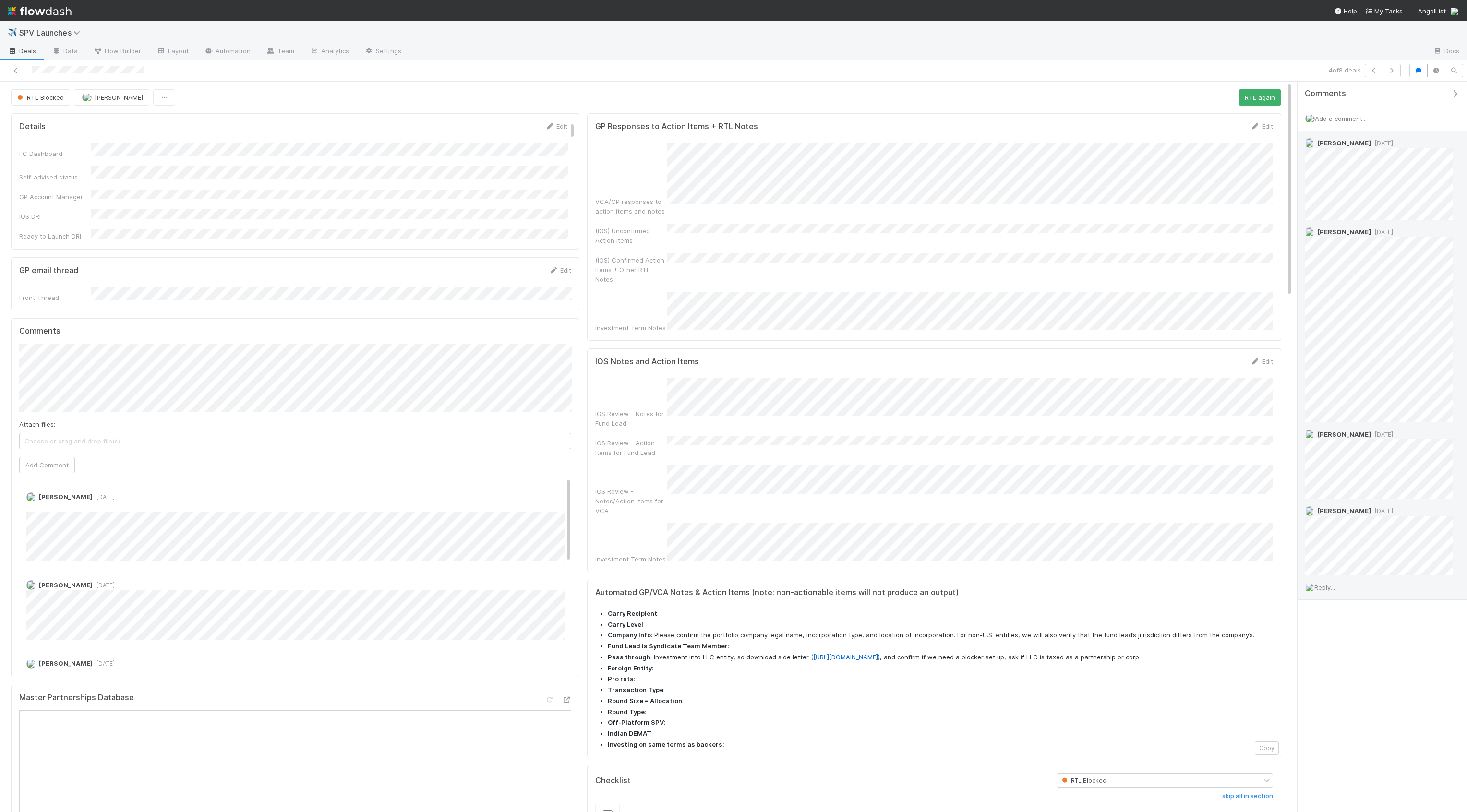
click at [1334, 585] on span "Reply..." at bounding box center [1325, 587] width 21 height 7
click at [1327, 725] on button "Add Reply" at bounding box center [1337, 732] width 43 height 17
click at [1392, 69] on icon "button" at bounding box center [1391, 71] width 10 height 6
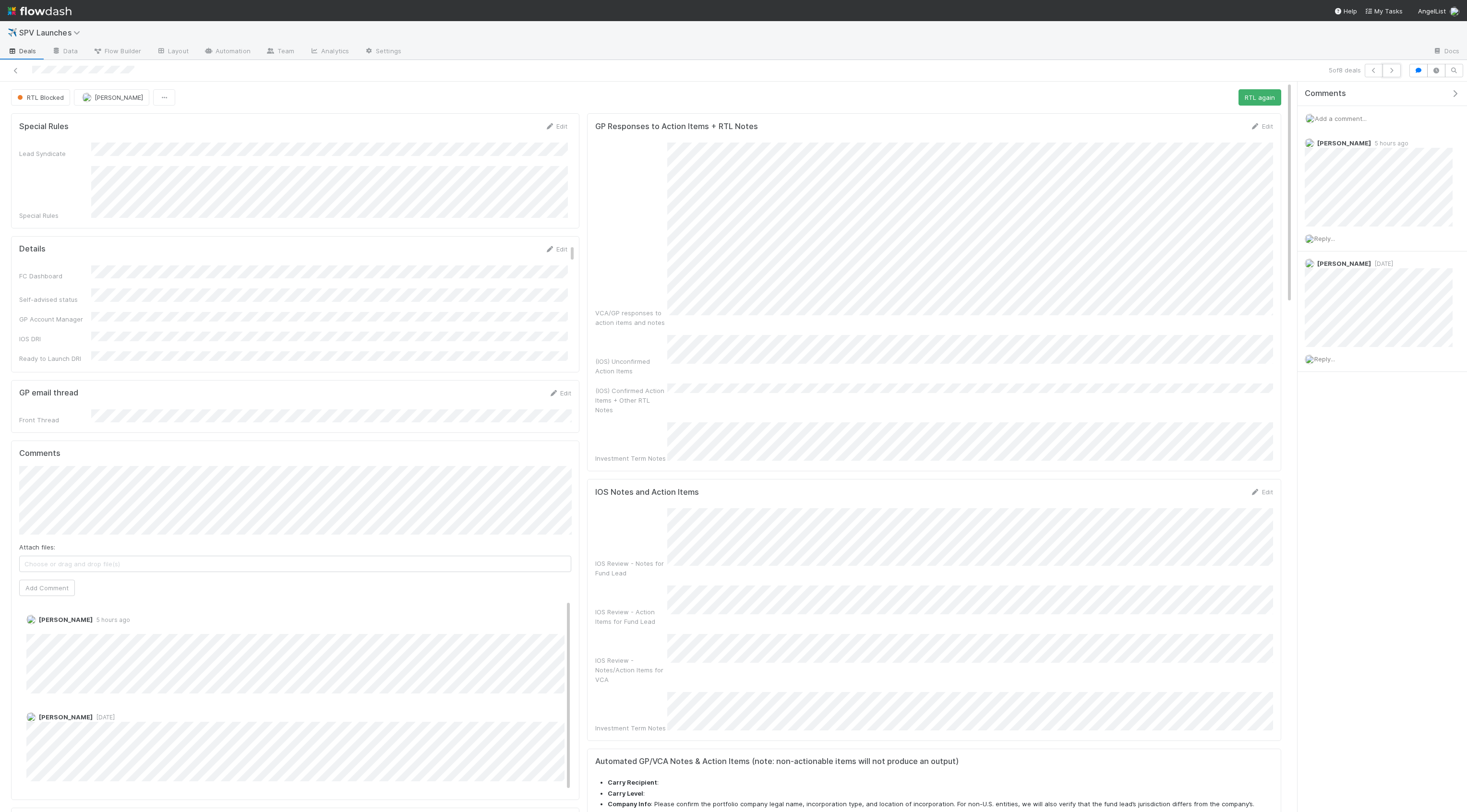
click at [1392, 69] on icon "button" at bounding box center [1391, 71] width 10 height 6
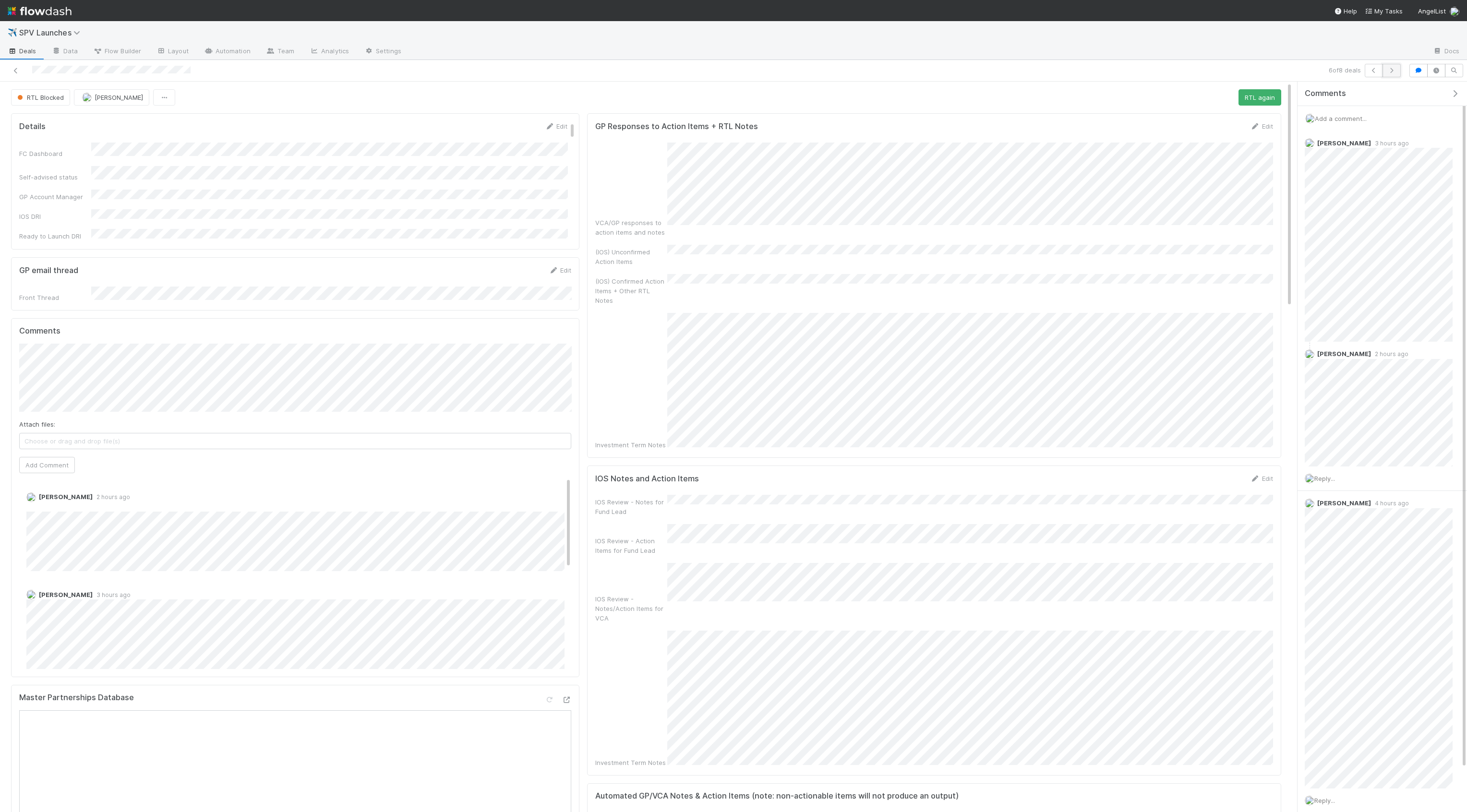
click at [1398, 67] on button "button" at bounding box center [1392, 71] width 18 height 14
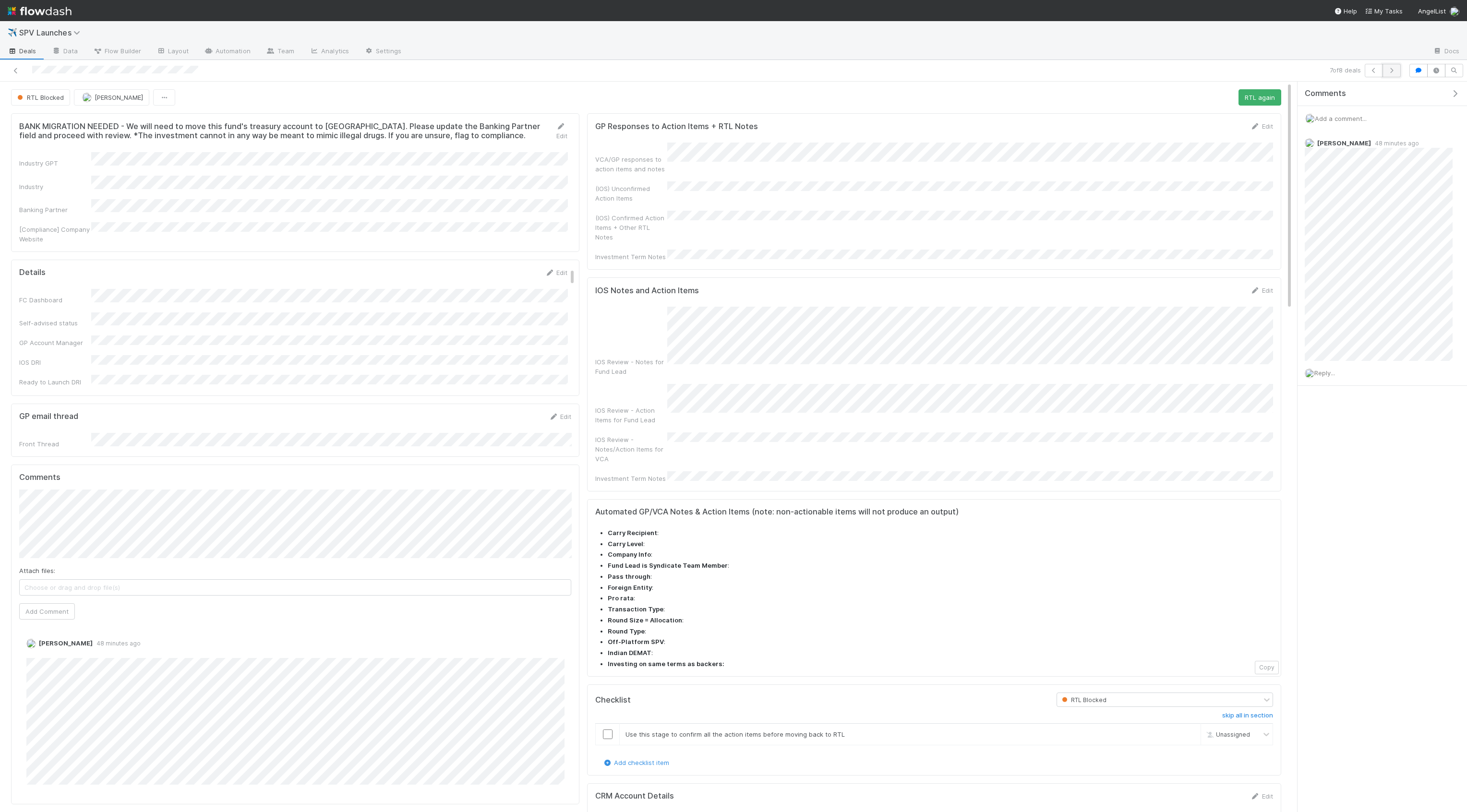
click at [1396, 74] on button "button" at bounding box center [1392, 71] width 18 height 14
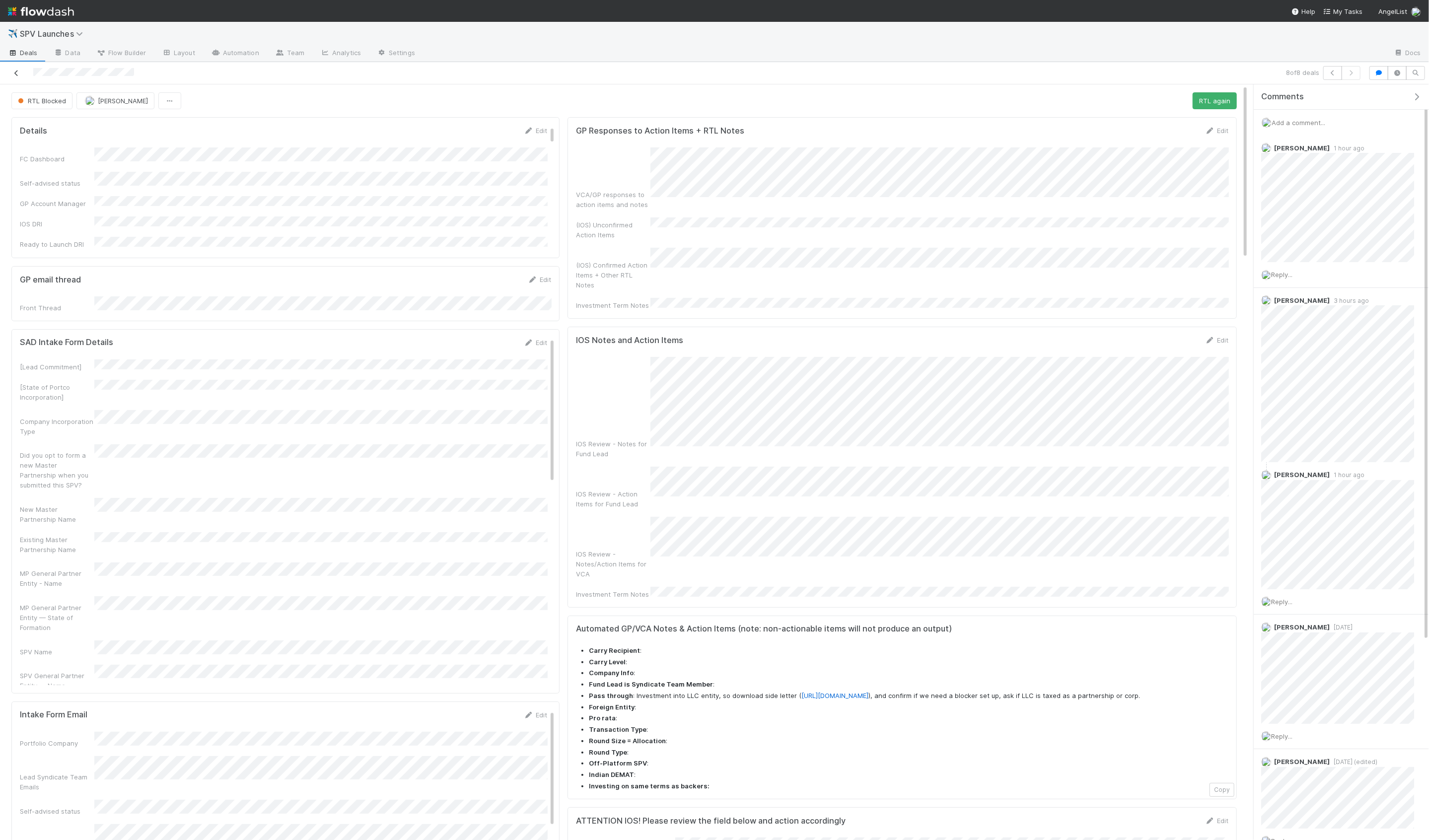
click at [18, 72] on icon at bounding box center [16, 73] width 10 height 6
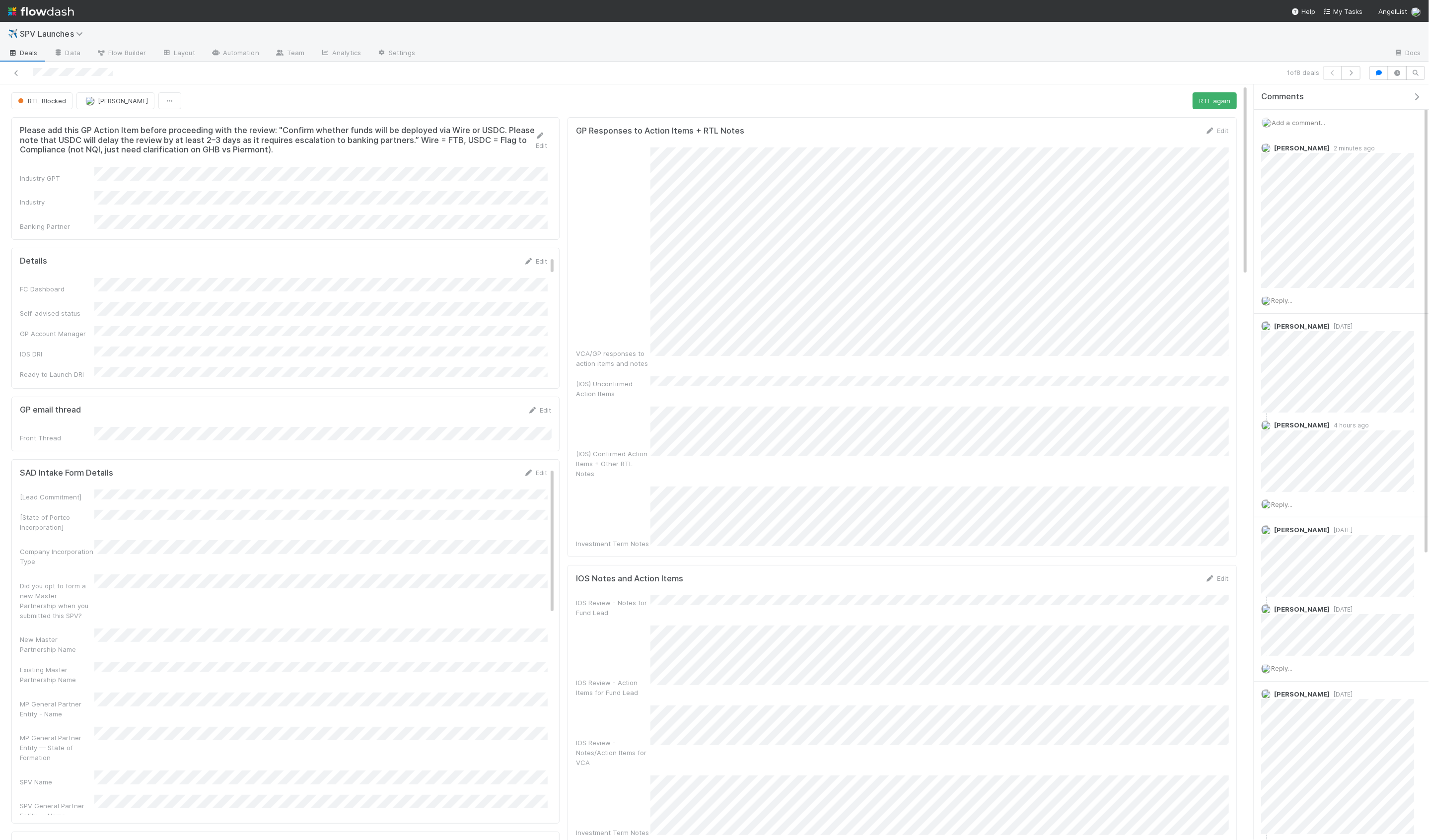
click at [27, 73] on div at bounding box center [345, 73] width 682 height 14
click at [15, 74] on icon at bounding box center [16, 73] width 10 height 6
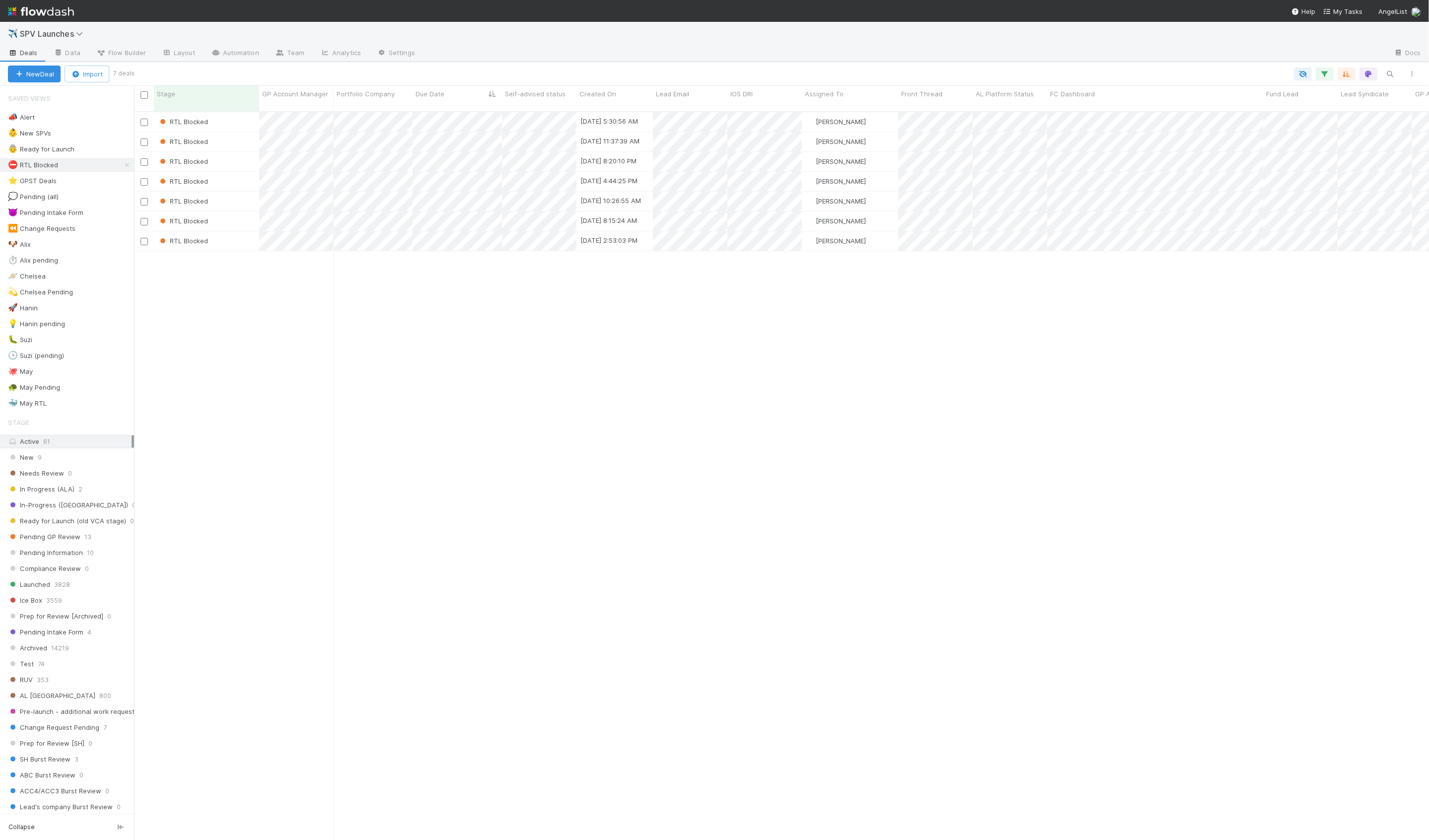
scroll to position [737, 1295]
click at [104, 150] on div "👵 Ready for Launch 1" at bounding box center [71, 149] width 126 height 12
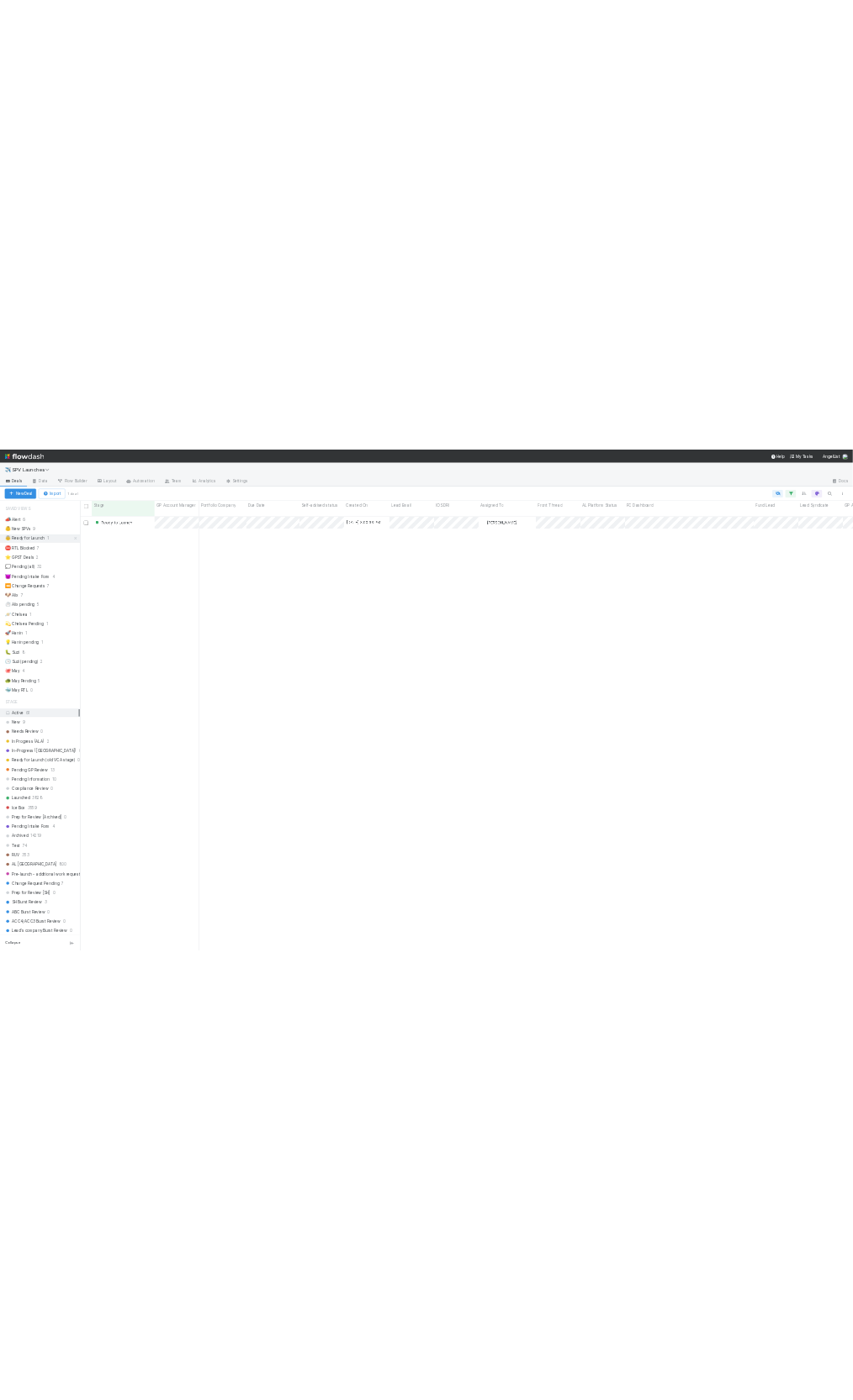
scroll to position [1247, 2193]
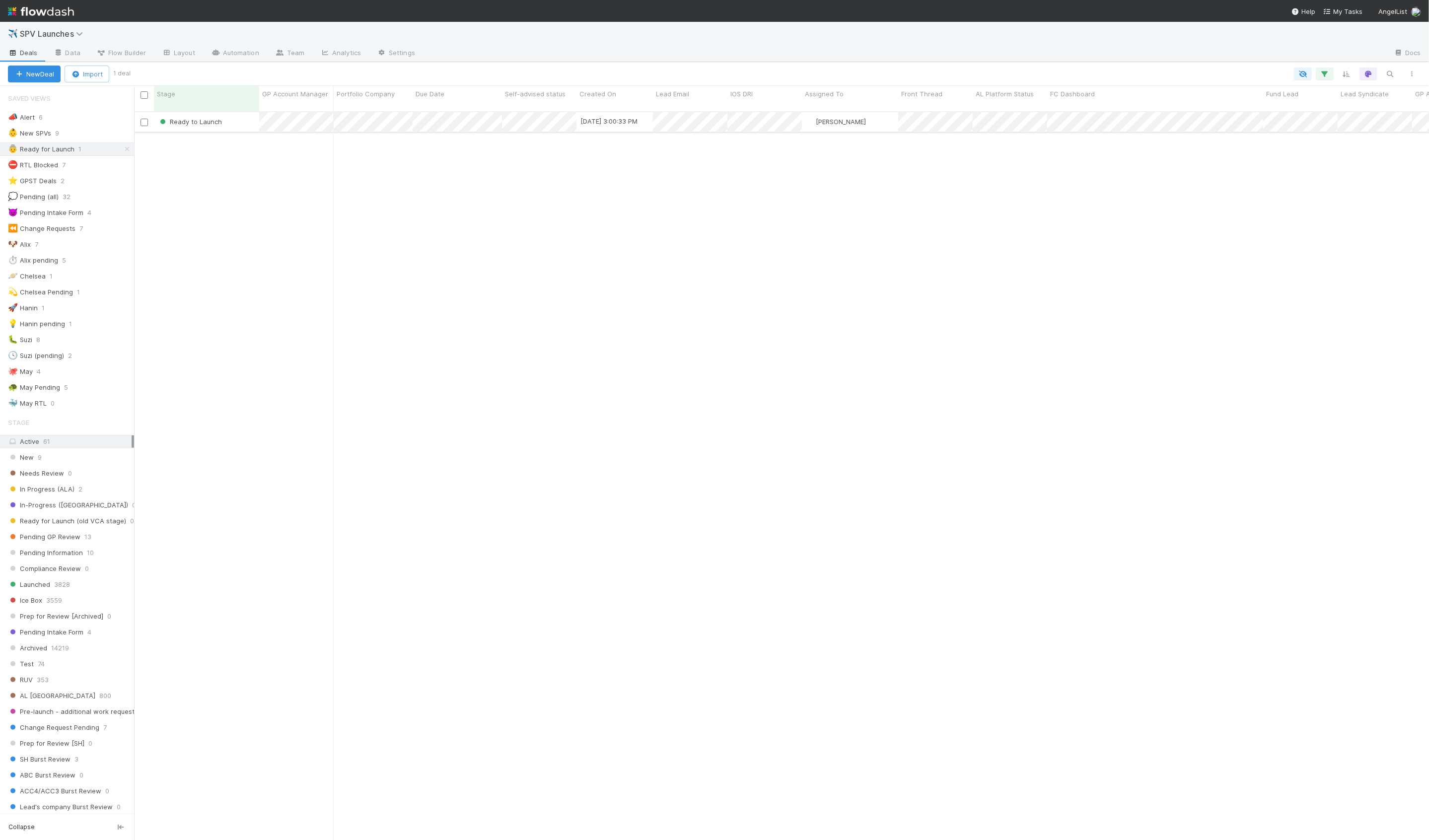
click at [249, 120] on div "Ready to Launch" at bounding box center [206, 122] width 105 height 19
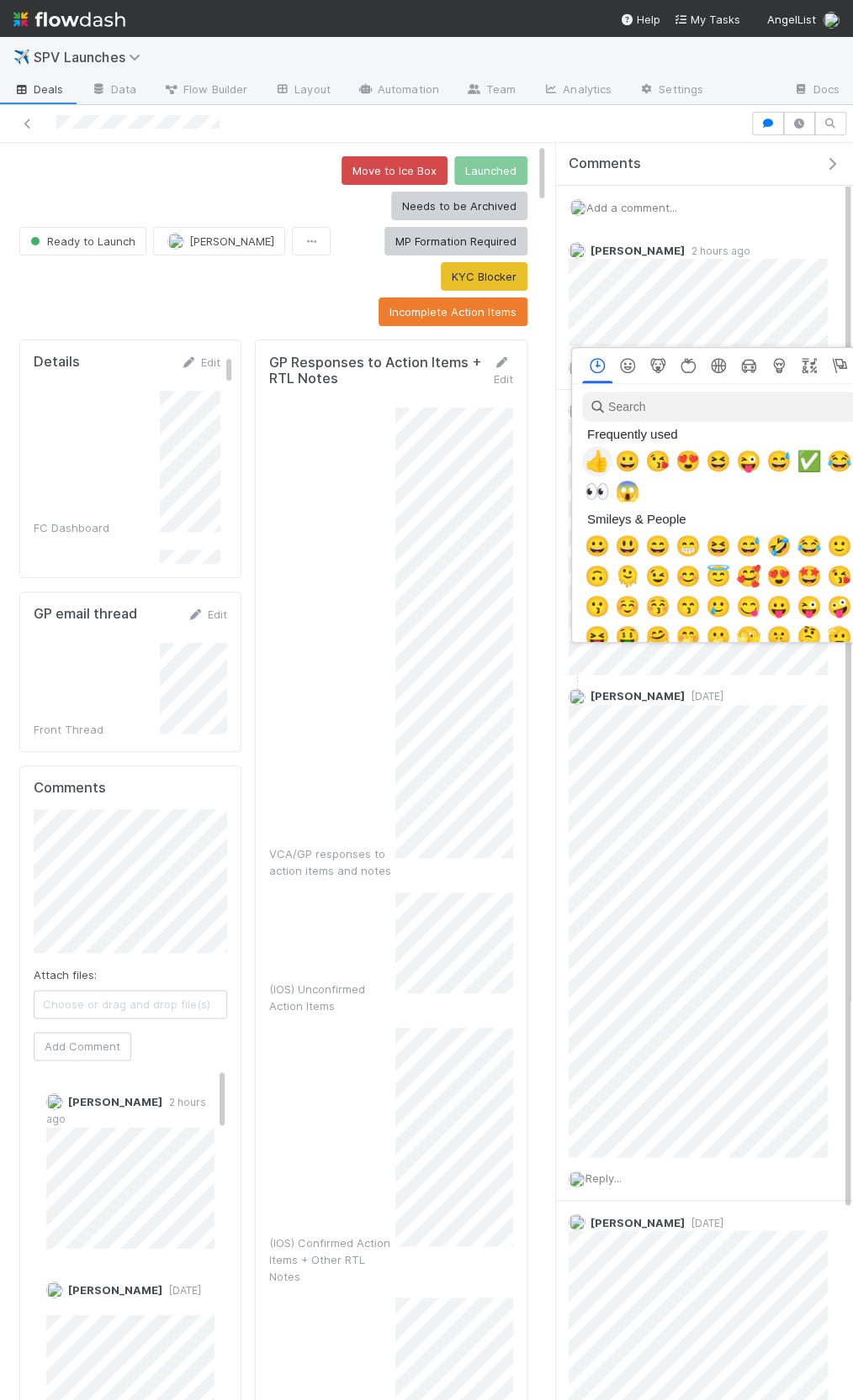
click at [592, 452] on span "👍" at bounding box center [597, 462] width 25 height 24
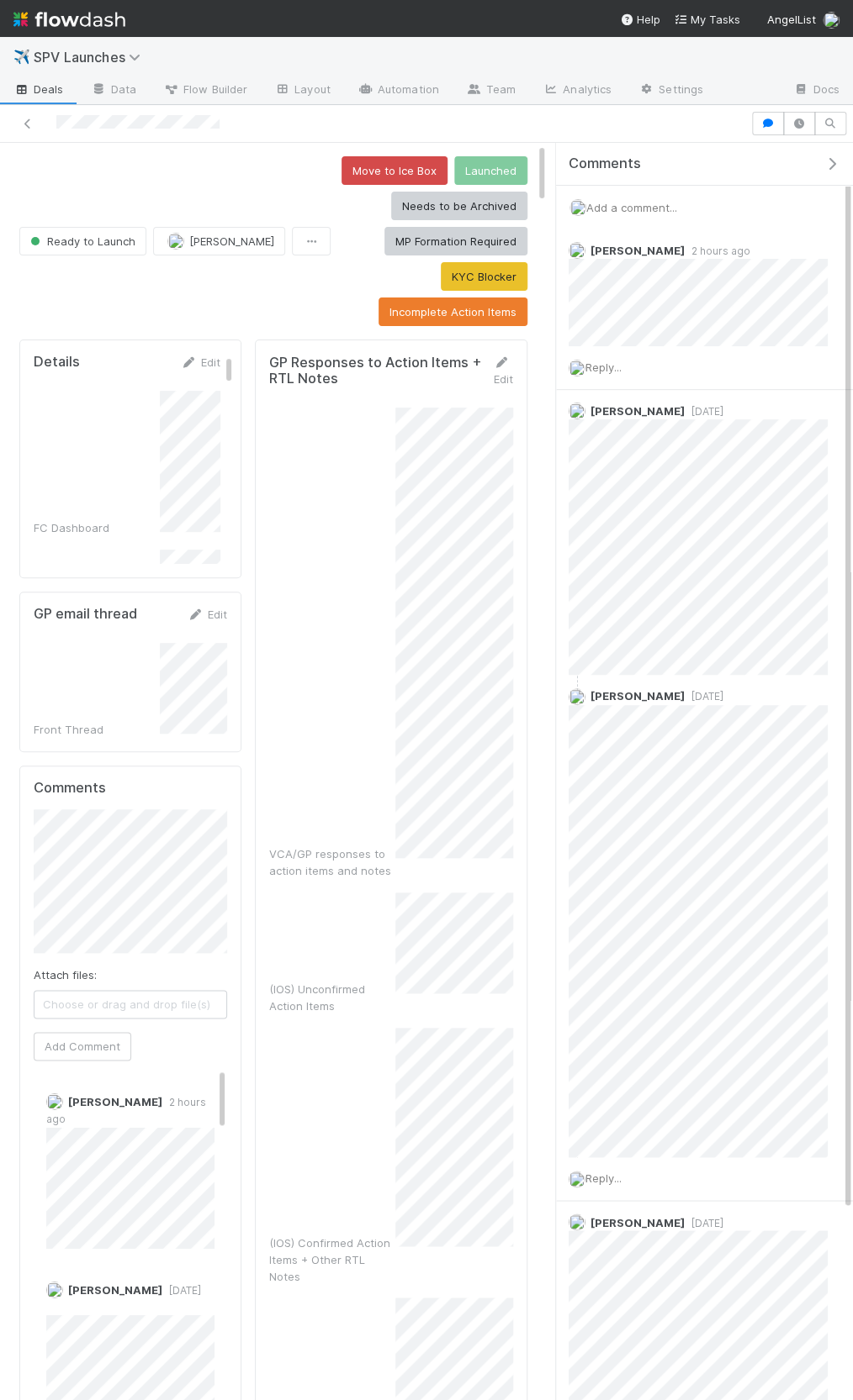
click at [823, 158] on icon "button" at bounding box center [831, 164] width 17 height 13
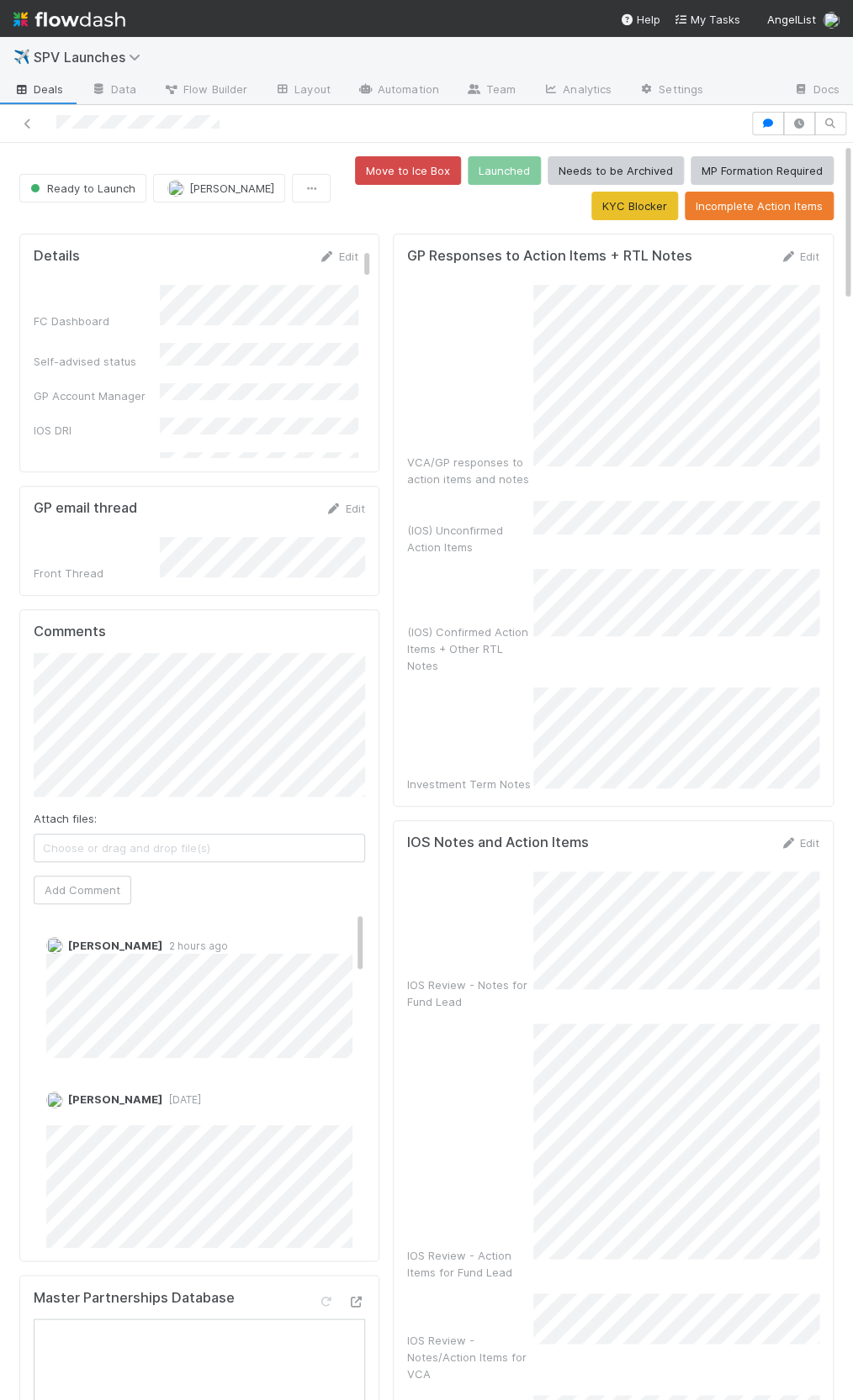
click at [785, 261] on div "Edit" at bounding box center [799, 256] width 40 height 17
click at [797, 257] on link "Edit" at bounding box center [799, 255] width 40 height 13
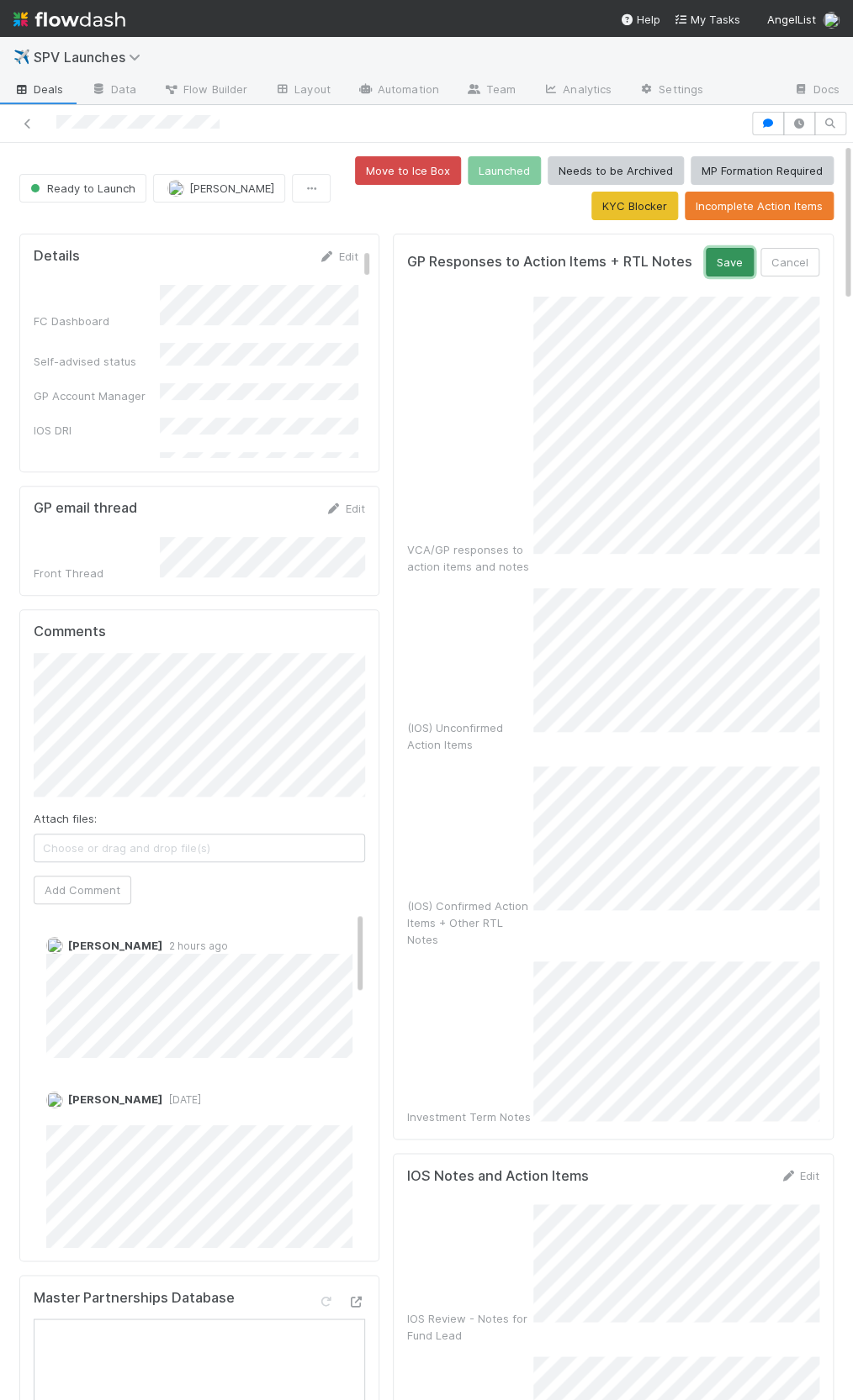
click at [737, 265] on button "Save" at bounding box center [729, 262] width 48 height 29
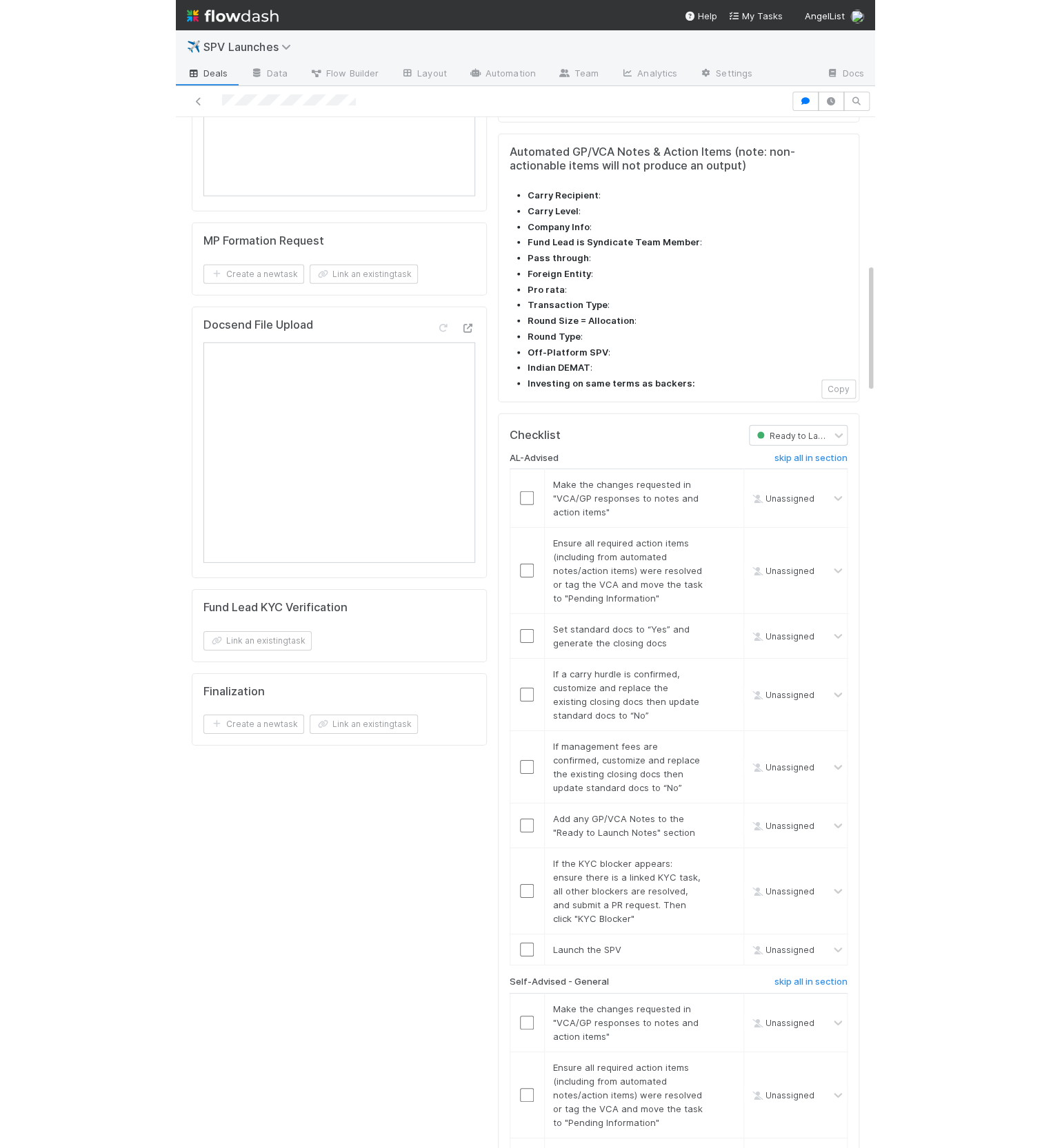
scroll to position [1158, 0]
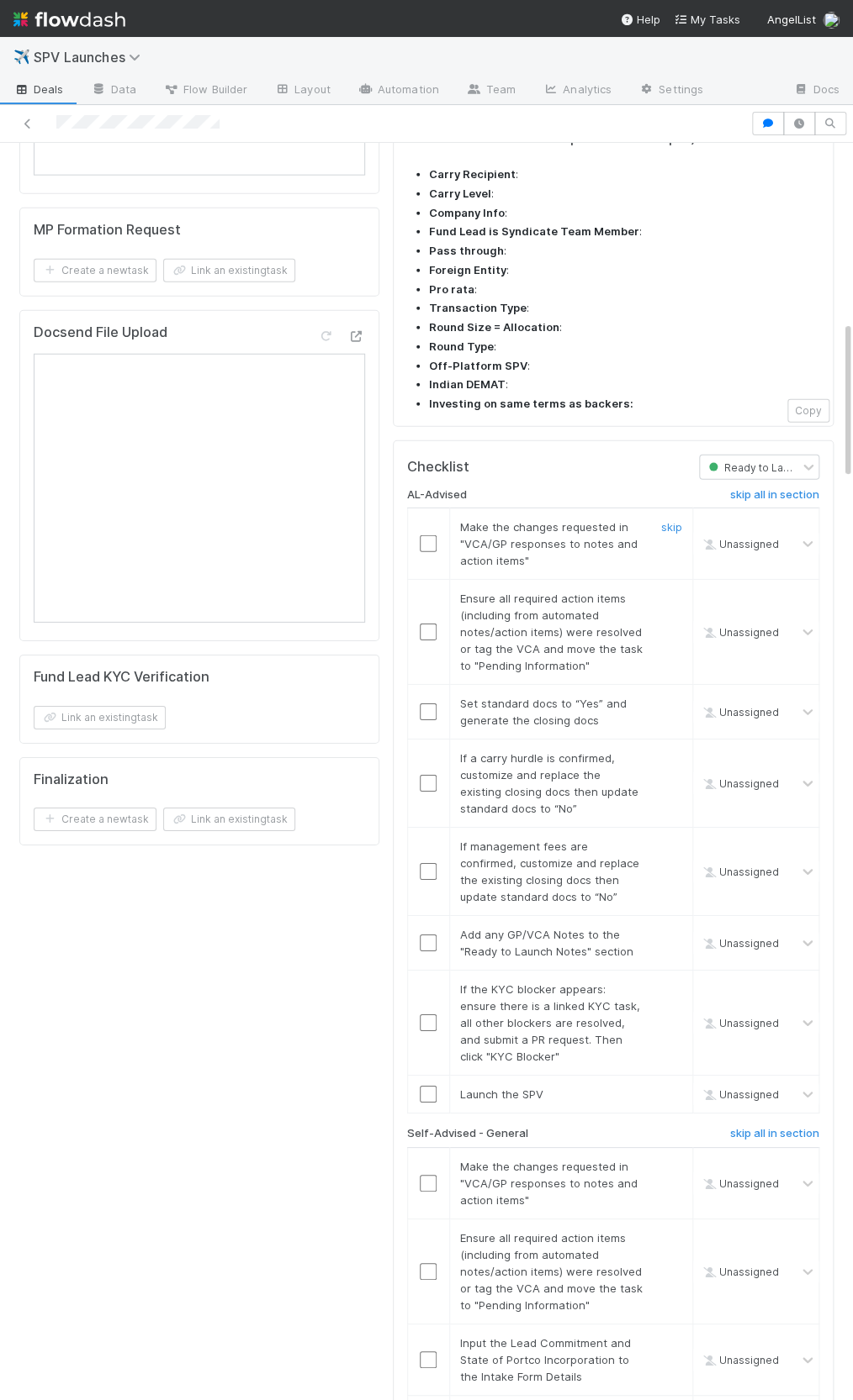
click at [433, 535] on input "checkbox" at bounding box center [428, 543] width 17 height 17
click at [422, 623] on input "checkbox" at bounding box center [428, 631] width 17 height 17
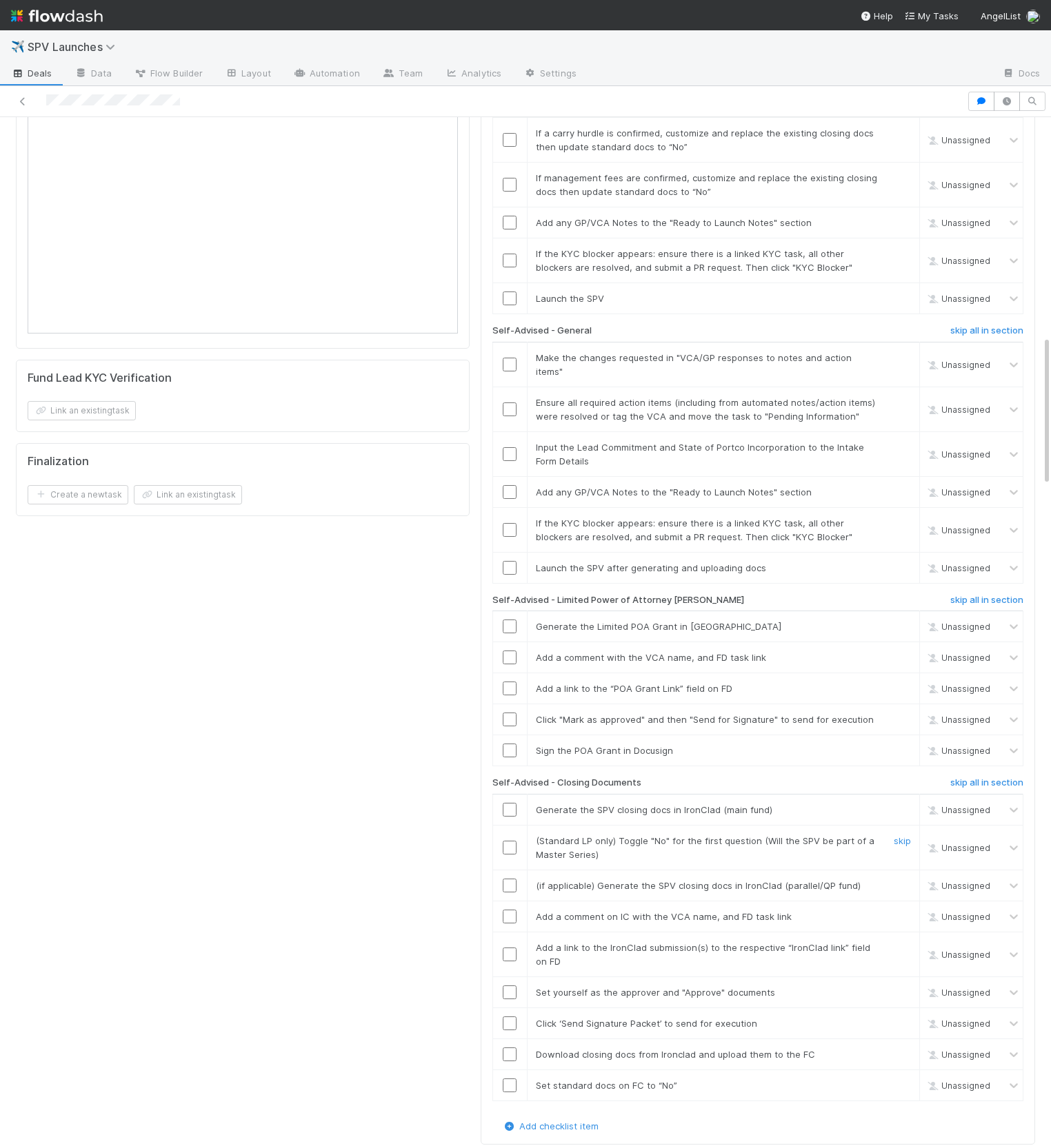
scroll to position [1575, 0]
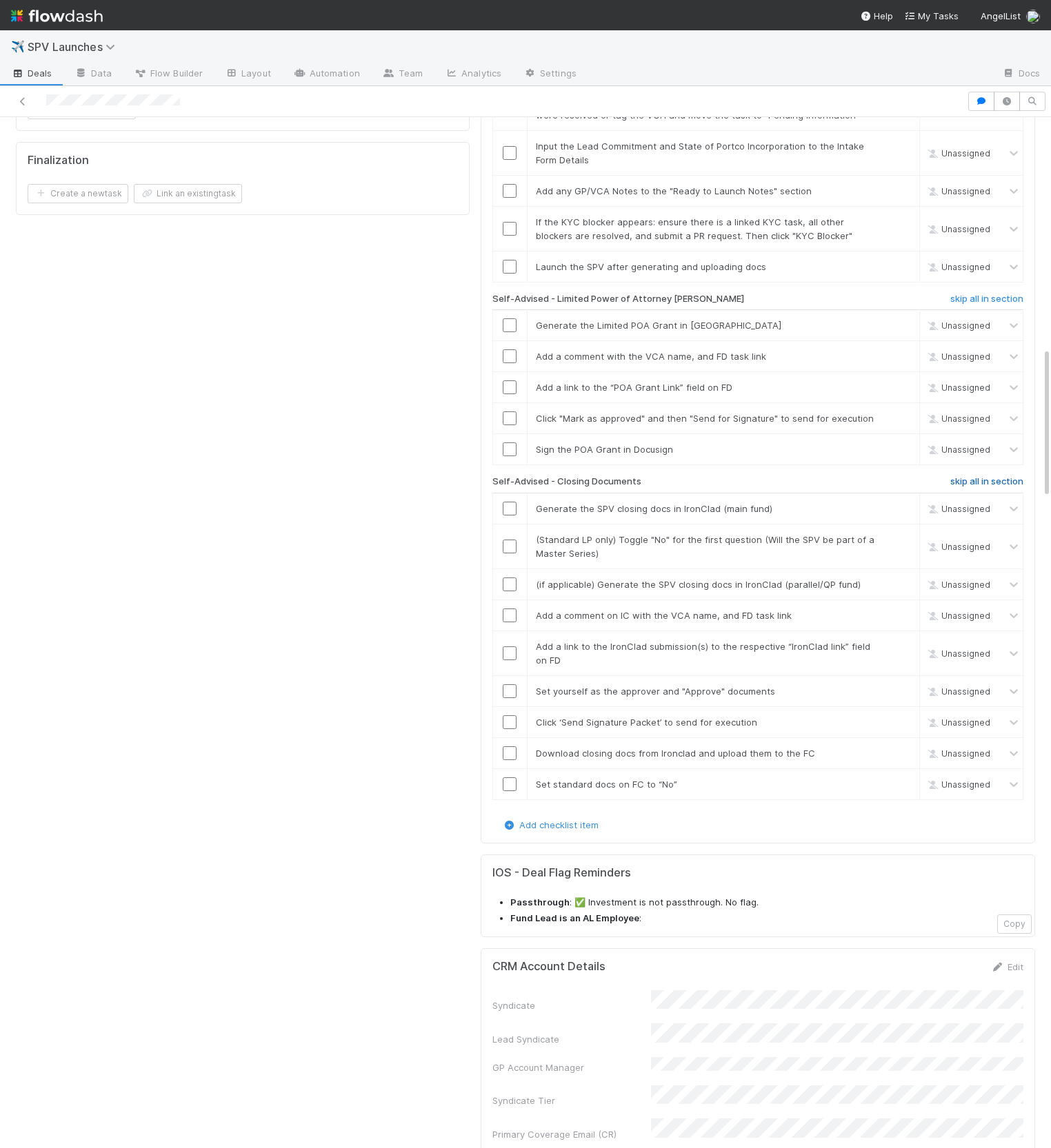
click at [983, 476] on h6 "skip all in section" at bounding box center [986, 481] width 73 height 11
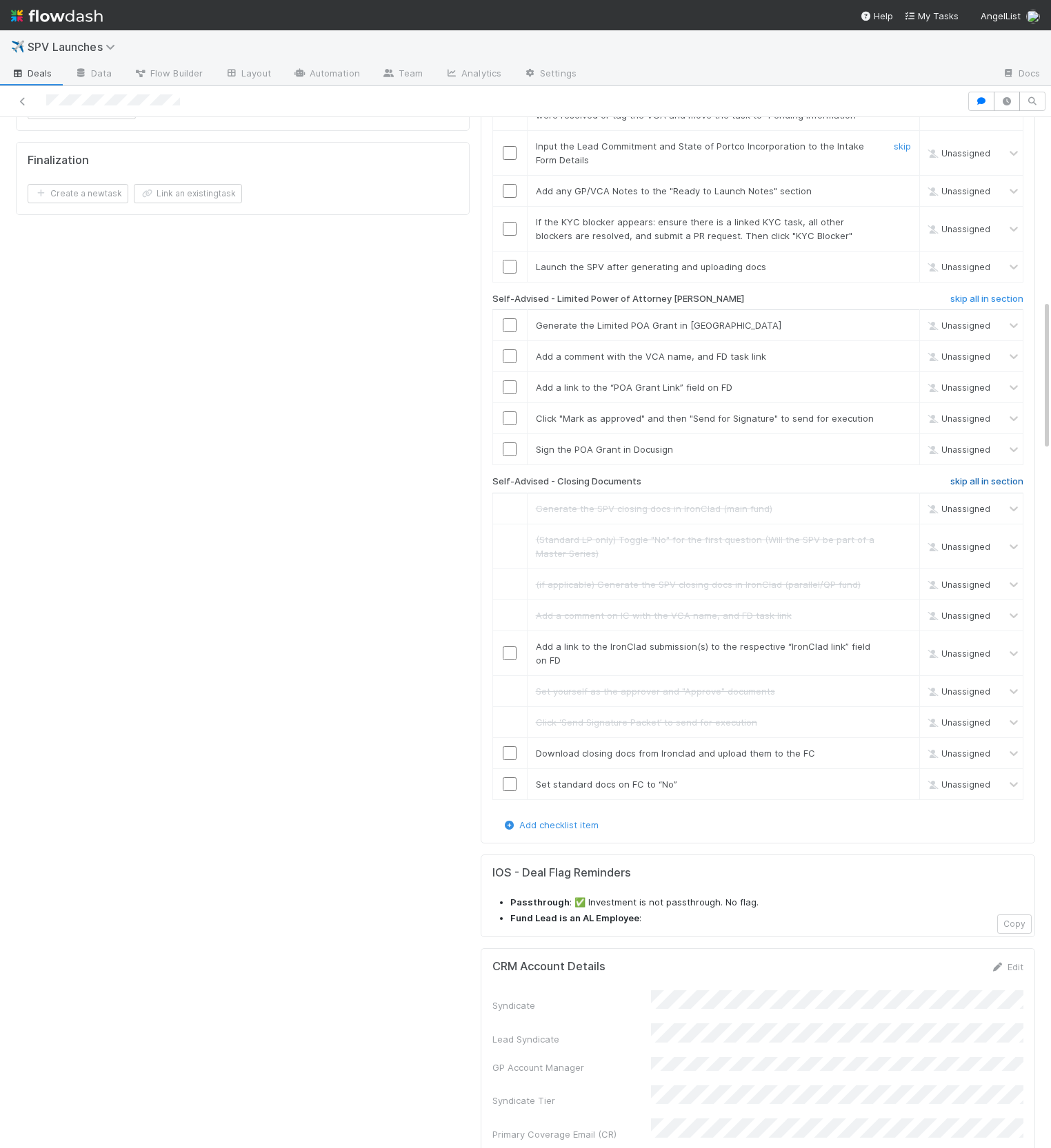
scroll to position [1252, 0]
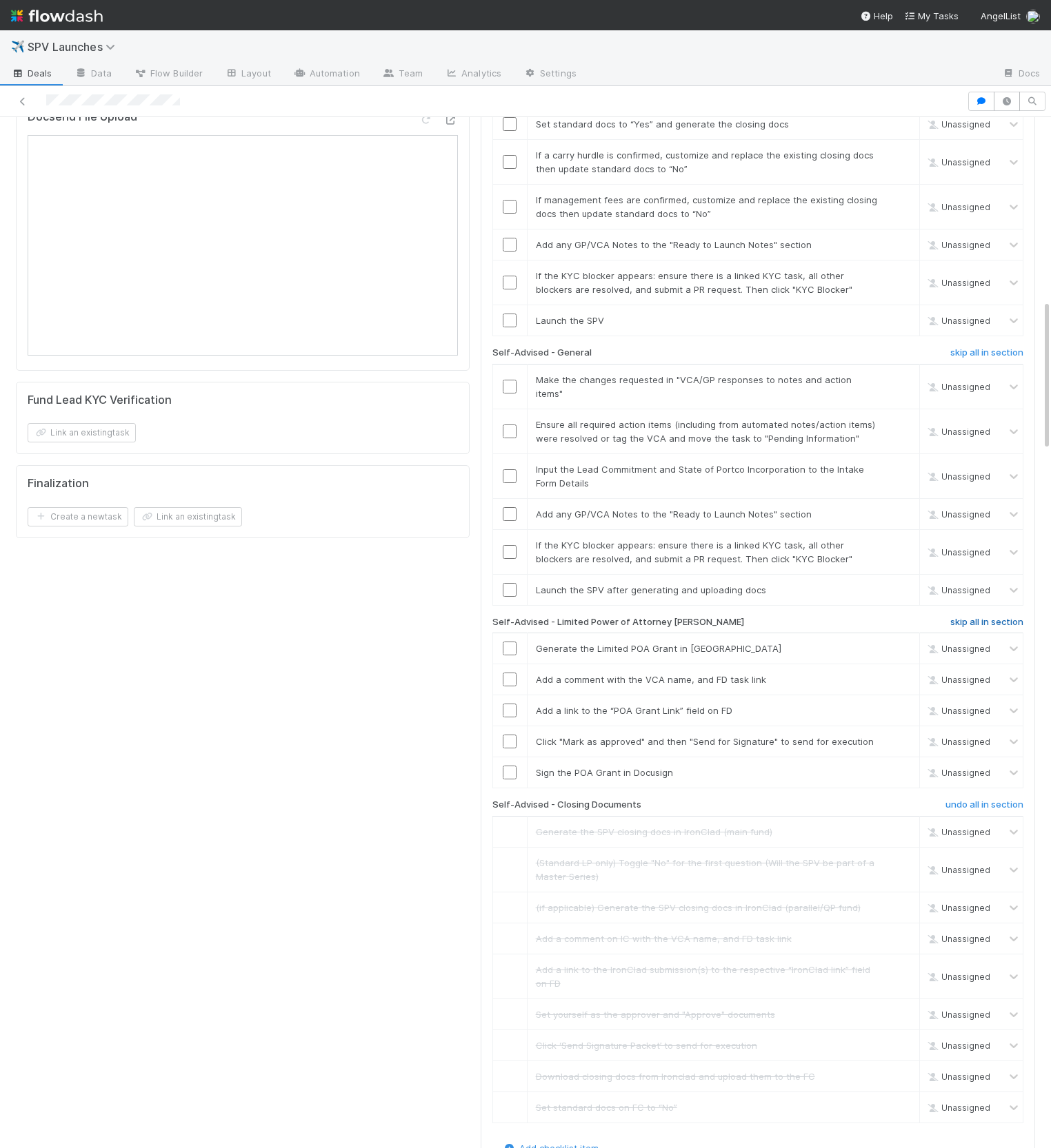
click at [977, 617] on h6 "skip all in section" at bounding box center [986, 621] width 73 height 11
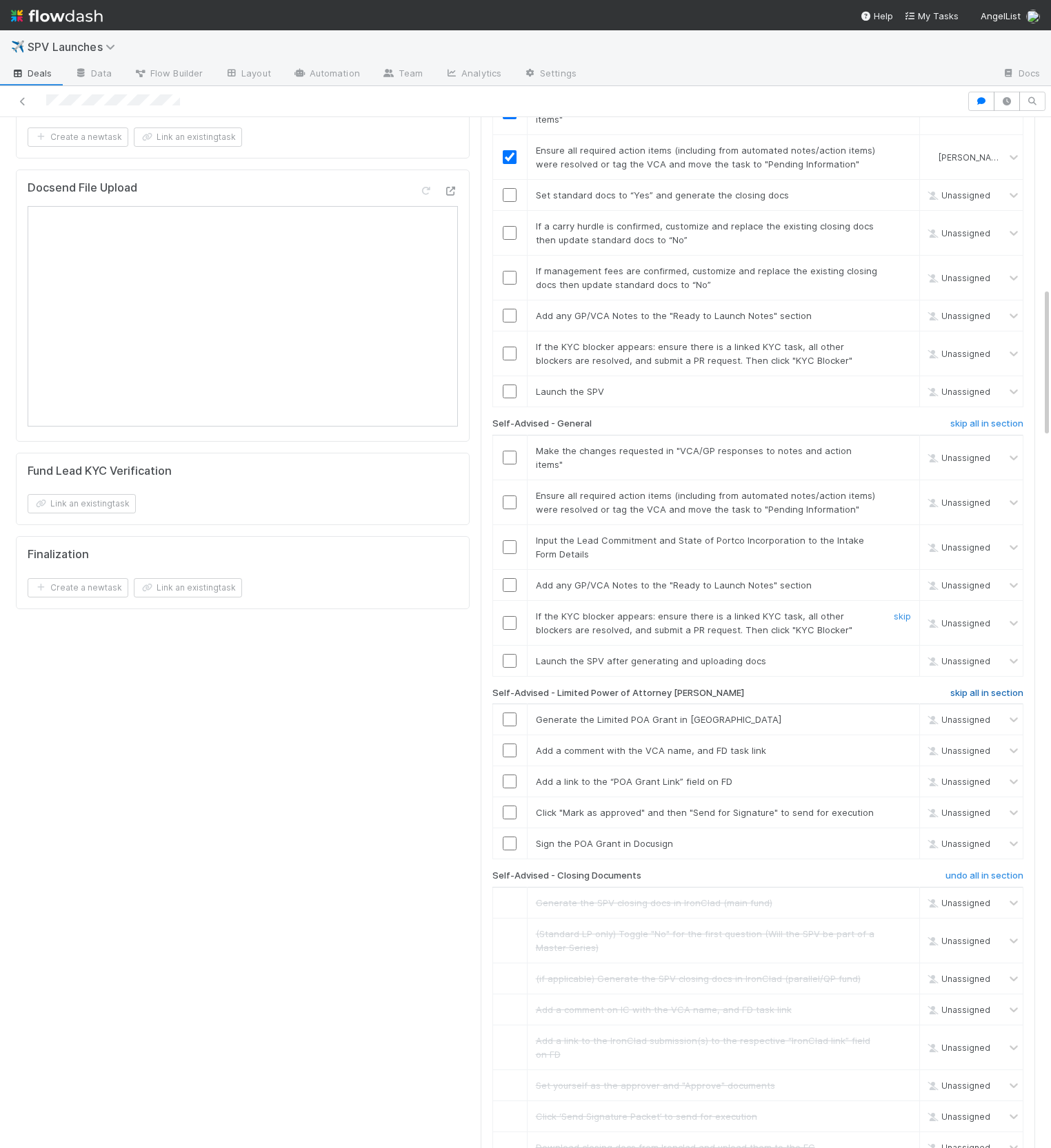
scroll to position [1034, 0]
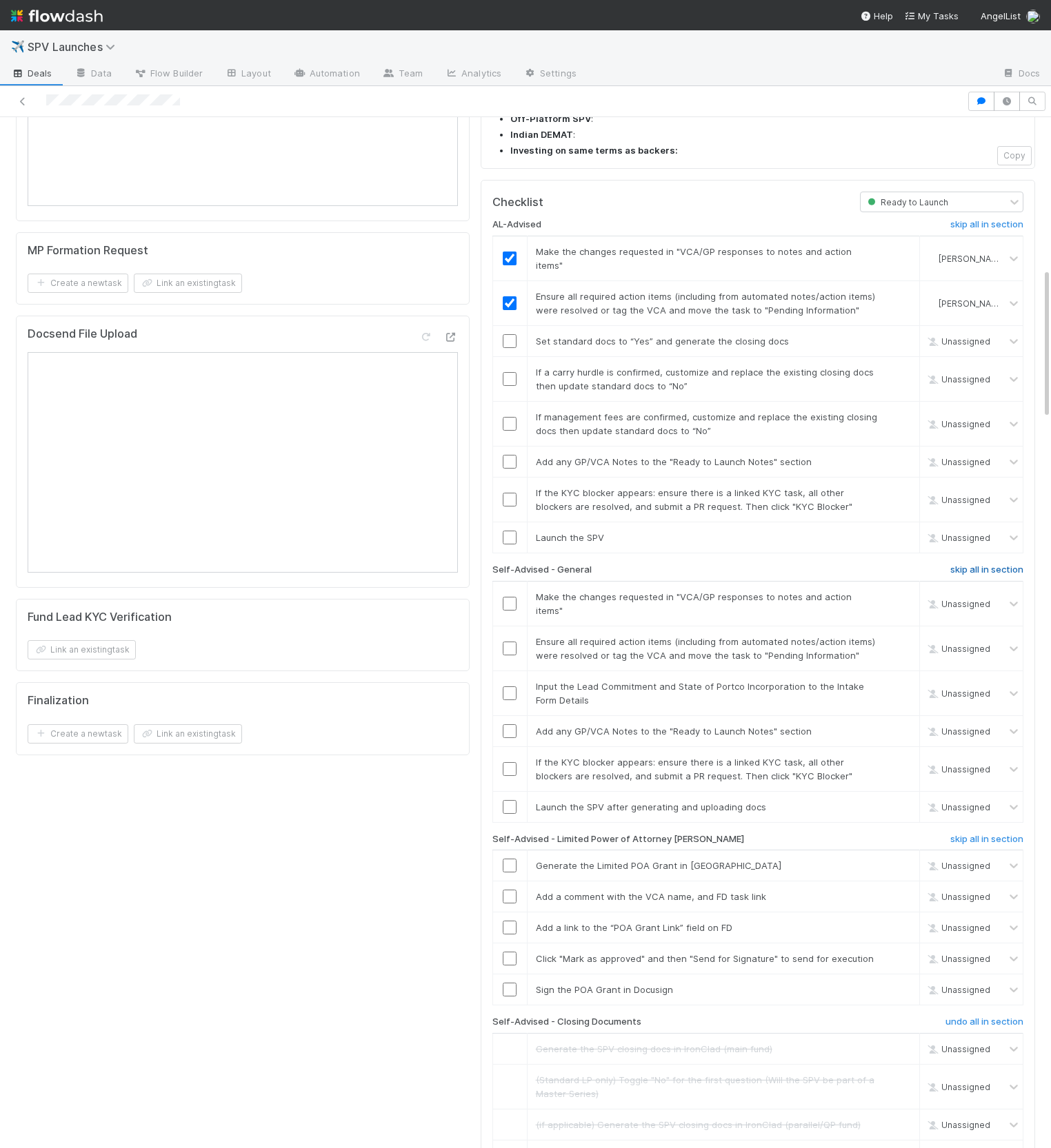
click at [987, 564] on h6 "skip all in section" at bounding box center [986, 569] width 73 height 11
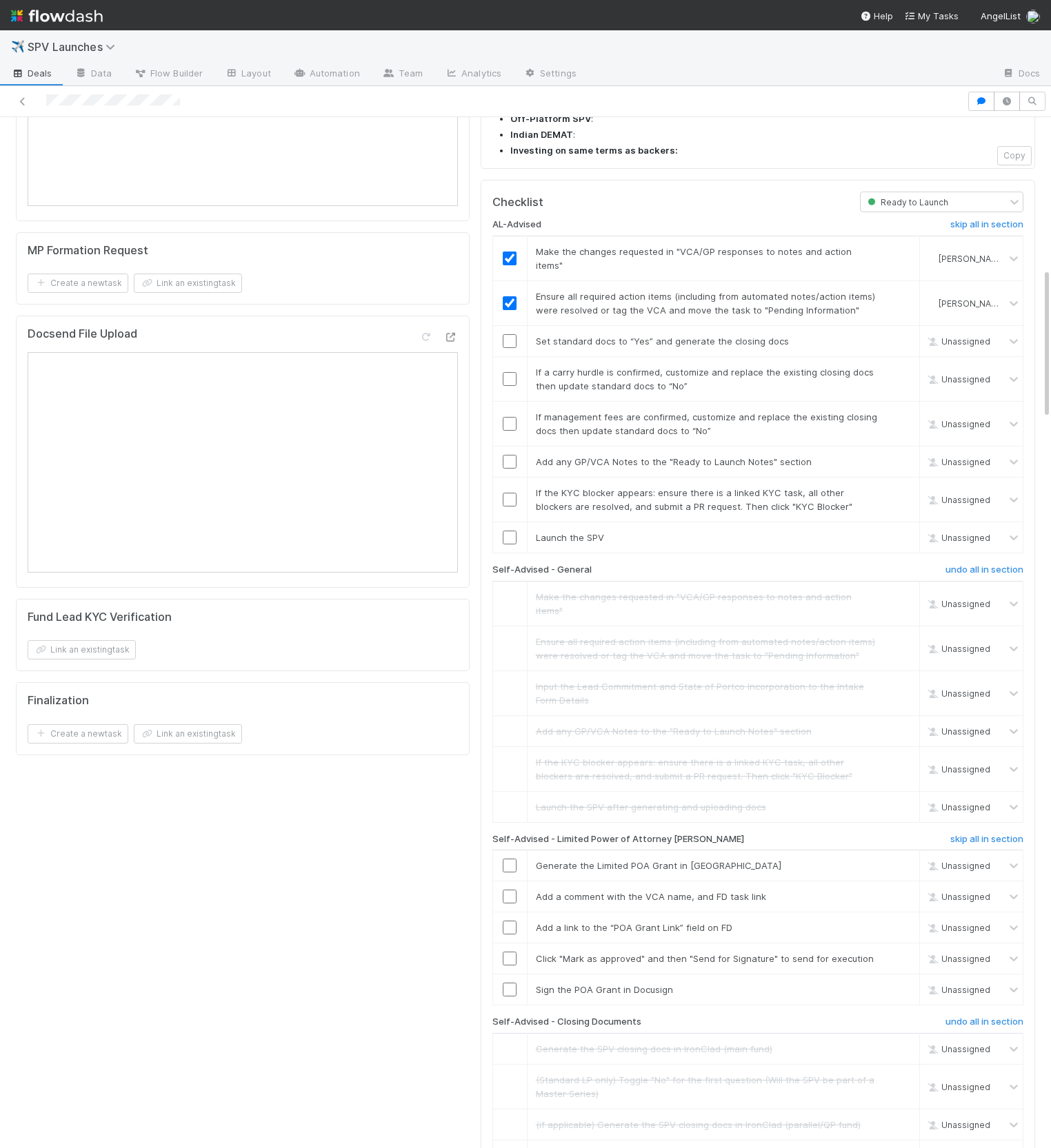
click at [979, 688] on div "AL-Advised skip all in section Make the changes requested in "VCA/GP responses …" at bounding box center [757, 785] width 531 height 1146
click at [979, 834] on h6 "skip all in section" at bounding box center [986, 839] width 73 height 11
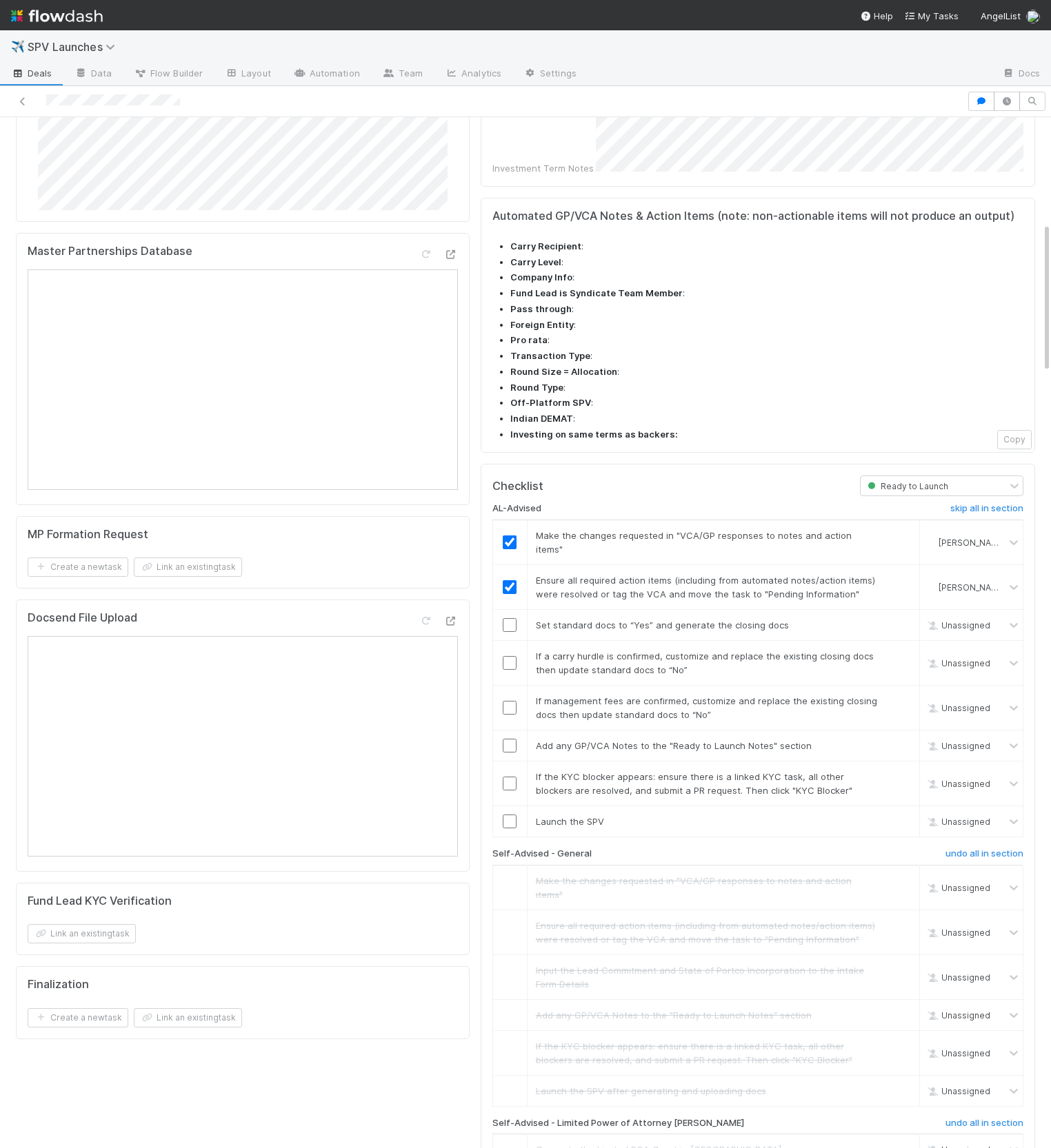
scroll to position [720, 0]
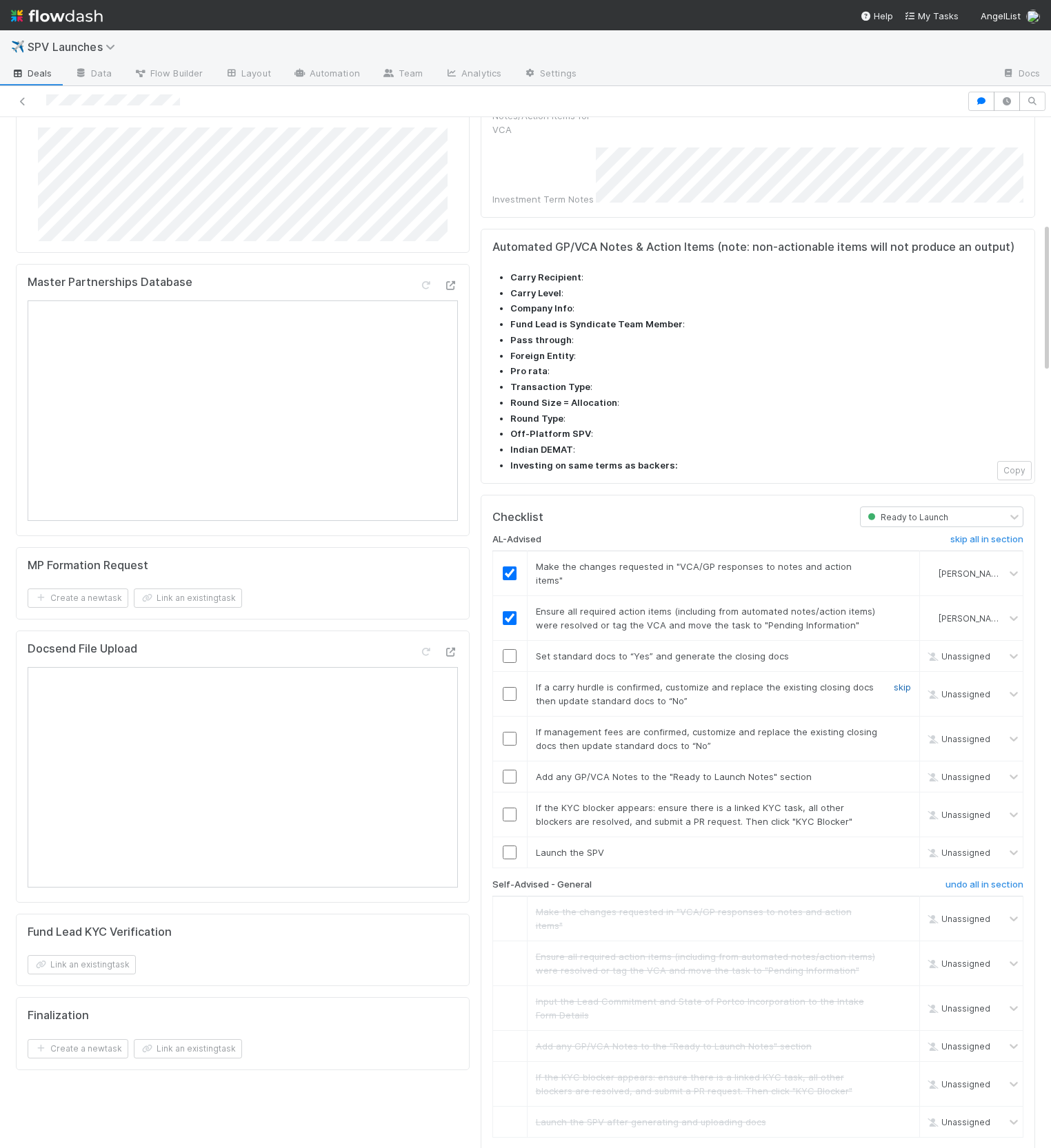
click at [896, 682] on link "skip" at bounding box center [901, 687] width 17 height 11
click at [906, 725] on div "skip" at bounding box center [901, 739] width 42 height 28
click at [905, 726] on link "skip" at bounding box center [901, 731] width 17 height 11
click at [512, 649] on input "checkbox" at bounding box center [509, 656] width 14 height 14
drag, startPoint x: 507, startPoint y: 644, endPoint x: 591, endPoint y: 669, distance: 87.6
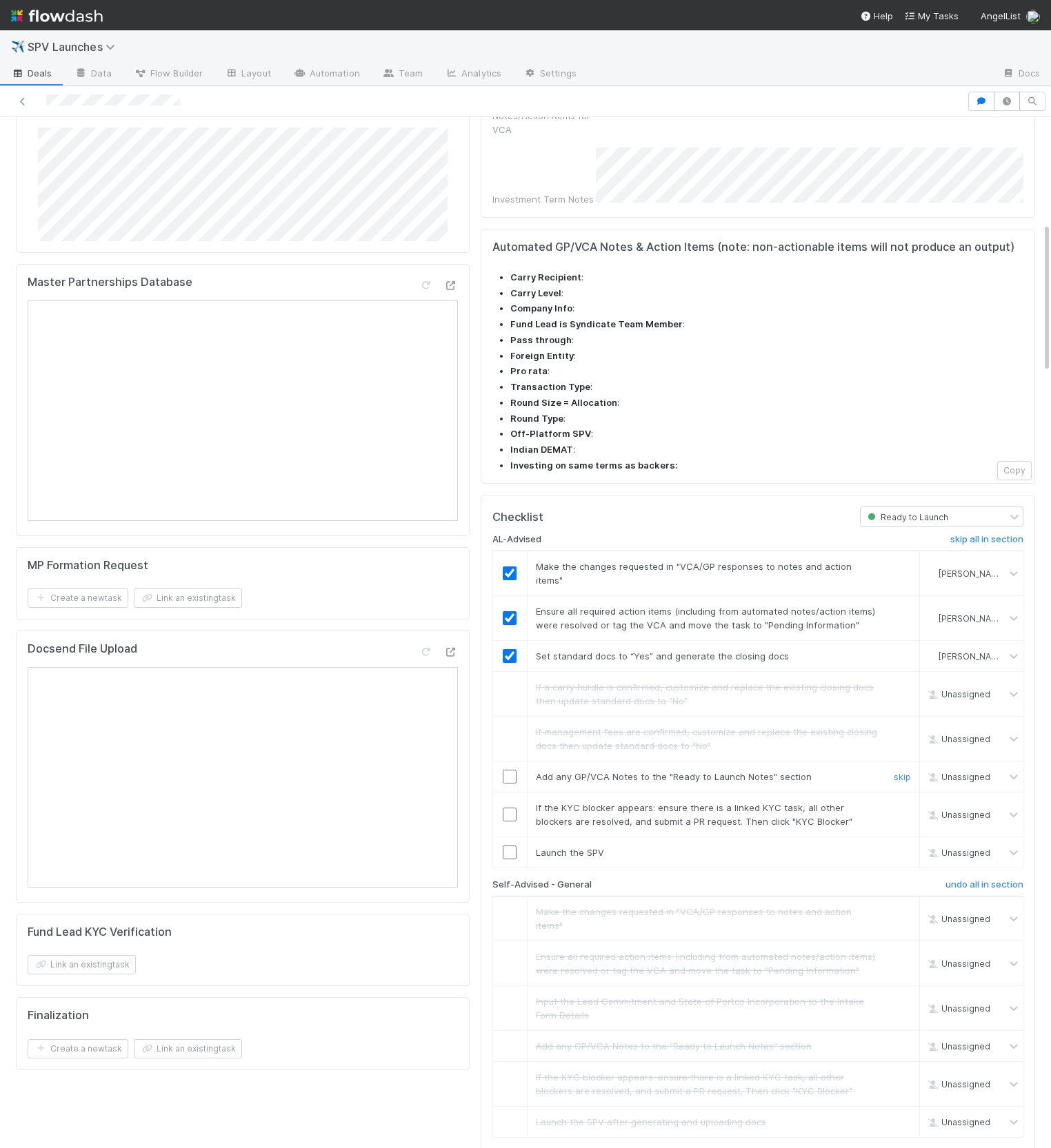
click at [507, 770] on input "checkbox" at bounding box center [509, 777] width 14 height 14
click at [899, 802] on link "skip" at bounding box center [901, 807] width 17 height 11
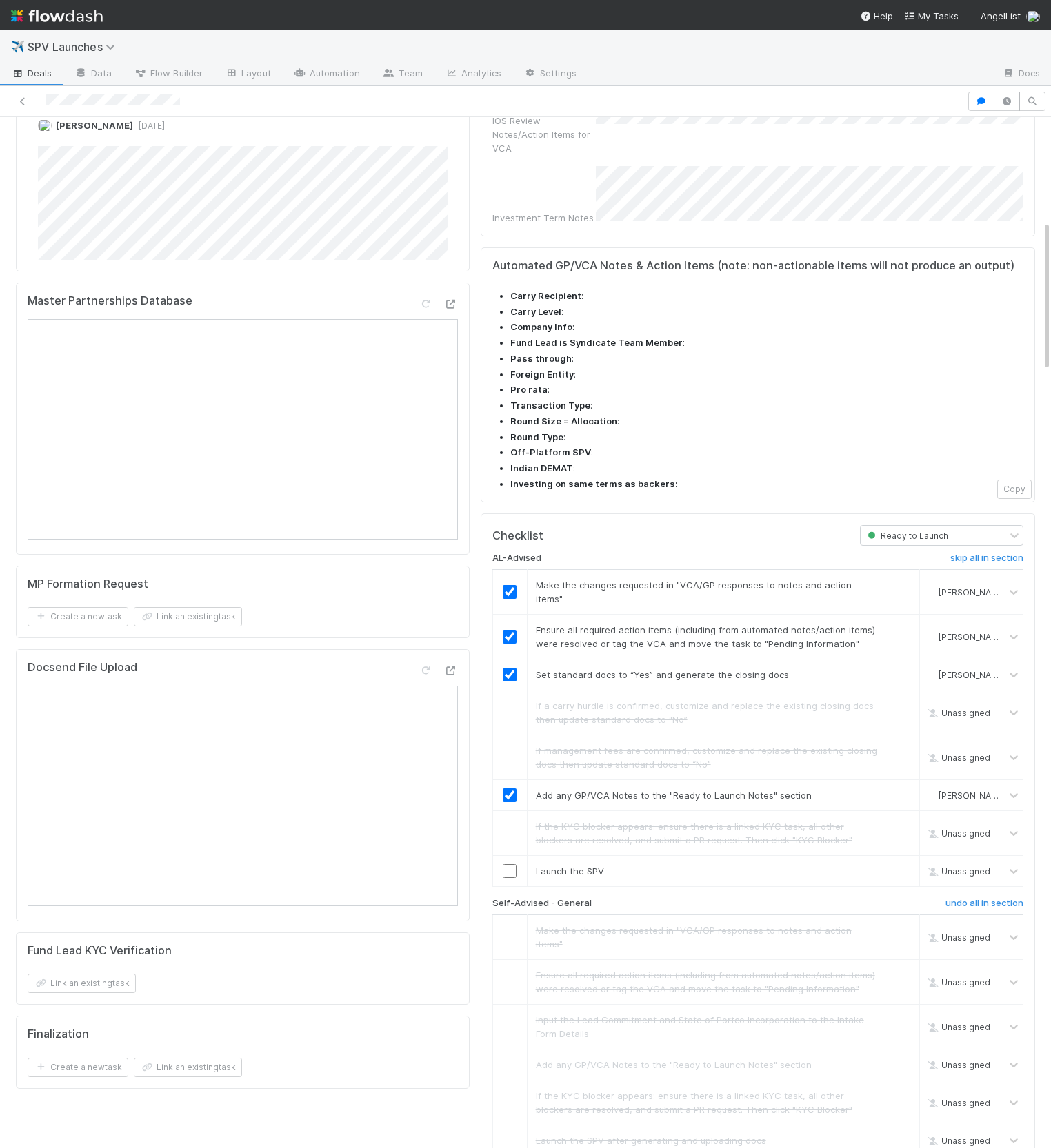
scroll to position [740, 0]
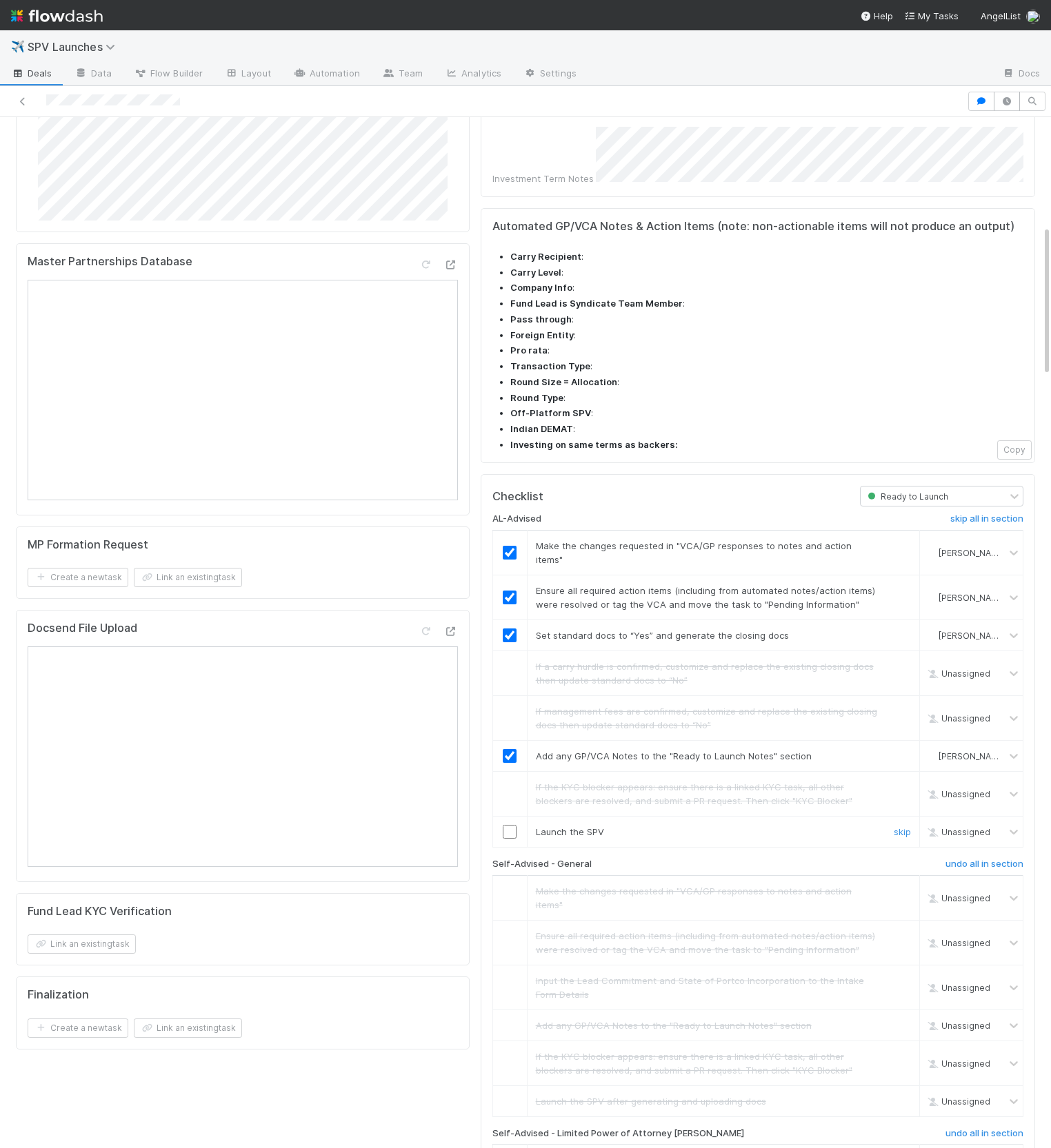
drag, startPoint x: 505, startPoint y: 704, endPoint x: 515, endPoint y: 696, distance: 12.8
click at [505, 825] on input "checkbox" at bounding box center [509, 832] width 14 height 14
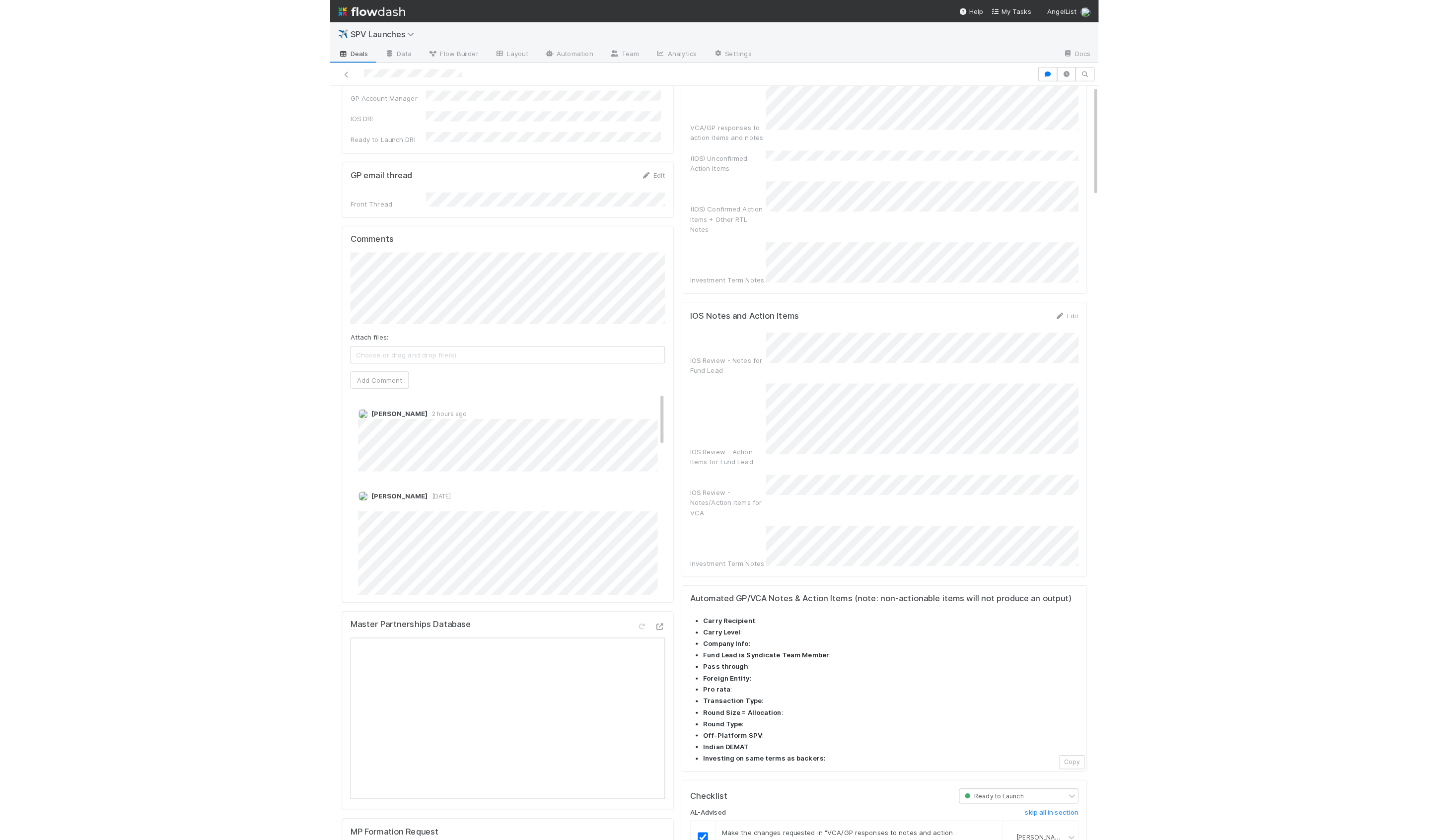
scroll to position [0, 0]
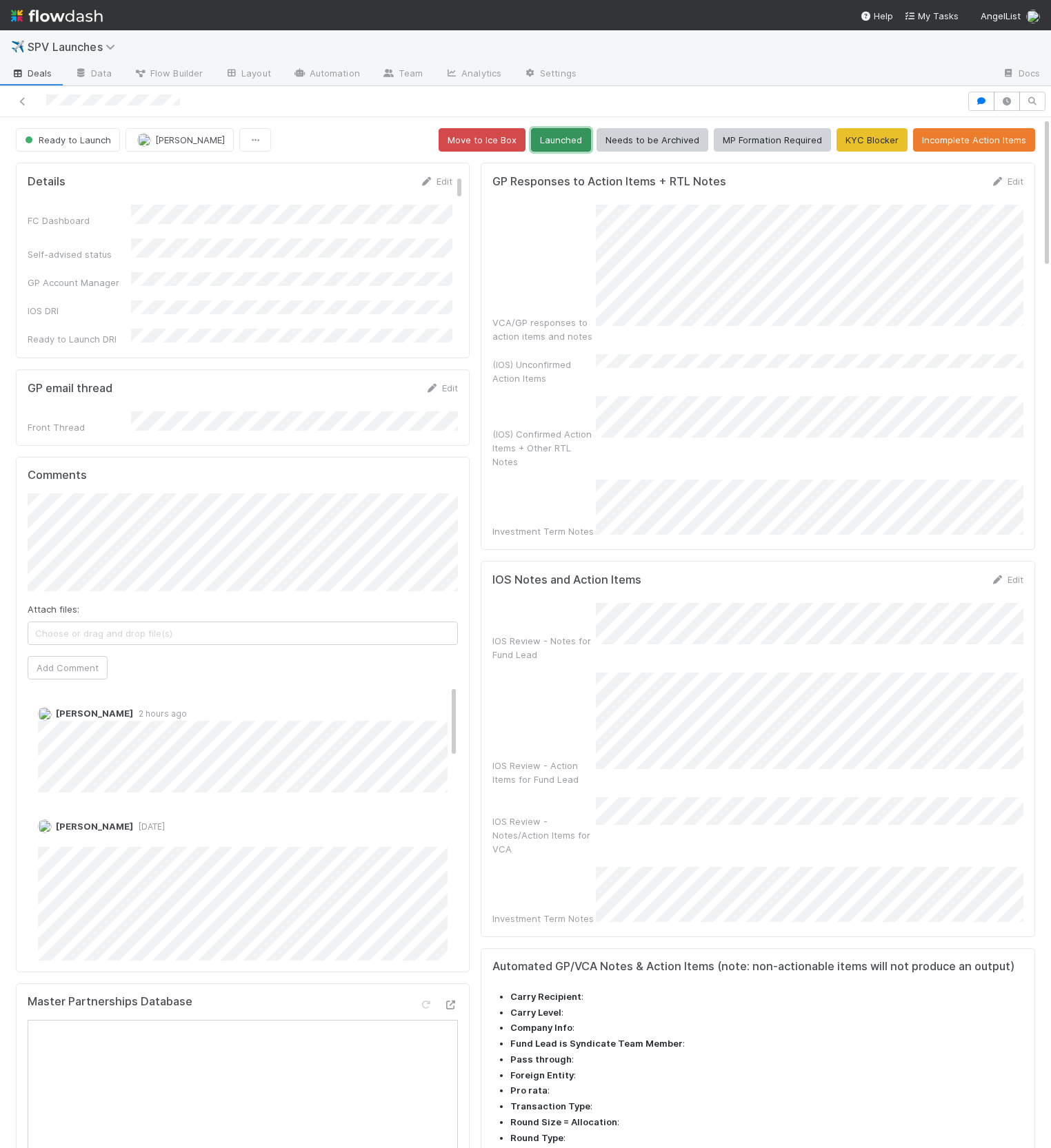
click at [579, 141] on button "Launched" at bounding box center [560, 140] width 60 height 24
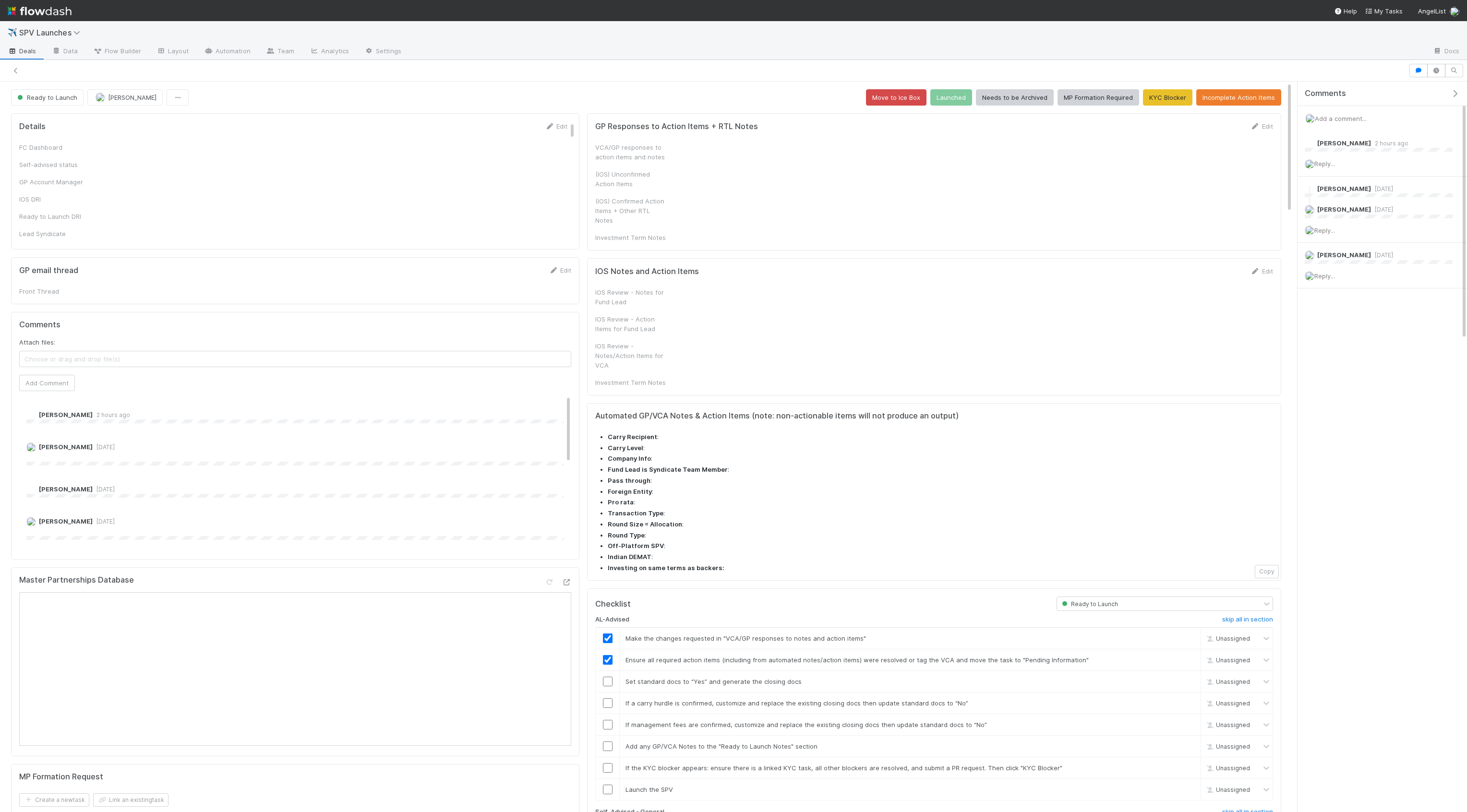
checkbox input "true"
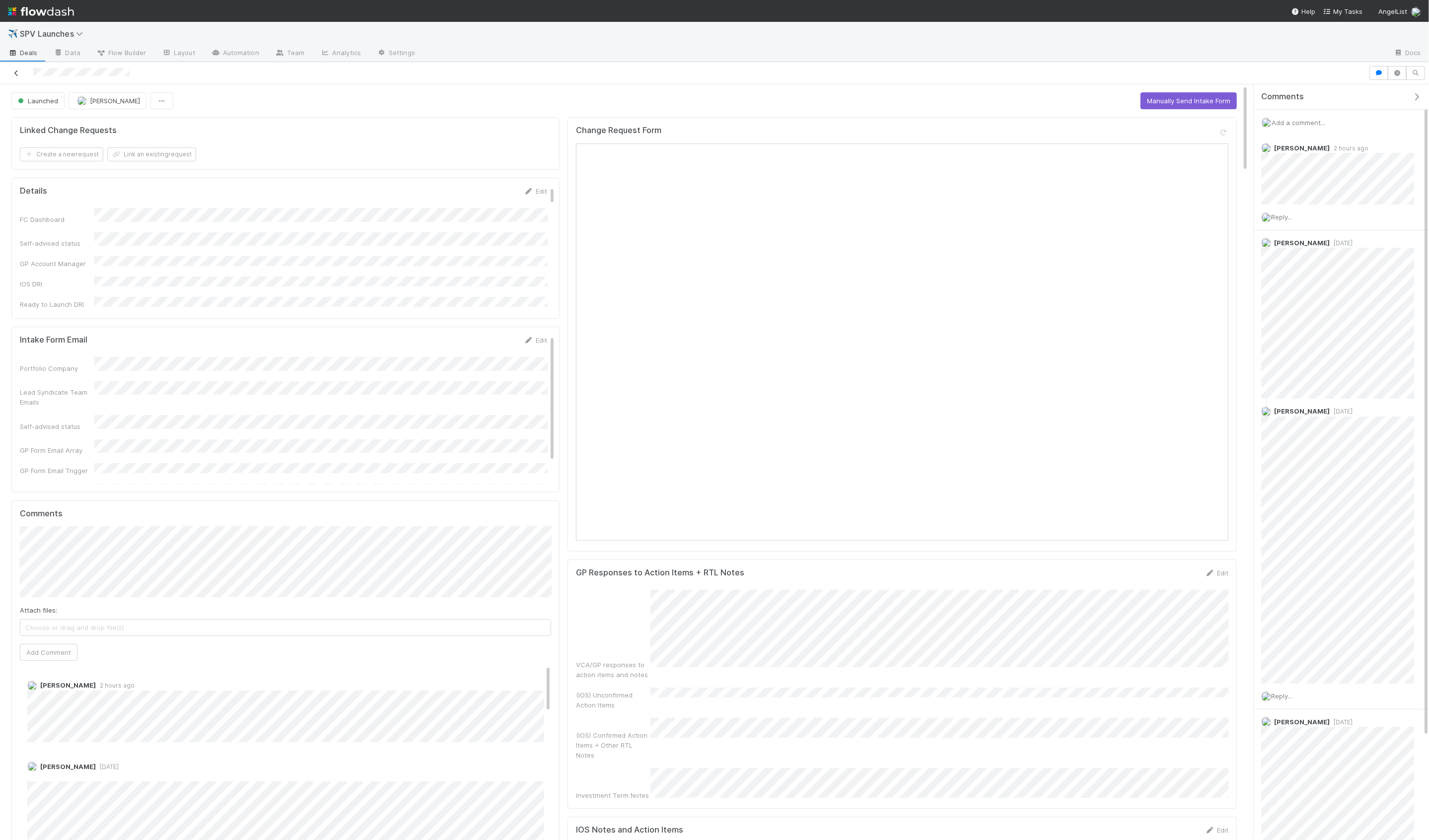
click at [19, 68] on link at bounding box center [16, 72] width 10 height 10
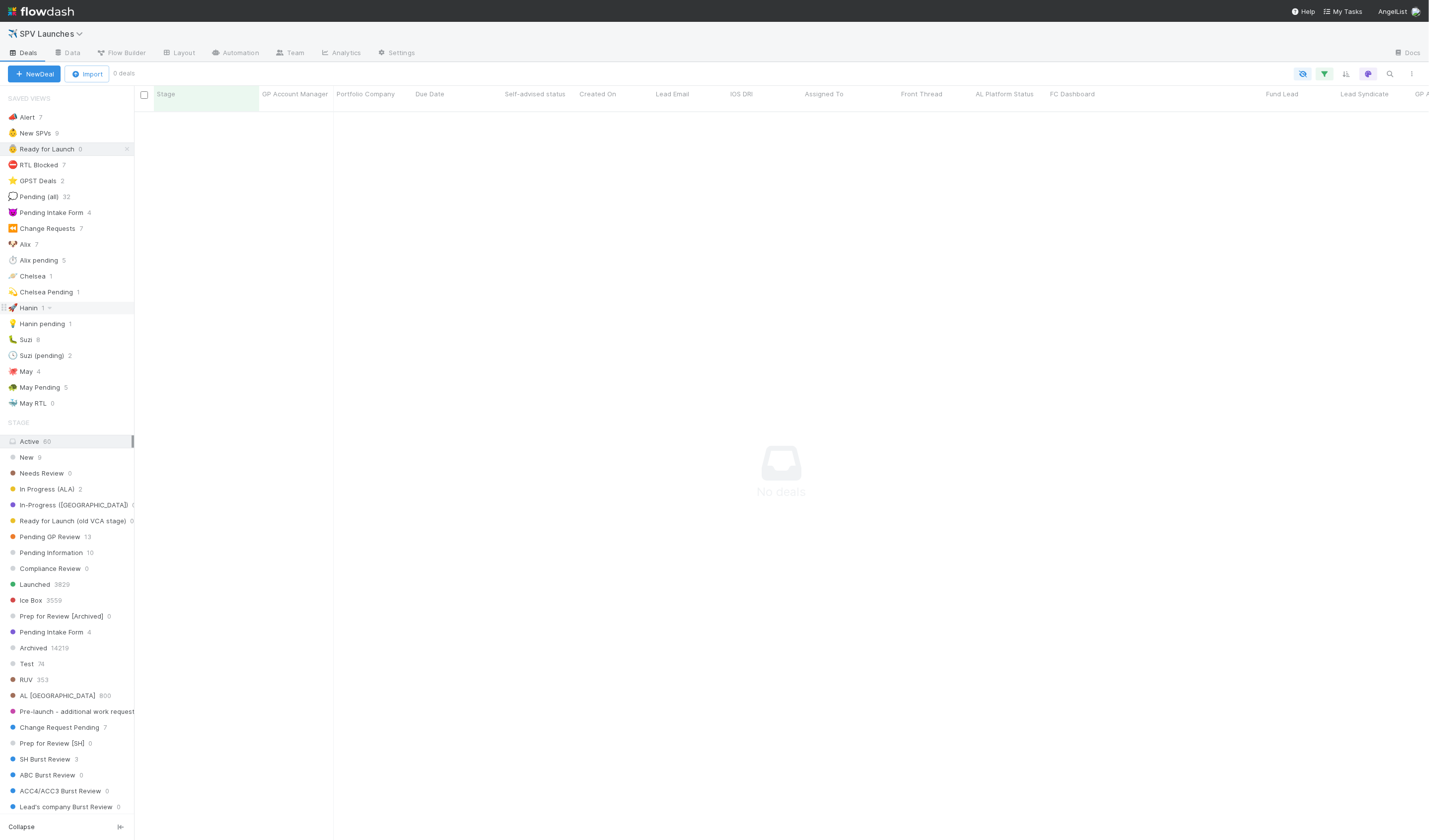
click at [98, 303] on div "🚀 Hanin 1" at bounding box center [71, 308] width 126 height 12
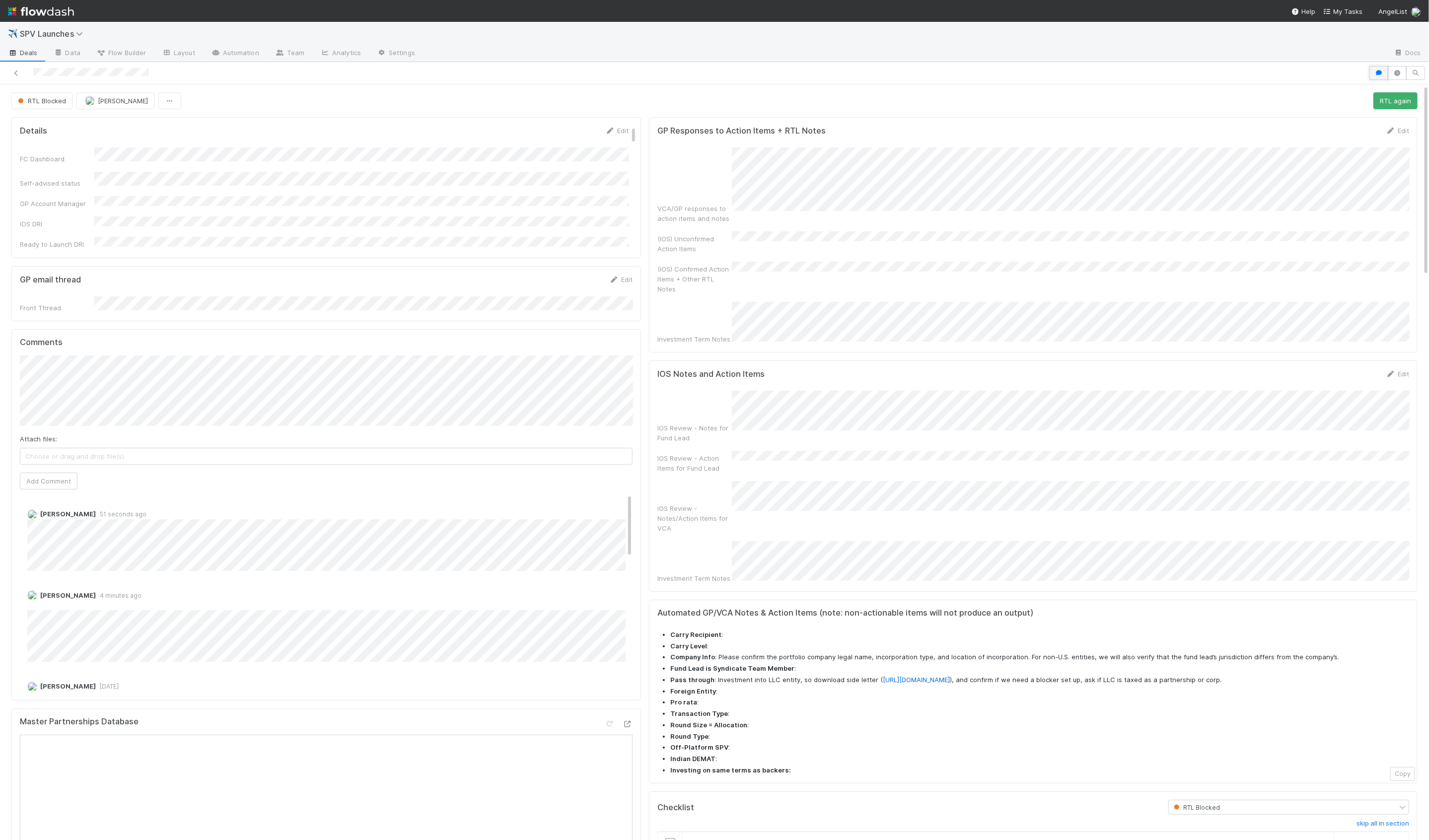
click at [1378, 70] on icon "button" at bounding box center [1378, 73] width 10 height 6
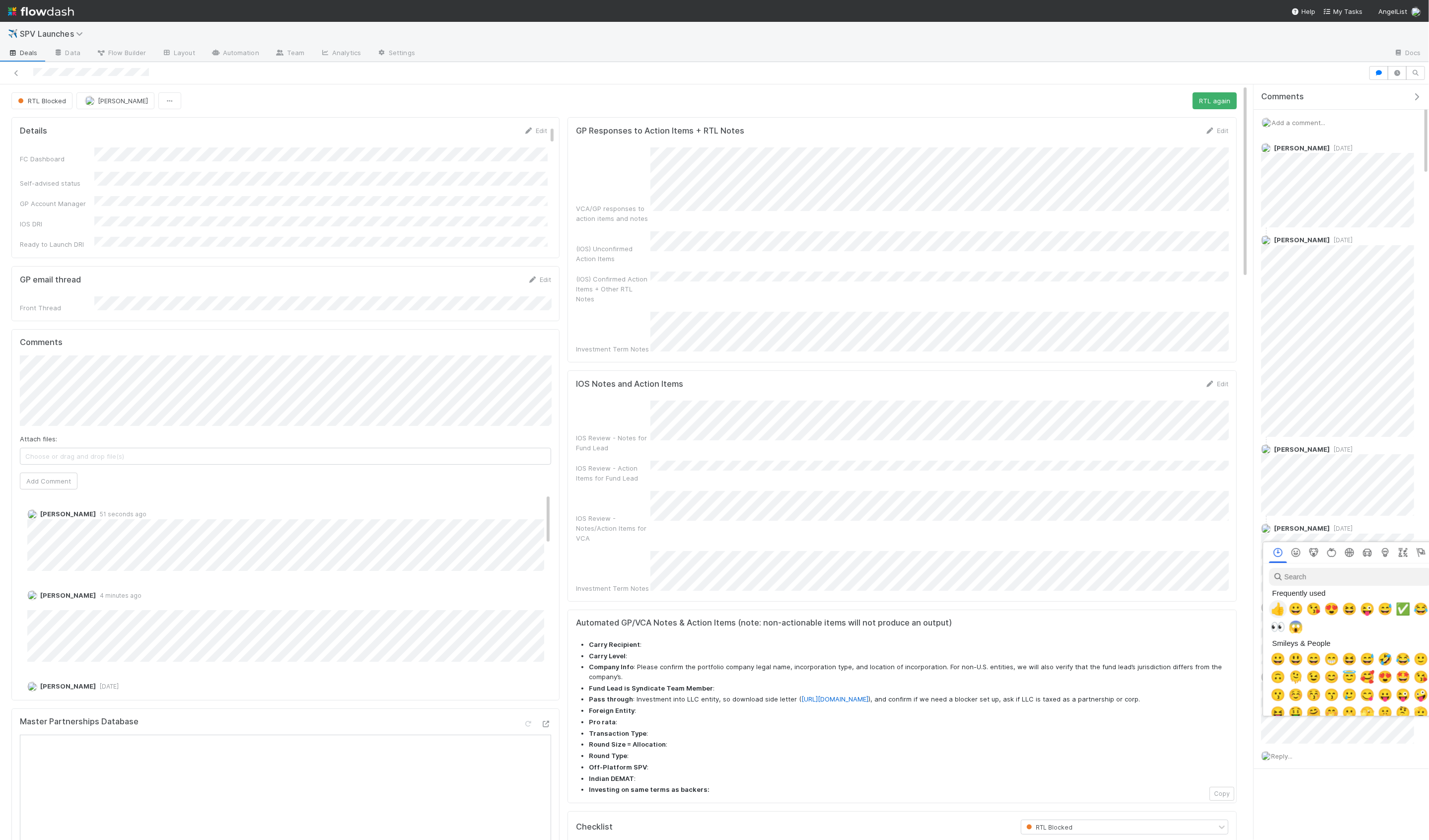
click at [1279, 612] on span "👍" at bounding box center [1278, 609] width 15 height 14
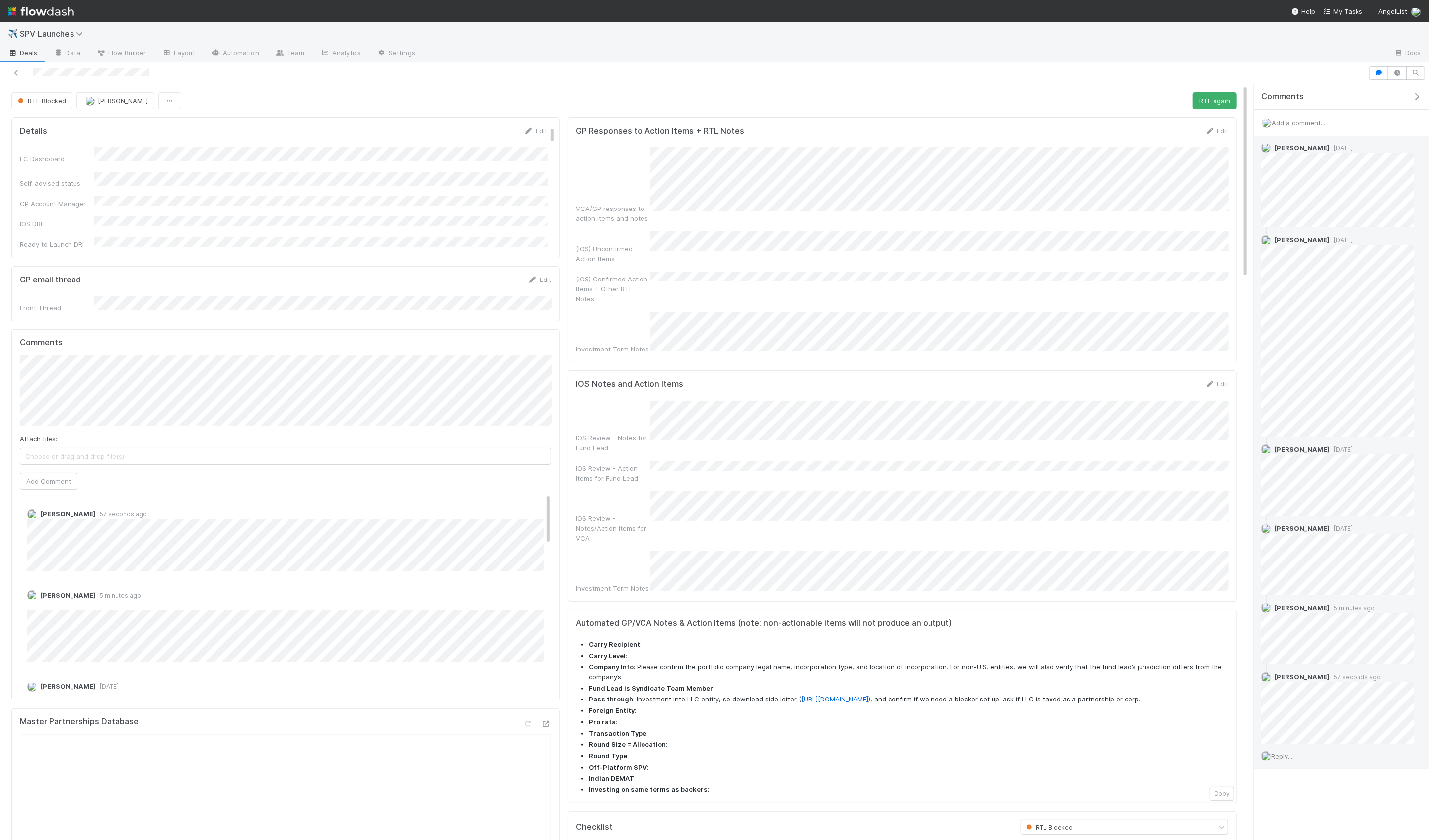
click at [1286, 752] on span "Reply..." at bounding box center [1282, 756] width 21 height 8
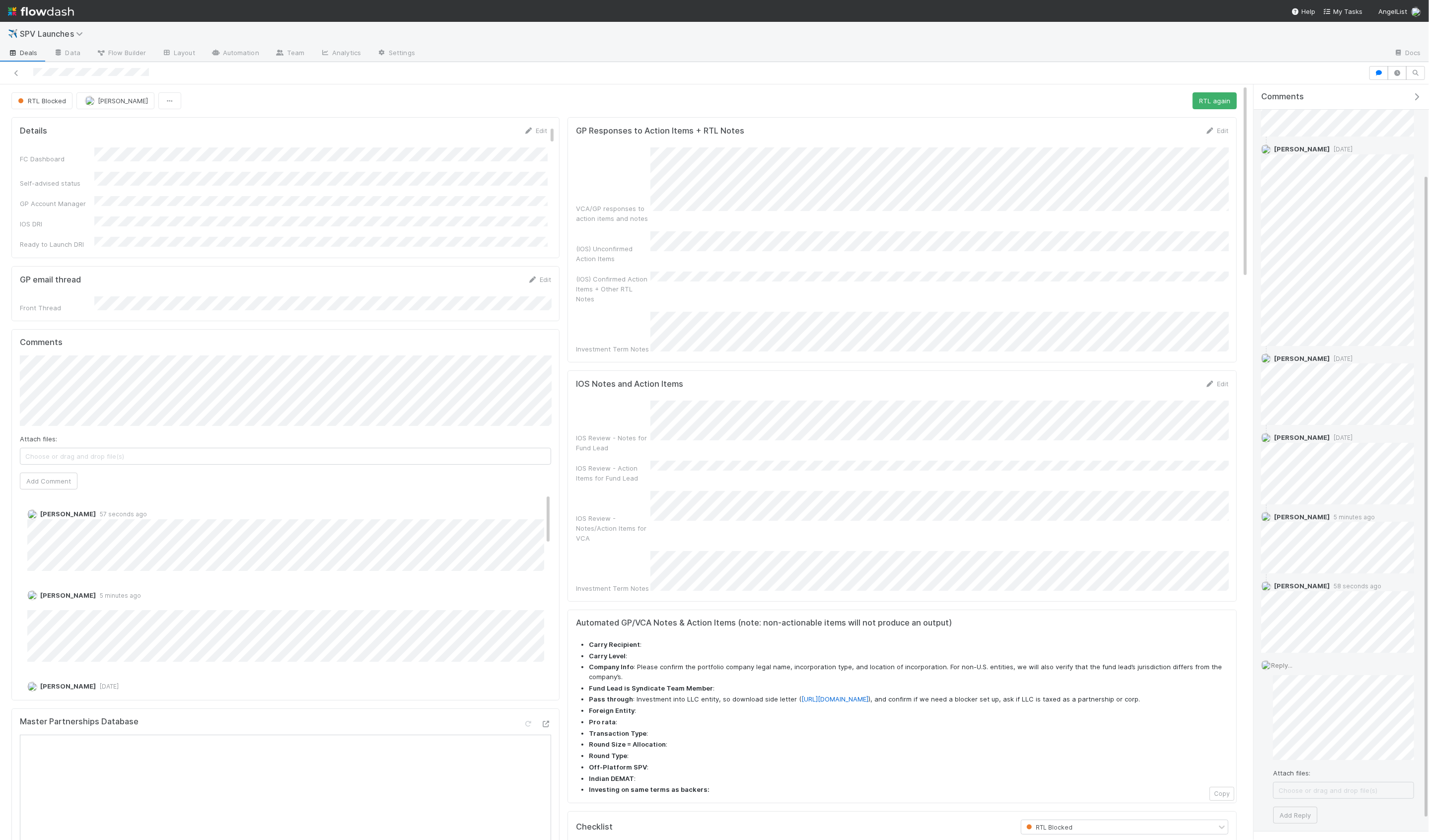
scroll to position [123, 0]
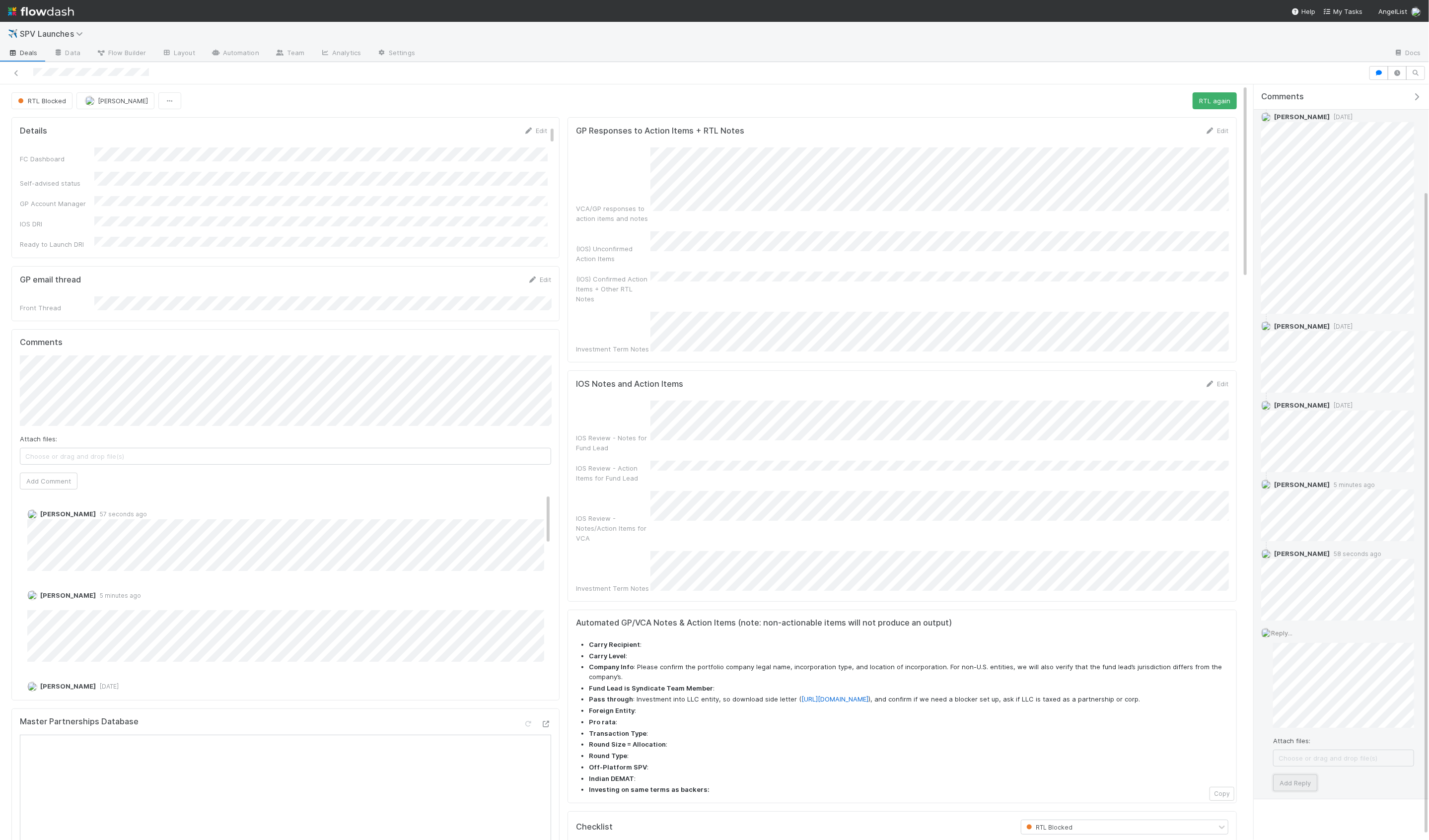
click at [1296, 787] on button "Add Reply" at bounding box center [1295, 783] width 44 height 17
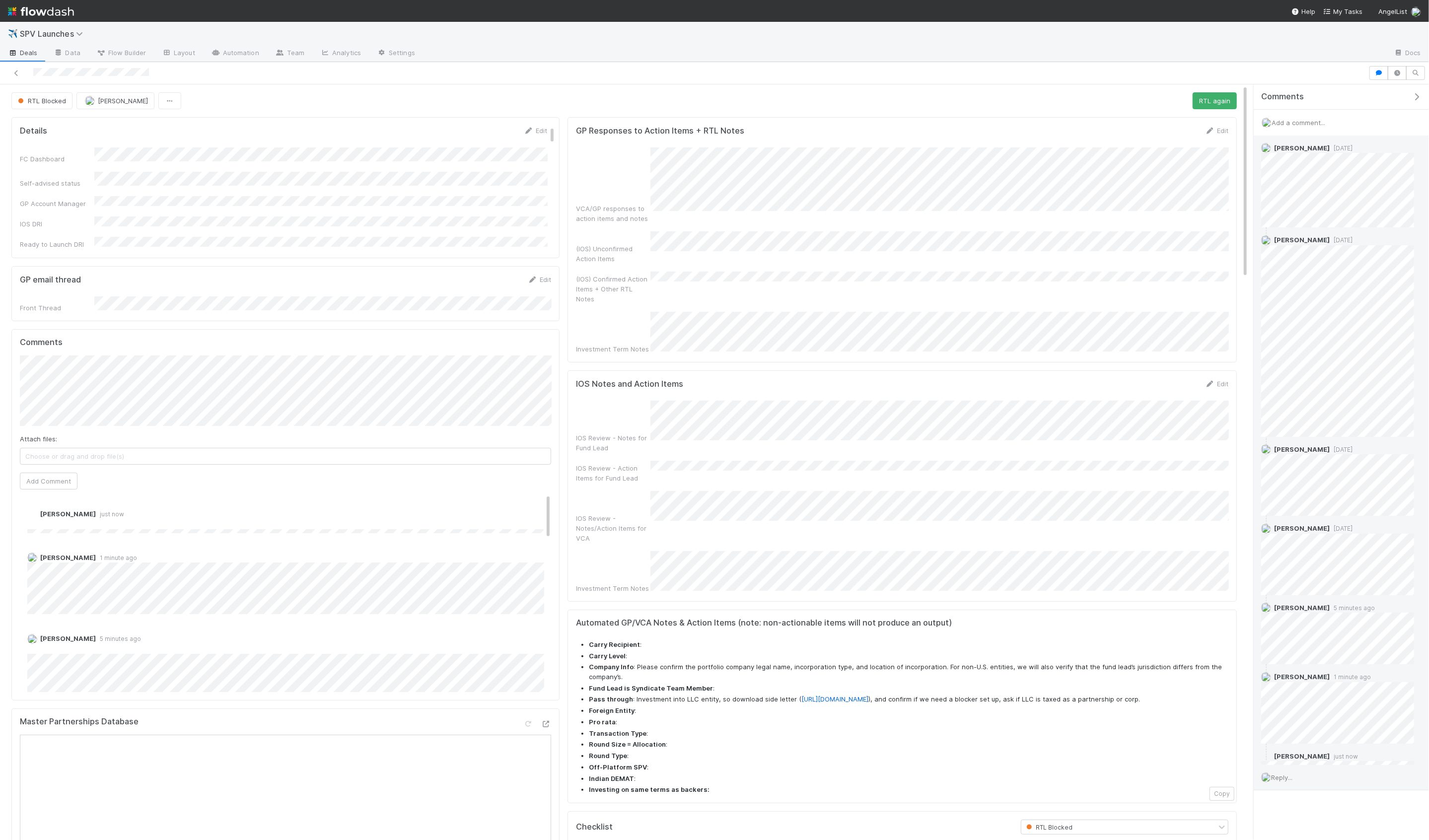
scroll to position [0, 0]
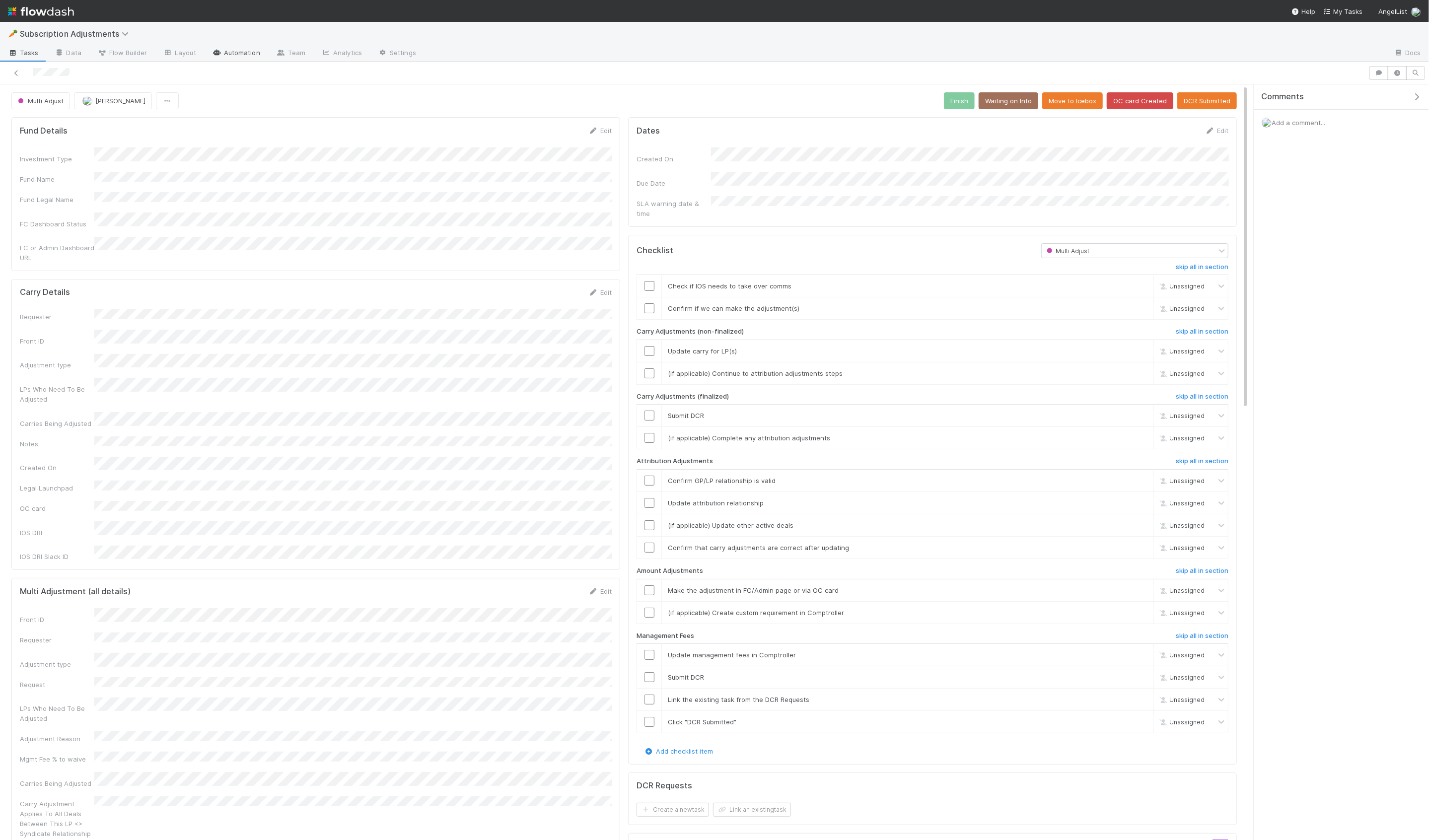
click at [241, 54] on link "Automation" at bounding box center [236, 54] width 64 height 16
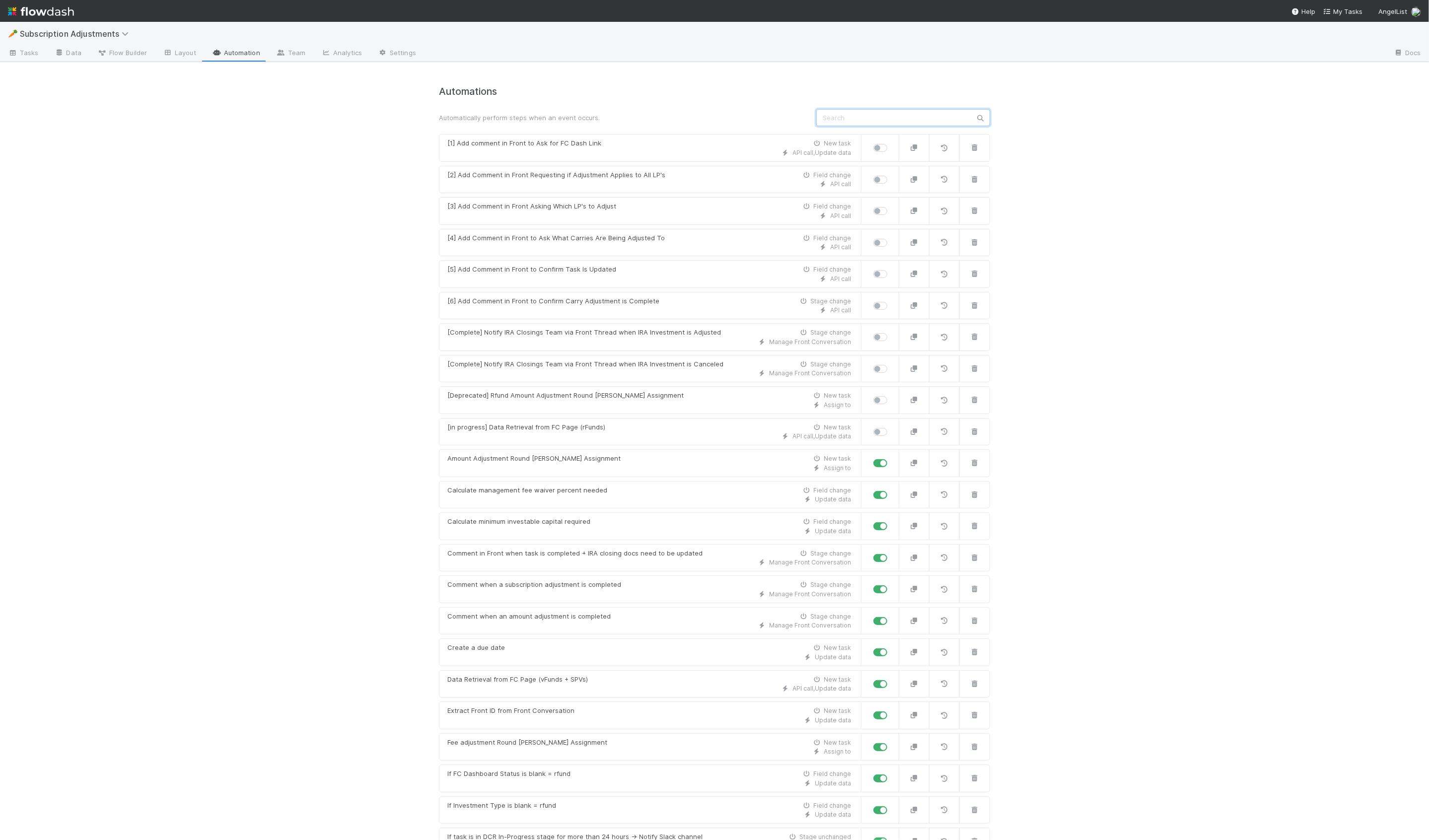
click at [915, 118] on input "text" at bounding box center [903, 117] width 174 height 17
type input "e"
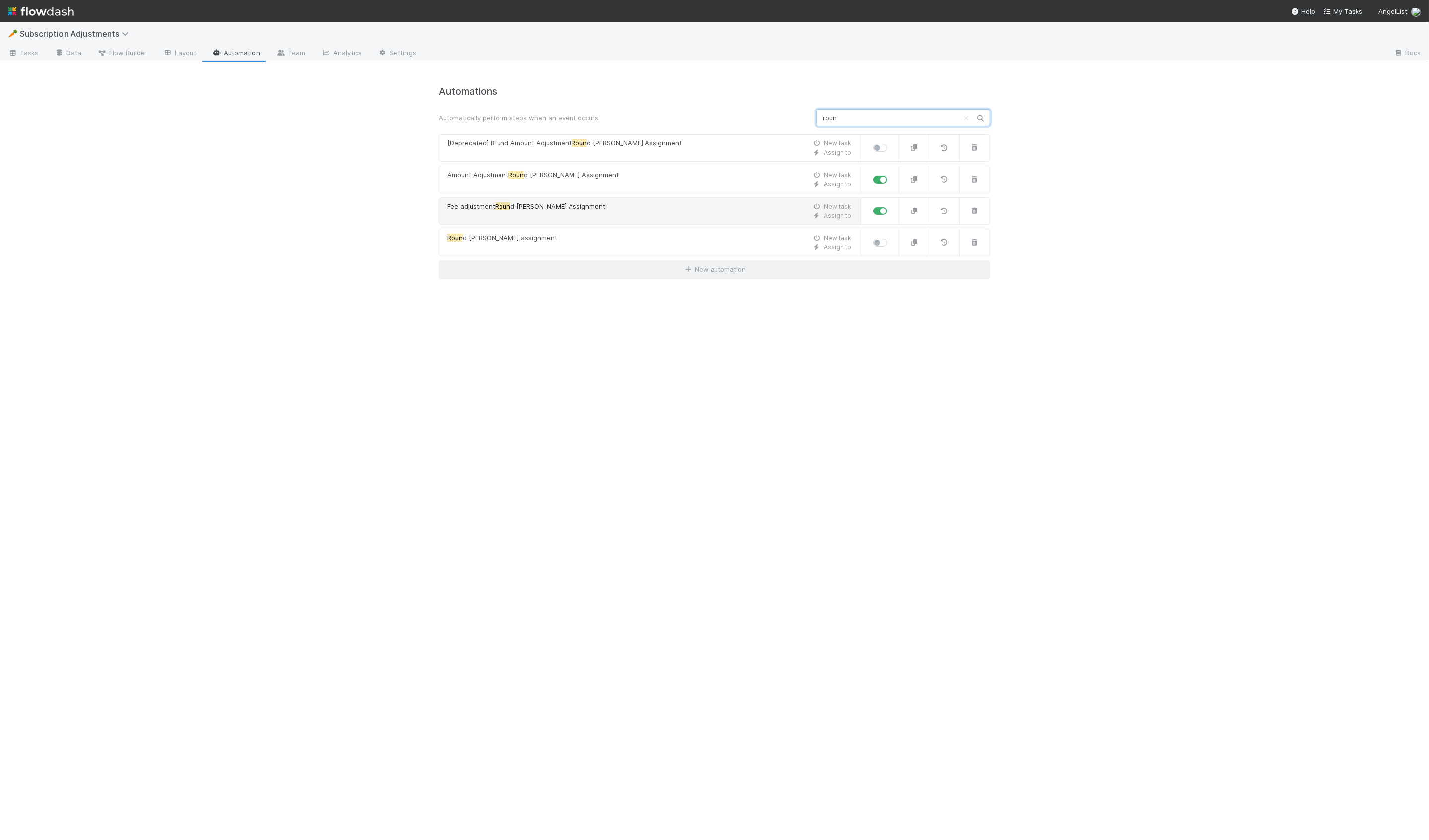
type input "roun"
click at [703, 201] on div "Fee adjustment Roun d [PERSON_NAME] Assignment New task" at bounding box center [649, 206] width 403 height 10
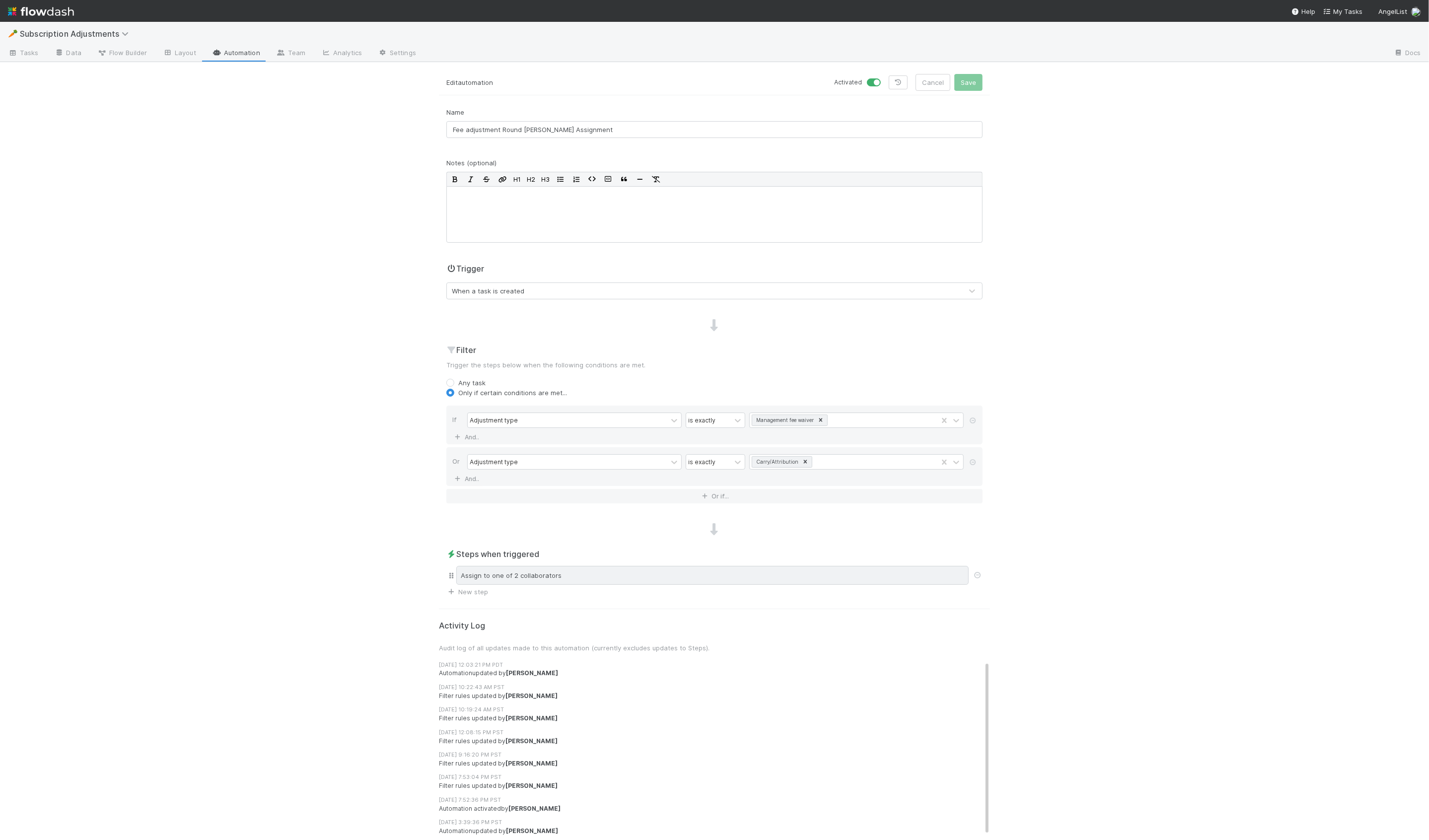
click at [628, 574] on div "Assign to one of 2 collaborators" at bounding box center [713, 576] width 512 height 19
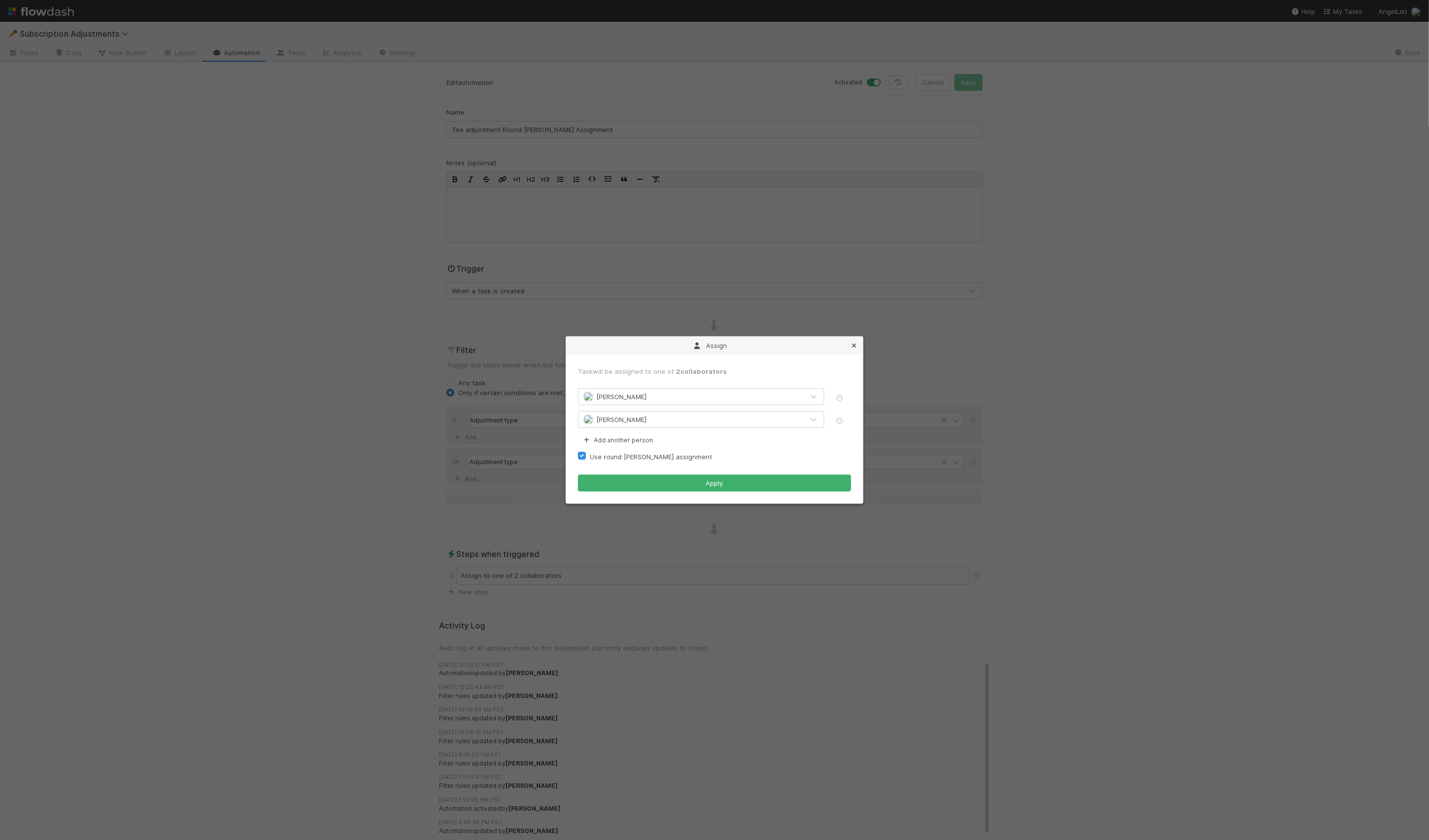
click at [849, 349] on link at bounding box center [854, 345] width 10 height 10
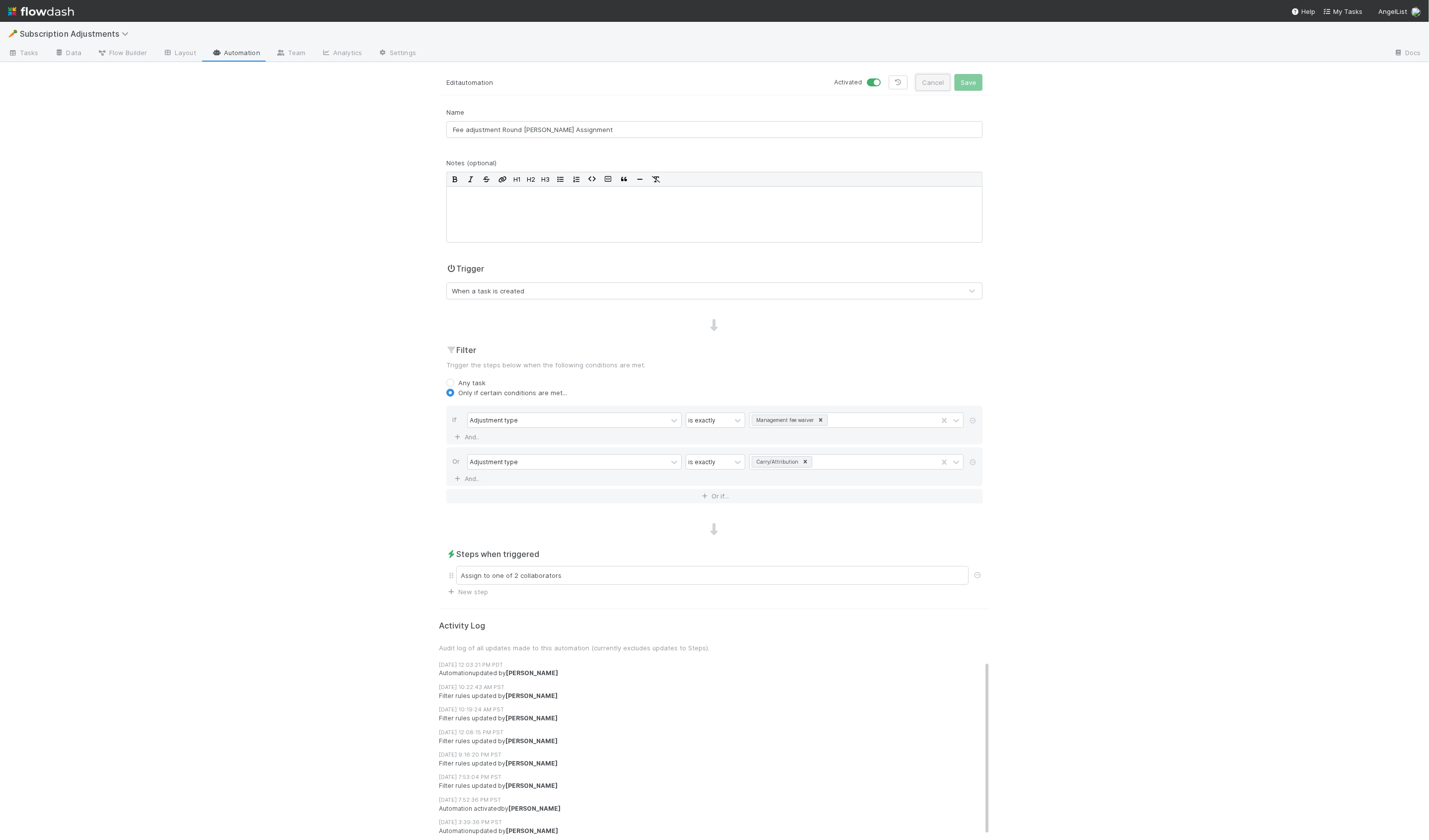
click at [935, 85] on button "Cancel" at bounding box center [932, 82] width 35 height 17
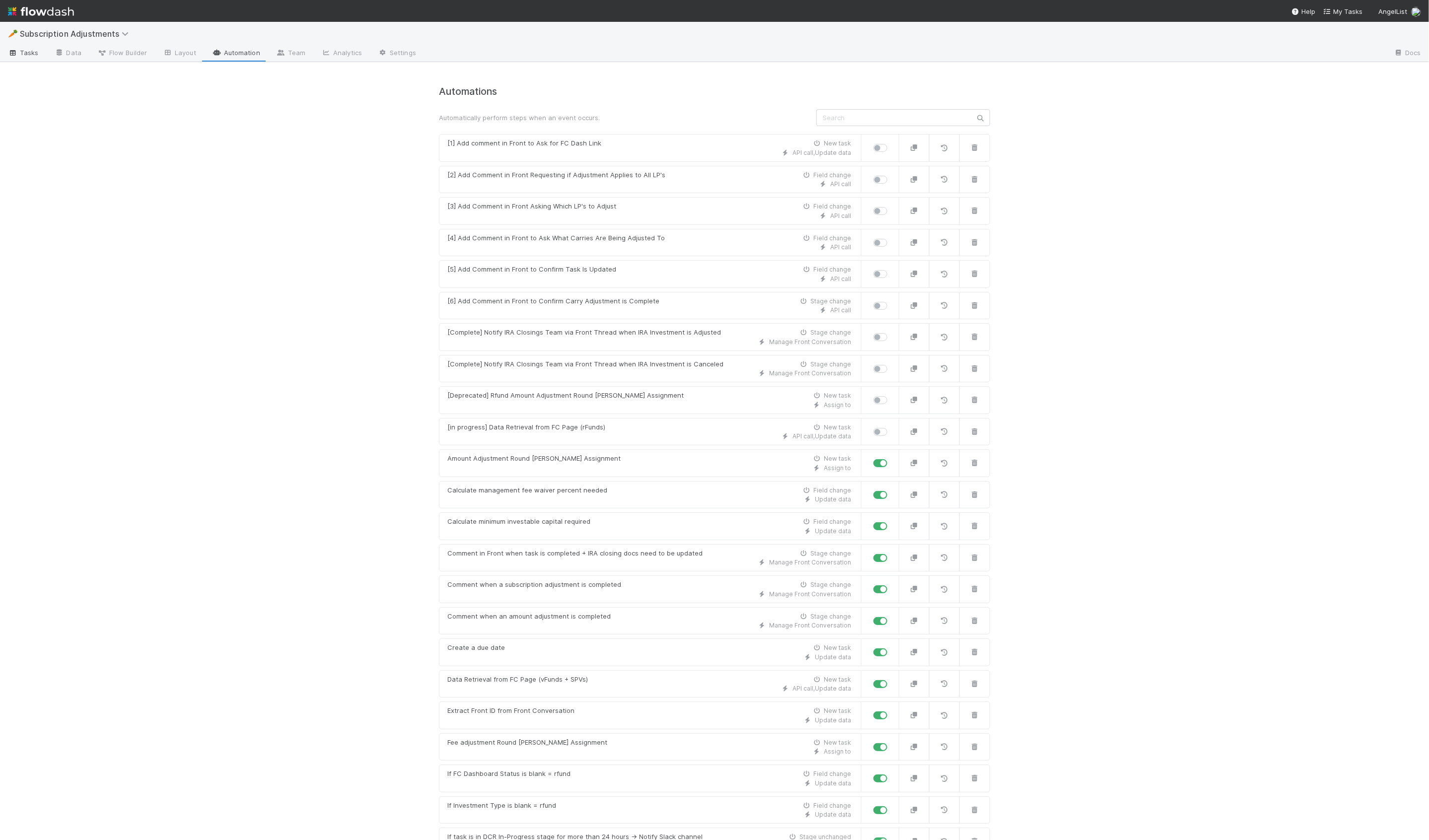
click at [25, 58] on link "Tasks" at bounding box center [23, 54] width 47 height 16
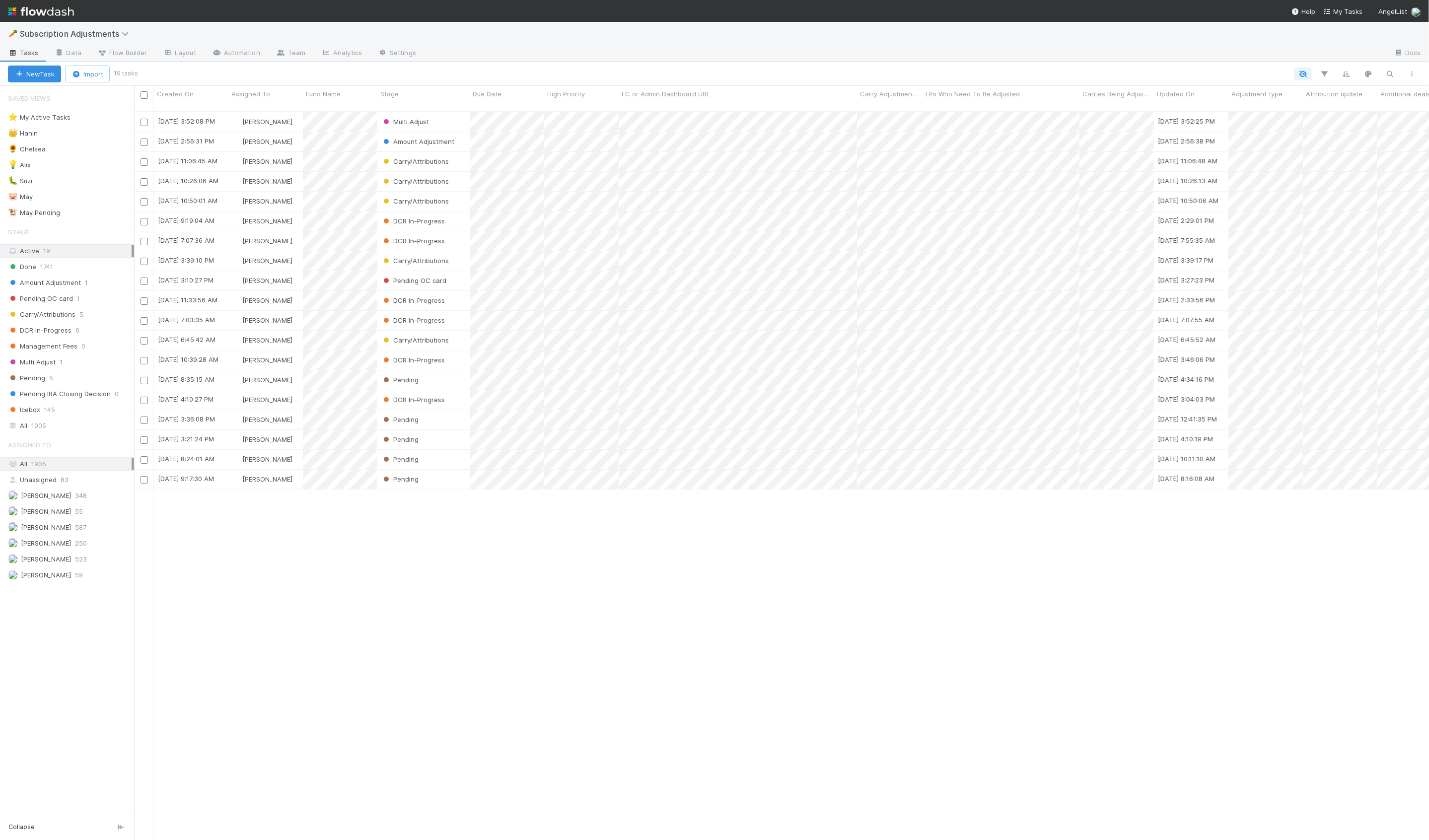
scroll to position [737, 1295]
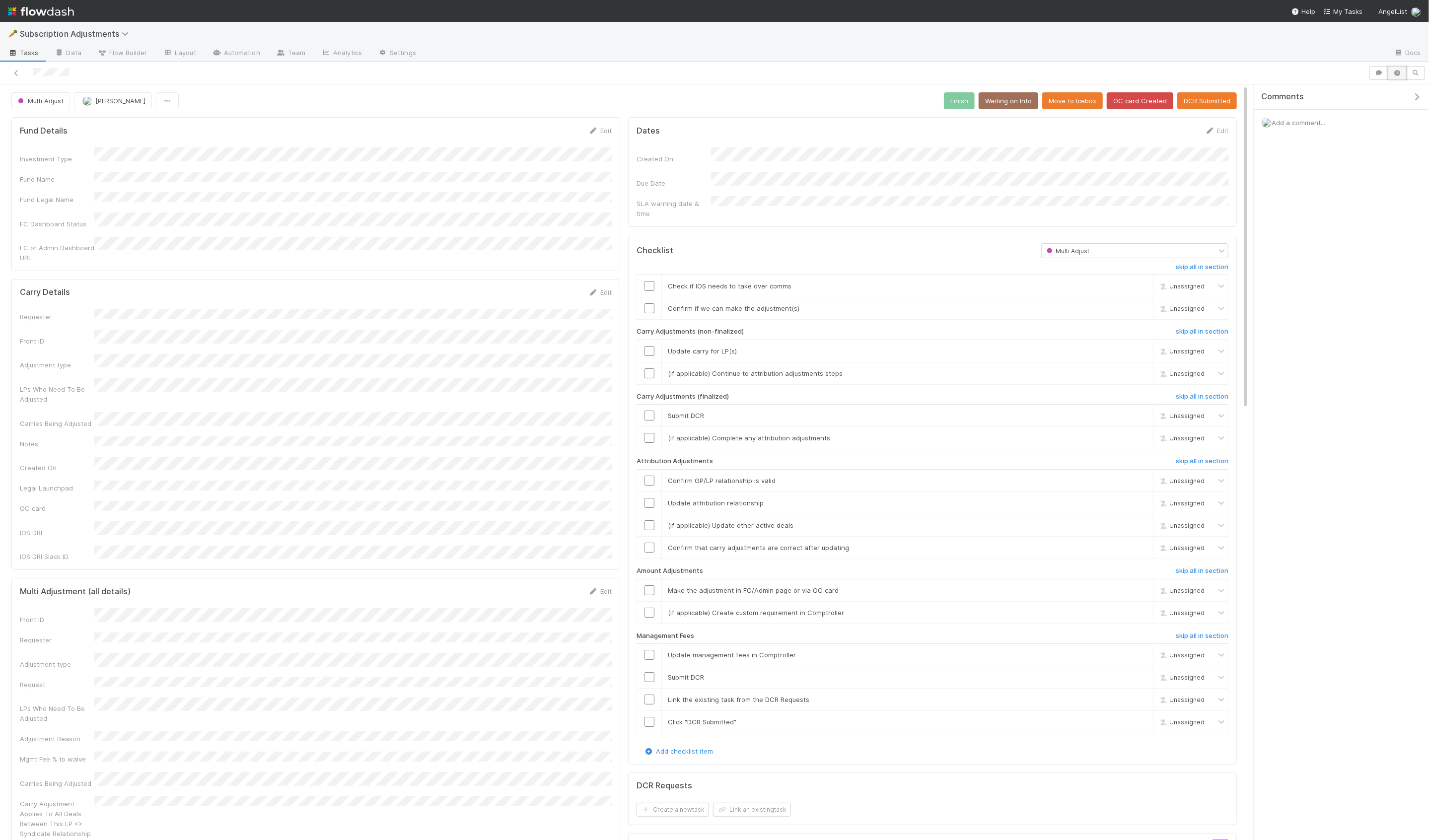
click at [1395, 77] on button "button" at bounding box center [1397, 73] width 19 height 14
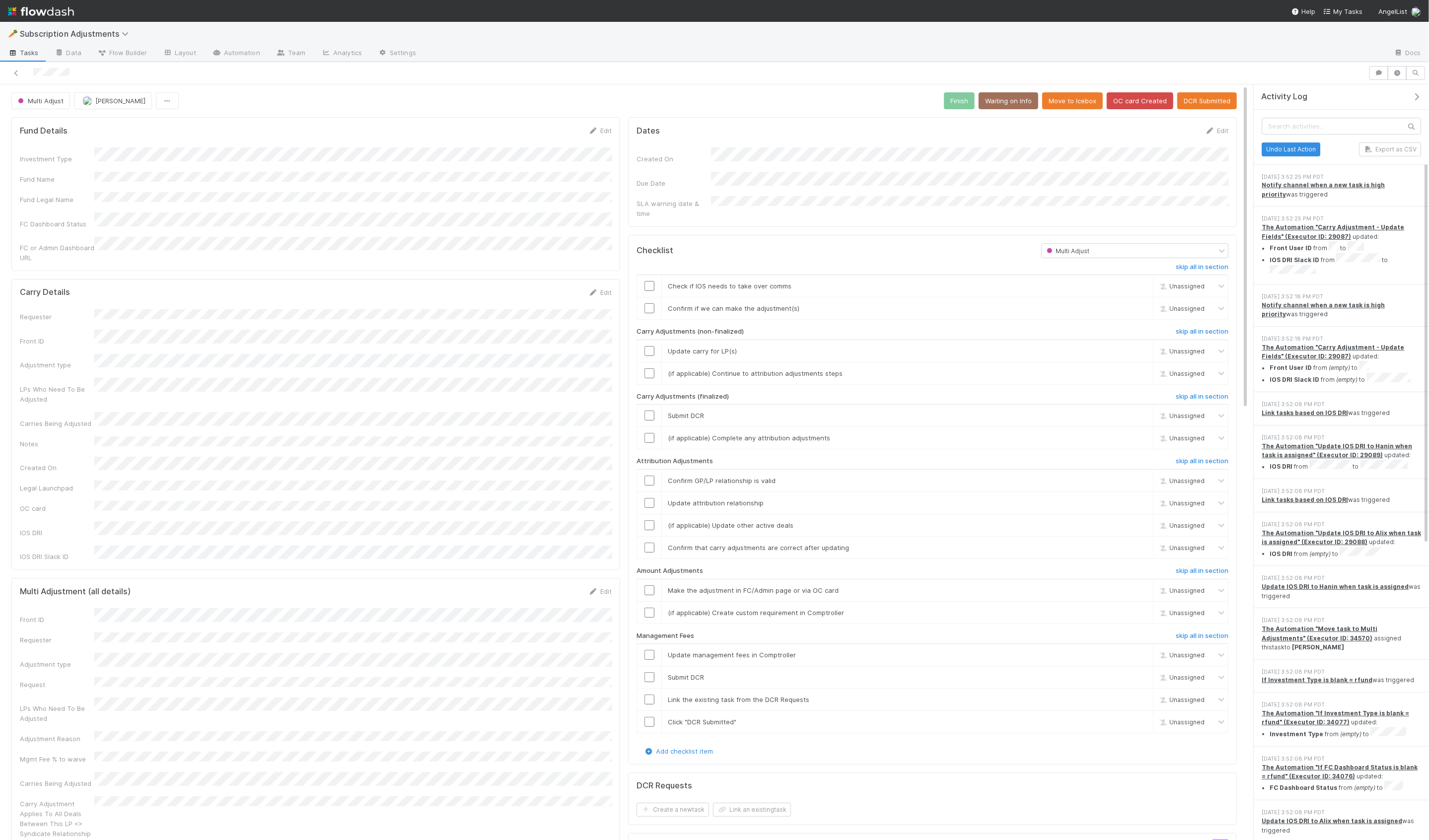
click at [137, 242] on div "FC or Admin Dashboard URL" at bounding box center [316, 250] width 592 height 27
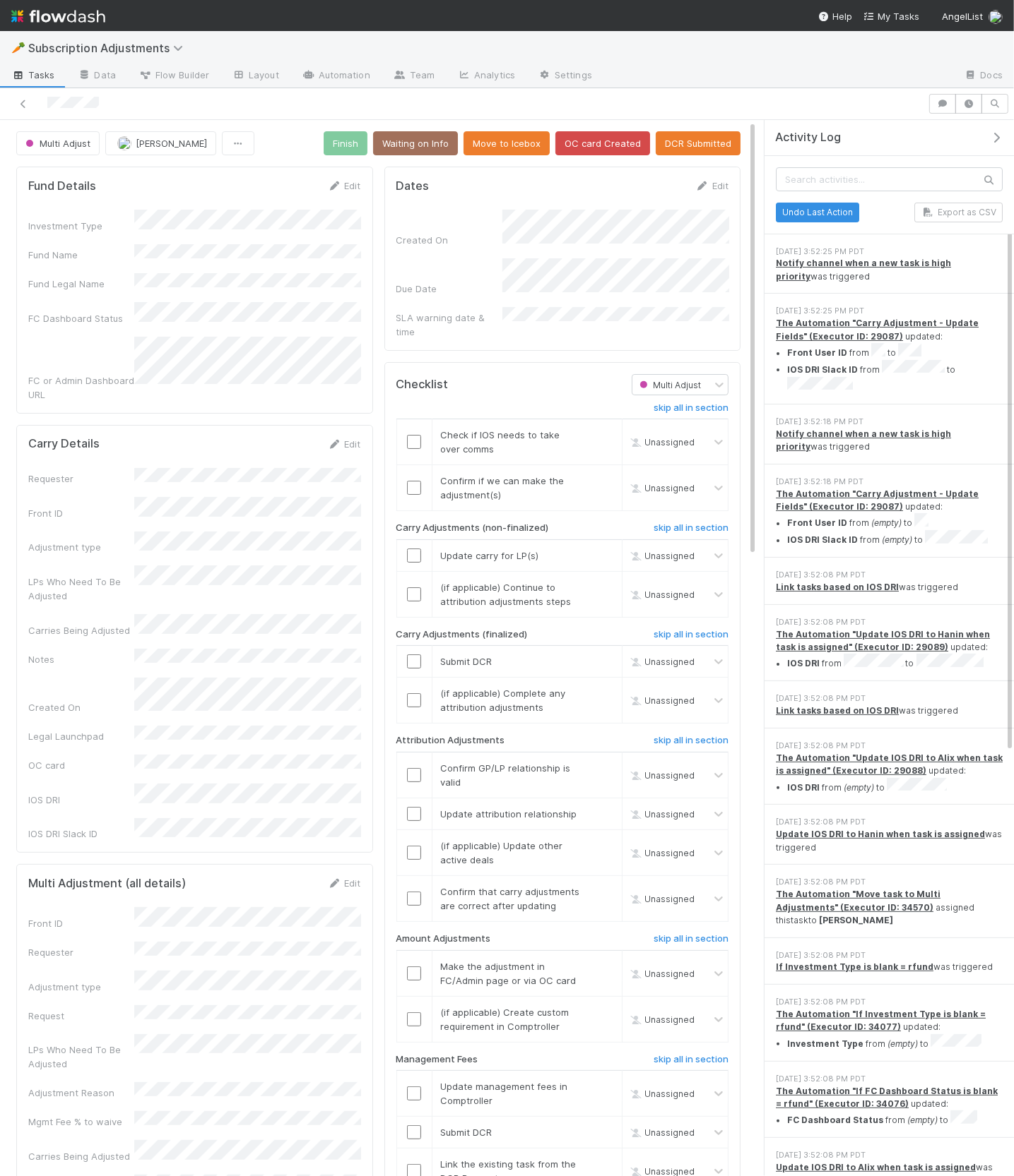
click at [991, 135] on icon "button" at bounding box center [996, 137] width 14 height 11
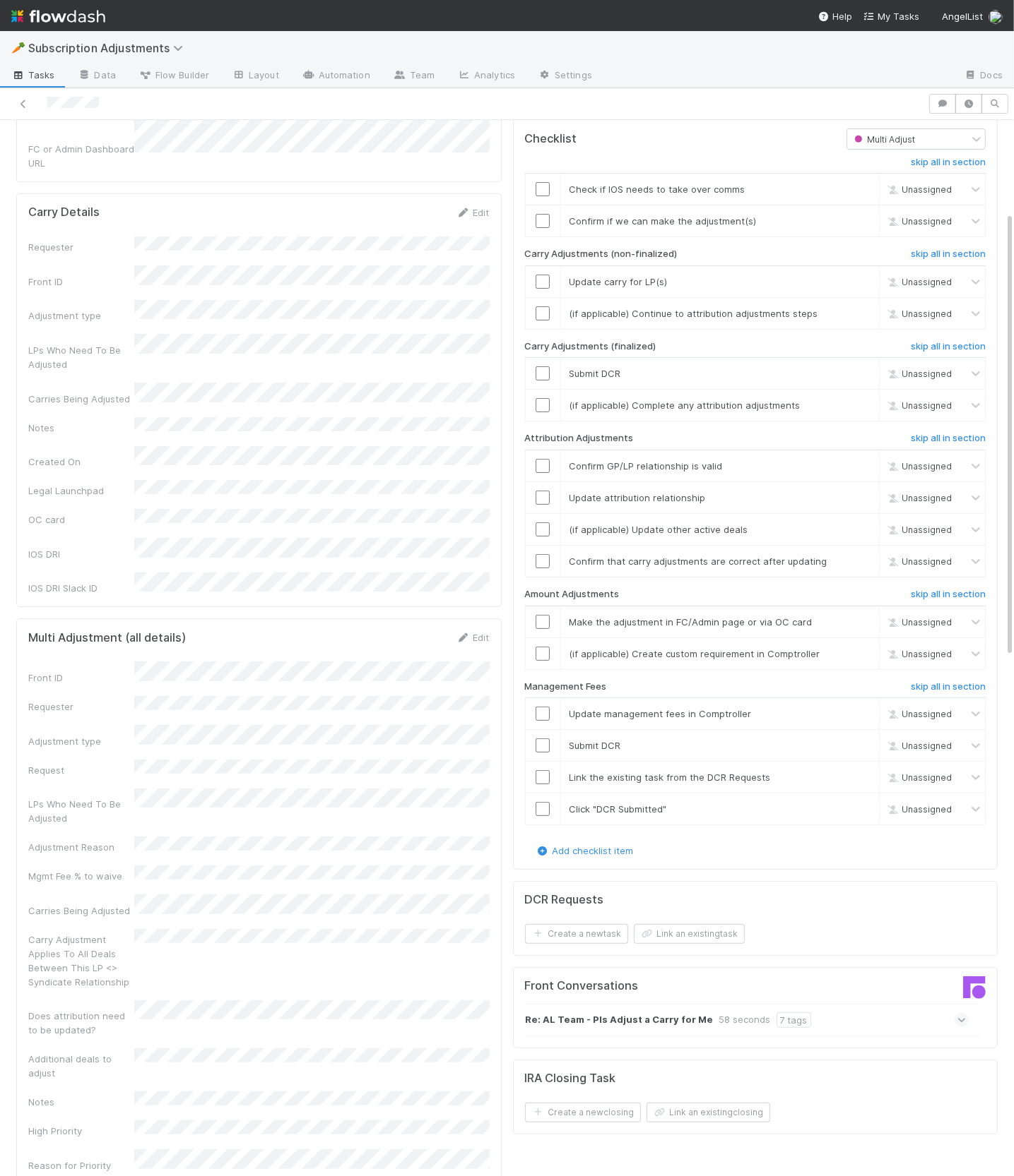
scroll to position [217, 0]
click at [187, 344] on div "Requester Front ID Adjustment type LPs Who Need To Be Adjusted Carries Being Ad…" at bounding box center [259, 416] width 461 height 358
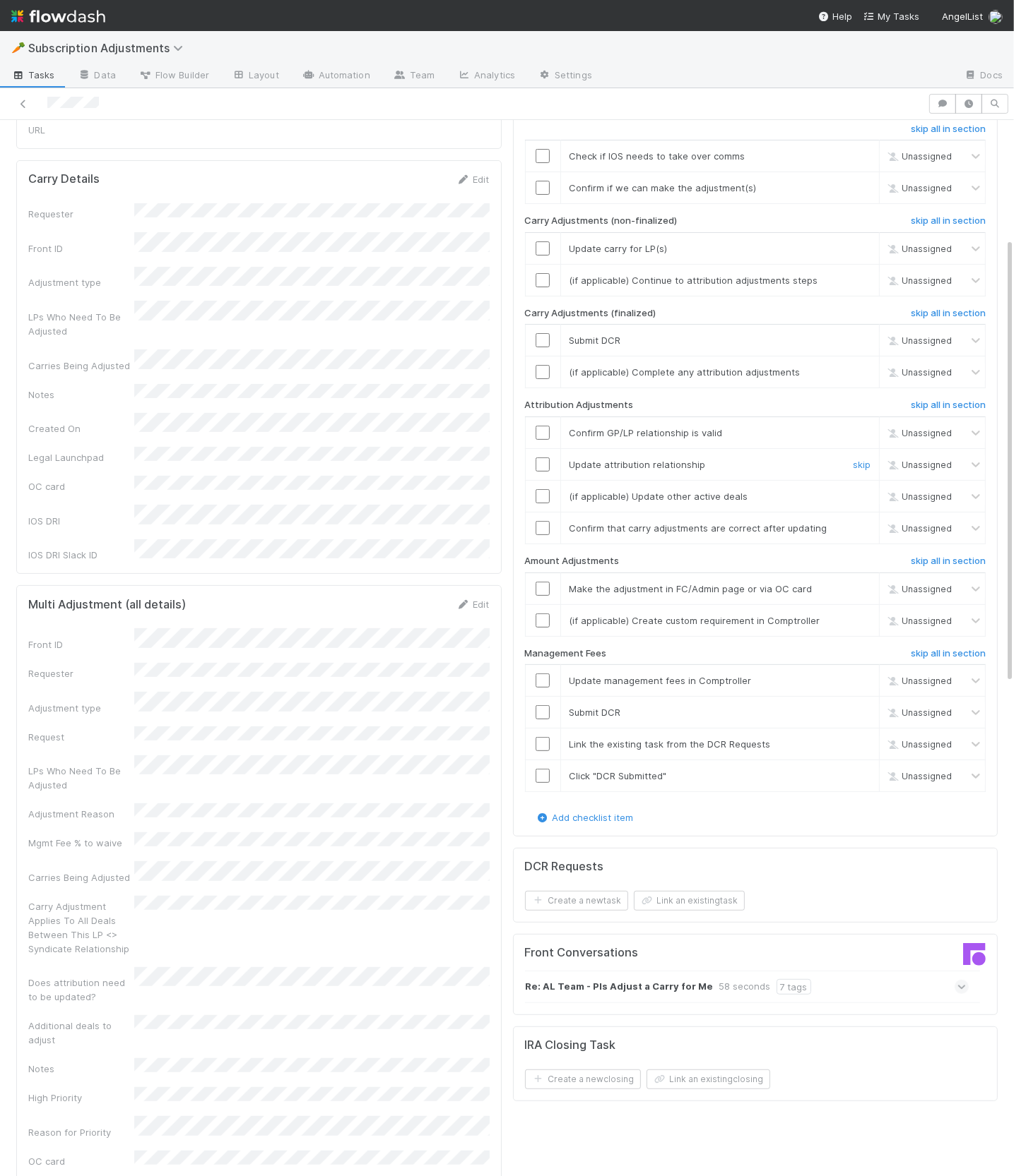
scroll to position [285, 0]
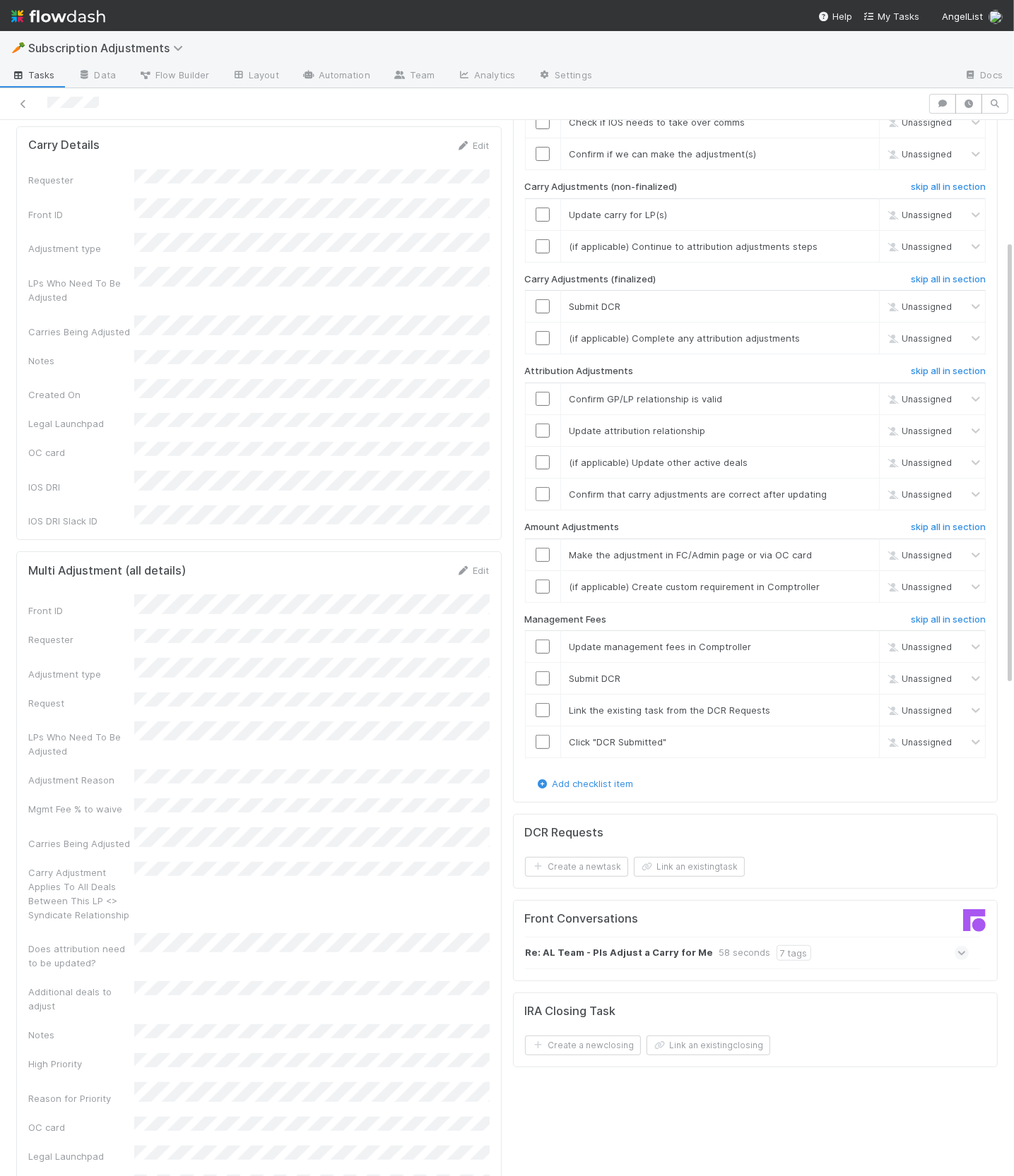
click at [965, 946] on icon at bounding box center [961, 953] width 9 height 14
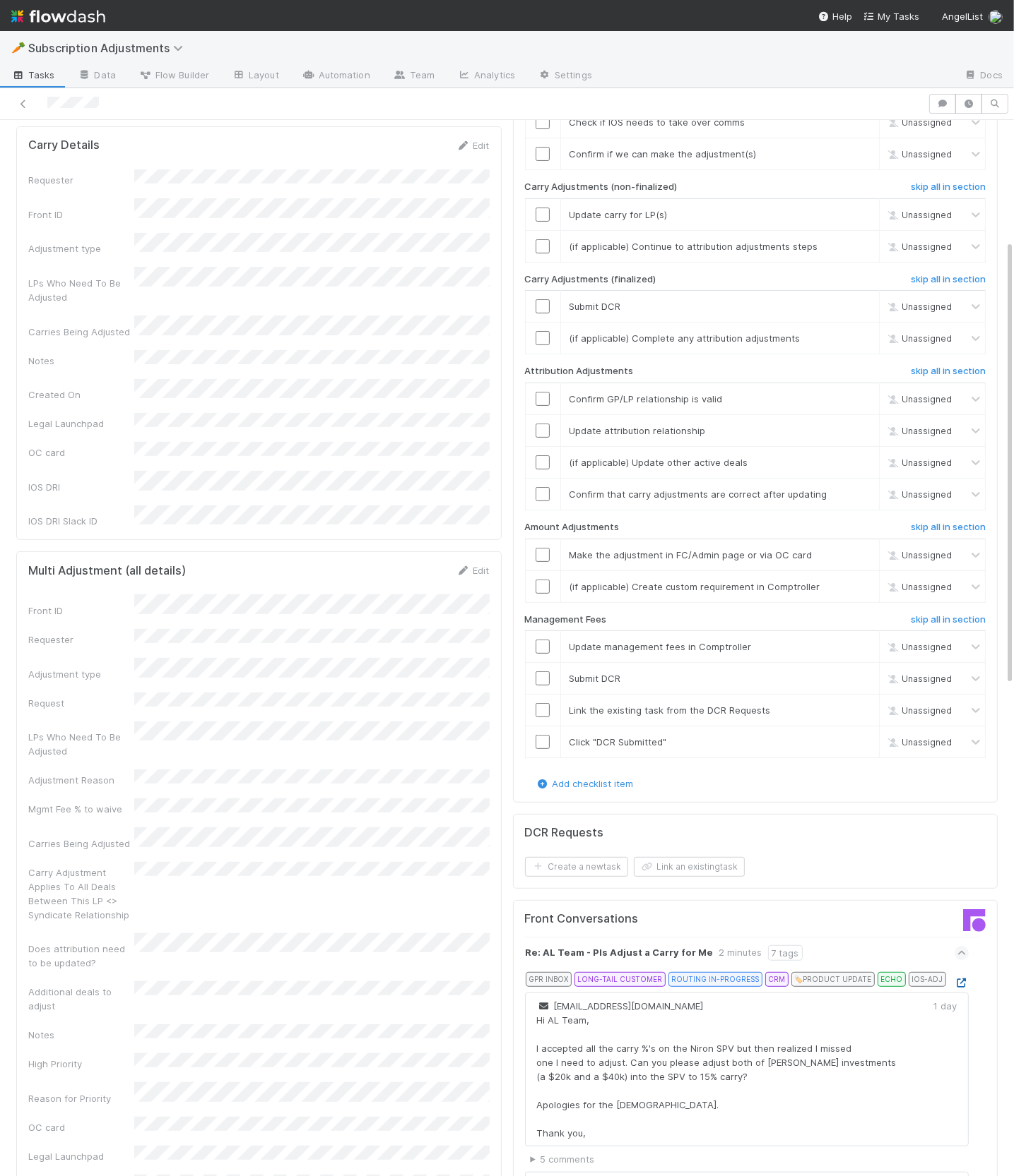
click at [969, 972] on div "Re: AL Team - Pls Adjust a Carry for Me 2 minutes 7 tags GPR INBOX LONG-TAIL CU…" at bounding box center [755, 1130] width 461 height 385
click at [965, 978] on icon at bounding box center [961, 983] width 14 height 9
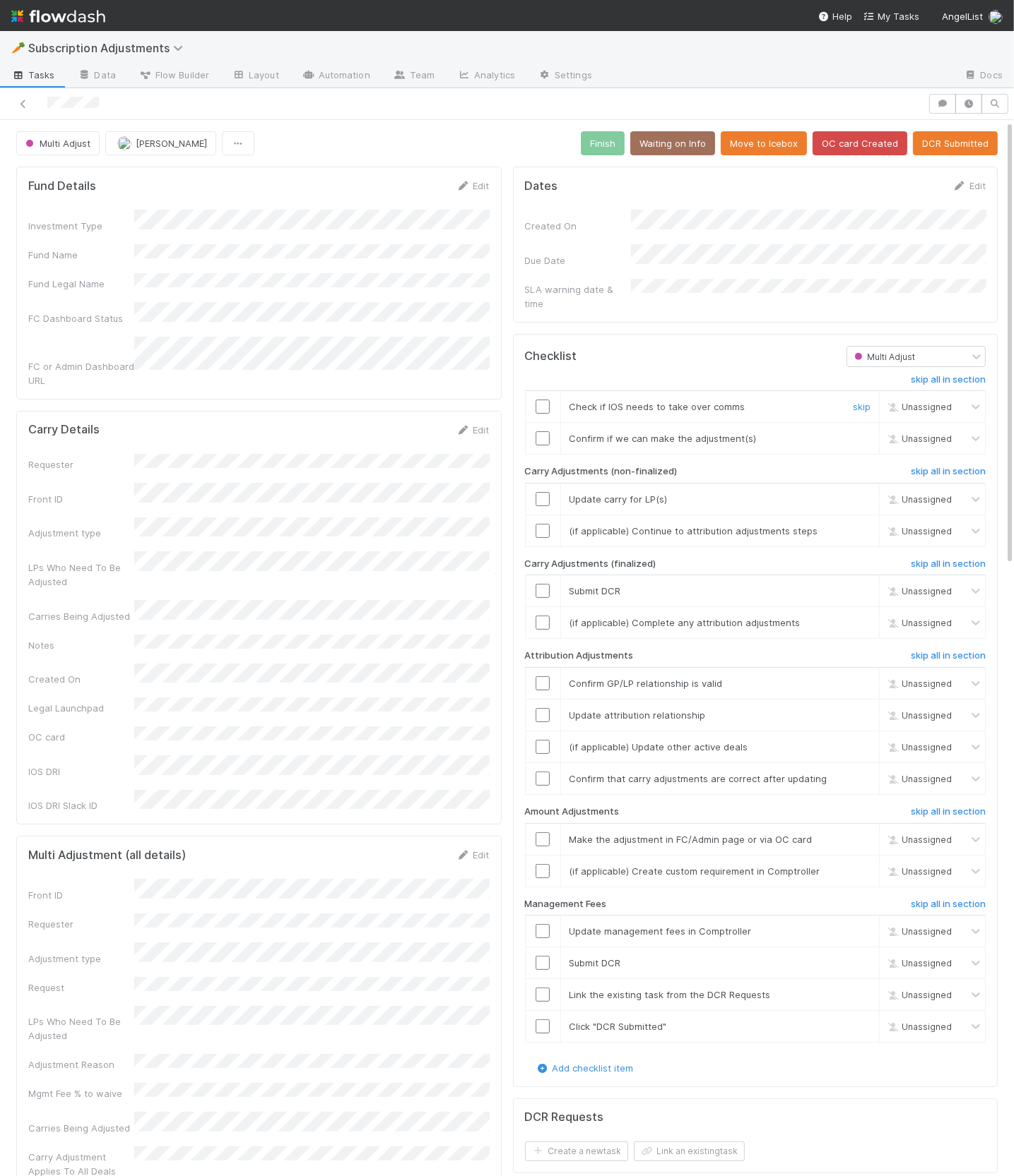
click at [542, 400] on input "checkbox" at bounding box center [542, 406] width 14 height 14
click at [544, 431] on input "checkbox" at bounding box center [542, 438] width 14 height 14
click at [541, 493] on input "checkbox" at bounding box center [542, 499] width 14 height 14
click at [855, 525] on link "skip" at bounding box center [861, 530] width 18 height 11
click at [919, 559] on h6 "skip all in section" at bounding box center [948, 564] width 75 height 11
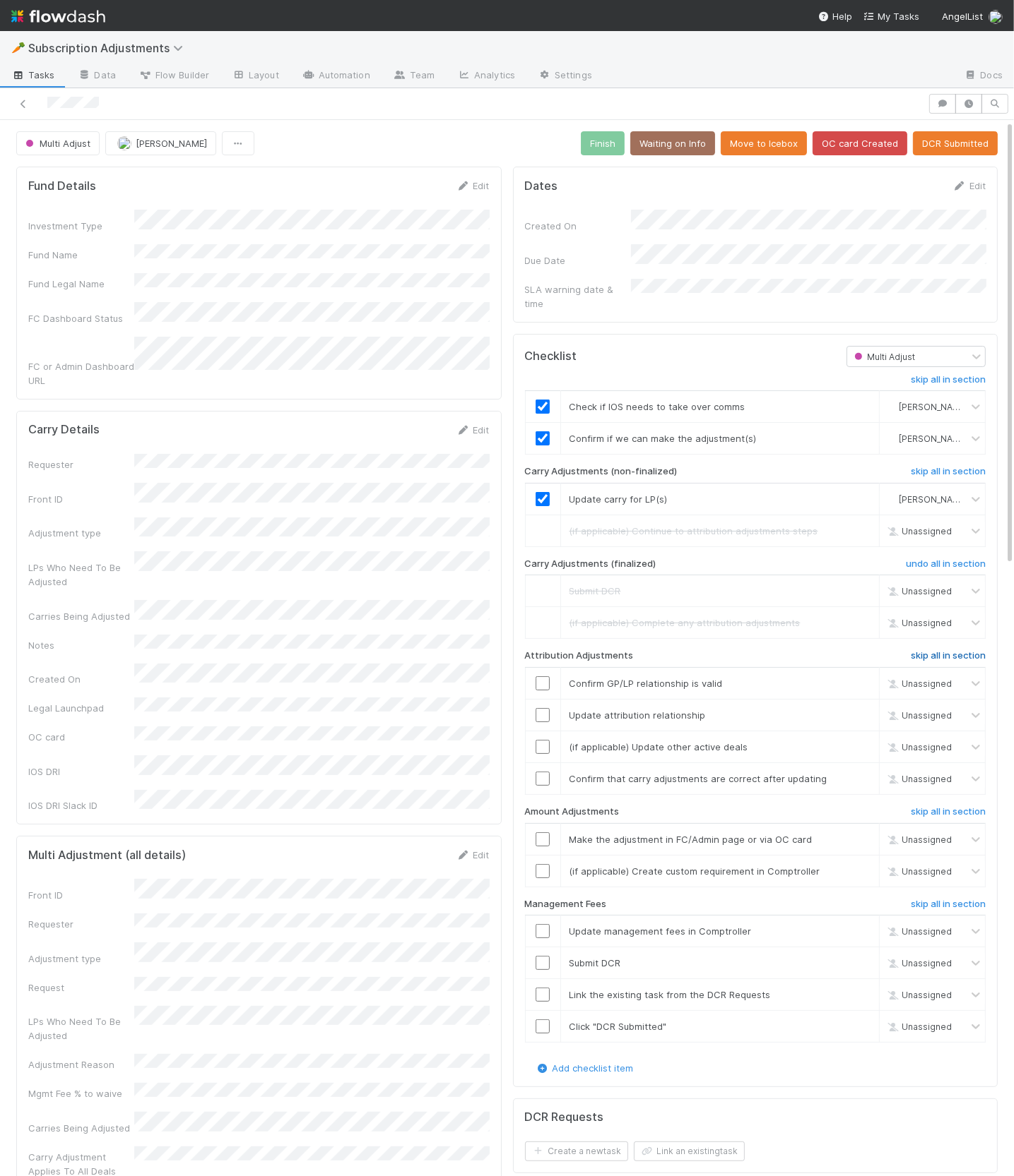
click at [938, 650] on h6 "skip all in section" at bounding box center [948, 655] width 75 height 11
click at [951, 807] on h6 "skip all in section" at bounding box center [948, 812] width 75 height 11
click at [951, 880] on div "skip all in section Check if IOS needs to take over comms Hanin Almoallim Confi…" at bounding box center [755, 714] width 461 height 694
click at [951, 899] on h6 "skip all in section" at bounding box center [948, 904] width 75 height 11
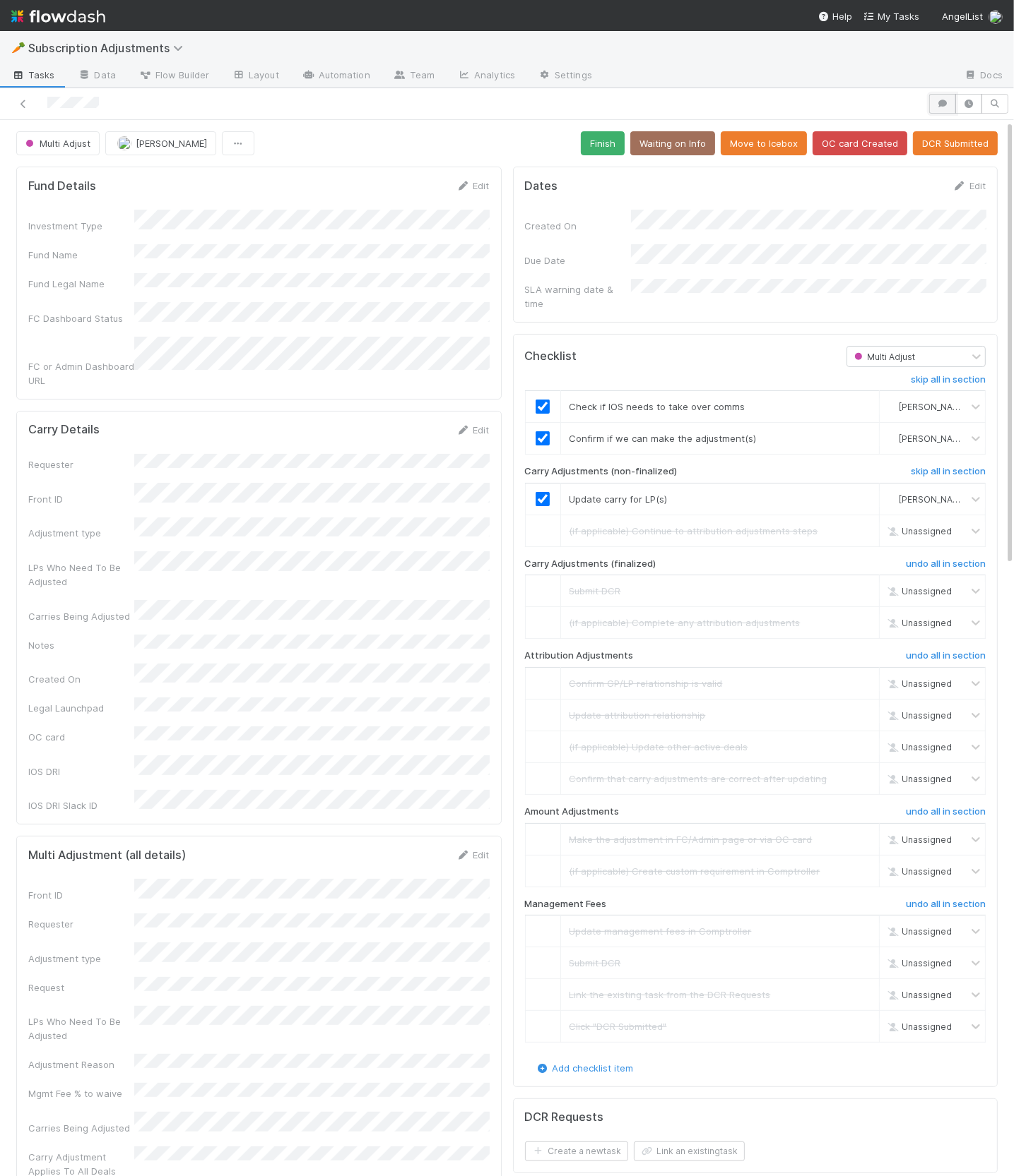
click at [941, 105] on icon "button" at bounding box center [942, 104] width 14 height 8
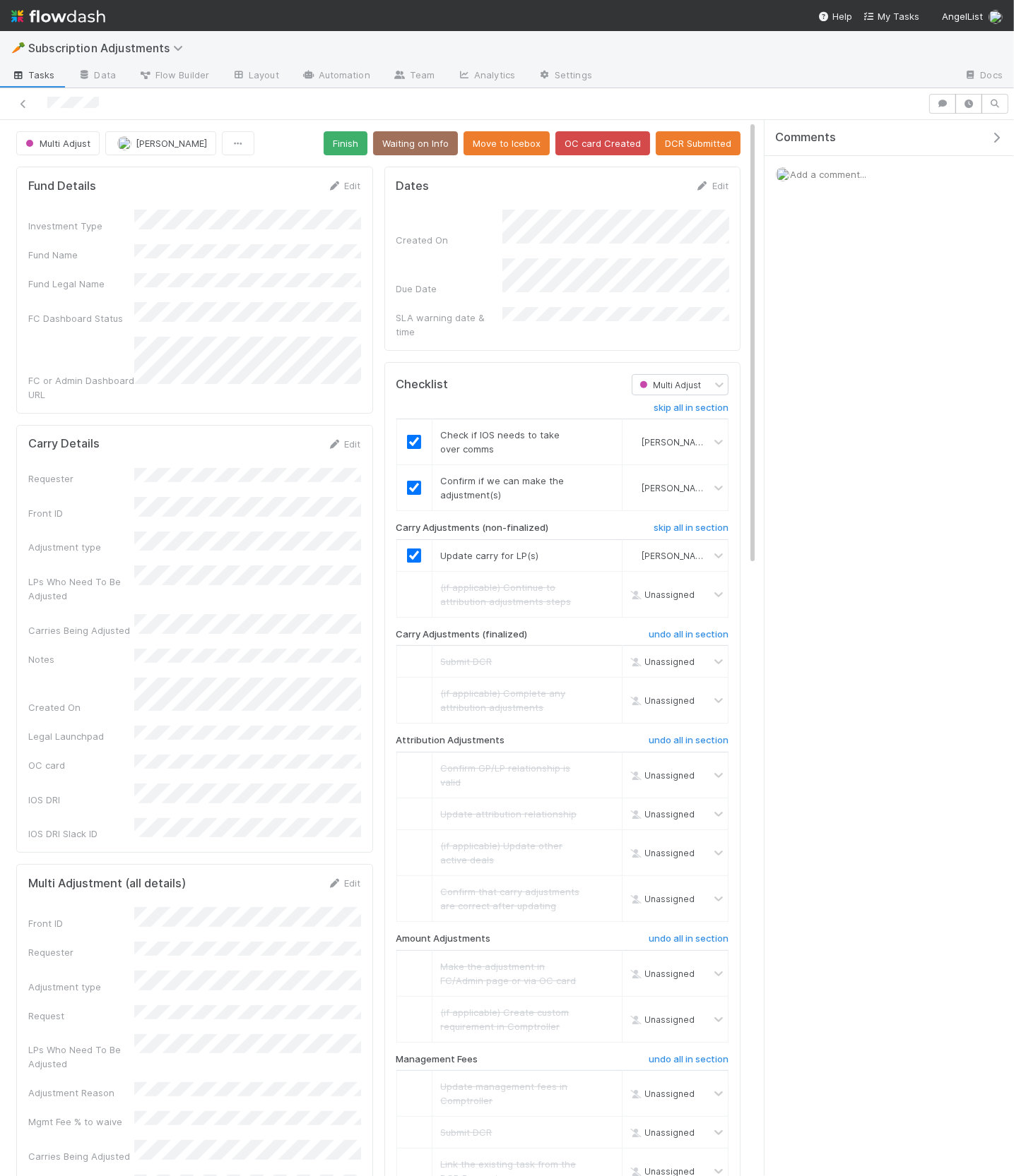
click at [831, 178] on span "Add a comment..." at bounding box center [827, 173] width 76 height 11
click at [852, 389] on button "Add Comment" at bounding box center [828, 391] width 82 height 24
click at [993, 142] on button "button" at bounding box center [999, 137] width 29 height 13
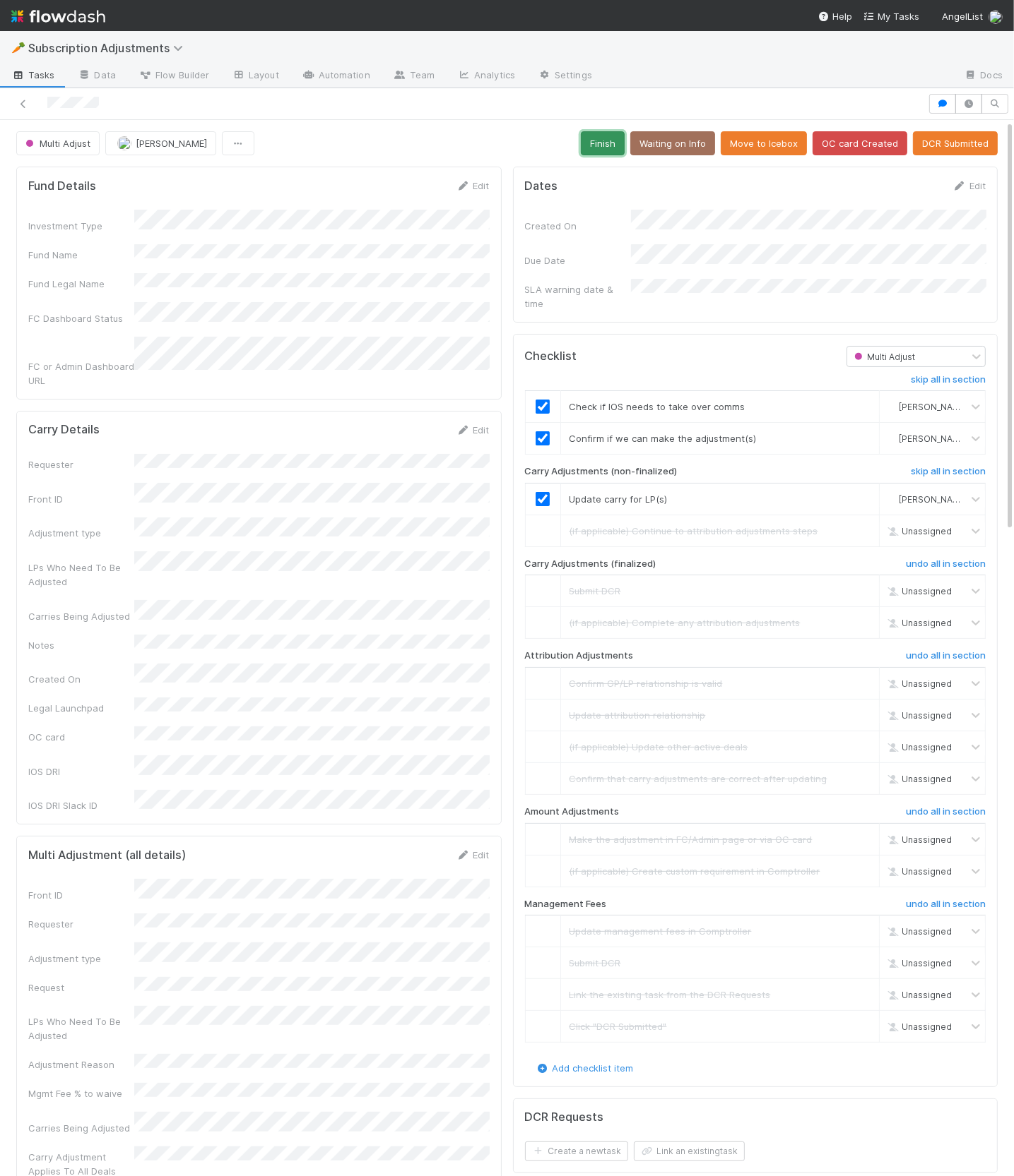
click at [608, 142] on button "Finish" at bounding box center [603, 143] width 44 height 24
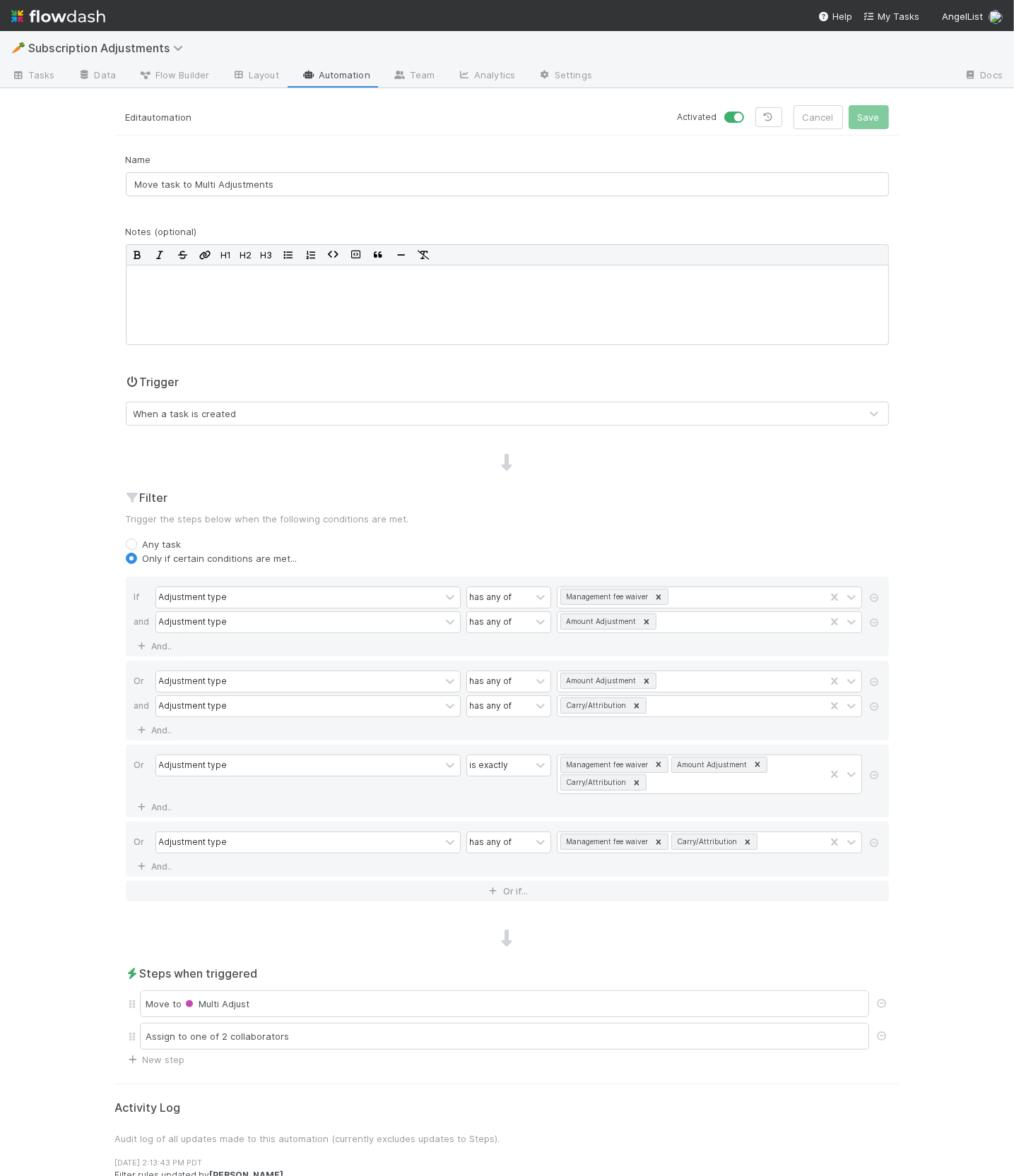
click at [21, 680] on div "🥕 Subscription Adjustments Tasks Data Flow Builder Layout Automation Team Analy…" at bounding box center [507, 603] width 1014 height 1145
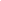
scroll to position [1, 0]
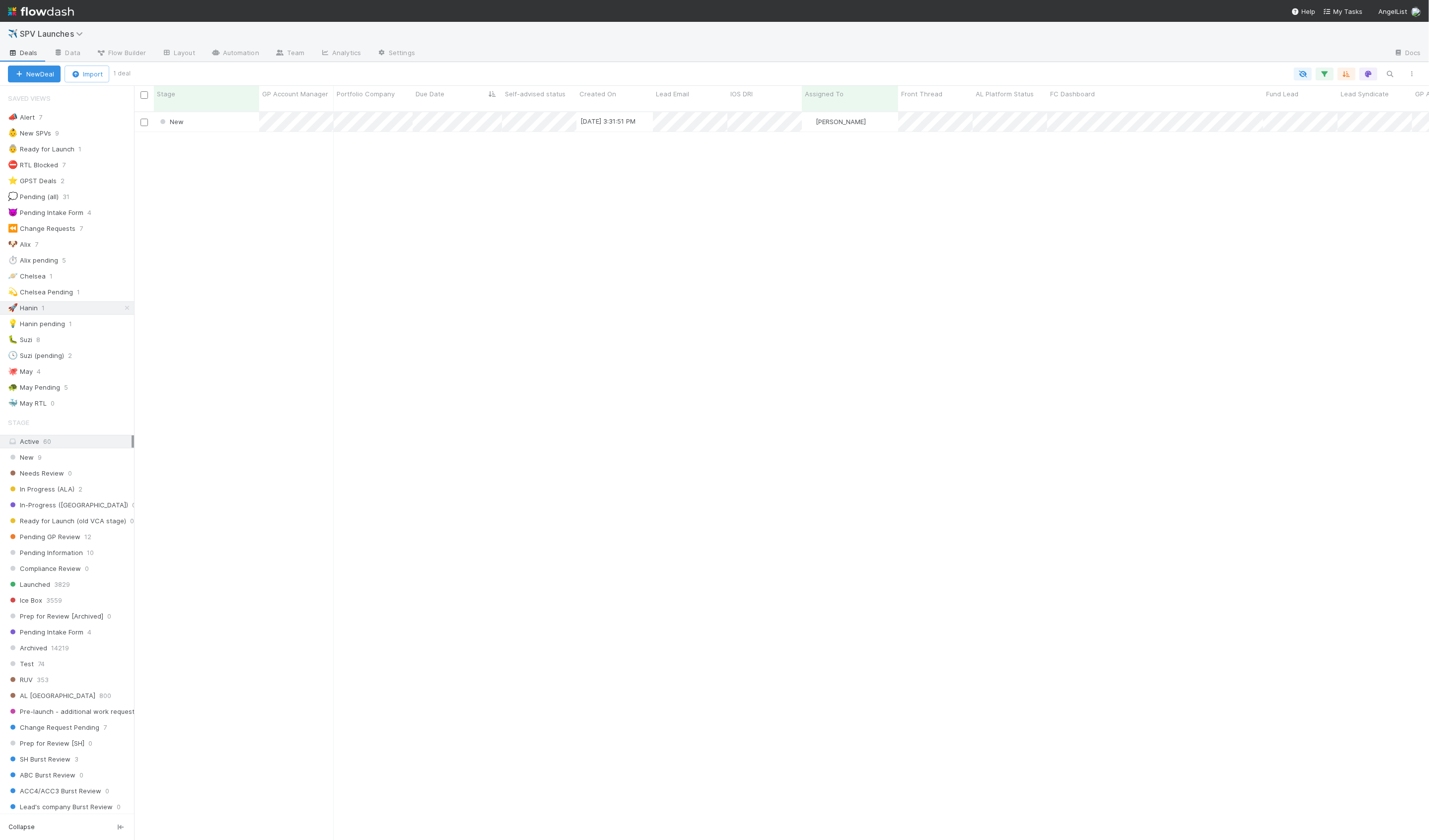
scroll to position [737, 1295]
click at [102, 149] on div "👵 Ready for Launch 1" at bounding box center [71, 149] width 126 height 12
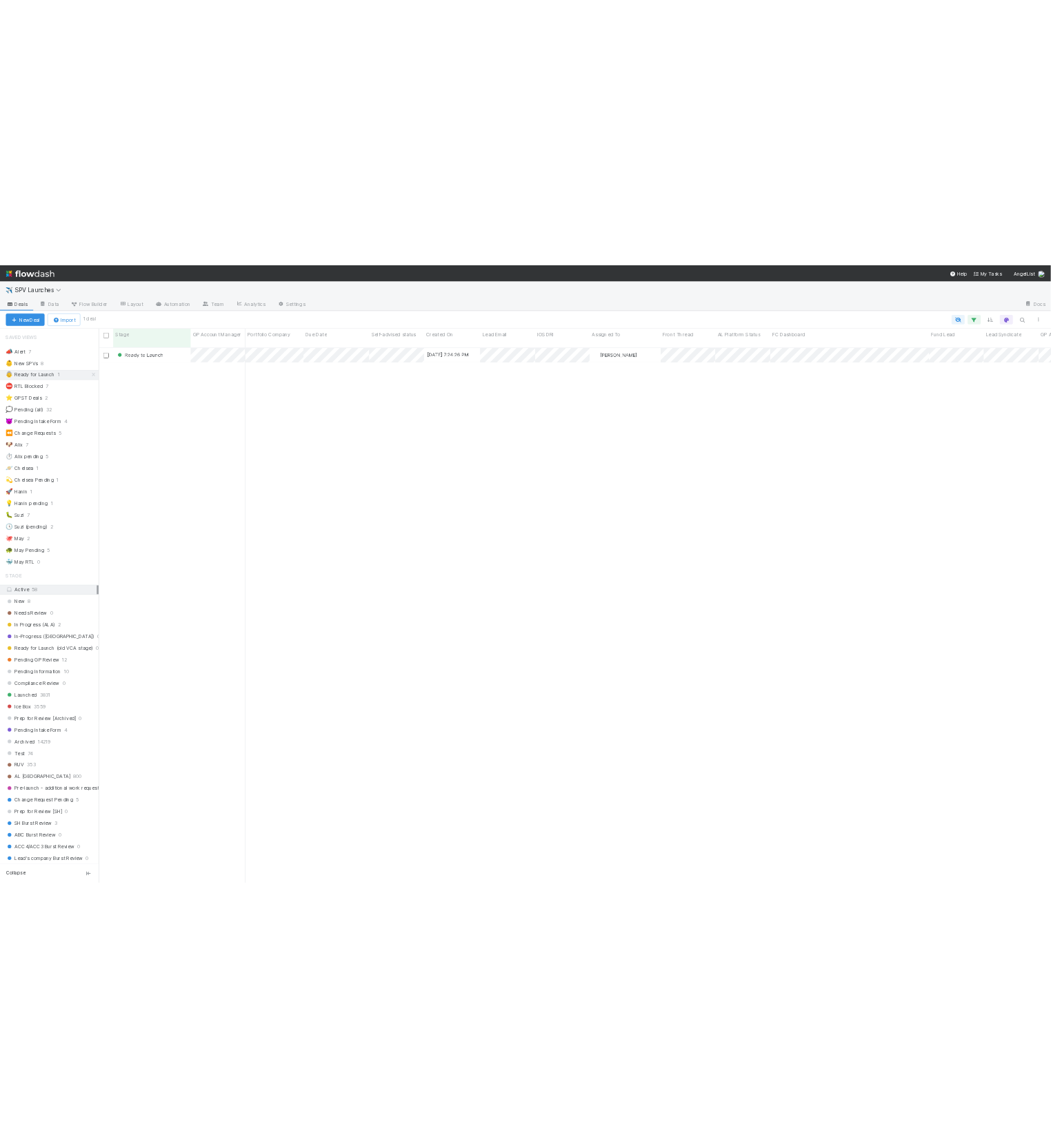
scroll to position [1023, 1798]
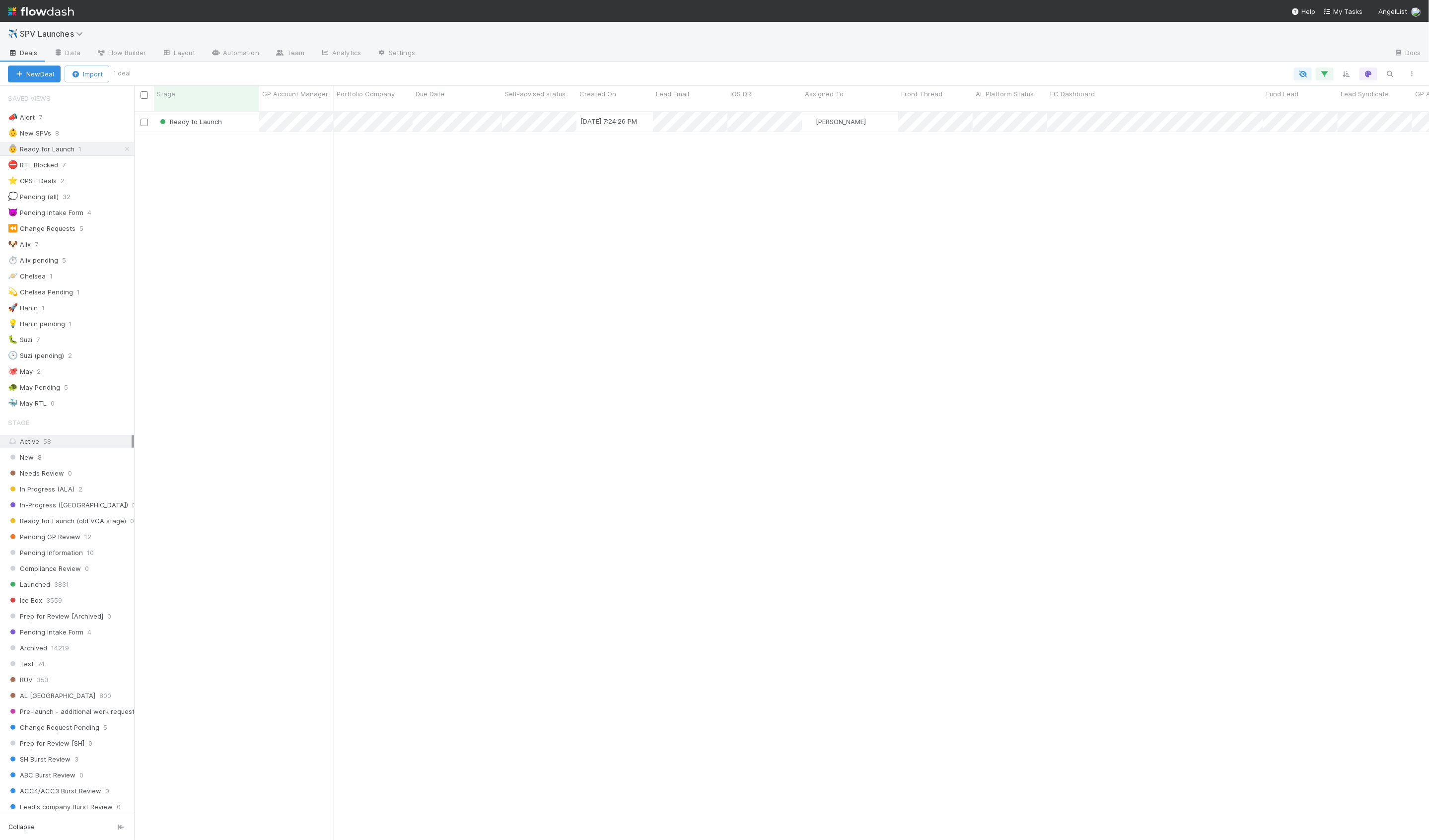
click at [247, 156] on div "Ready to Launch [DATE] 7:24:26 PM [PERSON_NAME] 0 1 0 0 0 0 0 0 1 0 0 0" at bounding box center [782, 481] width 1295 height 736
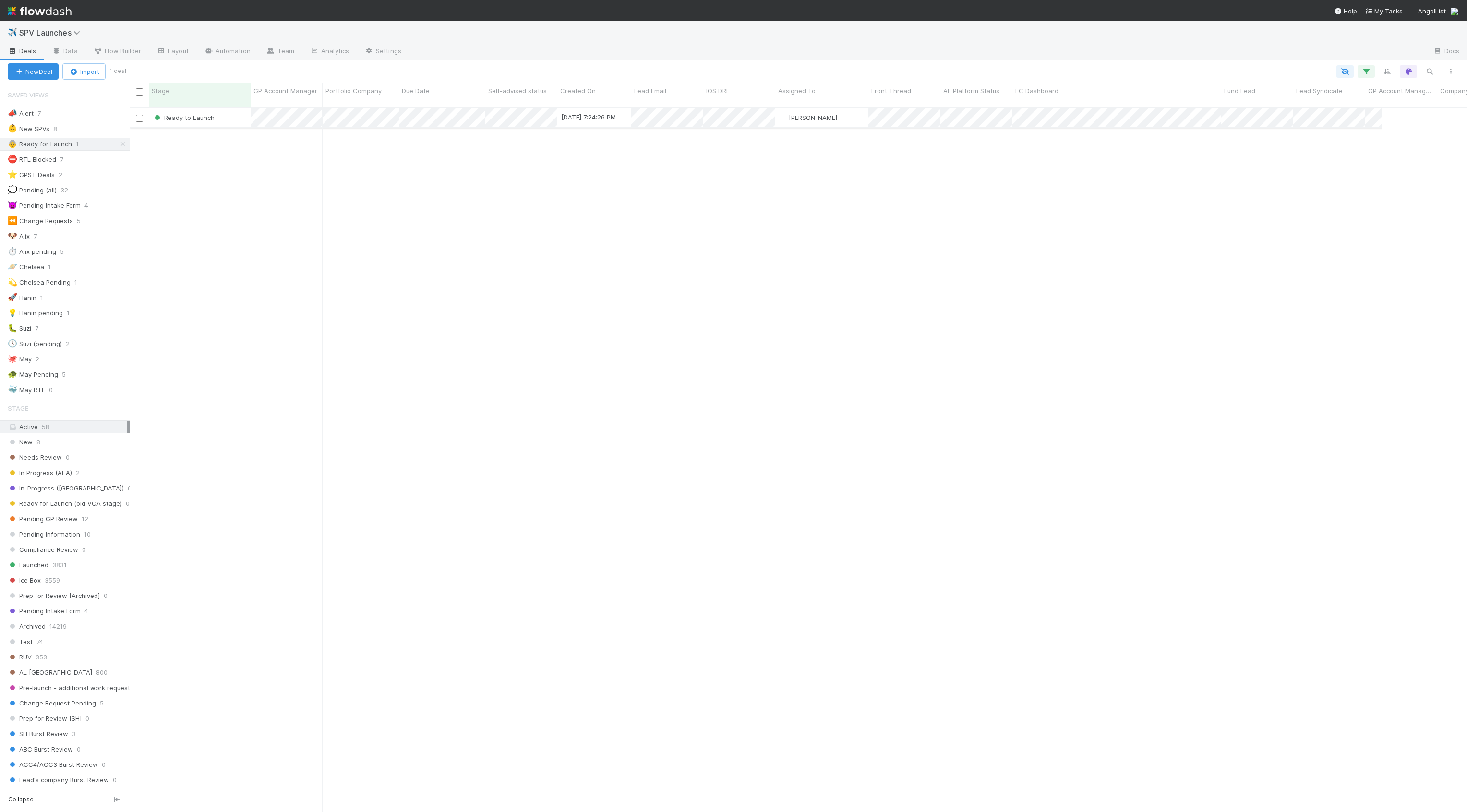
click at [244, 109] on div "Ready to Launch" at bounding box center [199, 118] width 102 height 19
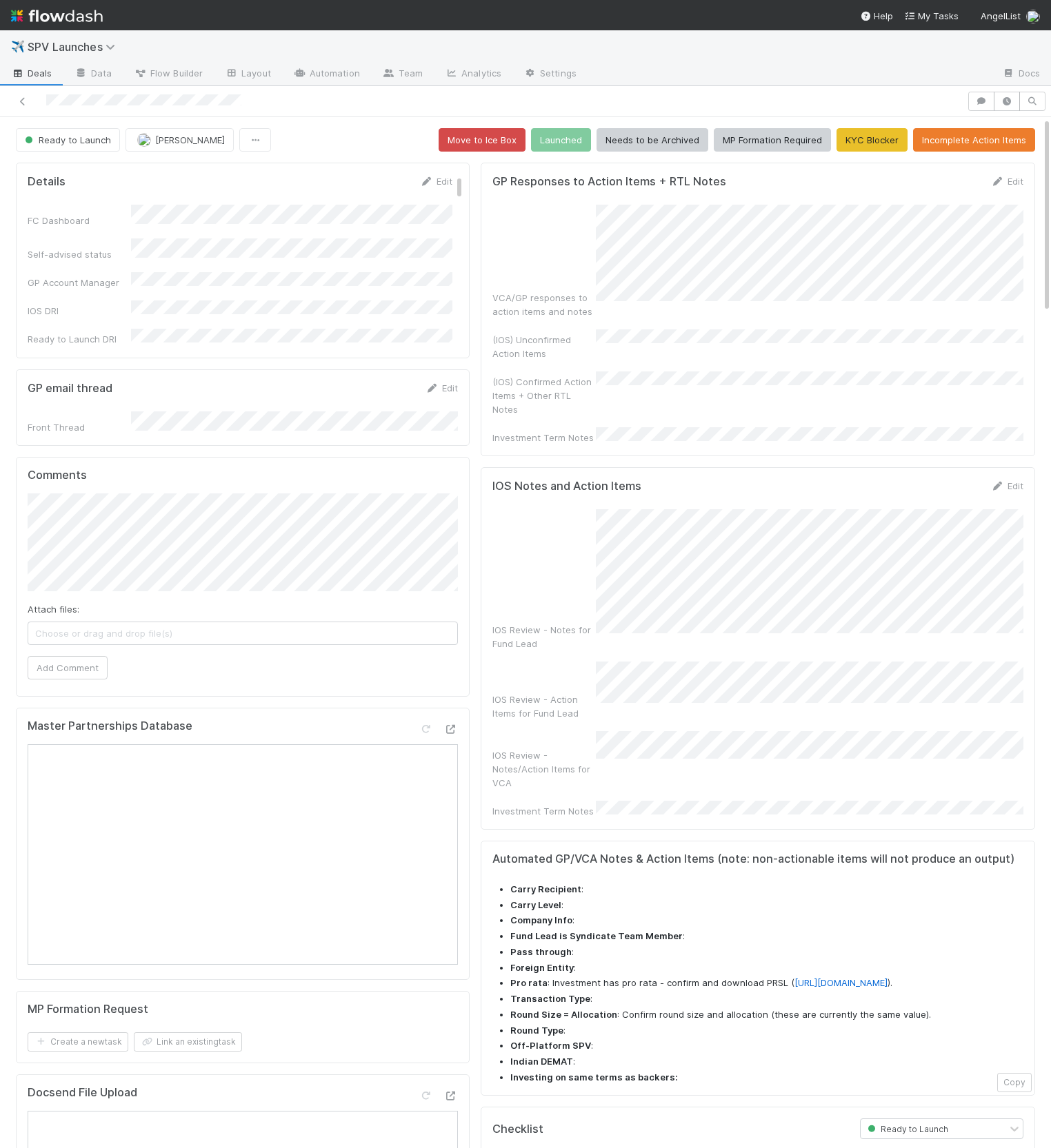
click at [900, 305] on div "VCA/GP responses to action items and notes (IOS) Unconfirmed Action Items (IOS)…" at bounding box center [757, 324] width 531 height 240
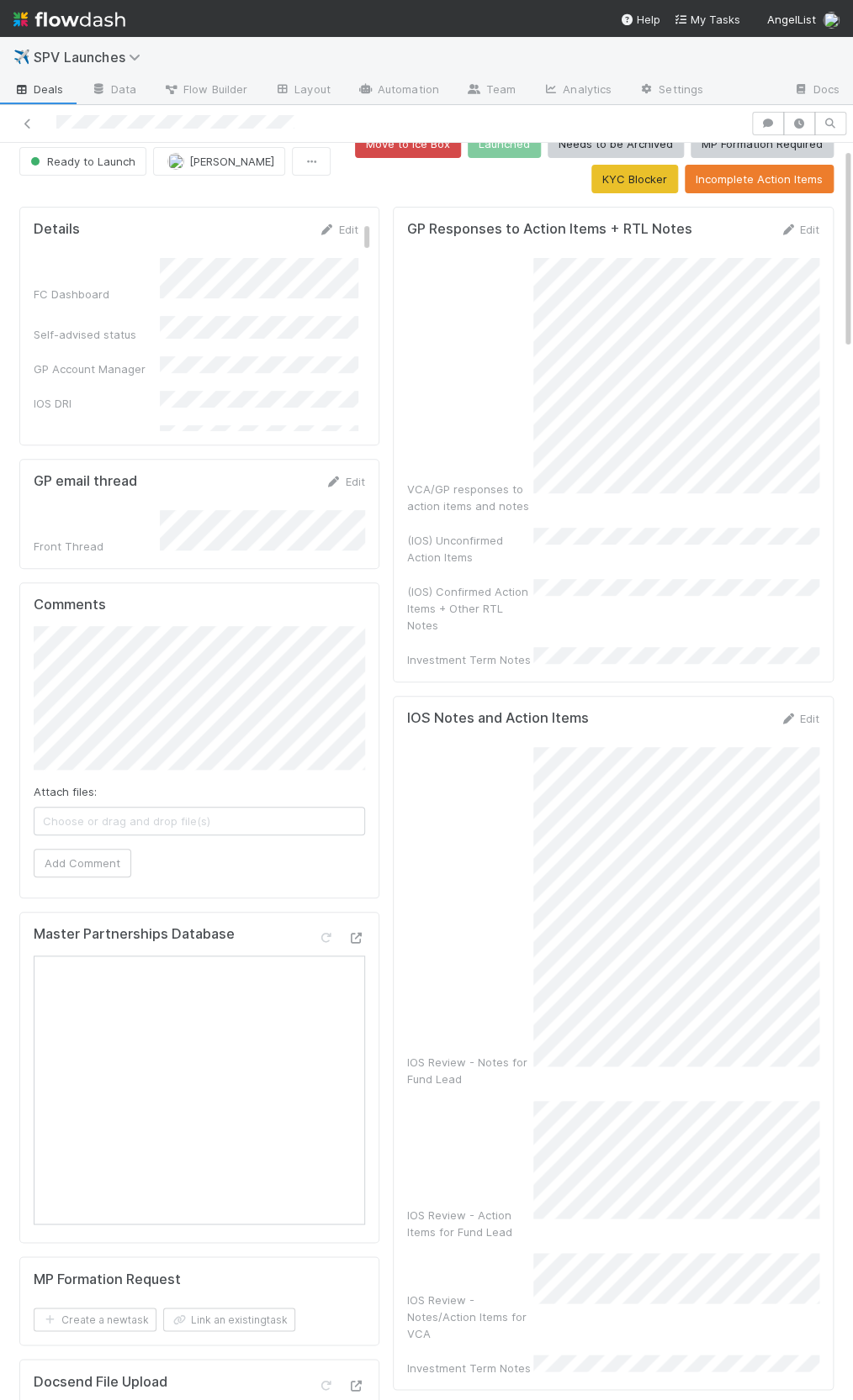
scroll to position [32, 0]
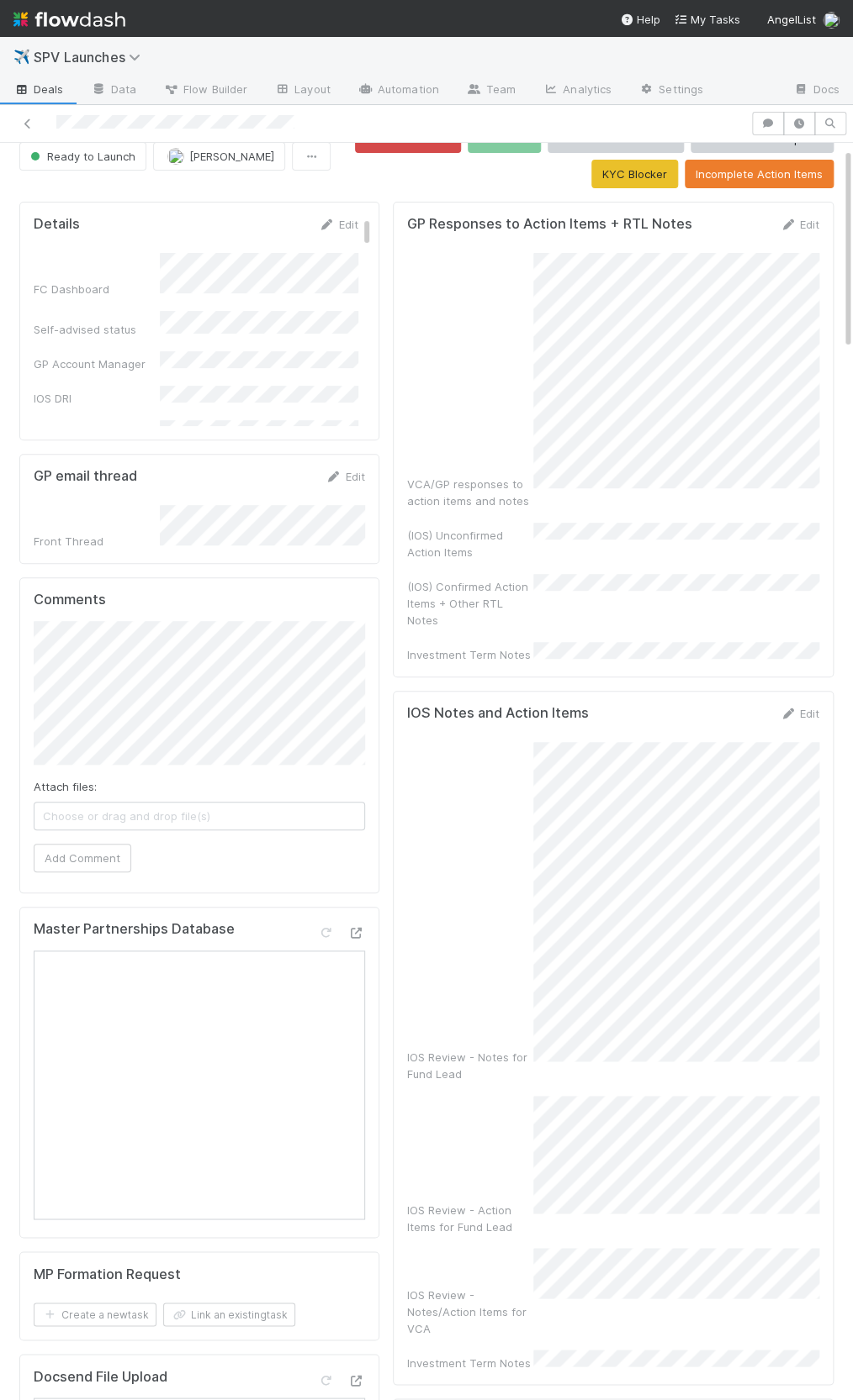
drag, startPoint x: 711, startPoint y: 696, endPoint x: 796, endPoint y: 692, distance: 85.1
click at [714, 705] on form "IOS Notes and Action Items Edit IOS Review - Notes for Fund Lead IOS Review - A…" at bounding box center [613, 1038] width 412 height 666
click at [808, 705] on form "IOS Notes and Action Items Edit IOS Review - Notes for Fund Lead IOS Review - A…" at bounding box center [613, 1038] width 412 height 666
click at [805, 707] on link "Edit" at bounding box center [799, 713] width 40 height 13
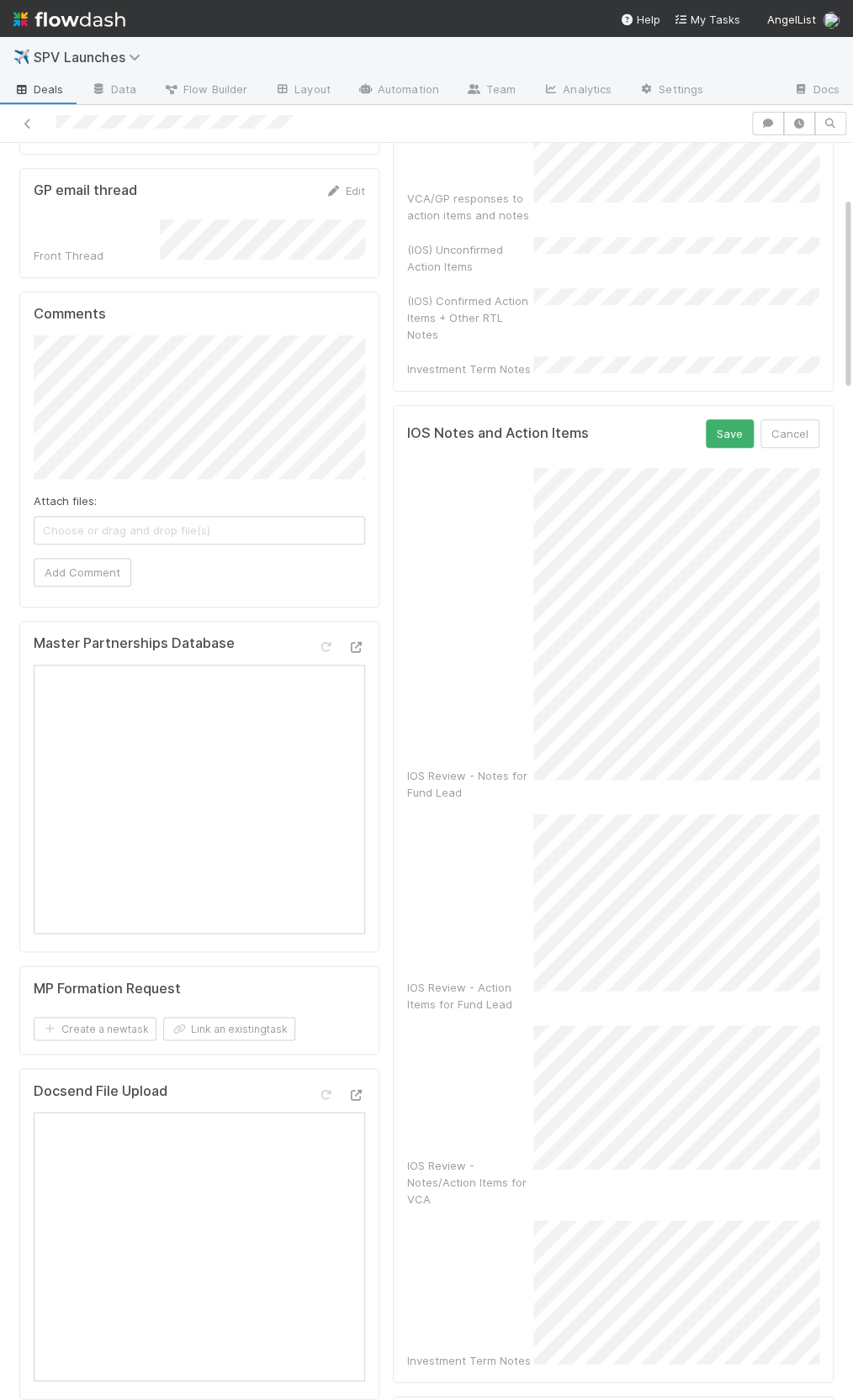
scroll to position [356, 0]
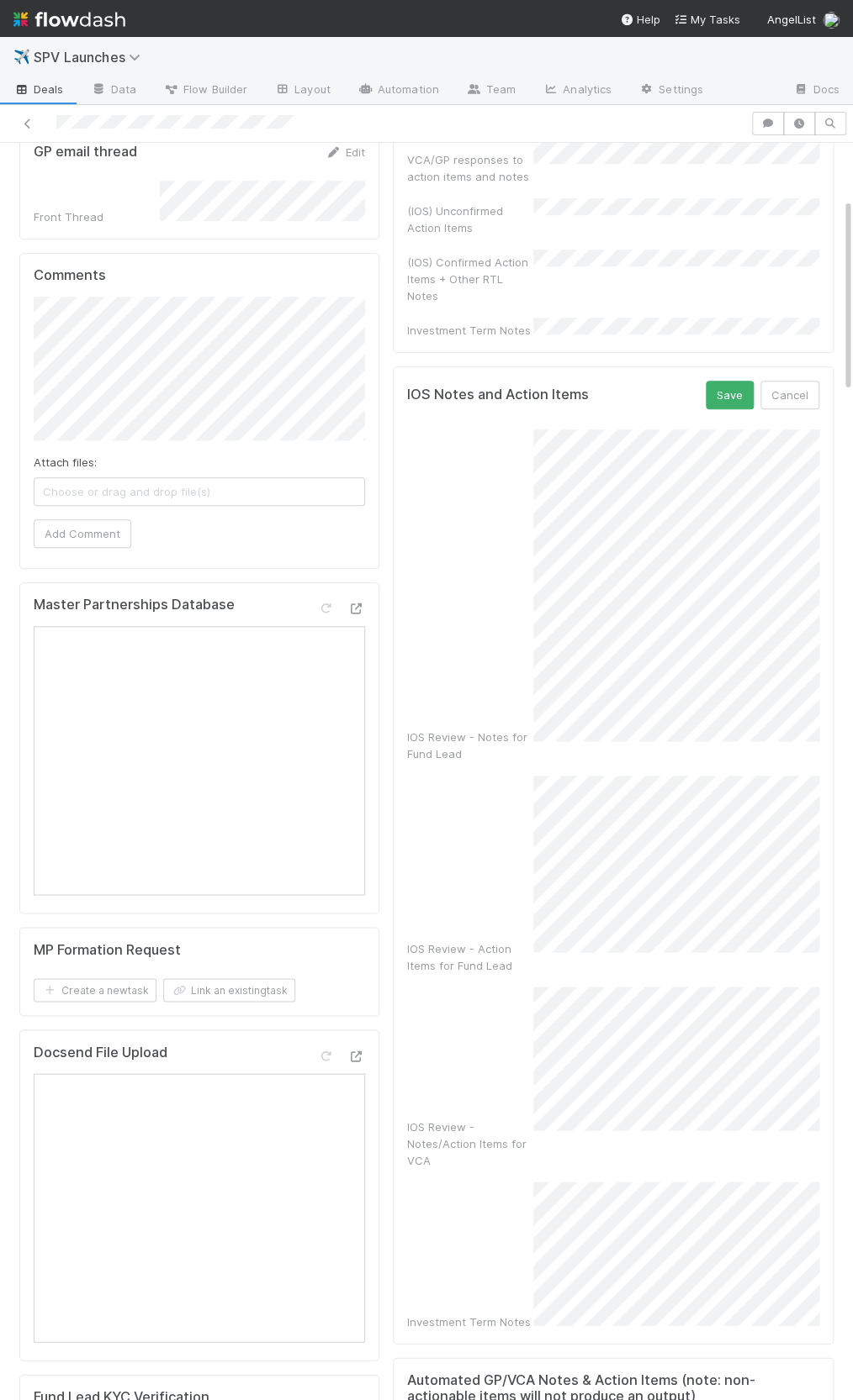
click at [454, 900] on div "IOS Review - Notes for Fund Lead IOS Review - Action Items for Fund Lead IOS Re…" at bounding box center [613, 879] width 412 height 900
click at [731, 381] on button "Save" at bounding box center [729, 395] width 48 height 29
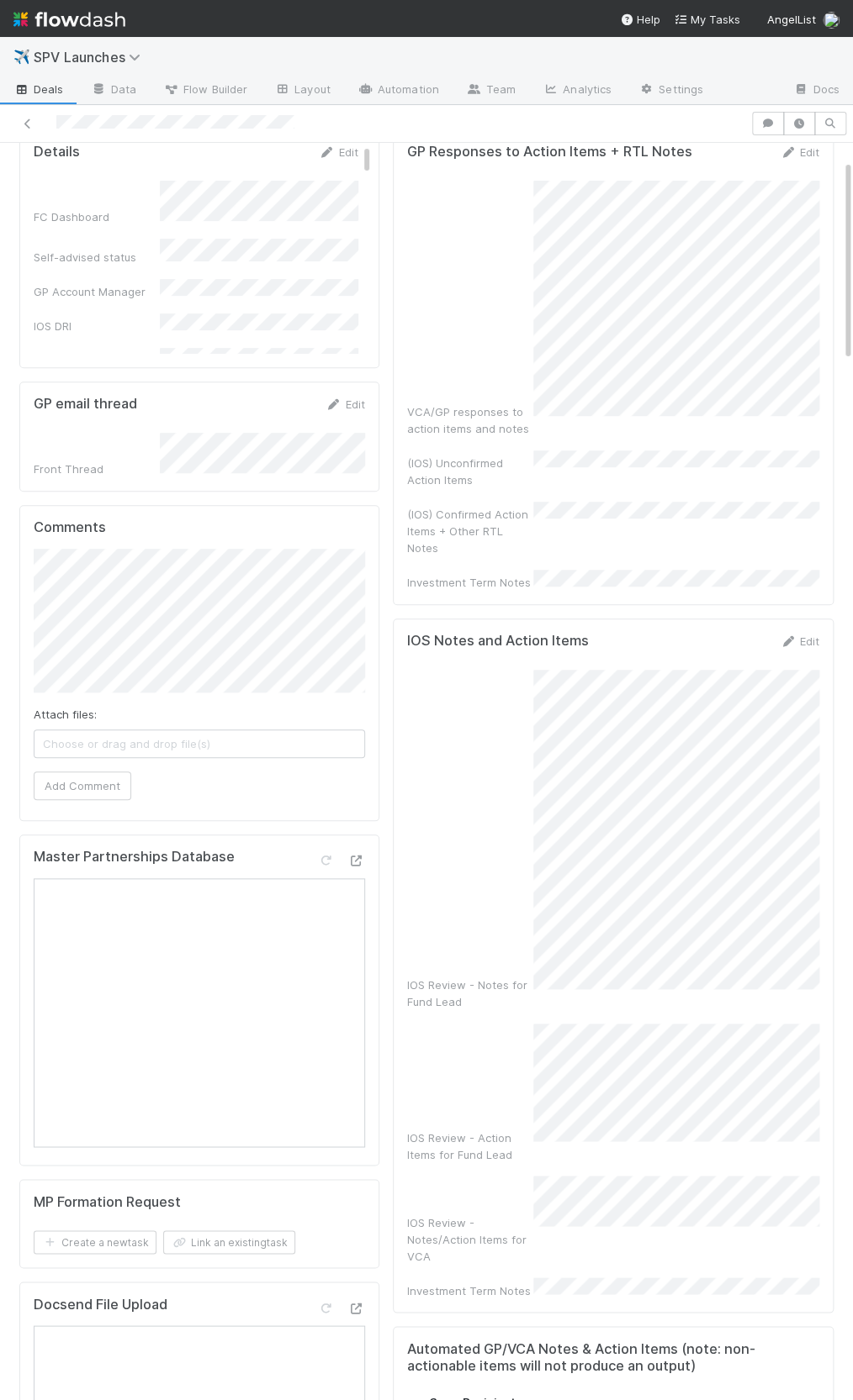
scroll to position [0, 0]
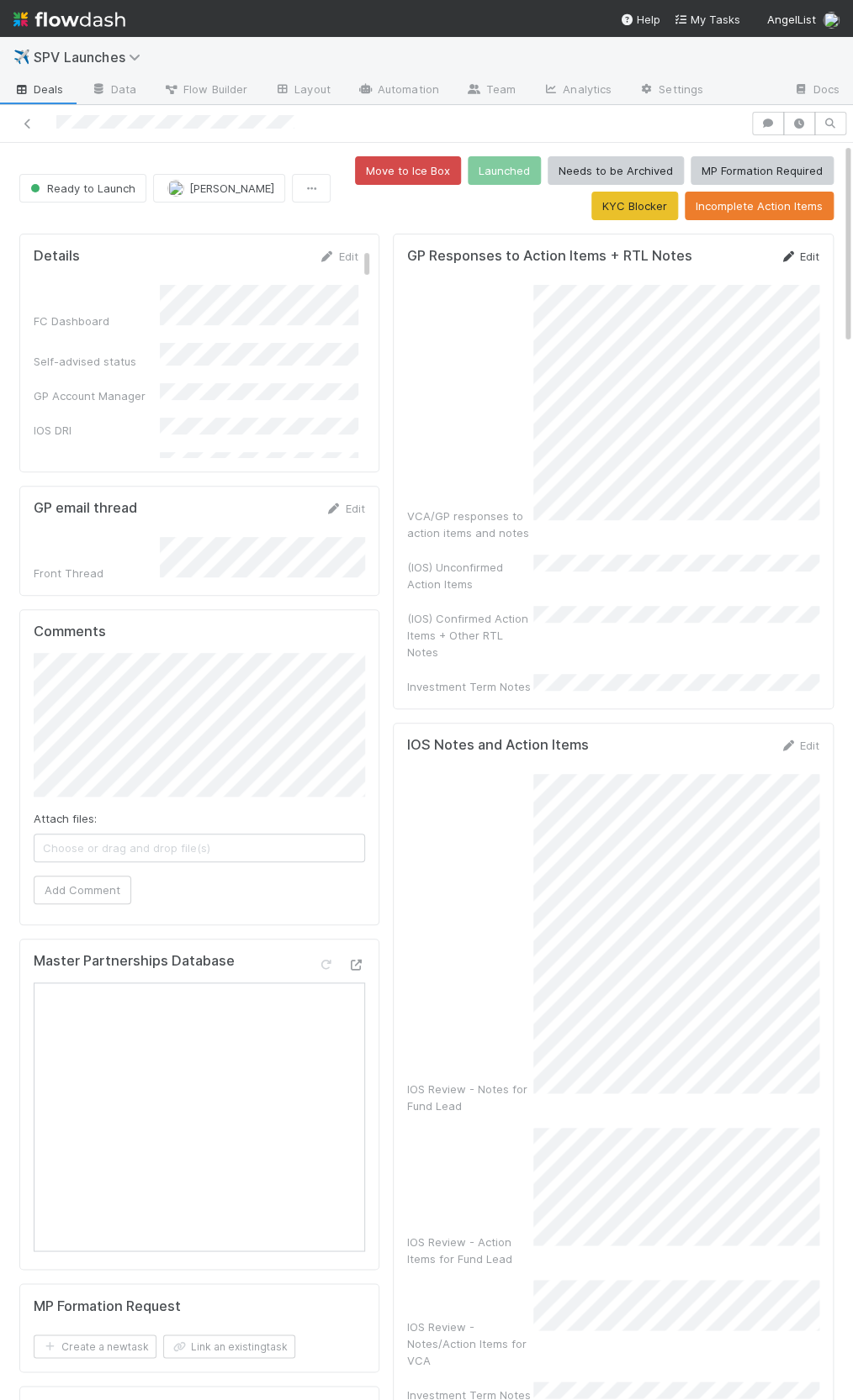
click at [799, 259] on link "Edit" at bounding box center [799, 255] width 40 height 13
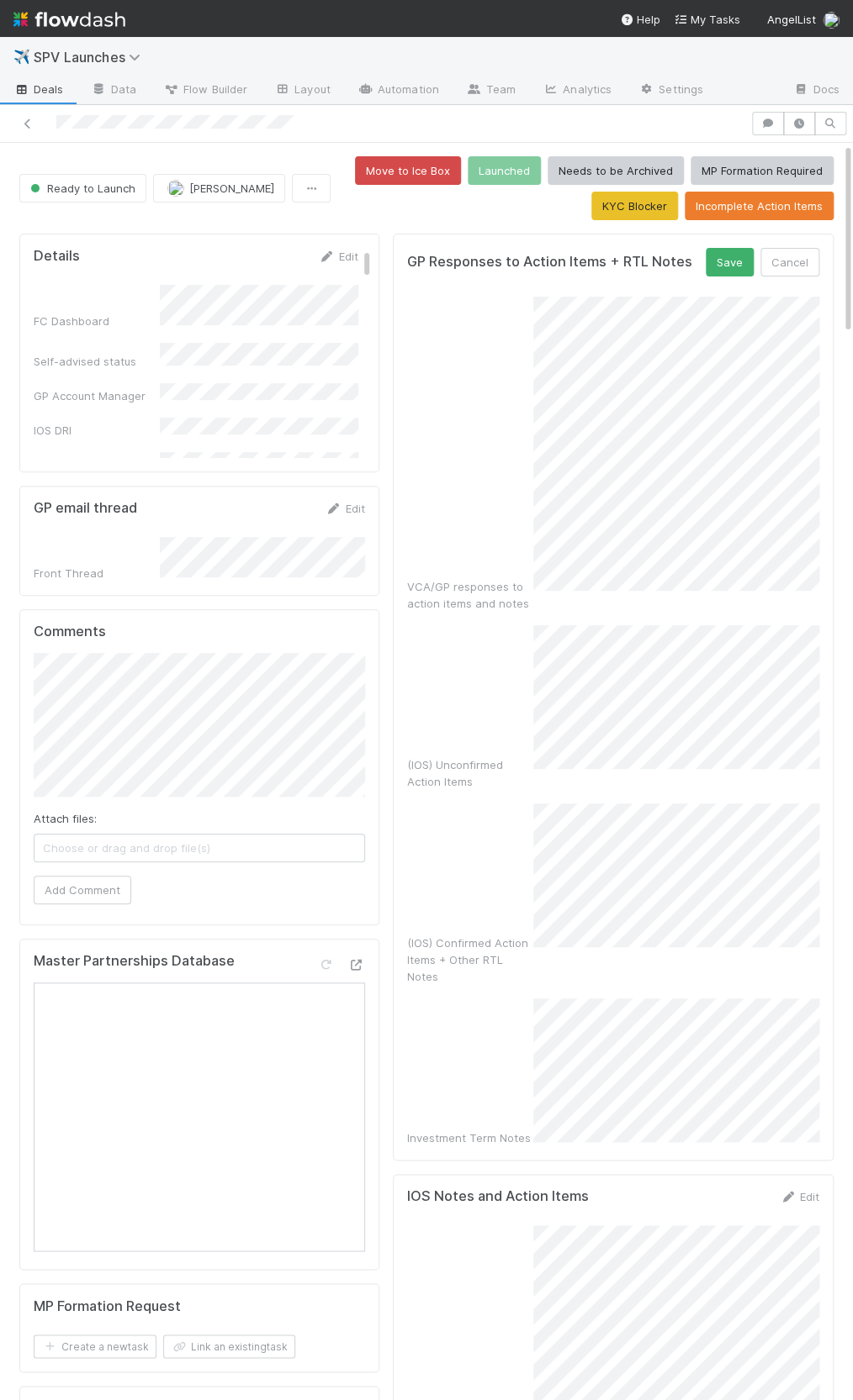
click at [495, 1130] on div "Investment Term Notes" at bounding box center [470, 1138] width 126 height 17
click at [718, 268] on button "Save" at bounding box center [729, 262] width 48 height 29
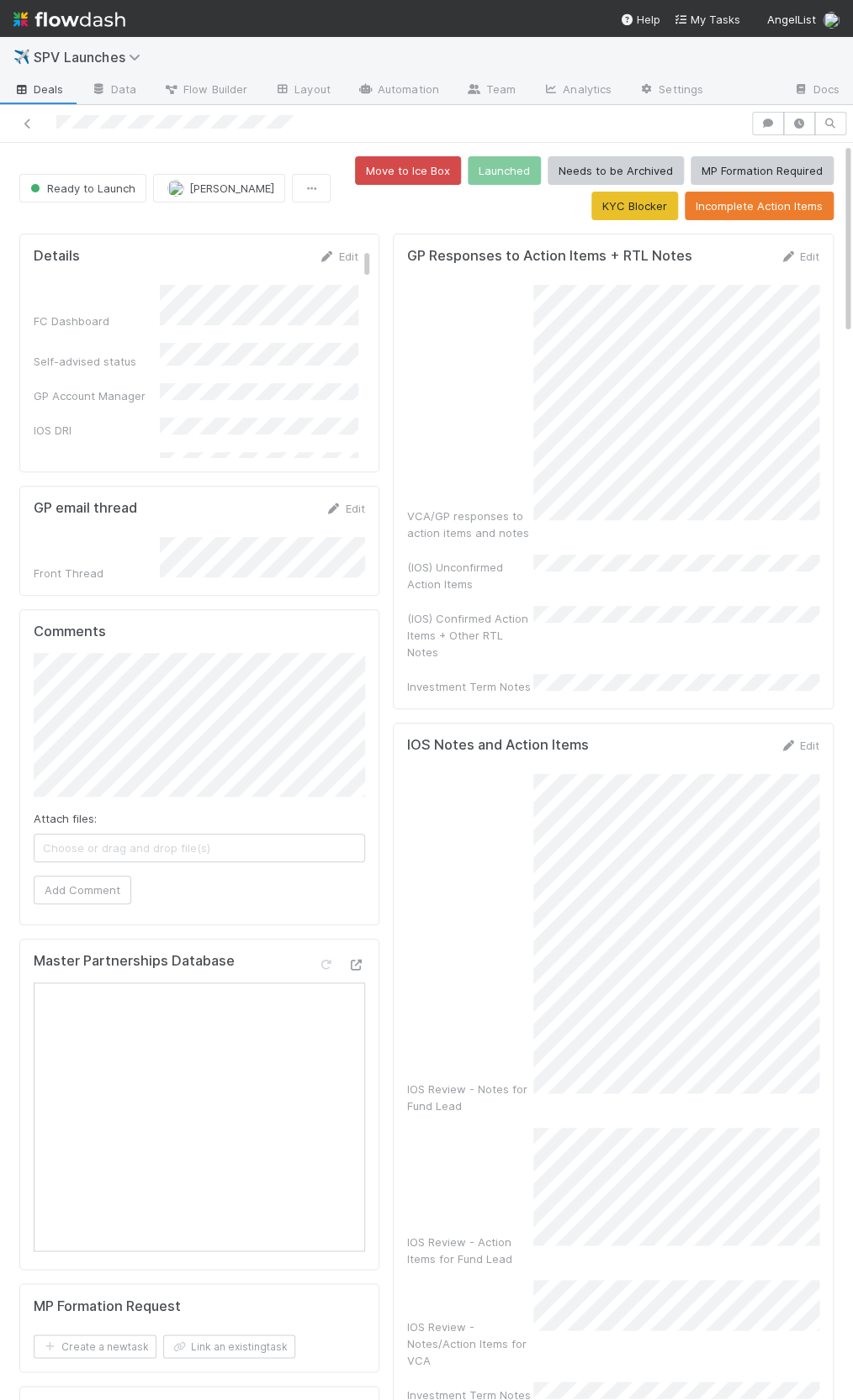
click at [464, 460] on div "VCA/GP responses to action items and notes" at bounding box center [613, 413] width 412 height 256
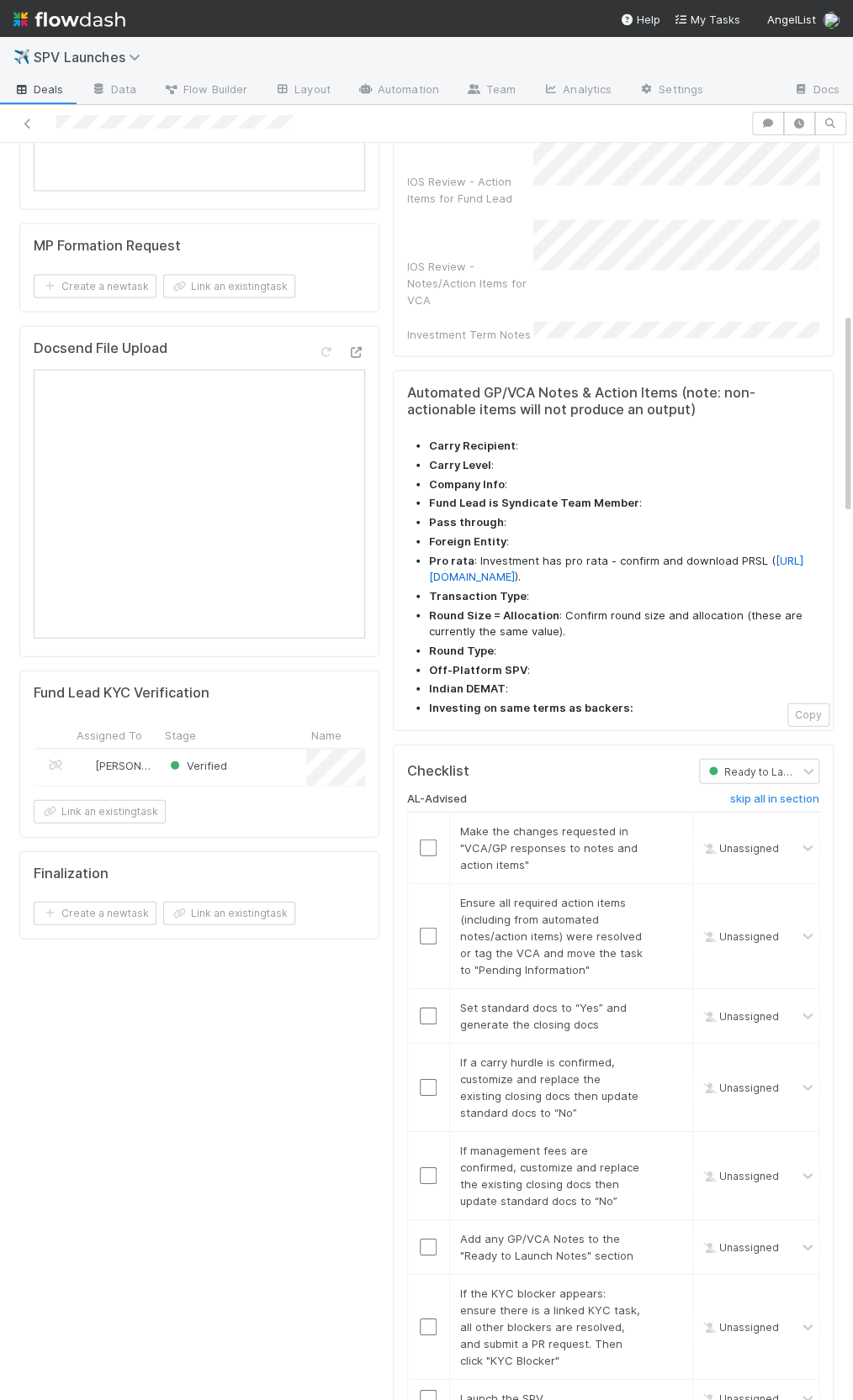
scroll to position [1348, 0]
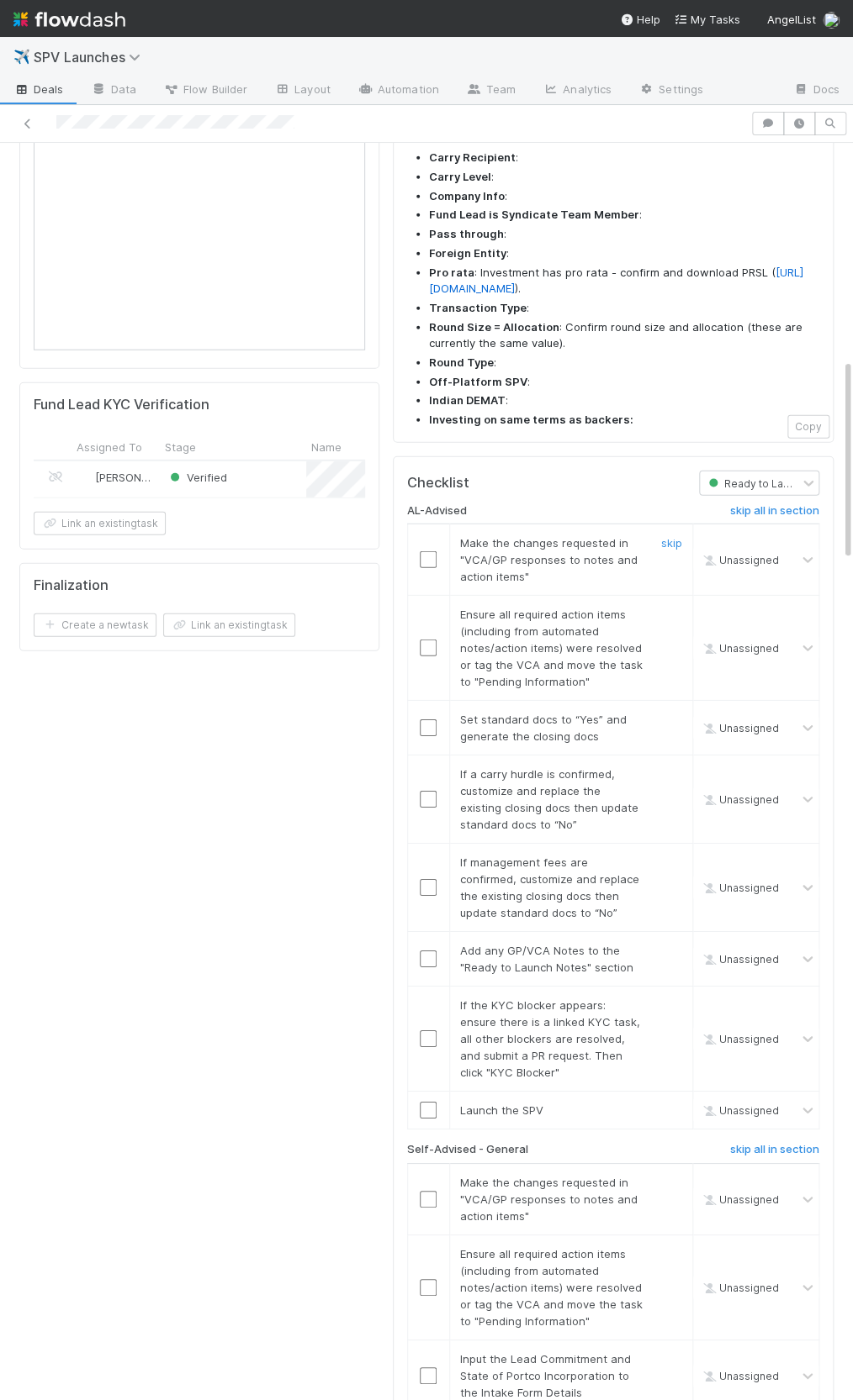
drag, startPoint x: 424, startPoint y: 470, endPoint x: 427, endPoint y: 580, distance: 110.0
click at [424, 551] on input "checkbox" at bounding box center [428, 559] width 17 height 17
click at [427, 639] on input "checkbox" at bounding box center [428, 647] width 17 height 17
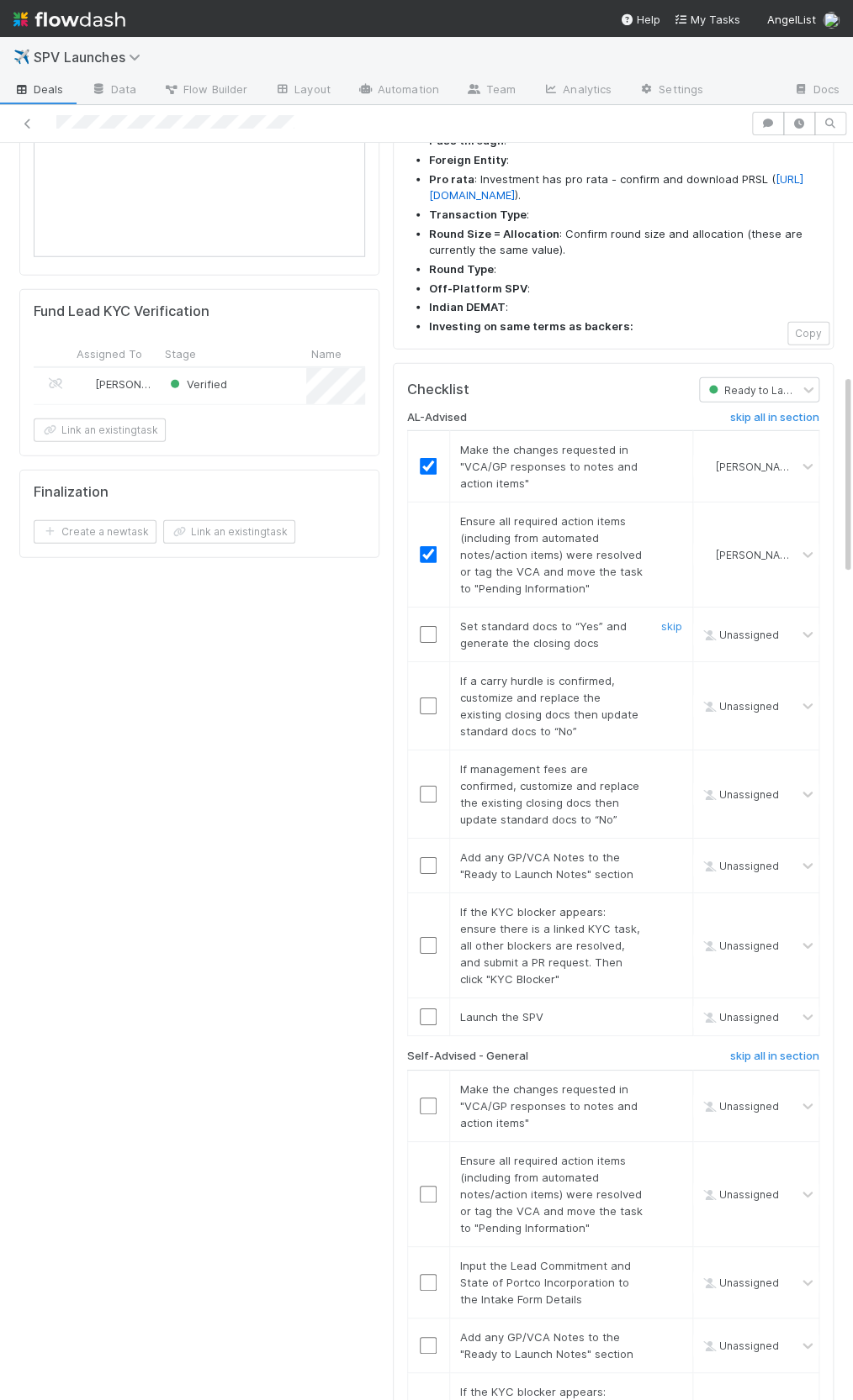
click at [425, 626] on input "checkbox" at bounding box center [428, 634] width 17 height 17
click at [661, 674] on link "skip" at bounding box center [671, 680] width 21 height 13
click at [672, 763] on link "skip" at bounding box center [671, 769] width 21 height 13
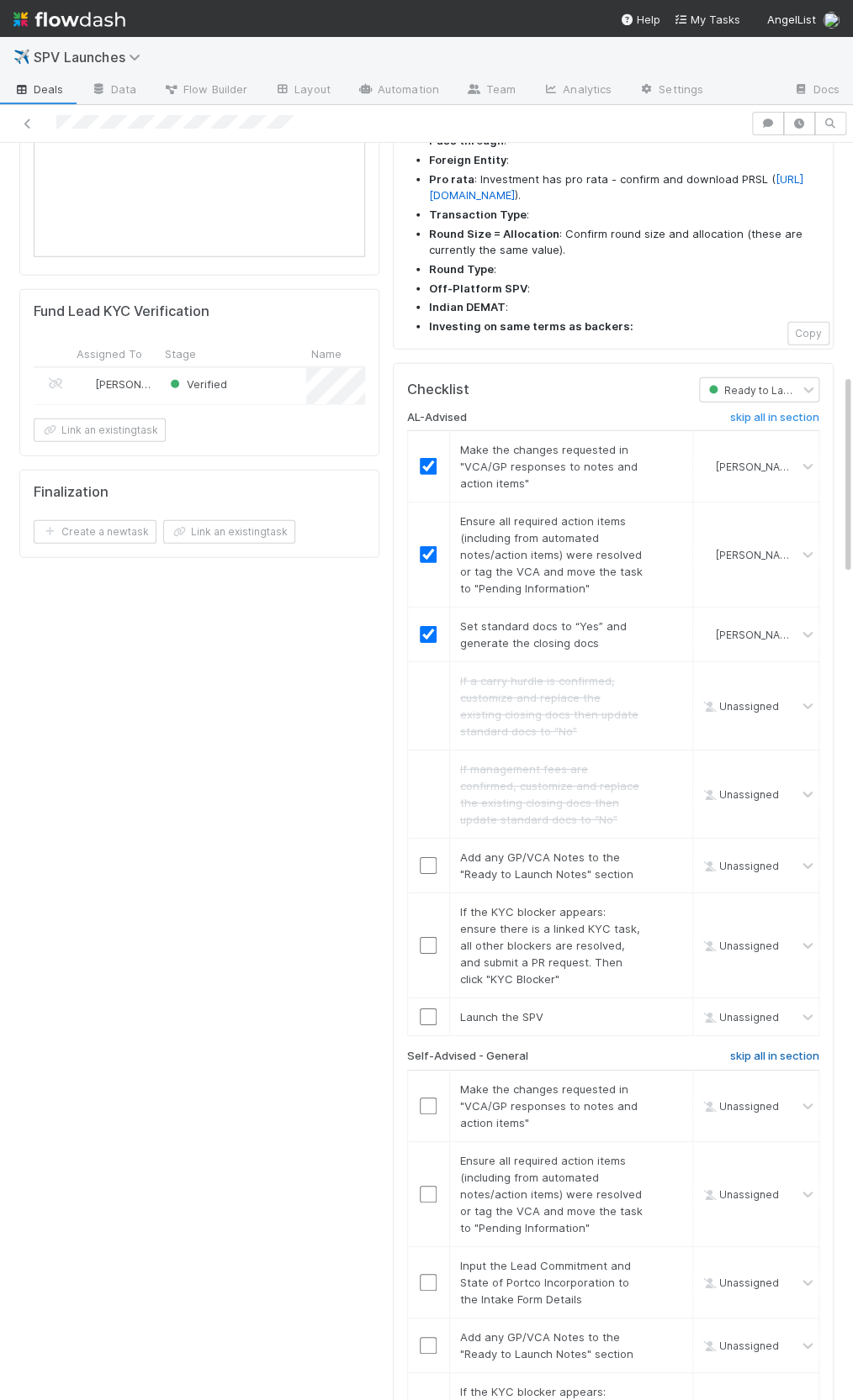
click at [773, 1050] on h6 "skip all in section" at bounding box center [774, 1056] width 89 height 13
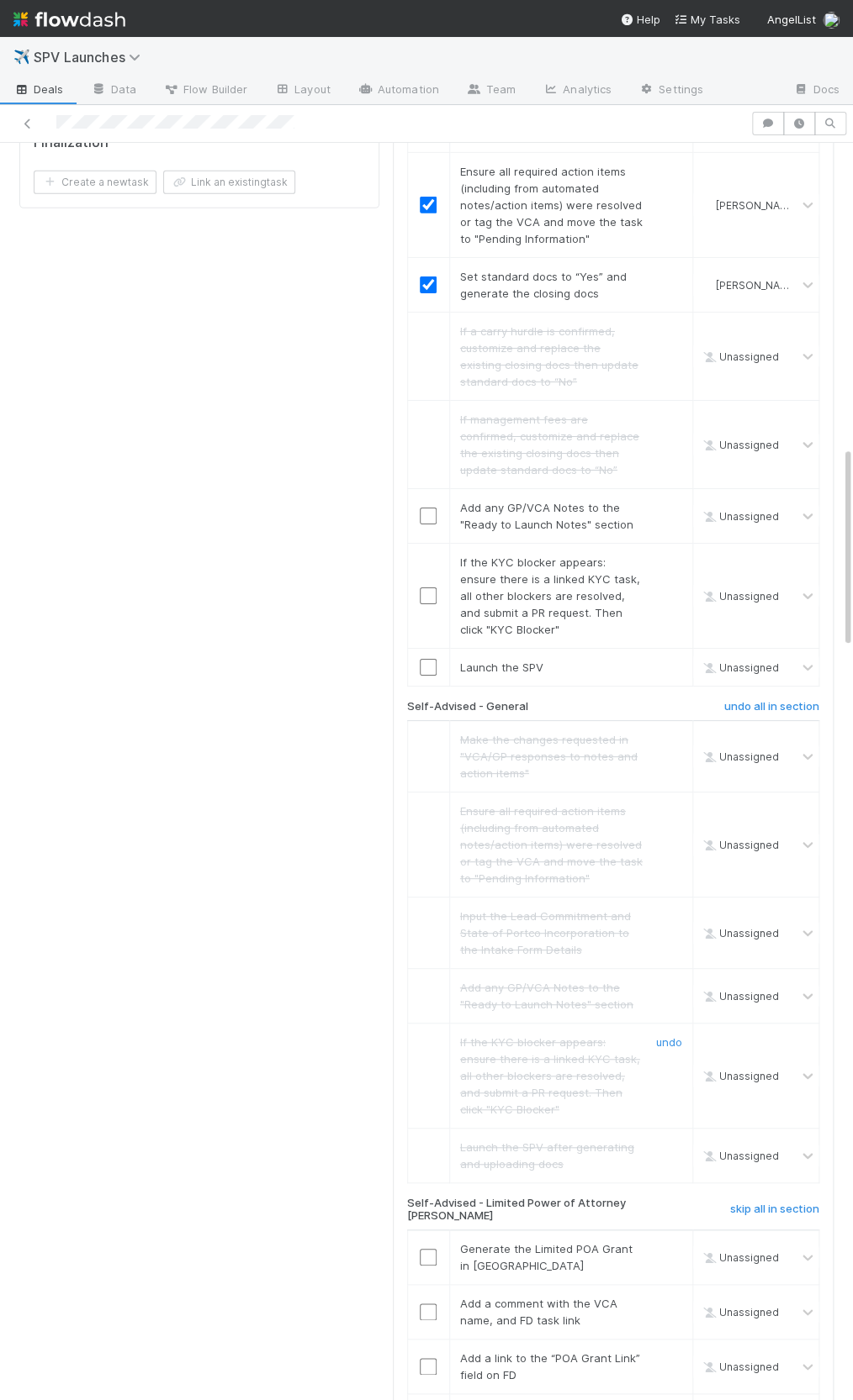
scroll to position [2037, 0]
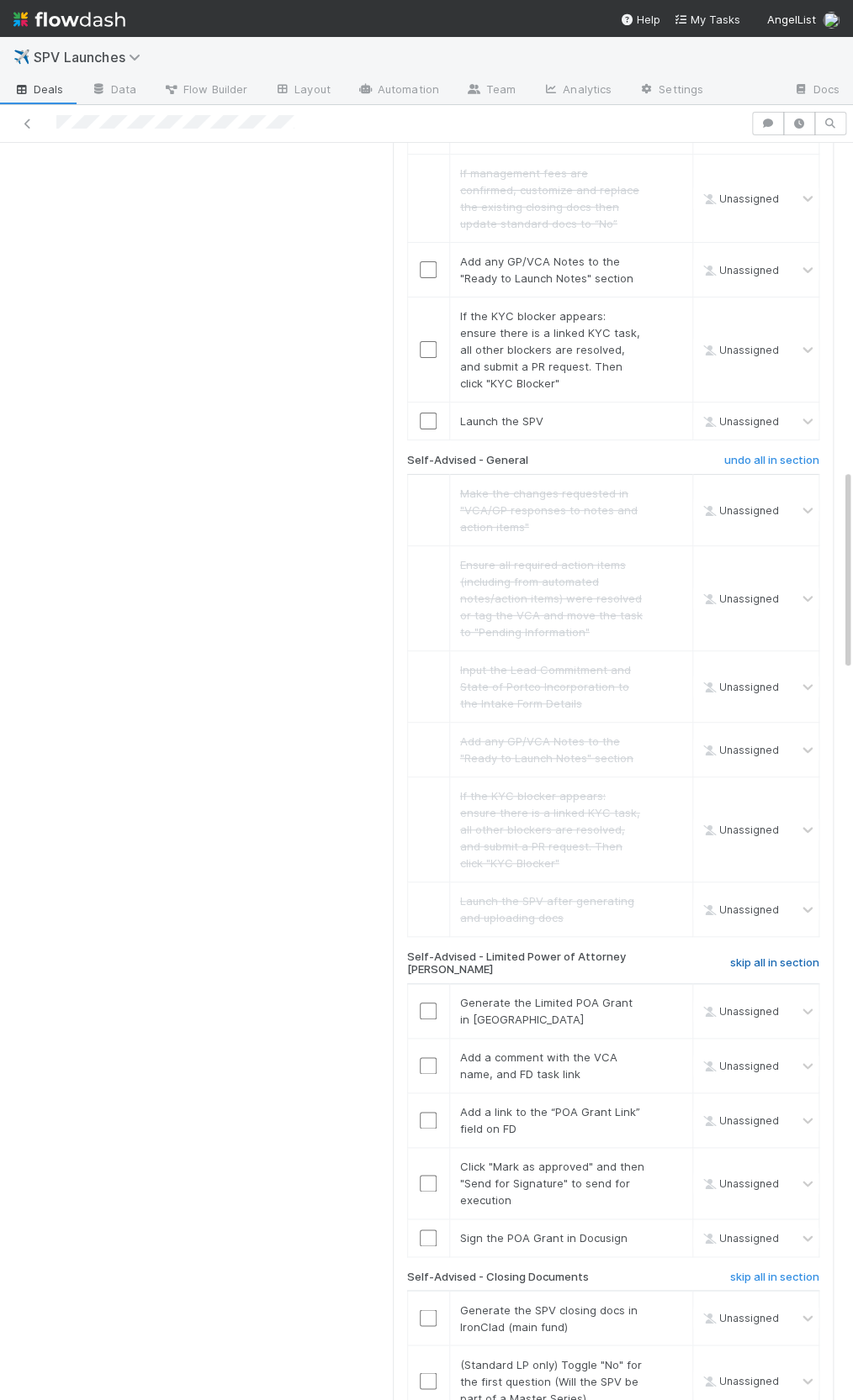
click at [749, 956] on h6 "skip all in section" at bounding box center [774, 962] width 89 height 13
click at [764, 1271] on h6 "skip all in section" at bounding box center [774, 1277] width 89 height 13
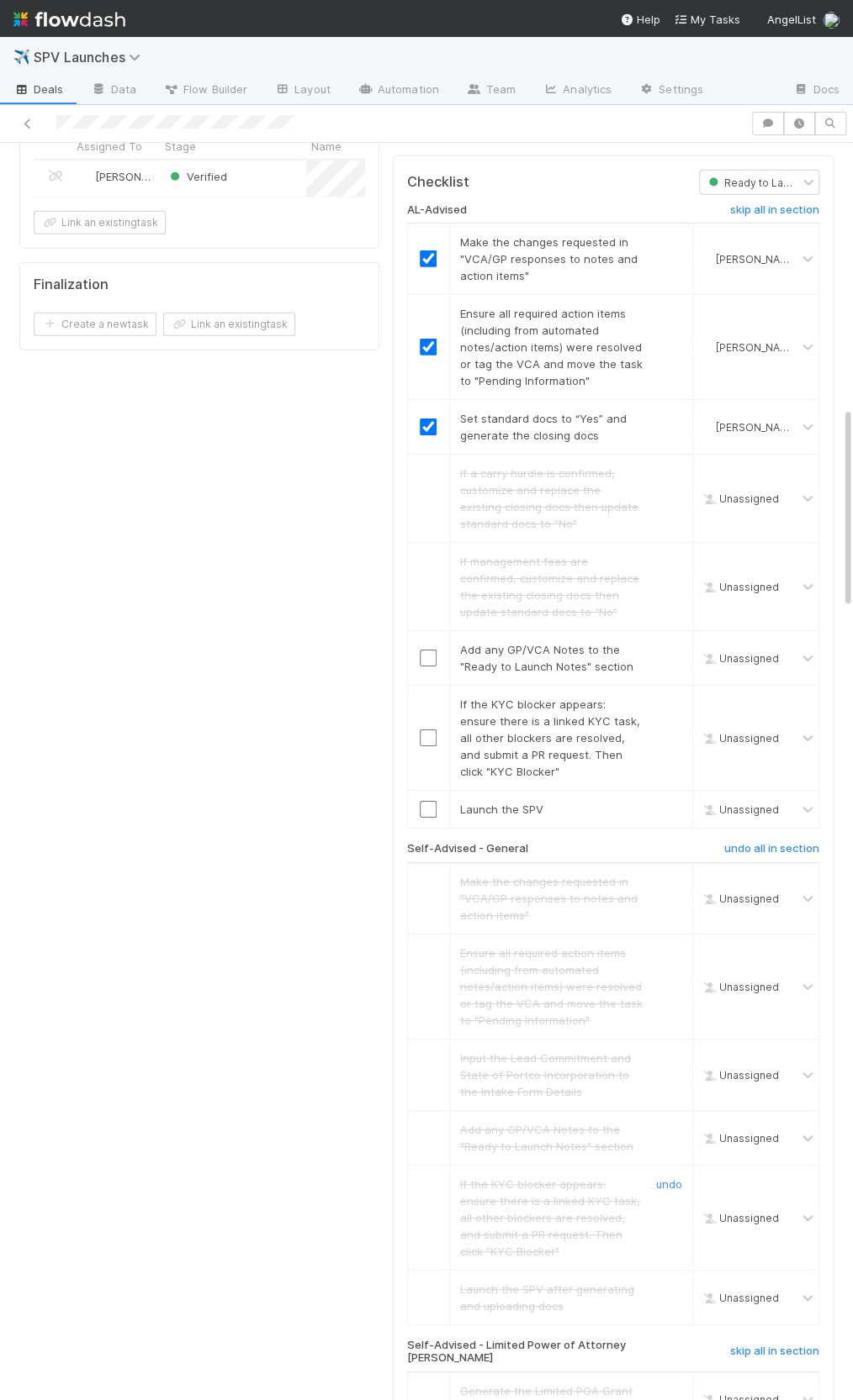
scroll to position [1641, 0]
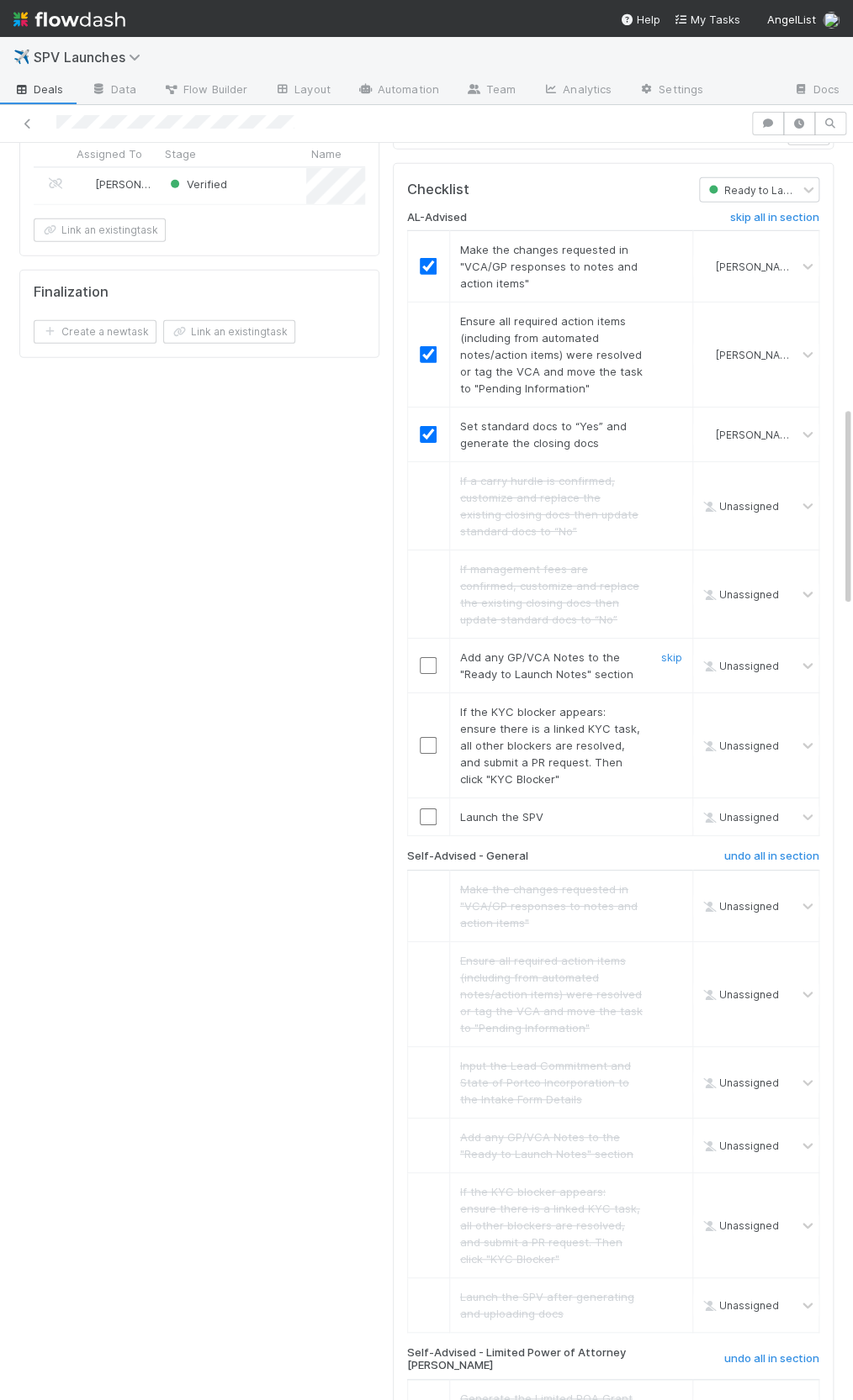
click at [431, 657] on input "checkbox" at bounding box center [428, 665] width 17 height 17
click at [669, 705] on link "skip" at bounding box center [671, 711] width 21 height 13
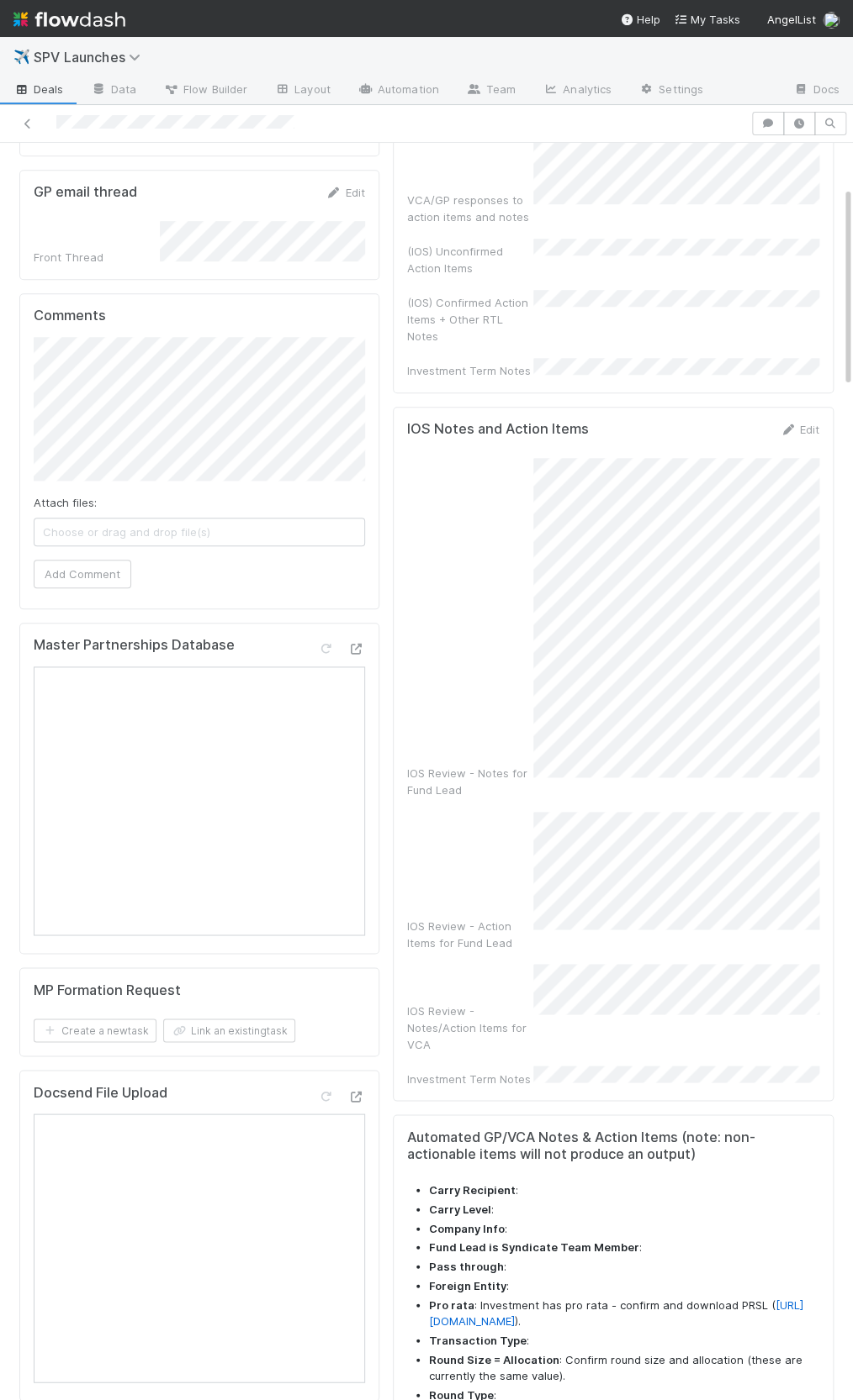
scroll to position [0, 0]
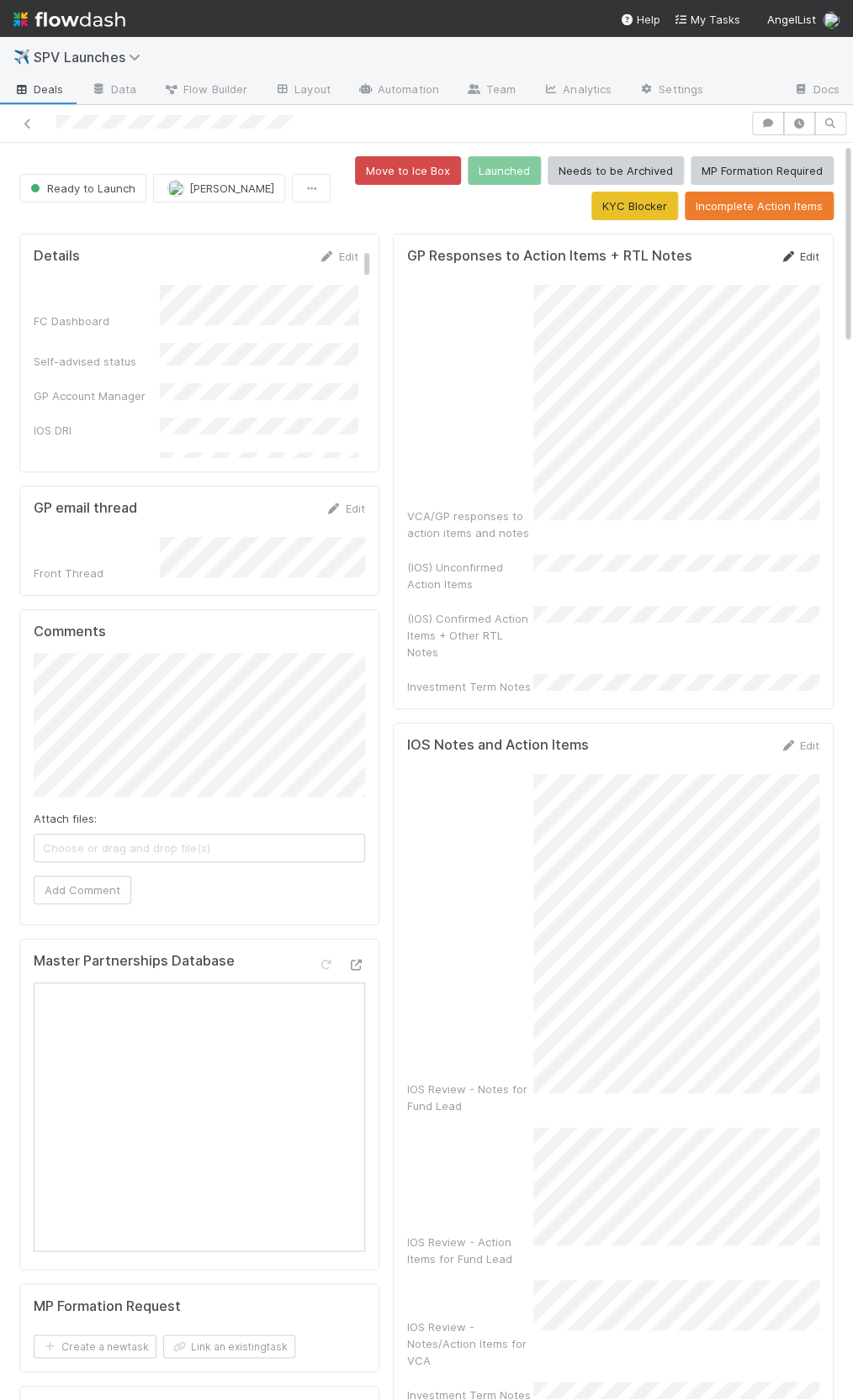
click at [801, 249] on link "Edit" at bounding box center [799, 255] width 40 height 13
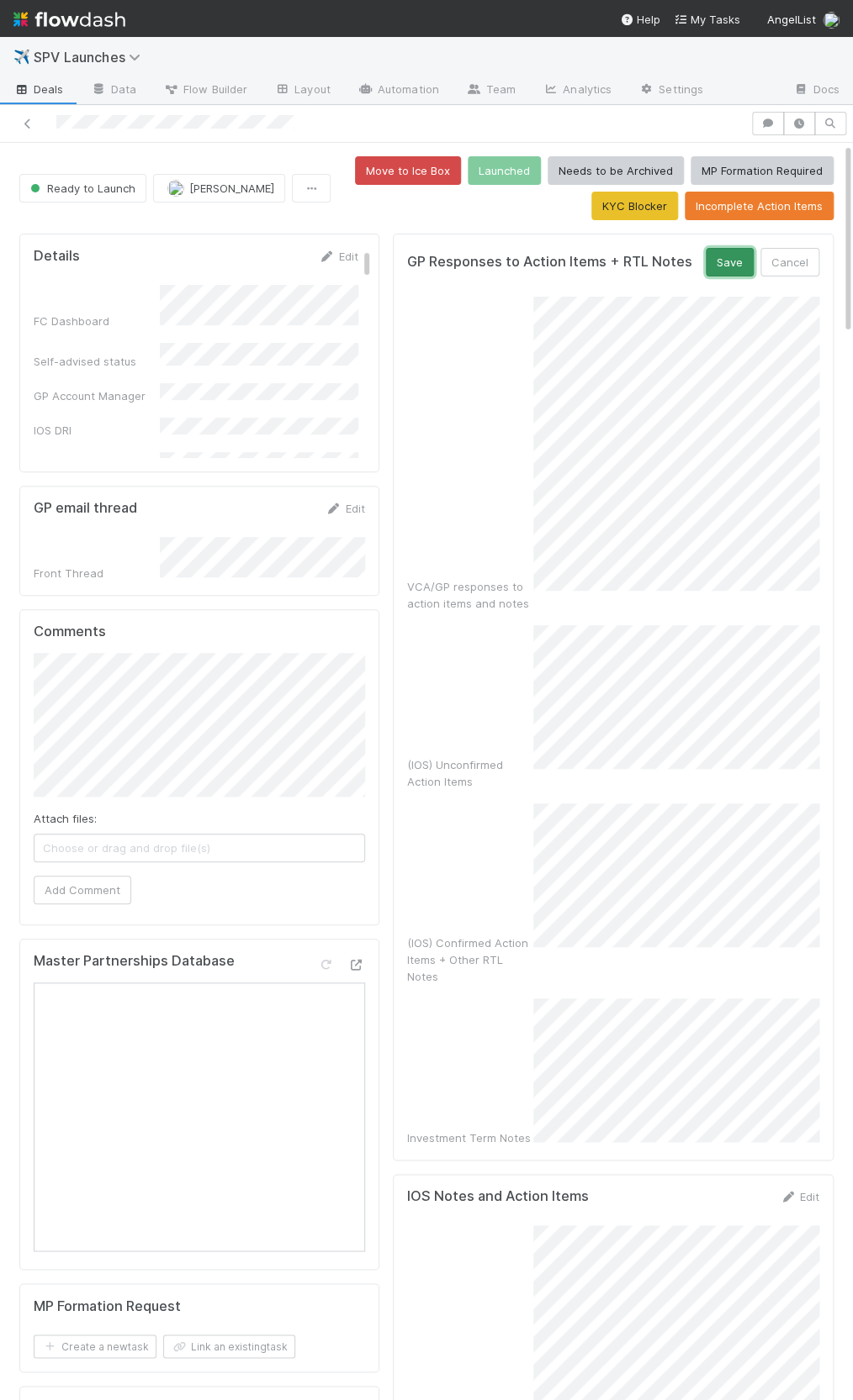
click at [725, 259] on button "Save" at bounding box center [729, 262] width 48 height 29
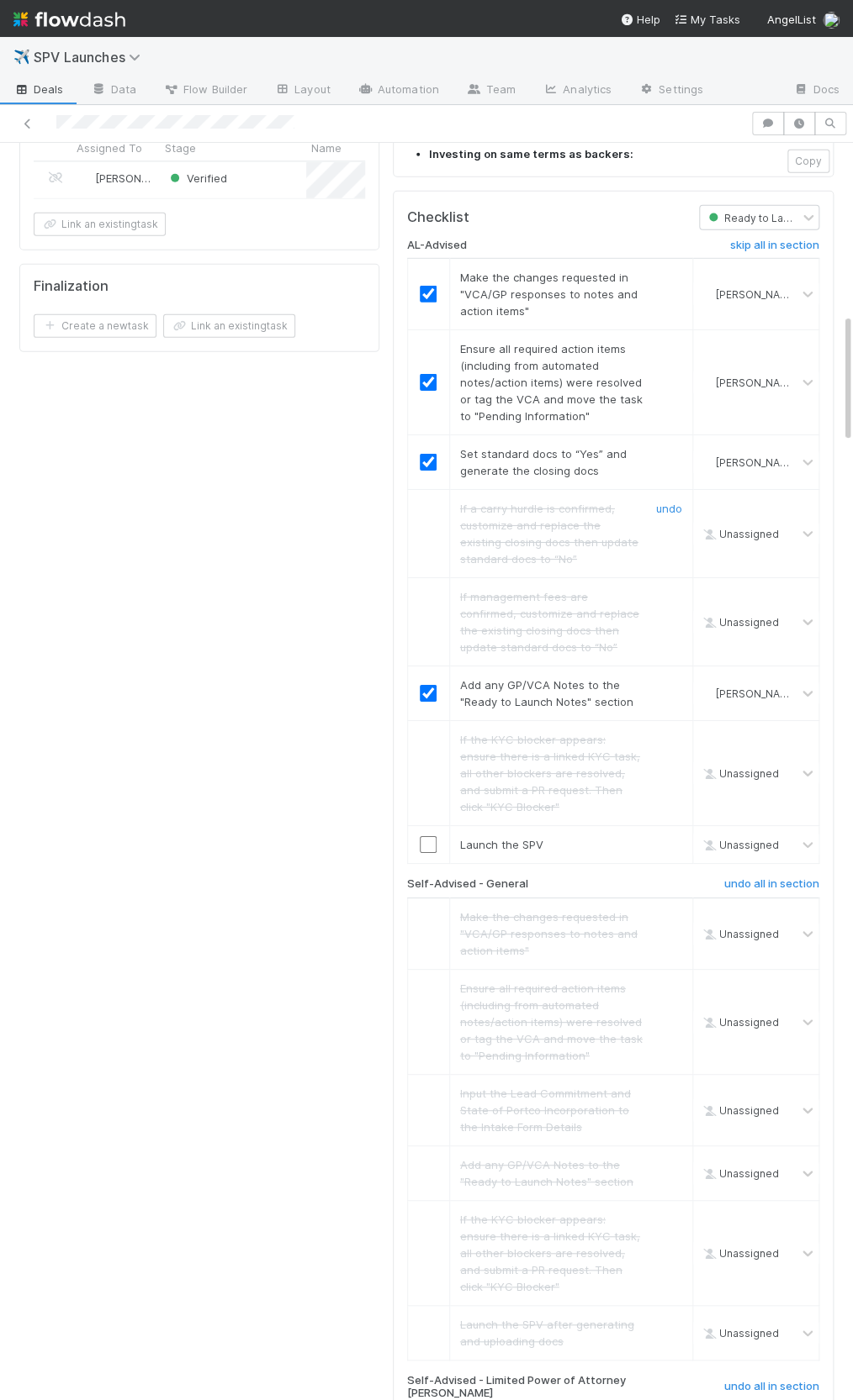
scroll to position [1647, 0]
click at [427, 827] on td at bounding box center [428, 846] width 42 height 38
click at [426, 837] on input "checkbox" at bounding box center [428, 845] width 17 height 17
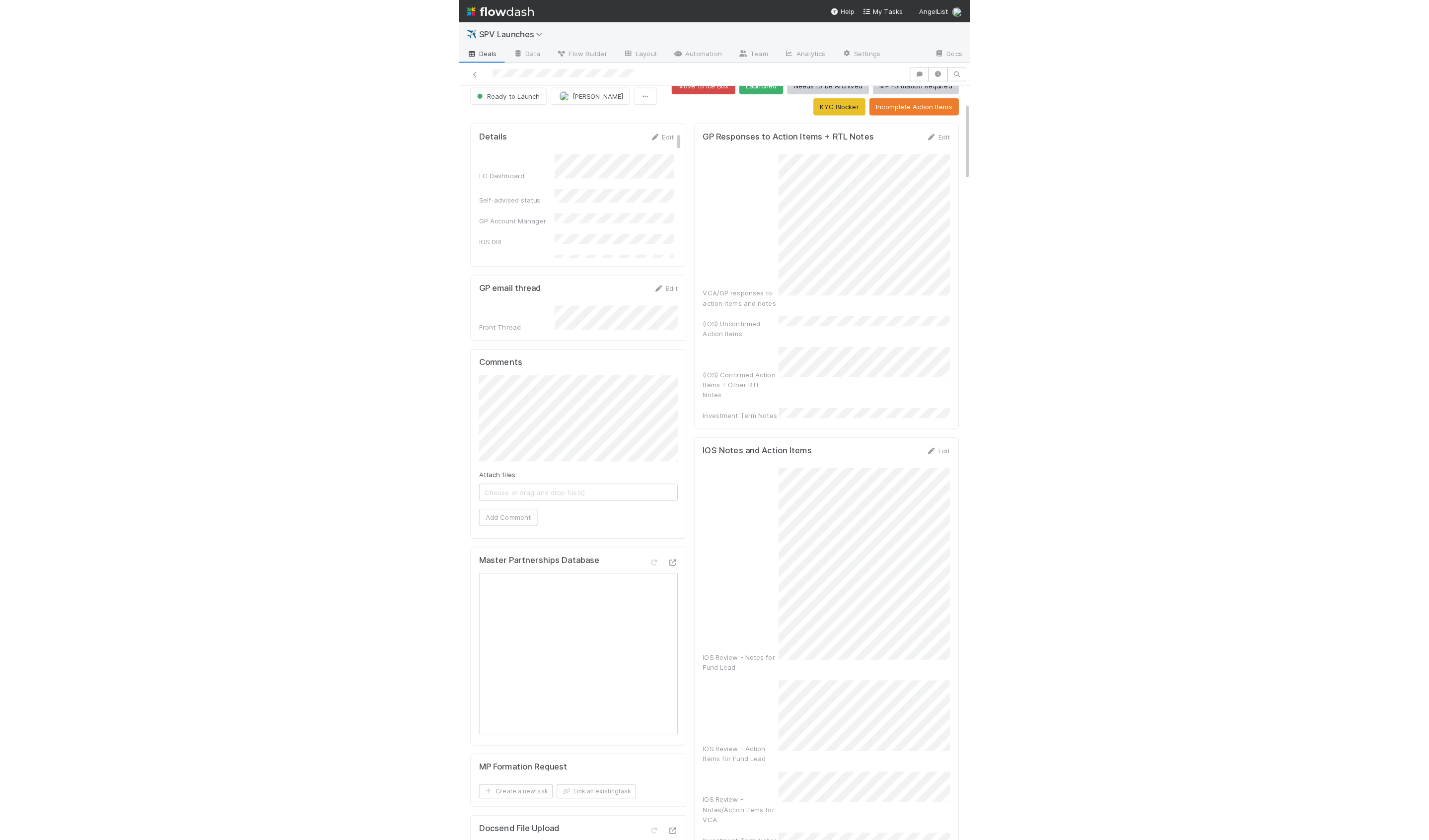
scroll to position [0, 0]
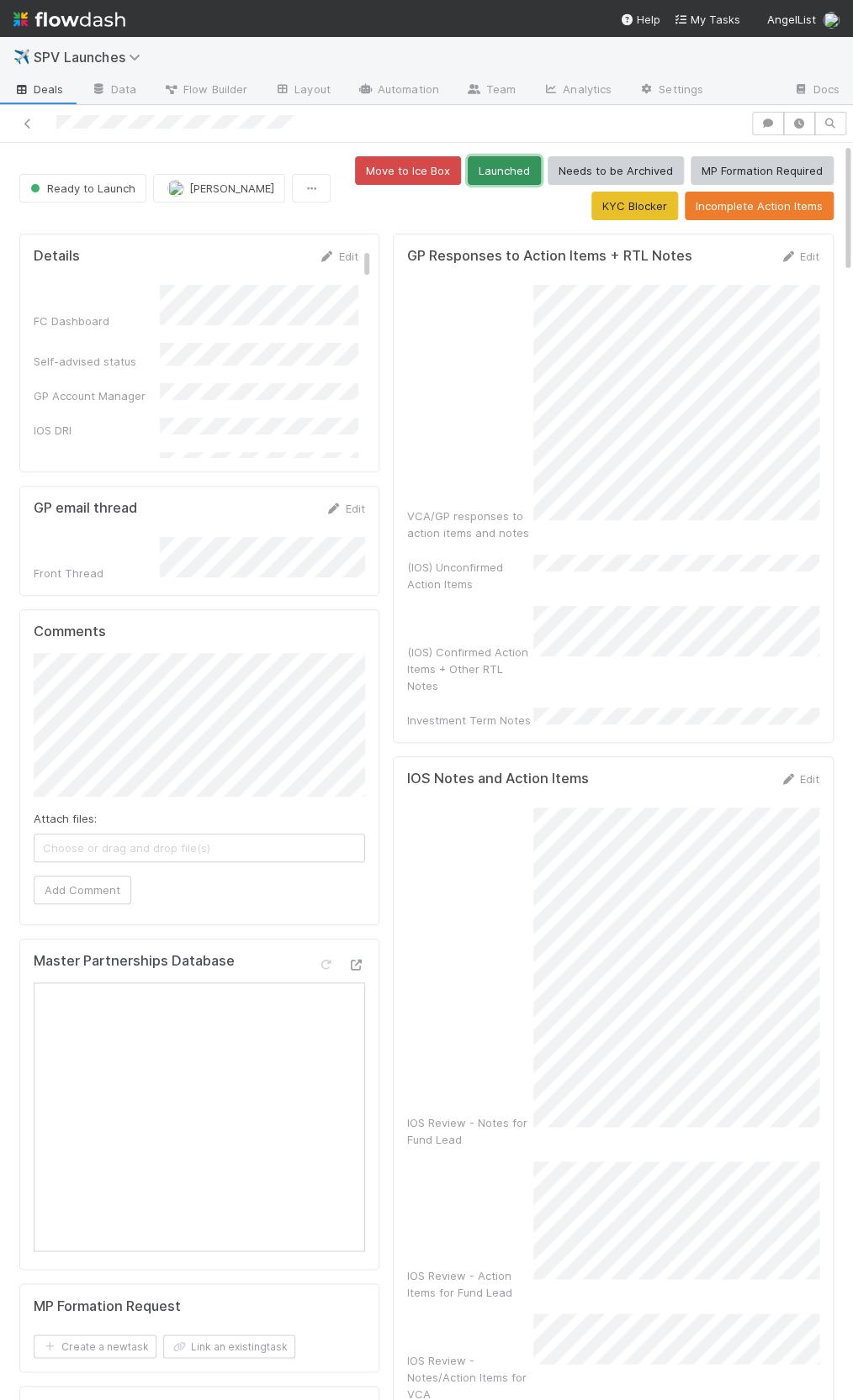
click at [500, 170] on button "Launched" at bounding box center [504, 171] width 73 height 29
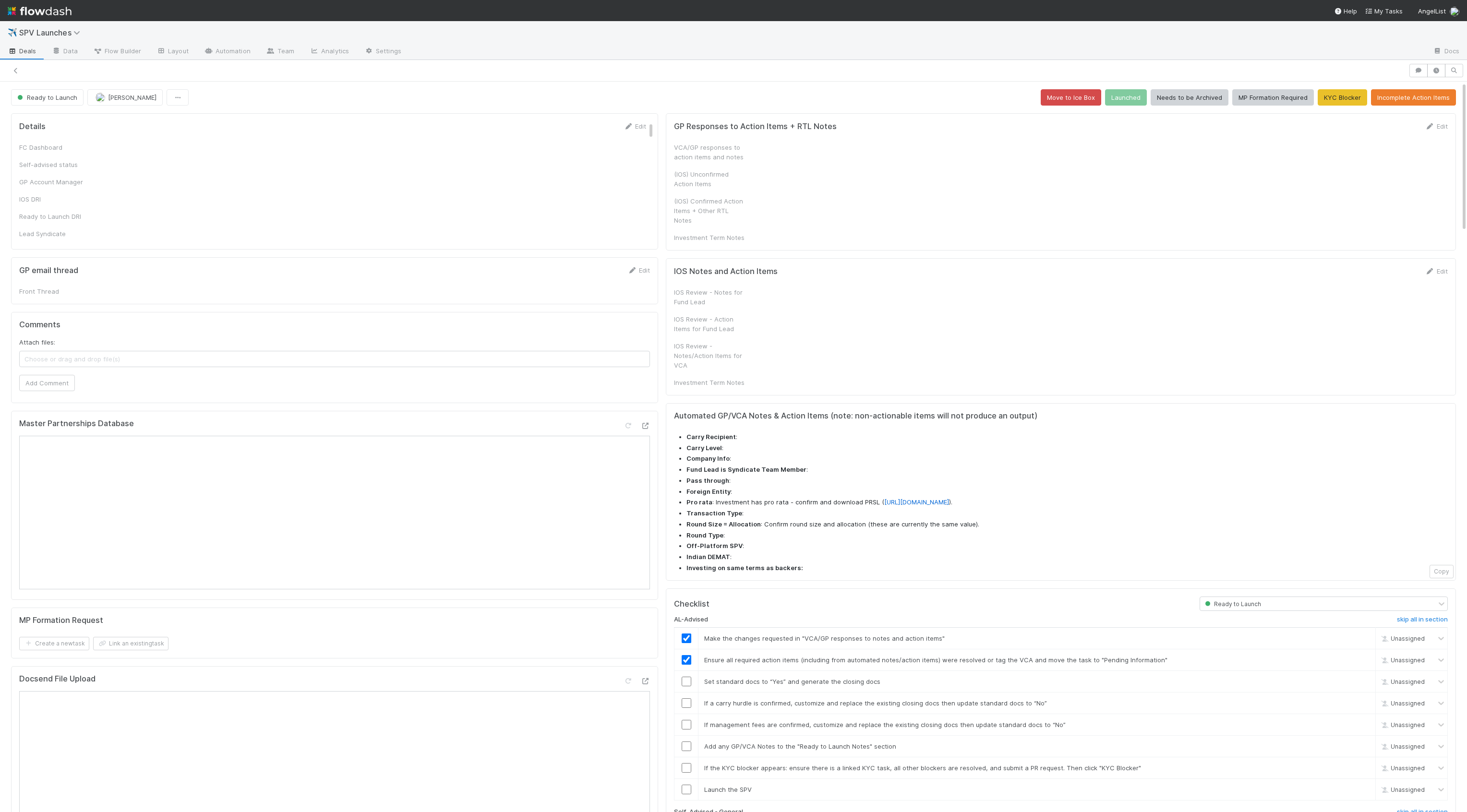
checkbox input "true"
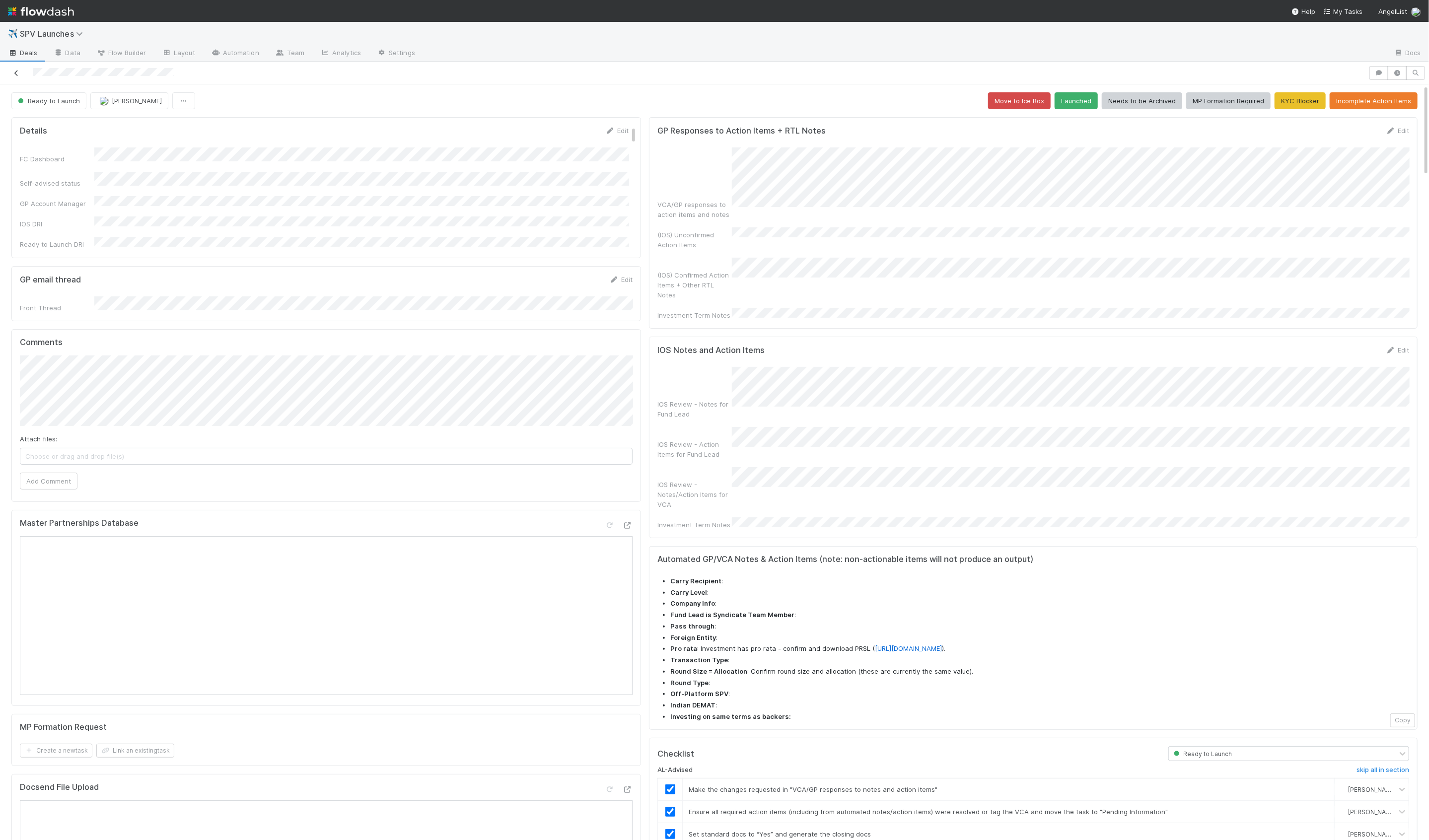
click at [18, 70] on icon at bounding box center [16, 73] width 10 height 6
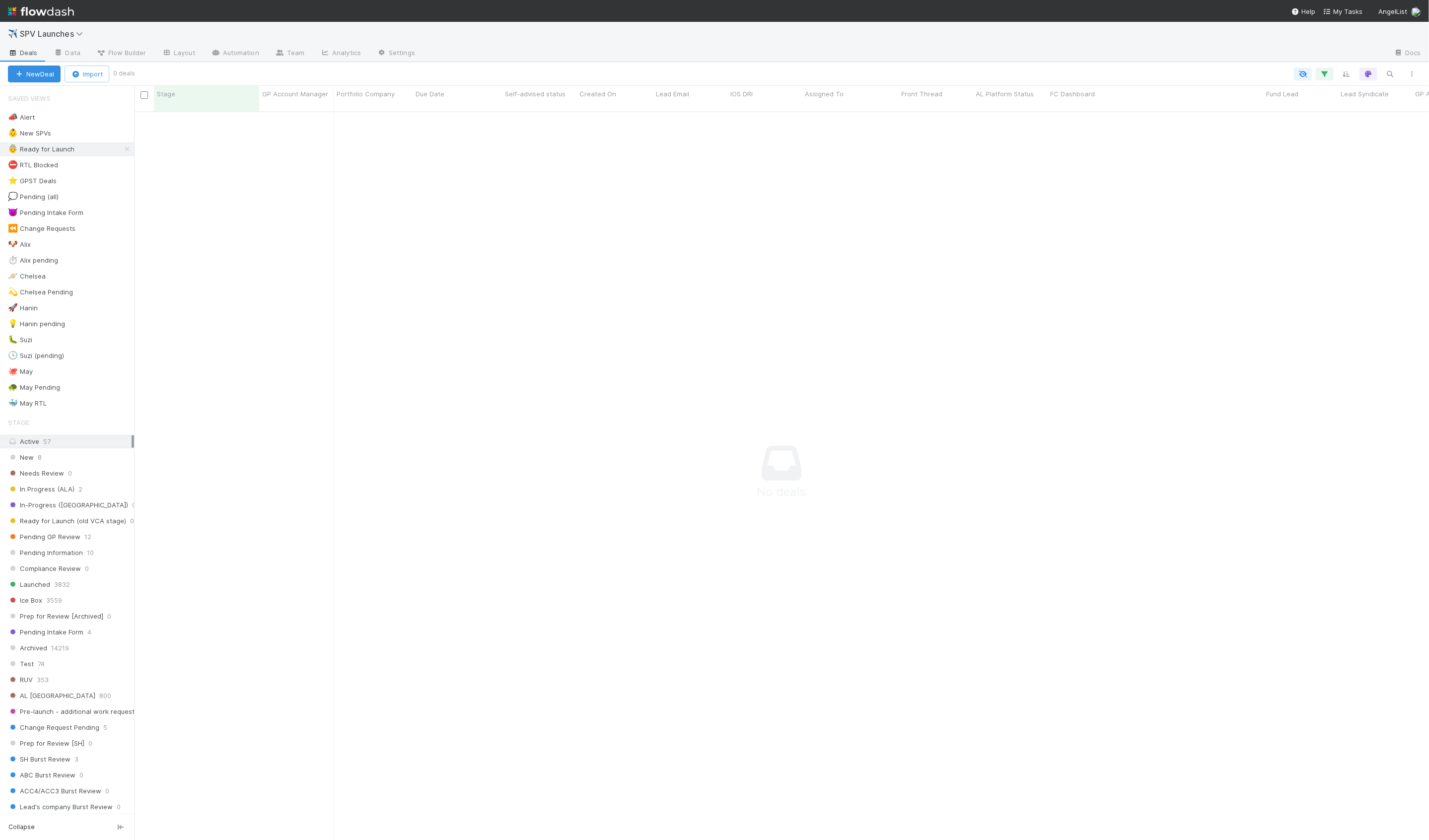
scroll to position [737, 1295]
click at [88, 303] on div "🚀 Hanin 1" at bounding box center [71, 308] width 126 height 12
click at [98, 333] on div "🐛 Suzi 7" at bounding box center [71, 339] width 126 height 12
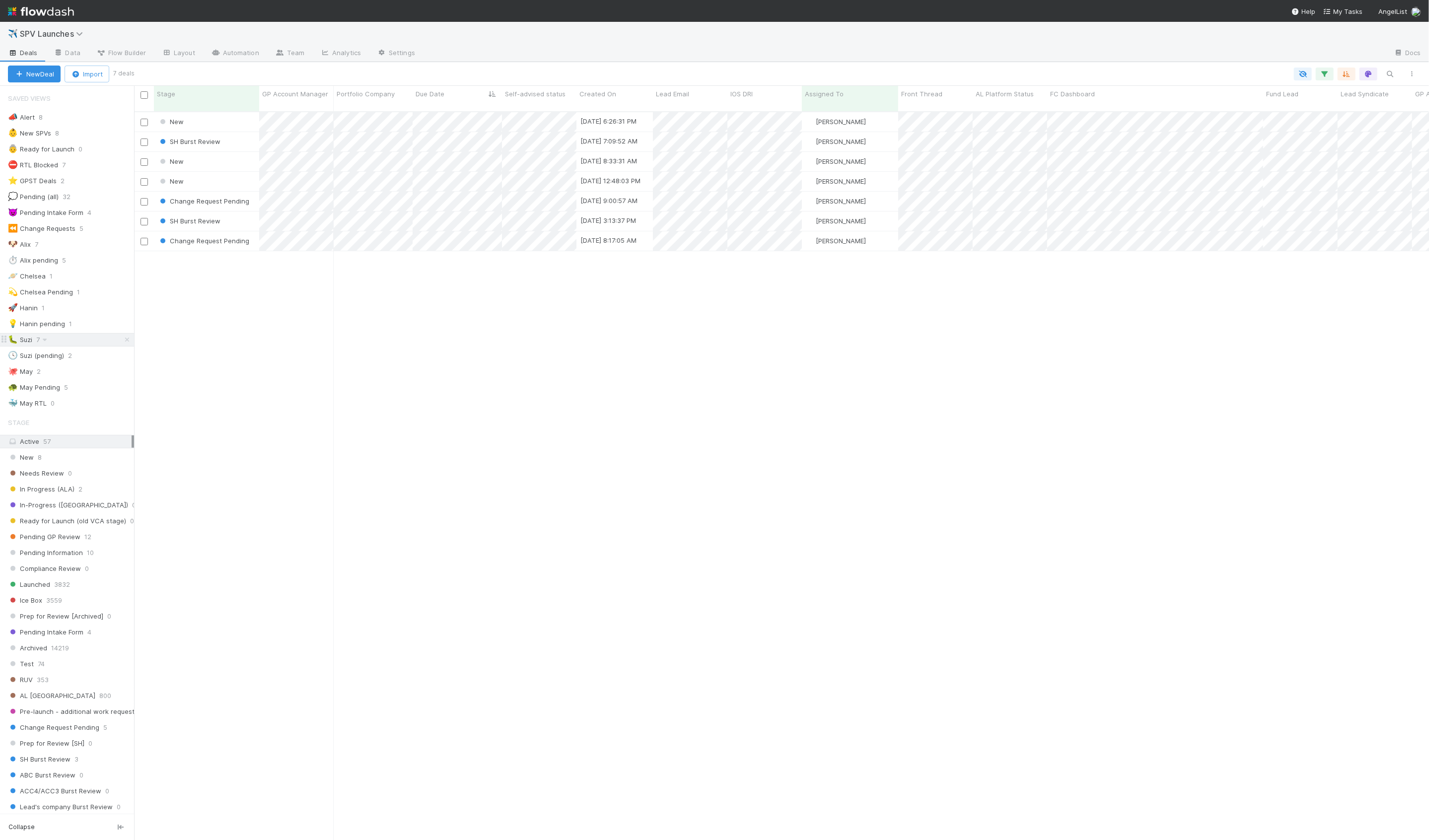
scroll to position [737, 1295]
click at [95, 369] on div "🐙 [DATE]" at bounding box center [71, 371] width 126 height 12
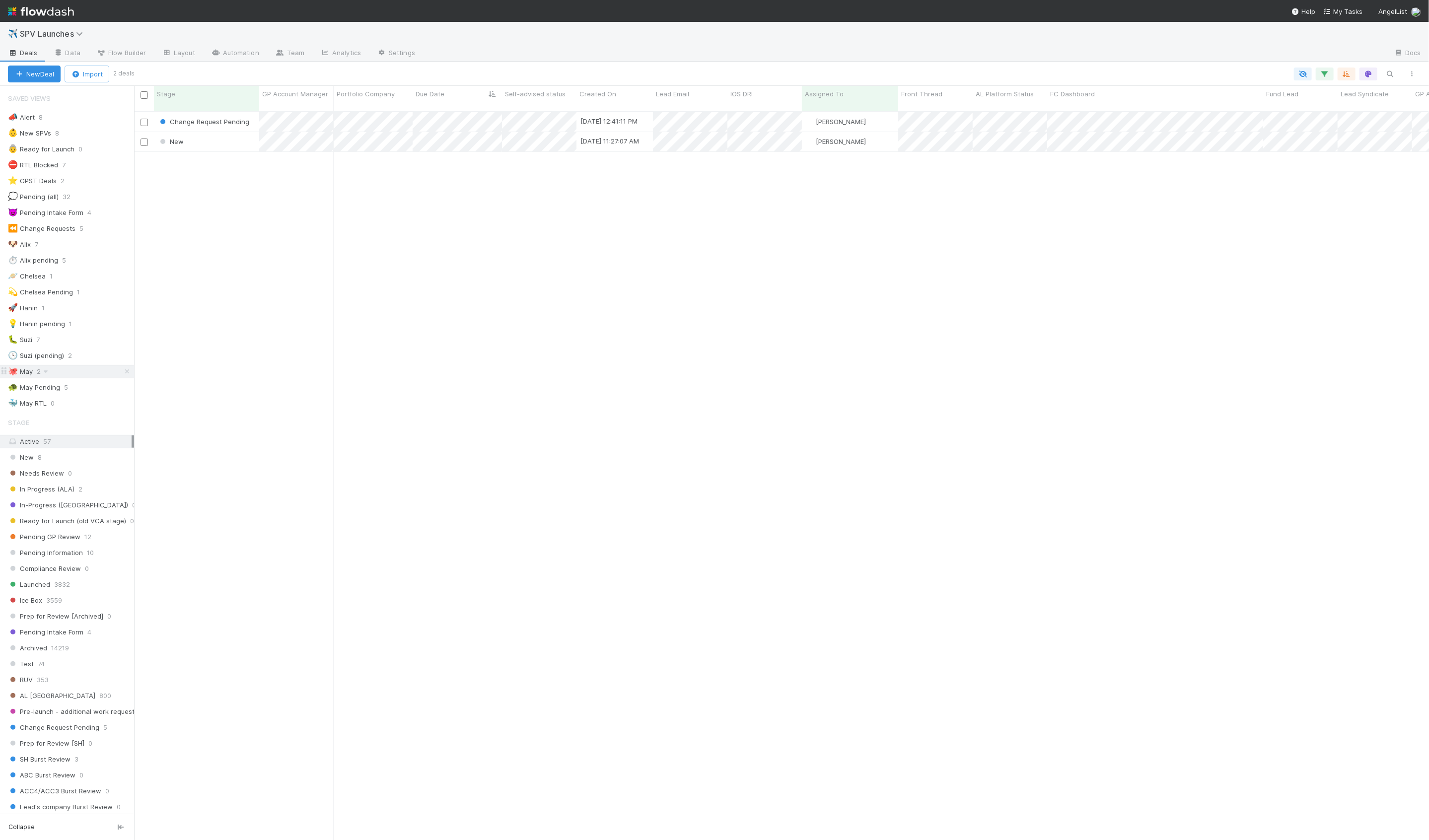
scroll to position [737, 1295]
click at [94, 313] on div "📣 Alert 8 👶 New SPVs 8 👵 Ready for Launch 0 ⛔ RTL Blocked 7 ⭐ GPST Deals 2 💭 Pe…" at bounding box center [67, 260] width 134 height 299
click at [96, 307] on div "🚀 Hanin 1" at bounding box center [71, 308] width 126 height 12
click at [239, 51] on link "Automation" at bounding box center [235, 54] width 64 height 16
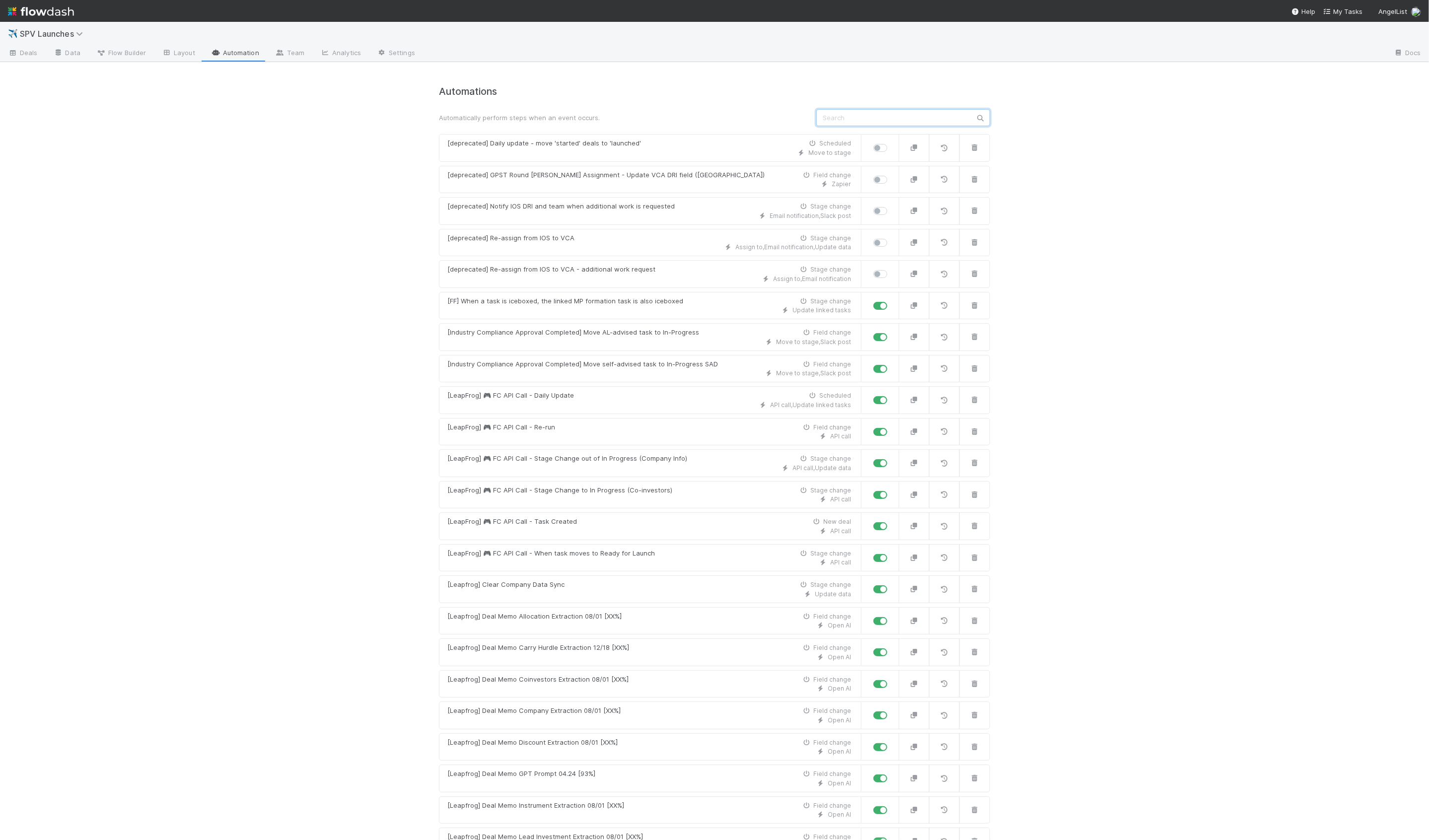
click at [944, 114] on input "text" at bounding box center [903, 117] width 174 height 17
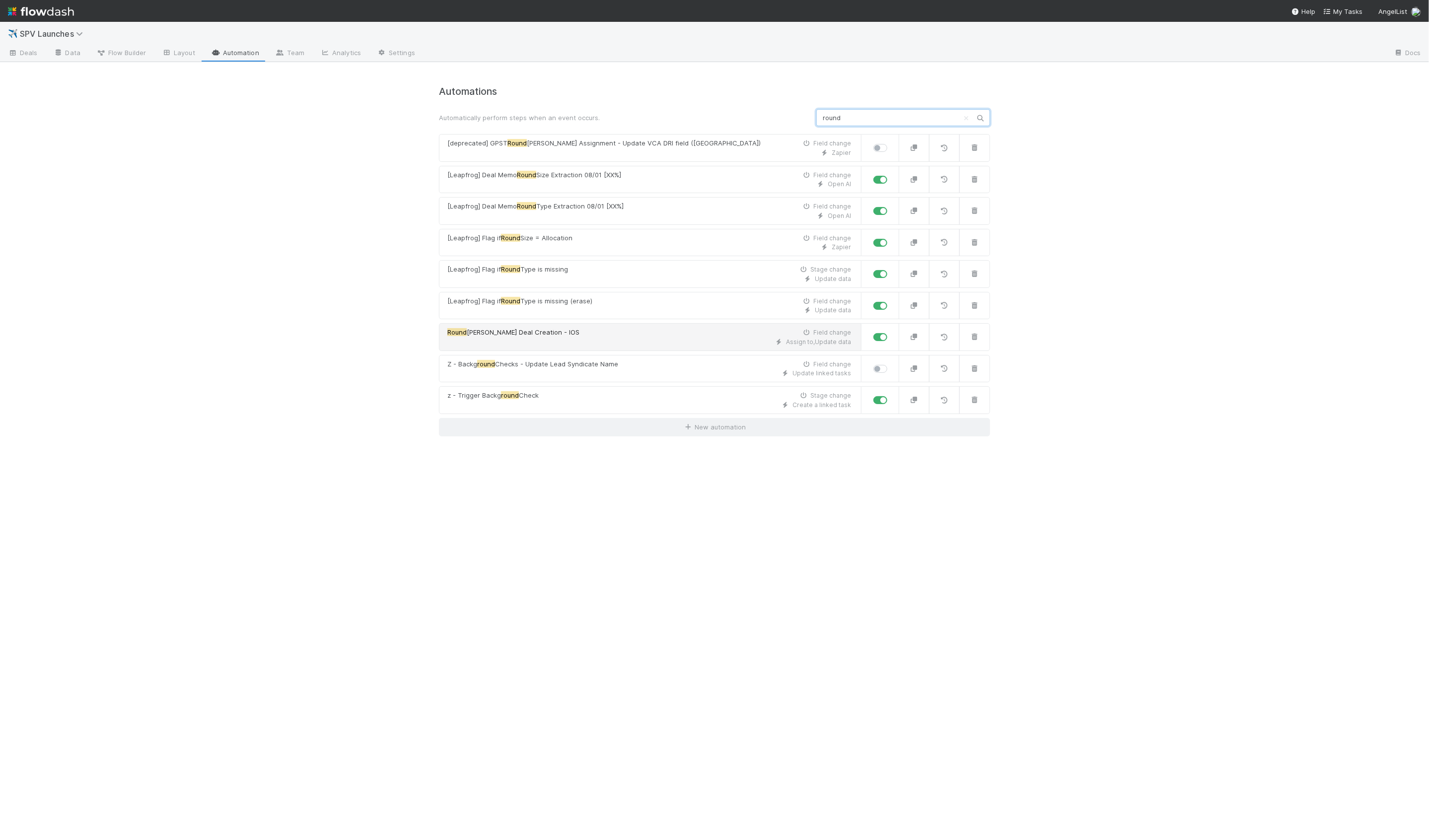
type input "round"
click at [683, 339] on div "Assign to , Update data" at bounding box center [649, 342] width 403 height 9
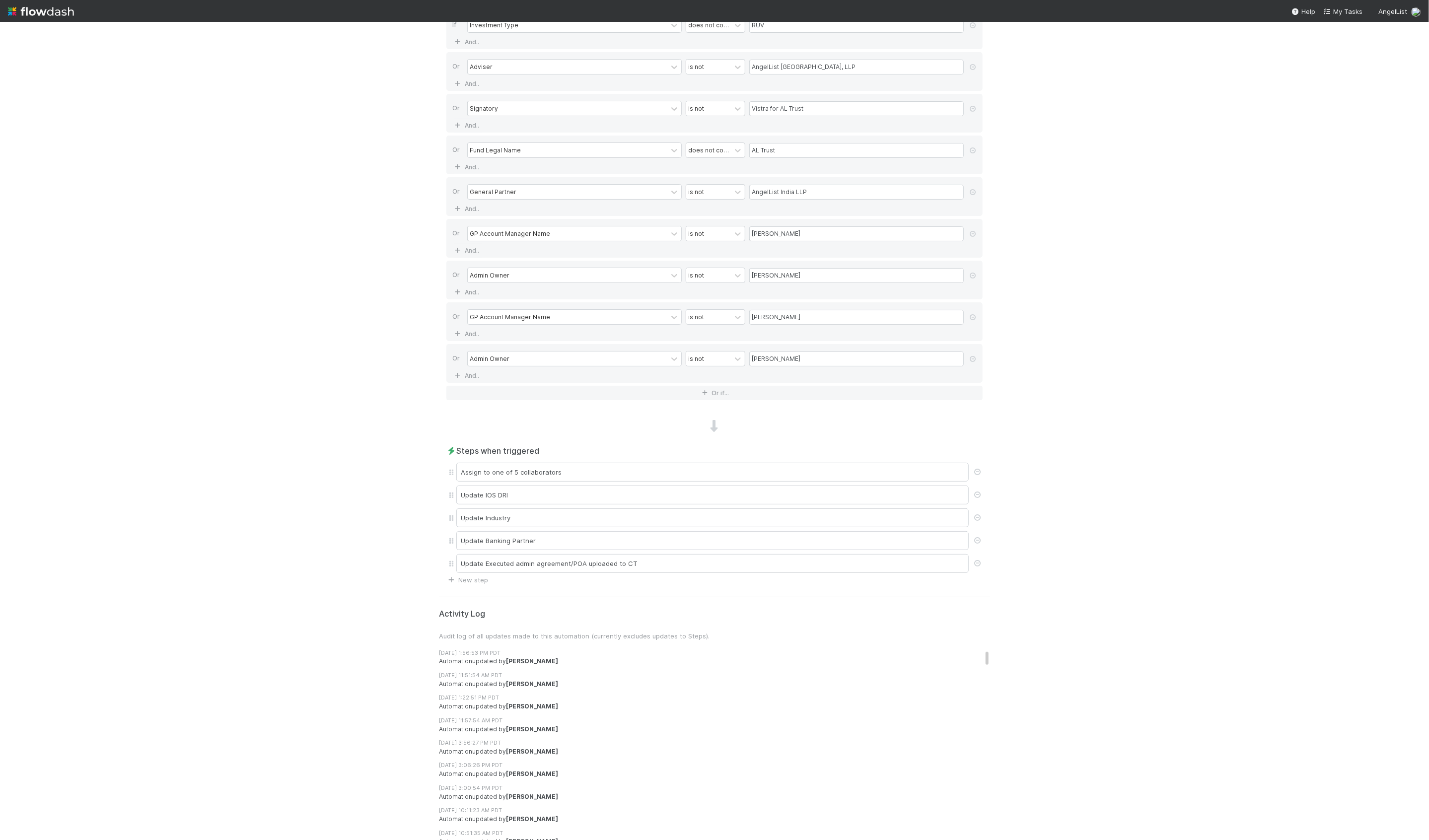
scroll to position [458, 0]
click at [510, 468] on div "Assign to one of 5 collaborators" at bounding box center [713, 470] width 512 height 19
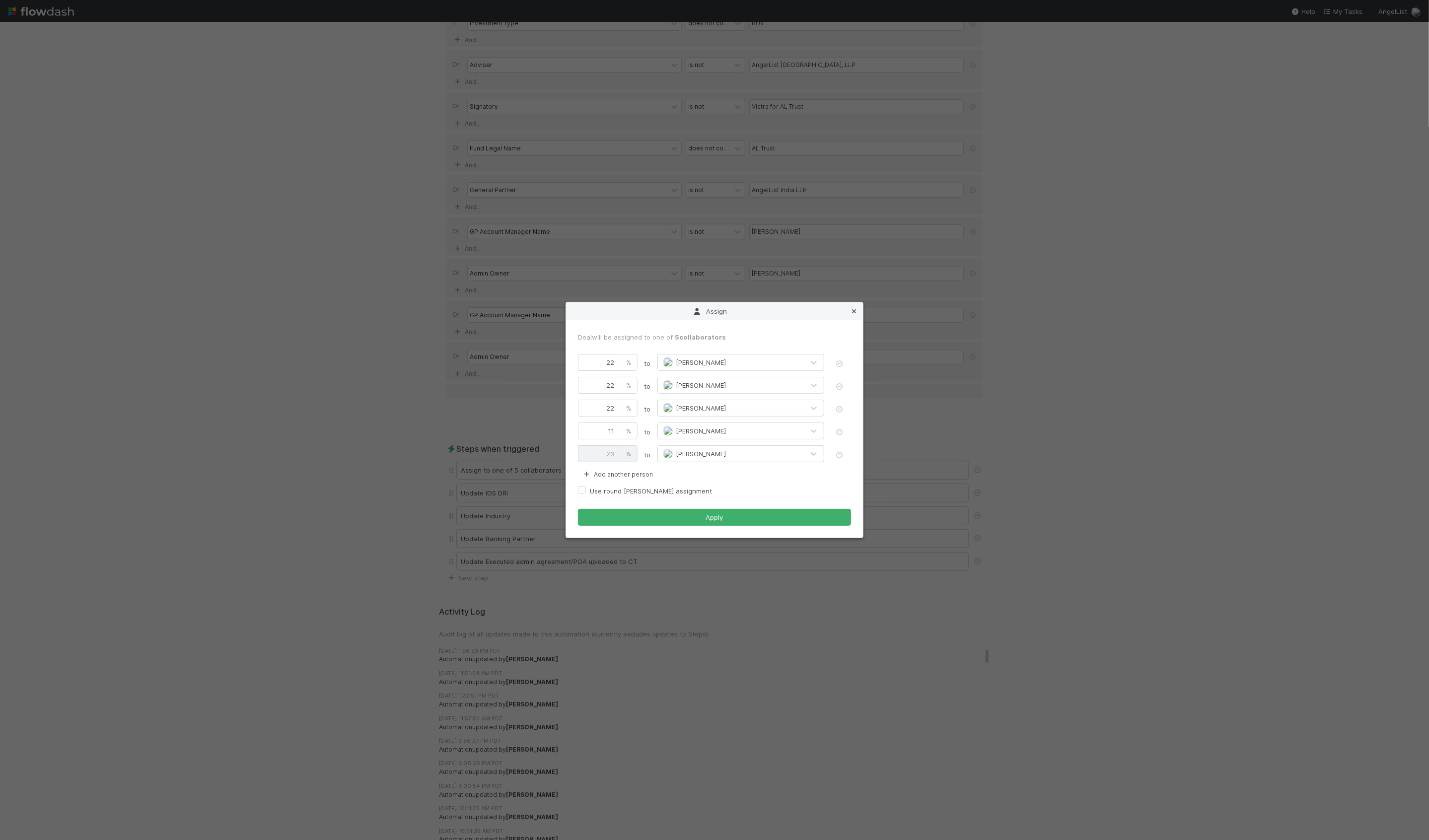
click at [855, 312] on icon at bounding box center [854, 311] width 10 height 6
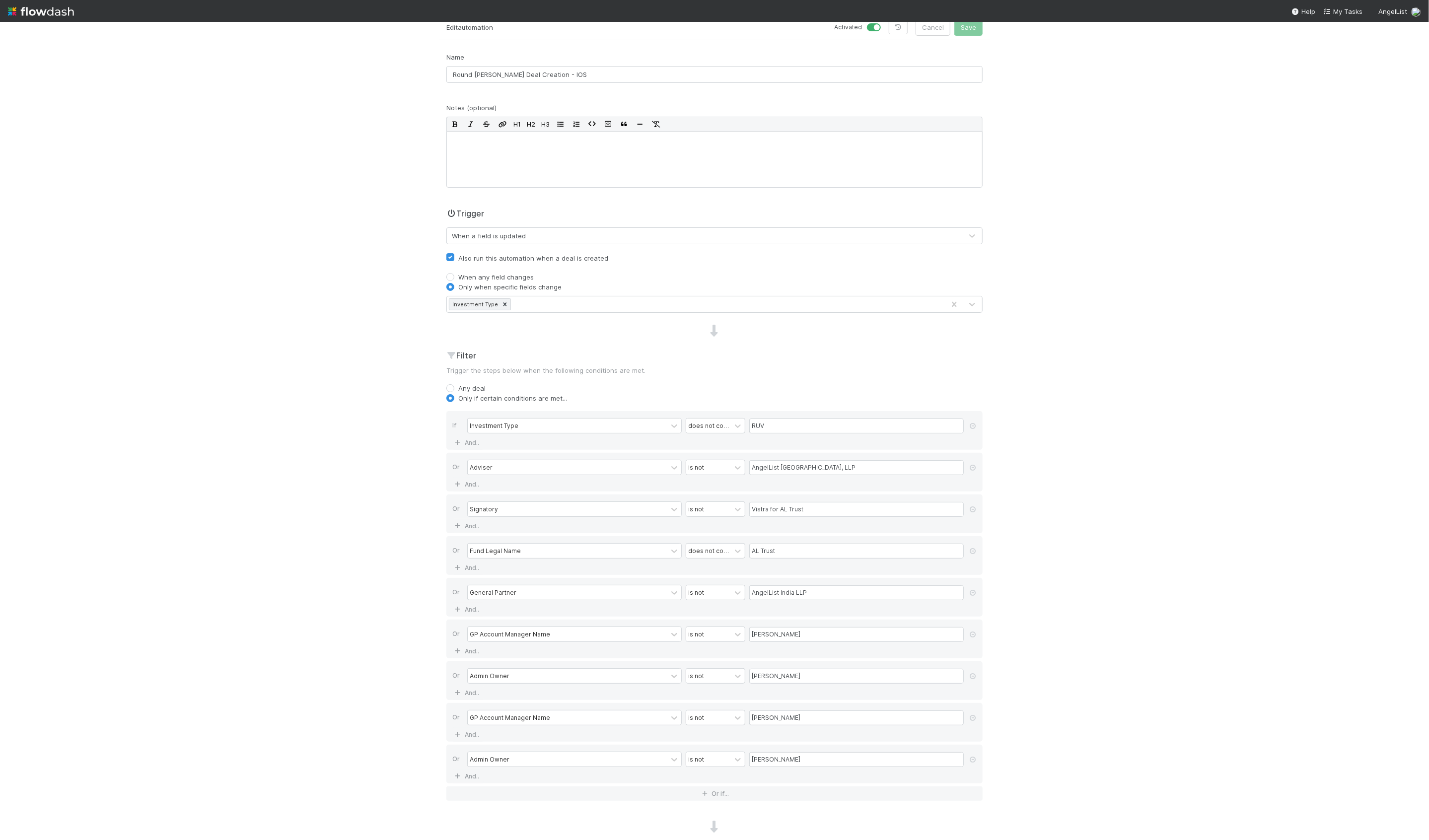
scroll to position [0, 0]
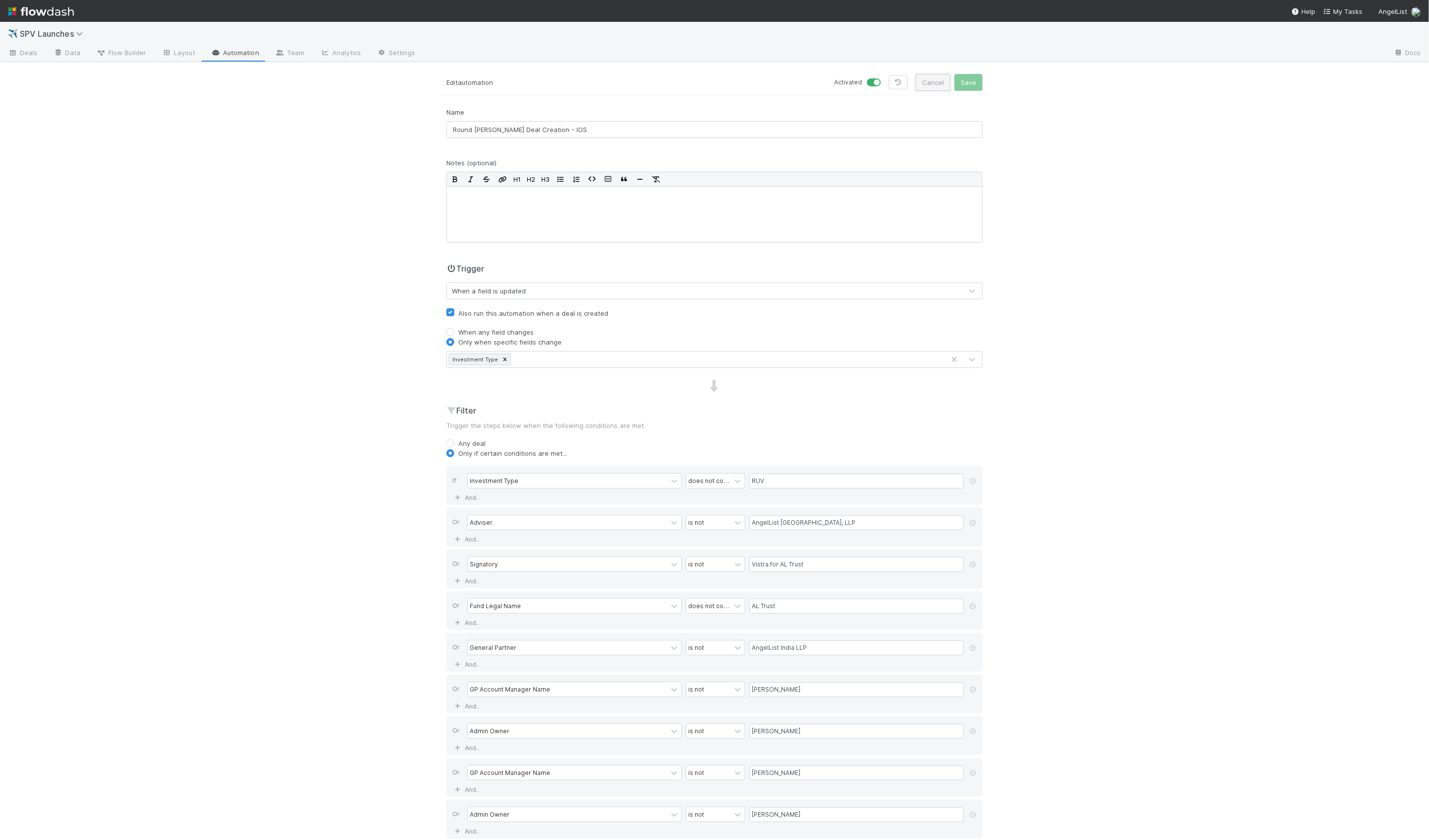
click at [935, 76] on button "Cancel" at bounding box center [932, 82] width 35 height 17
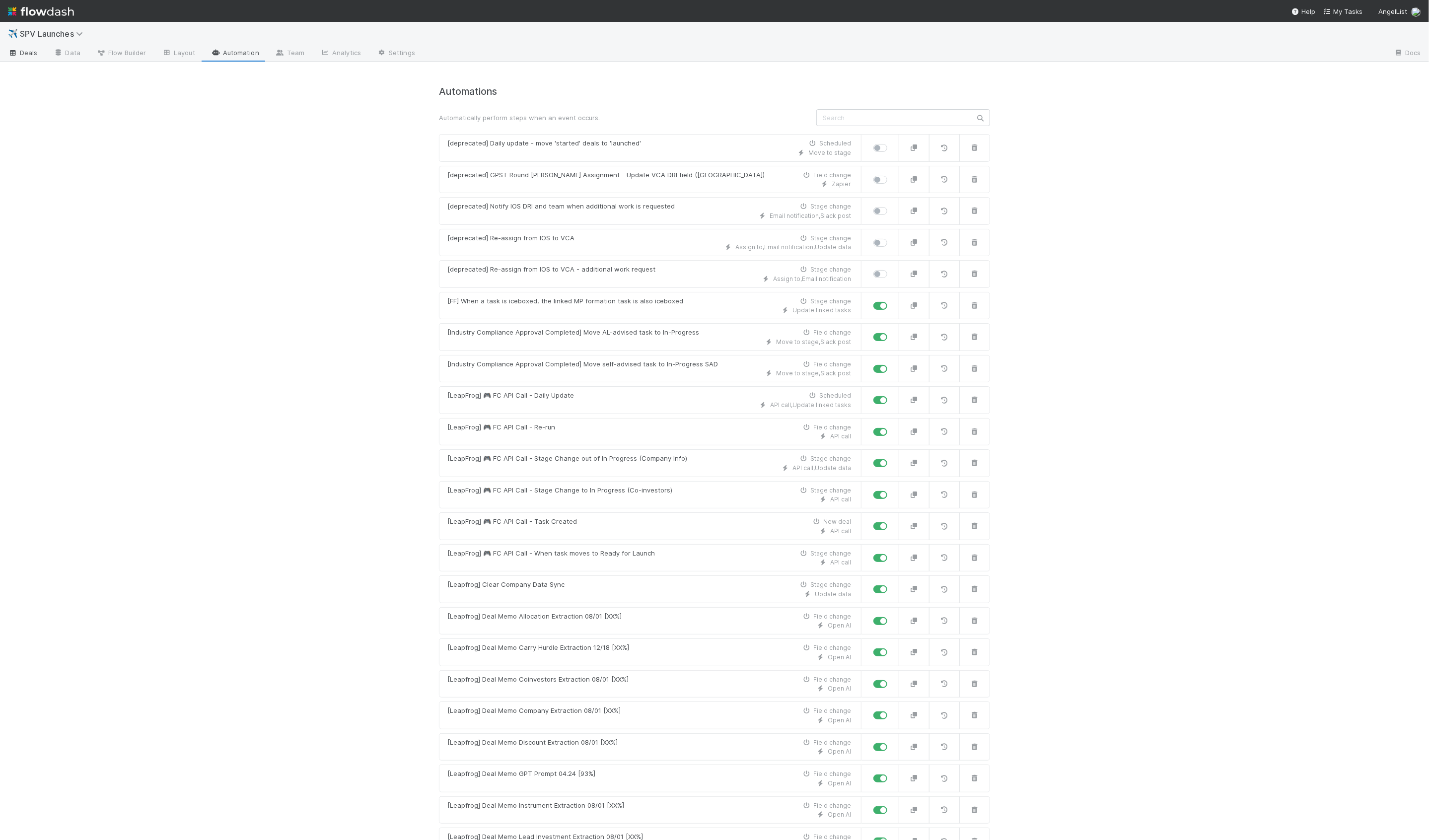
click at [26, 57] on span "Deals" at bounding box center [22, 52] width 30 height 10
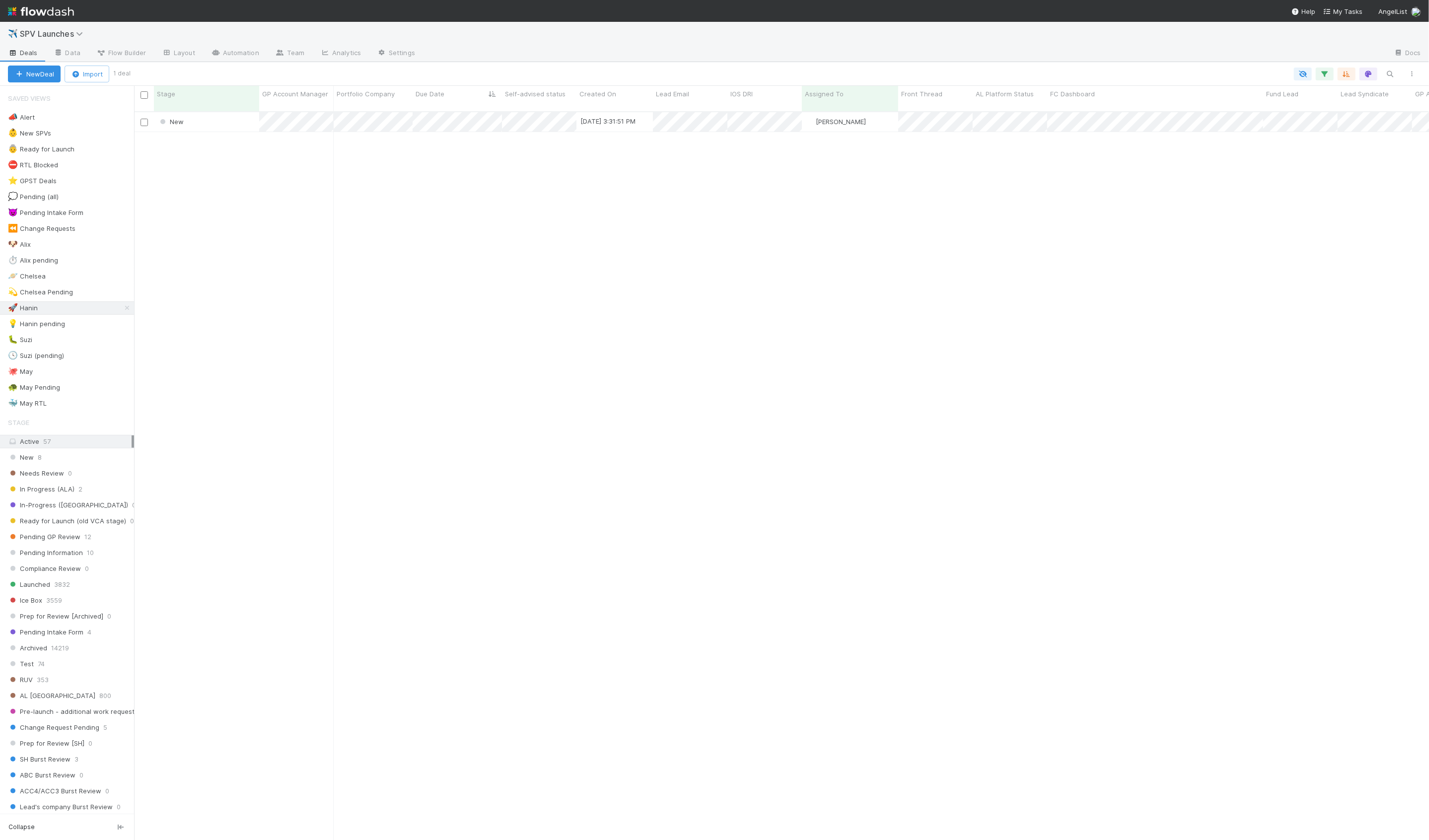
scroll to position [737, 1295]
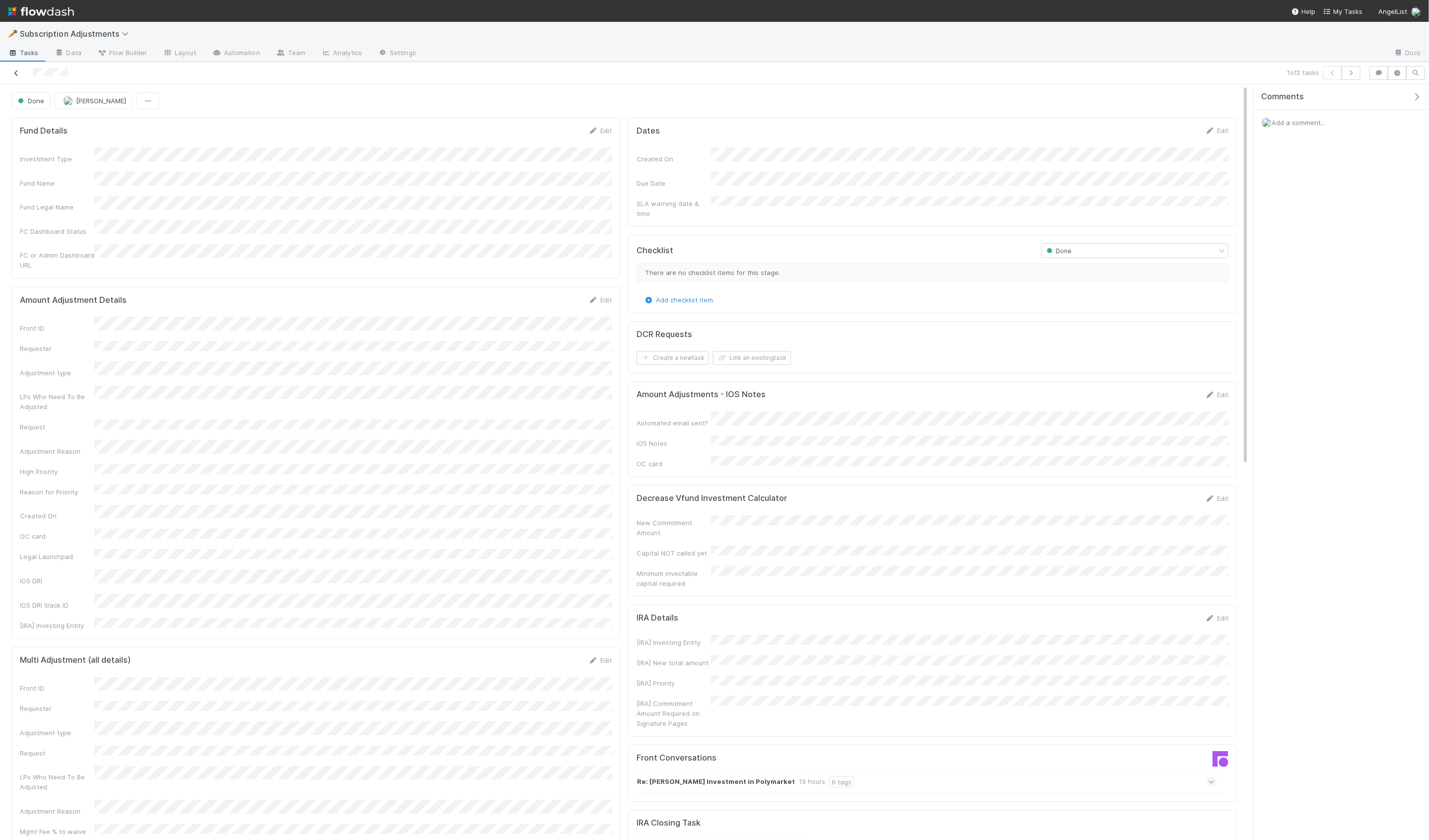
click at [14, 68] on link at bounding box center [16, 72] width 10 height 10
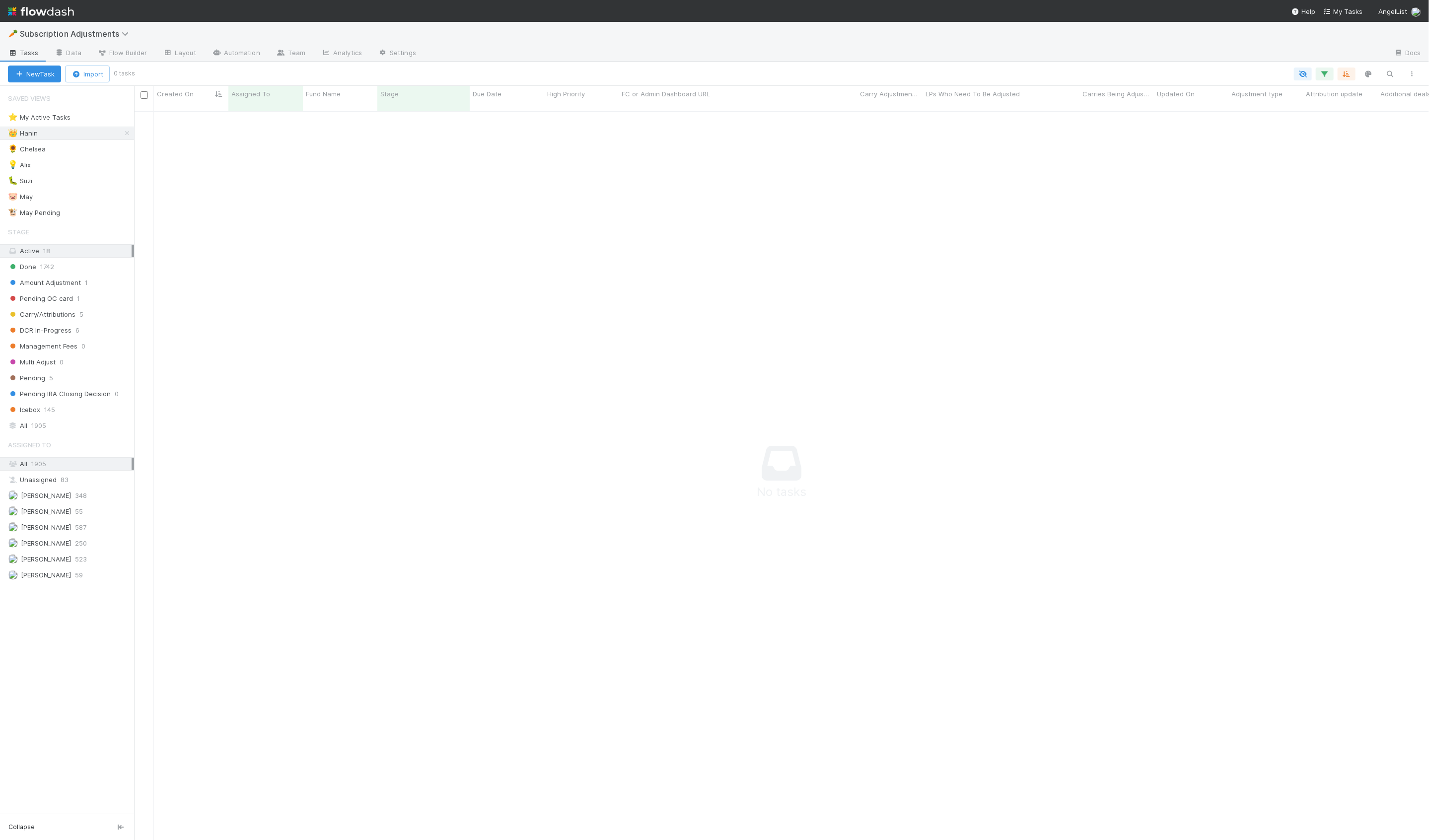
scroll to position [737, 1295]
